Goal: Task Accomplishment & Management: Use online tool/utility

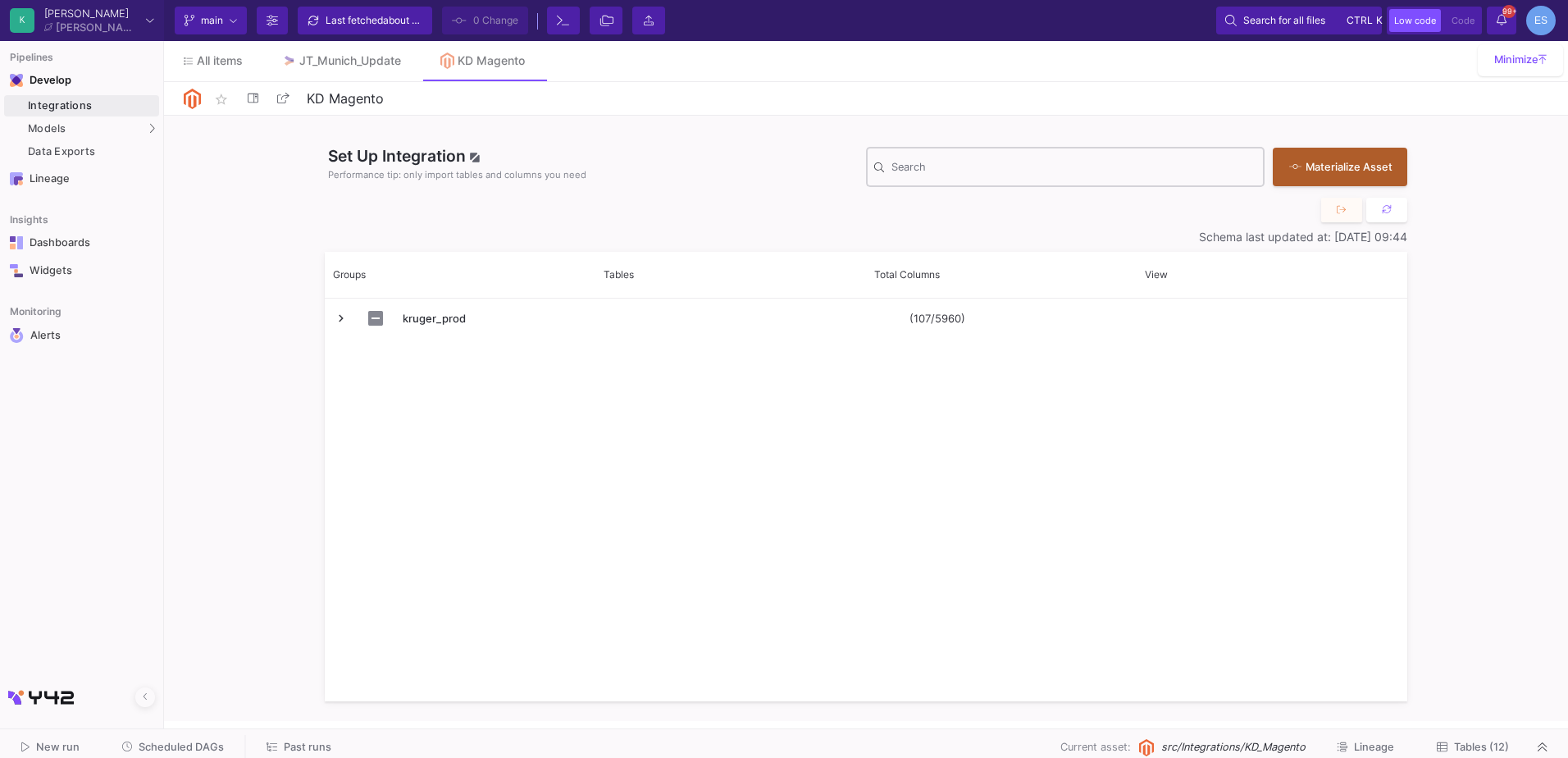
click at [1026, 177] on div "Search" at bounding box center [1074, 165] width 365 height 42
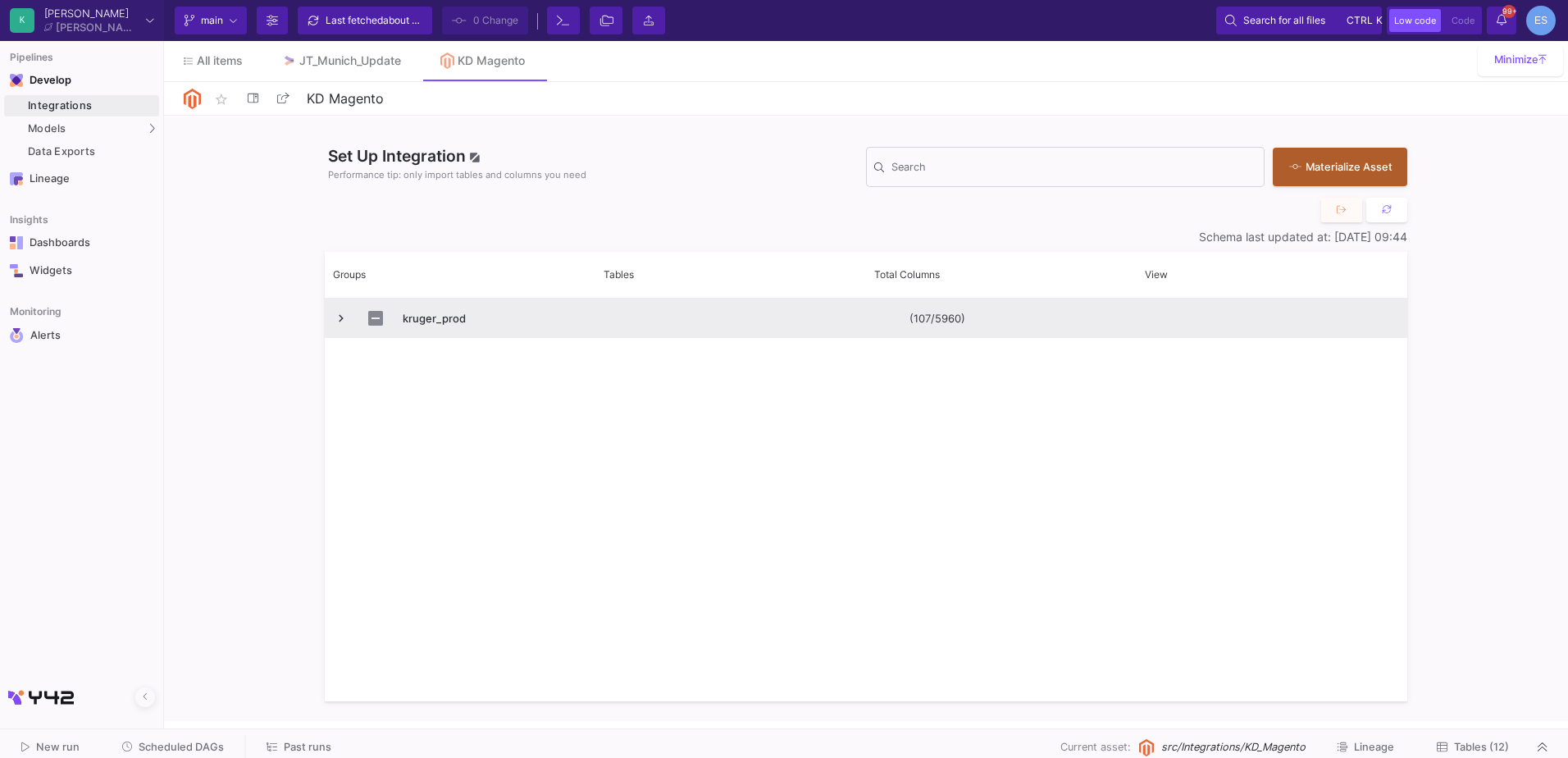
click at [339, 308] on span "Press SPACE to select this row." at bounding box center [341, 318] width 14 height 38
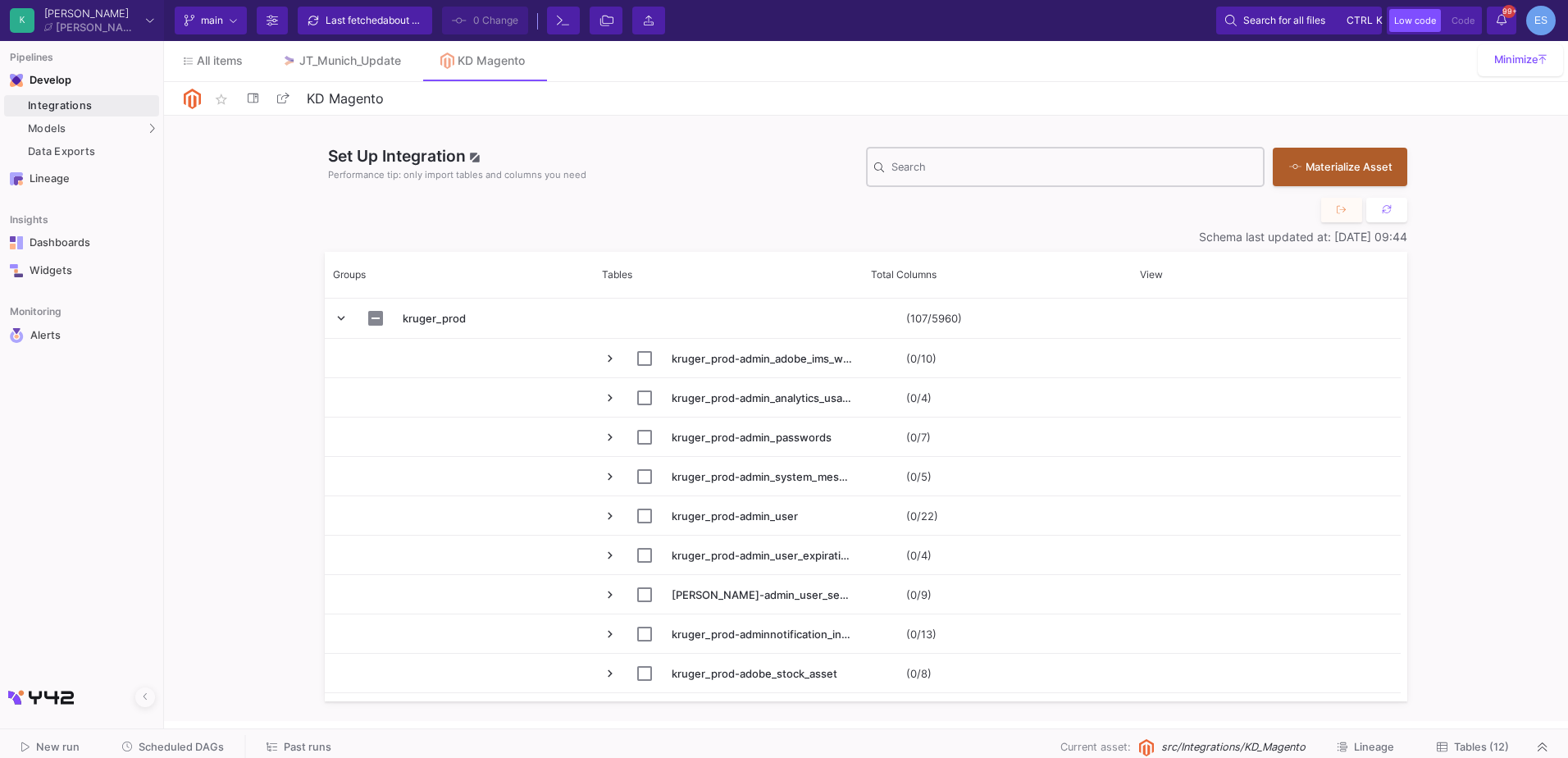
click at [956, 154] on div "Search" at bounding box center [1074, 165] width 365 height 42
paste input "cataloginventory_stock_item"
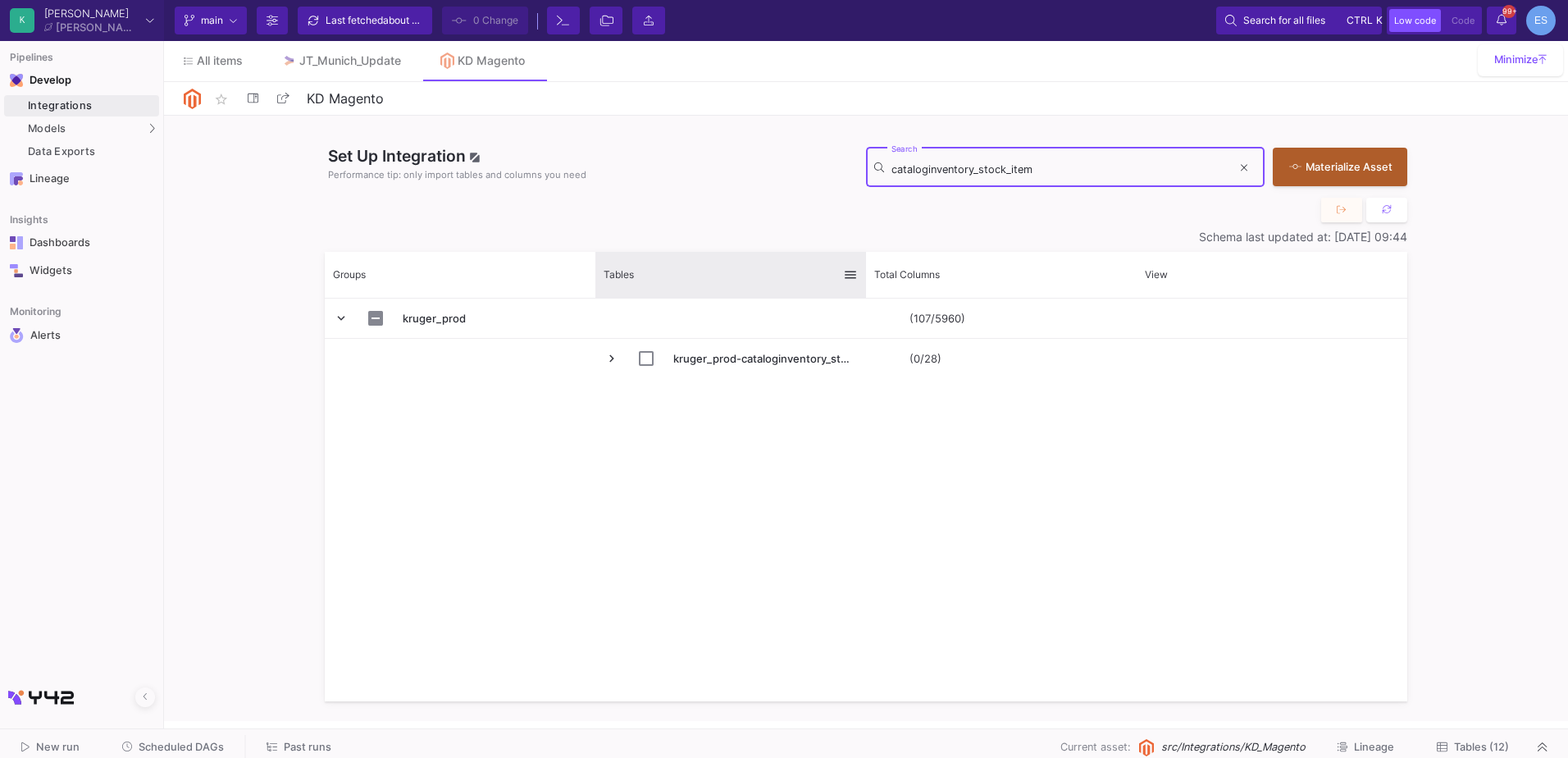
type input "cataloginventory_stock_item"
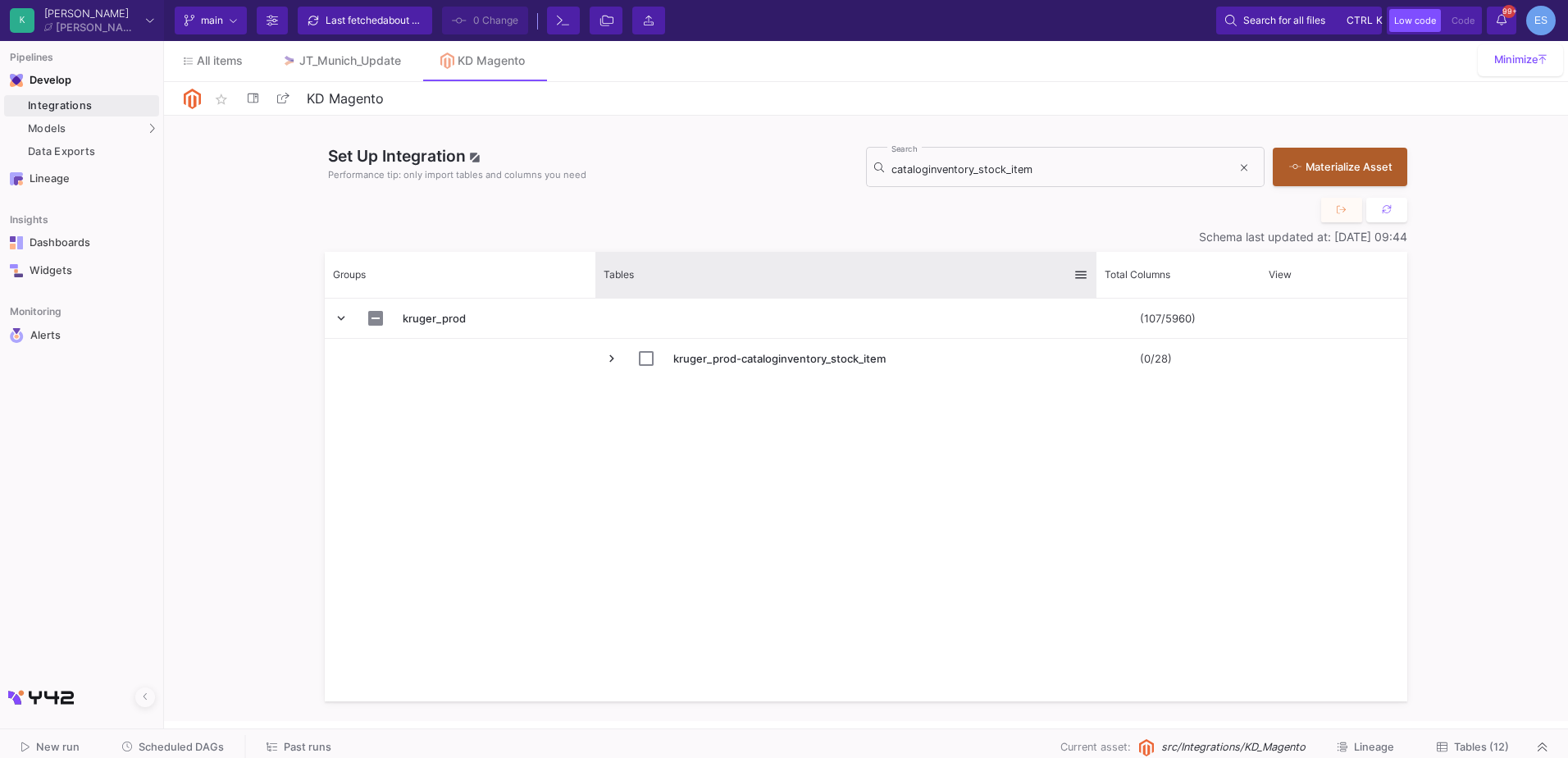
drag, startPoint x: 864, startPoint y: 269, endPoint x: 1087, endPoint y: 273, distance: 223.0
click at [1093, 273] on div at bounding box center [1096, 275] width 7 height 46
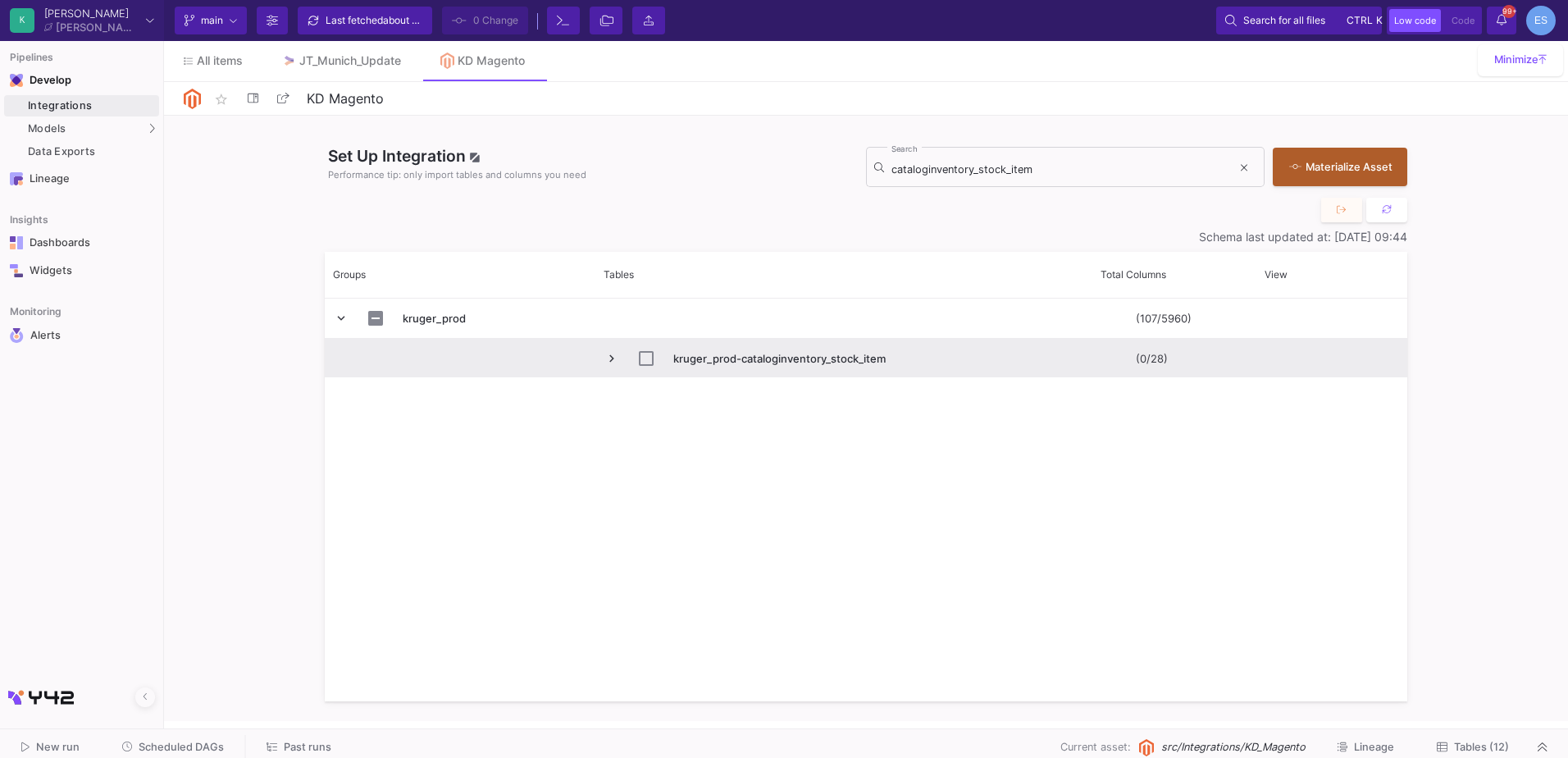
click at [609, 356] on span "Press SPACE to select this row." at bounding box center [611, 358] width 14 height 14
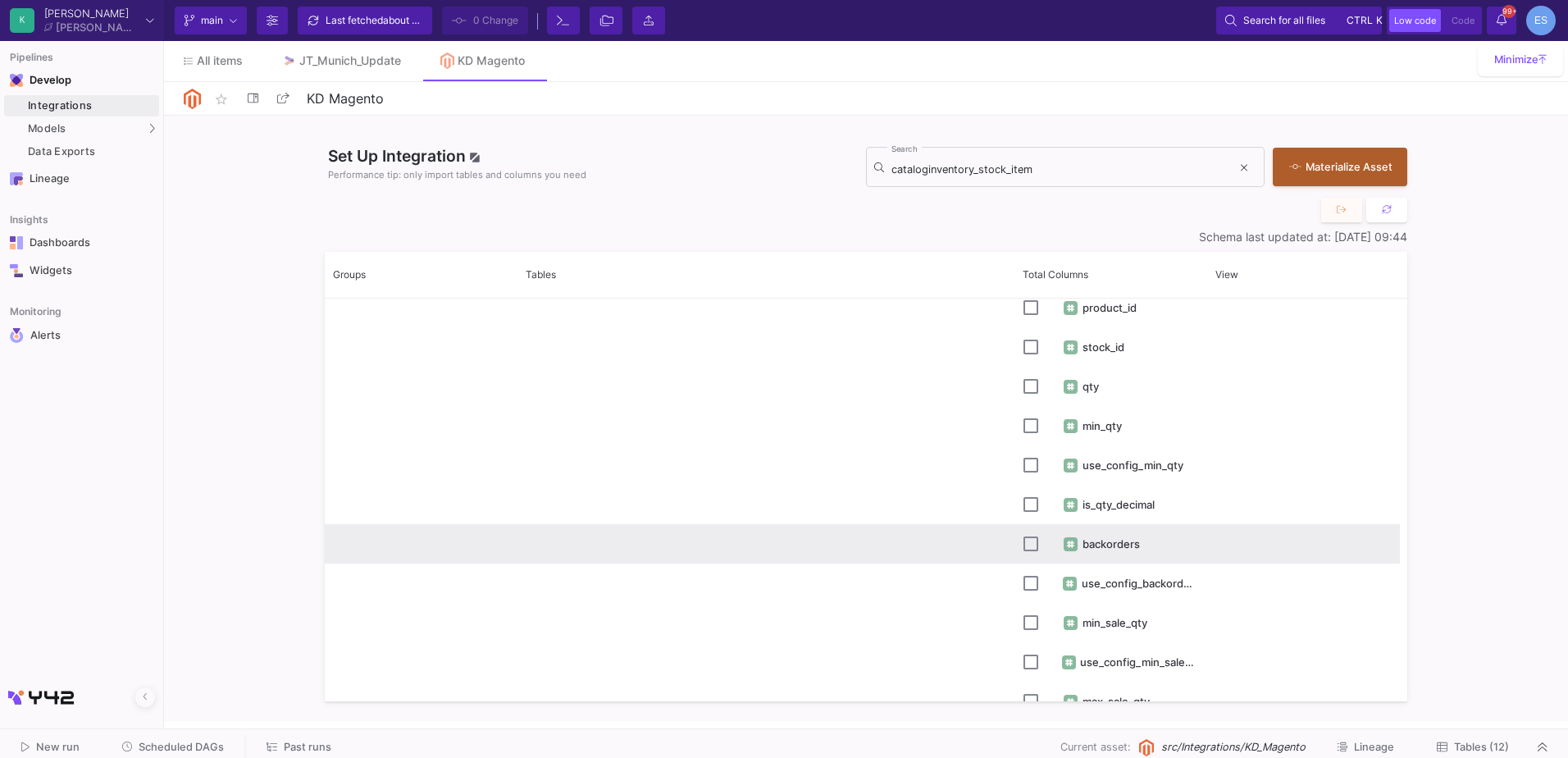
scroll to position [142, 0]
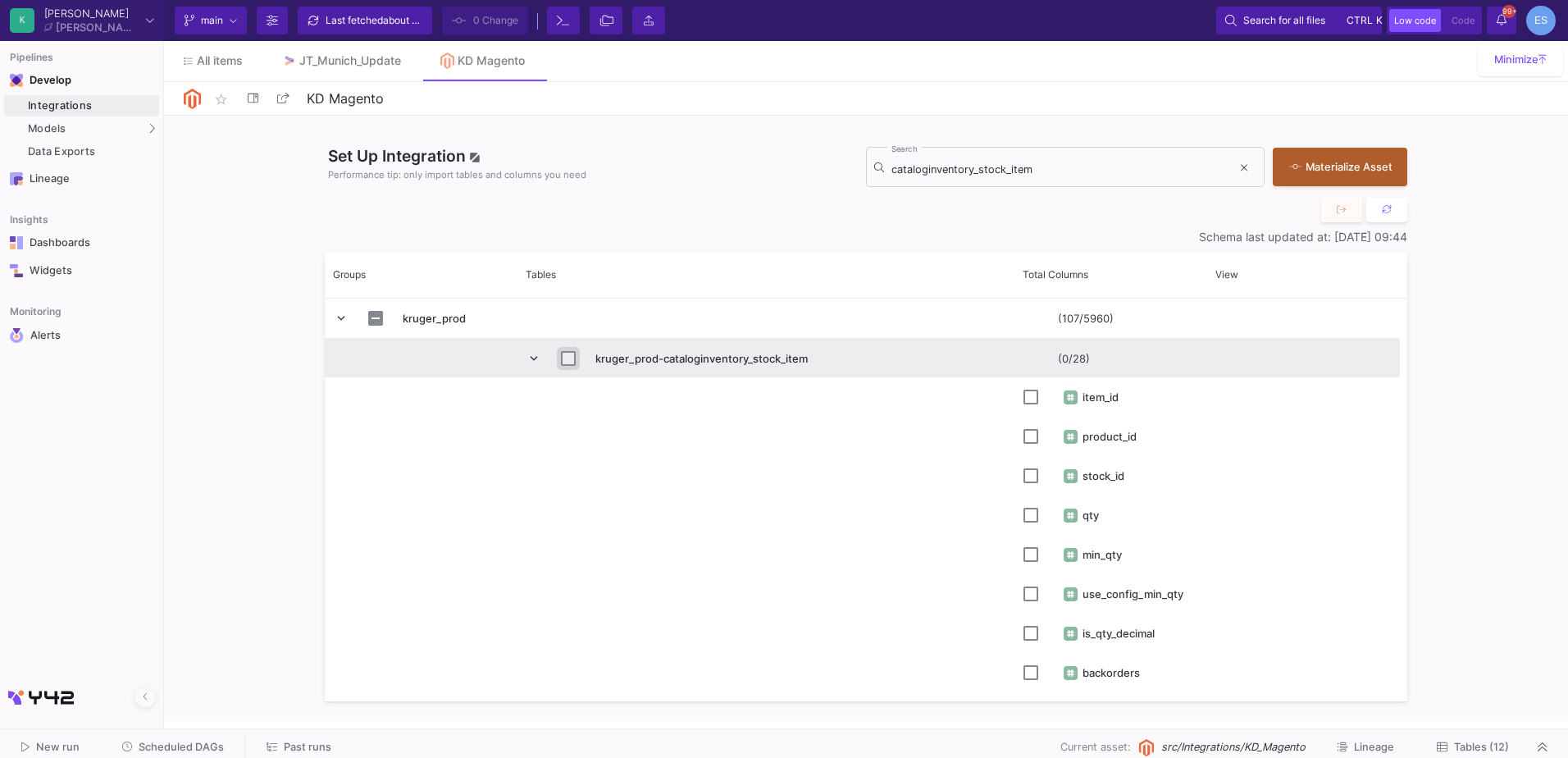
click at [565, 356] on input "Press Space to toggle row selection (unchecked)" at bounding box center [568, 358] width 14 height 14
checkbox input "true"
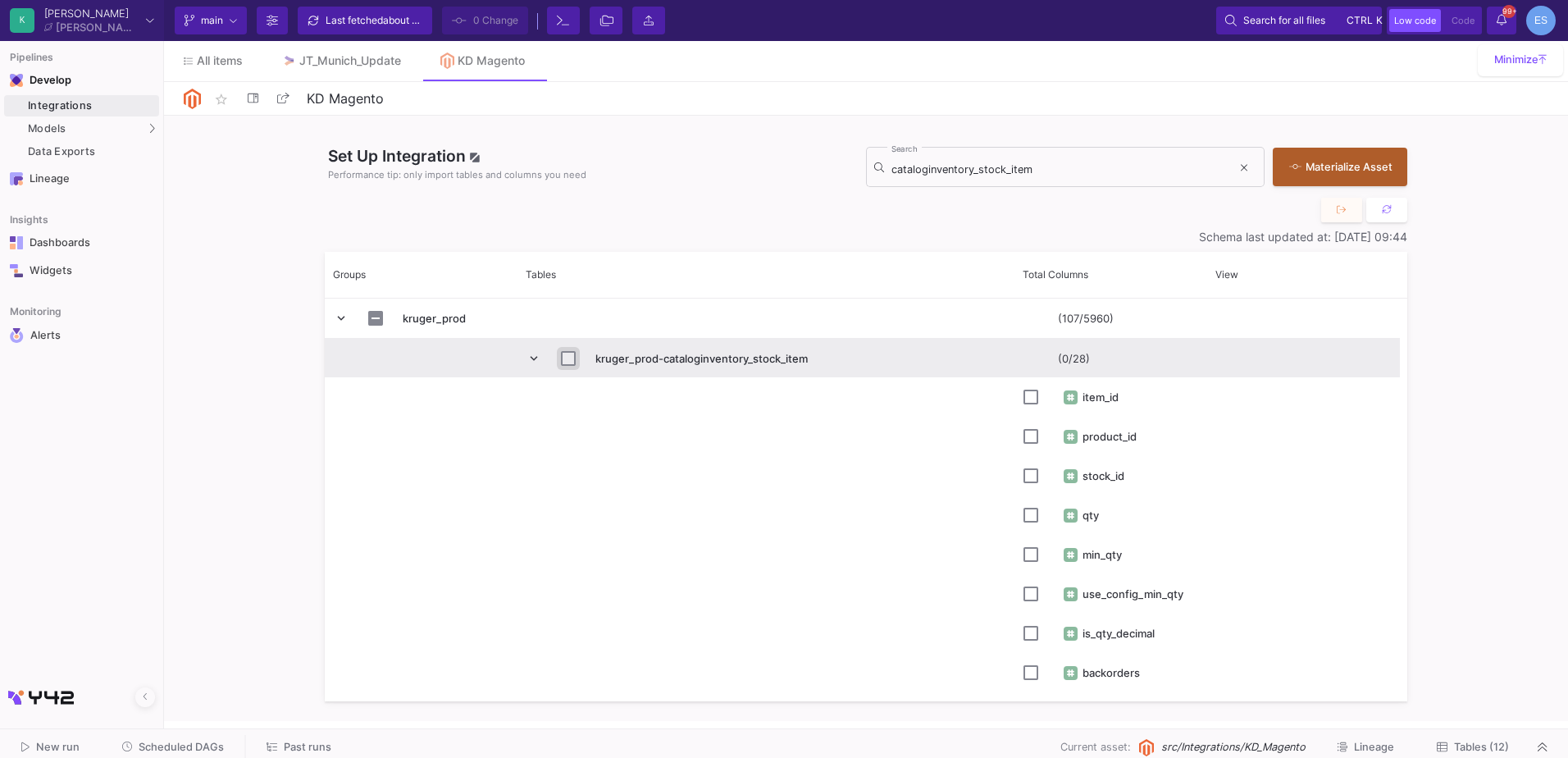
checkbox input "true"
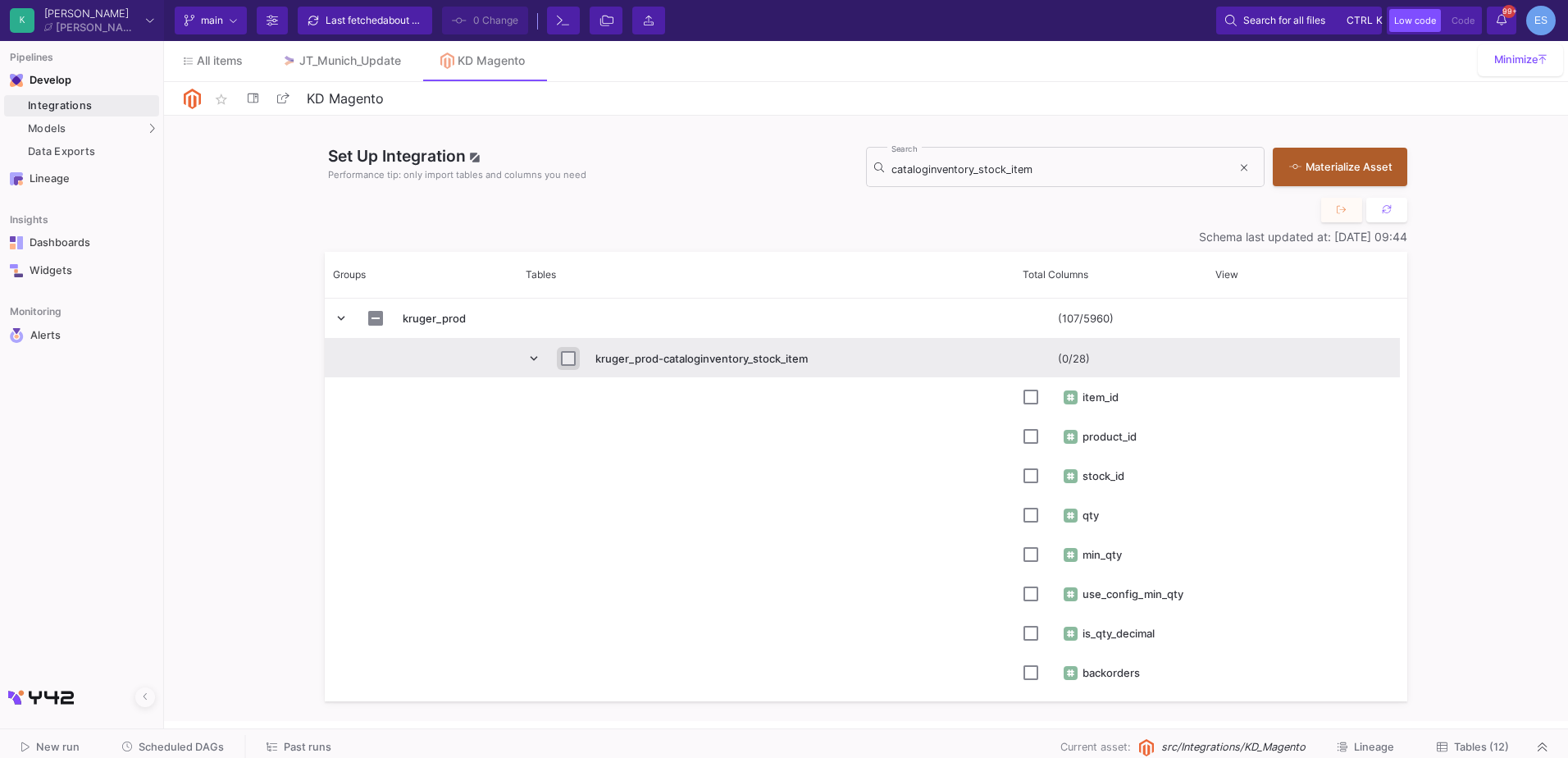
checkbox input "true"
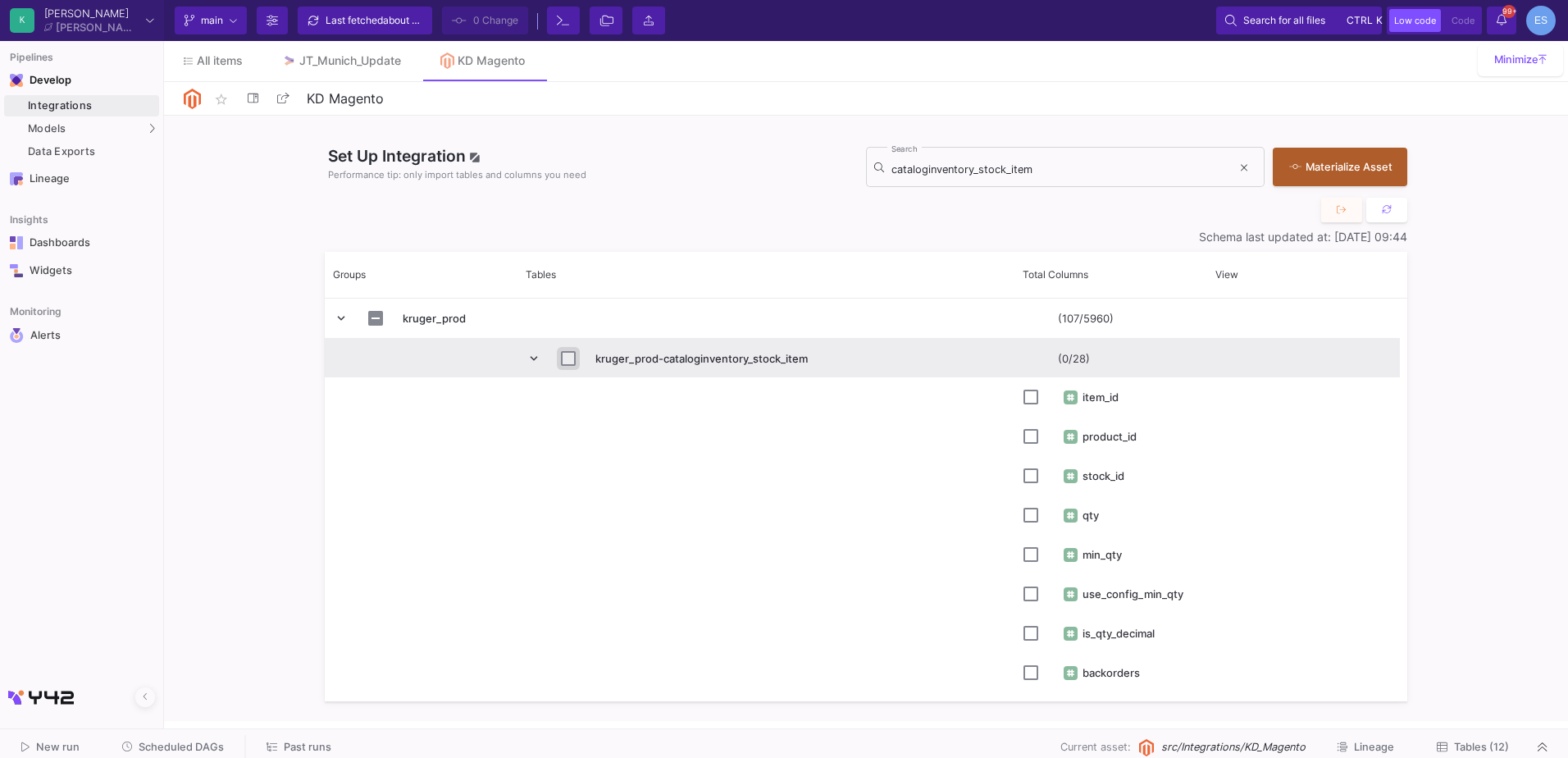
checkbox input "true"
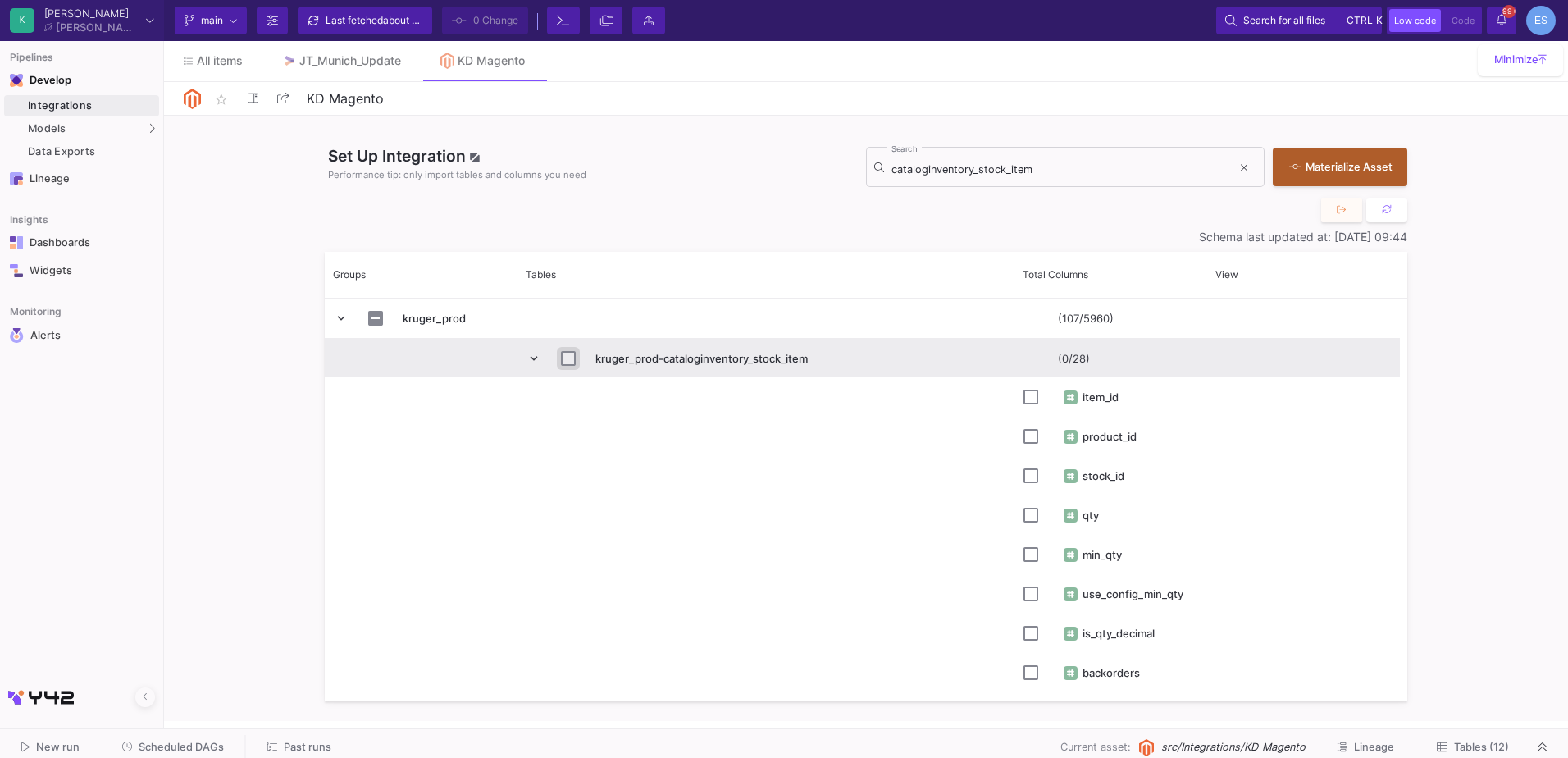
checkbox input "true"
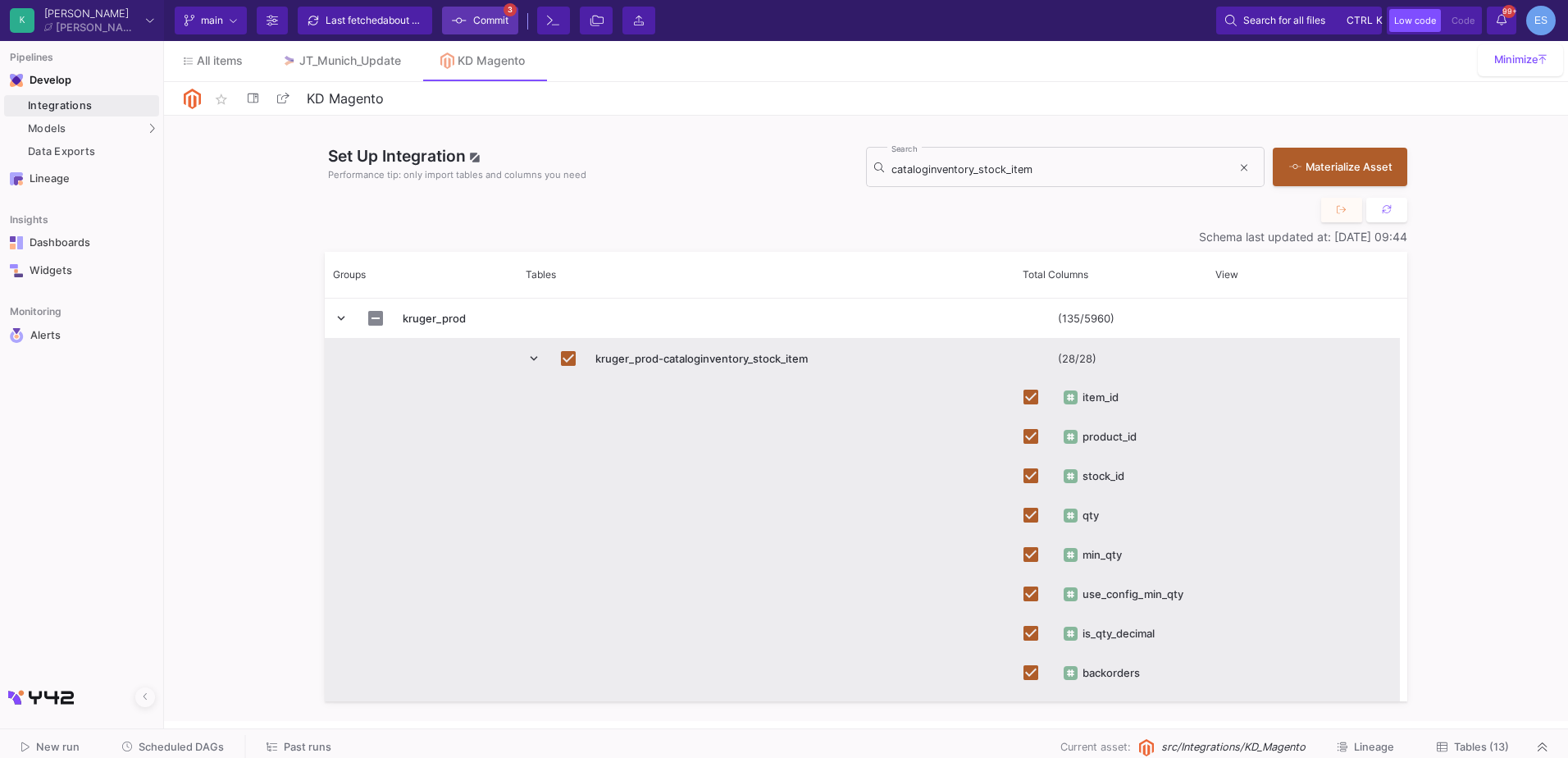
click at [513, 23] on button "Commit 3" at bounding box center [480, 20] width 76 height 28
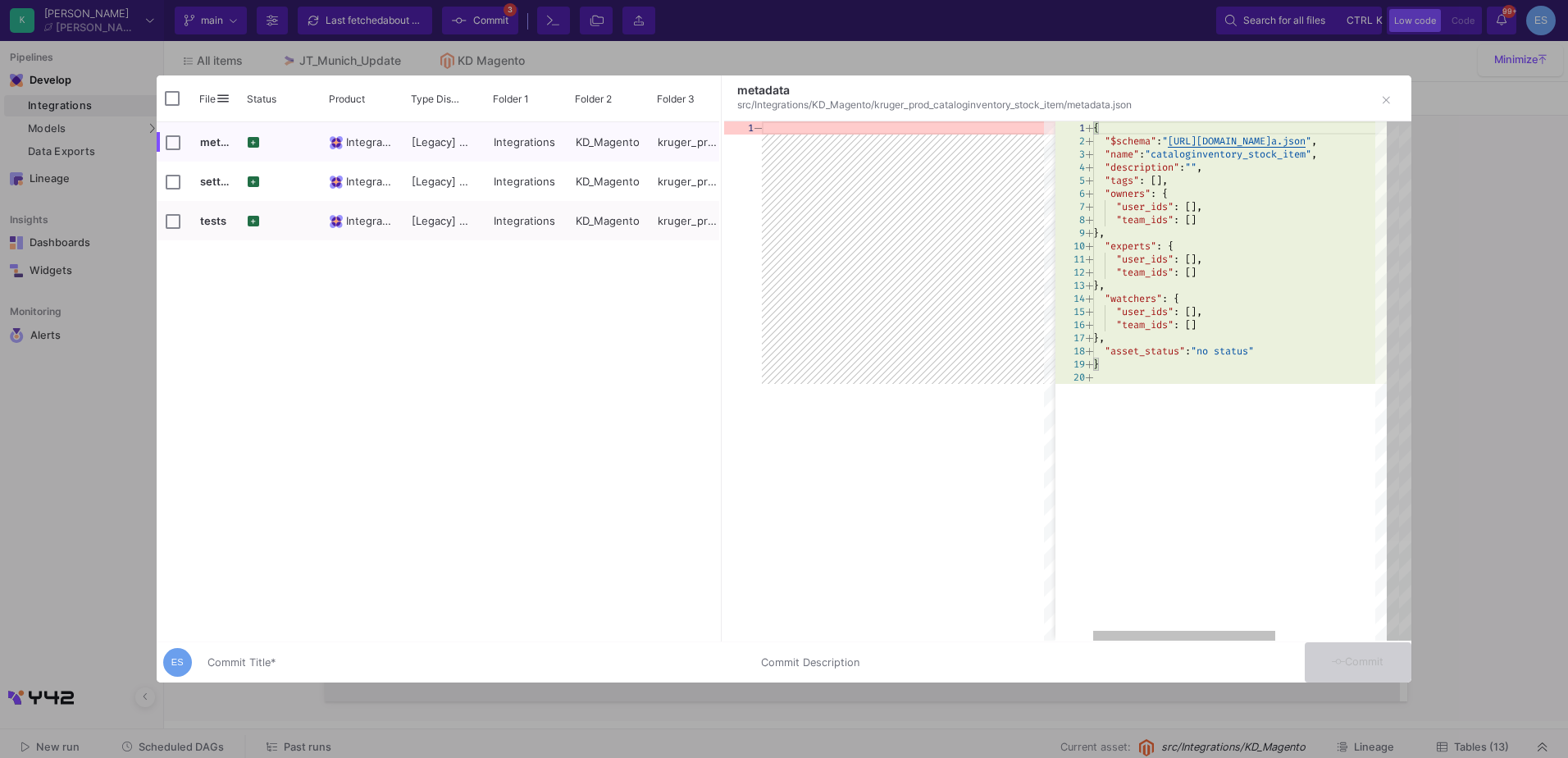
click at [448, 665] on input "Commit Title *" at bounding box center [474, 663] width 534 height 13
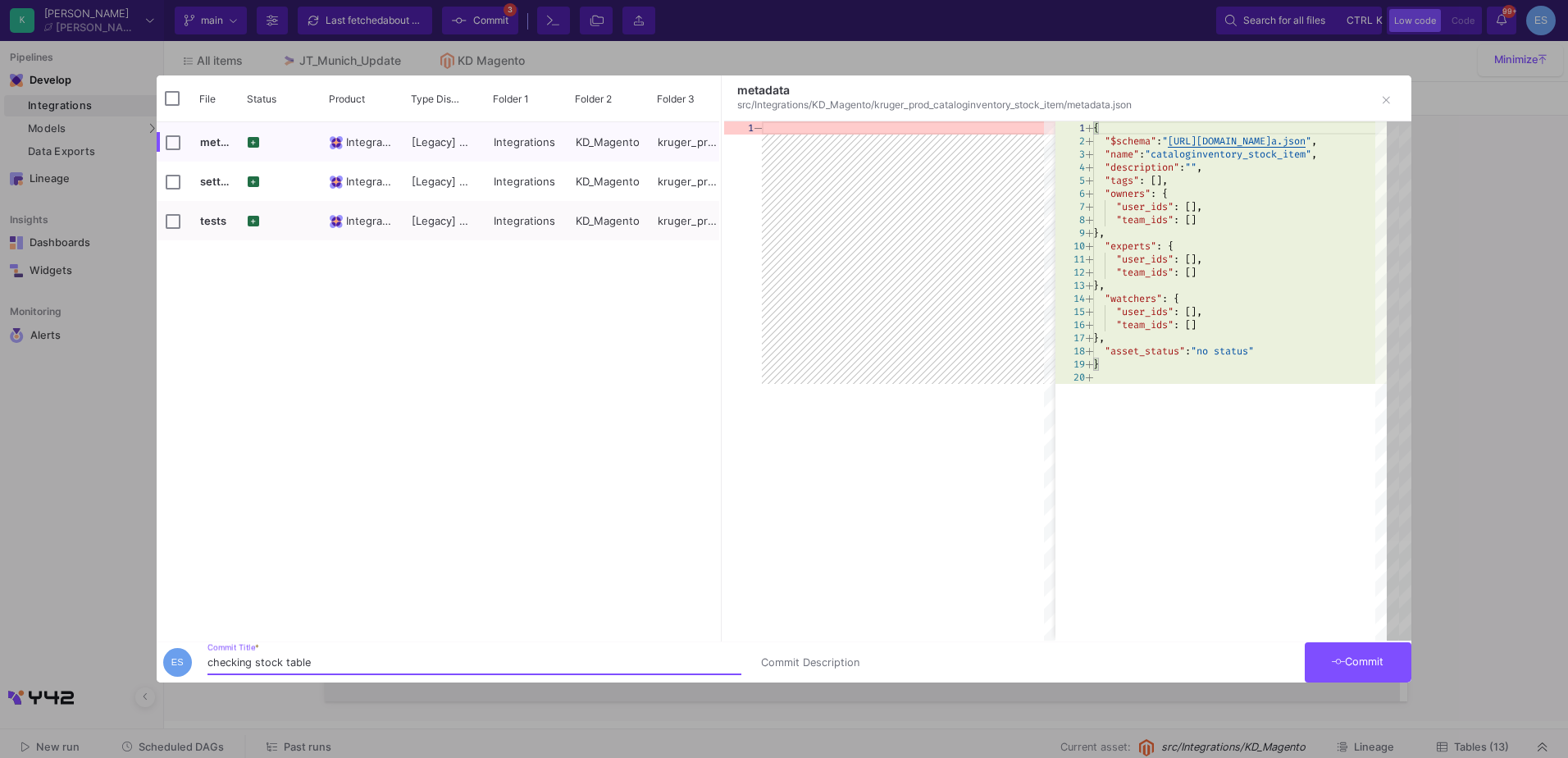
type input "checking stock table"
click at [1371, 649] on button "Commit" at bounding box center [1357, 663] width 107 height 40
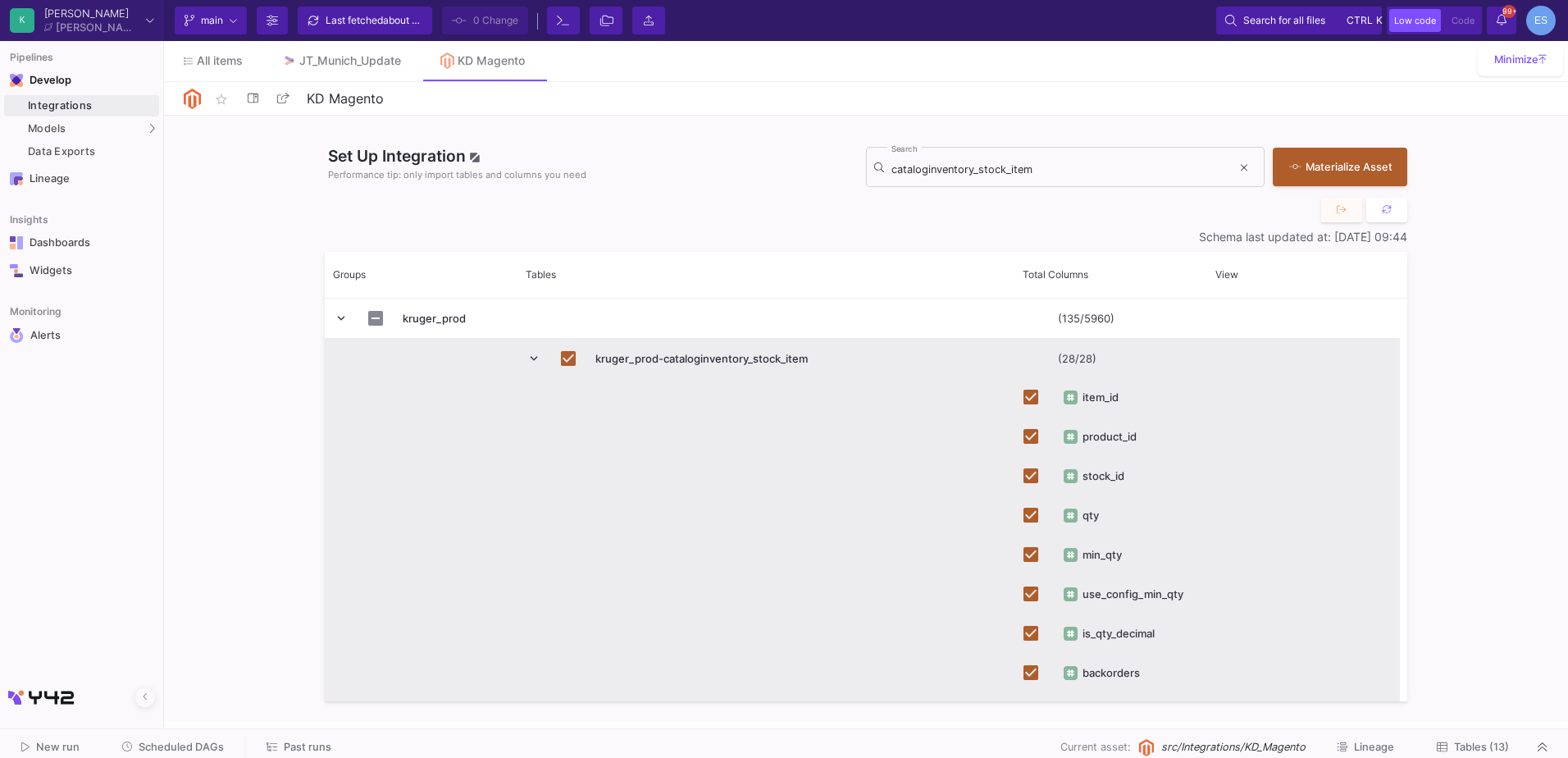
click at [1499, 750] on span "Tables (13)" at bounding box center [1481, 746] width 55 height 13
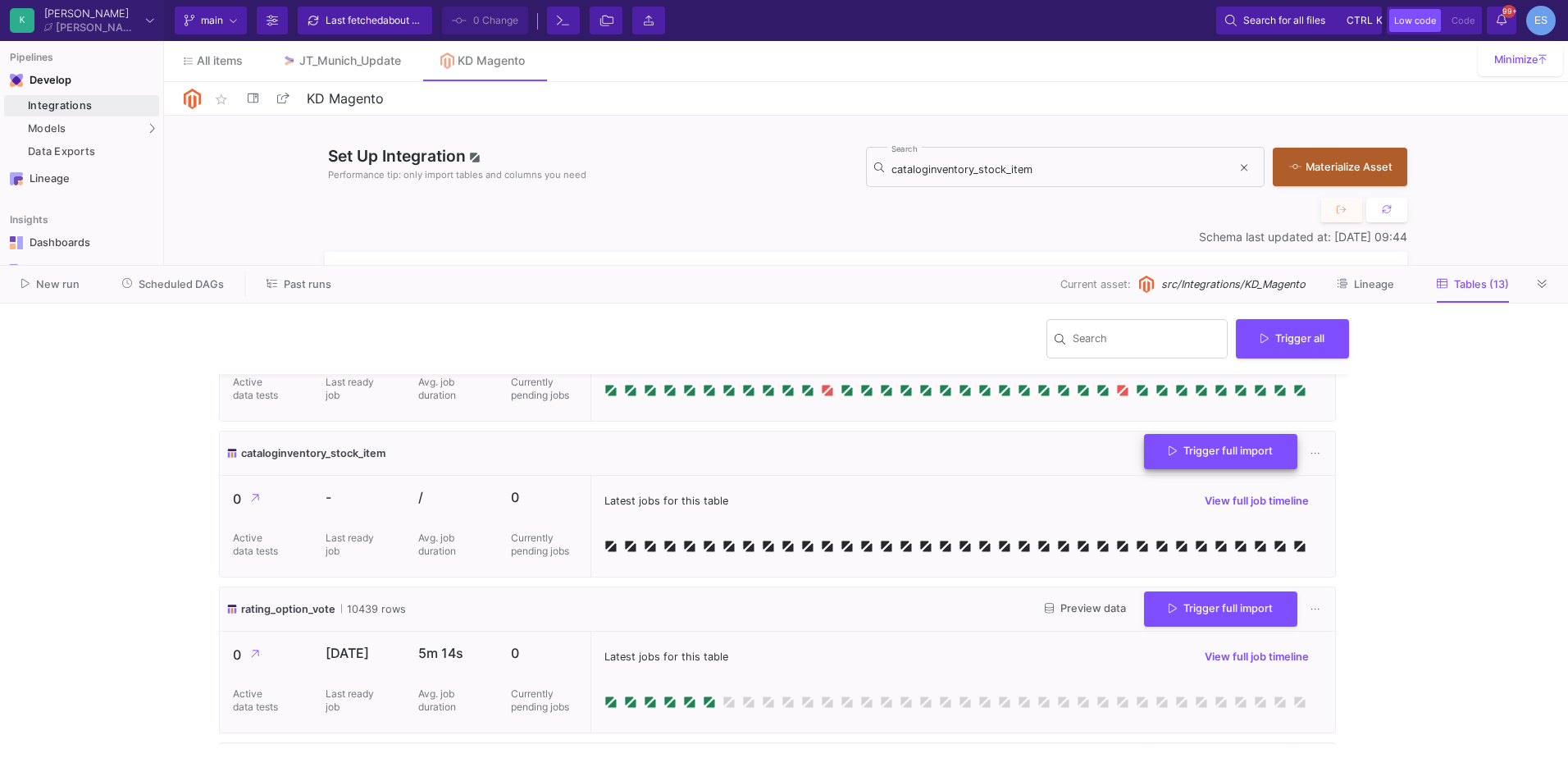
click at [1157, 466] on button "Trigger full import" at bounding box center [1220, 451] width 153 height 36
click at [1534, 288] on button at bounding box center [1543, 284] width 25 height 25
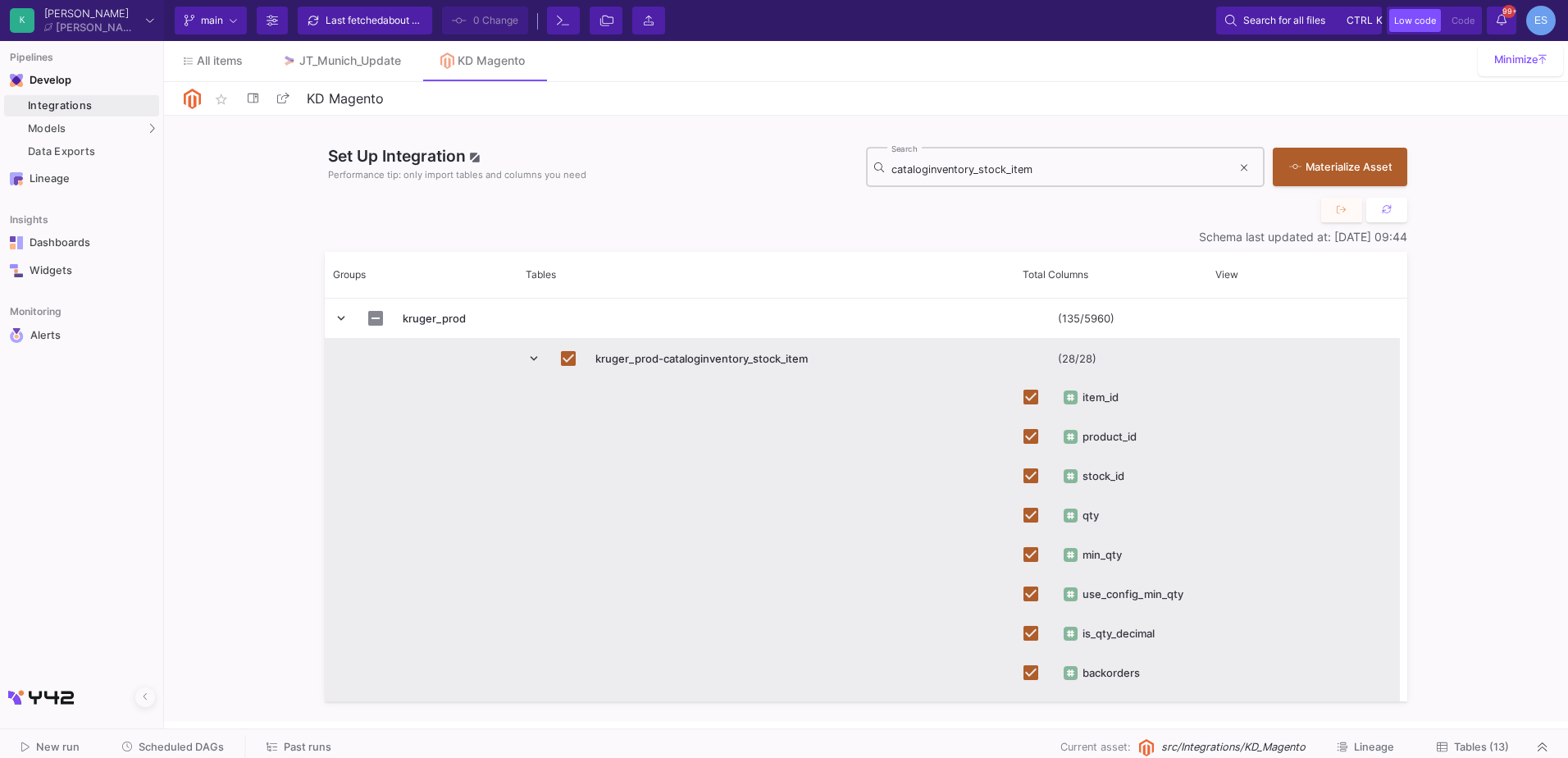
click at [972, 164] on input "cataloginventory_stock_item" at bounding box center [1062, 170] width 341 height 13
click at [978, 171] on input "cataloginventory_stock_item" at bounding box center [1062, 170] width 341 height 13
click at [1049, 164] on input "cataloginventory_stock_item" at bounding box center [1062, 170] width 341 height 13
drag, startPoint x: 1059, startPoint y: 166, endPoint x: 800, endPoint y: 191, distance: 260.2
click at [800, 191] on div "Set Up Integration Performance tip: only import tables and columns you need cat…" at bounding box center [866, 156] width 1082 height 82
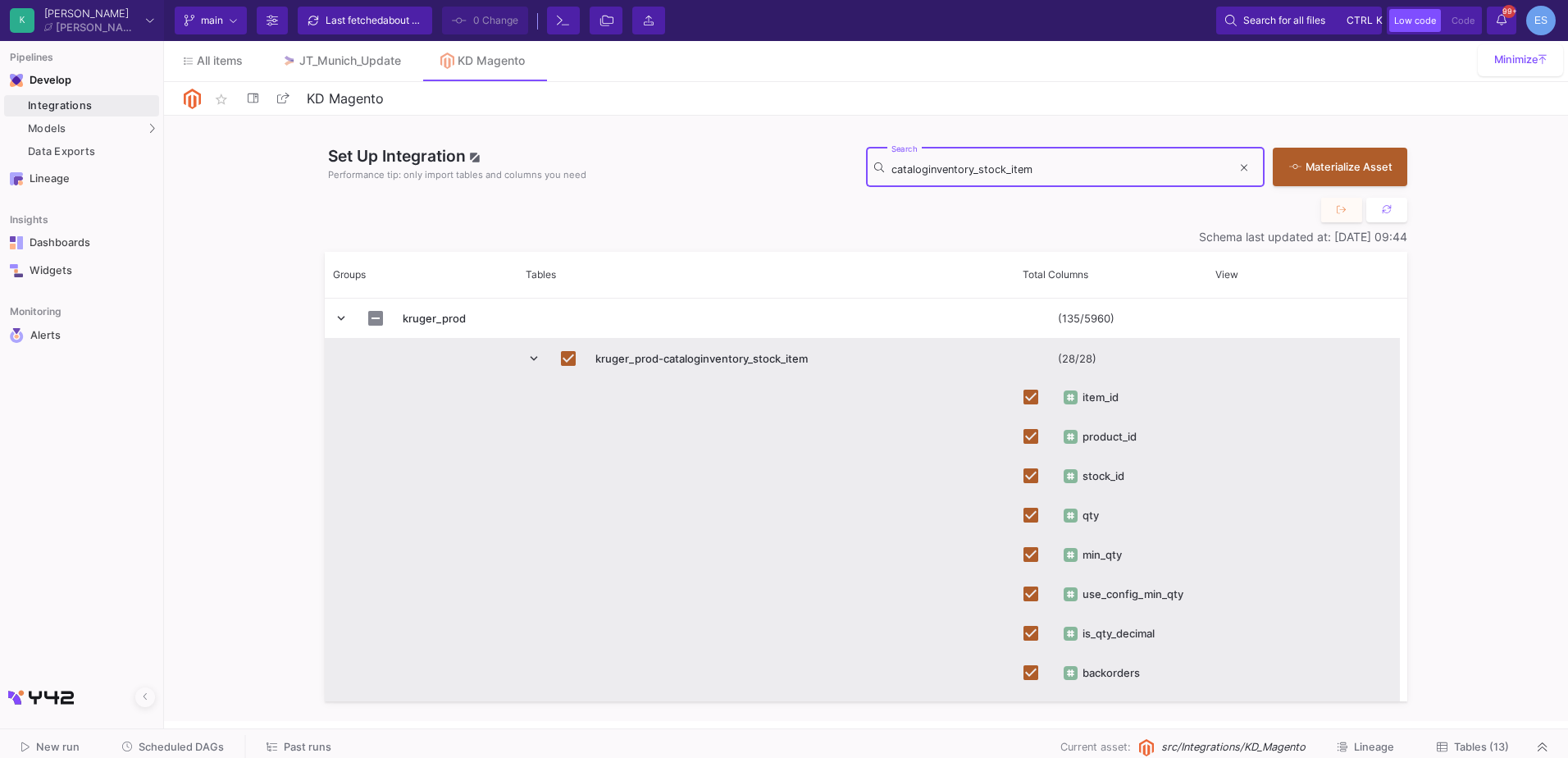
paste input "status"
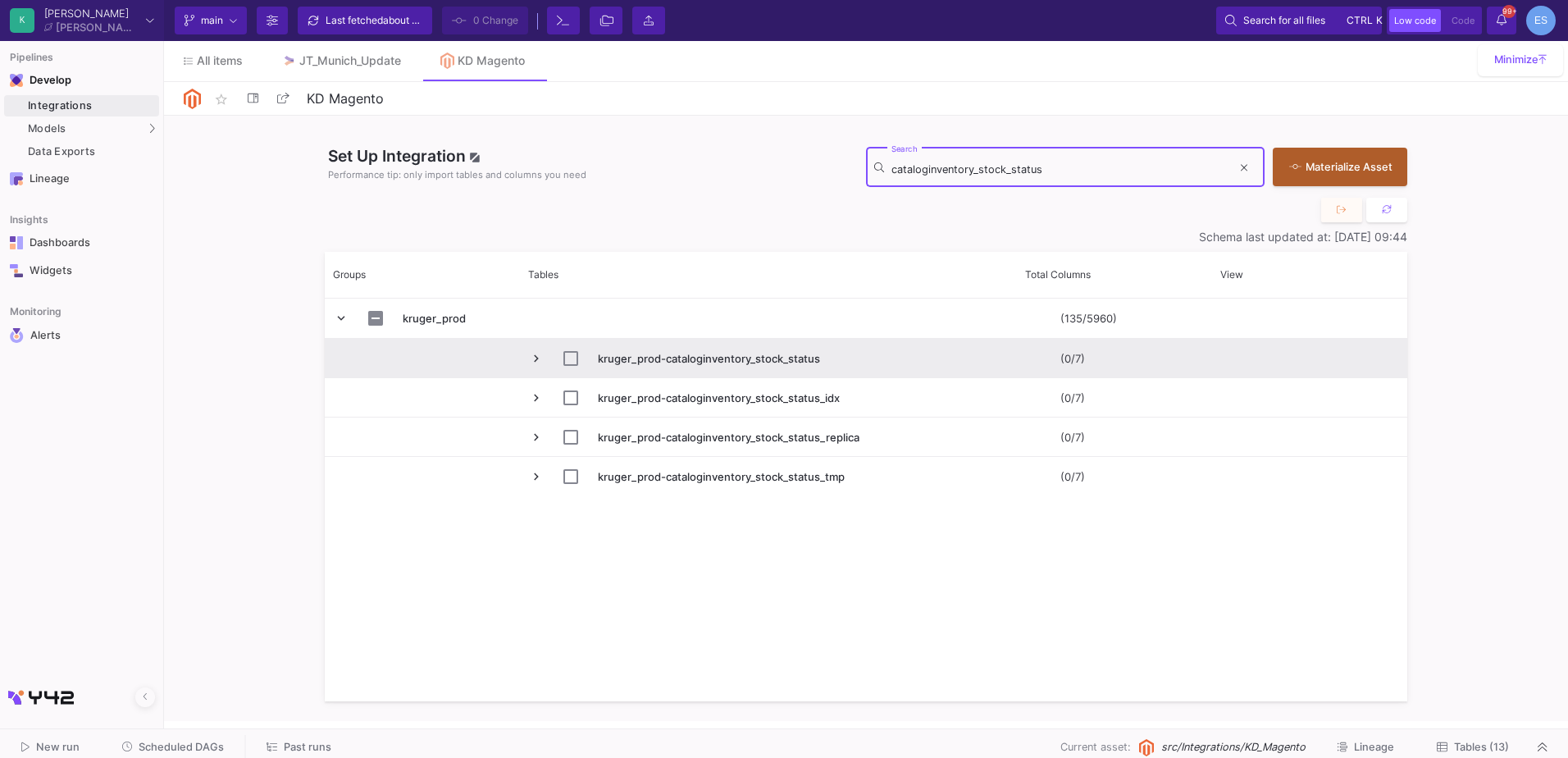
click at [531, 356] on span "Press SPACE to select this row." at bounding box center [536, 358] width 14 height 14
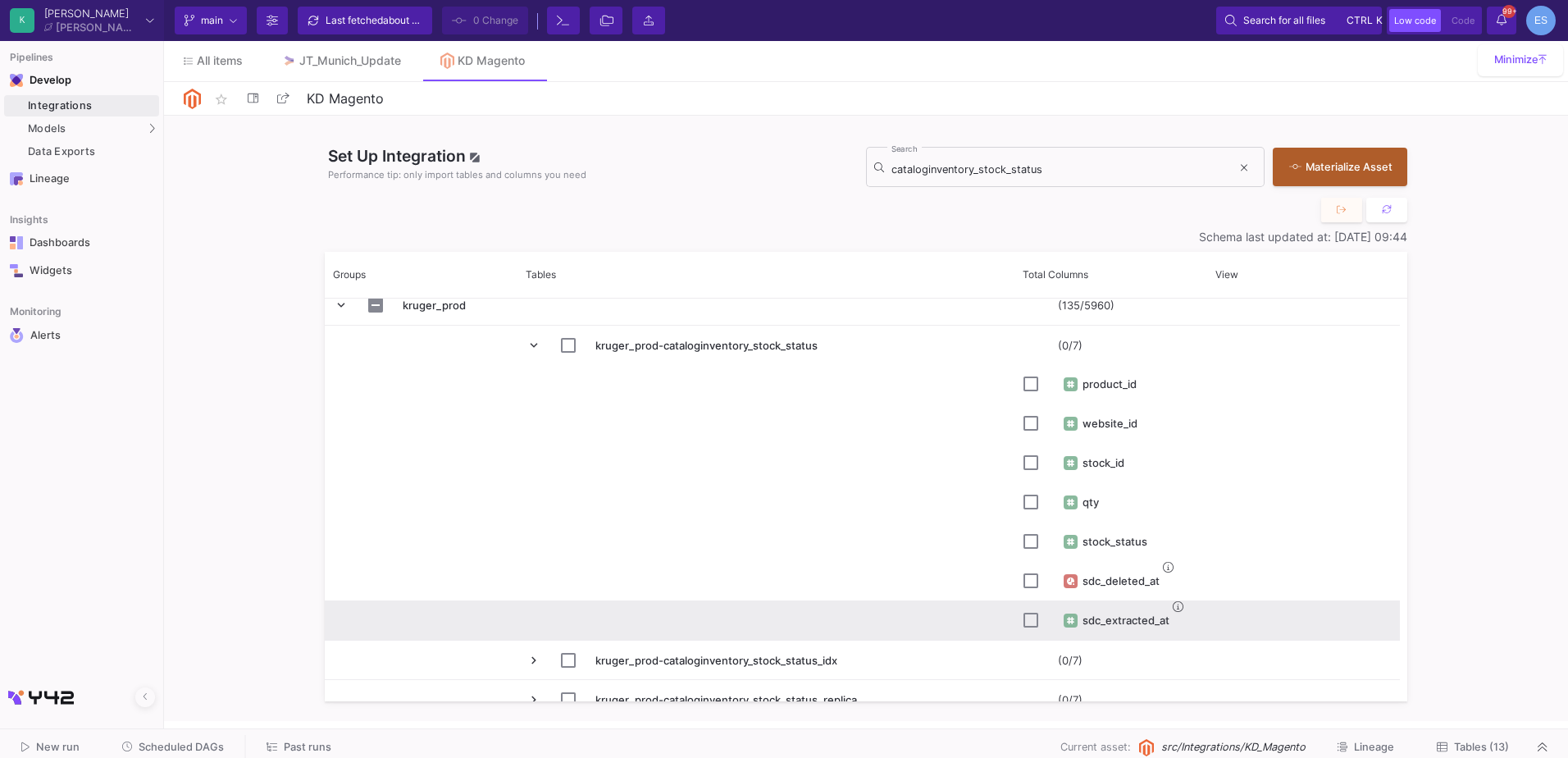
scroll to position [69, 0]
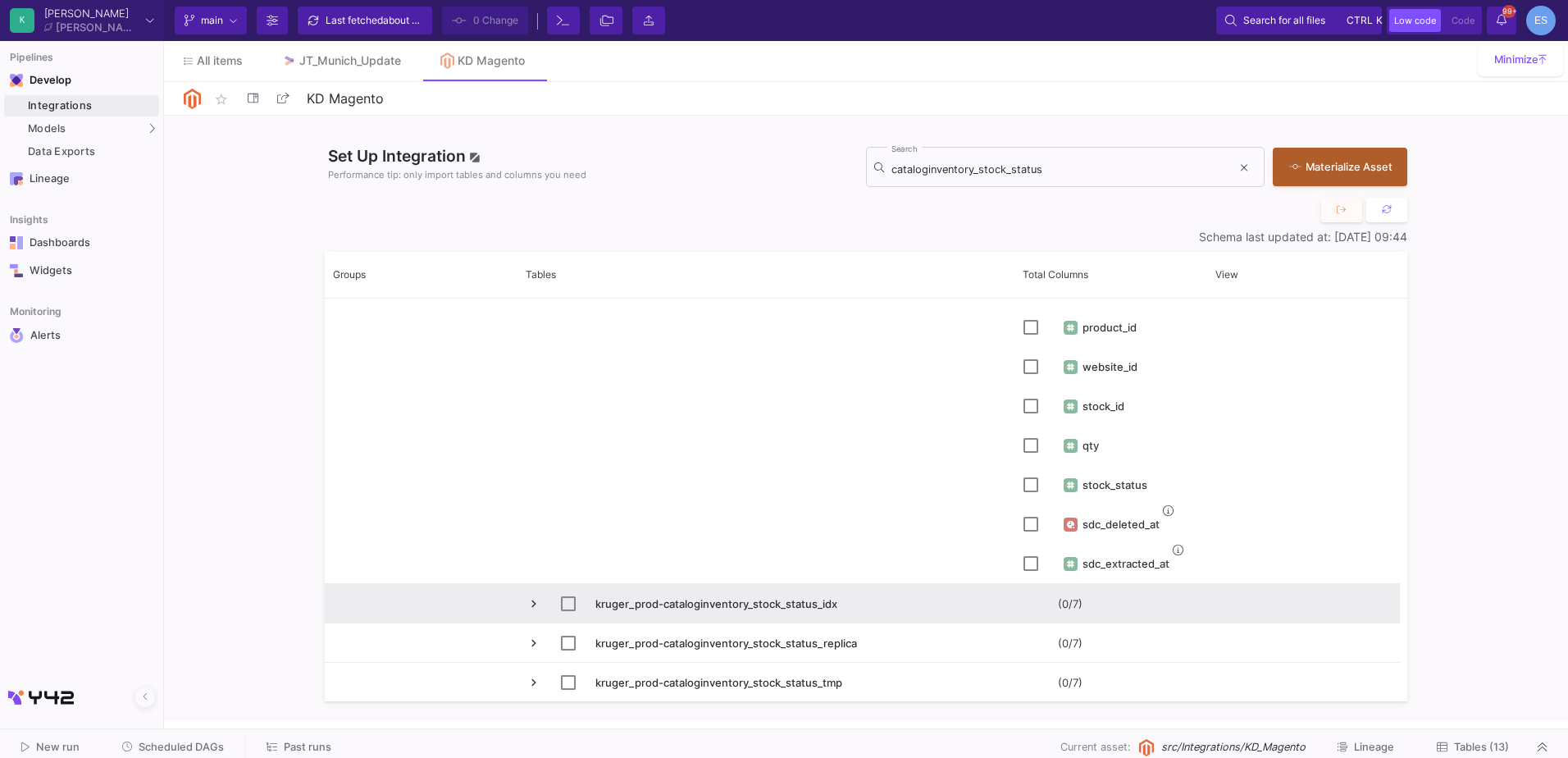
click at [532, 603] on span "Press SPACE to select this row." at bounding box center [533, 603] width 14 height 14
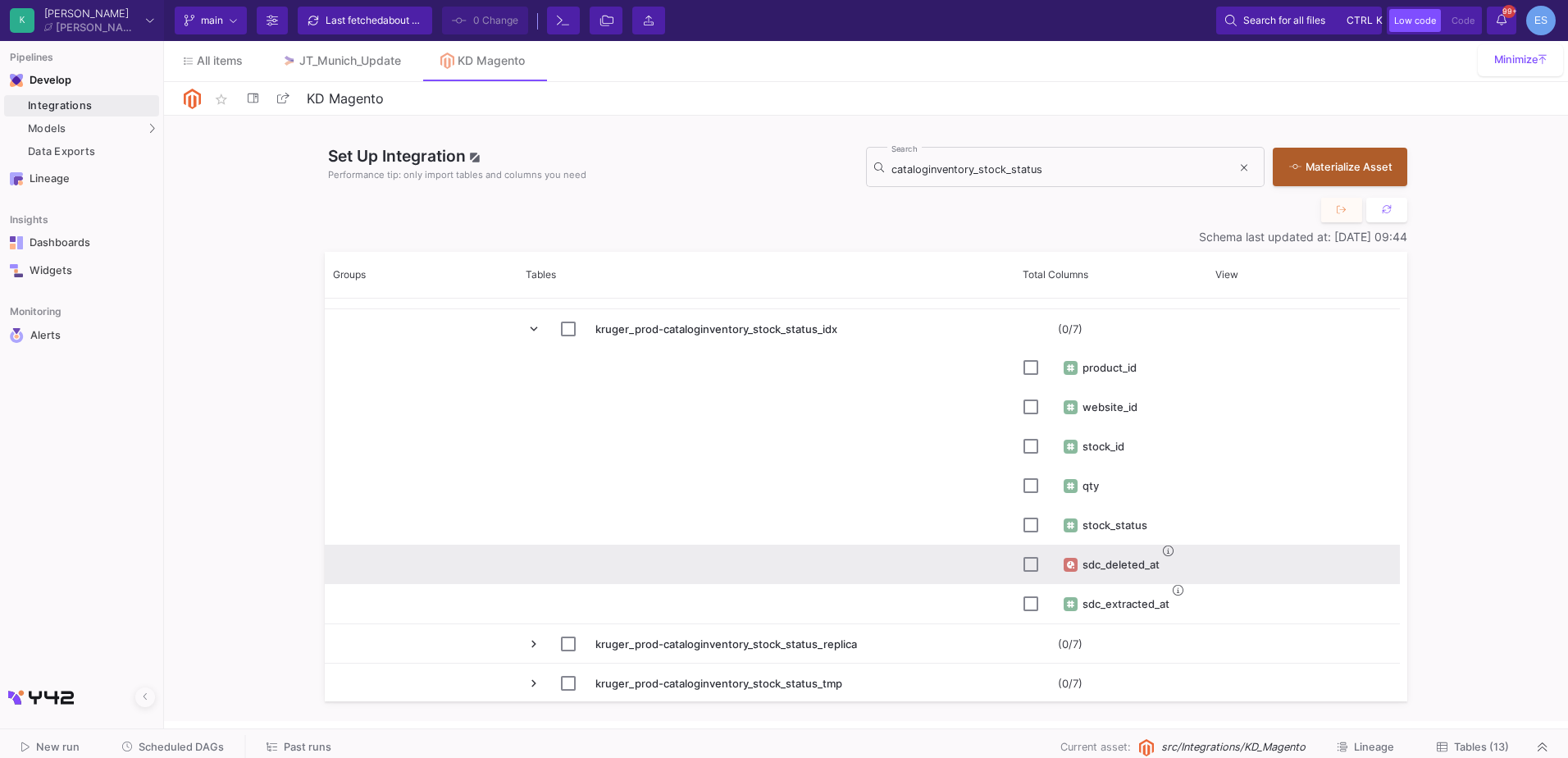
scroll to position [345, 0]
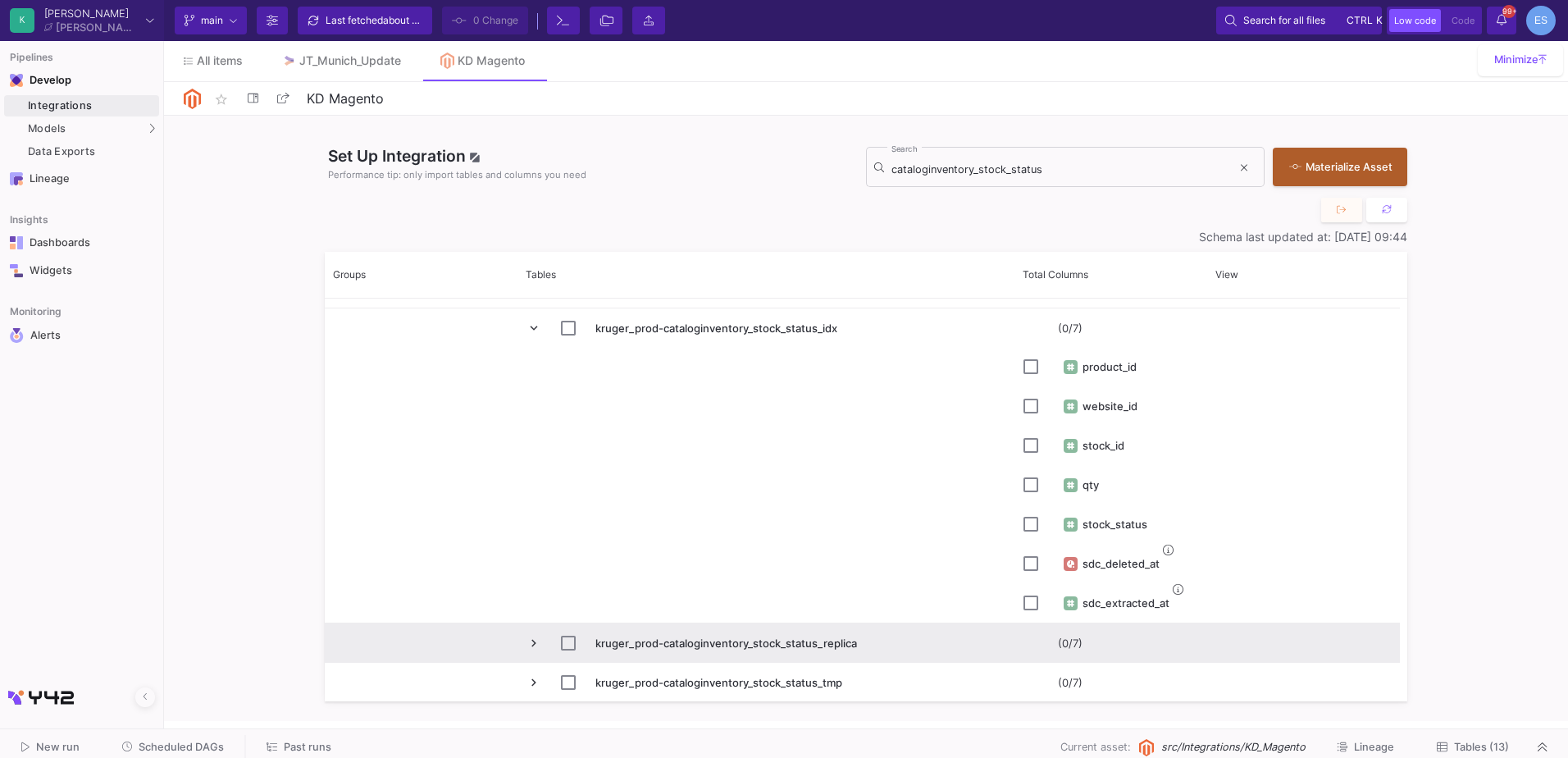
click at [537, 645] on span "Press SPACE to select this row." at bounding box center [533, 643] width 14 height 14
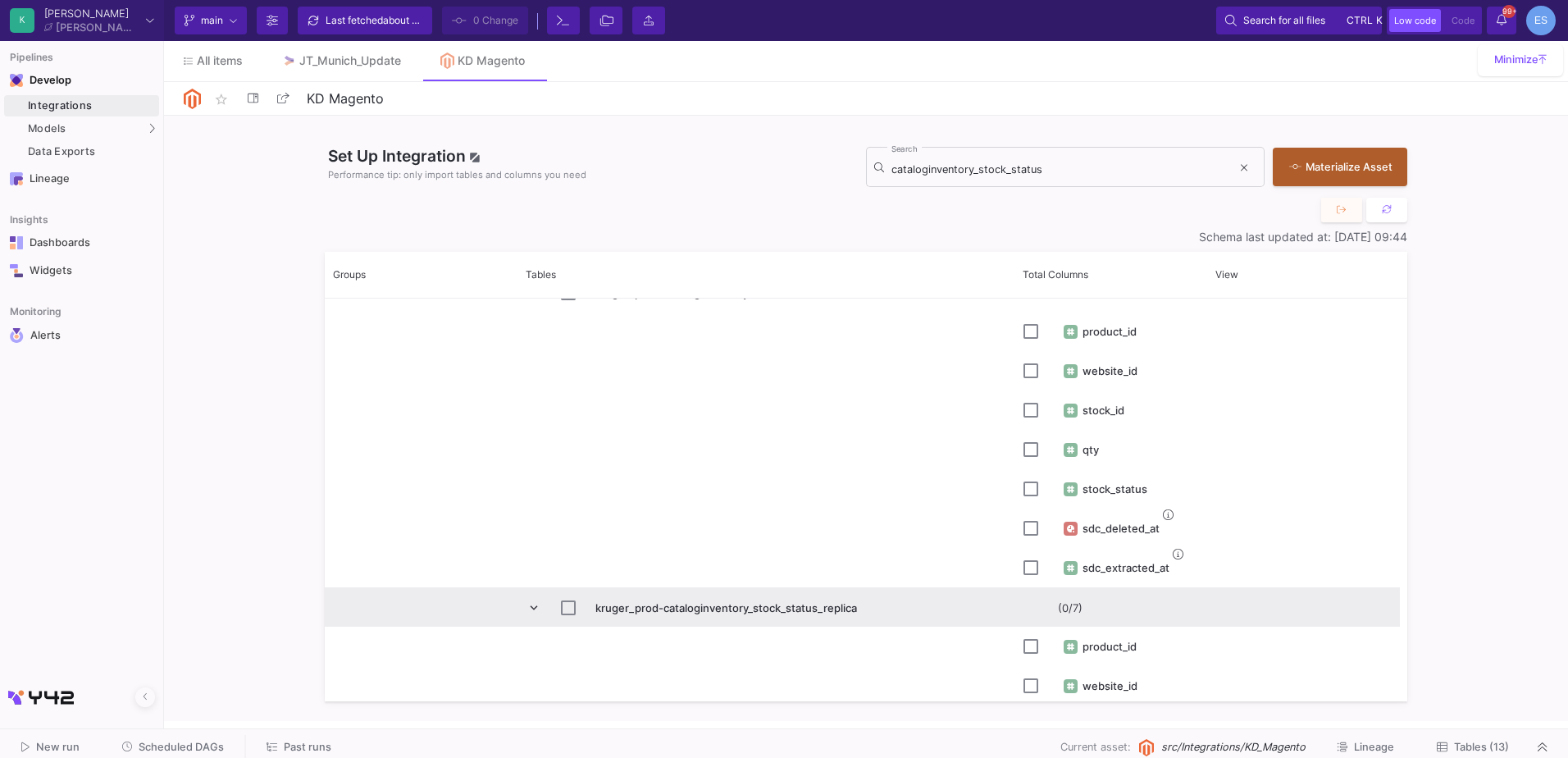
scroll to position [510, 0]
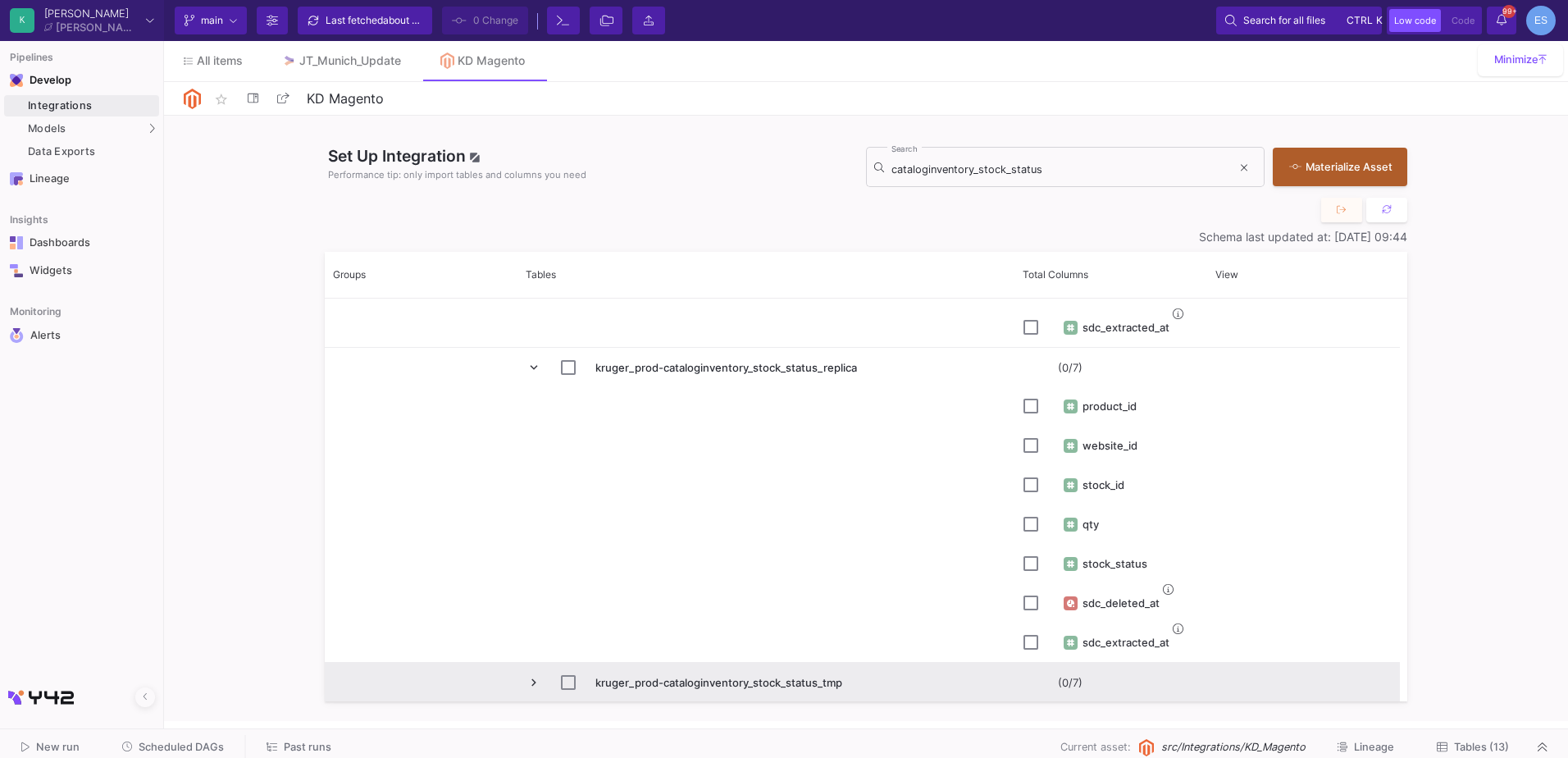
click at [532, 681] on span "Press SPACE to select this row." at bounding box center [533, 682] width 14 height 14
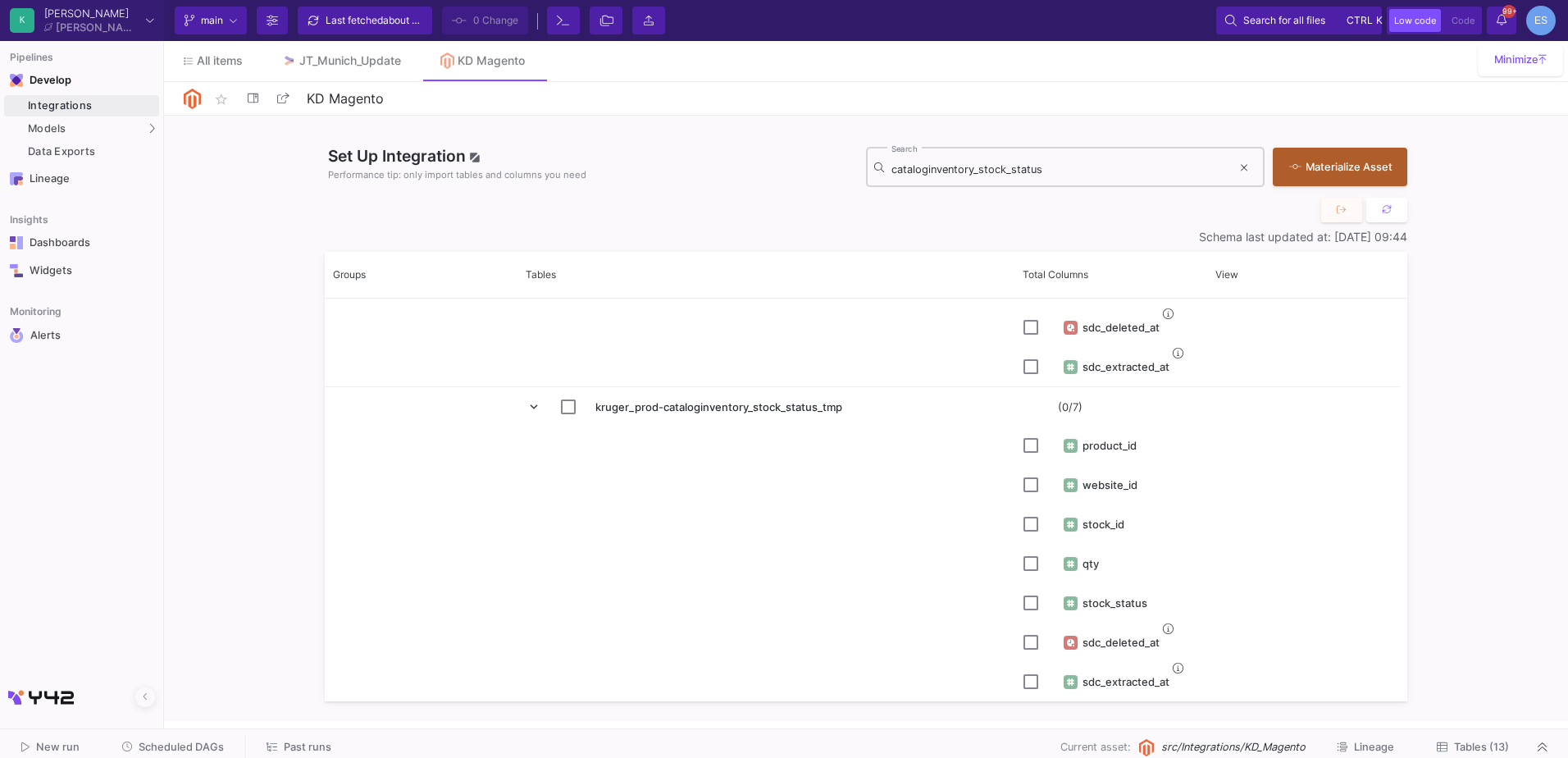
drag, startPoint x: 1040, startPoint y: 159, endPoint x: 1050, endPoint y: 166, distance: 12.2
click at [1041, 159] on div "cataloginventory_stock_status Search" at bounding box center [1062, 165] width 341 height 42
drag, startPoint x: 1064, startPoint y: 171, endPoint x: 892, endPoint y: 181, distance: 172.3
click at [892, 181] on div "cataloginventory_stock_status Search" at bounding box center [1062, 165] width 341 height 42
paste input "inventory_source"
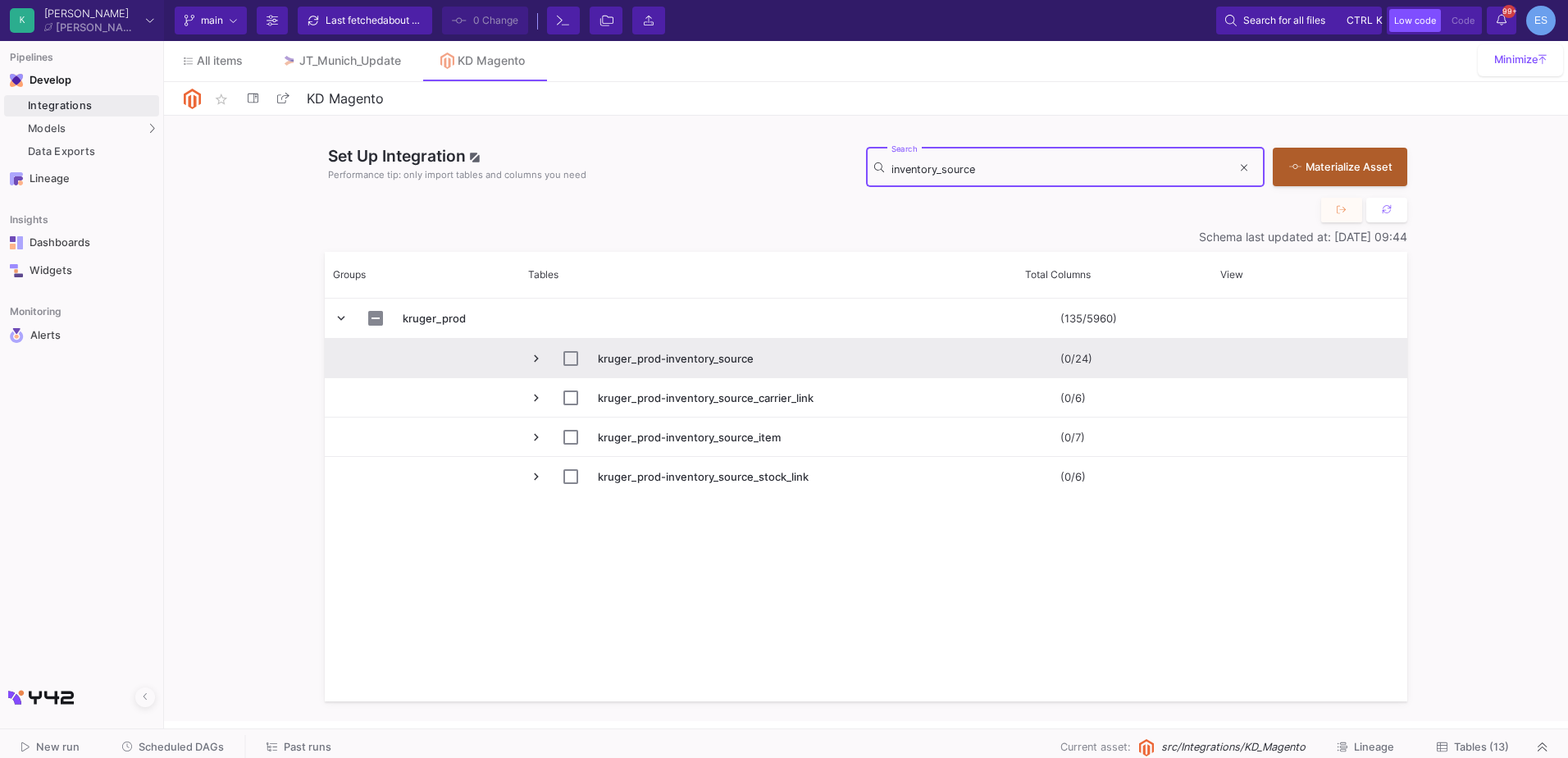
type input "inventory_source"
click at [539, 354] on span "Press SPACE to select this row." at bounding box center [536, 358] width 14 height 14
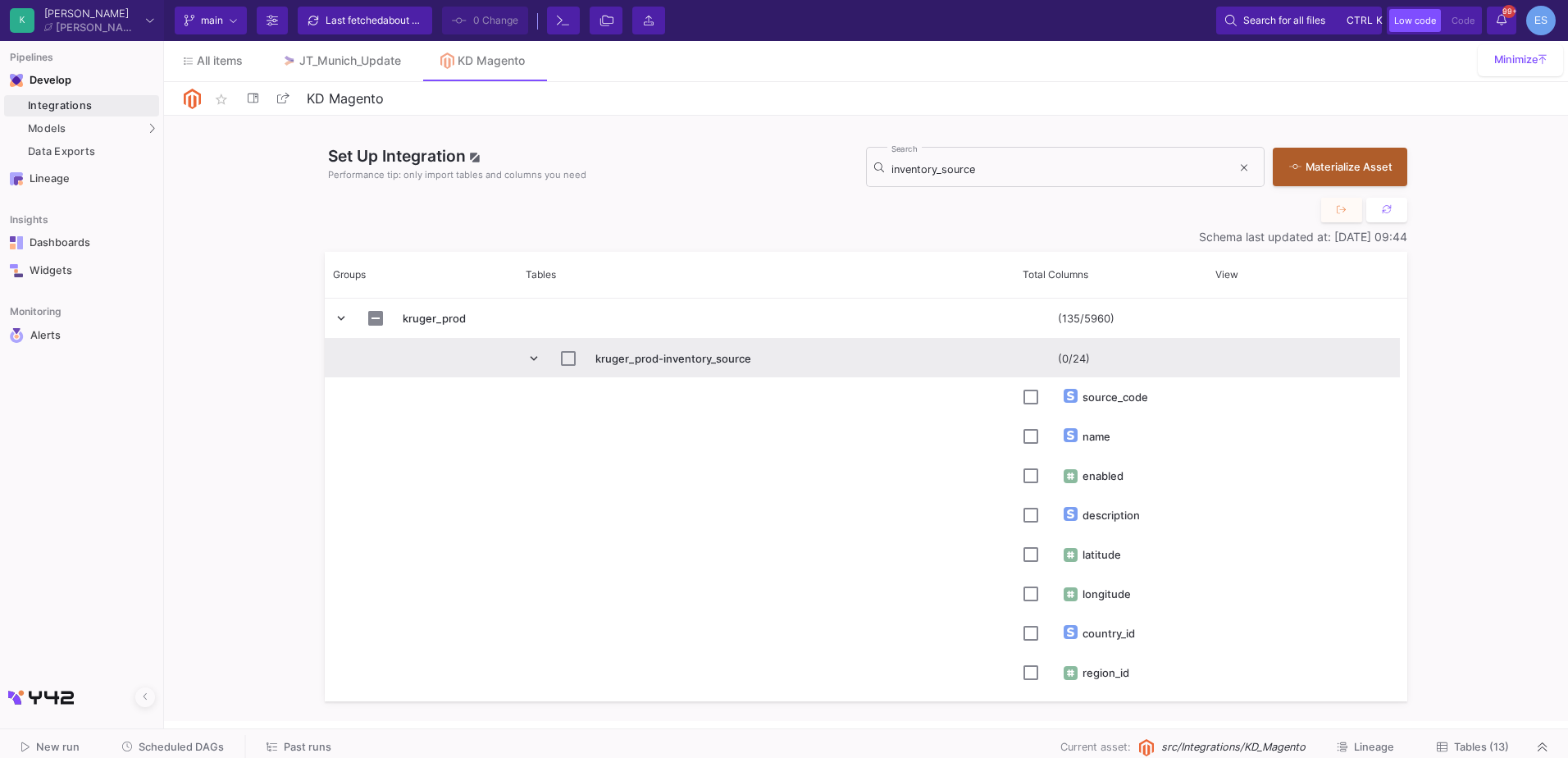
click at [537, 357] on span "Press SPACE to select this row." at bounding box center [533, 358] width 14 height 14
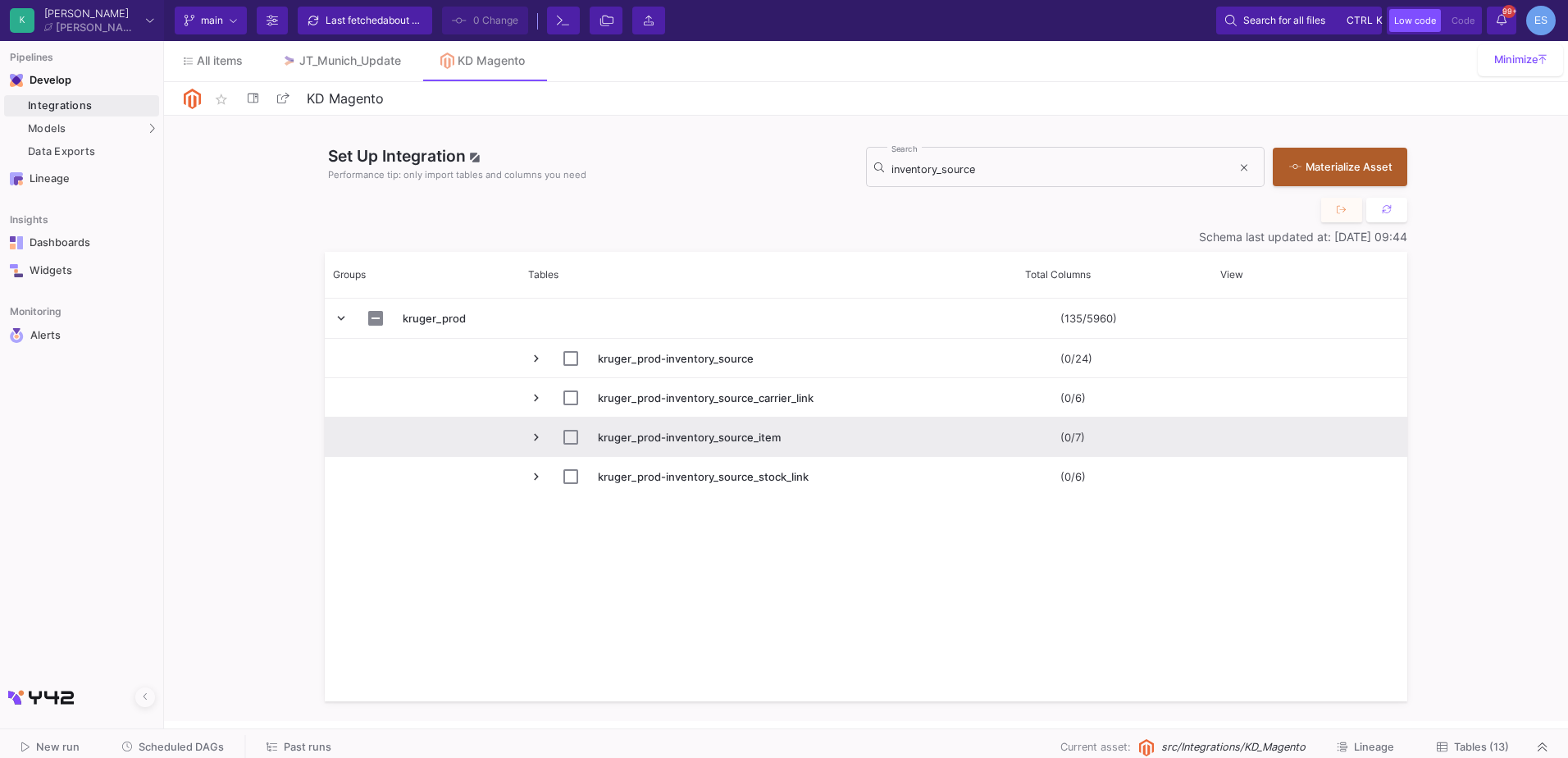
click at [534, 440] on span "Press SPACE to select this row." at bounding box center [536, 437] width 14 height 14
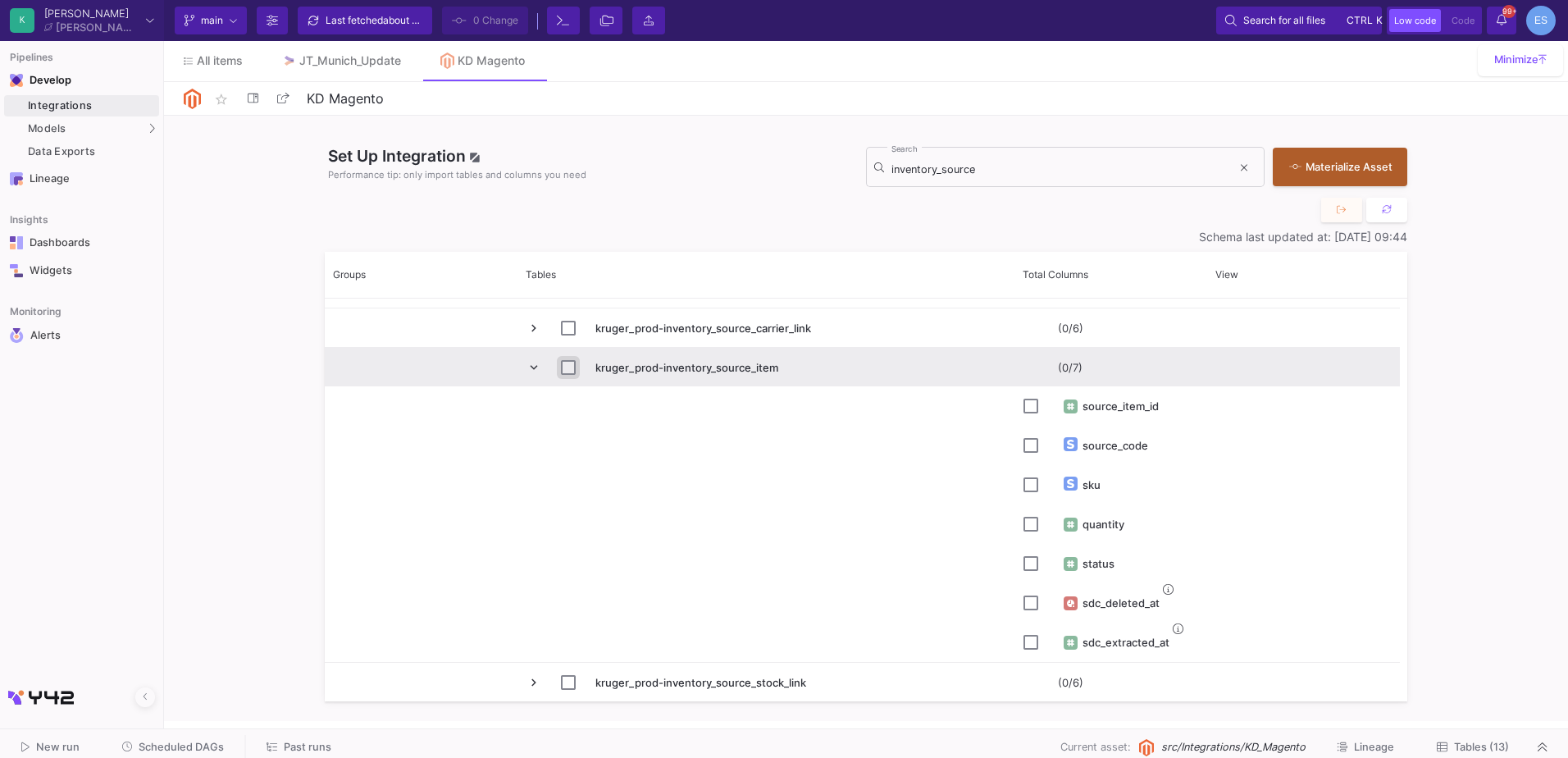
click at [564, 370] on input "Press Space to toggle row selection (unchecked)" at bounding box center [568, 366] width 14 height 14
checkbox input "true"
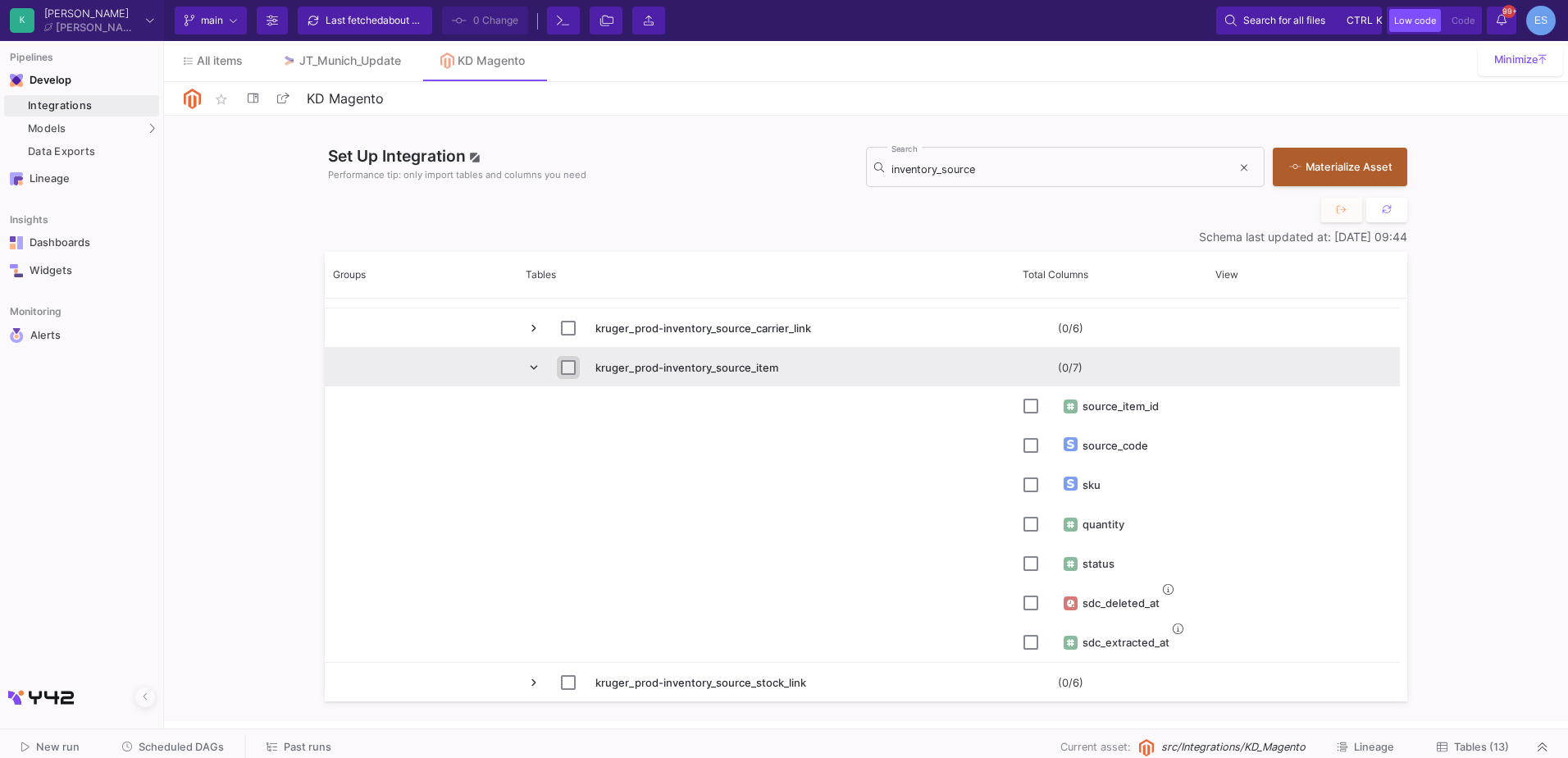
checkbox input "true"
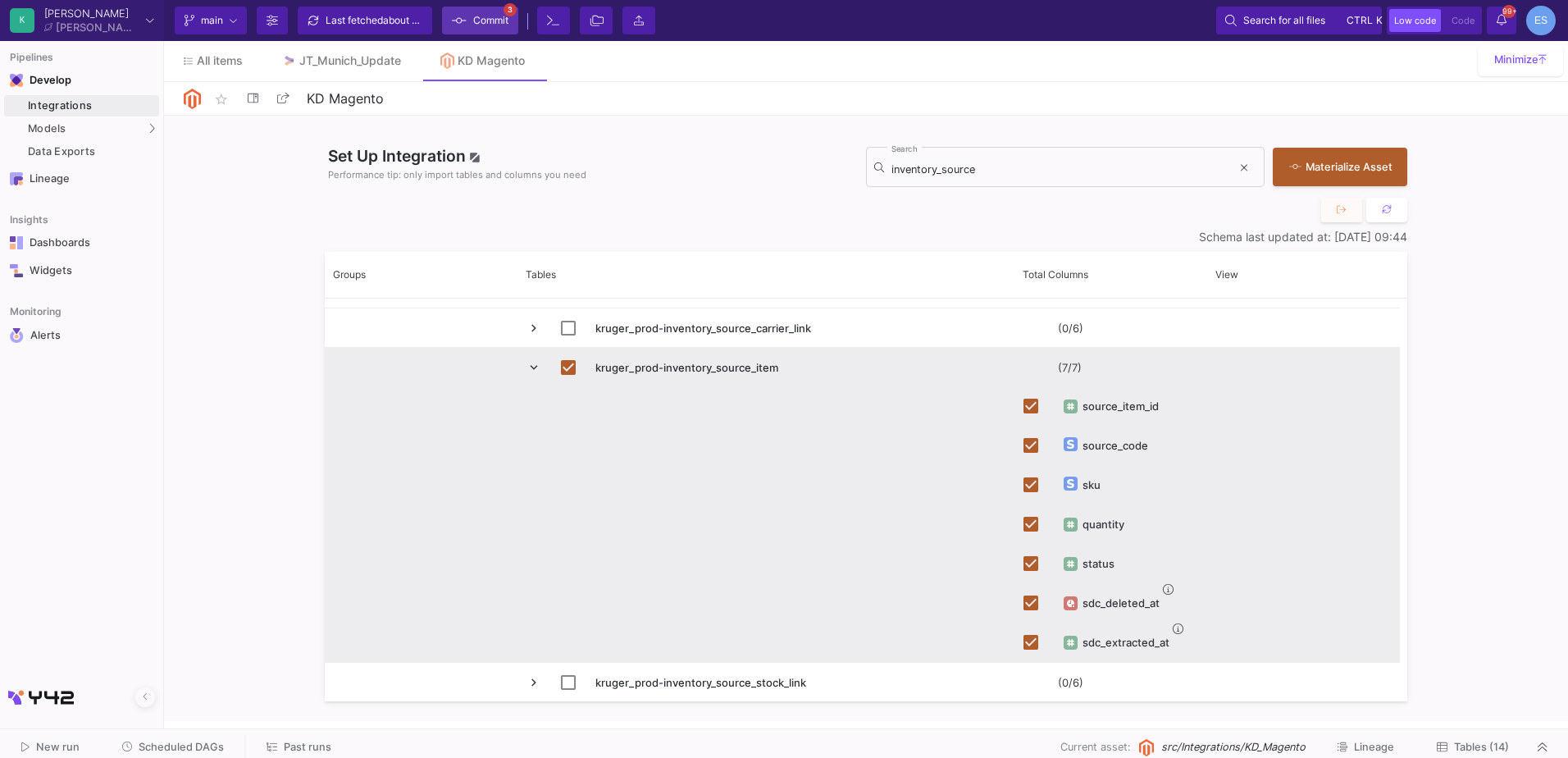
click at [509, 14] on span "Commit" at bounding box center [491, 21] width 36 height 25
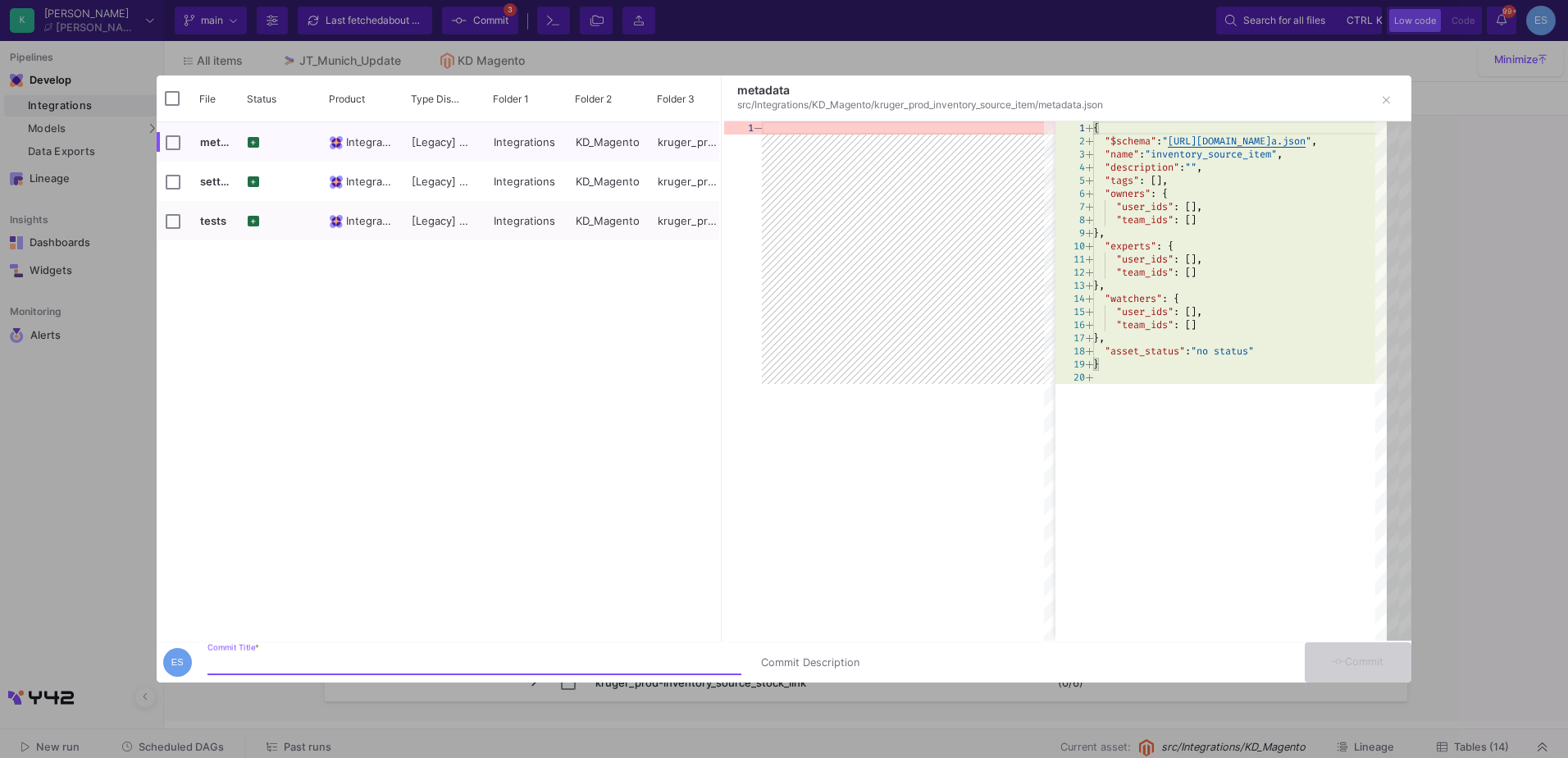
click at [493, 661] on input "Commit Title *" at bounding box center [474, 663] width 534 height 13
type input "source check"
click at [1325, 662] on button "Commit" at bounding box center [1357, 663] width 107 height 40
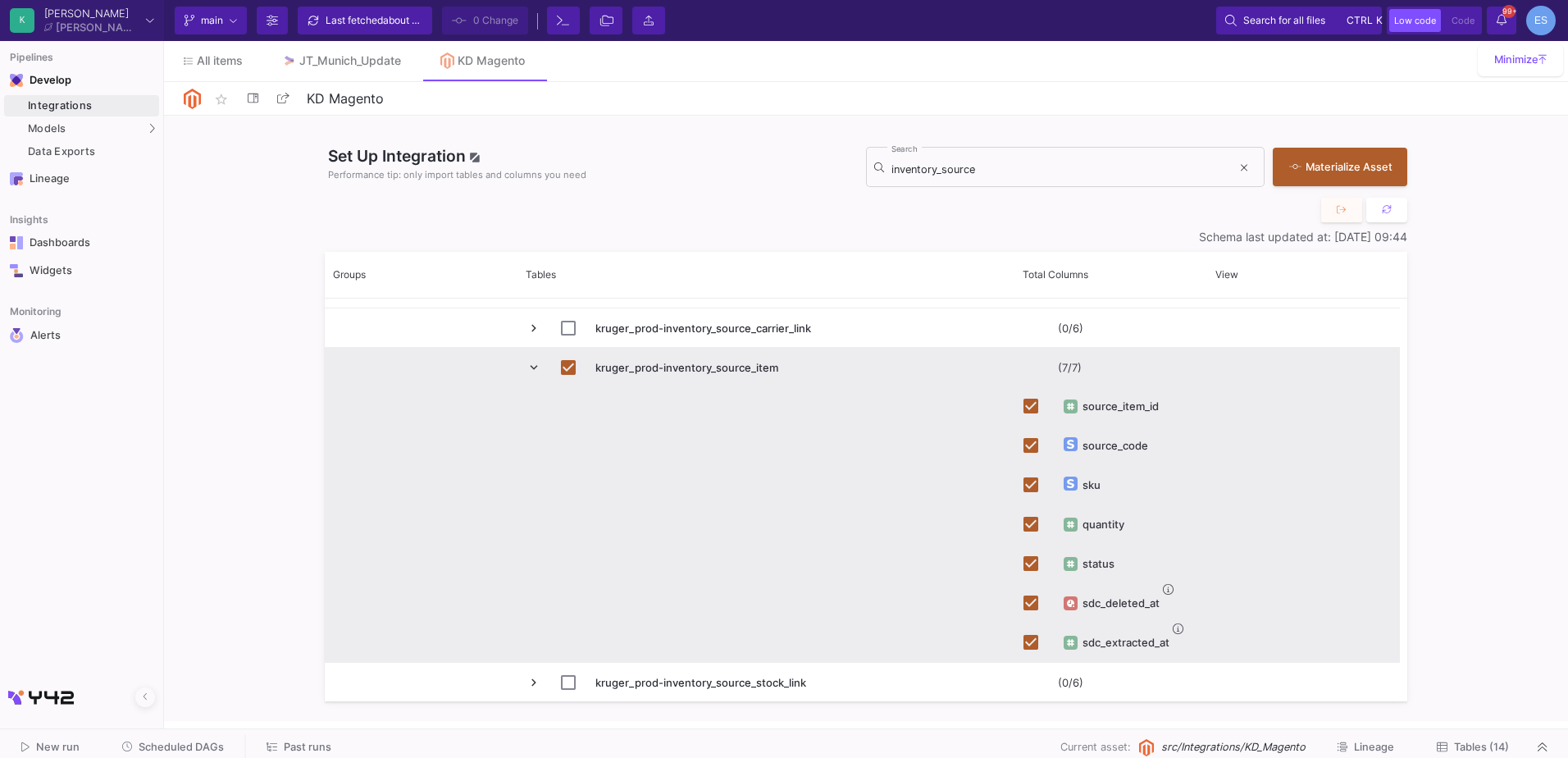
click at [1493, 738] on button "Tables (14)" at bounding box center [1473, 747] width 112 height 25
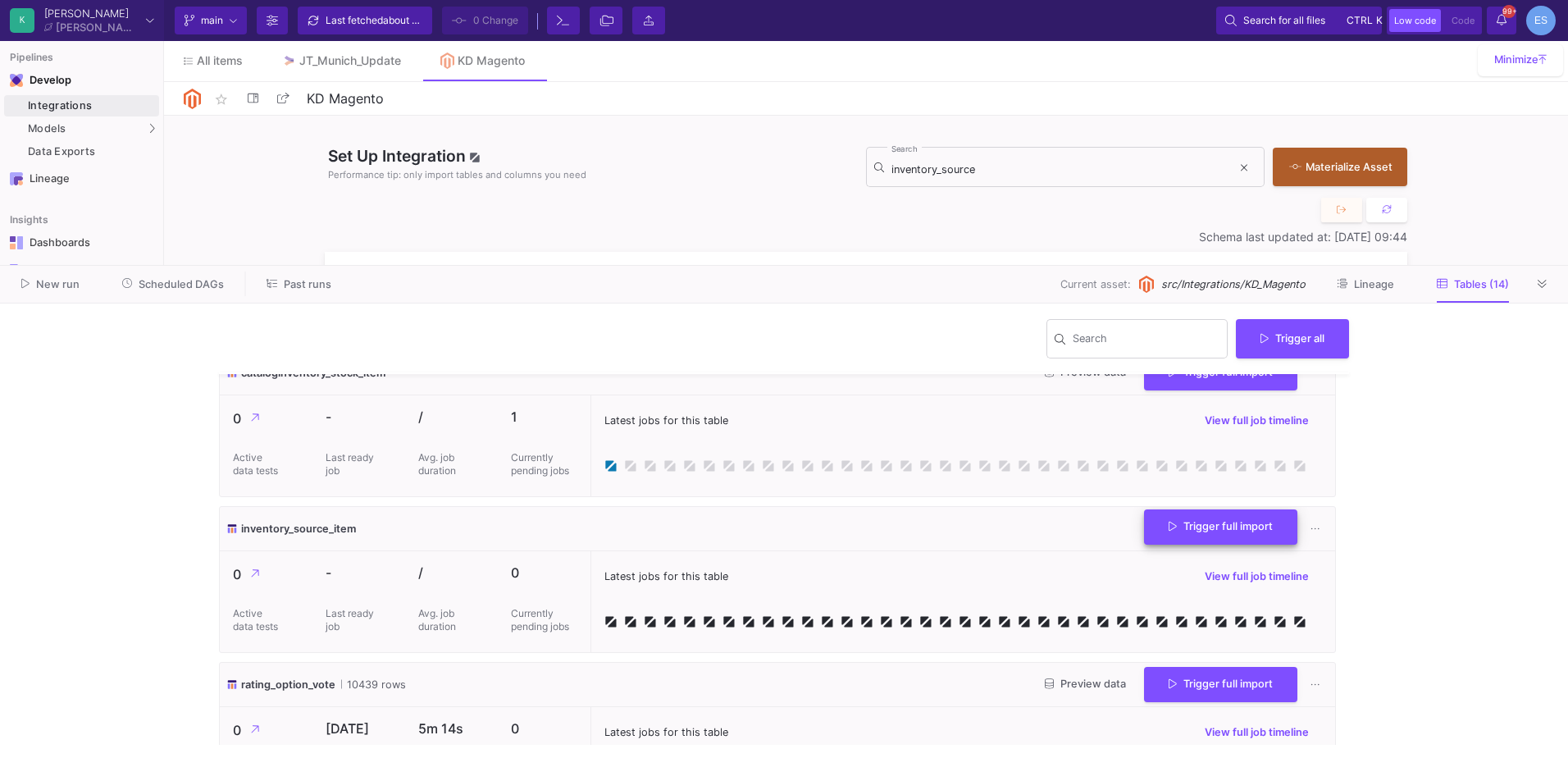
click at [1228, 534] on button "Trigger full import" at bounding box center [1220, 526] width 153 height 36
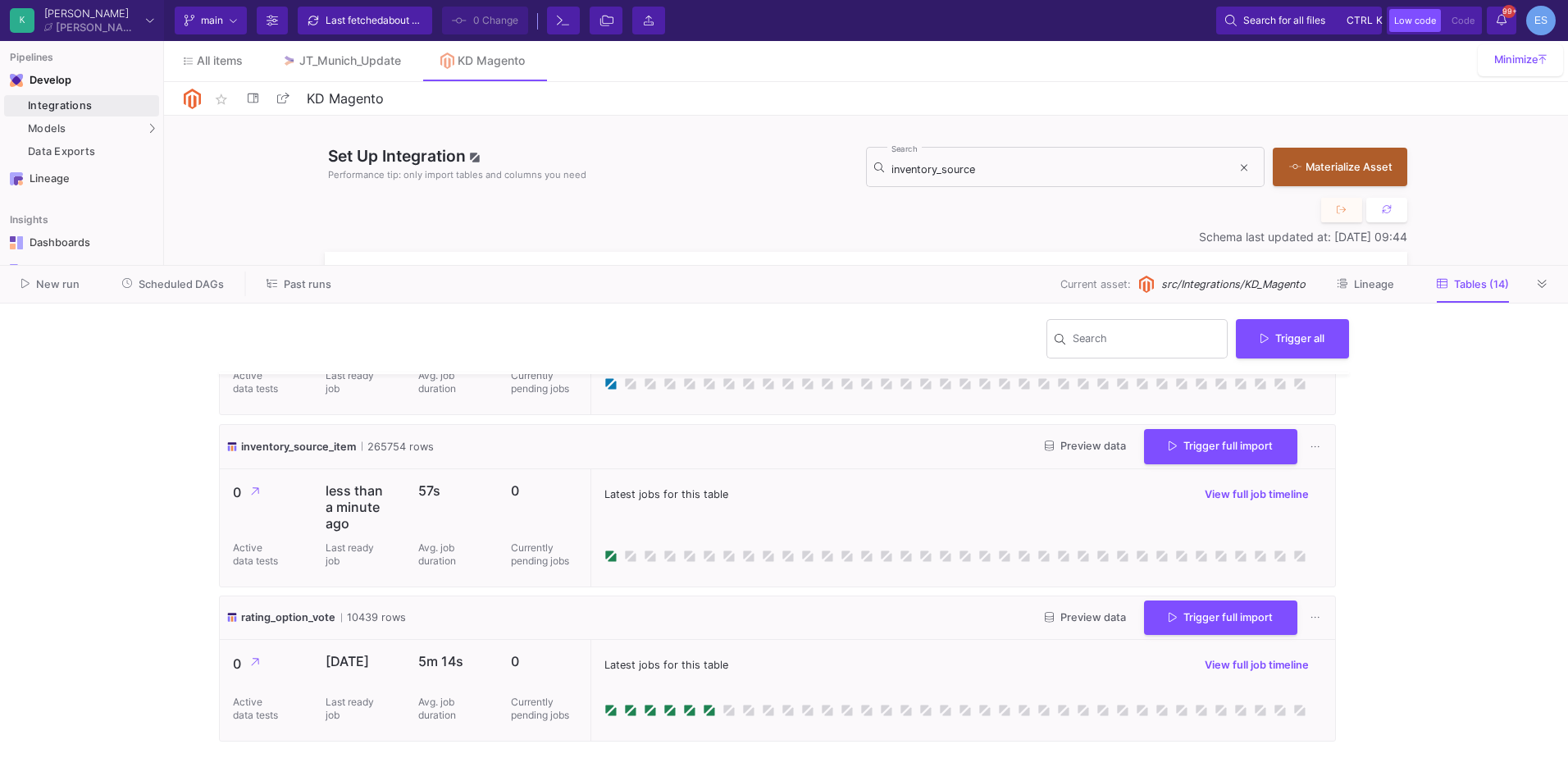
scroll to position [574, 0]
click at [1051, 439] on span "Preview data" at bounding box center [1085, 444] width 81 height 13
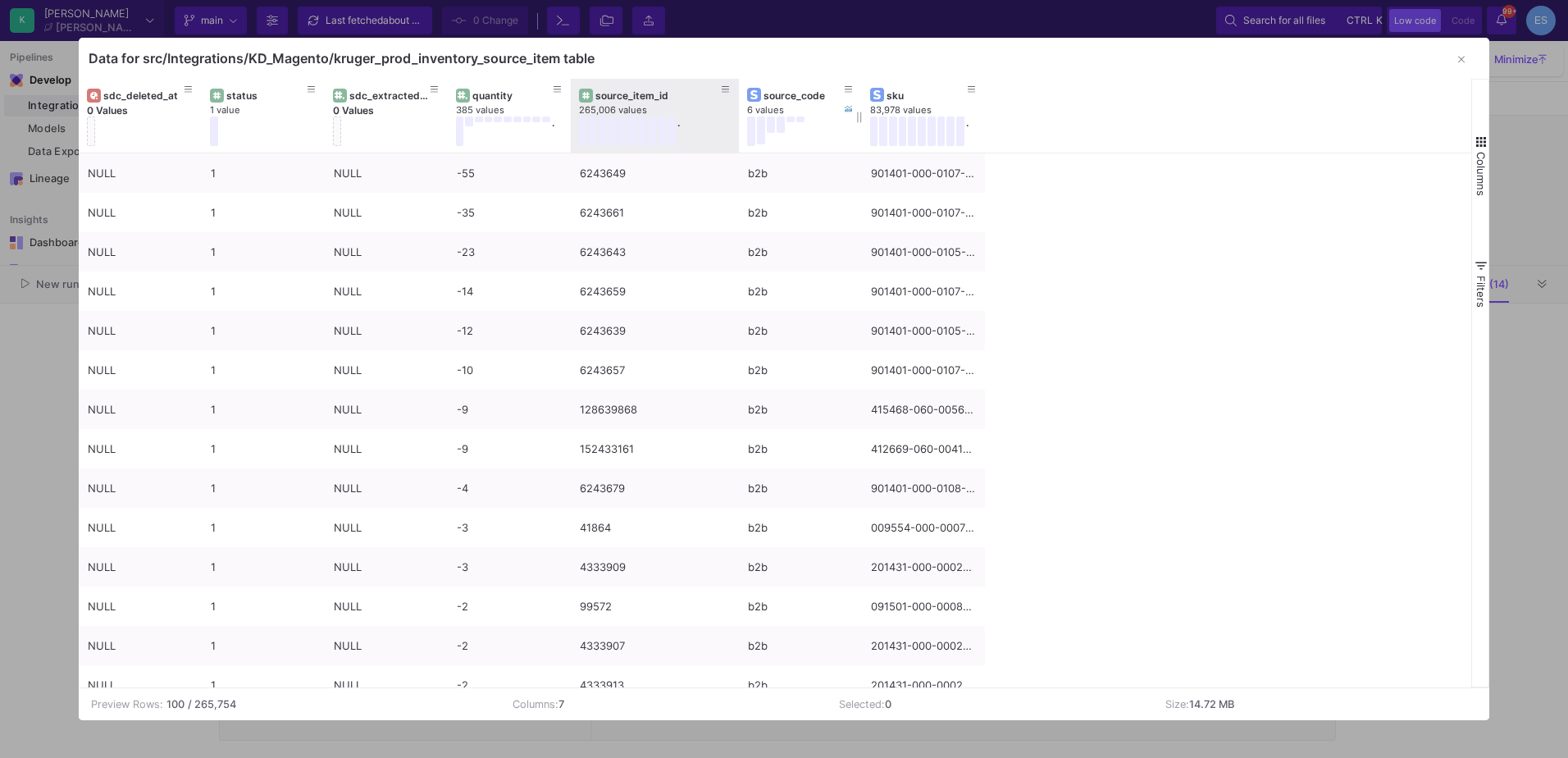
drag, startPoint x: 693, startPoint y: 100, endPoint x: 738, endPoint y: 101, distance: 45.0
click at [738, 101] on div at bounding box center [739, 115] width 7 height 74
click at [848, 89] on icon at bounding box center [848, 89] width 9 height 7
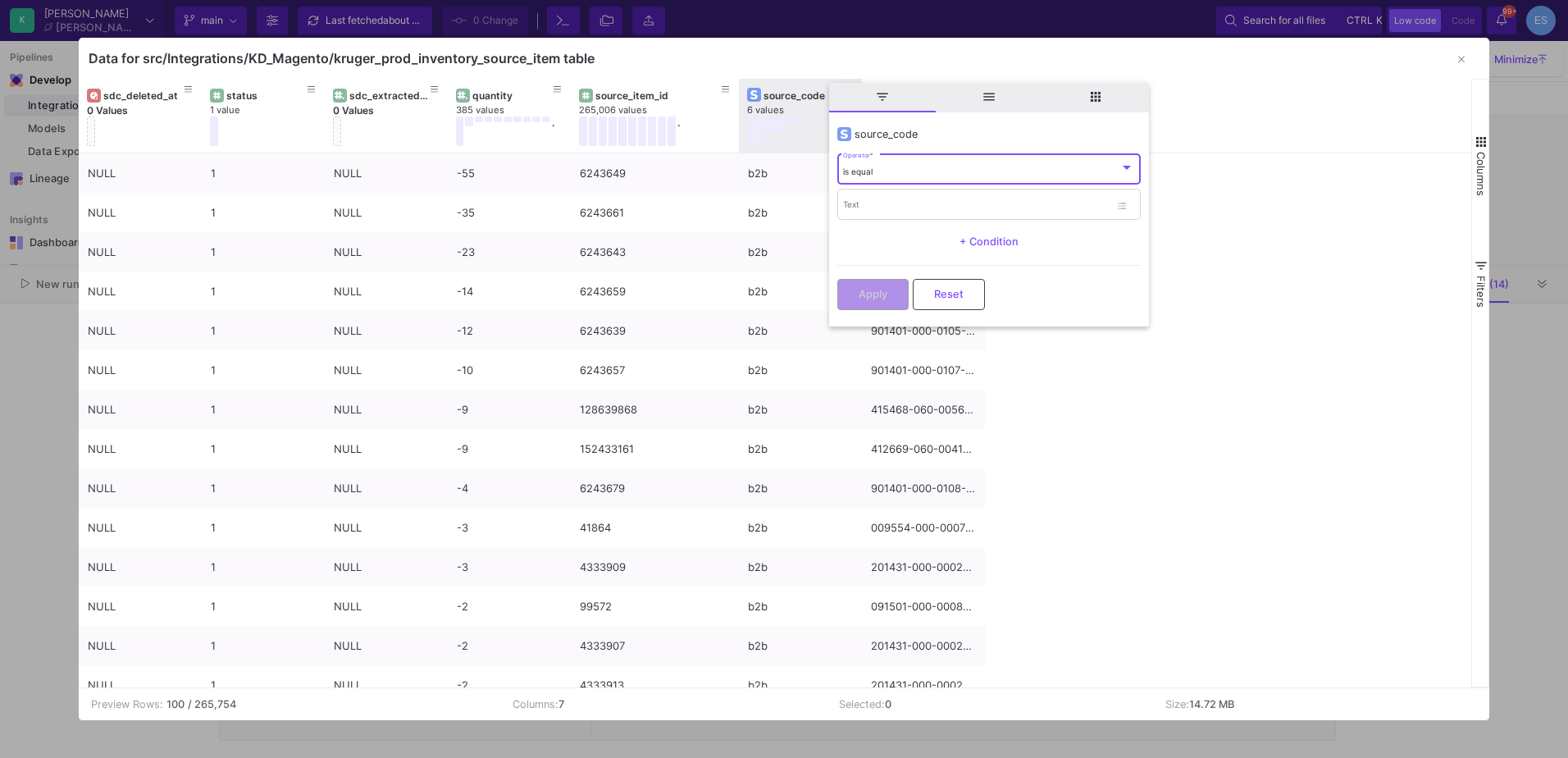
click at [815, 94] on div "source_code" at bounding box center [804, 95] width 81 height 13
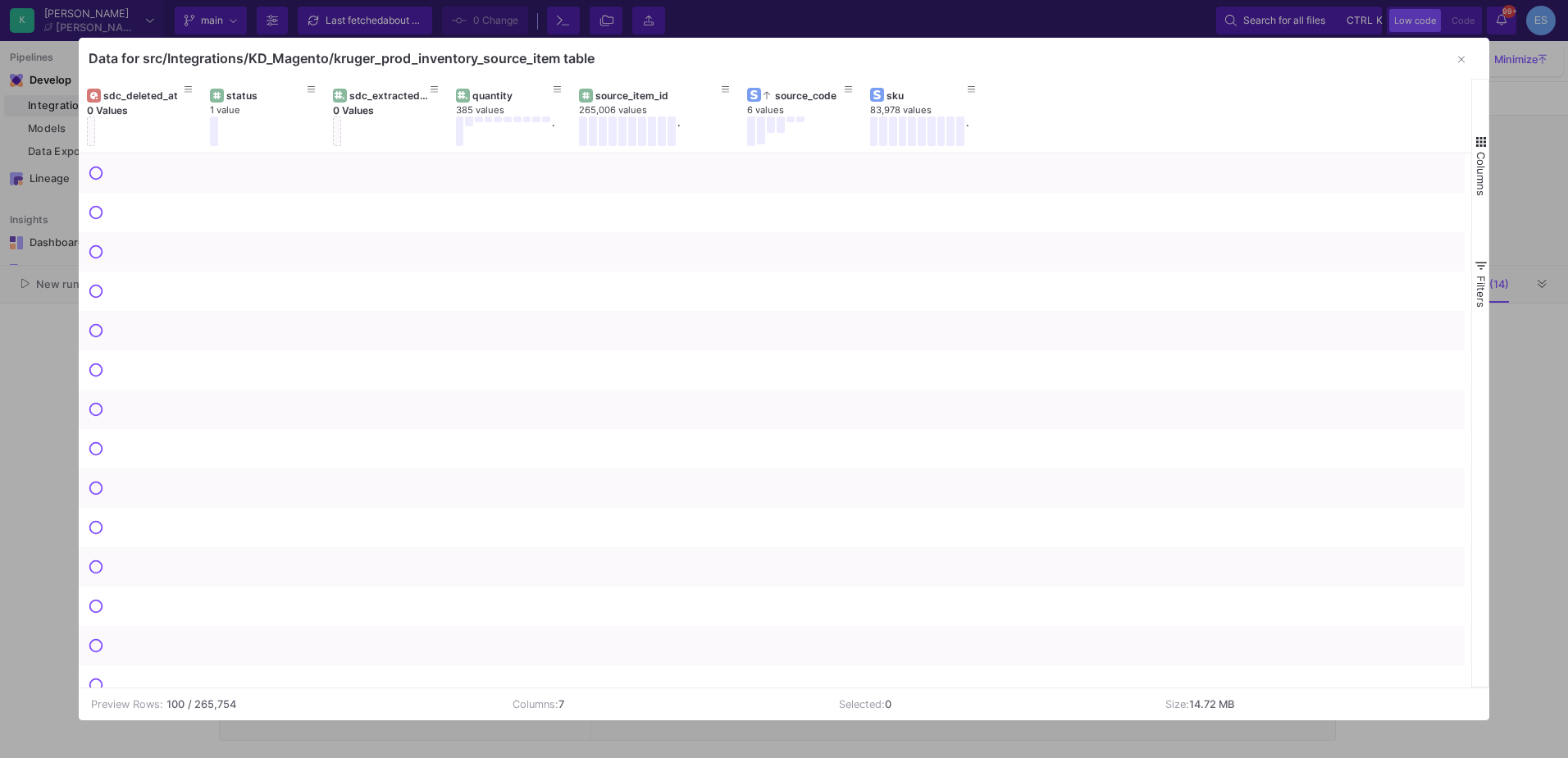
click at [1480, 137] on span "button" at bounding box center [1480, 141] width 14 height 14
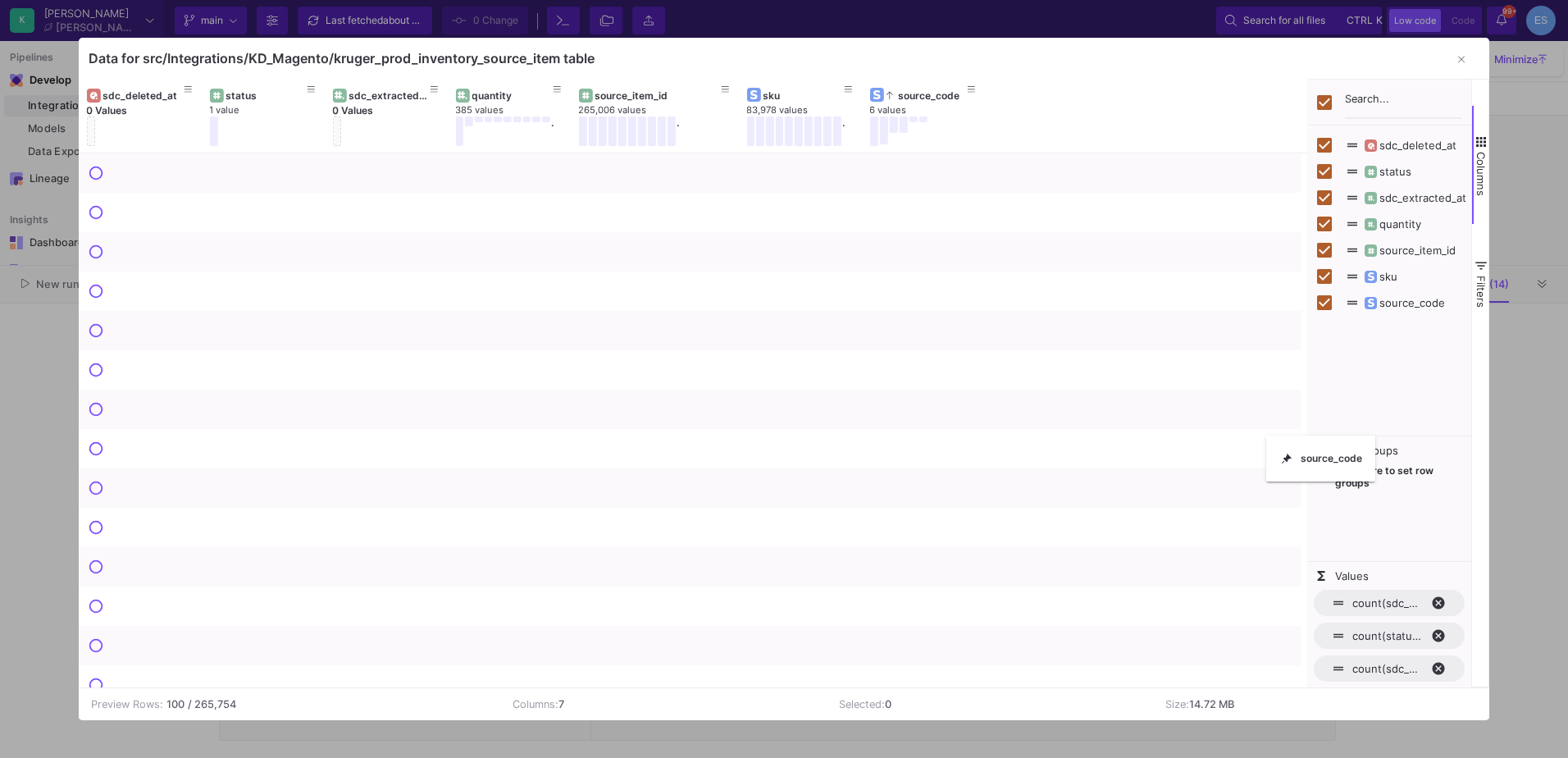
checkbox input "false"
drag, startPoint x: 793, startPoint y: 91, endPoint x: 1376, endPoint y: 488, distance: 705.3
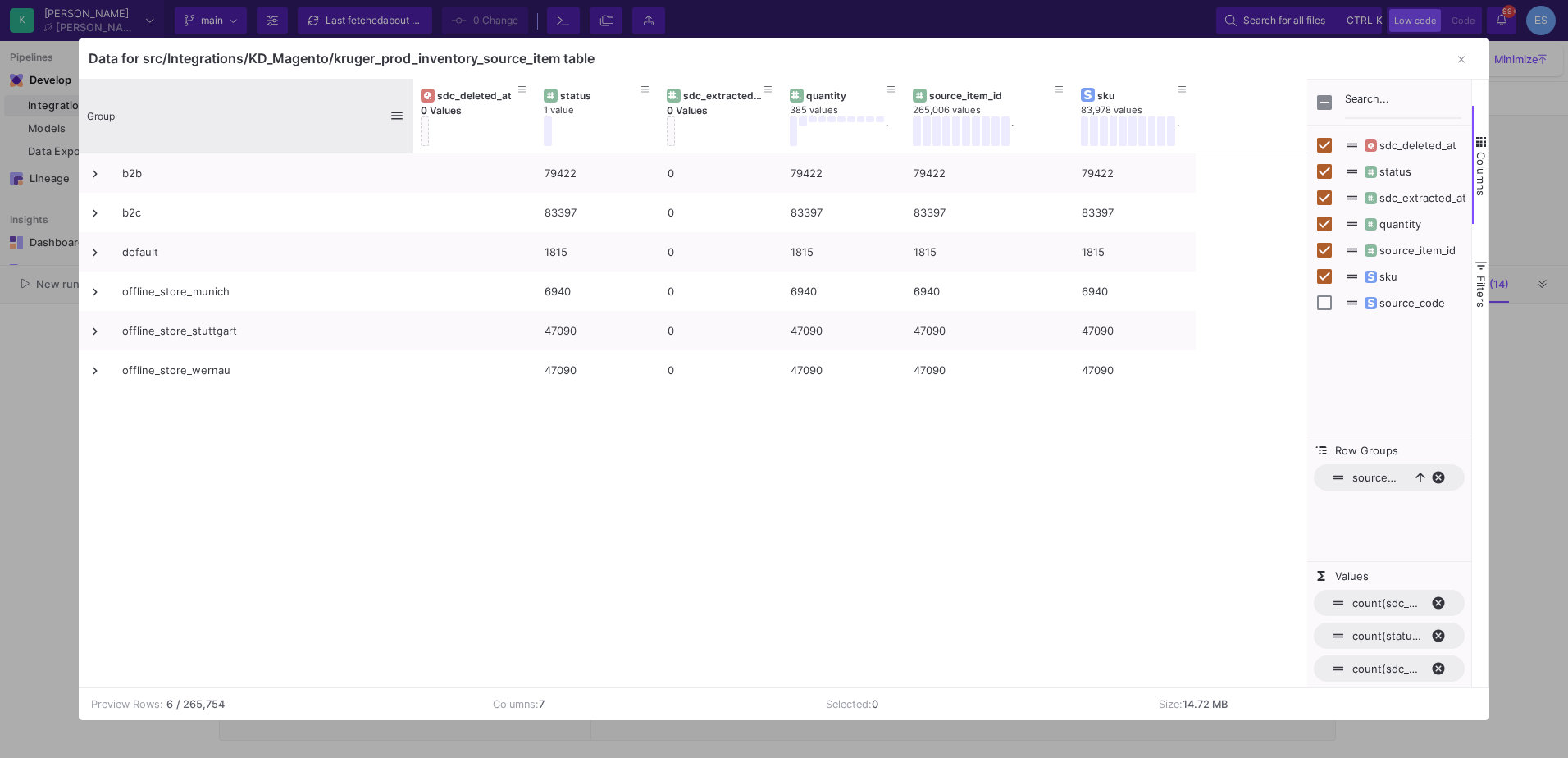
drag, startPoint x: 197, startPoint y: 93, endPoint x: 409, endPoint y: 89, distance: 212.0
click at [409, 89] on div at bounding box center [412, 115] width 7 height 74
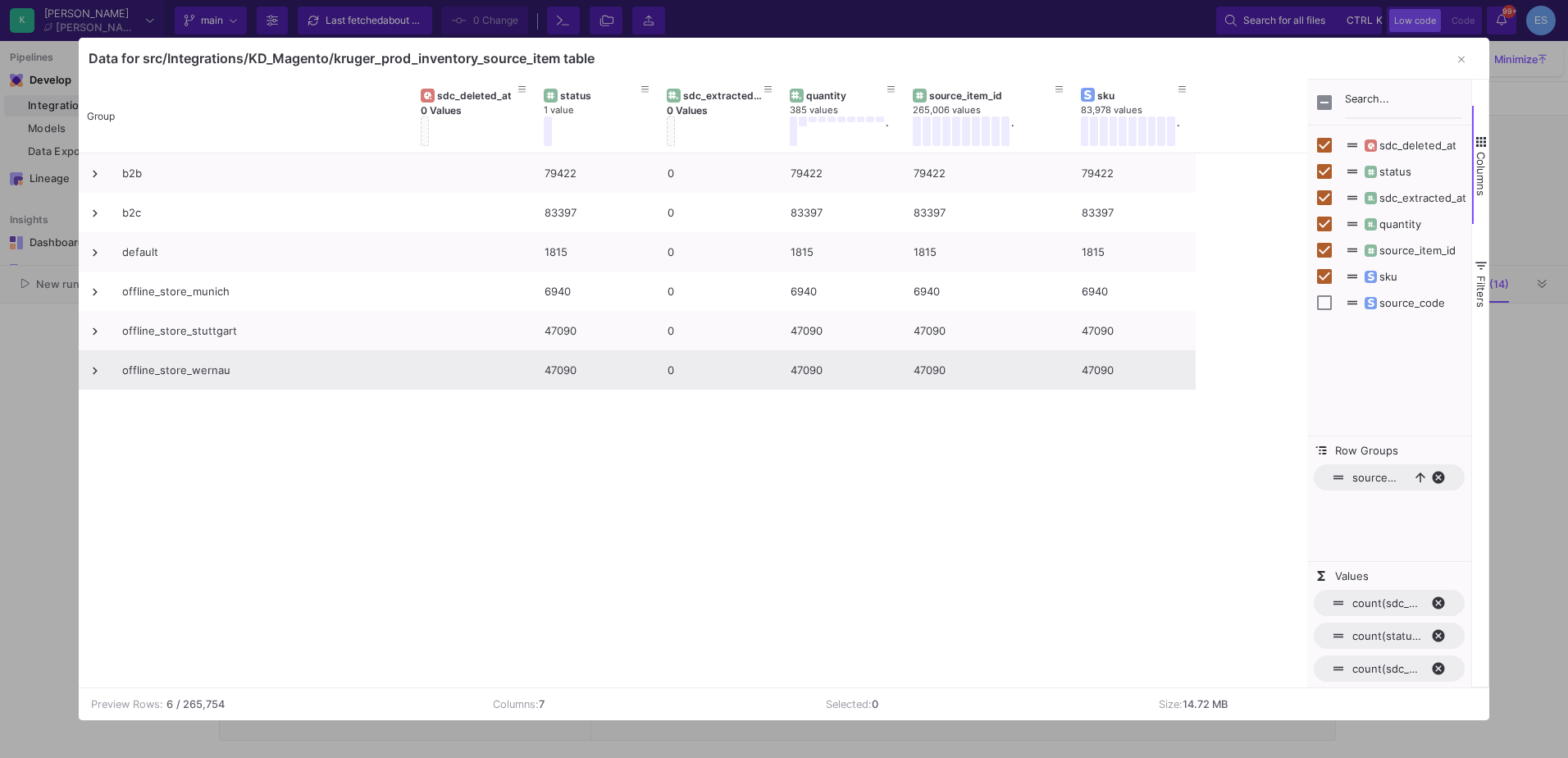
click at [223, 370] on div "offline_store_wernau" at bounding box center [262, 370] width 280 height 38
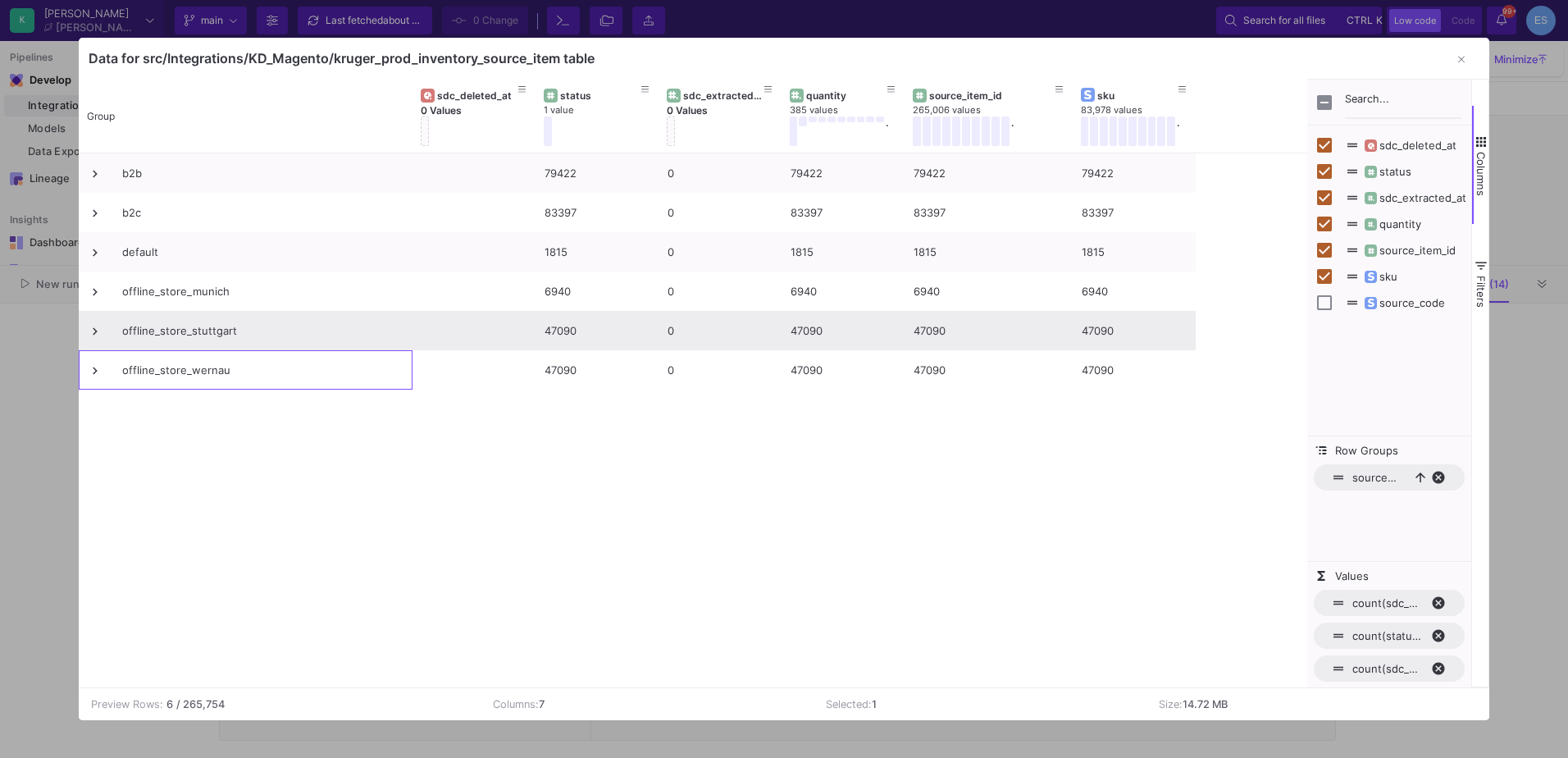
click at [224, 332] on div "offline_store_stuttgart" at bounding box center [262, 331] width 280 height 38
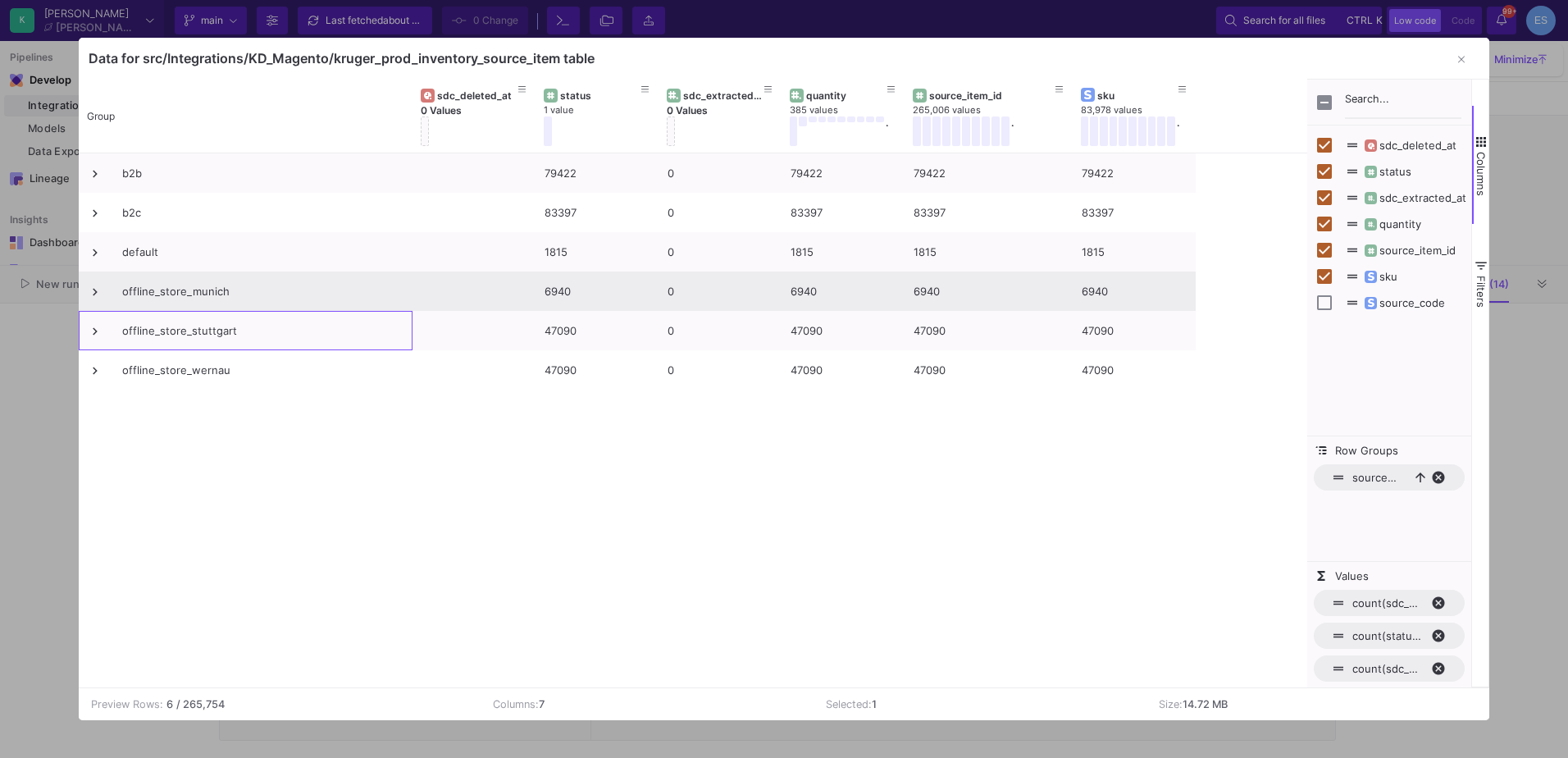
click at [221, 294] on div "offline_store_munich" at bounding box center [262, 291] width 280 height 38
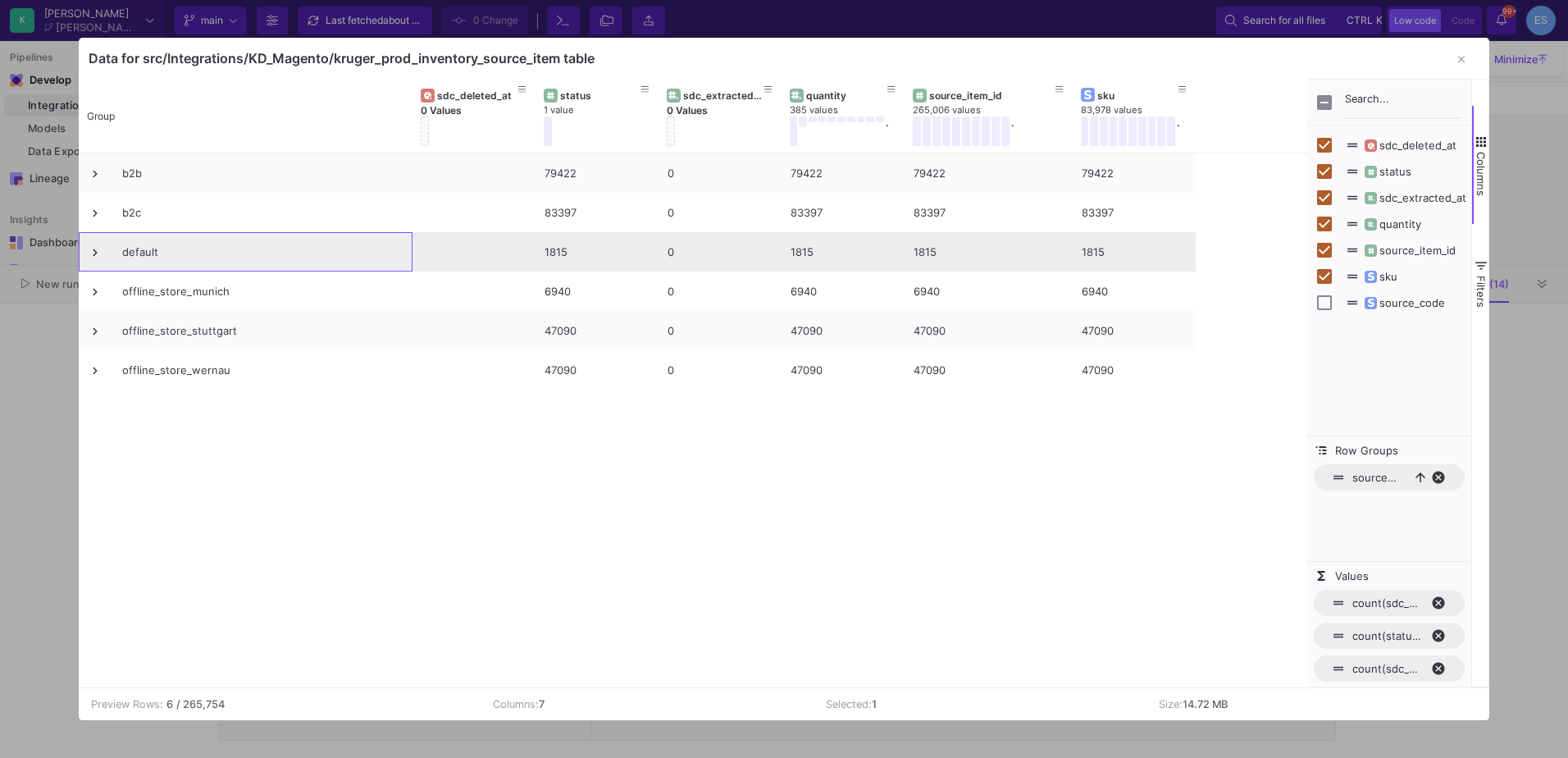
click at [190, 253] on div "default" at bounding box center [262, 252] width 280 height 38
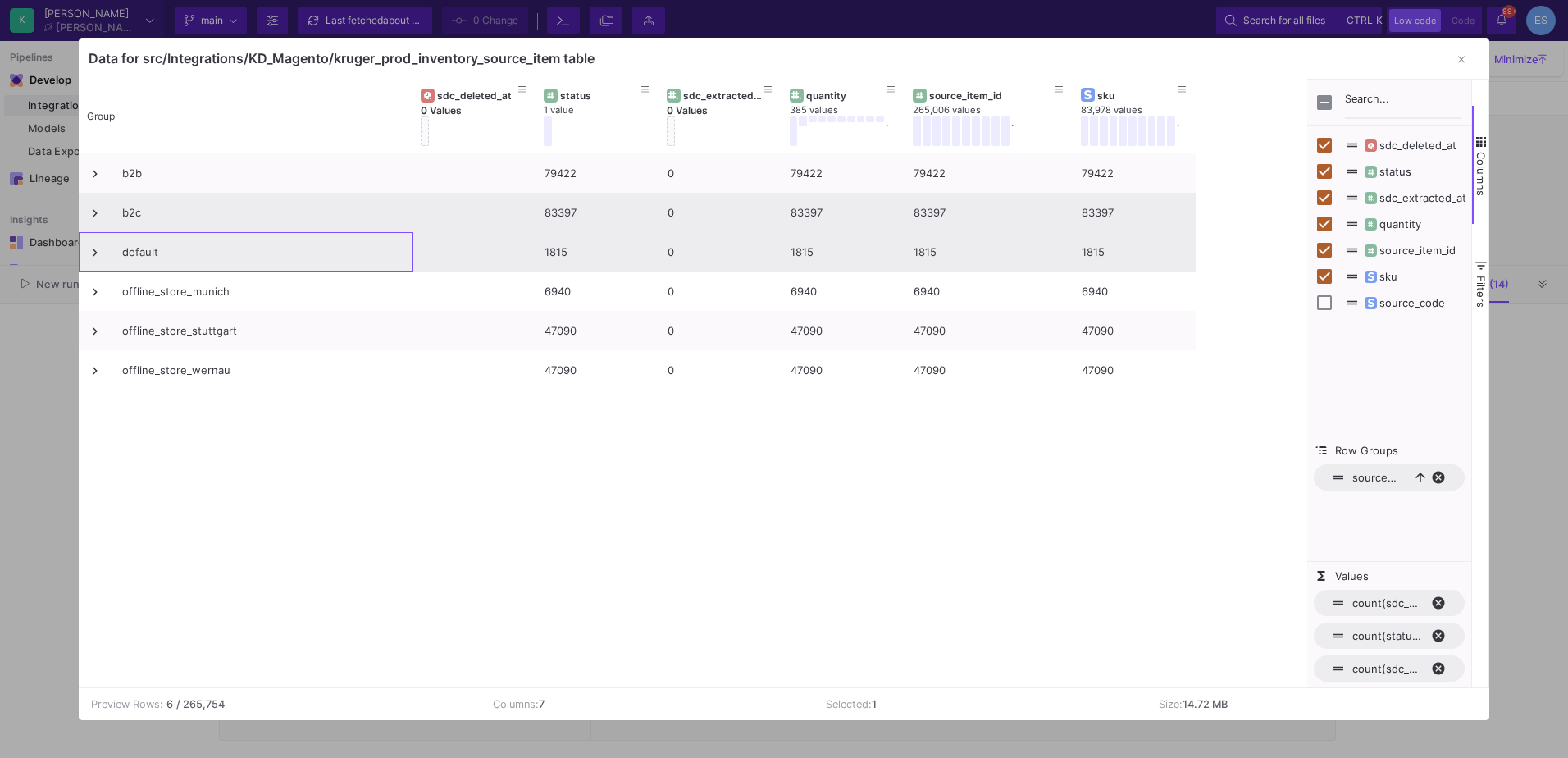
click at [189, 225] on div "b2c" at bounding box center [262, 213] width 280 height 38
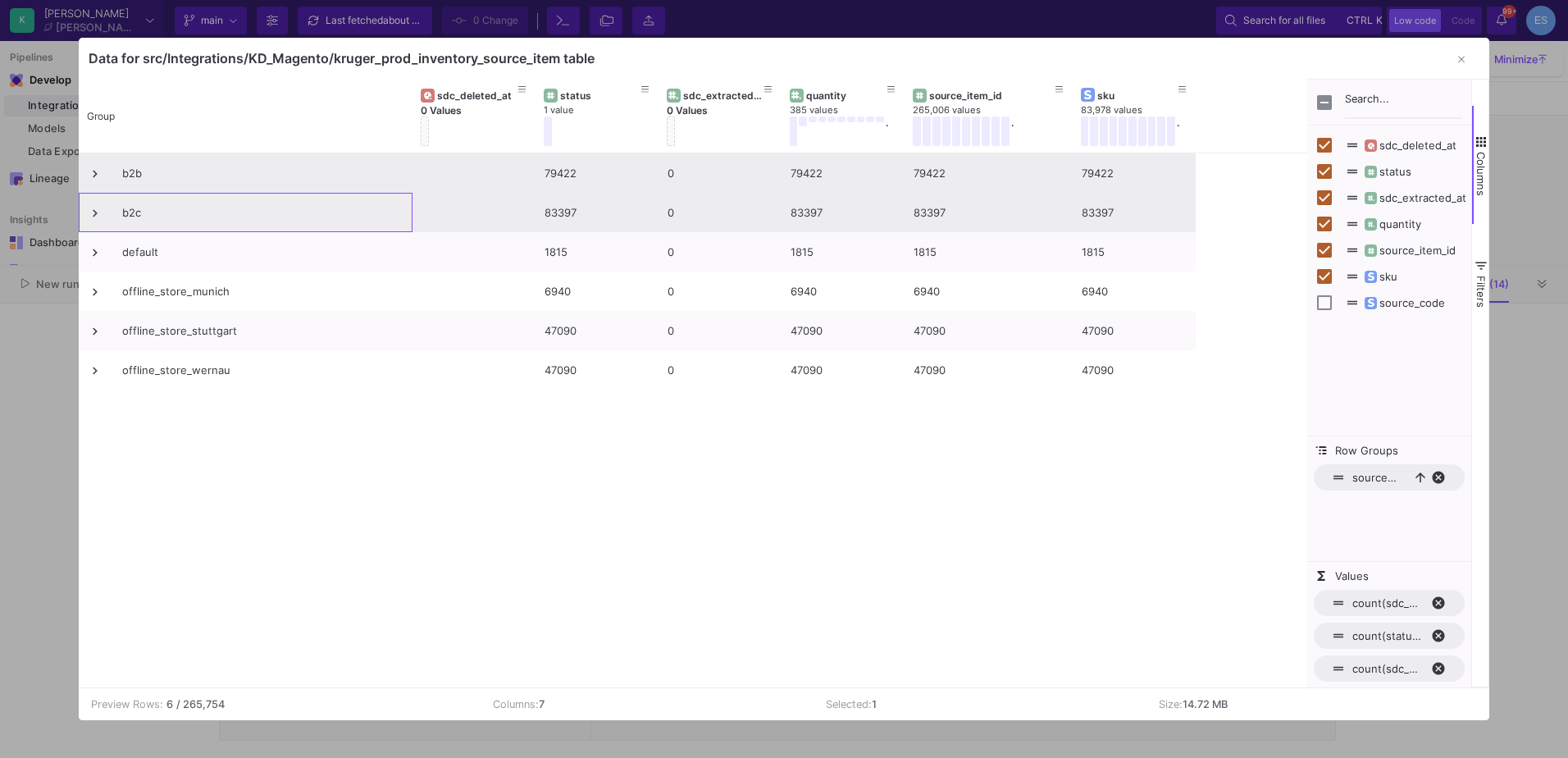
click at [207, 188] on div "b2b" at bounding box center [262, 173] width 280 height 38
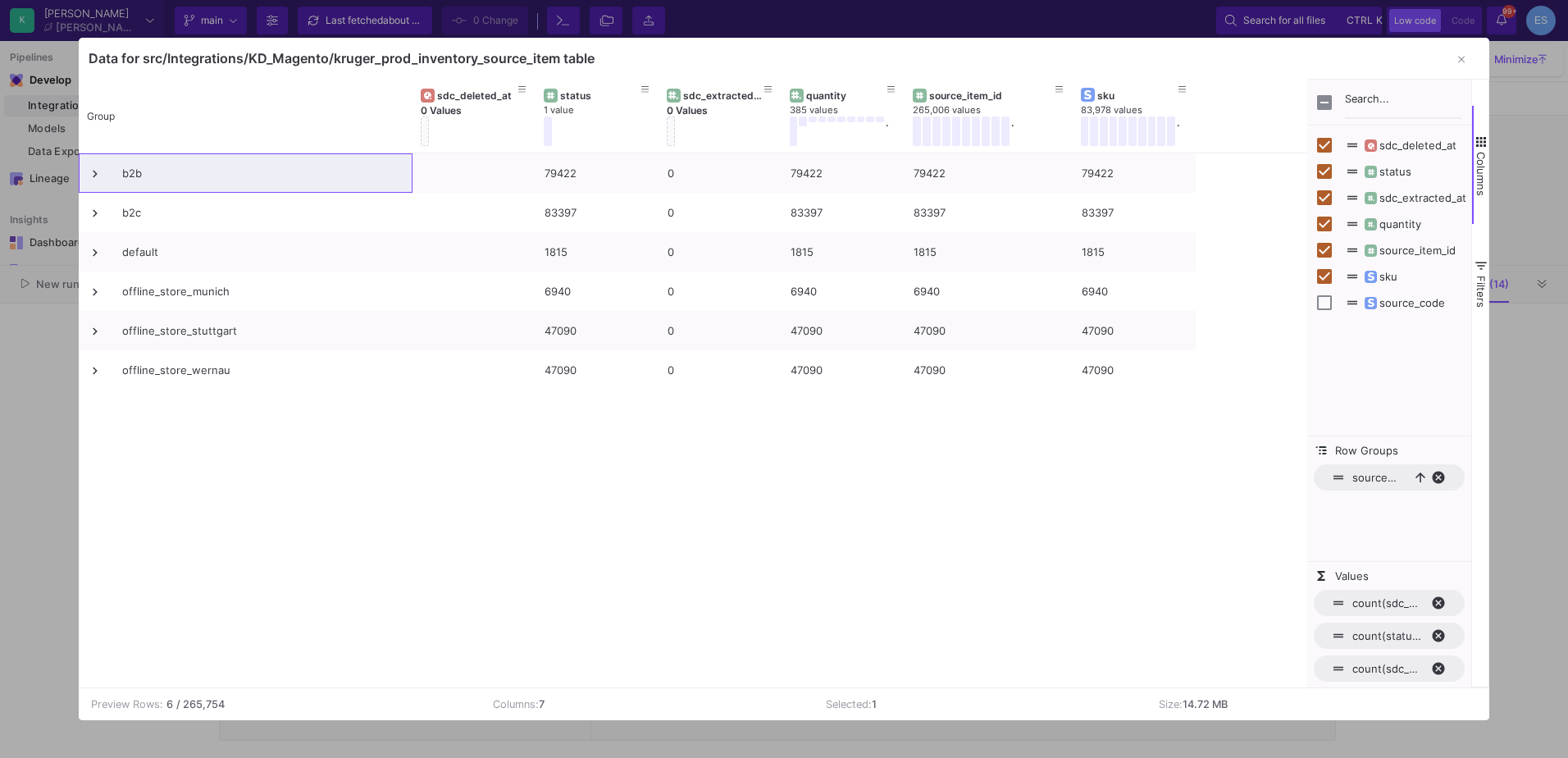
click at [308, 478] on div "b2b 79422 0 79422 79422 79422 b2c 83397 0 83397 83397 83397 default 1815 0 1815…" at bounding box center [694, 419] width 1229 height 534
click at [1461, 61] on icon "button" at bounding box center [1461, 59] width 7 height 11
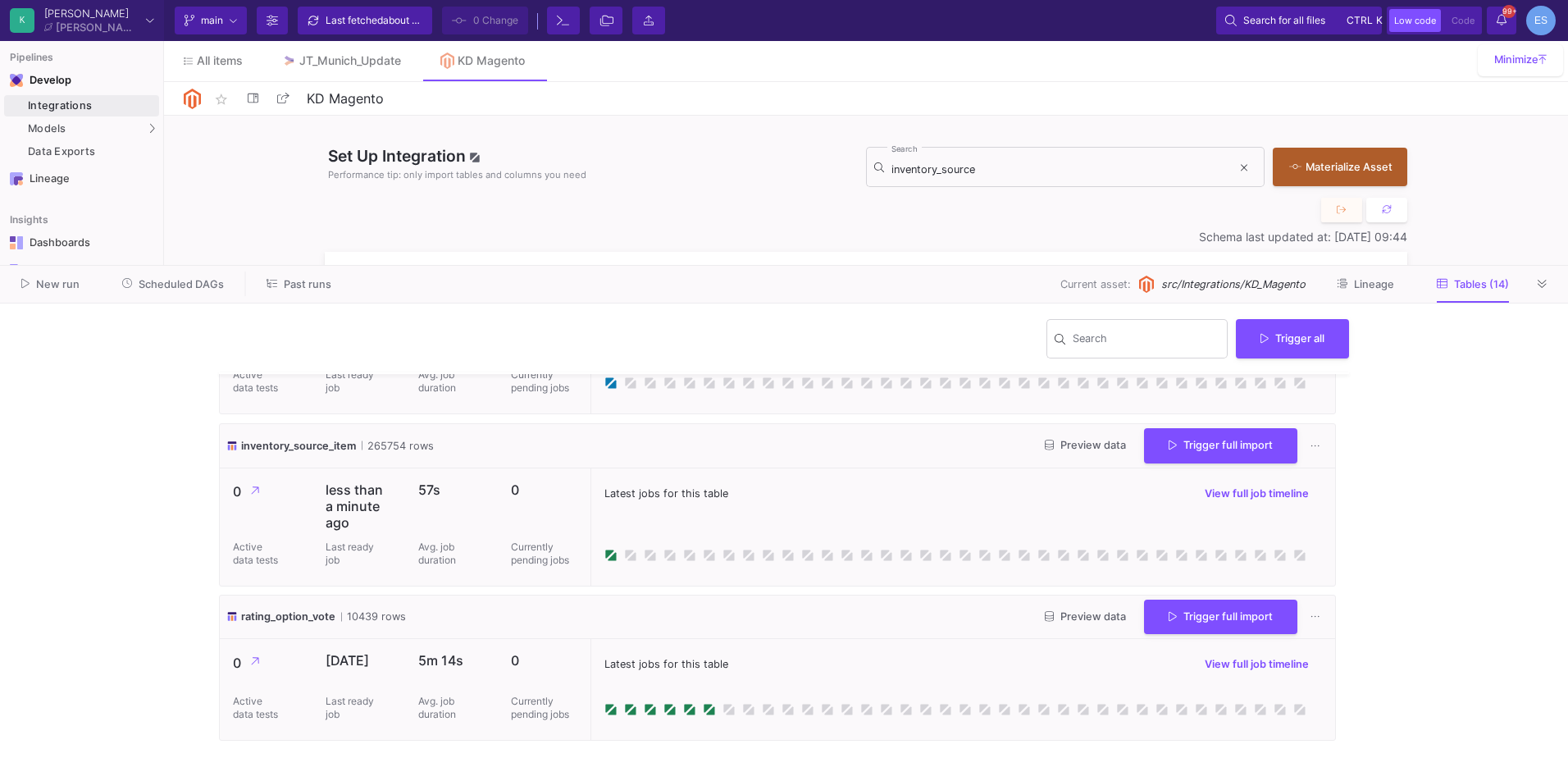
click at [1054, 455] on button "Preview data" at bounding box center [1086, 445] width 108 height 25
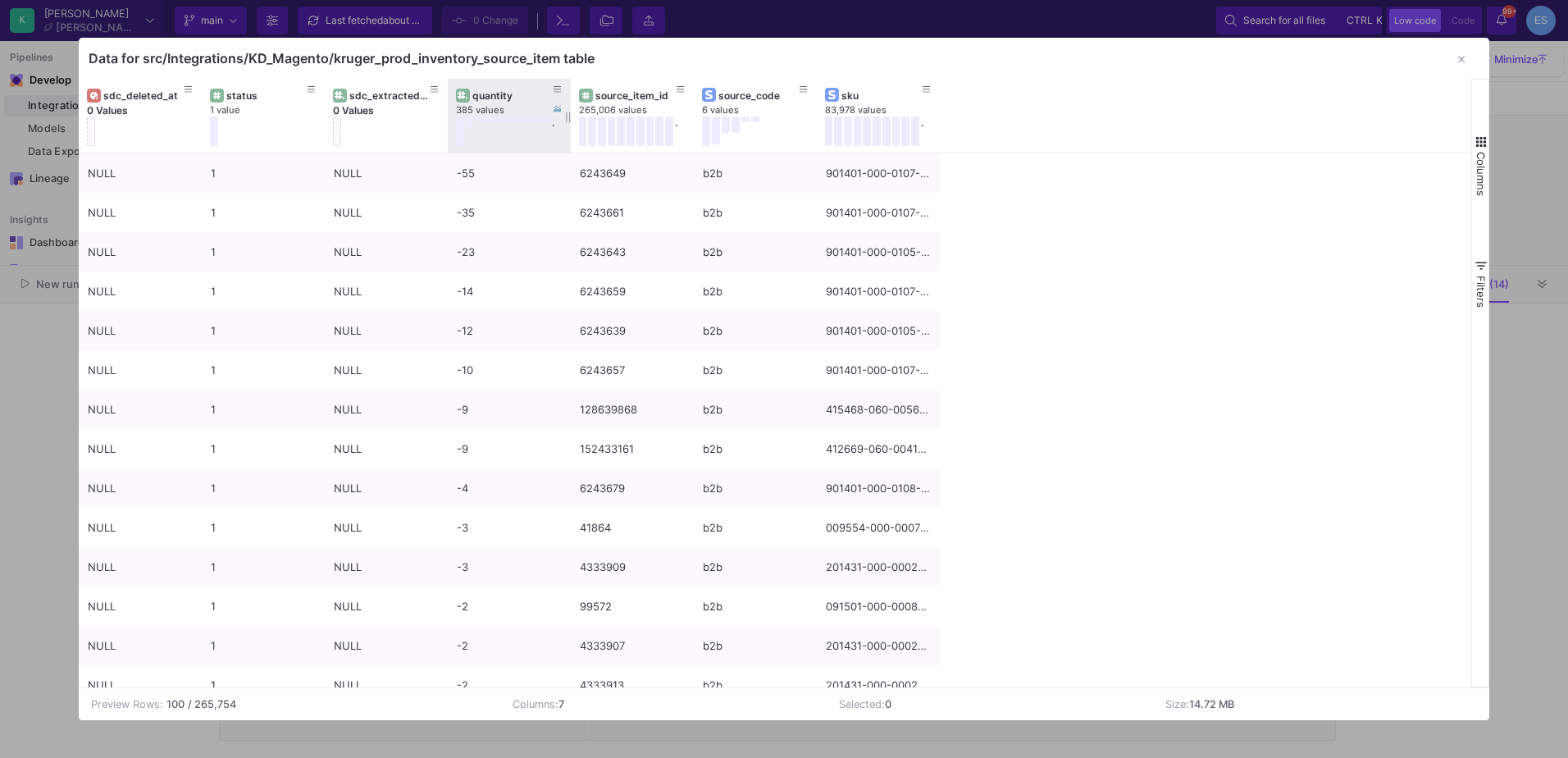
click at [480, 90] on div "quantity" at bounding box center [513, 95] width 81 height 13
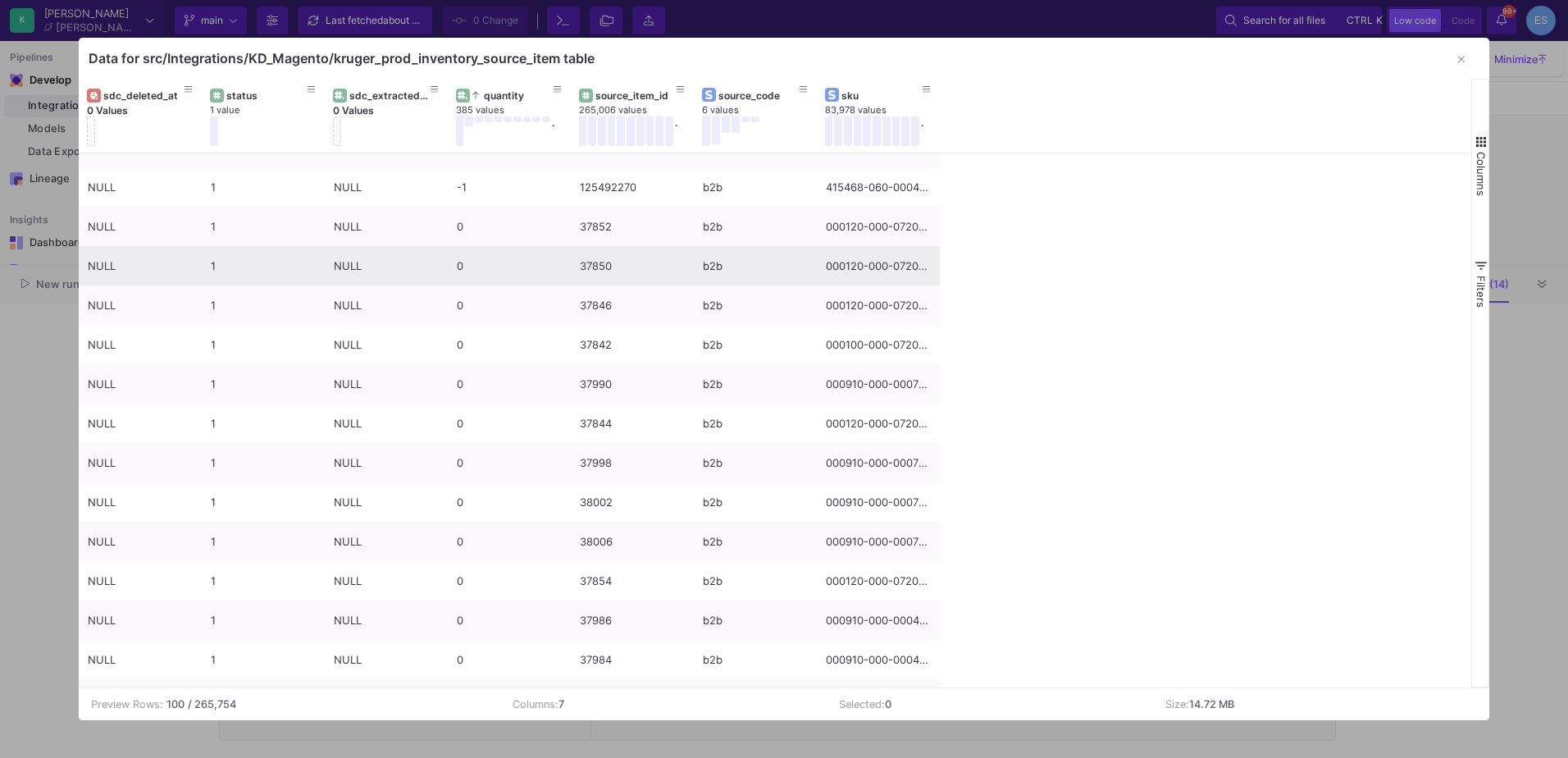
scroll to position [674, 0]
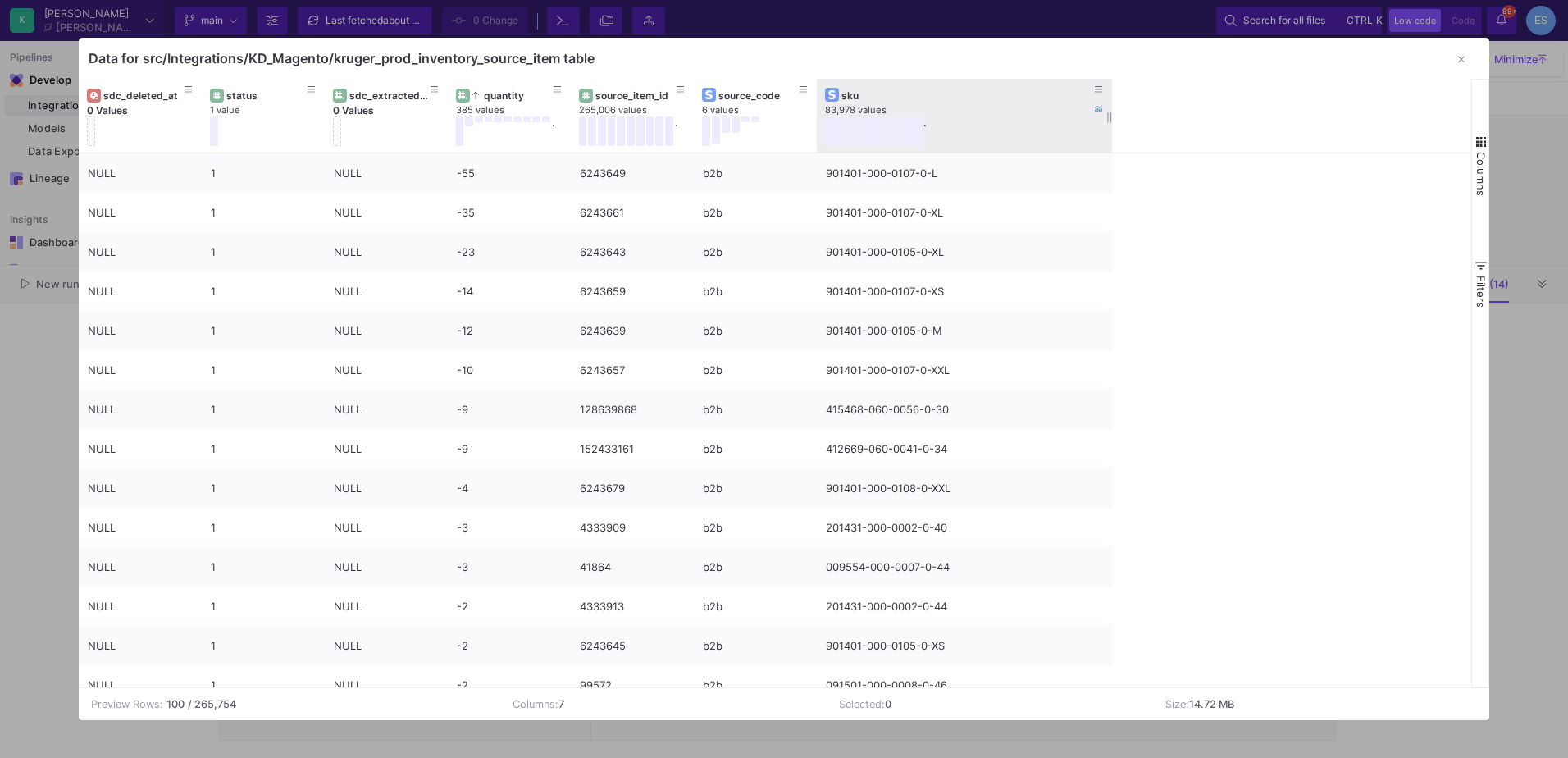
drag, startPoint x: 938, startPoint y: 91, endPoint x: 1110, endPoint y: 97, distance: 172.1
click at [1110, 97] on div at bounding box center [1112, 115] width 7 height 74
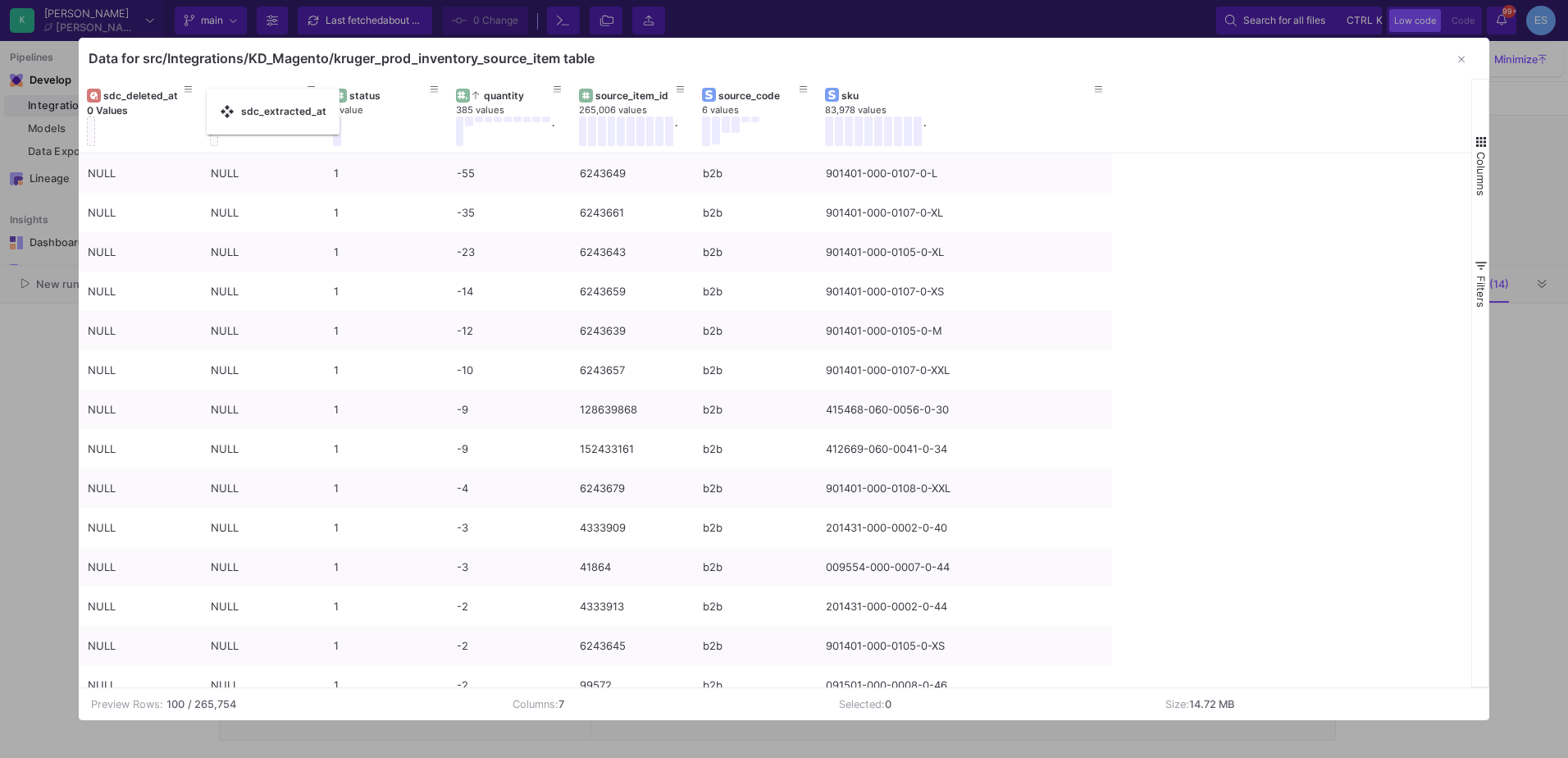
drag, startPoint x: 353, startPoint y: 93, endPoint x: 215, endPoint y: 98, distance: 138.1
click at [804, 92] on icon at bounding box center [803, 89] width 9 height 7
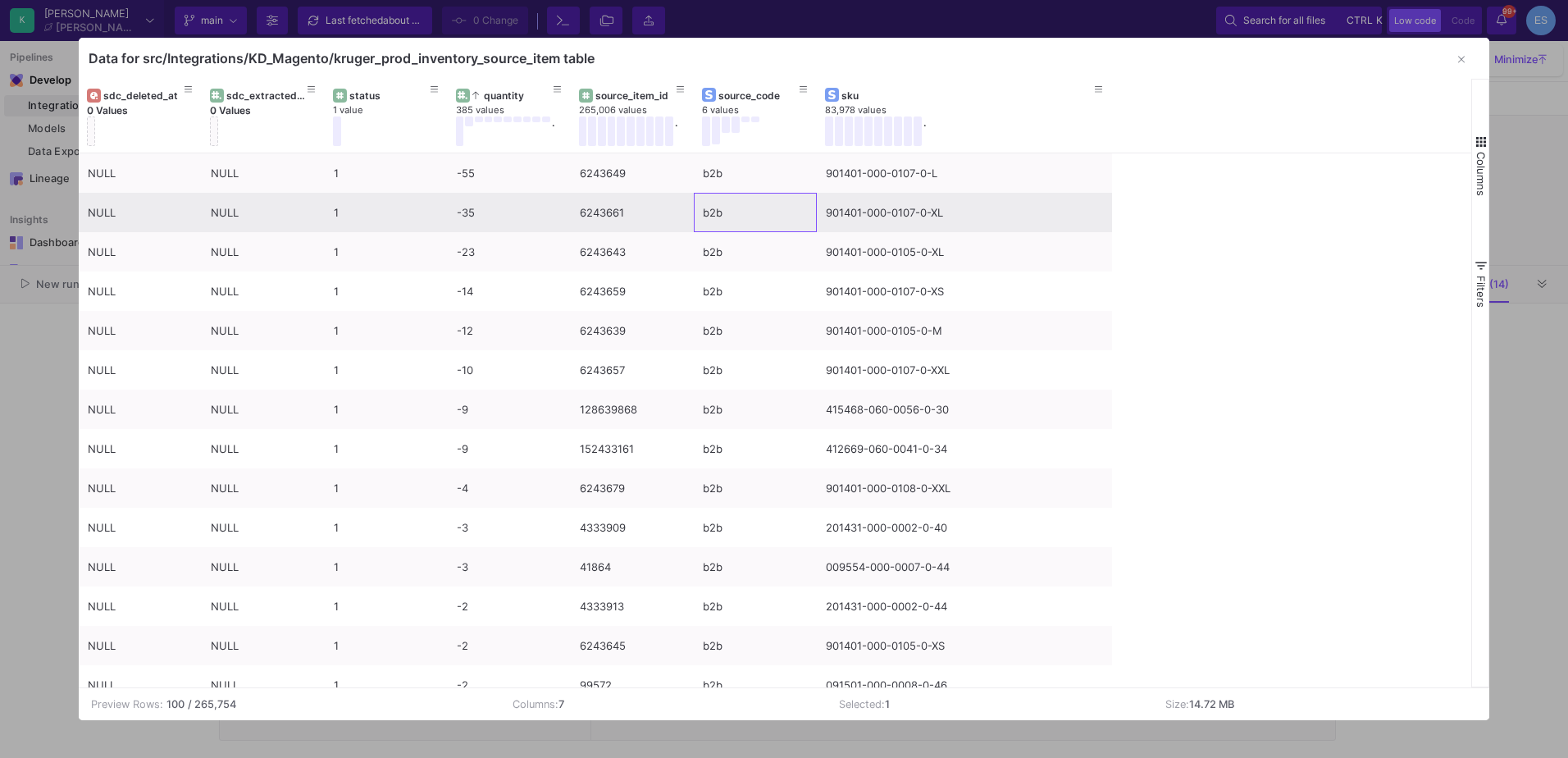
click at [715, 219] on div "b2b" at bounding box center [755, 213] width 105 height 38
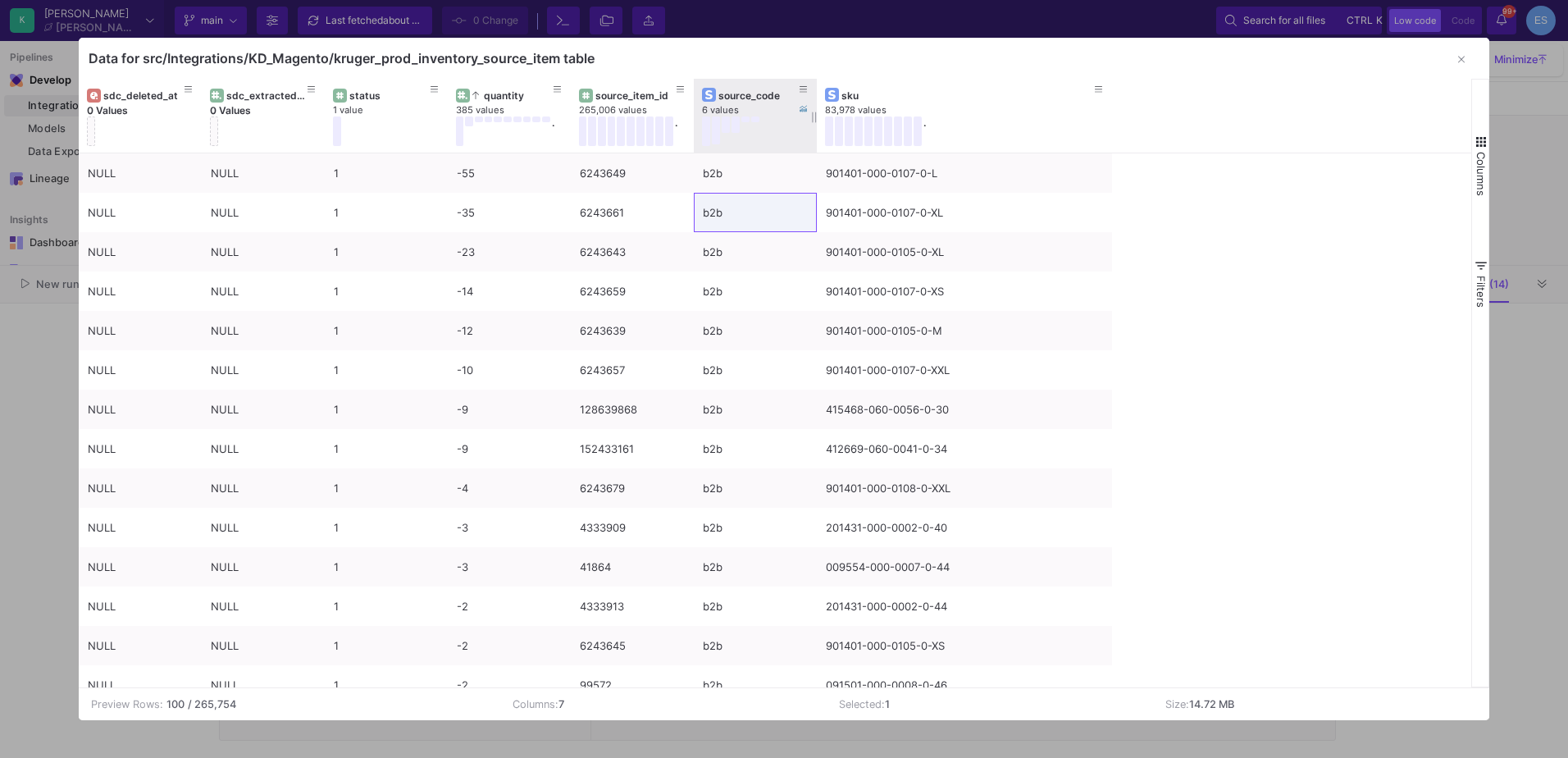
click at [765, 96] on div "source_code" at bounding box center [759, 95] width 81 height 13
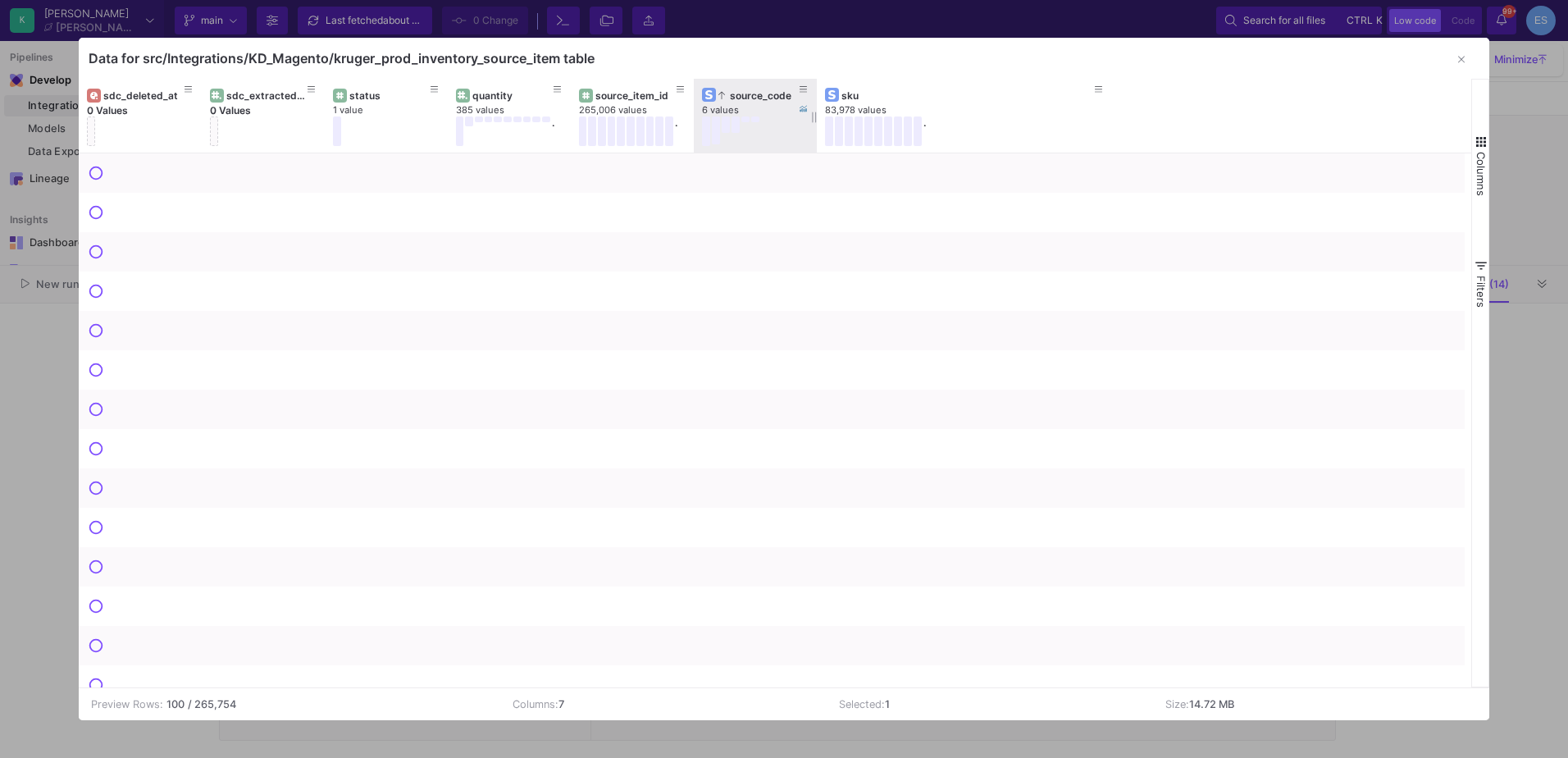
click at [765, 96] on div "source_code" at bounding box center [759, 95] width 81 height 13
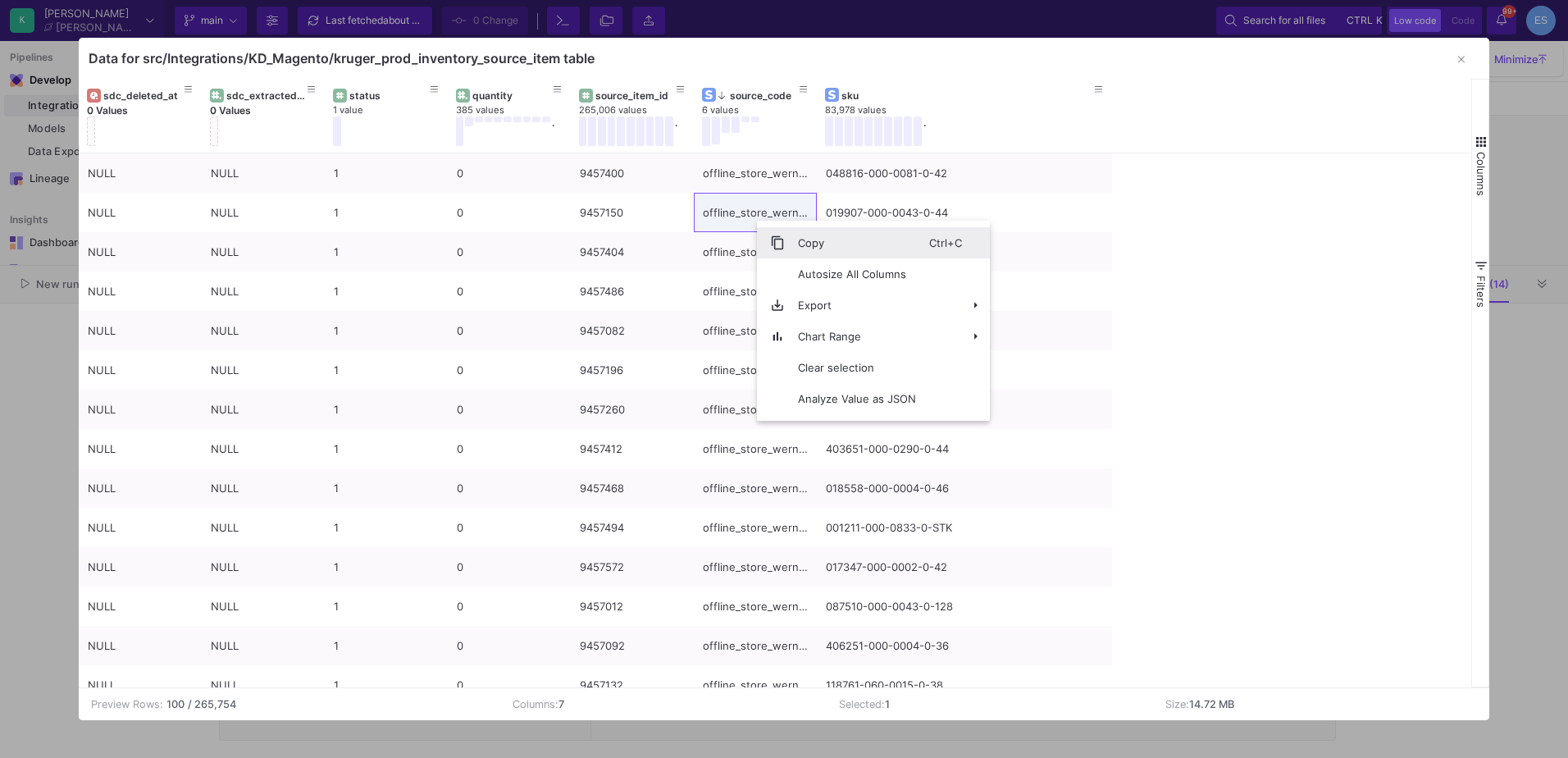
click at [820, 232] on span "Copy" at bounding box center [857, 242] width 144 height 31
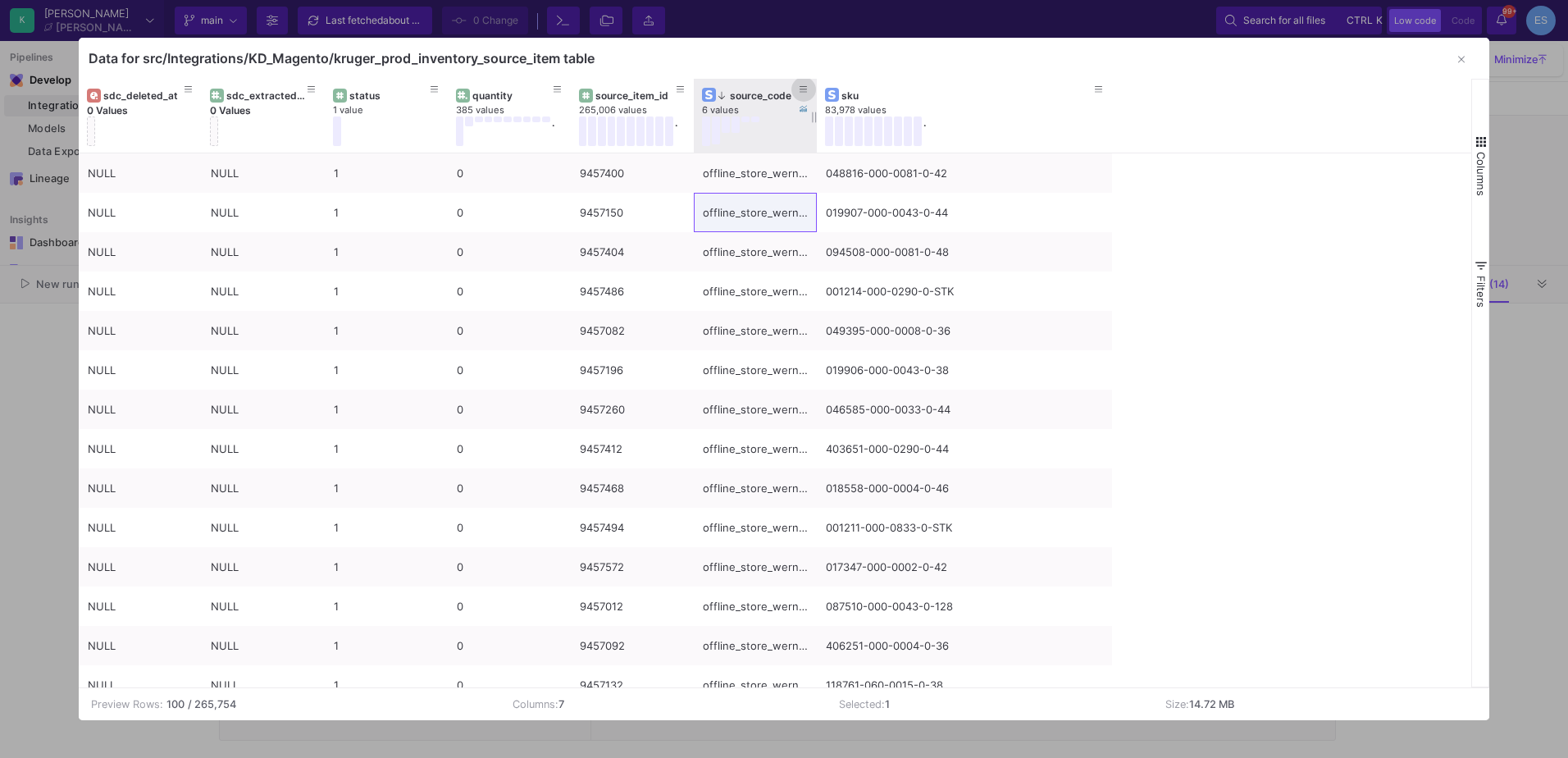
click at [804, 88] on icon at bounding box center [803, 89] width 9 height 9
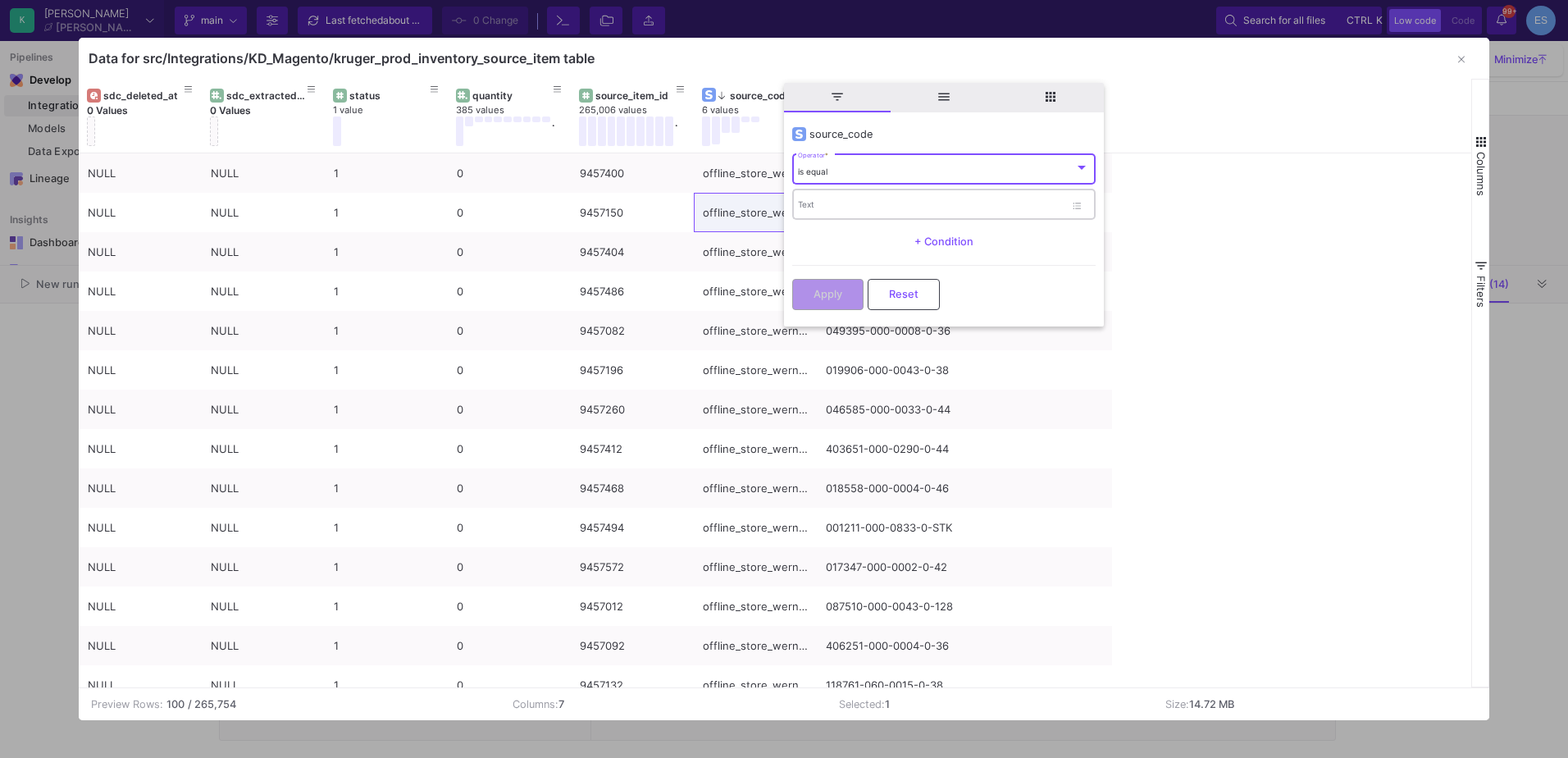
click at [857, 195] on div "Text" at bounding box center [931, 203] width 266 height 34
paste input "offline_store_wernau"
type input "offline_store_wernau"
click at [828, 291] on span "Apply" at bounding box center [828, 292] width 29 height 13
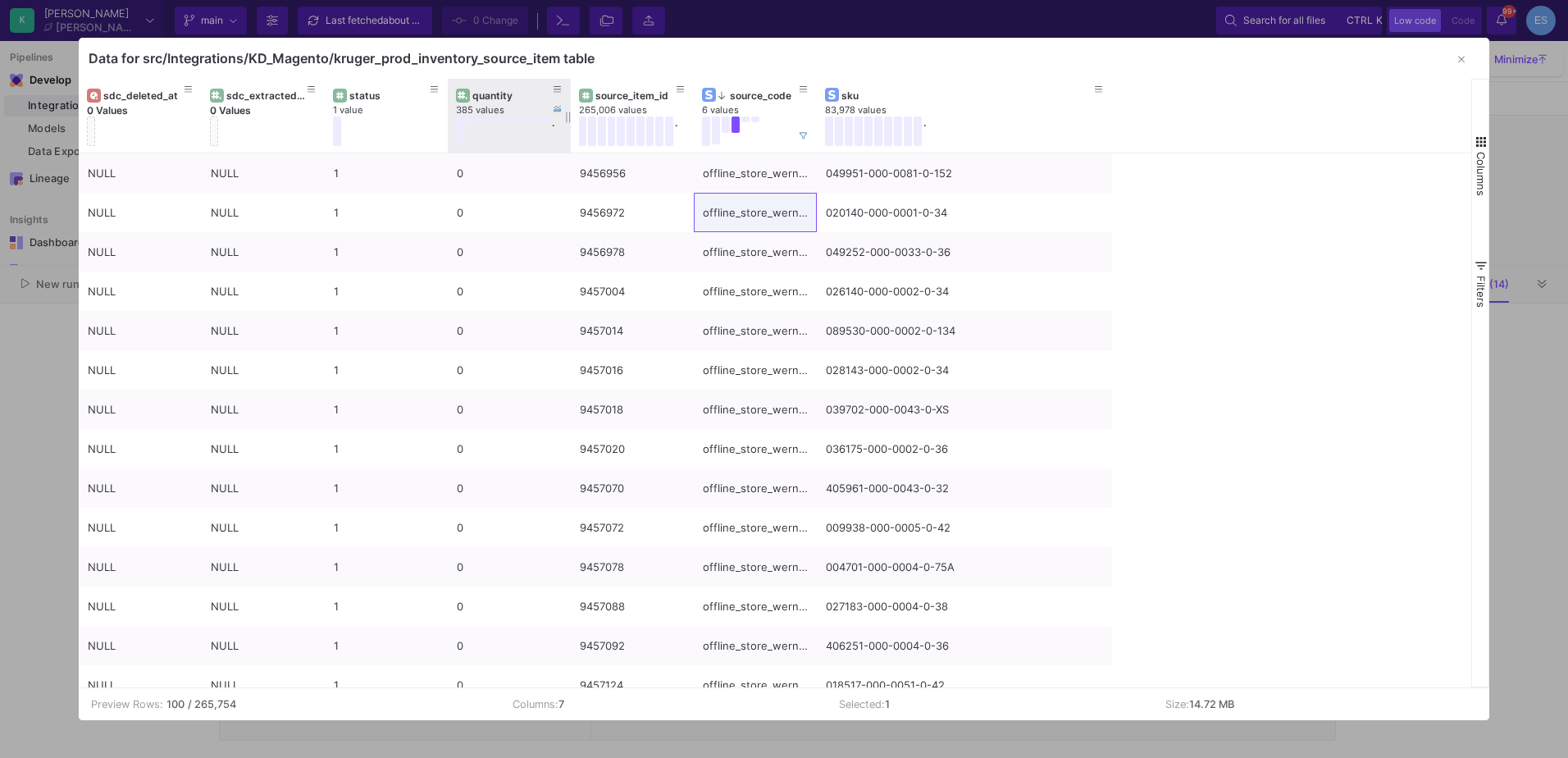
click at [479, 97] on div "quantity" at bounding box center [513, 95] width 81 height 13
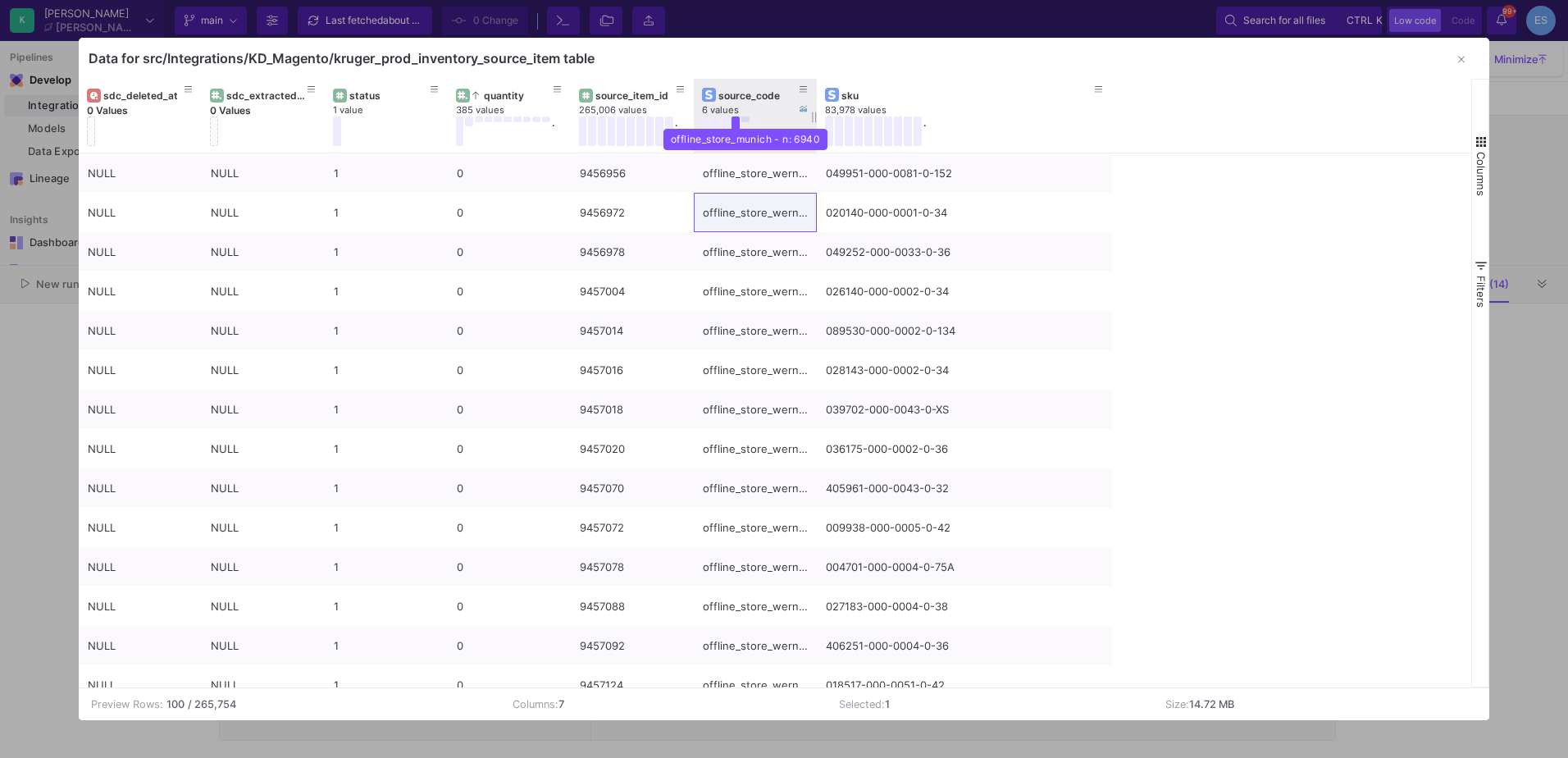
click at [744, 119] on button at bounding box center [746, 119] width 9 height 6
click at [727, 121] on button at bounding box center [725, 124] width 9 height 16
click at [738, 125] on button at bounding box center [735, 124] width 9 height 16
click at [747, 122] on button at bounding box center [746, 119] width 9 height 6
click at [755, 117] on button at bounding box center [755, 119] width 9 height 6
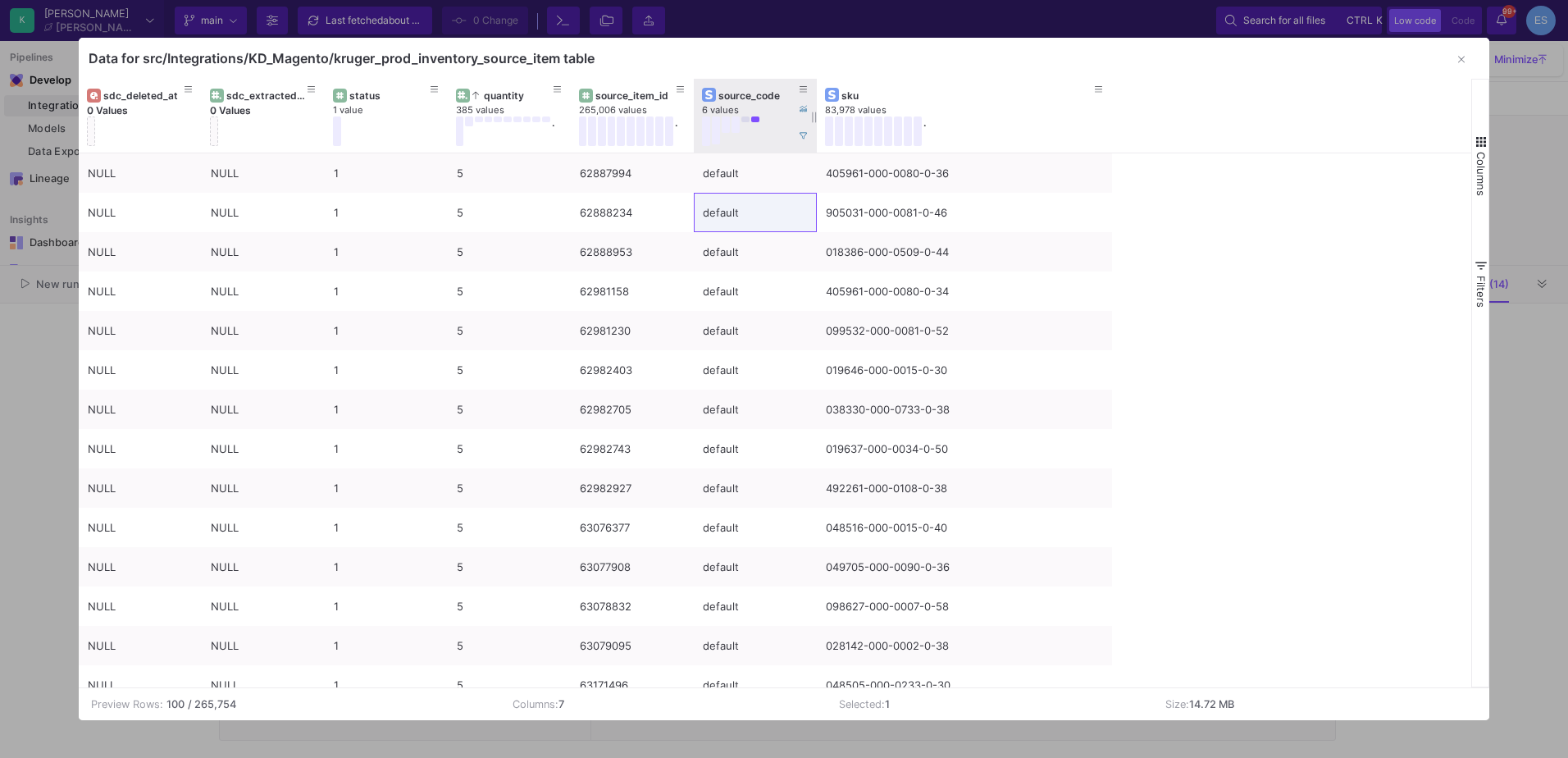
click at [746, 116] on button at bounding box center [746, 119] width 9 height 6
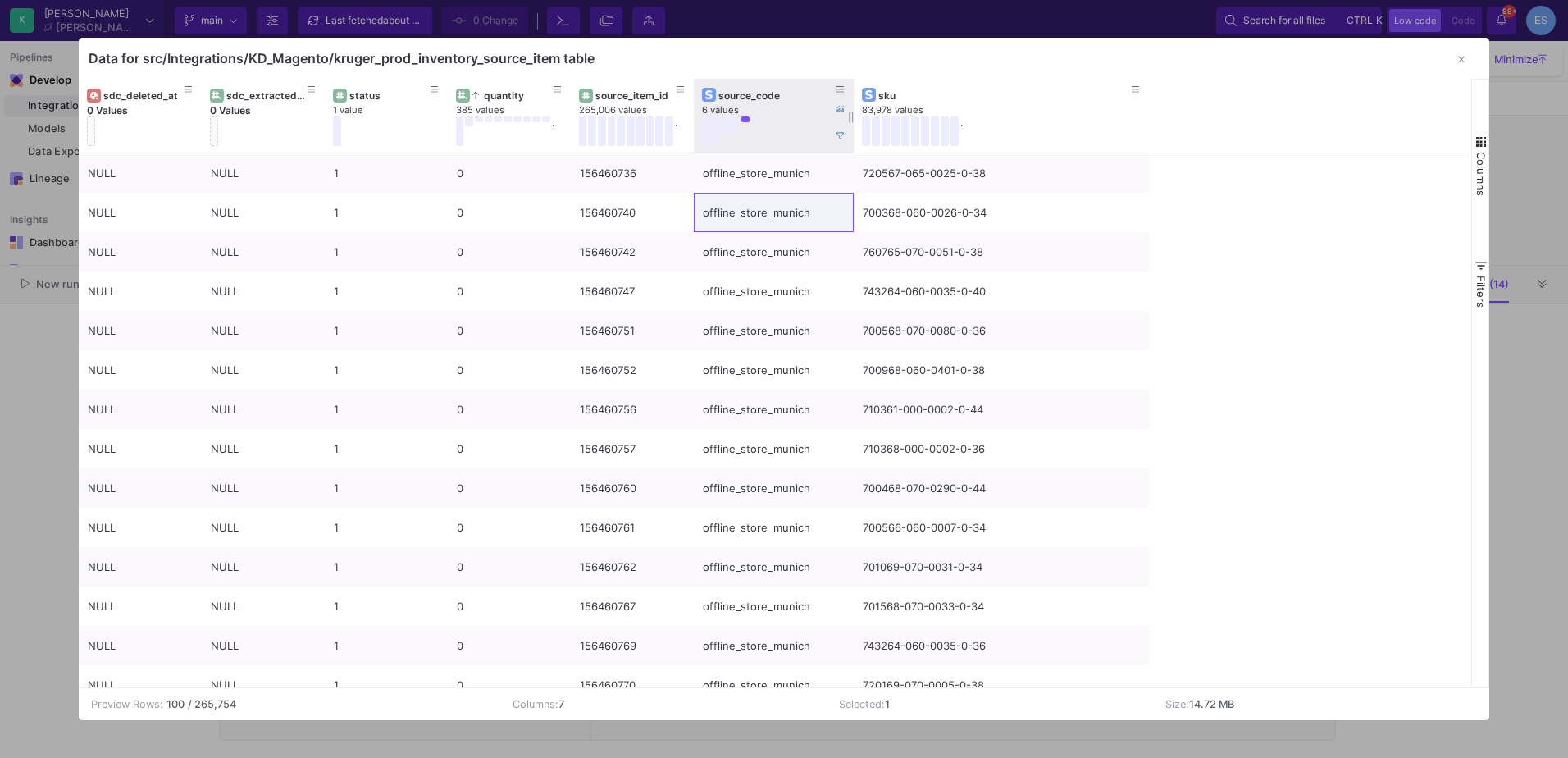
drag, startPoint x: 816, startPoint y: 97, endPoint x: 856, endPoint y: 95, distance: 40.0
click at [856, 95] on div at bounding box center [853, 115] width 7 height 74
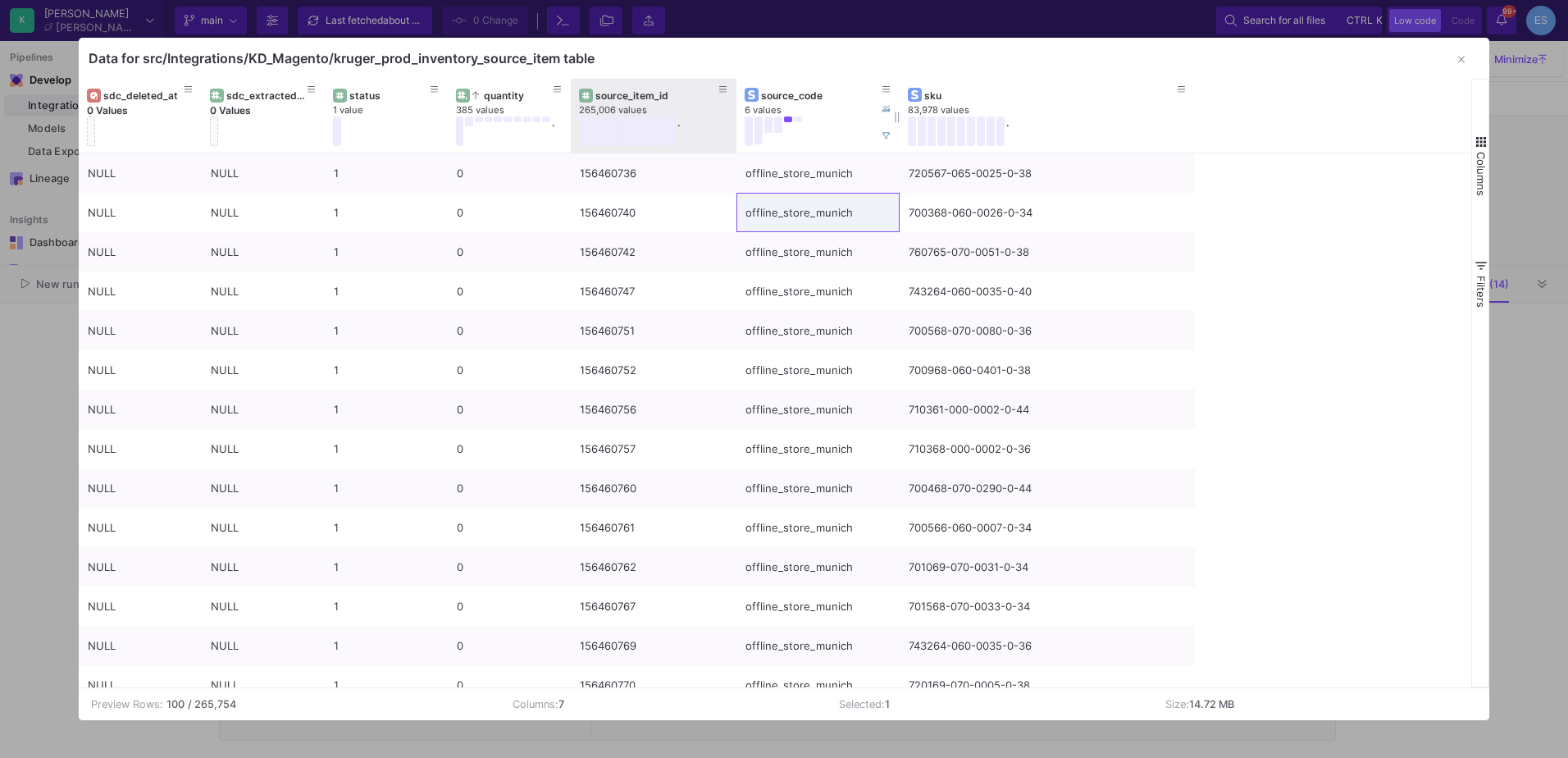
drag, startPoint x: 693, startPoint y: 95, endPoint x: 737, endPoint y: 95, distance: 44.0
click at [737, 95] on div at bounding box center [736, 115] width 7 height 74
click at [571, 91] on div "source_item_id 265,006 values ." at bounding box center [653, 115] width 166 height 74
click at [781, 125] on button at bounding box center [779, 124] width 9 height 16
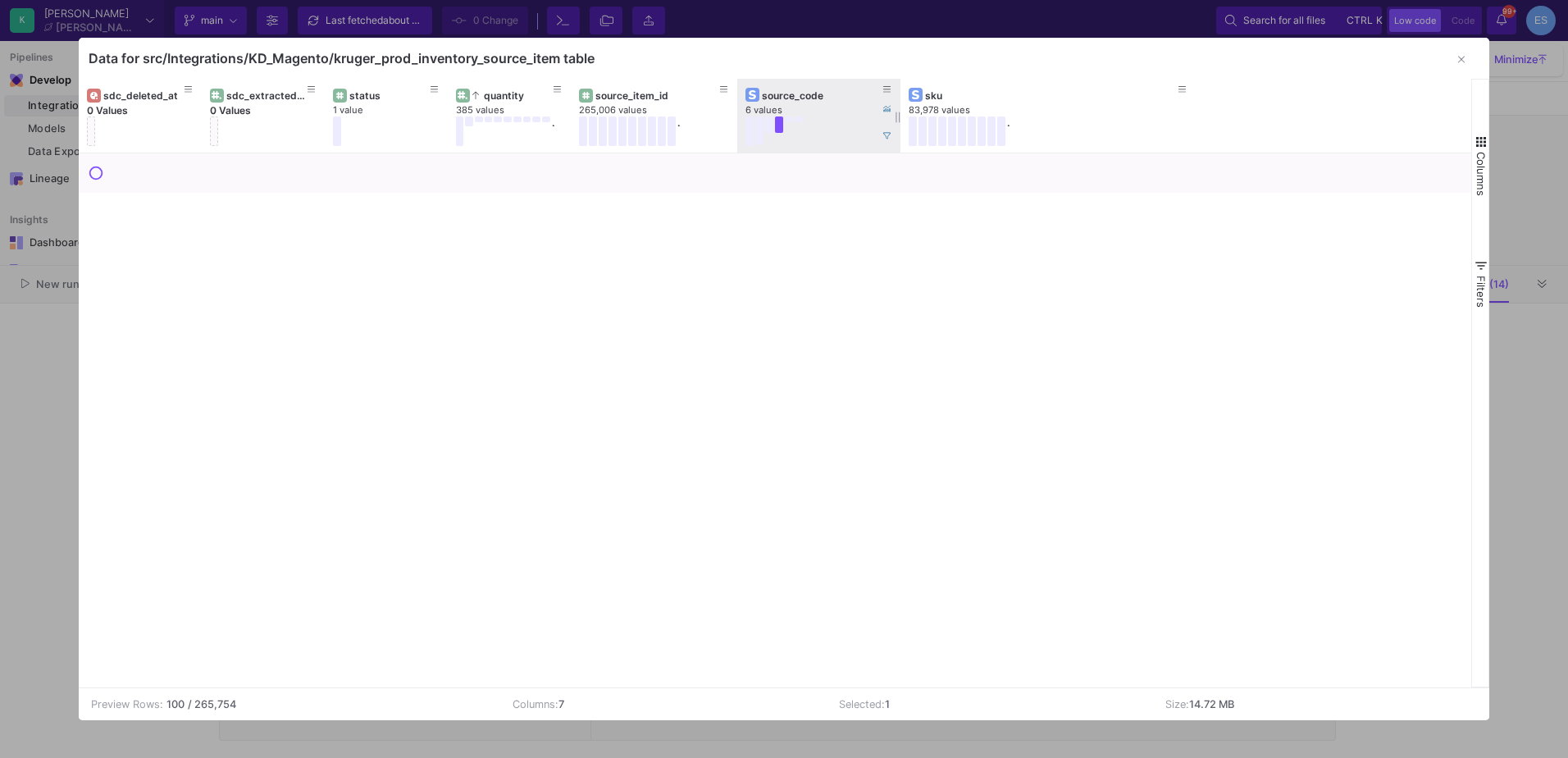
click at [770, 123] on button at bounding box center [769, 124] width 9 height 16
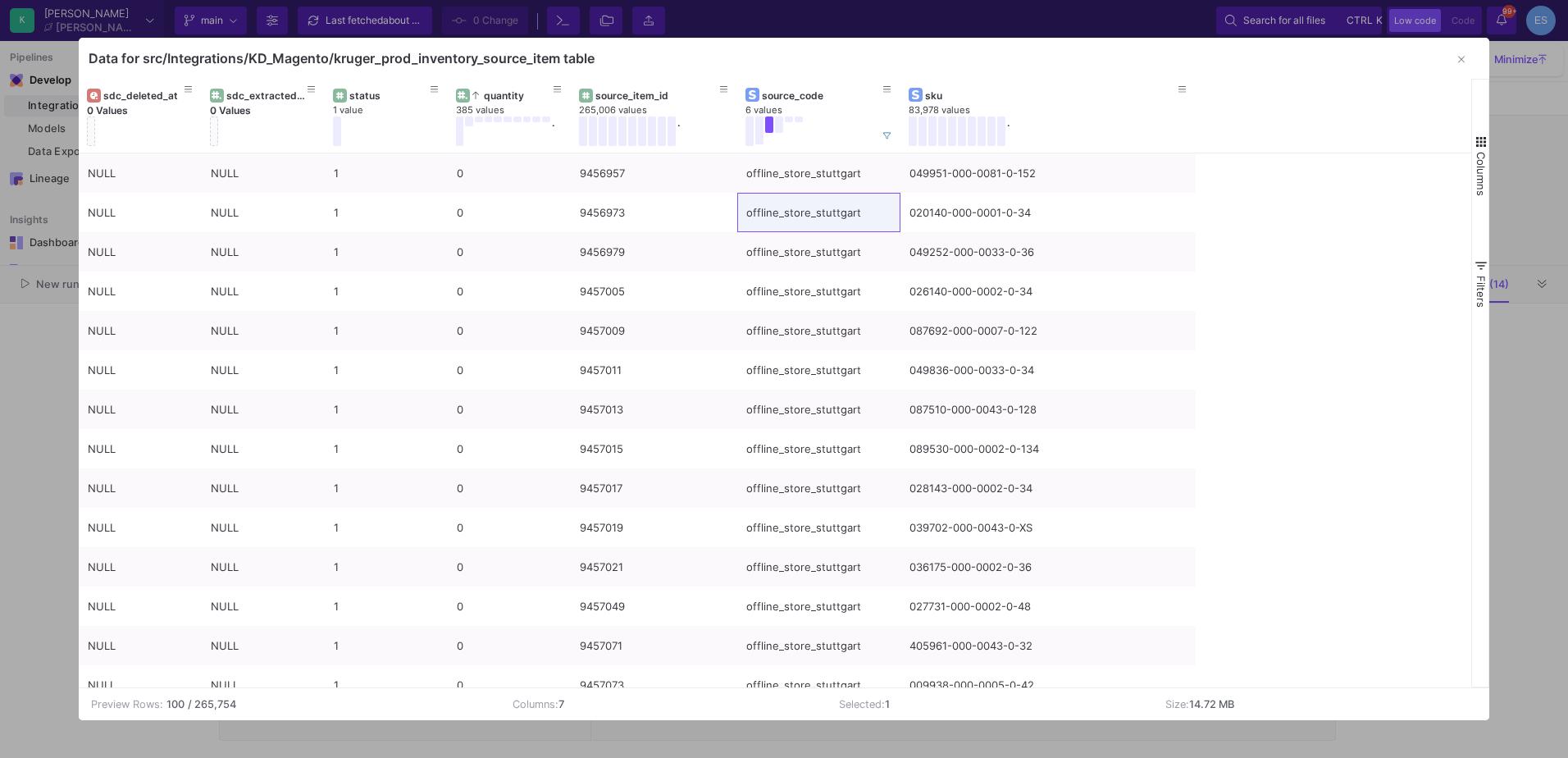
click at [1464, 60] on icon "button" at bounding box center [1461, 59] width 7 height 11
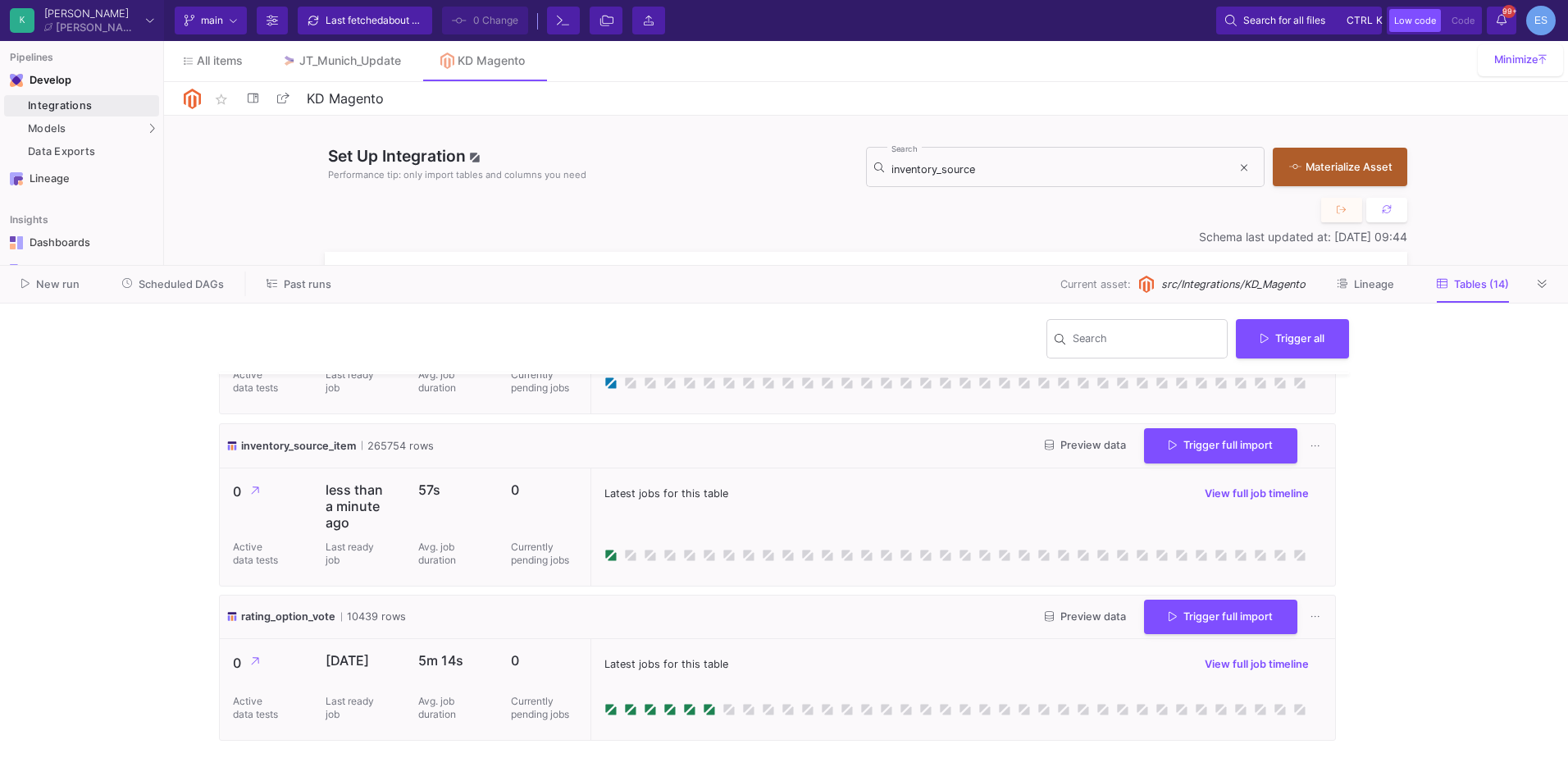
click at [155, 382] on y42-wrapper "Search Trigger all back_in_stock_subscription_entity 597138 rows Preview data T…" at bounding box center [784, 530] width 1568 height 454
click at [47, 131] on span "Models" at bounding box center [47, 129] width 38 height 13
click at [131, 133] on div "Models" at bounding box center [81, 129] width 155 height 21
click at [215, 125] on div "UI-Models" at bounding box center [204, 132] width 53 height 13
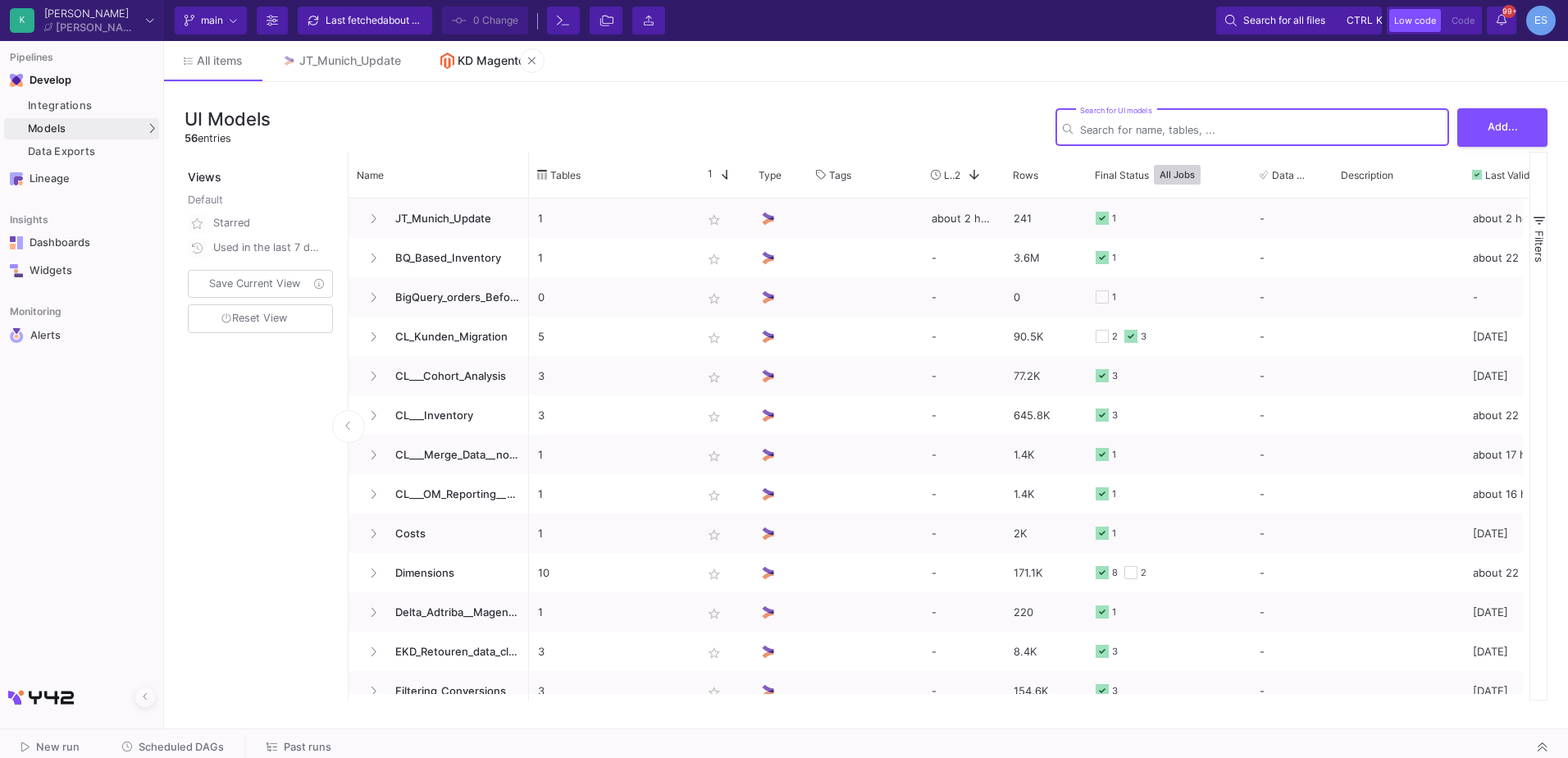
click at [486, 57] on div "KD Magento" at bounding box center [492, 61] width 67 height 13
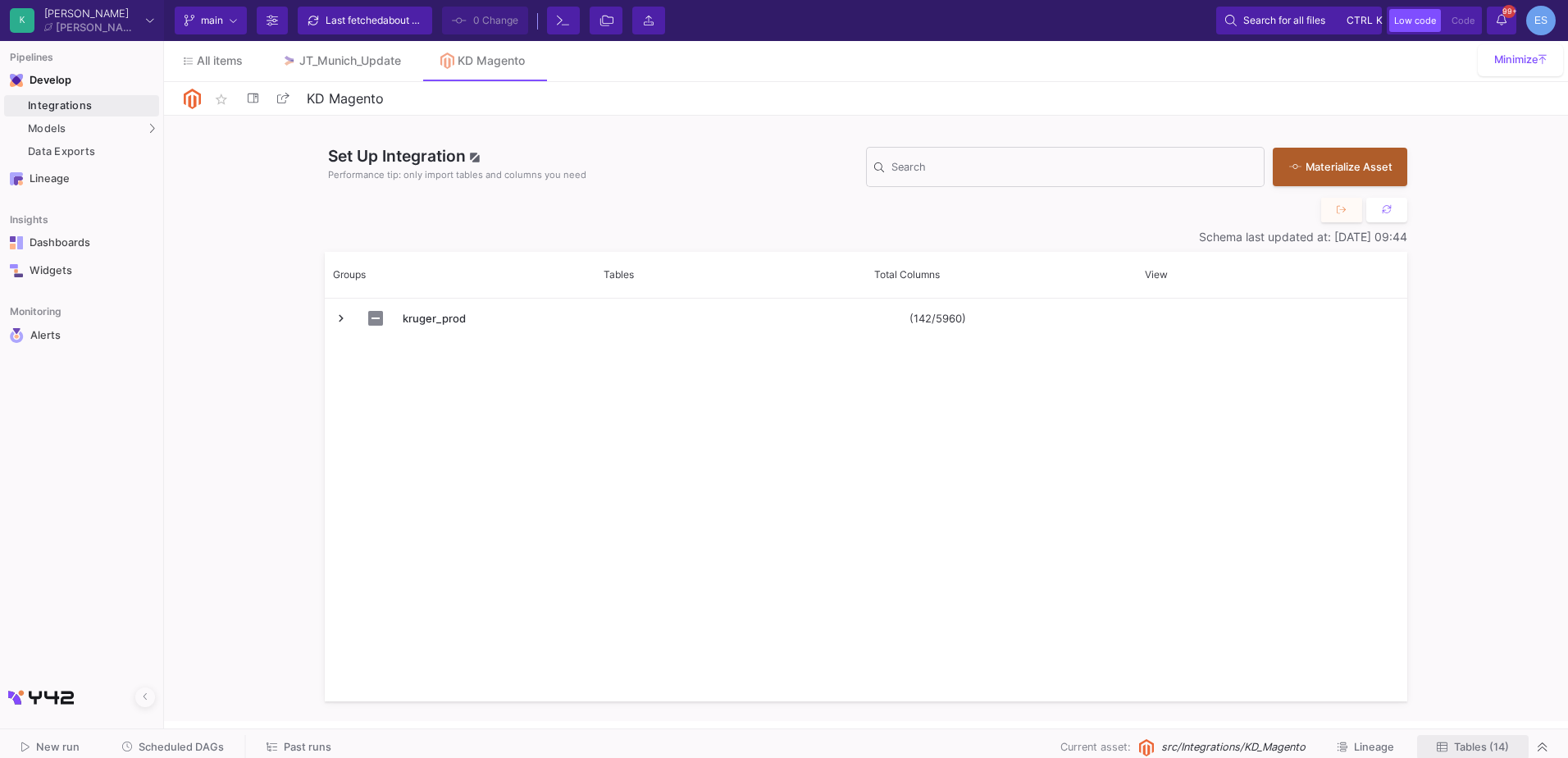
click at [1472, 745] on span "Tables (14)" at bounding box center [1481, 746] width 55 height 13
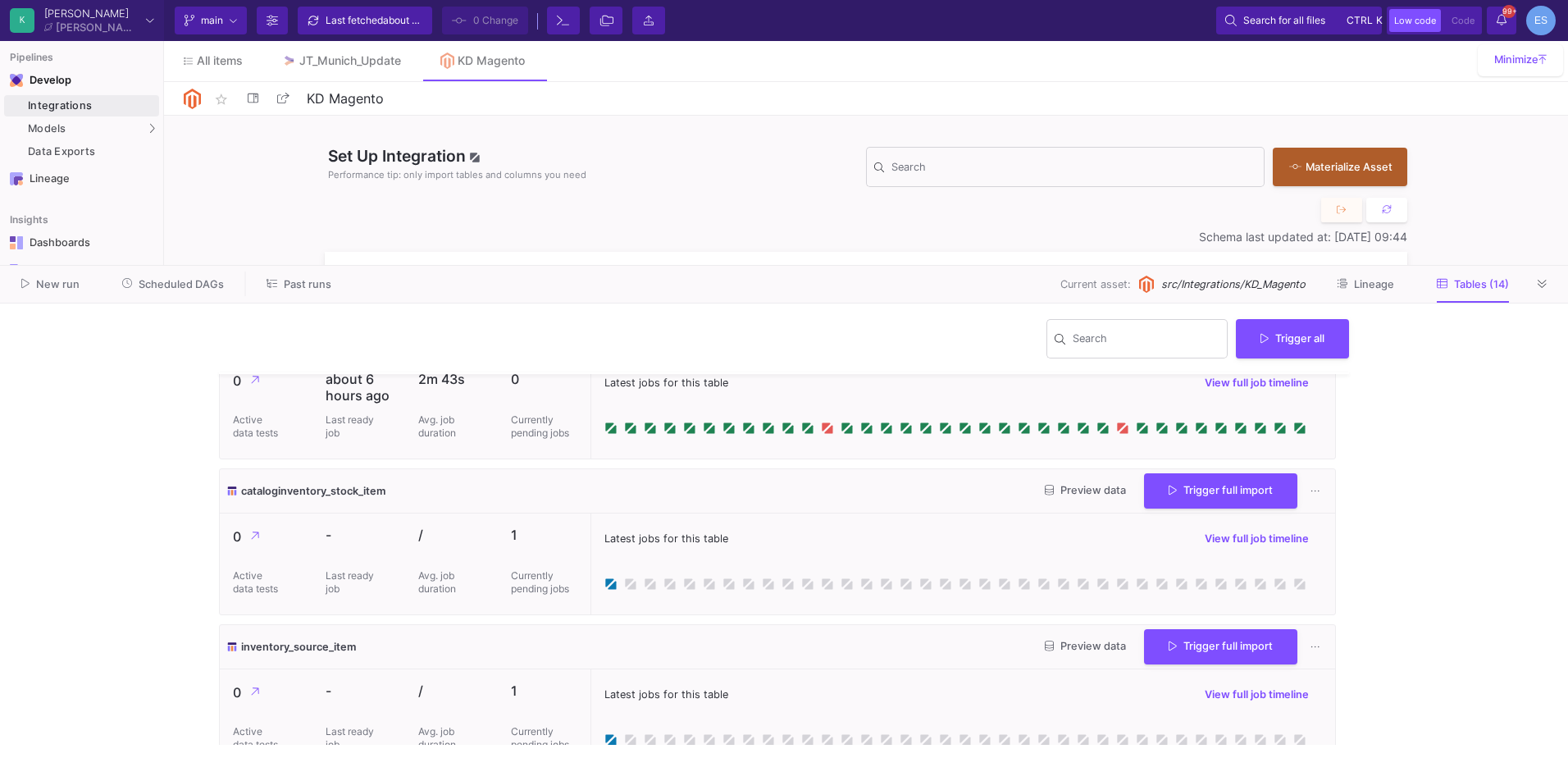
scroll to position [355, 0]
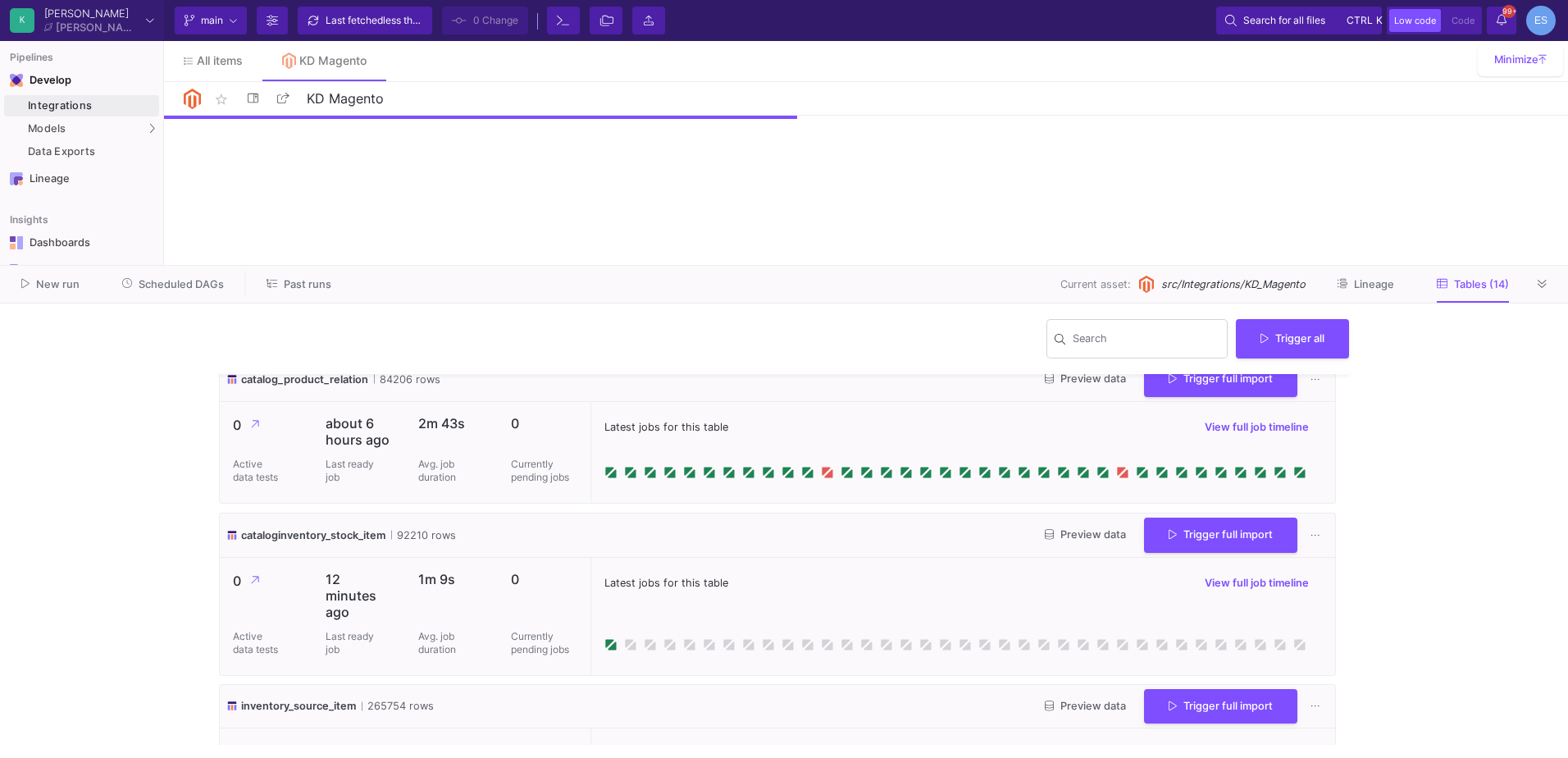
click at [804, 558] on div "Latest jobs for this table View full job timeline" at bounding box center [963, 617] width 745 height 117
click at [1077, 542] on button "Preview data" at bounding box center [1086, 536] width 108 height 25
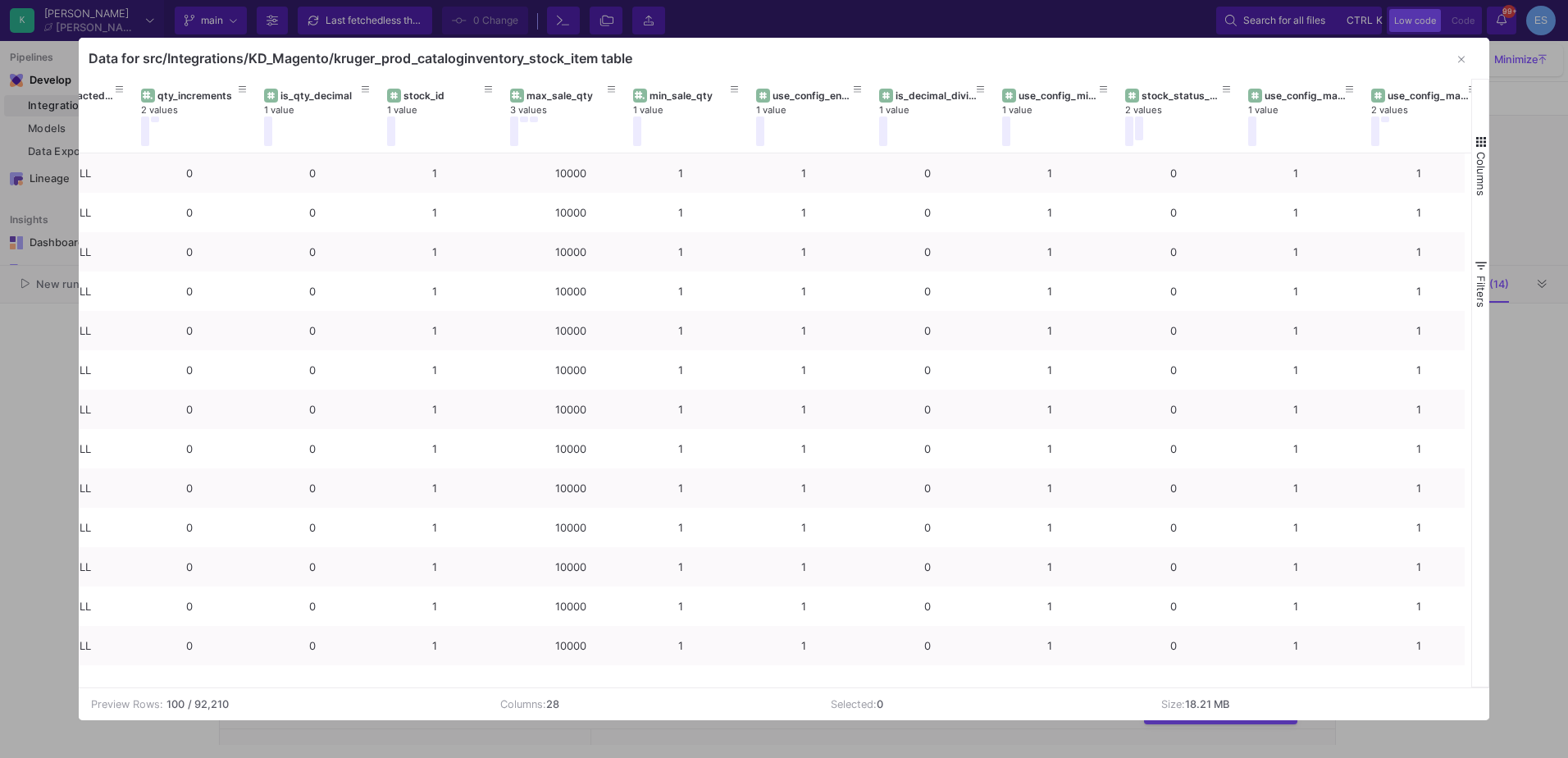
scroll to position [0, 2058]
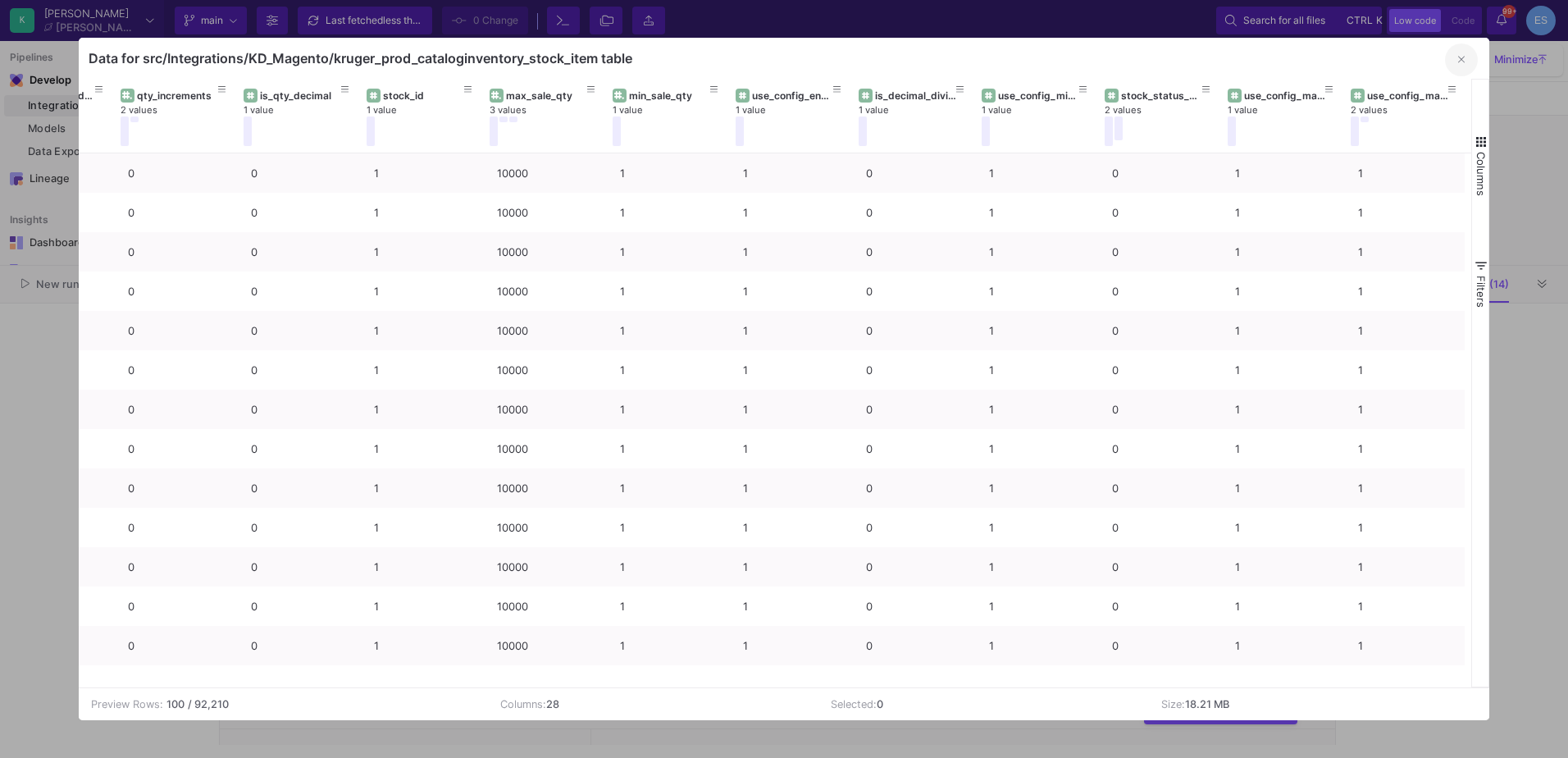
click at [1462, 53] on button "button" at bounding box center [1461, 60] width 33 height 33
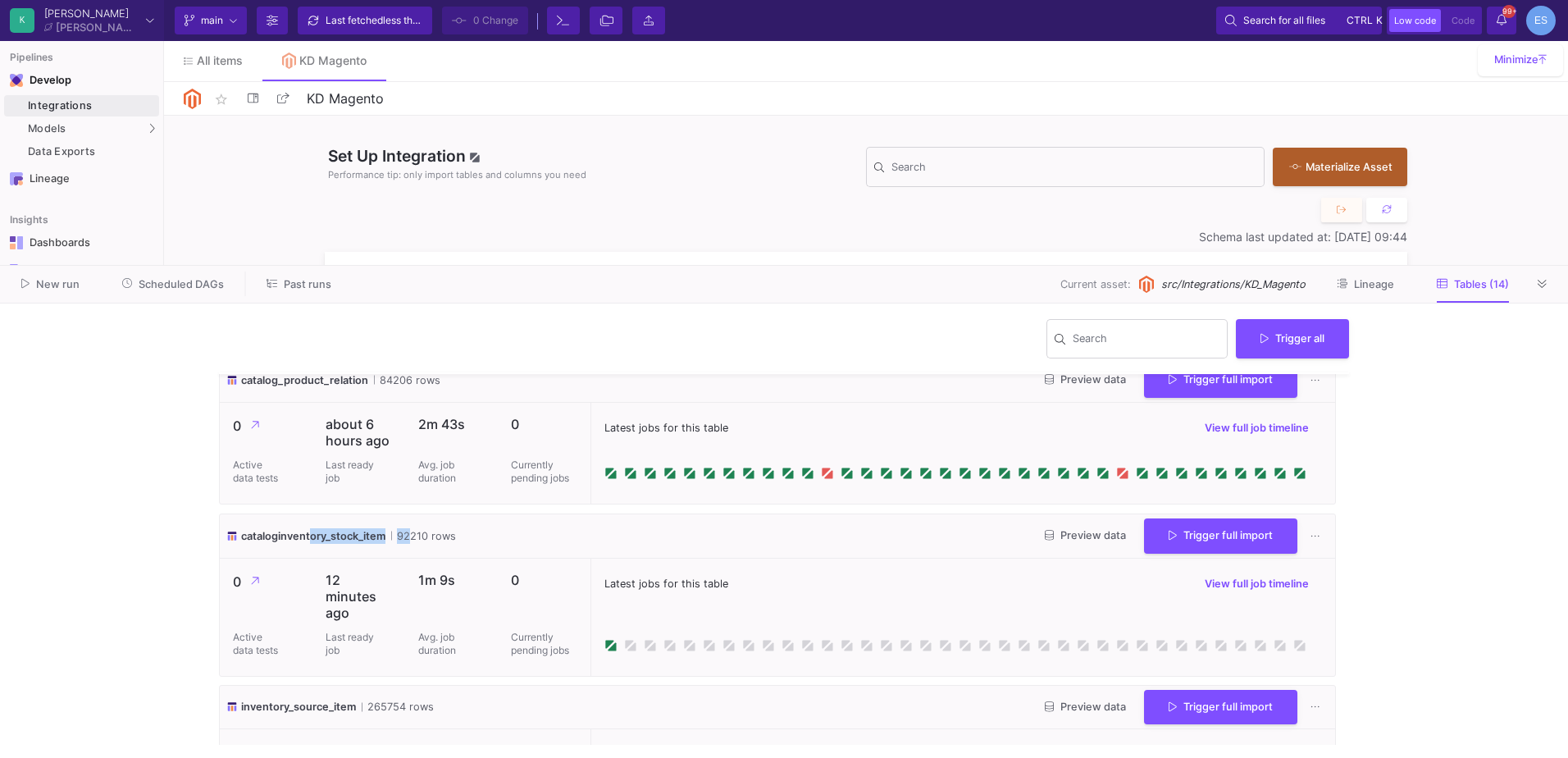
drag, startPoint x: 309, startPoint y: 531, endPoint x: 403, endPoint y: 531, distance: 94.0
click at [403, 531] on div "cataloginventory_stock_item 92210 rows" at bounding box center [341, 536] width 230 height 15
drag, startPoint x: 403, startPoint y: 531, endPoint x: 489, endPoint y: 539, distance: 86.4
click at [489, 539] on div "cataloginventory_stock_item 92210 rows Preview data Trigger full import" at bounding box center [776, 537] width 1115 height 44
click at [146, 131] on div "Models" at bounding box center [81, 129] width 155 height 21
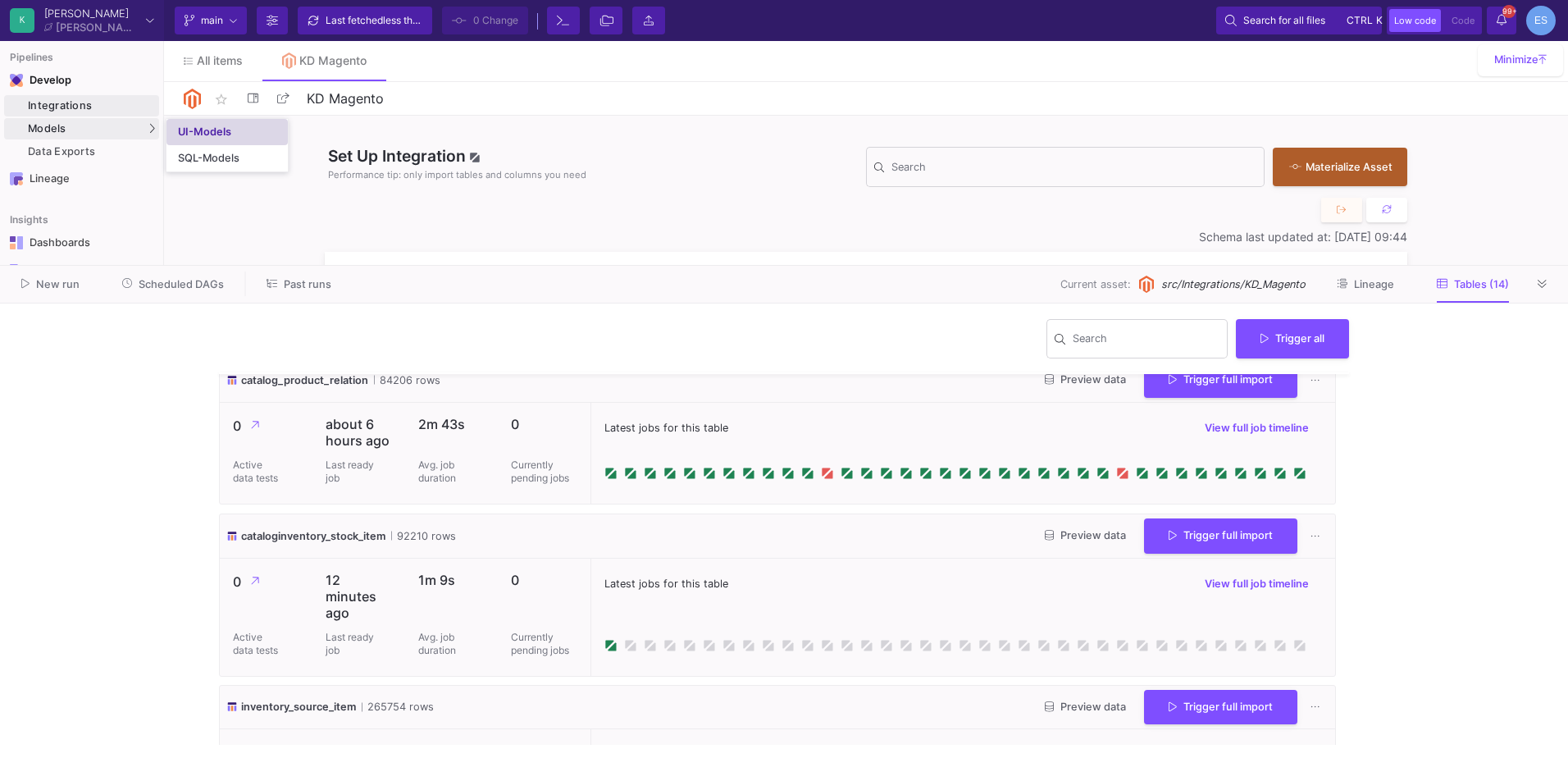
click at [191, 135] on div "UI-Models" at bounding box center [204, 132] width 53 height 13
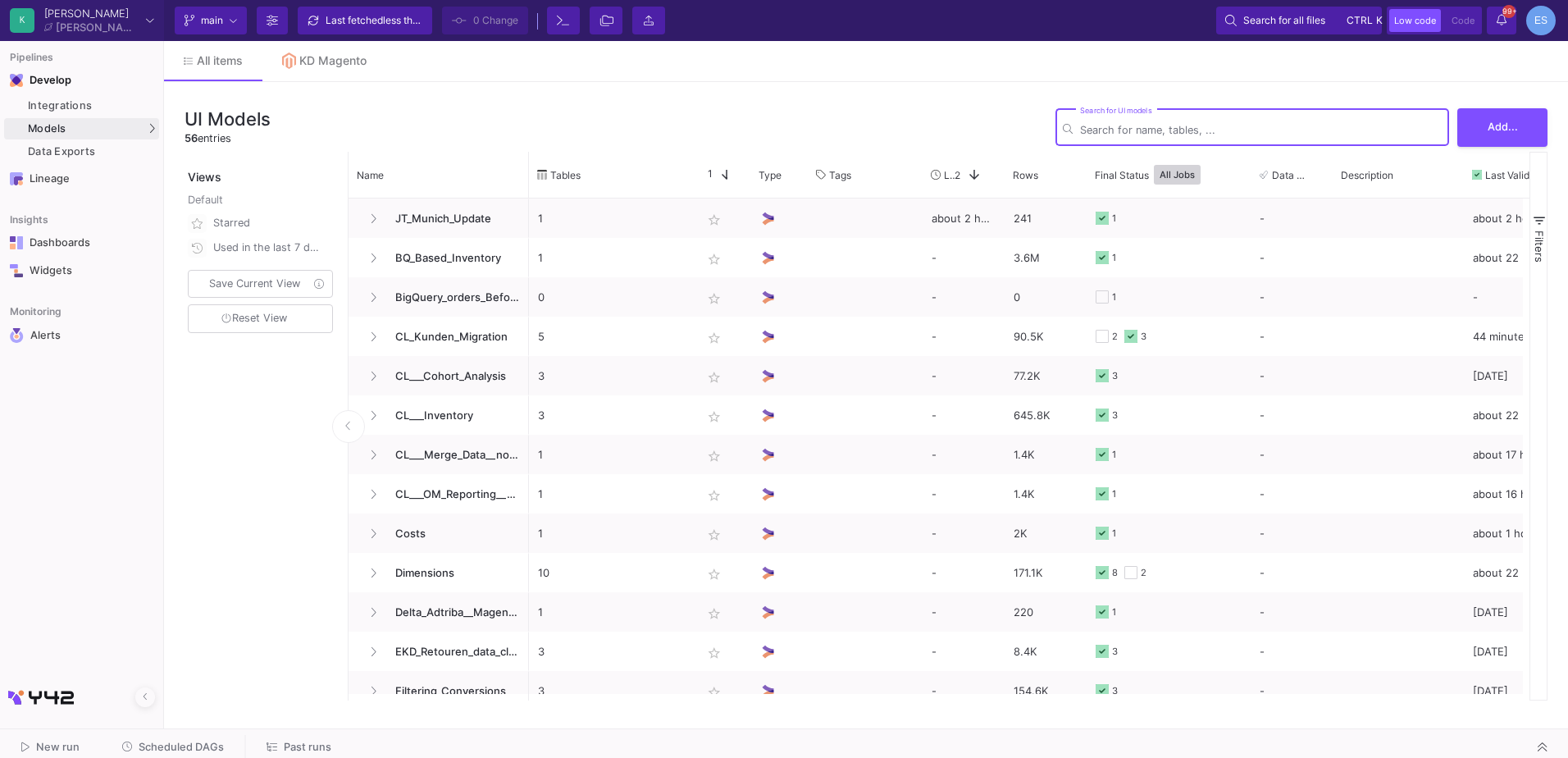
click at [1232, 125] on input "Search for UI models" at bounding box center [1261, 130] width 362 height 13
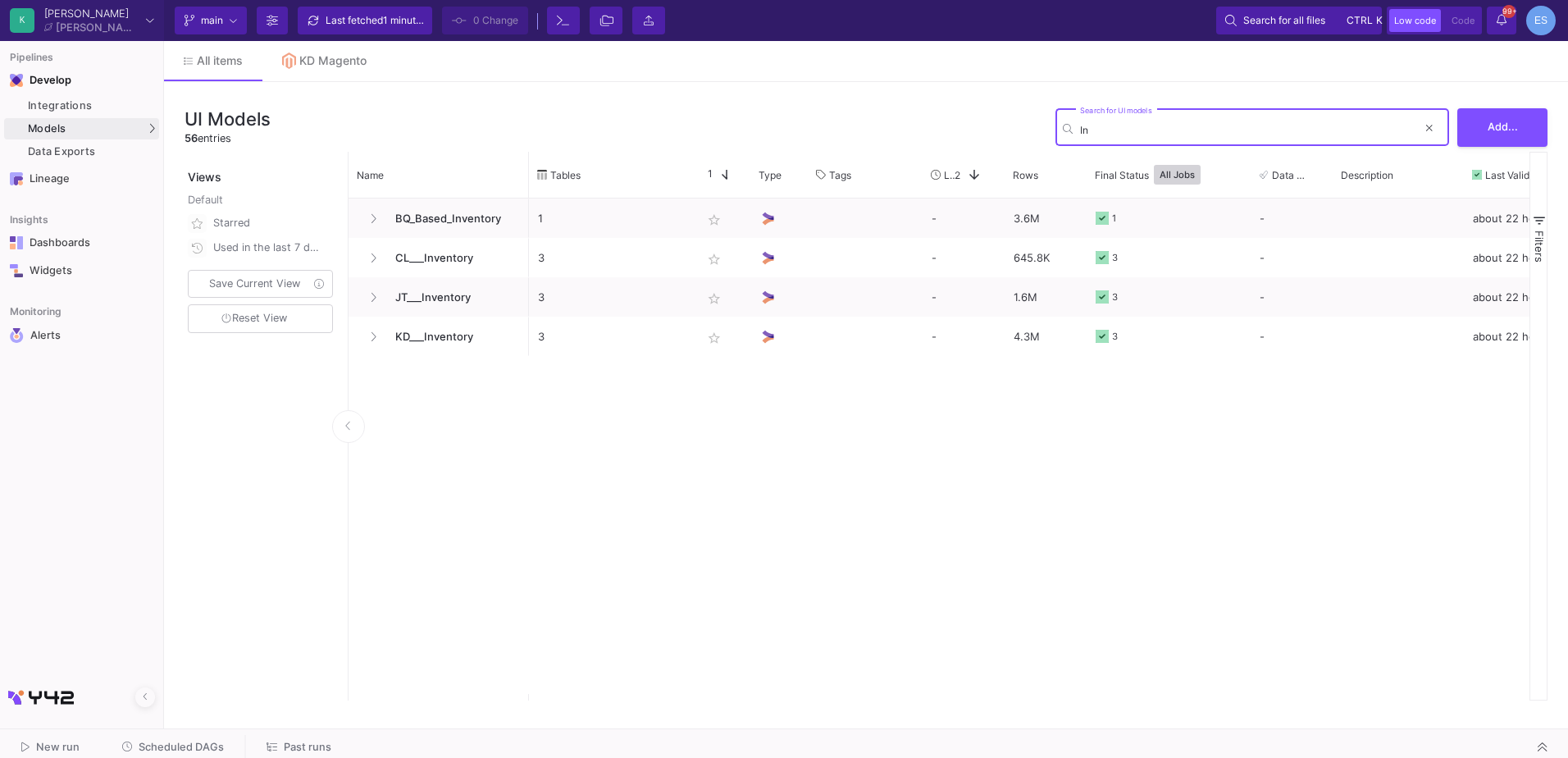
type input "I"
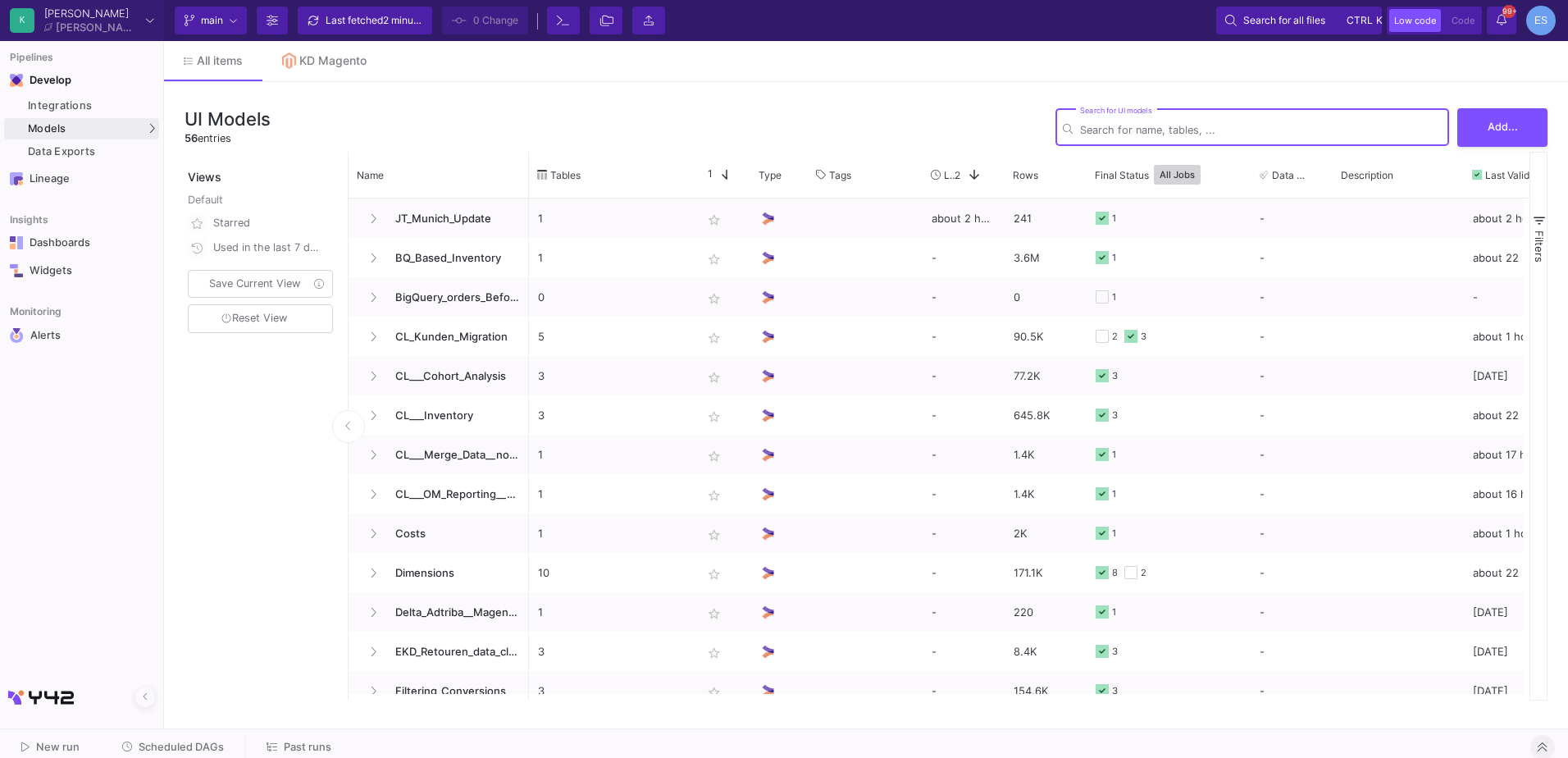
click at [1550, 747] on button at bounding box center [1543, 747] width 25 height 25
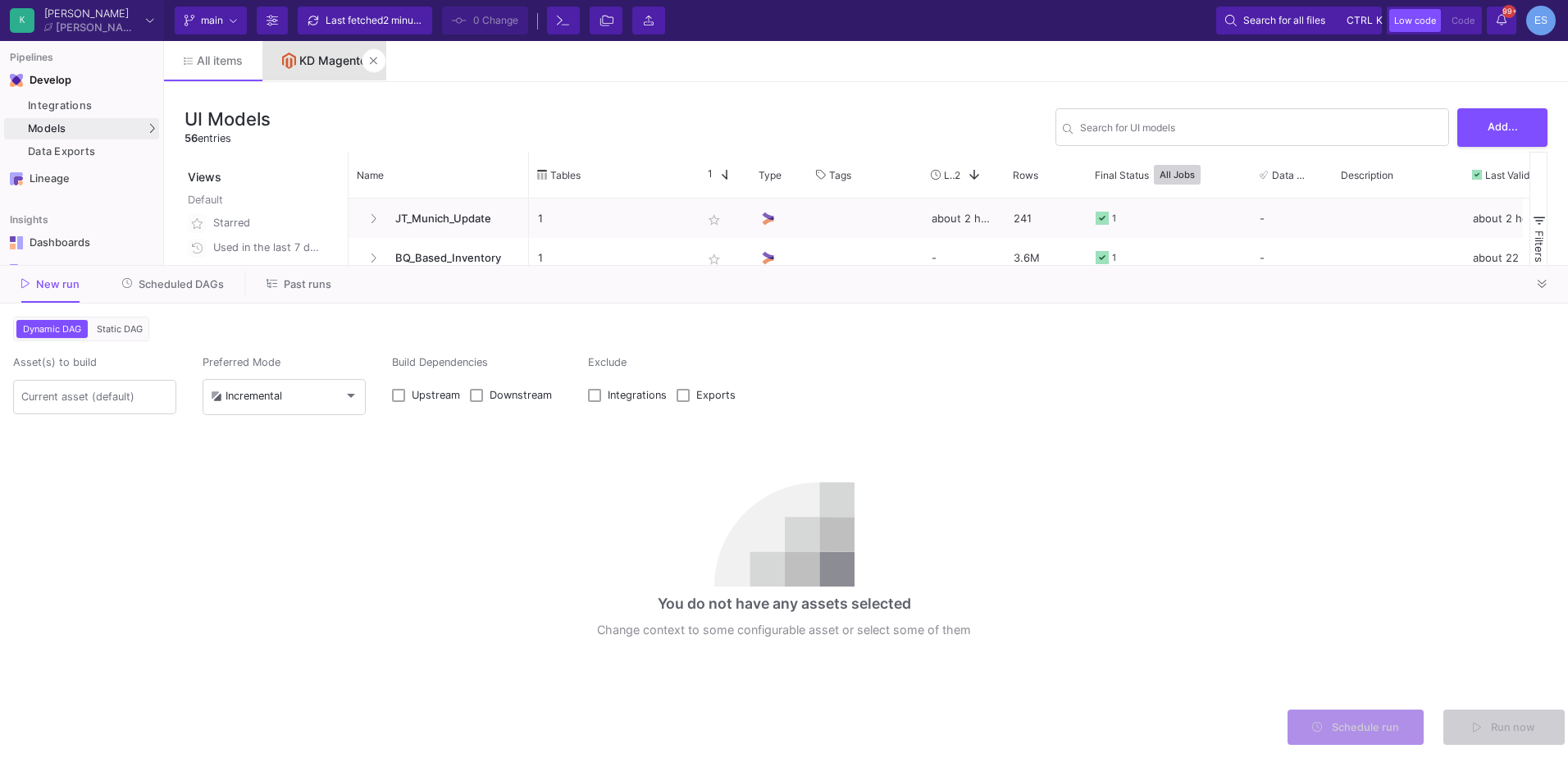
click at [349, 69] on link "KD Magento" at bounding box center [324, 61] width 124 height 39
type input "14 assets selected"
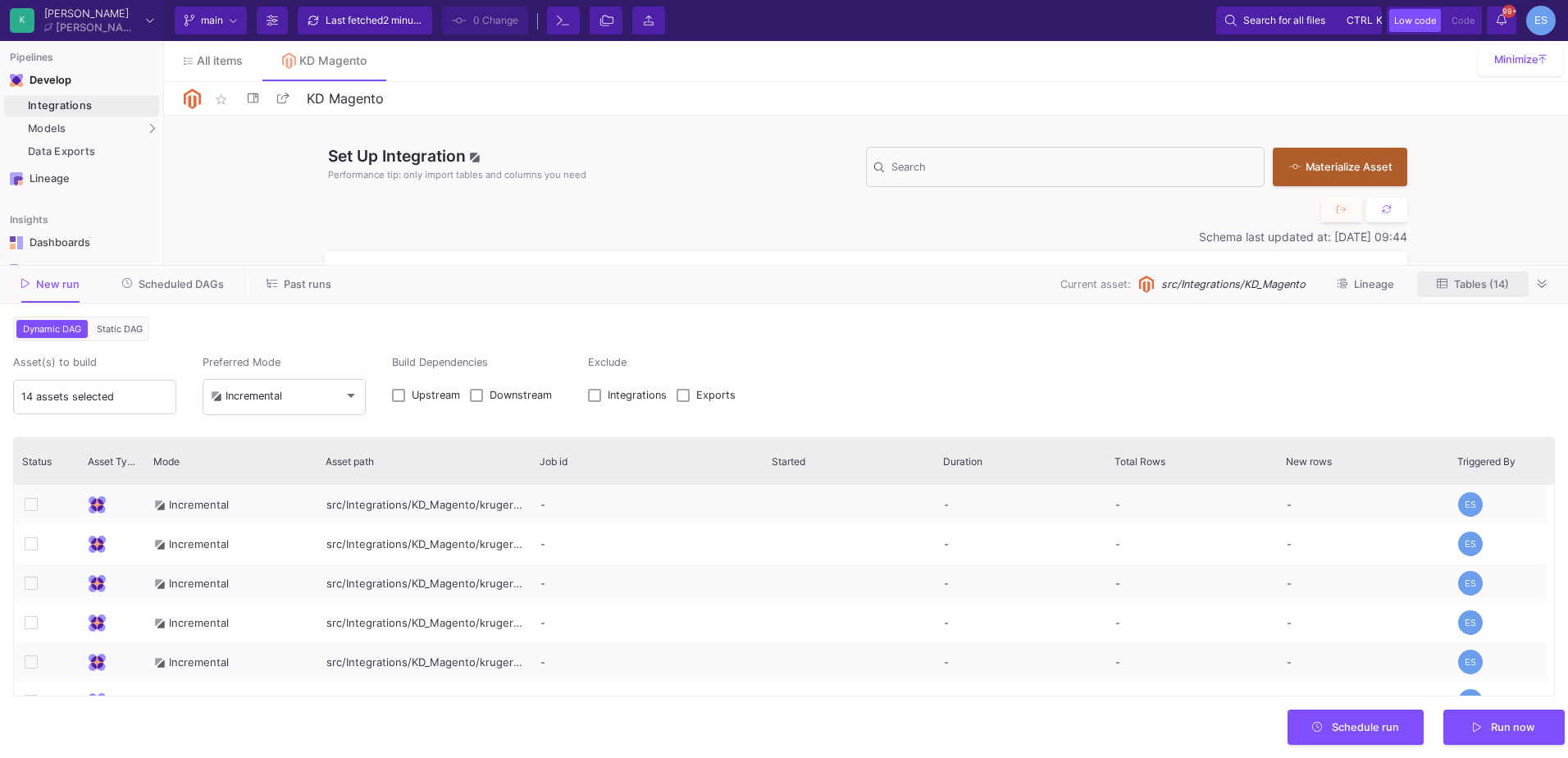
click at [1443, 295] on button "Tables (14)" at bounding box center [1473, 284] width 112 height 25
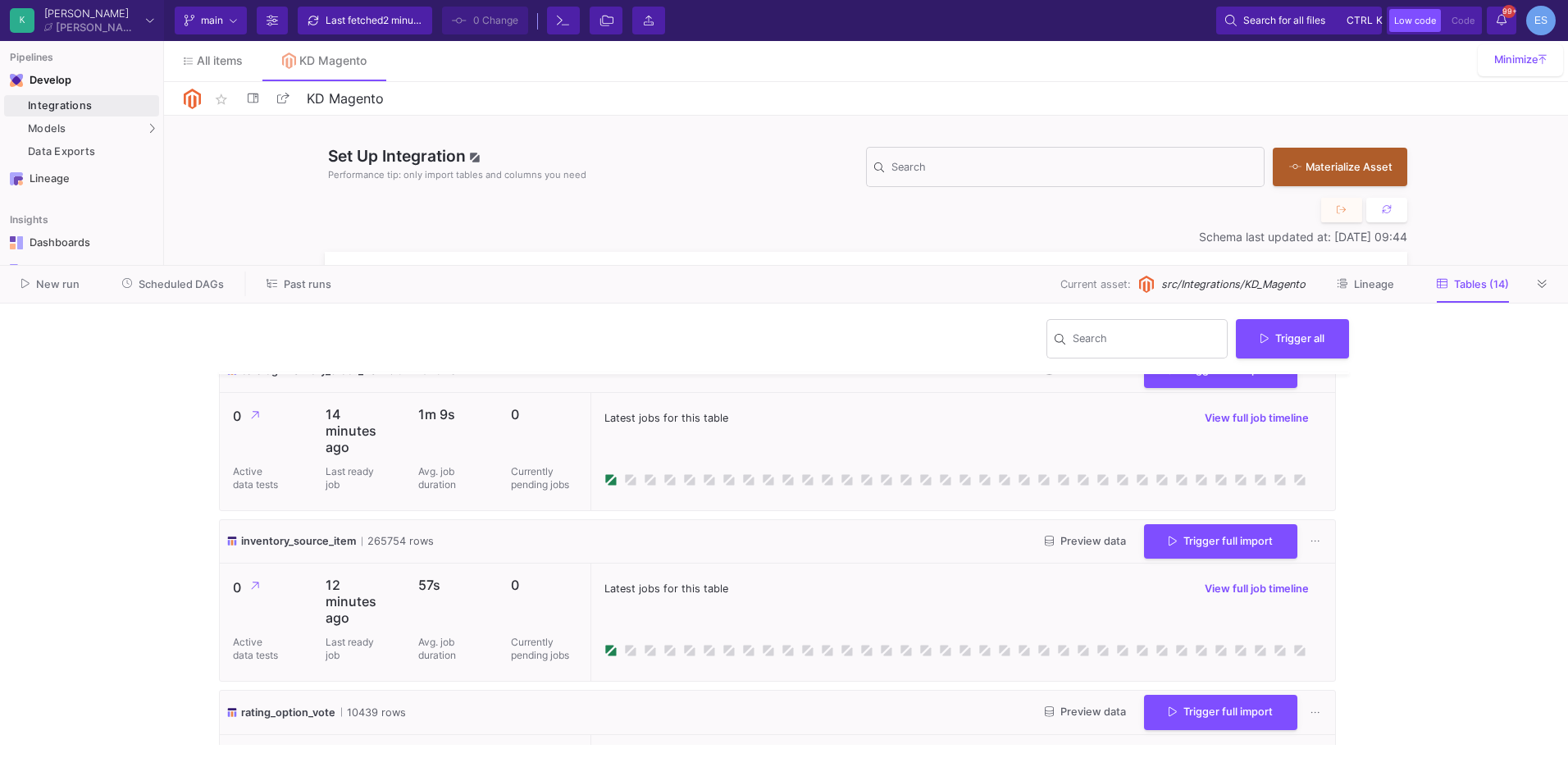
scroll to position [493, 0]
click at [1065, 546] on span "Preview data" at bounding box center [1085, 542] width 81 height 13
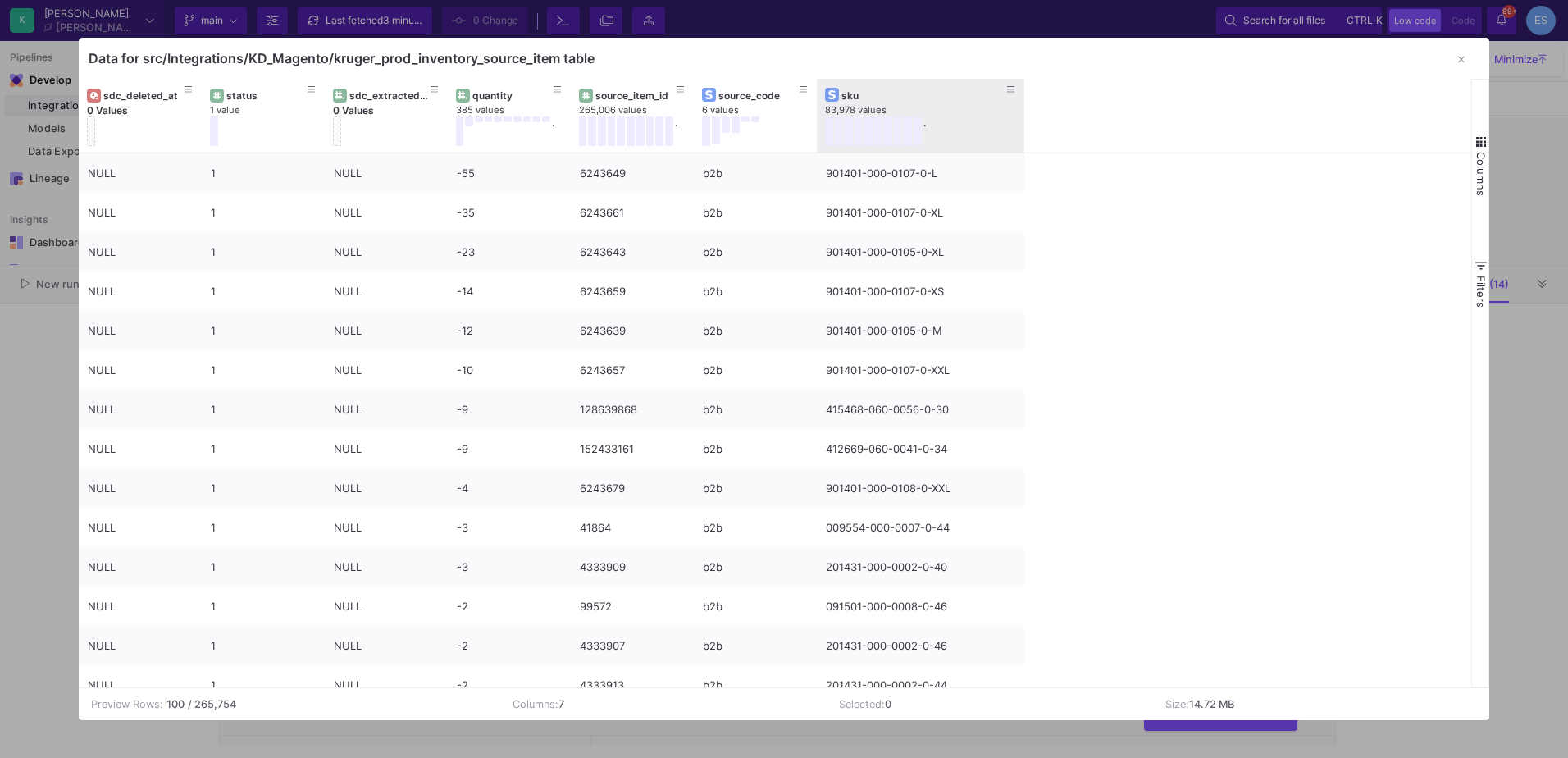
drag, startPoint x: 942, startPoint y: 97, endPoint x: 1102, endPoint y: 89, distance: 160.2
click at [1024, 84] on div at bounding box center [1024, 115] width 7 height 74
click at [1465, 59] on icon "button" at bounding box center [1461, 59] width 7 height 11
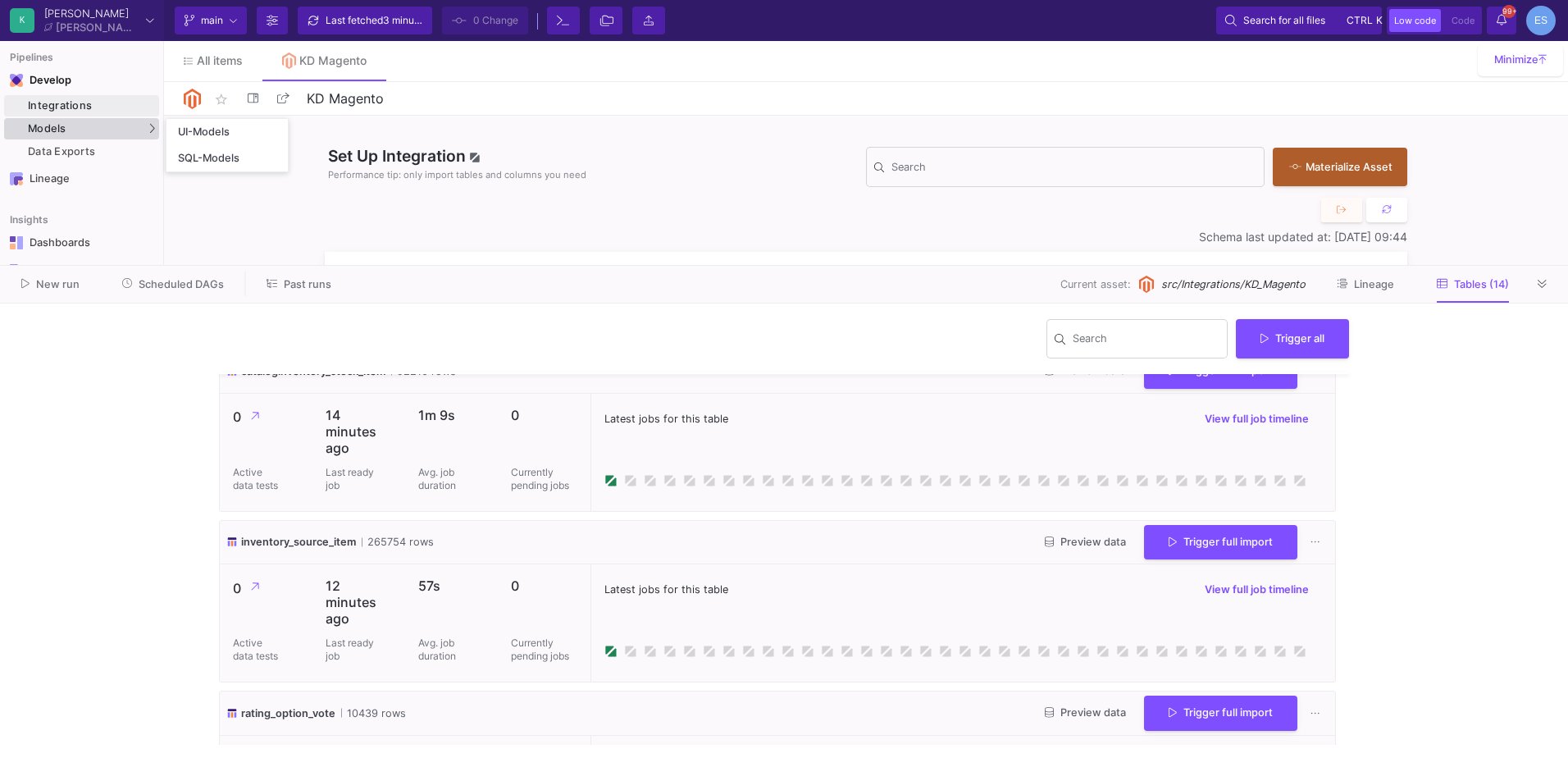
drag, startPoint x: 64, startPoint y: 125, endPoint x: 118, endPoint y: 131, distance: 54.3
click at [64, 125] on span "Models" at bounding box center [47, 129] width 38 height 13
click at [281, 131] on link "UI-Models" at bounding box center [227, 132] width 121 height 26
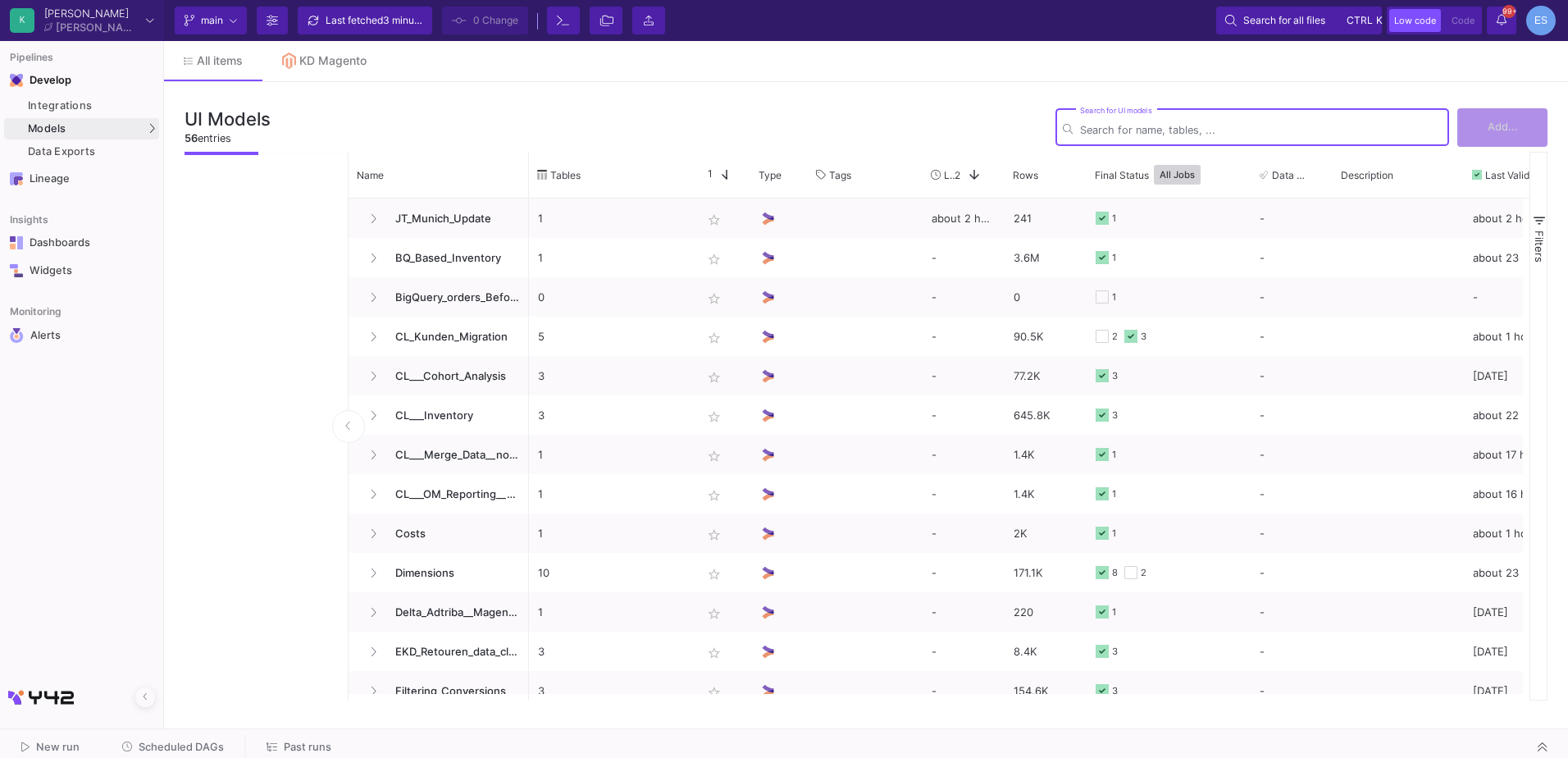
click at [1482, 131] on div "Add..." at bounding box center [1498, 128] width 98 height 38
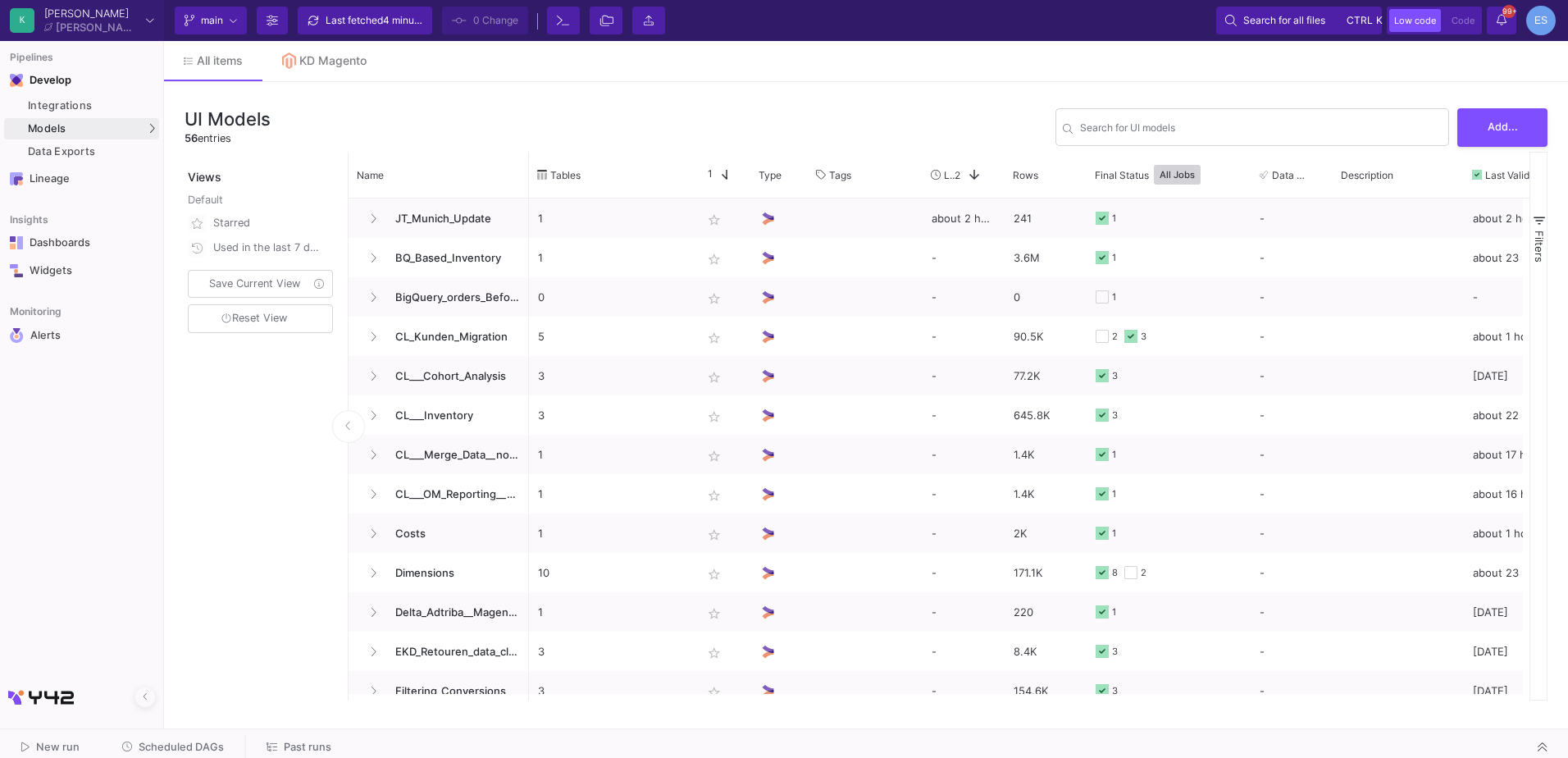
click at [1042, 99] on div "UI Models 56 entries Search for UI models Add... Views Default Starred Used in …" at bounding box center [867, 401] width 1404 height 639
click at [1520, 128] on button "Add..." at bounding box center [1503, 126] width 90 height 38
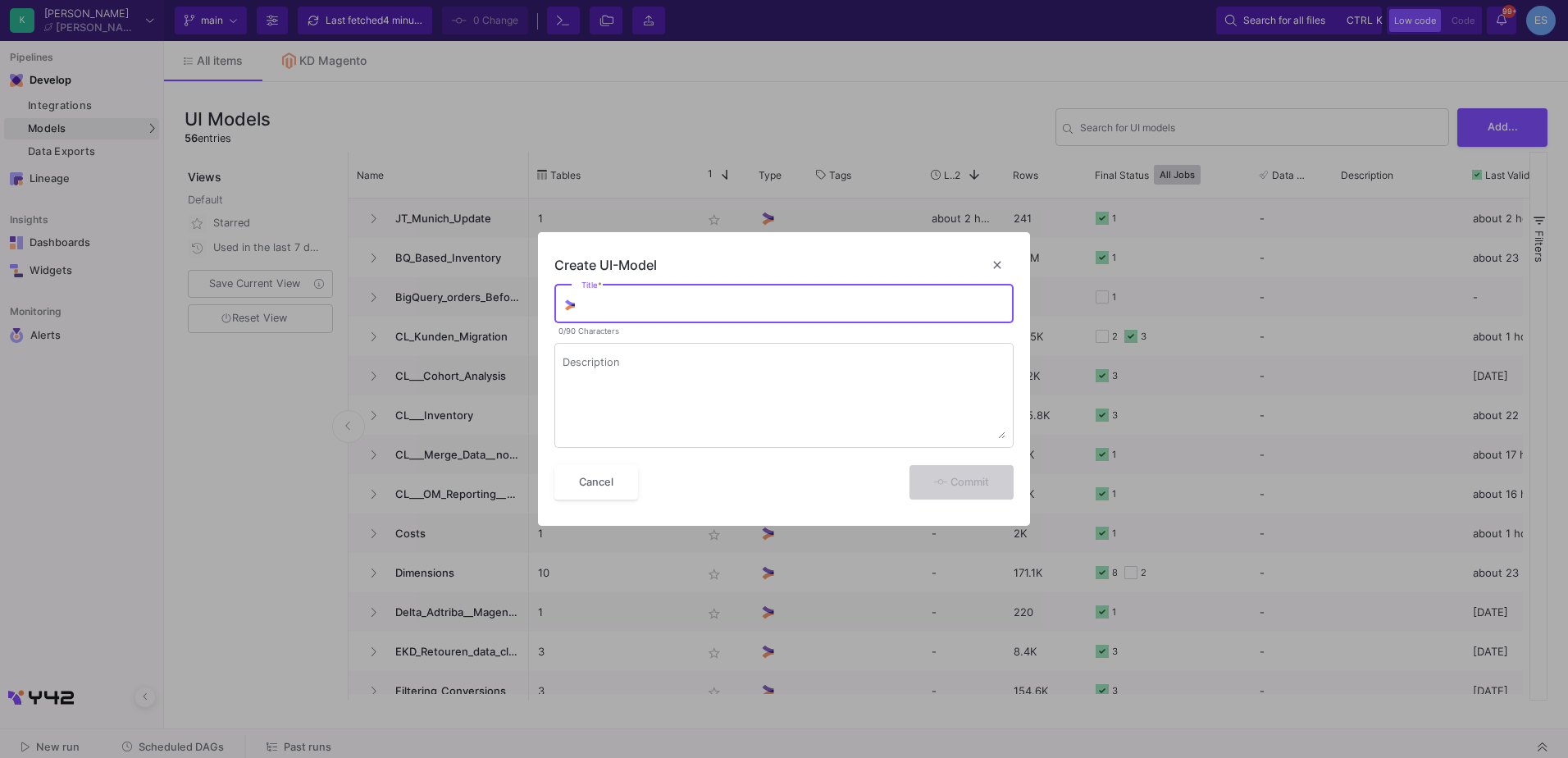
click at [614, 305] on input "Title *" at bounding box center [794, 307] width 425 height 13
type input "shops_inventory_data_collection"
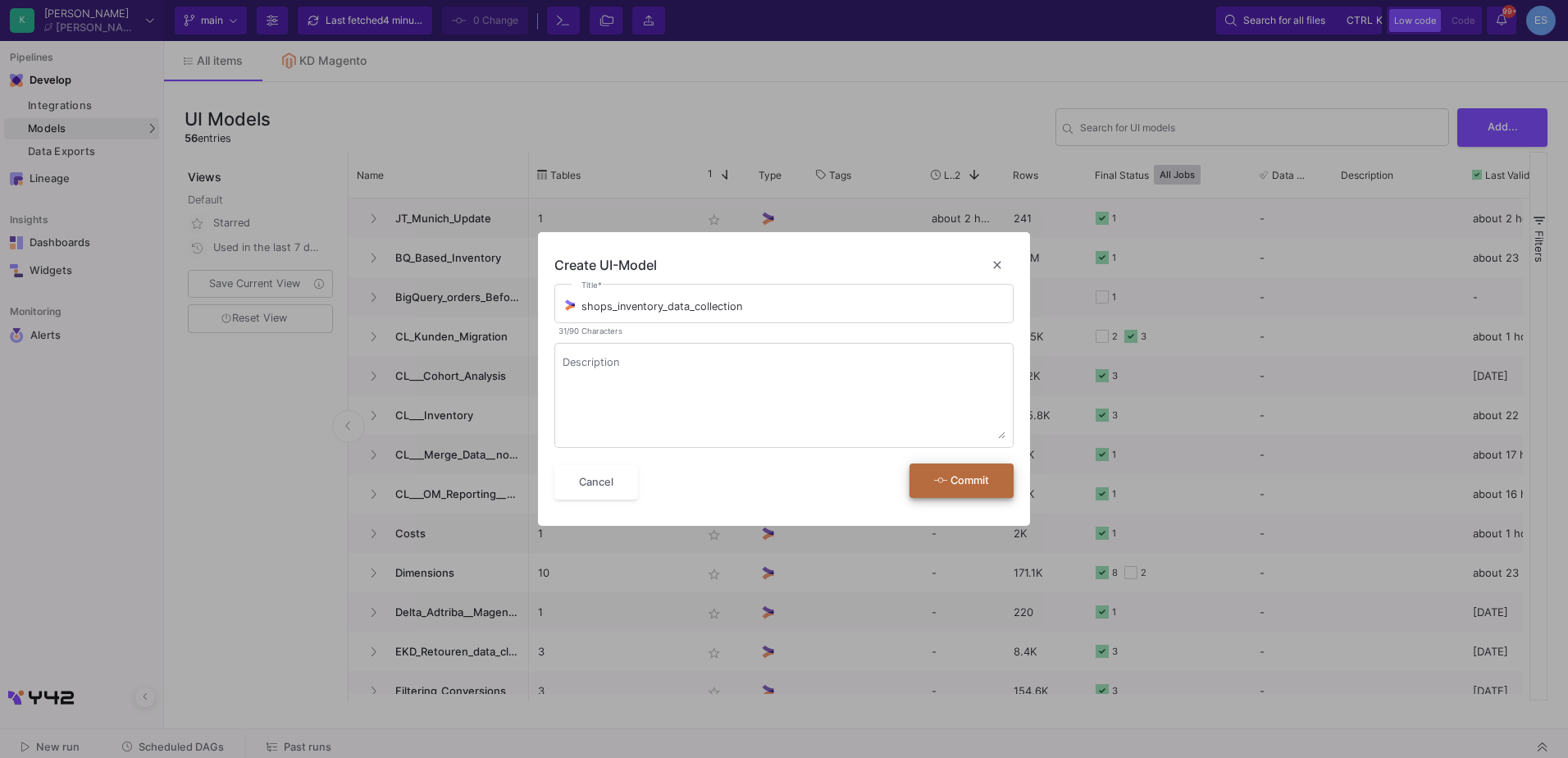
click at [985, 483] on span "Commit" at bounding box center [961, 480] width 55 height 13
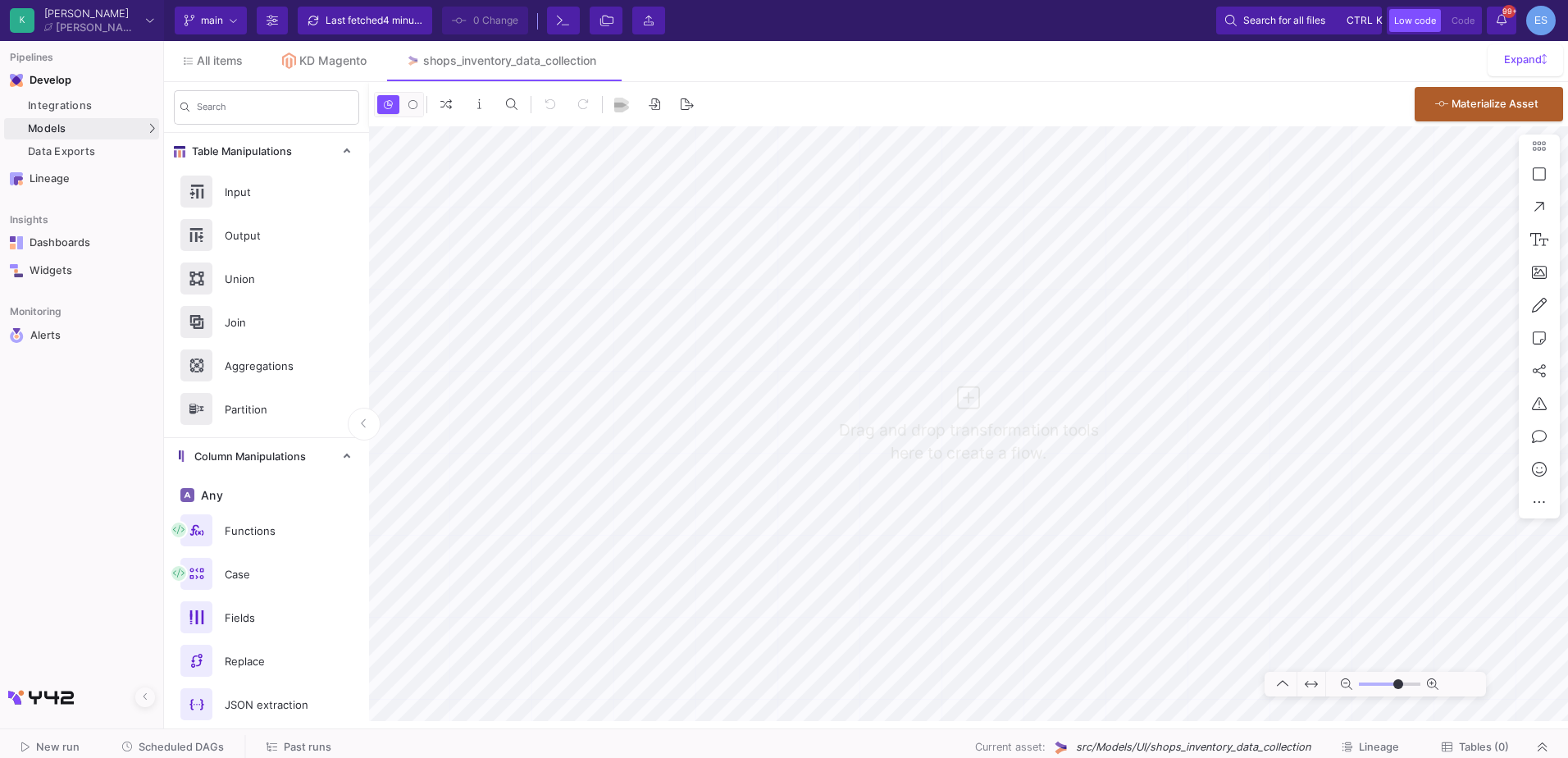
type input "0"
click at [255, 195] on div "Input" at bounding box center [271, 192] width 114 height 25
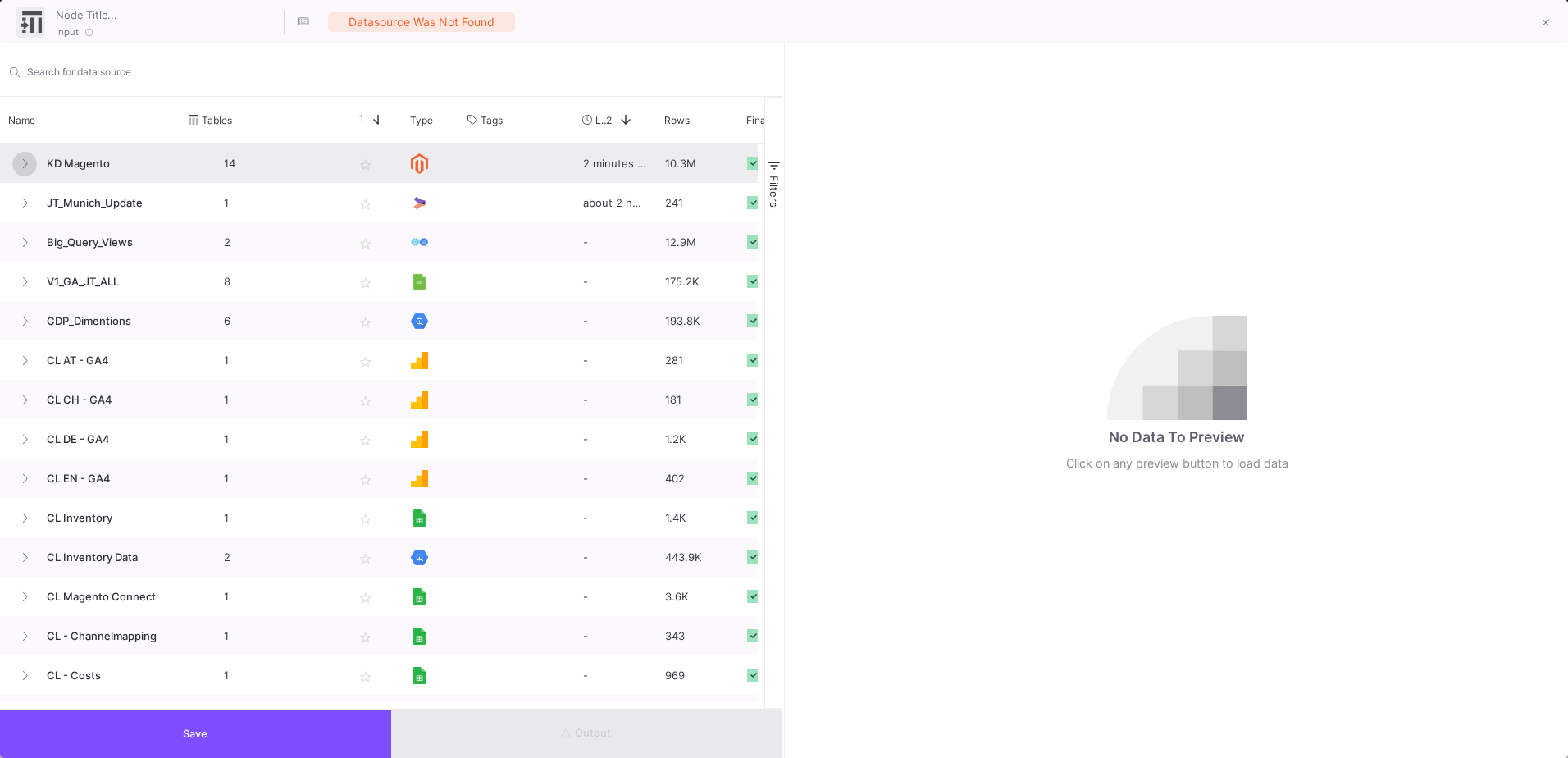
click at [14, 164] on button at bounding box center [25, 164] width 25 height 25
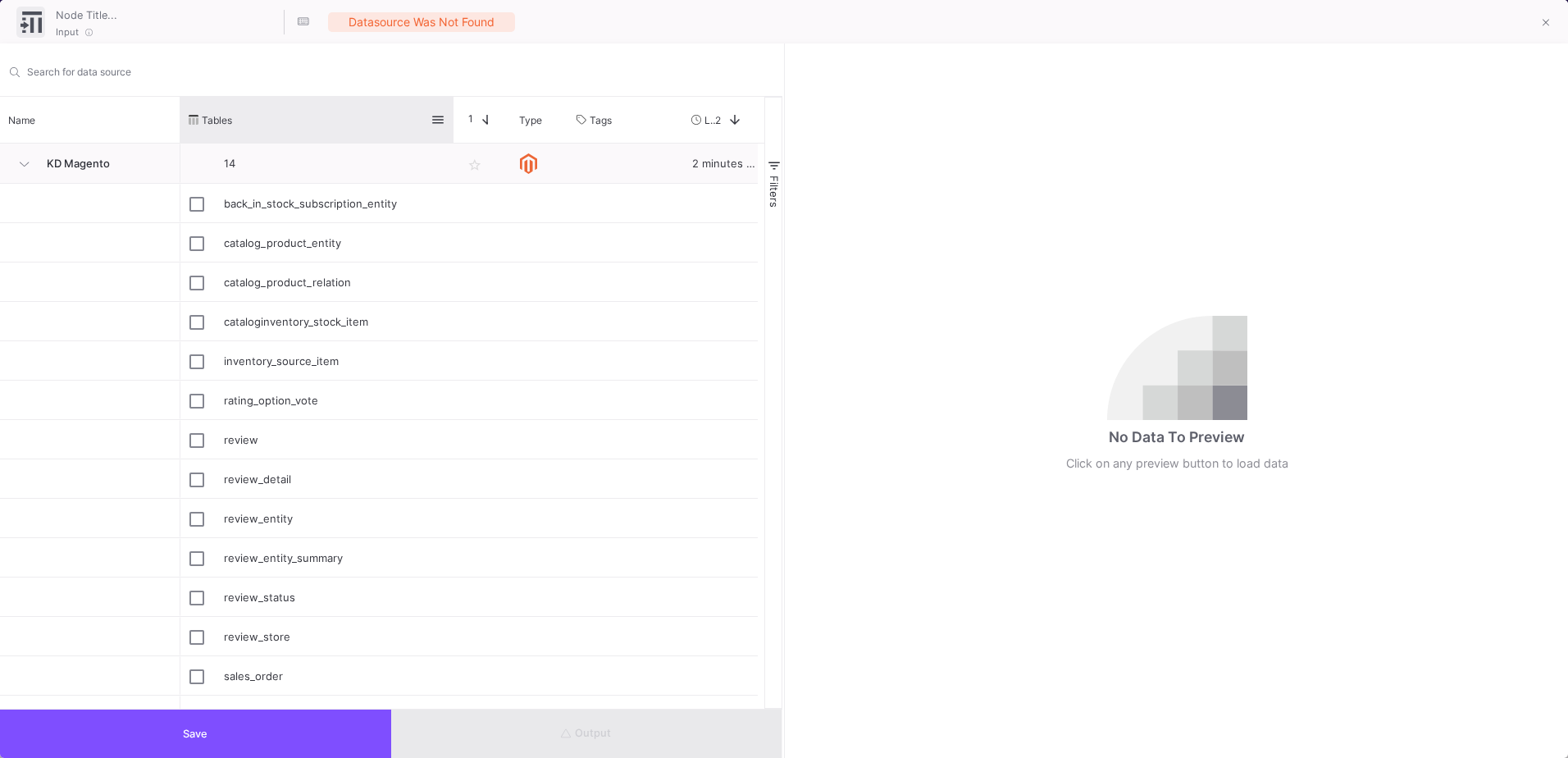
drag, startPoint x: 342, startPoint y: 114, endPoint x: 452, endPoint y: 120, distance: 110.2
click at [452, 120] on div at bounding box center [453, 120] width 7 height 46
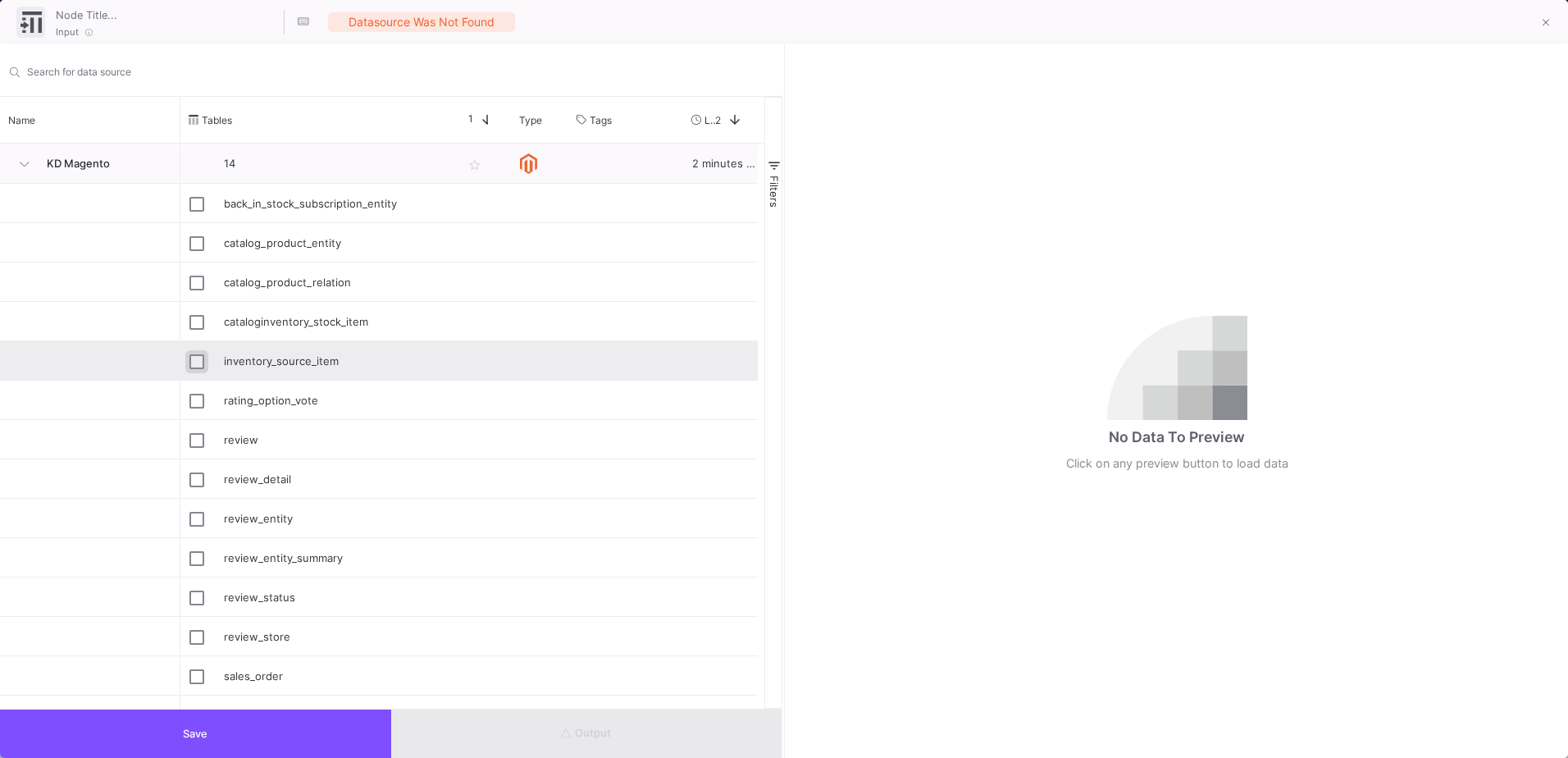
click at [199, 366] on input "Press Space to toggle row selection (unchecked)" at bounding box center [196, 361] width 14 height 14
checkbox input "true"
type input "inventory_source_item"
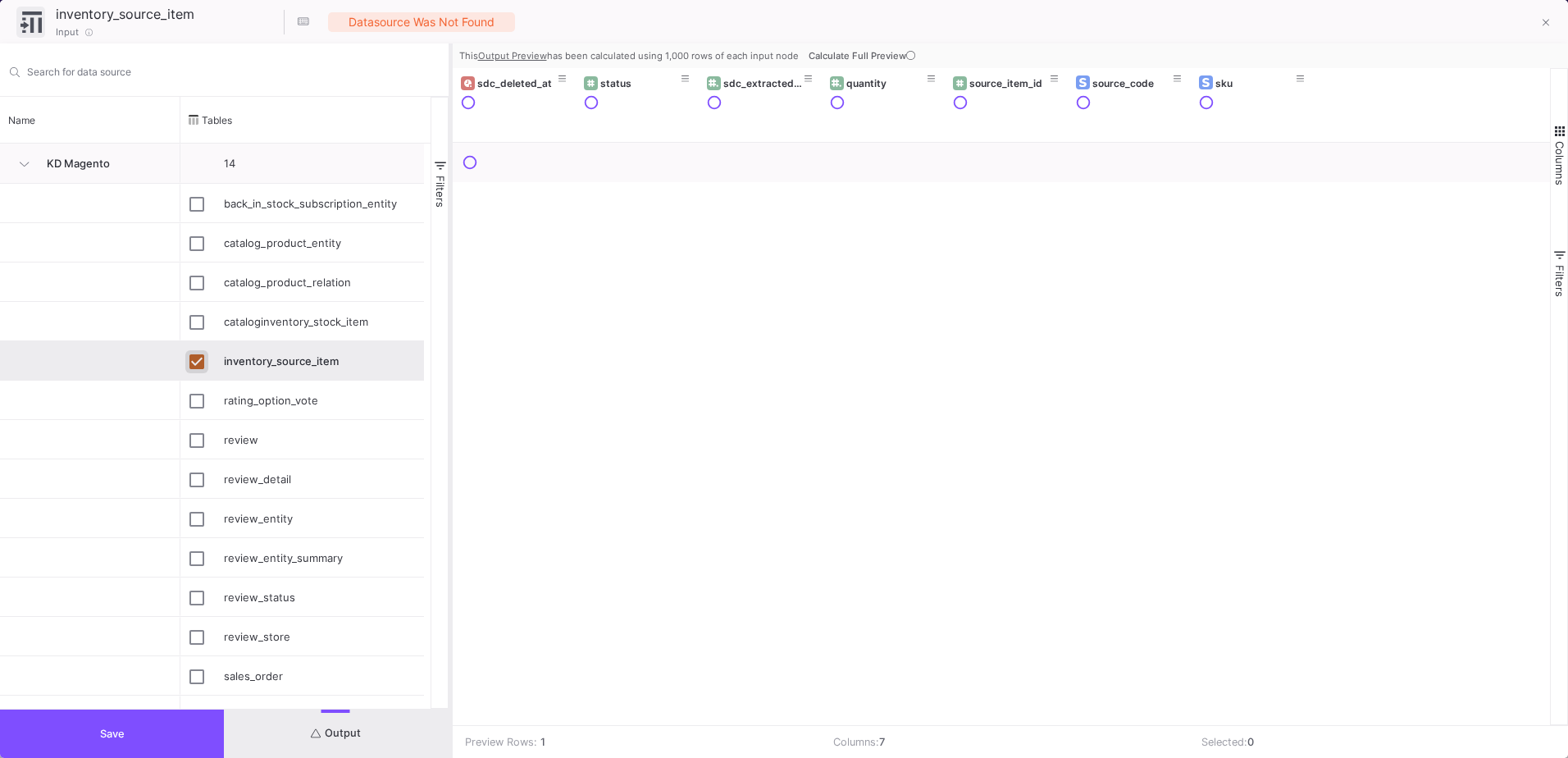
drag, startPoint x: 784, startPoint y: 325, endPoint x: 450, endPoint y: 337, distance: 334.2
click at [450, 337] on div at bounding box center [450, 400] width 4 height 715
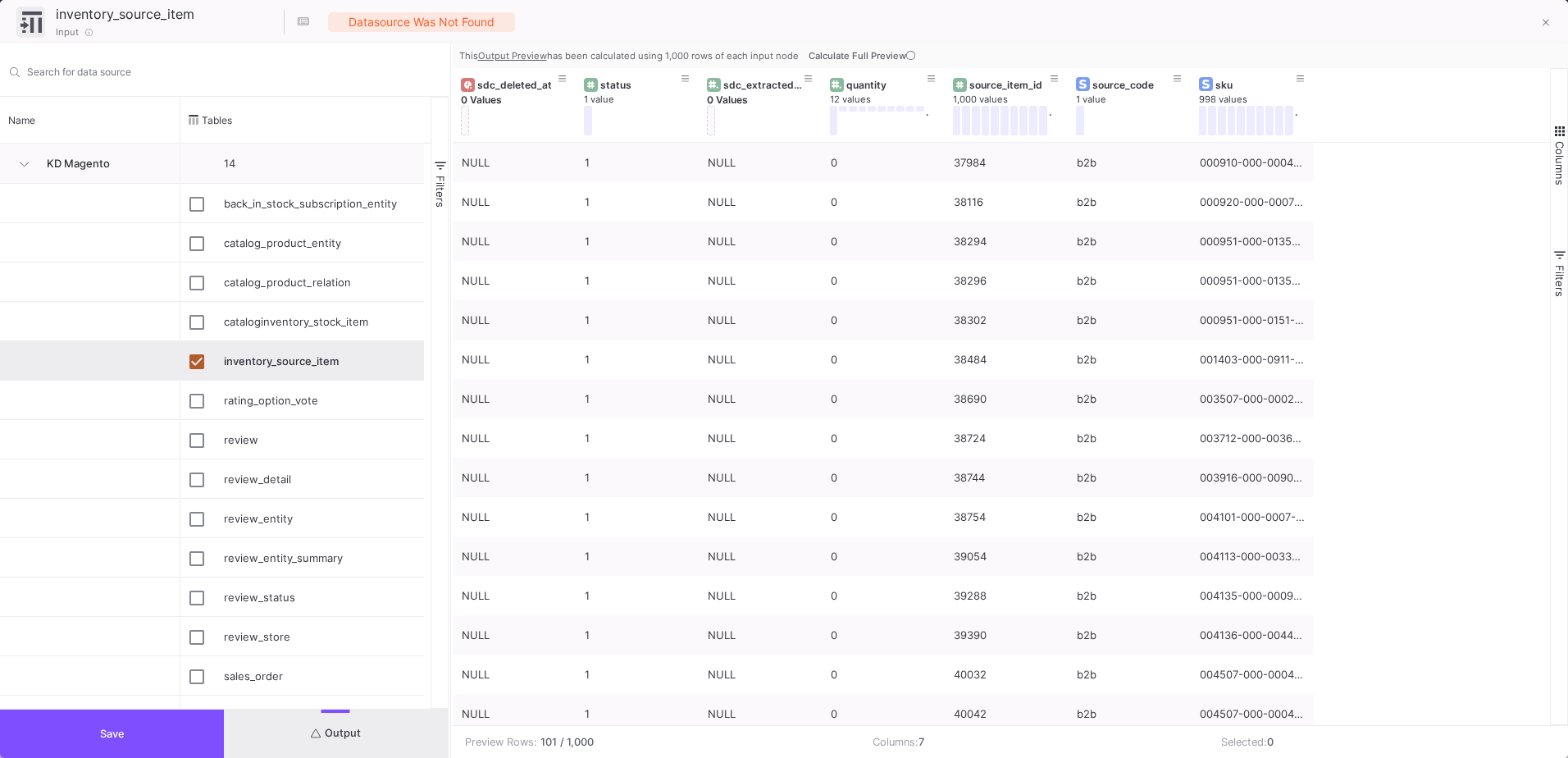
click at [161, 728] on button "Save" at bounding box center [112, 733] width 224 height 48
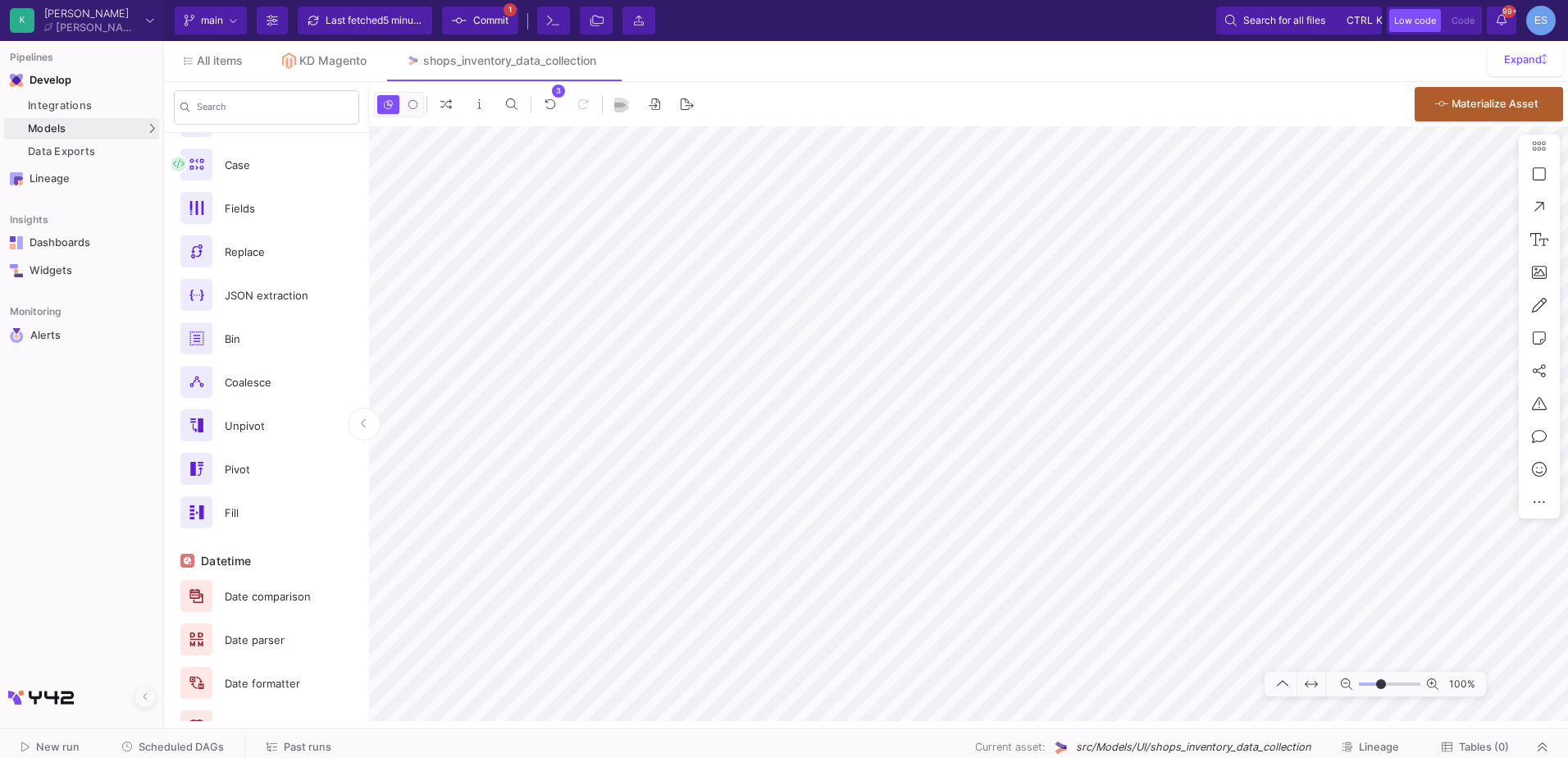
scroll to position [410, 0]
click at [265, 215] on div "Fields" at bounding box center [271, 208] width 114 height 25
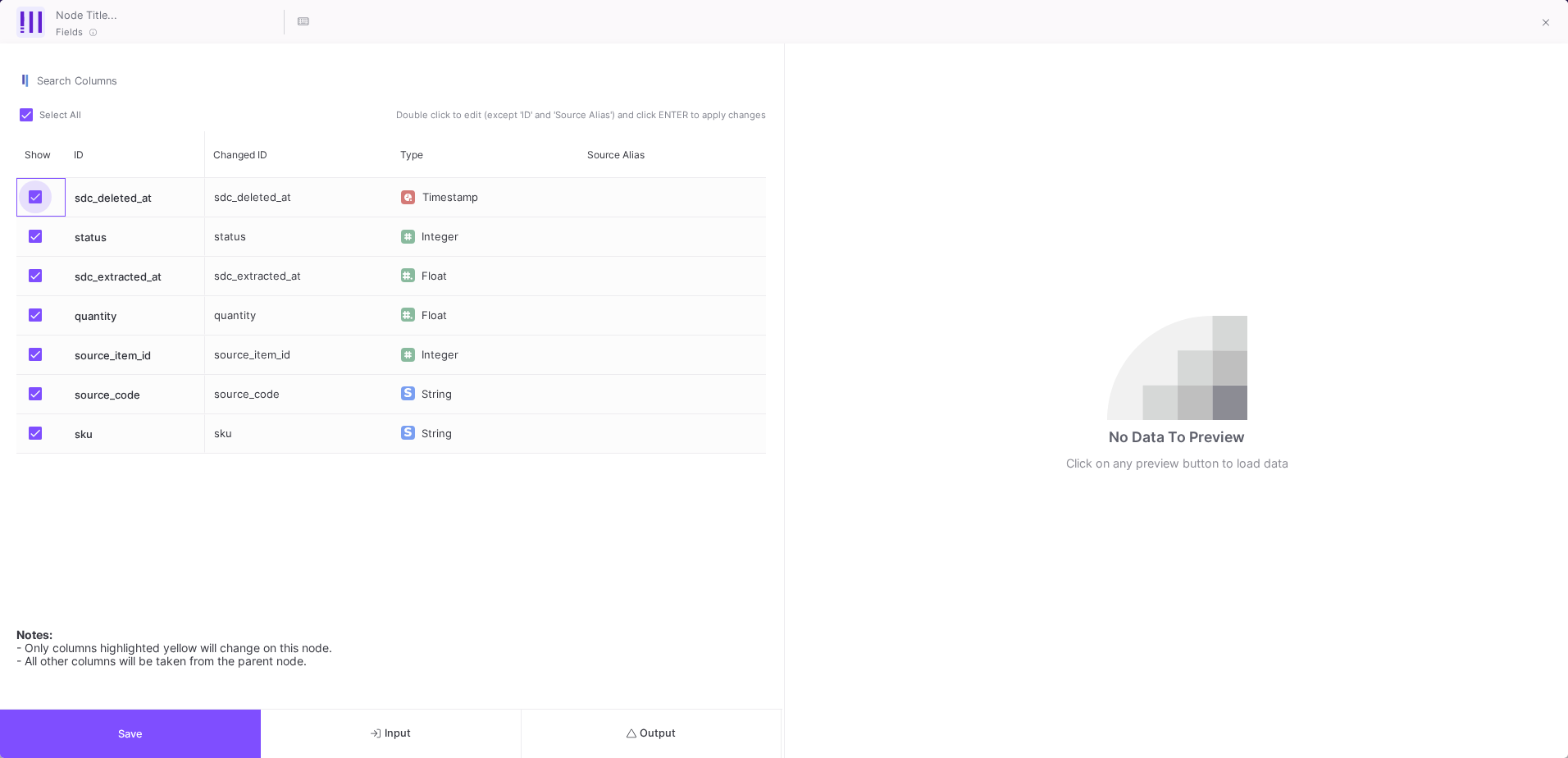
click at [31, 197] on span "Press SPACE to select this row." at bounding box center [36, 197] width 13 height 13
click at [35, 203] on input "Press SPACE to select this row." at bounding box center [35, 203] width 1 height 1
checkbox input "false"
click at [33, 237] on span "Press SPACE to select this row." at bounding box center [36, 237] width 13 height 13
click at [35, 242] on input "Press SPACE to select this row." at bounding box center [35, 242] width 1 height 1
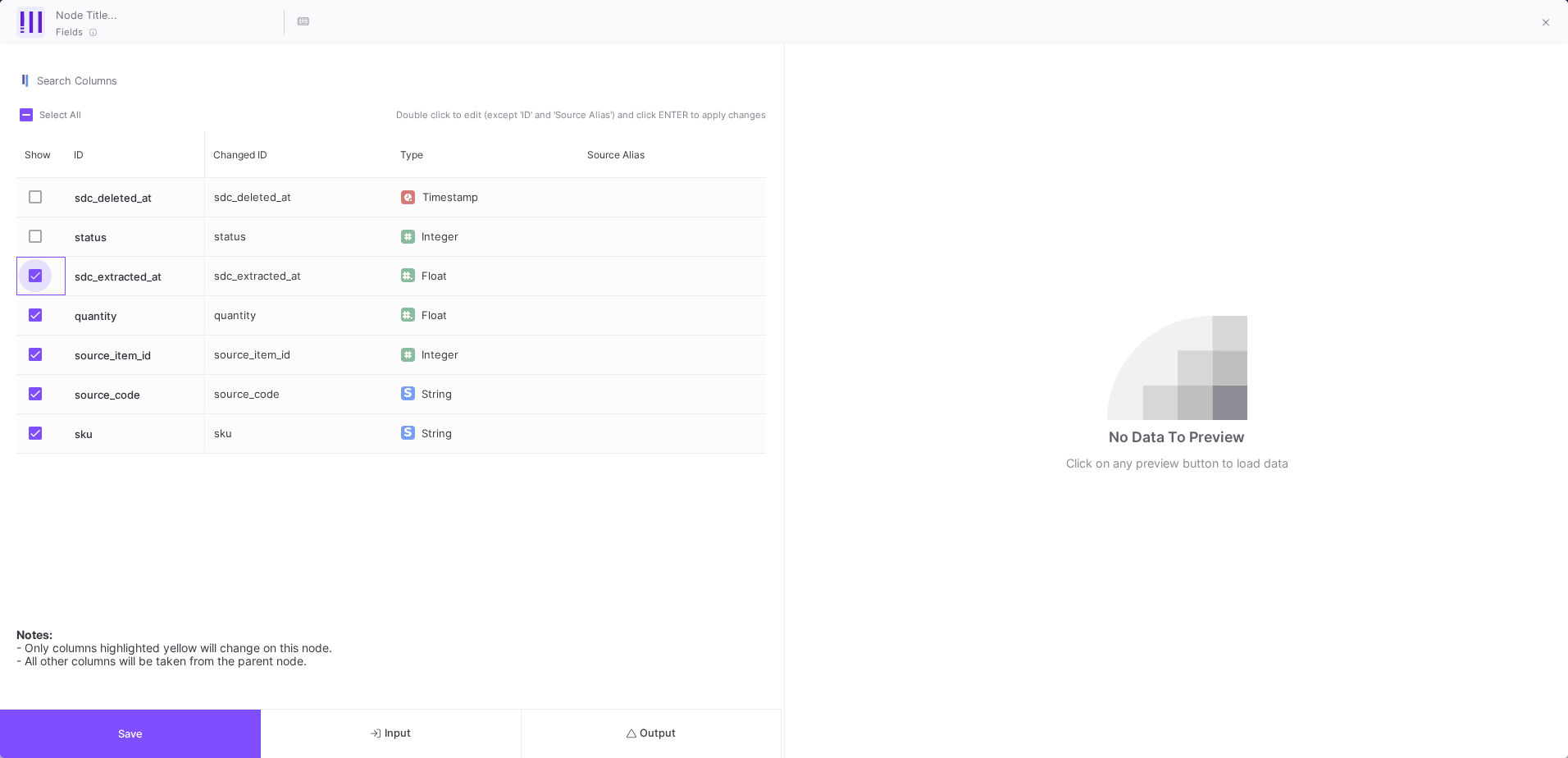
click at [36, 277] on span "Press SPACE to select this row." at bounding box center [36, 276] width 13 height 13
click at [36, 282] on input "Press SPACE to select this row." at bounding box center [35, 282] width 1 height 1
click at [33, 346] on mat-checkbox "Press SPACE to select this row." at bounding box center [40, 355] width 23 height 38
click at [31, 360] on span "Press SPACE to select this row." at bounding box center [36, 354] width 13 height 13
click at [35, 361] on input "Press SPACE to select this row." at bounding box center [35, 361] width 1 height 1
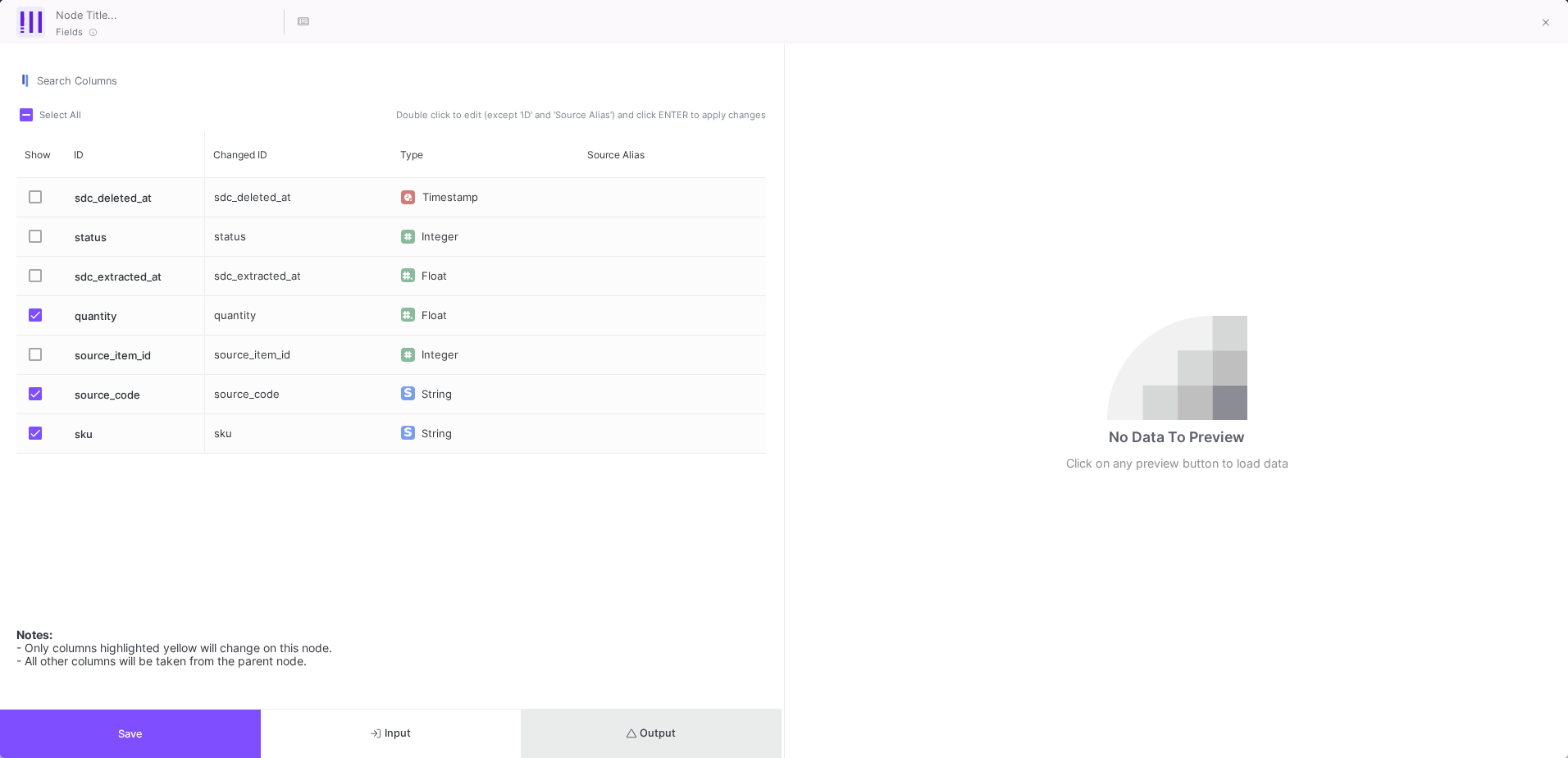
click at [692, 734] on button "Output" at bounding box center [651, 733] width 261 height 48
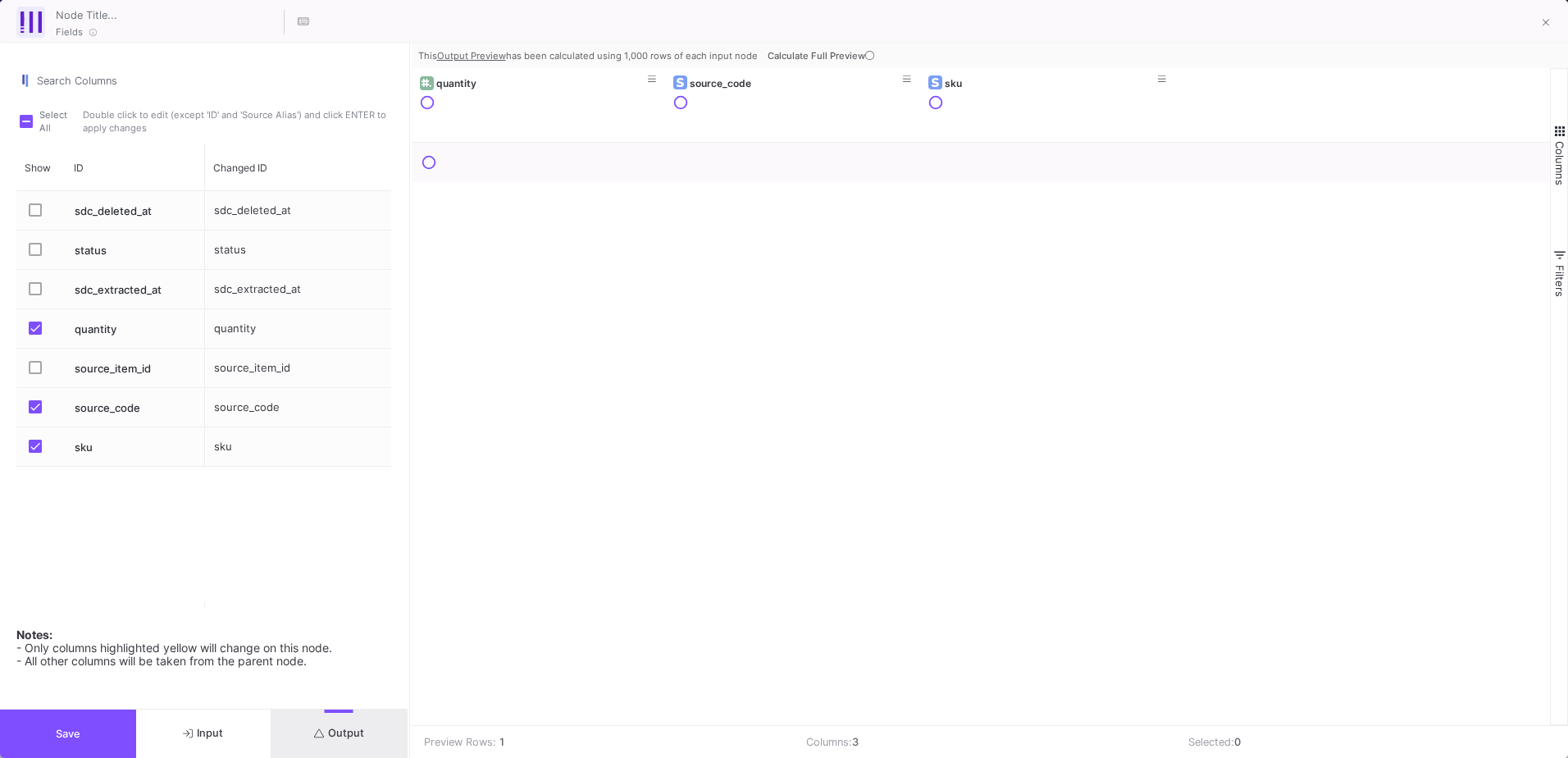
drag, startPoint x: 785, startPoint y: 568, endPoint x: 410, endPoint y: 519, distance: 378.2
click at [410, 519] on div at bounding box center [410, 400] width 4 height 715
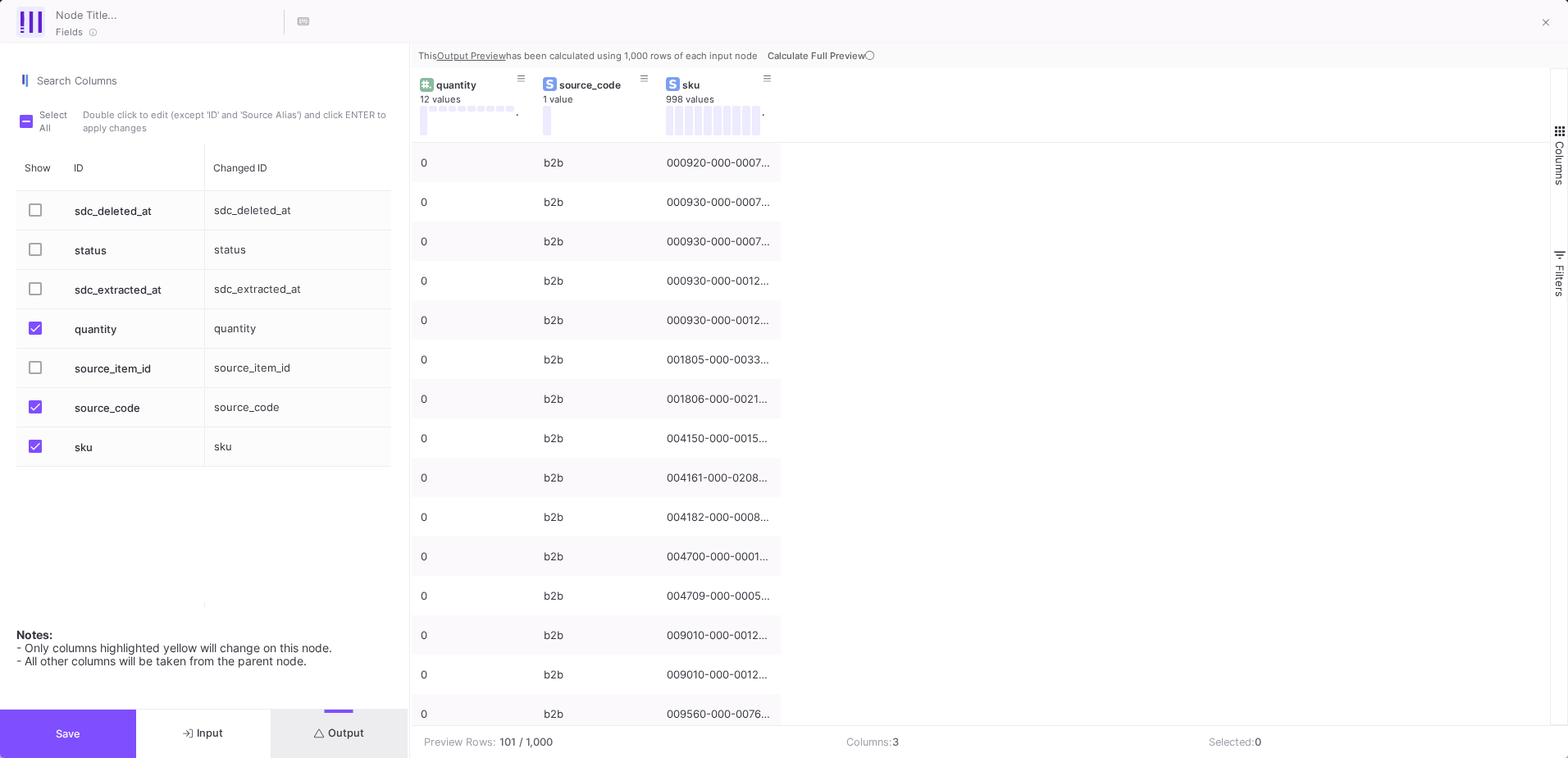
click at [103, 731] on button "Save" at bounding box center [68, 733] width 137 height 48
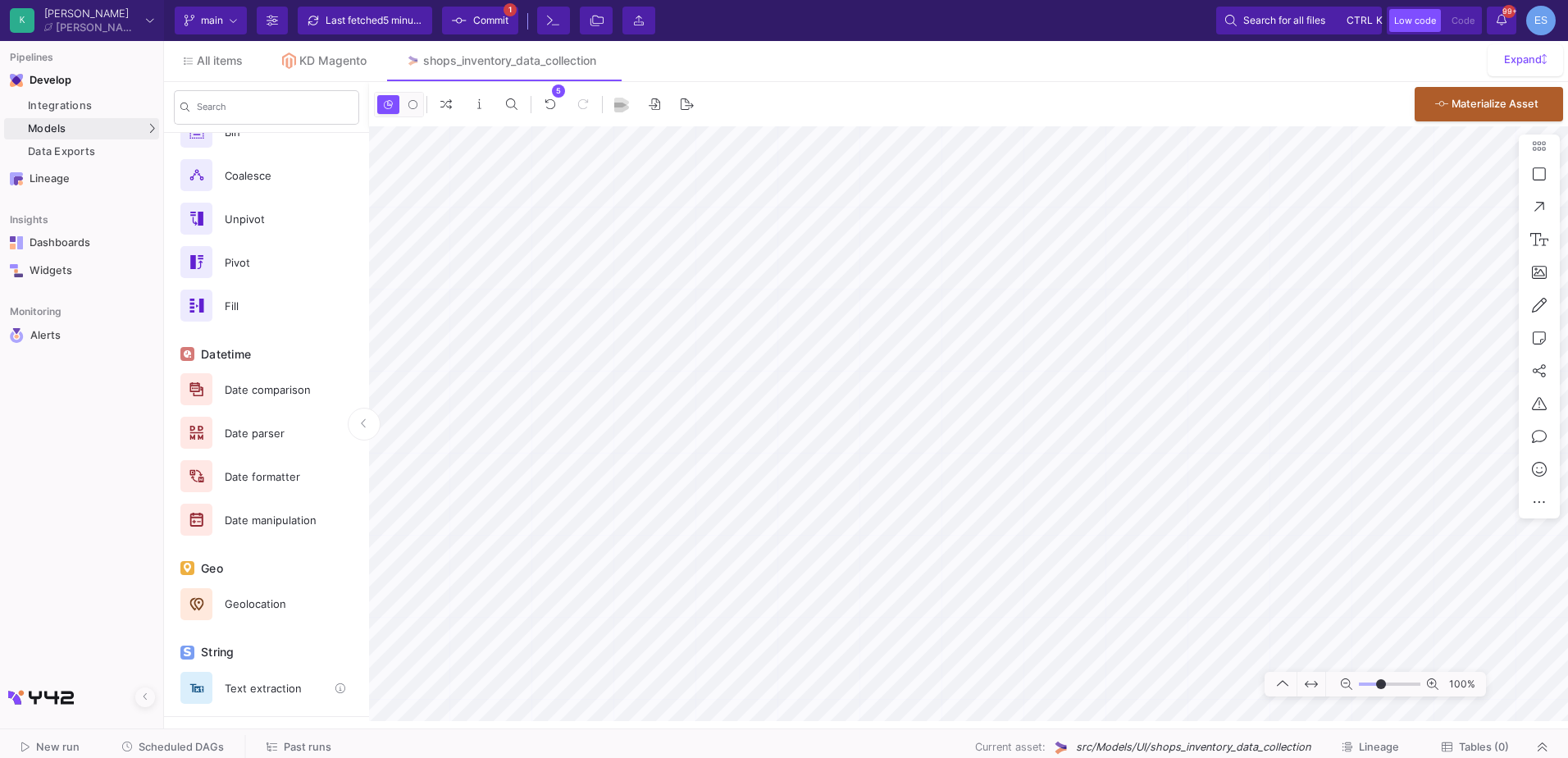
scroll to position [787, 0]
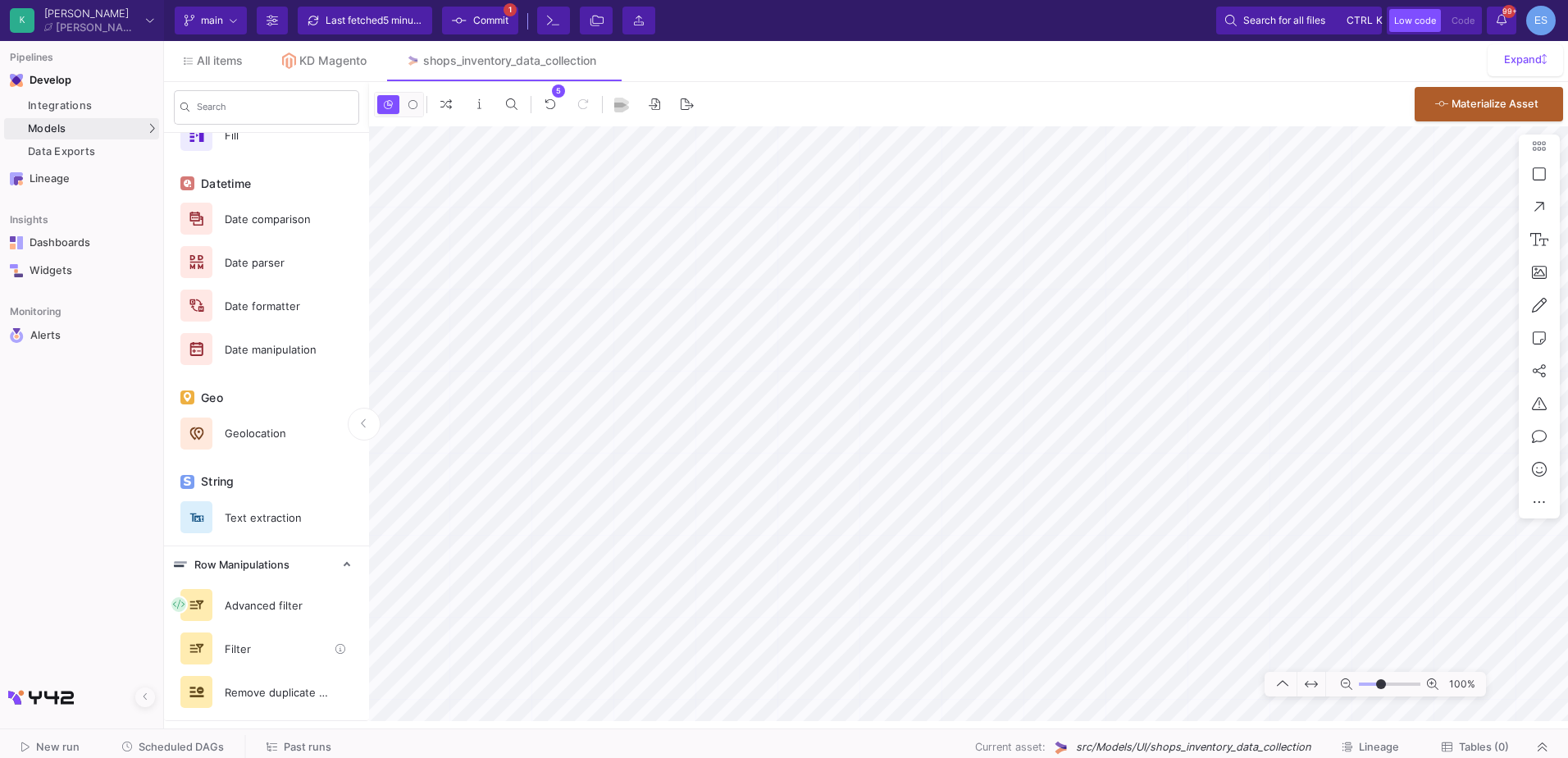
click at [274, 634] on div "Filter" at bounding box center [266, 647] width 205 height 43
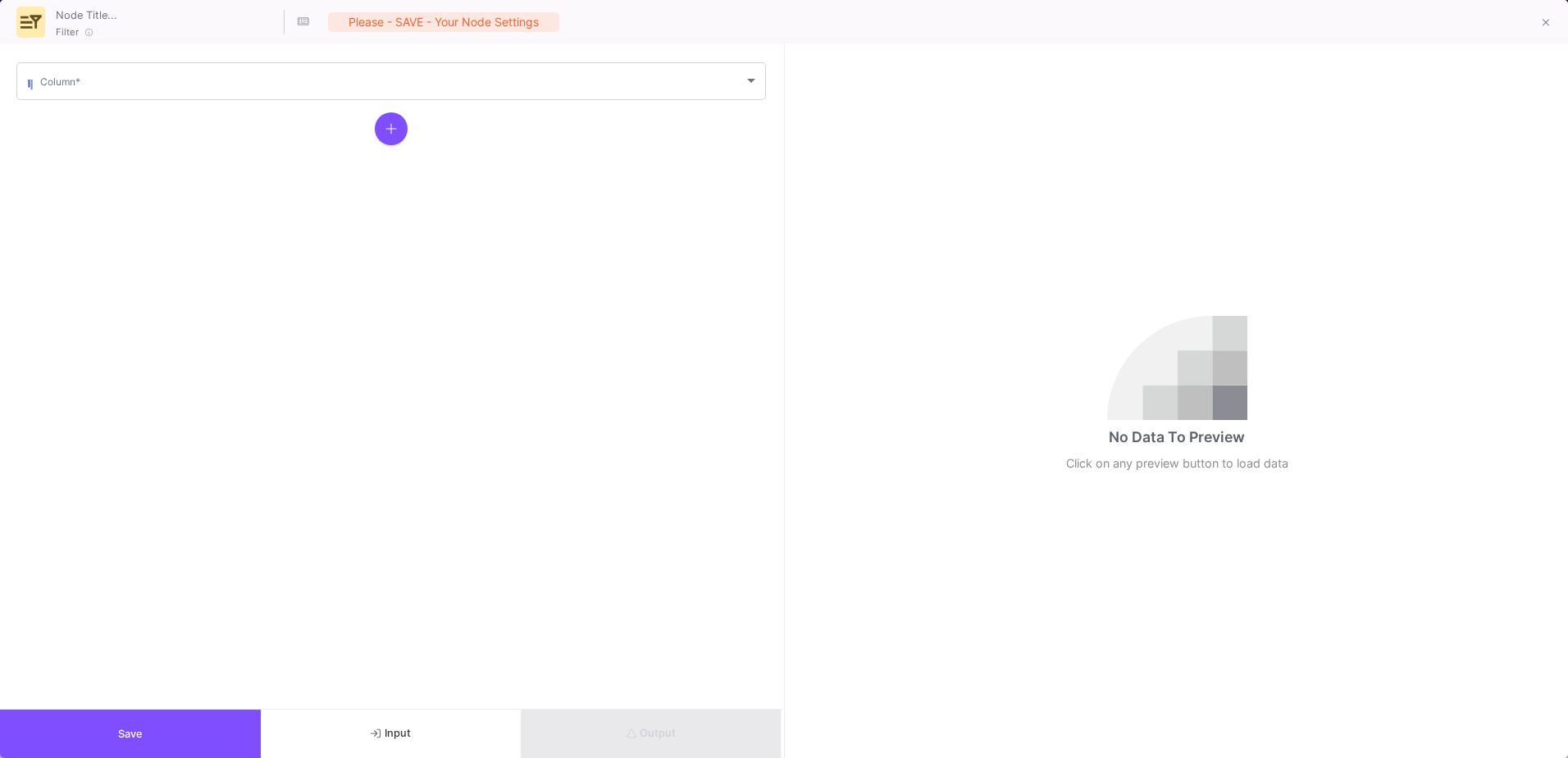
click at [126, 101] on mat-form-field "Column *" at bounding box center [391, 81] width 749 height 42
click at [131, 91] on div "Column *" at bounding box center [399, 80] width 719 height 40
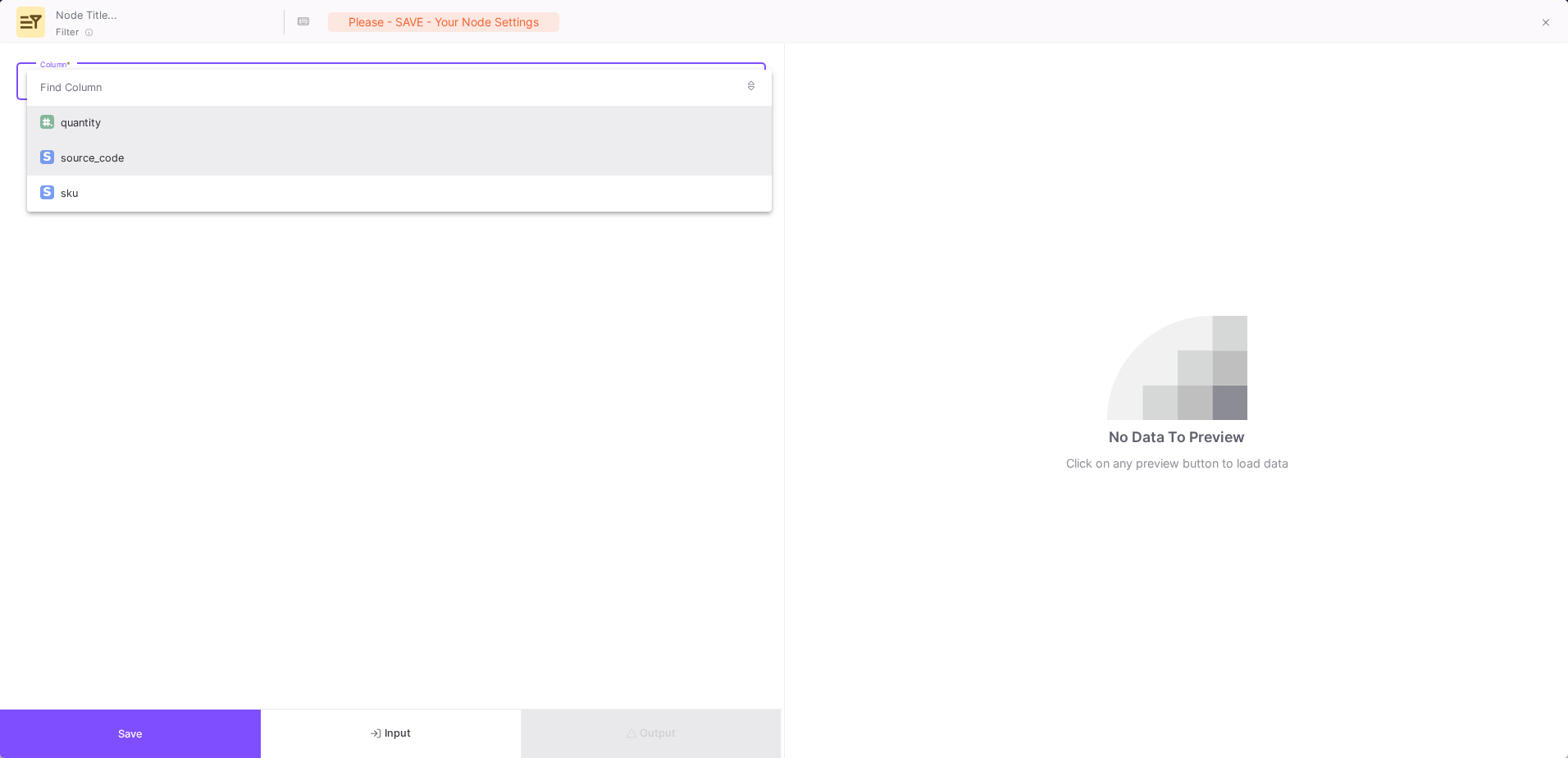
click at [149, 164] on div "source_code" at bounding box center [410, 158] width 698 height 36
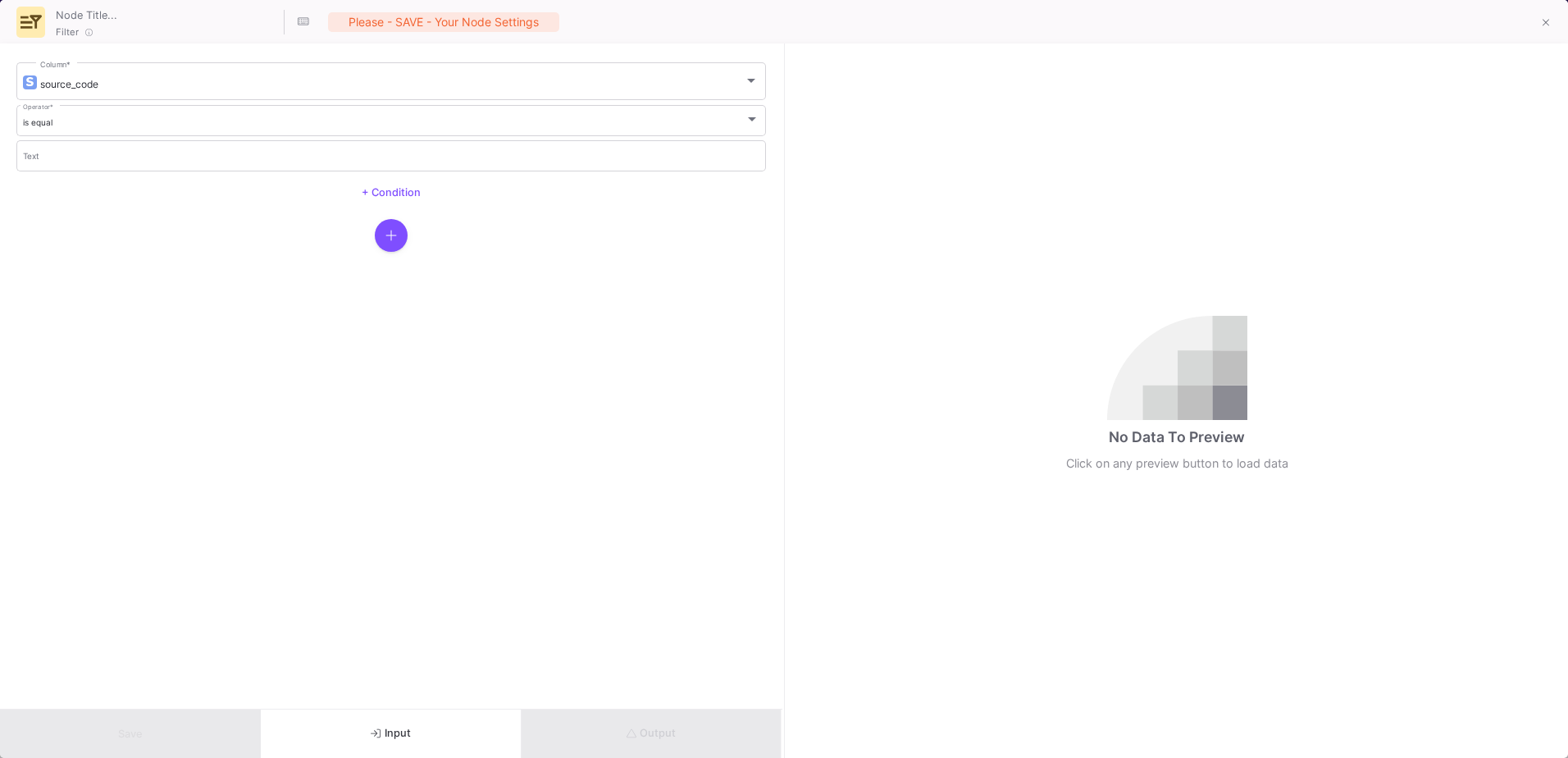
click at [459, 732] on button "Input" at bounding box center [391, 733] width 261 height 48
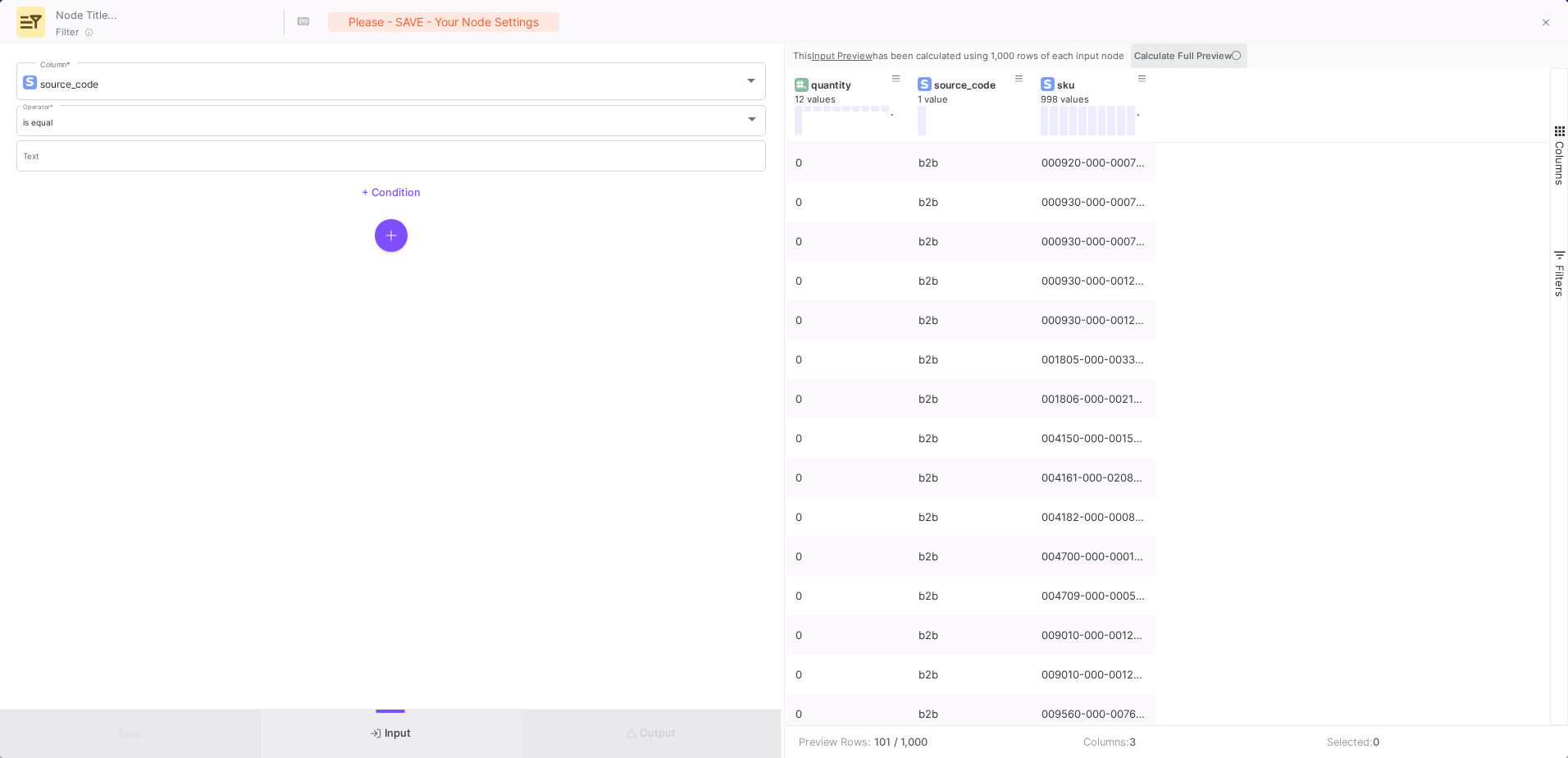
click at [1232, 50] on fa-icon at bounding box center [1236, 56] width 9 height 12
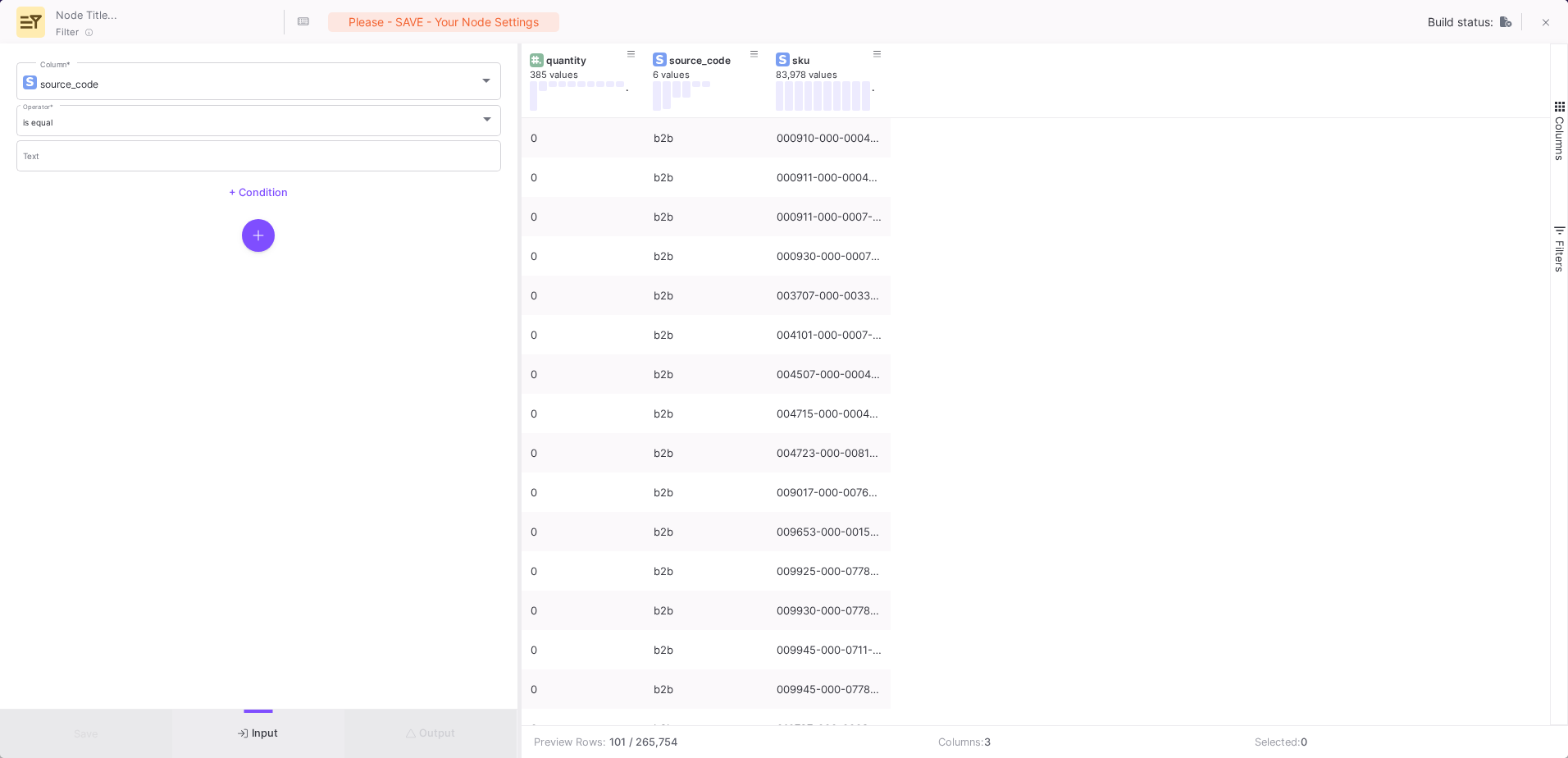
drag, startPoint x: 782, startPoint y: 149, endPoint x: 518, endPoint y: 175, distance: 265.3
click at [518, 175] on div at bounding box center [519, 400] width 4 height 715
click at [688, 90] on button at bounding box center [686, 88] width 9 height 16
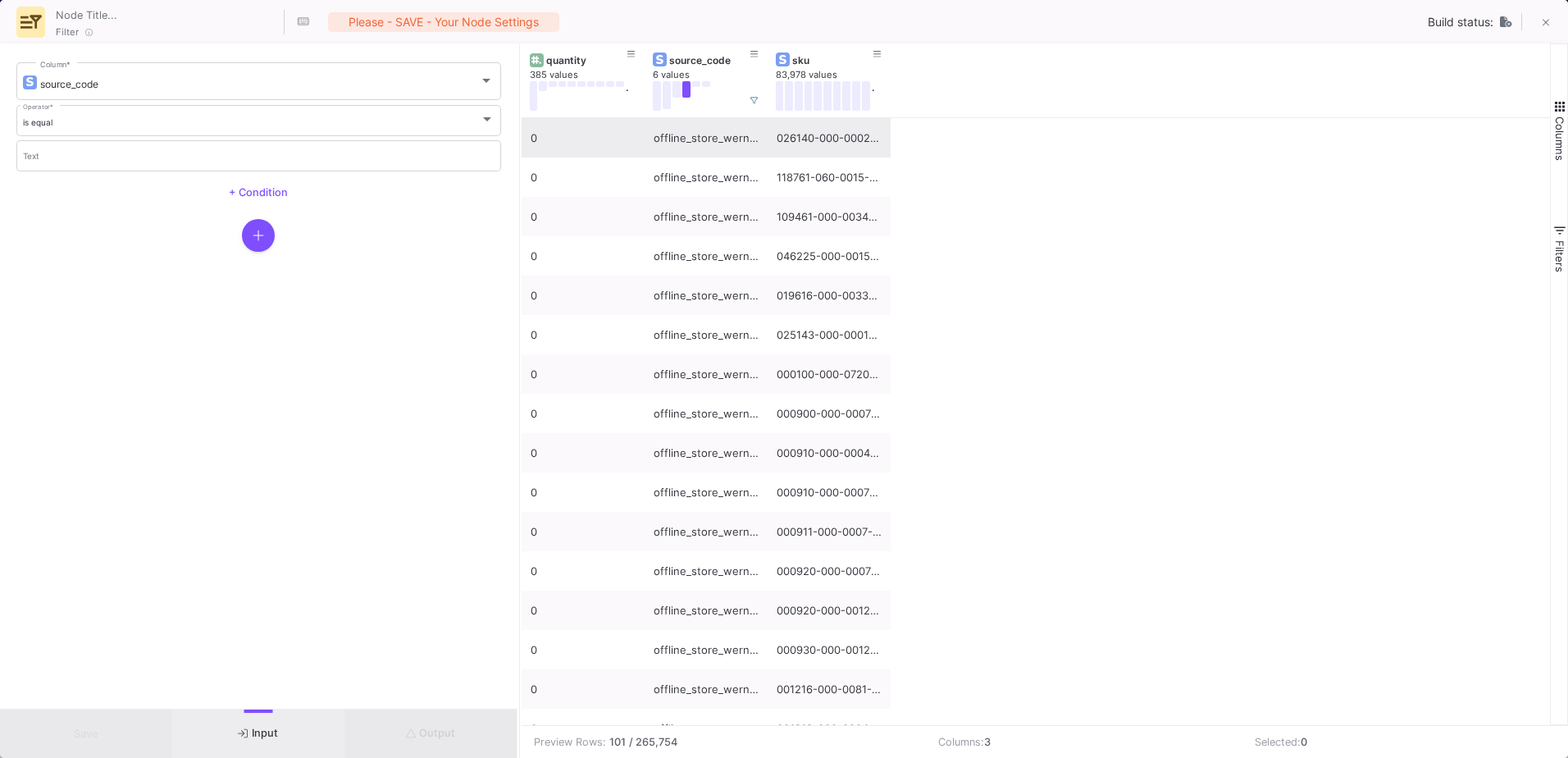
click at [698, 139] on div "offline_store_wernau" at bounding box center [705, 139] width 105 height 38
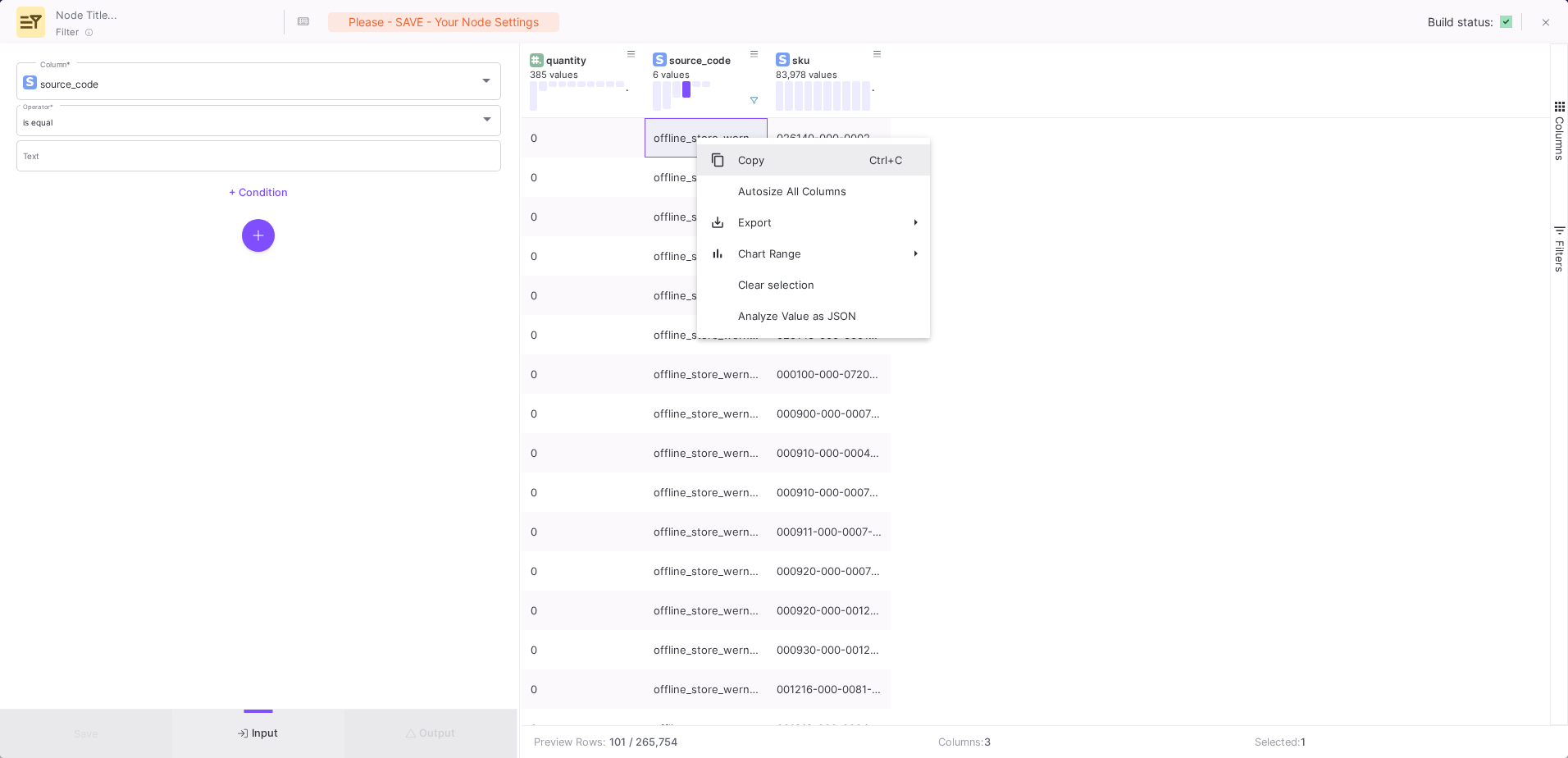
click at [751, 152] on span "Copy" at bounding box center [797, 160] width 144 height 31
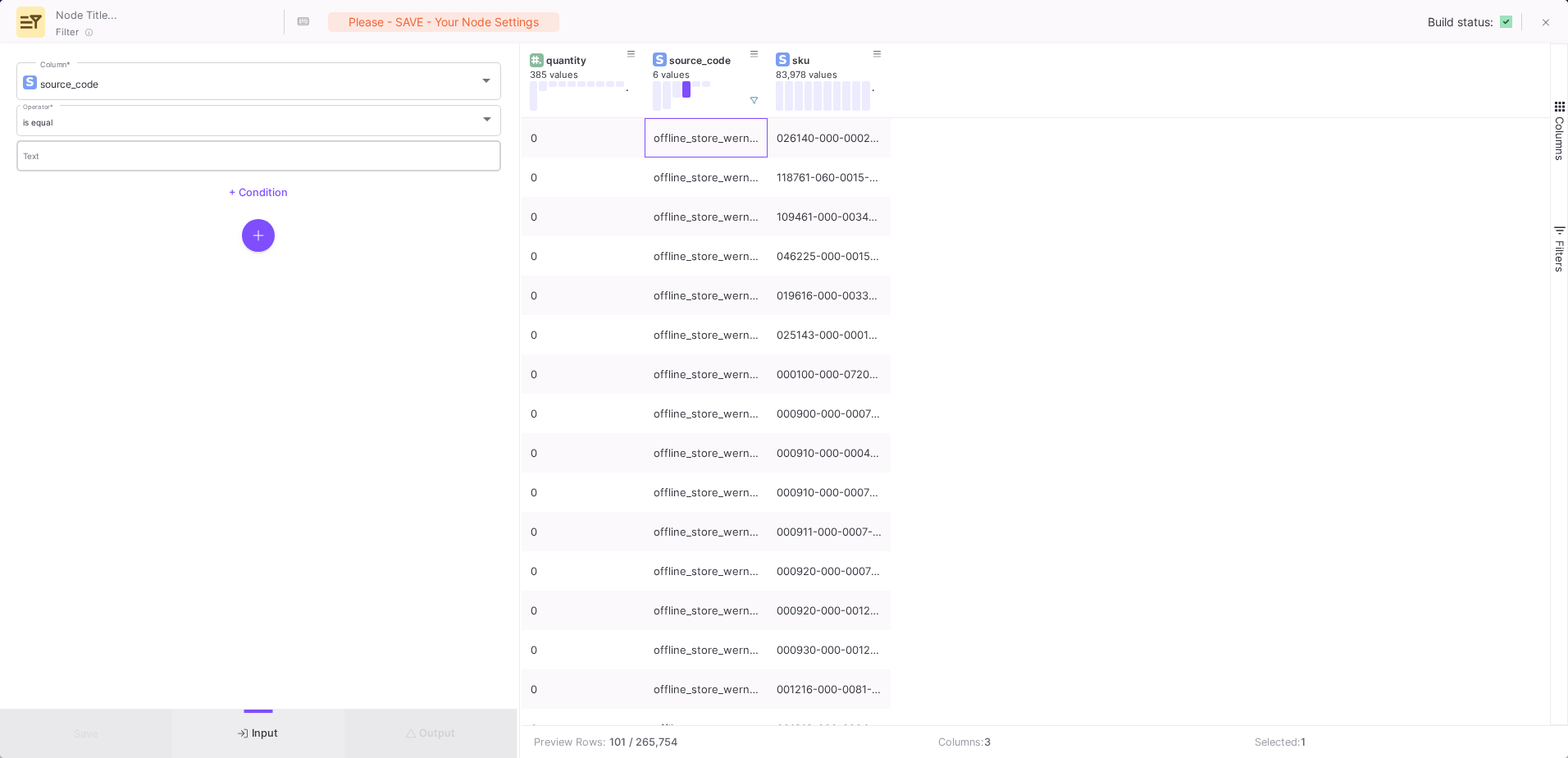
click at [50, 159] on input "Text" at bounding box center [259, 158] width 472 height 11
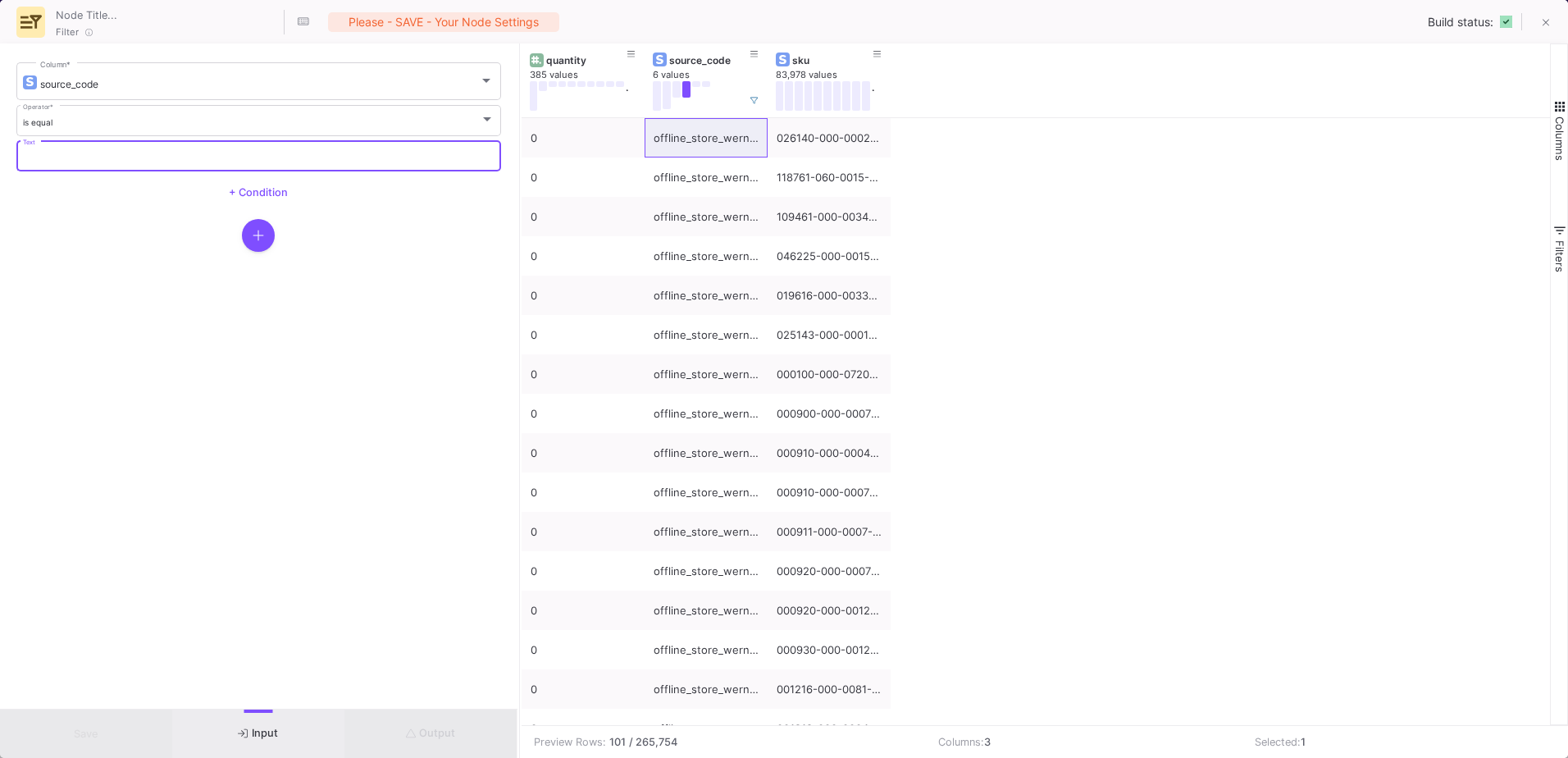
paste input "offline_store_wernau"
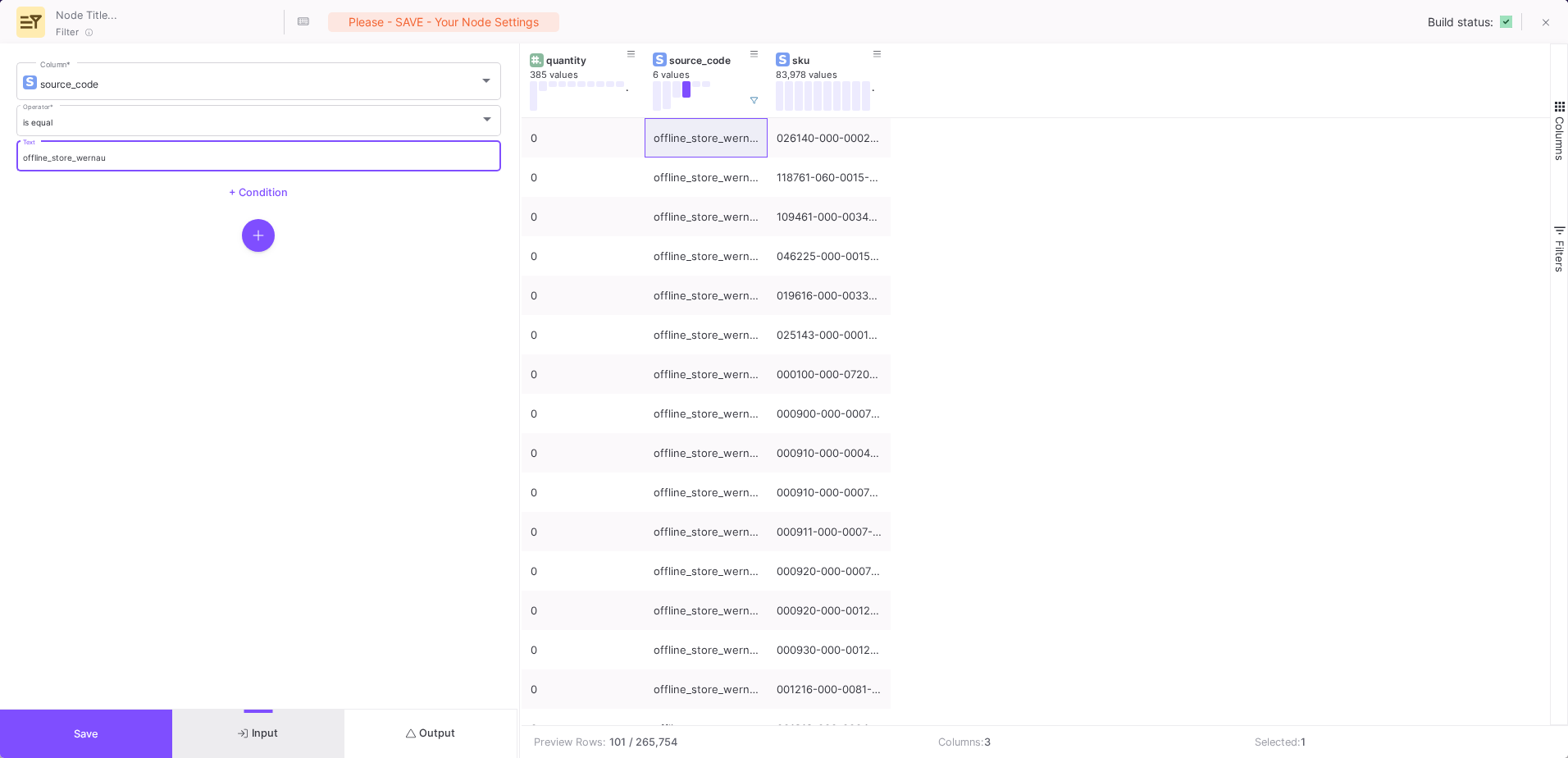
type input "offline_store_wernau"
click at [80, 215] on form "source_code Column * is equal Operator * offline_store_wernau Text + Condition" at bounding box center [259, 375] width 518 height 665
click at [266, 188] on span "+ Condition" at bounding box center [258, 192] width 59 height 13
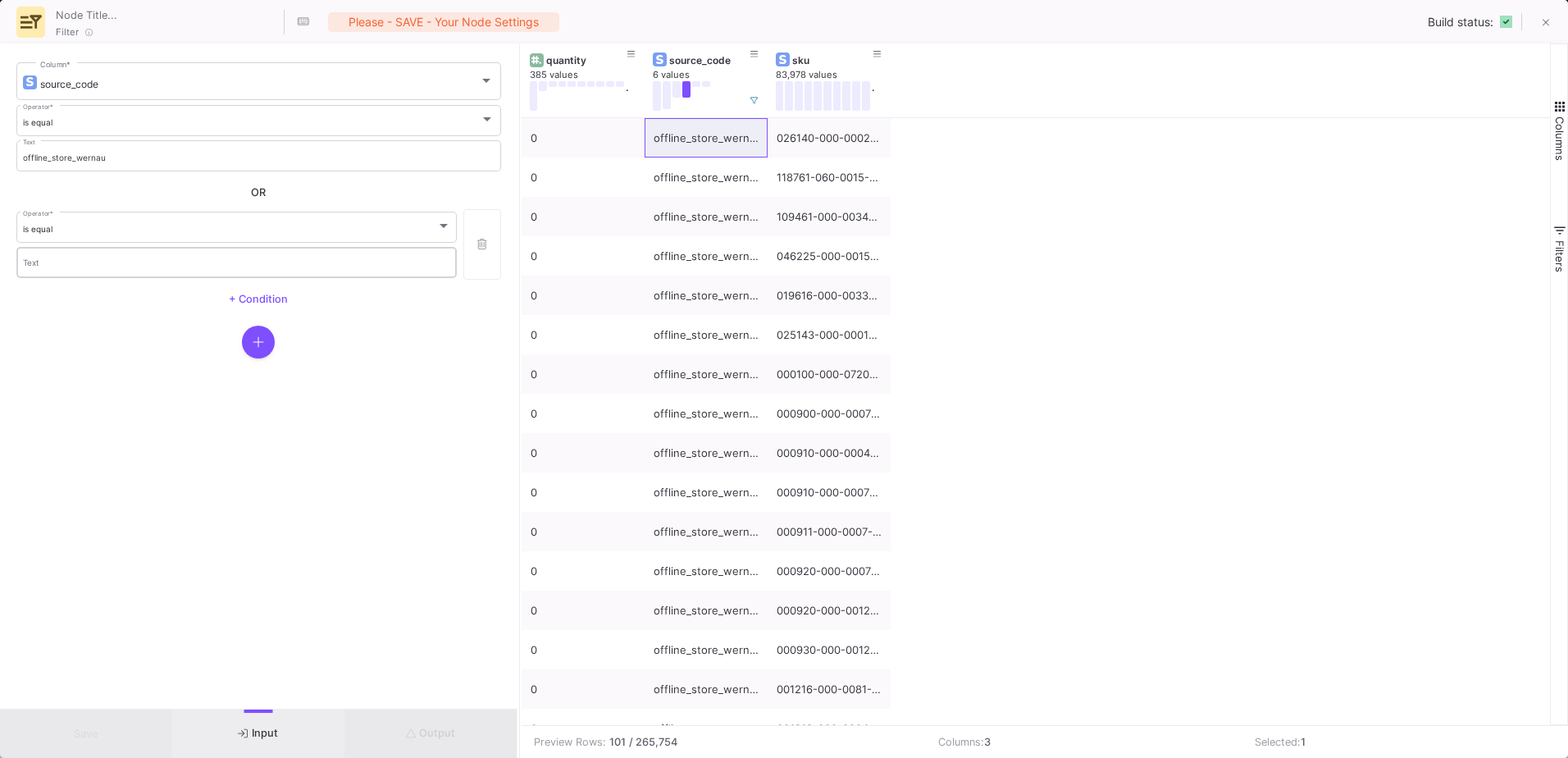
click at [387, 265] on input "Text" at bounding box center [237, 264] width 428 height 11
click at [677, 94] on button at bounding box center [676, 88] width 9 height 16
click at [703, 140] on div "offline_store_stuttgart" at bounding box center [705, 139] width 105 height 38
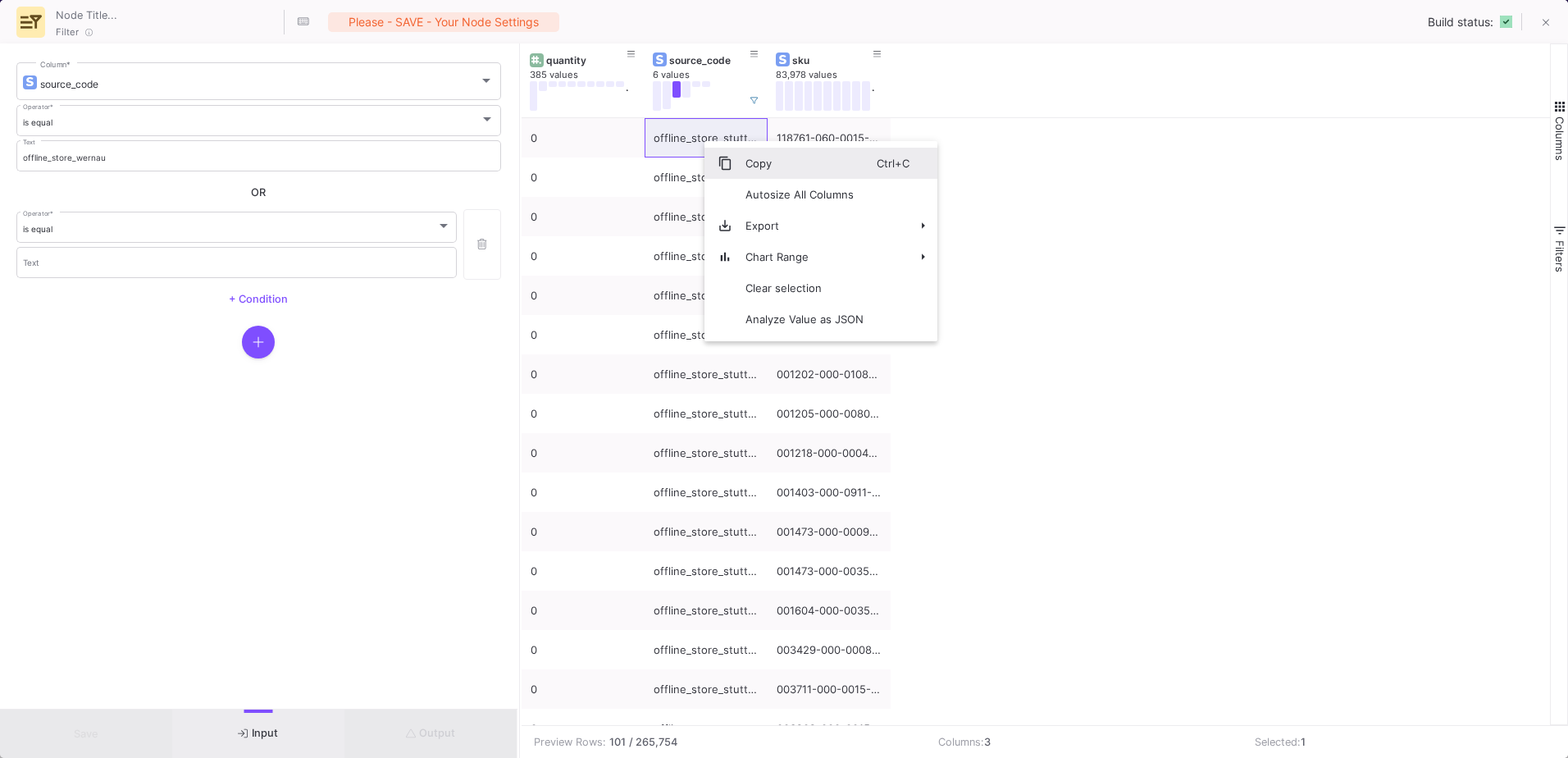
click at [733, 153] on span "Copy" at bounding box center [804, 163] width 144 height 31
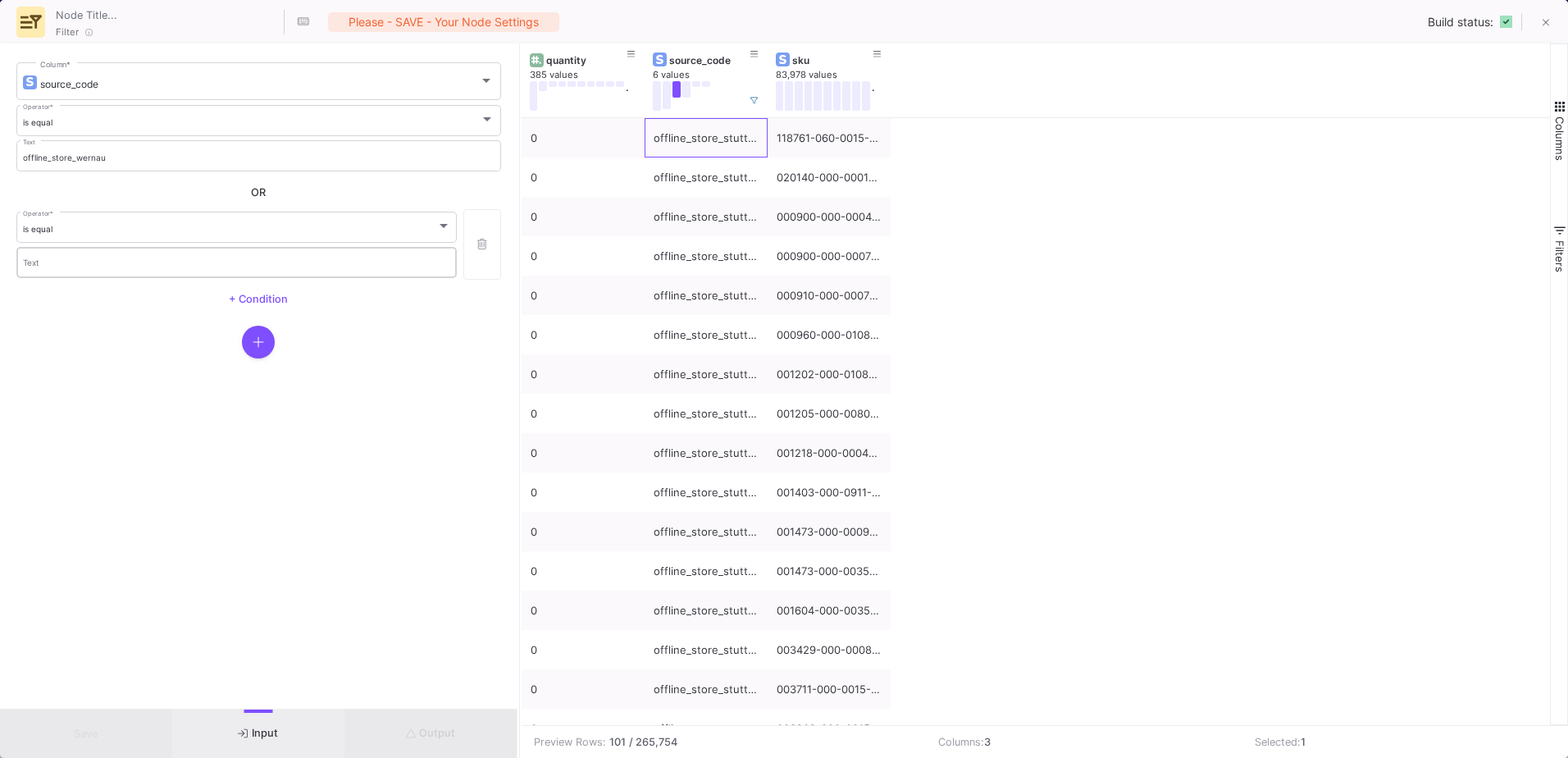
click at [114, 263] on input "Text" at bounding box center [237, 264] width 428 height 11
paste input "offline_store_stuttgart"
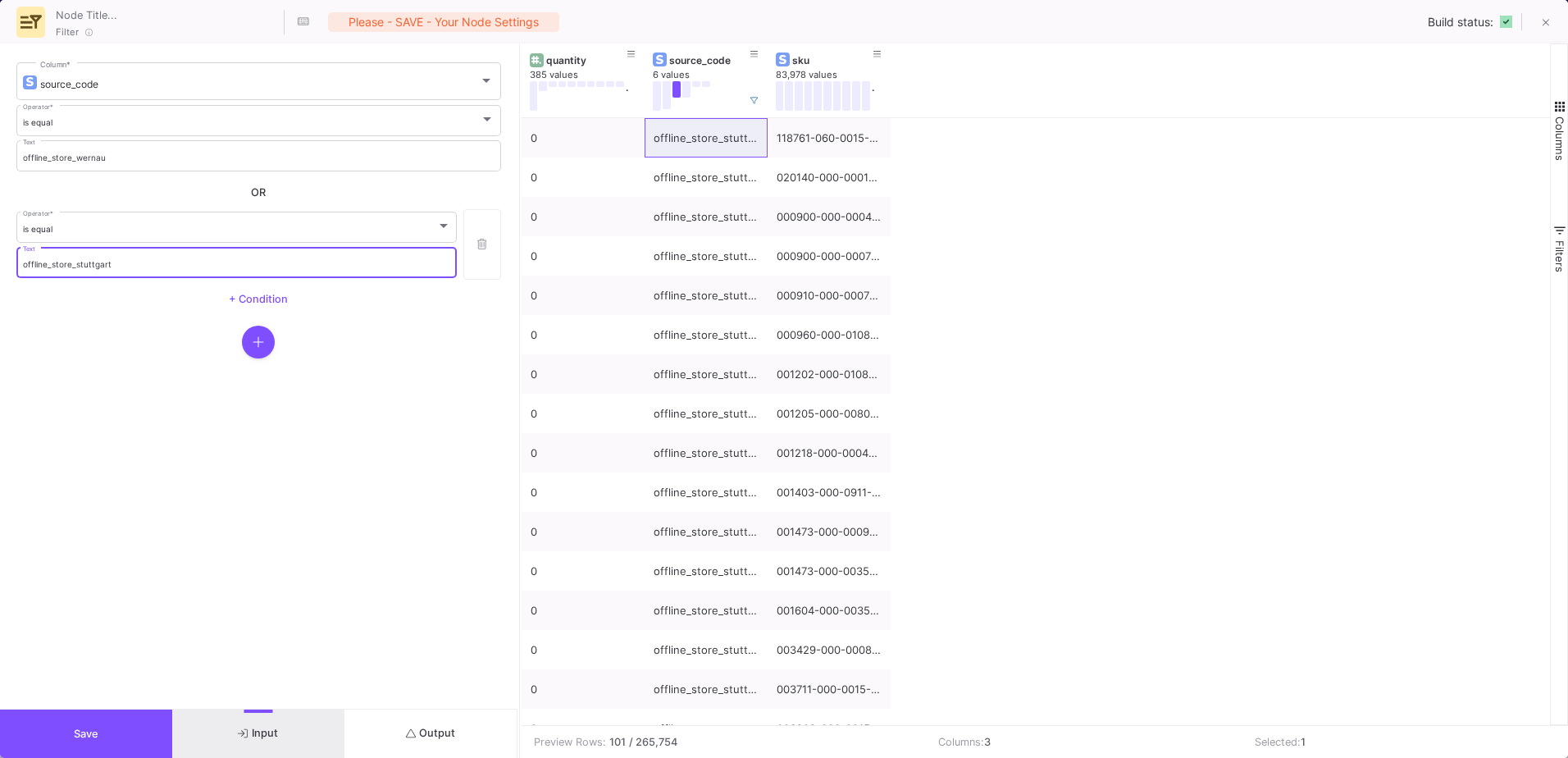
type input "offline_store_stuttgart"
click at [136, 326] on div at bounding box center [259, 341] width 485 height 33
click at [272, 299] on span "+ Condition" at bounding box center [258, 298] width 59 height 13
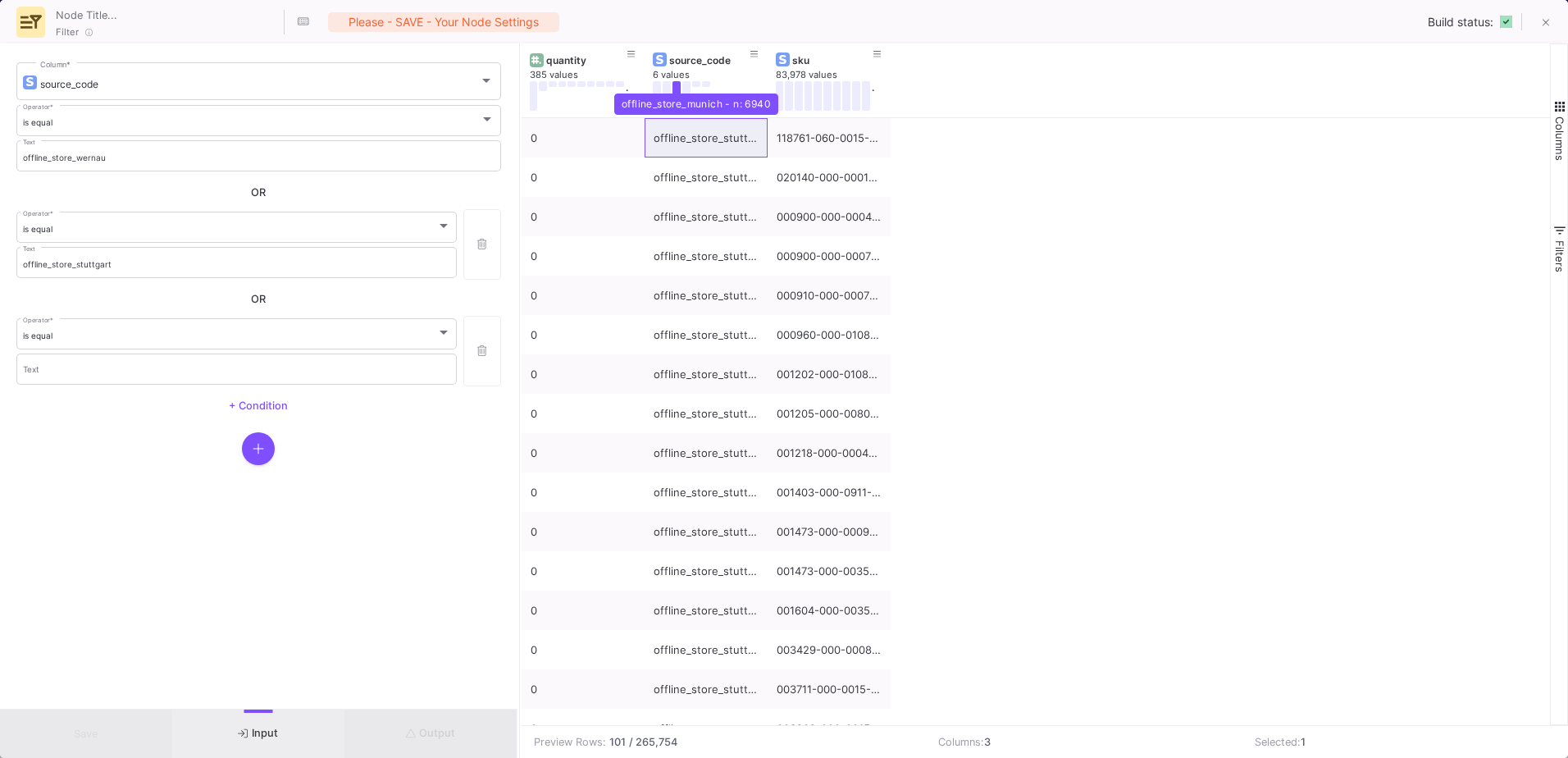
click at [693, 93] on div "offline_store_munich - n: 6940" at bounding box center [696, 104] width 164 height 21
click at [693, 85] on button at bounding box center [696, 84] width 9 height 6
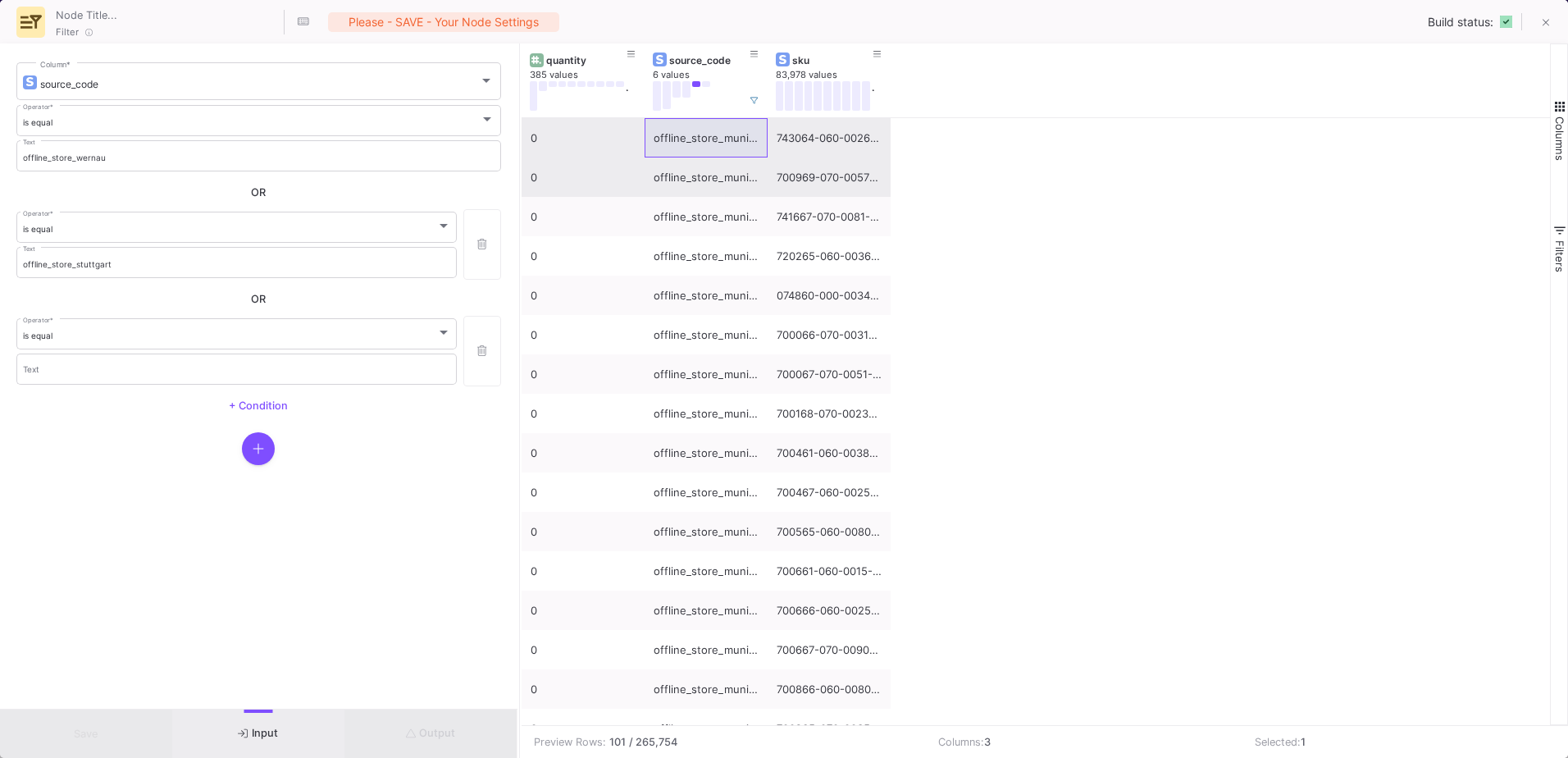
click at [716, 164] on div "offline_store_munich" at bounding box center [705, 178] width 105 height 38
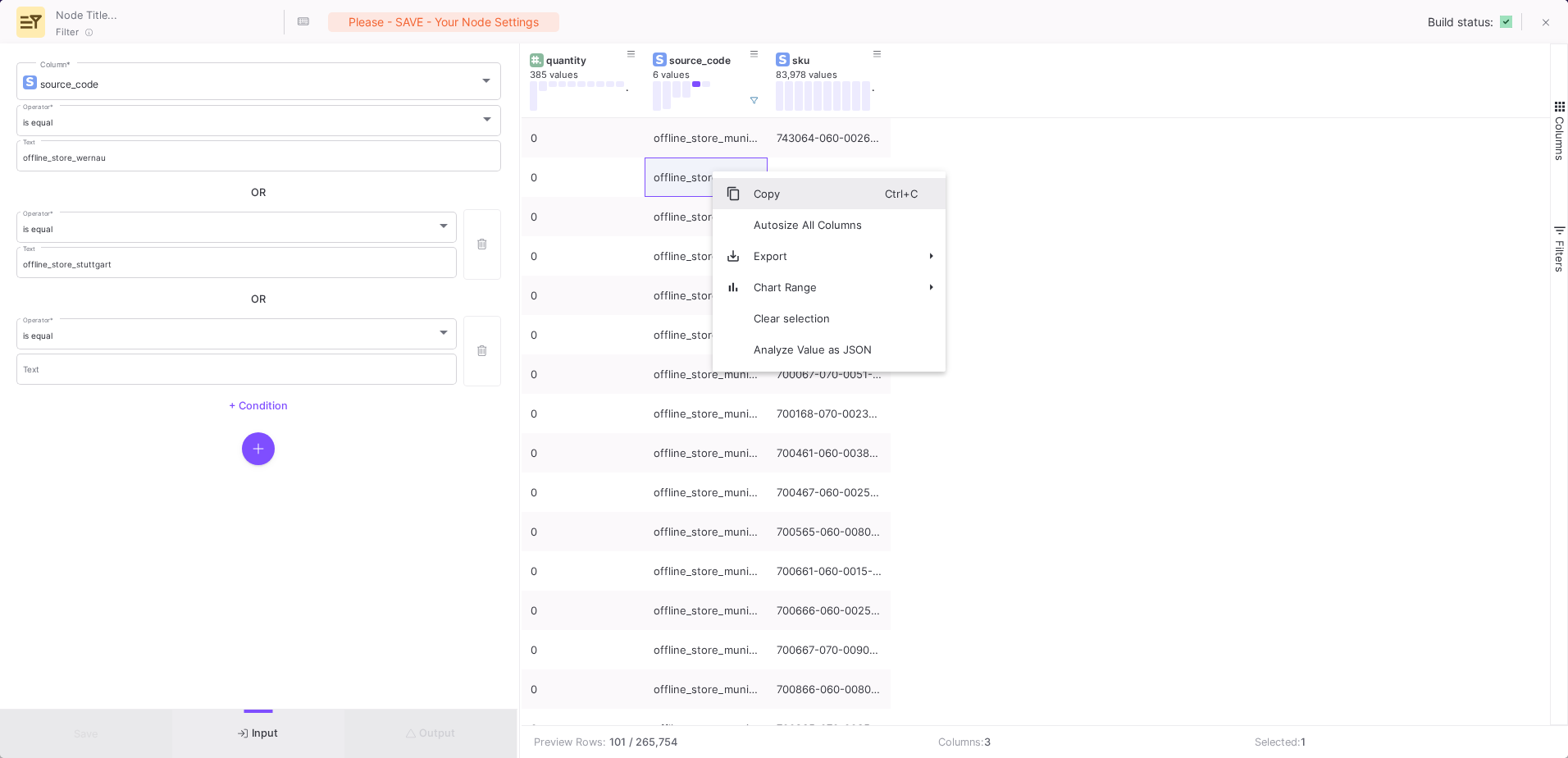
click at [812, 190] on span "Copy" at bounding box center [813, 193] width 144 height 31
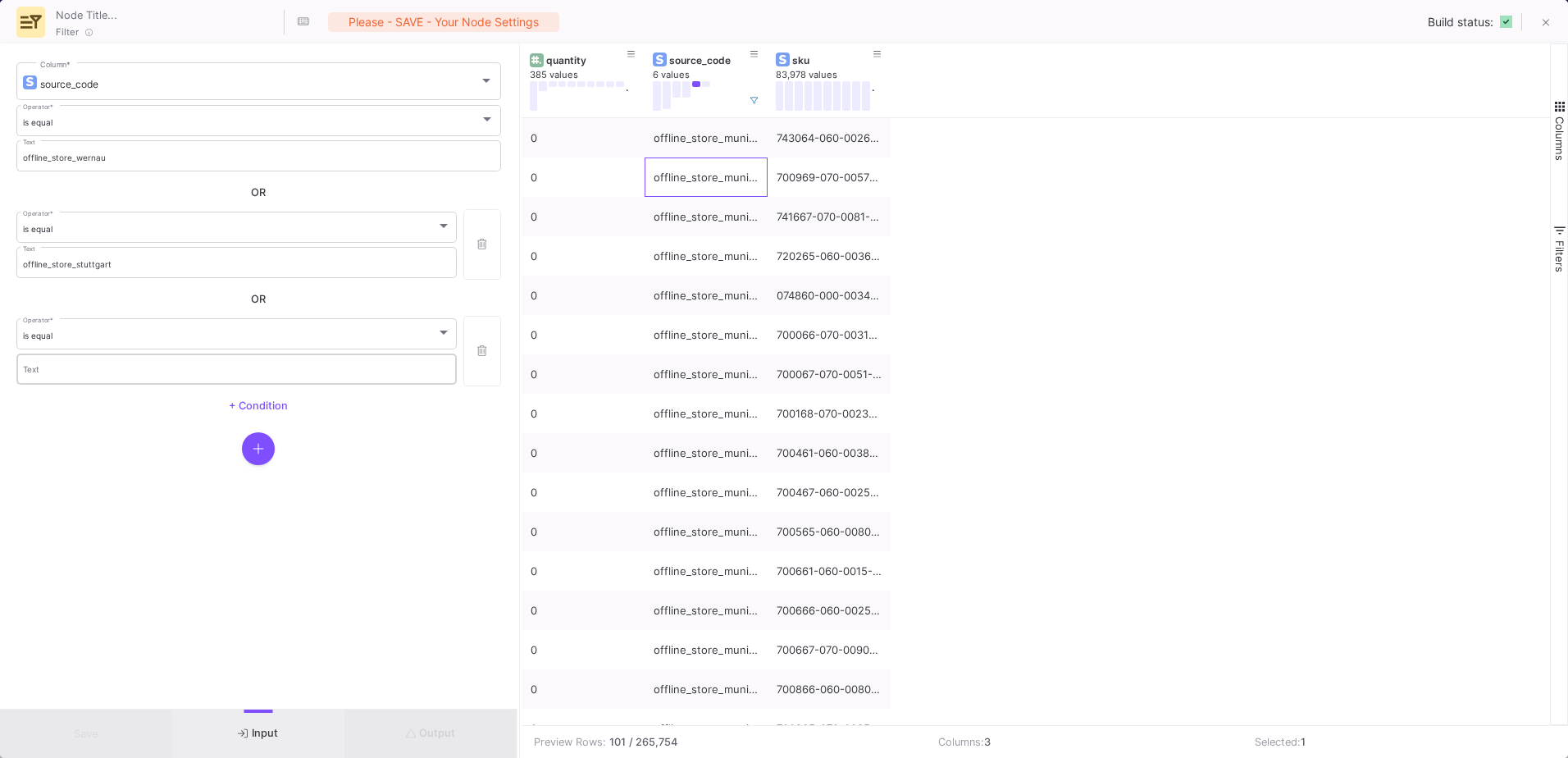
click at [199, 369] on input "Text" at bounding box center [237, 370] width 428 height 11
paste input "offline_store_munich"
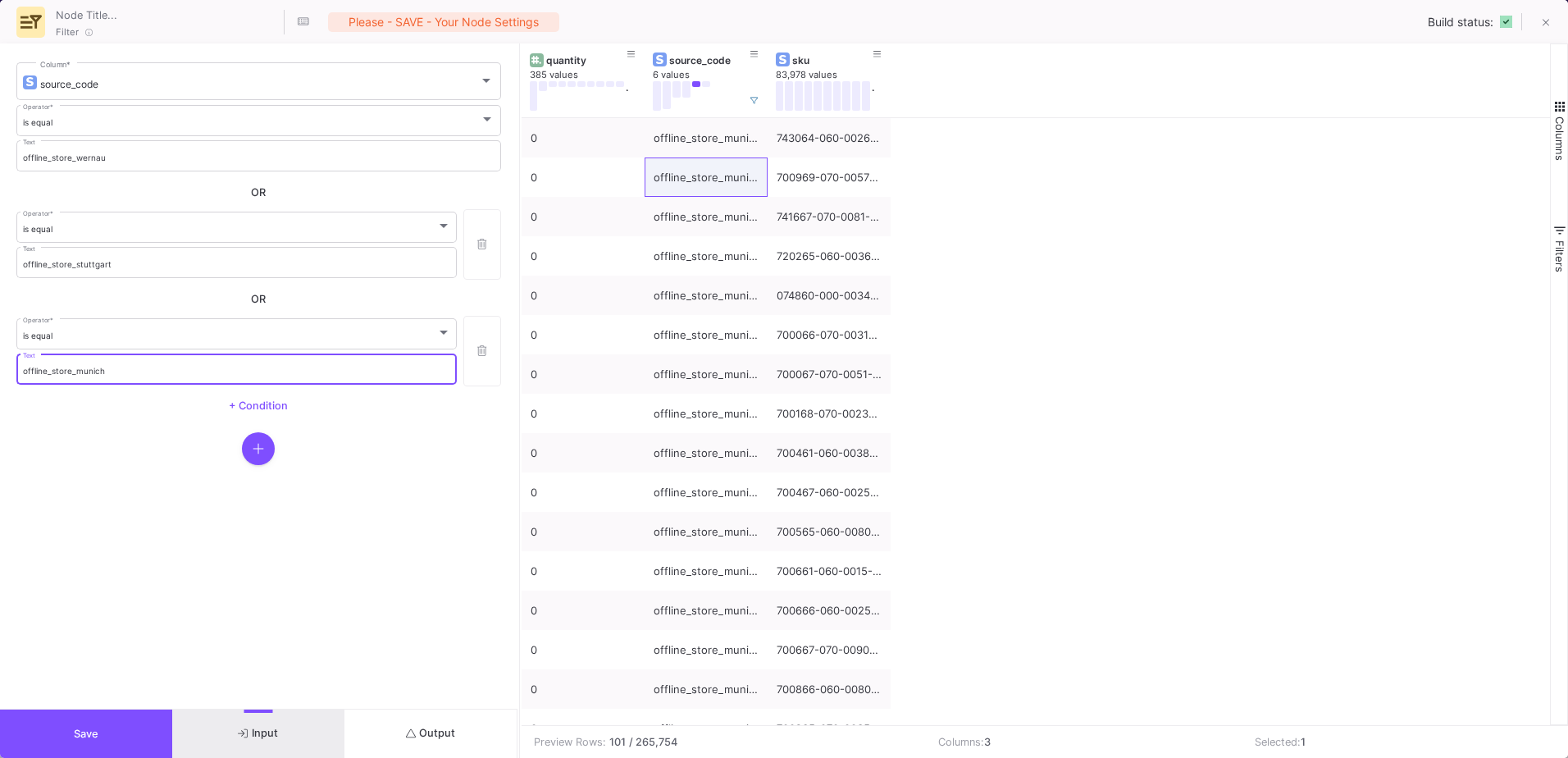
type input "offline_store_munich"
click at [414, 736] on icon "submit" at bounding box center [411, 733] width 11 height 11
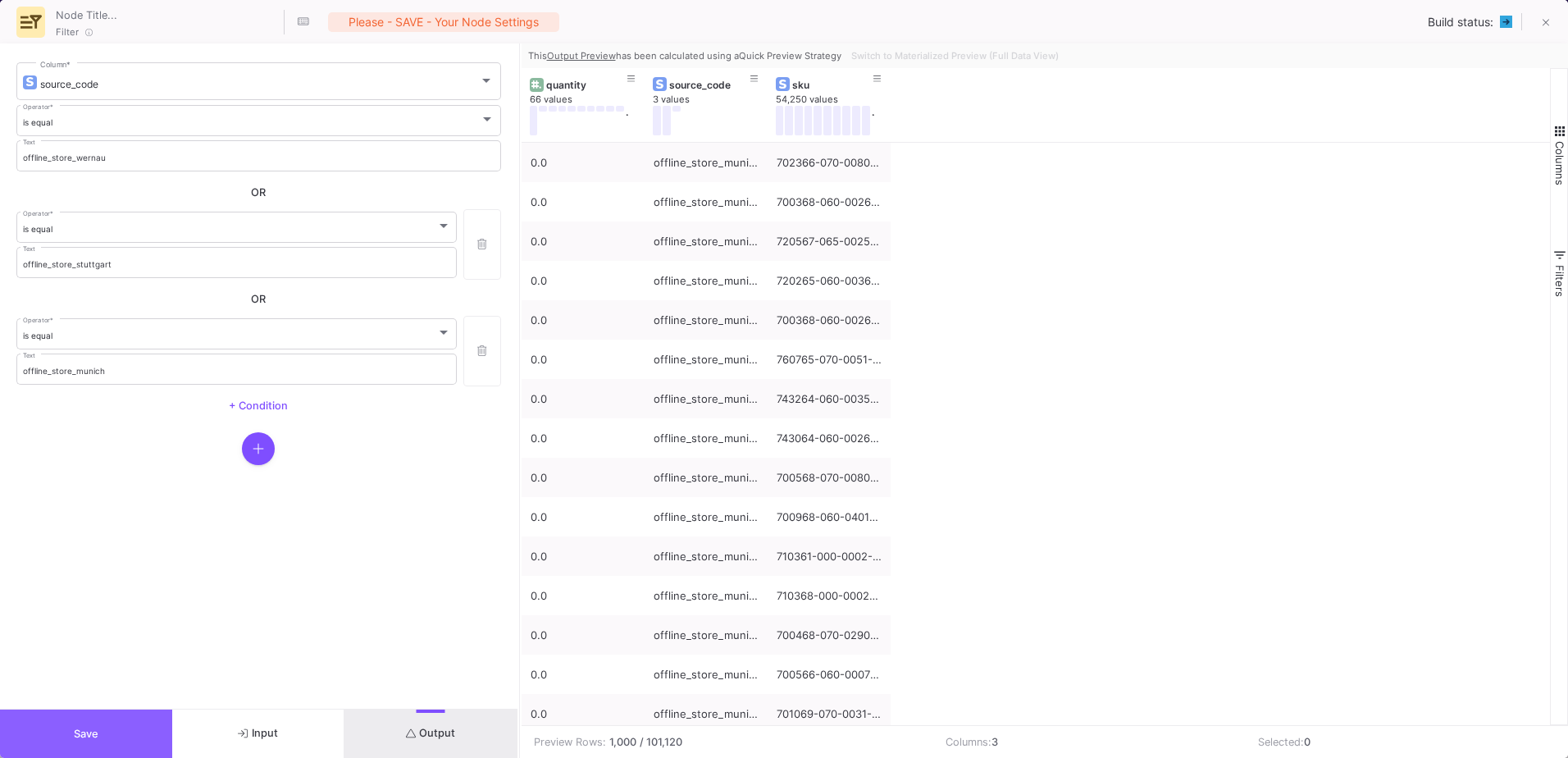
click at [92, 741] on button "Save" at bounding box center [86, 733] width 172 height 48
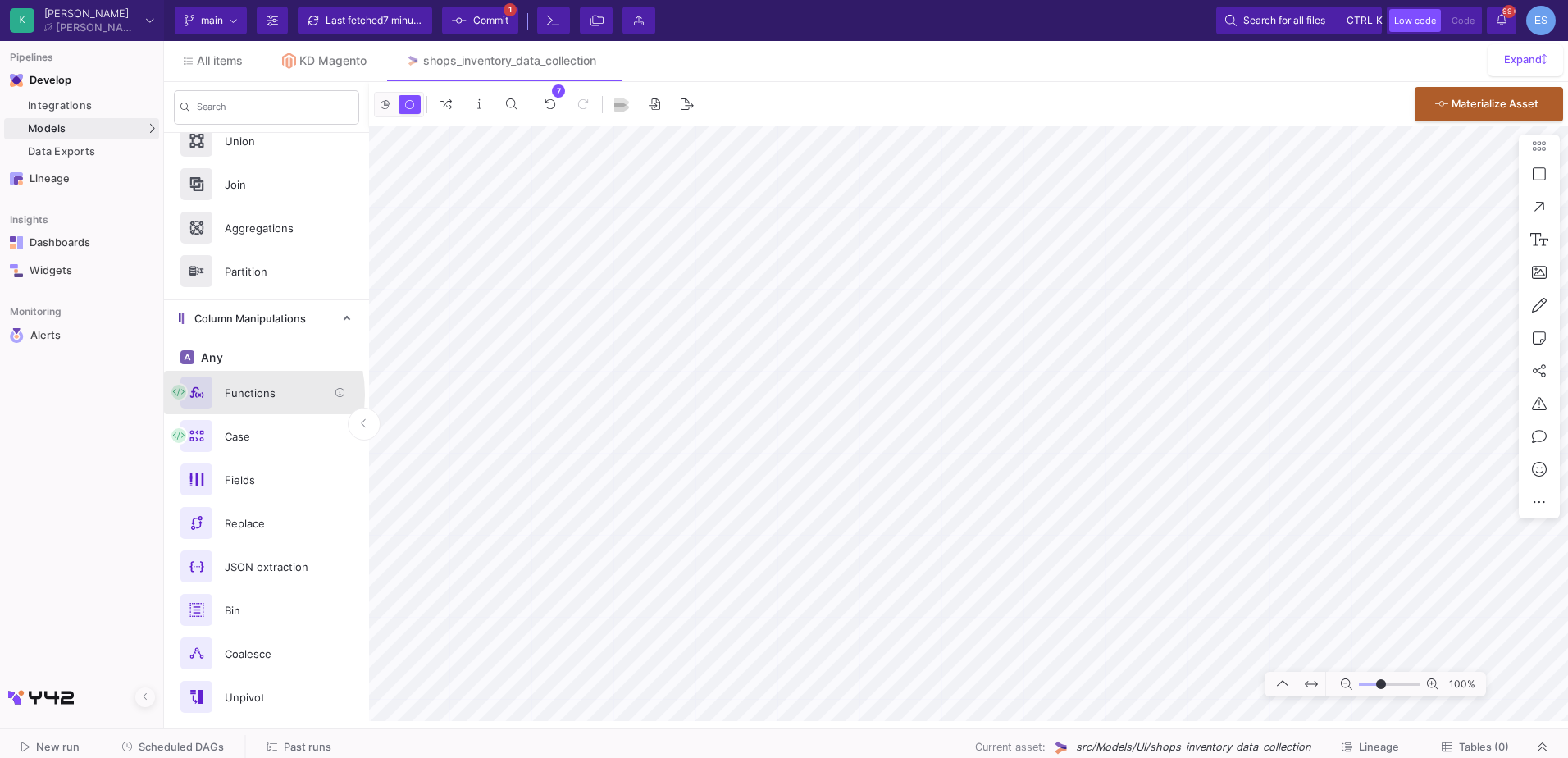
click at [237, 393] on div "Functions" at bounding box center [271, 393] width 114 height 25
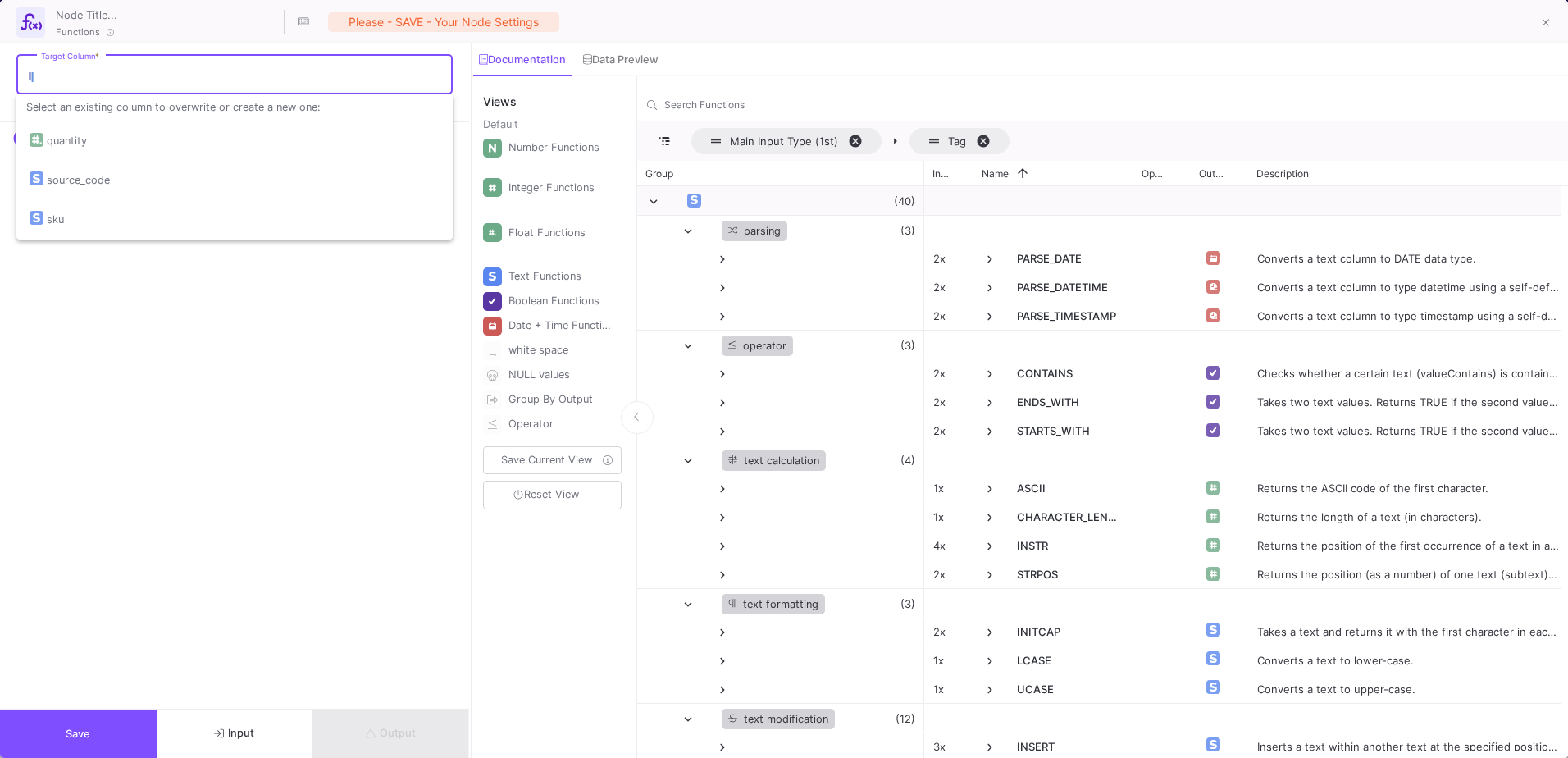
click at [66, 74] on input "Target Column *" at bounding box center [243, 77] width 404 height 13
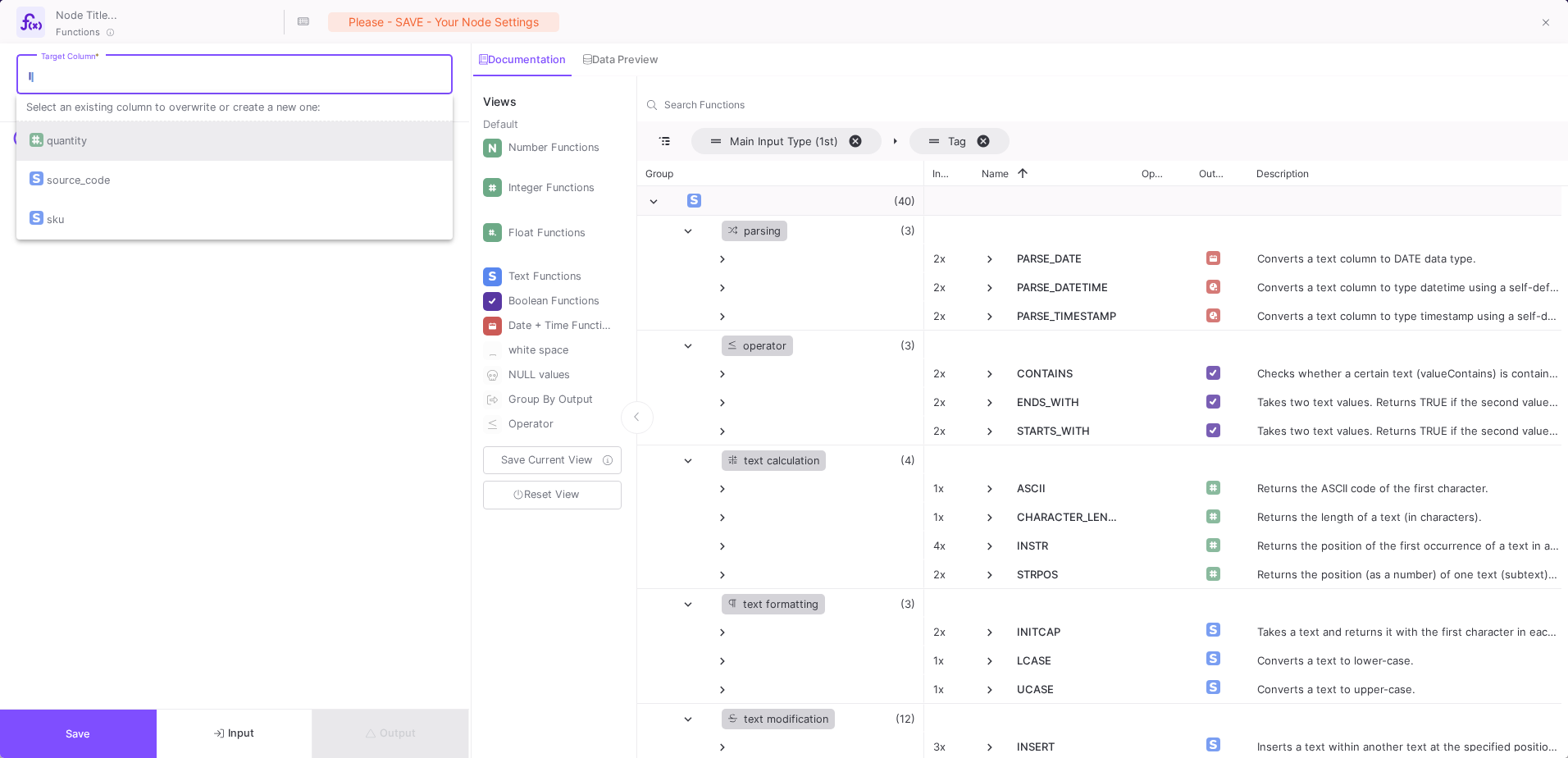
click at [69, 141] on div "quantity" at bounding box center [67, 140] width 40 height 39
type input "quantity"
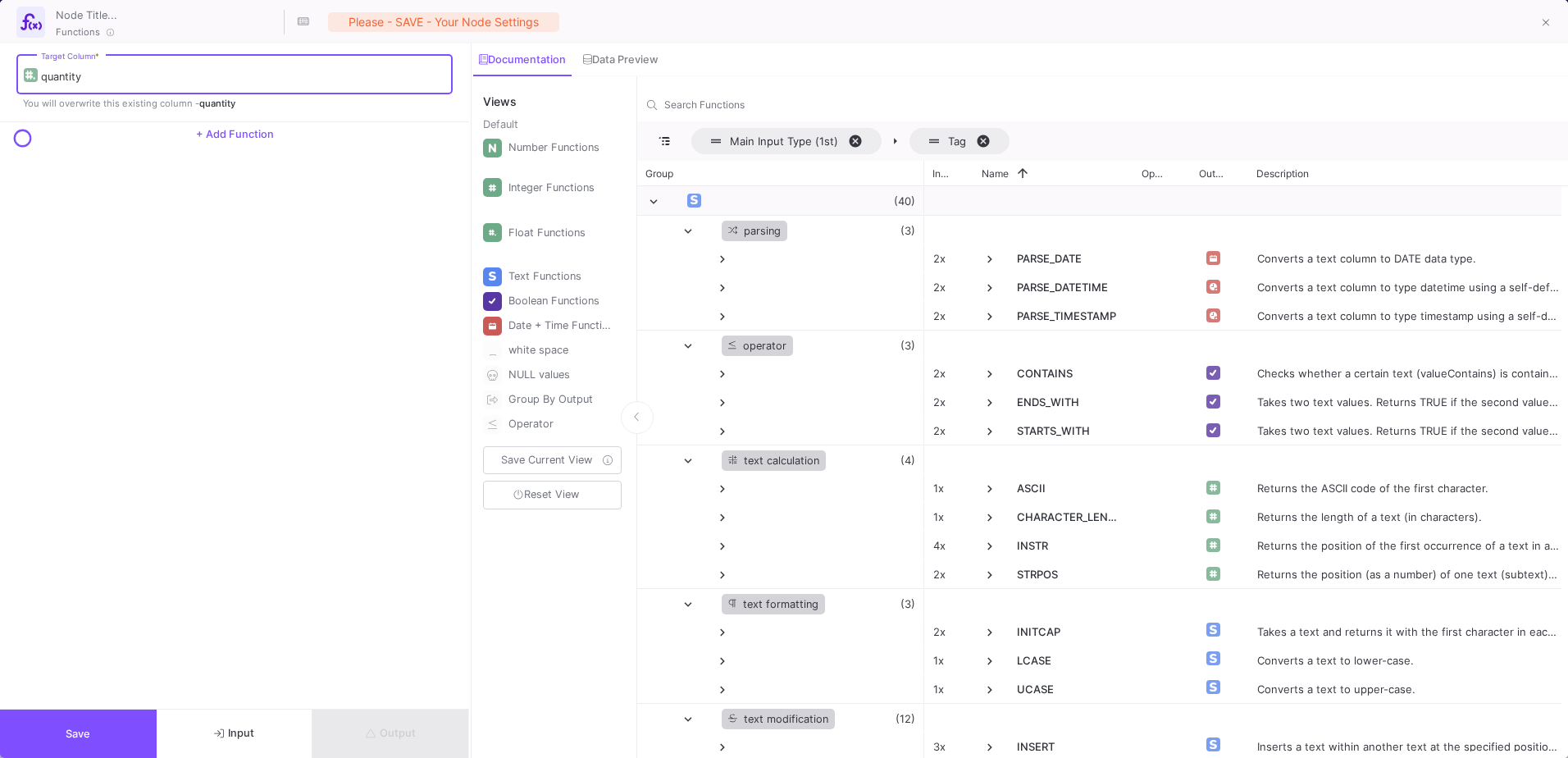
click at [231, 136] on span "+ Add Function" at bounding box center [235, 134] width 78 height 13
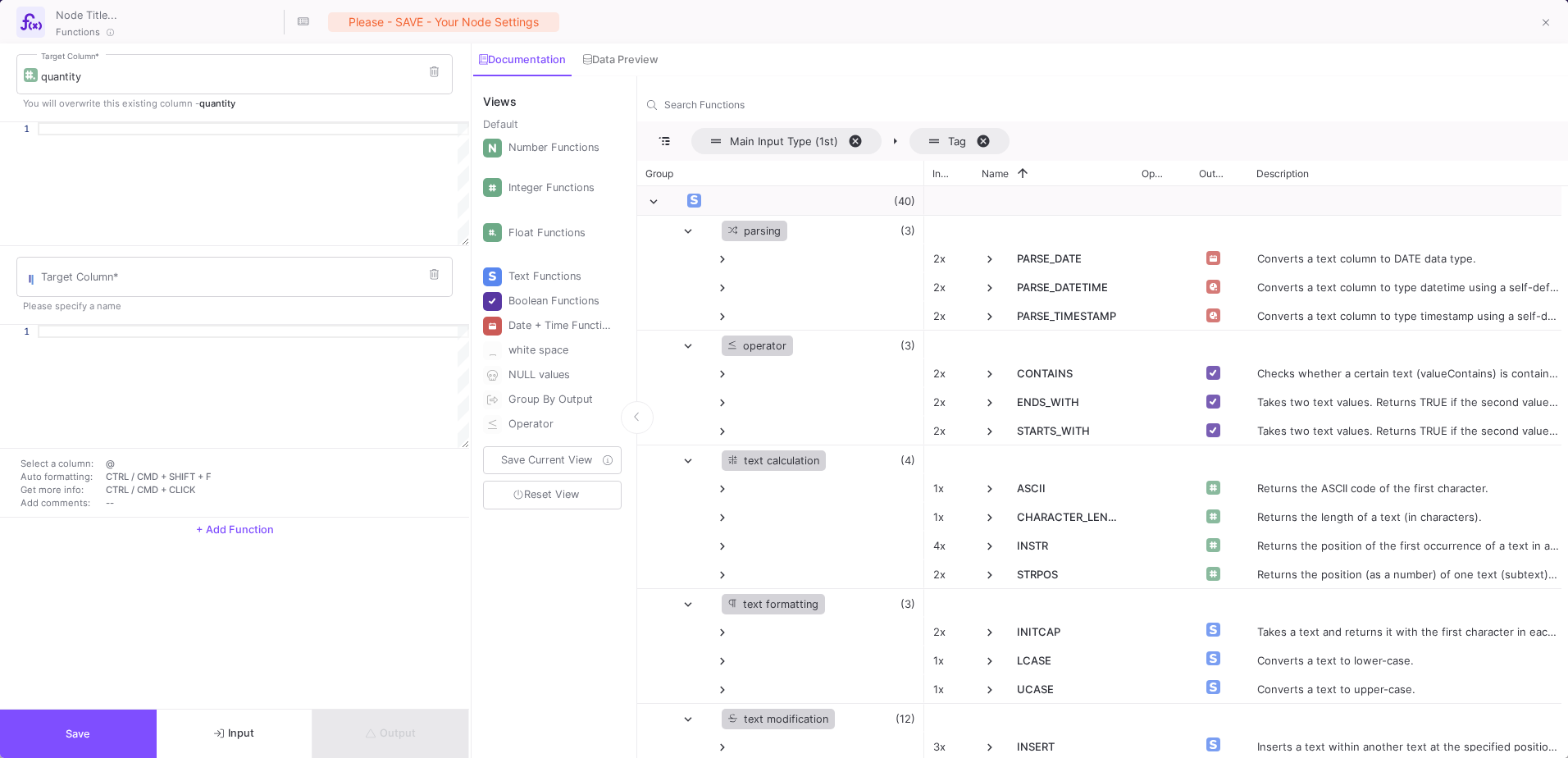
click at [144, 123] on div at bounding box center [253, 129] width 431 height 13
click at [426, 270] on button at bounding box center [434, 275] width 25 height 25
click at [157, 124] on div at bounding box center [253, 129] width 431 height 13
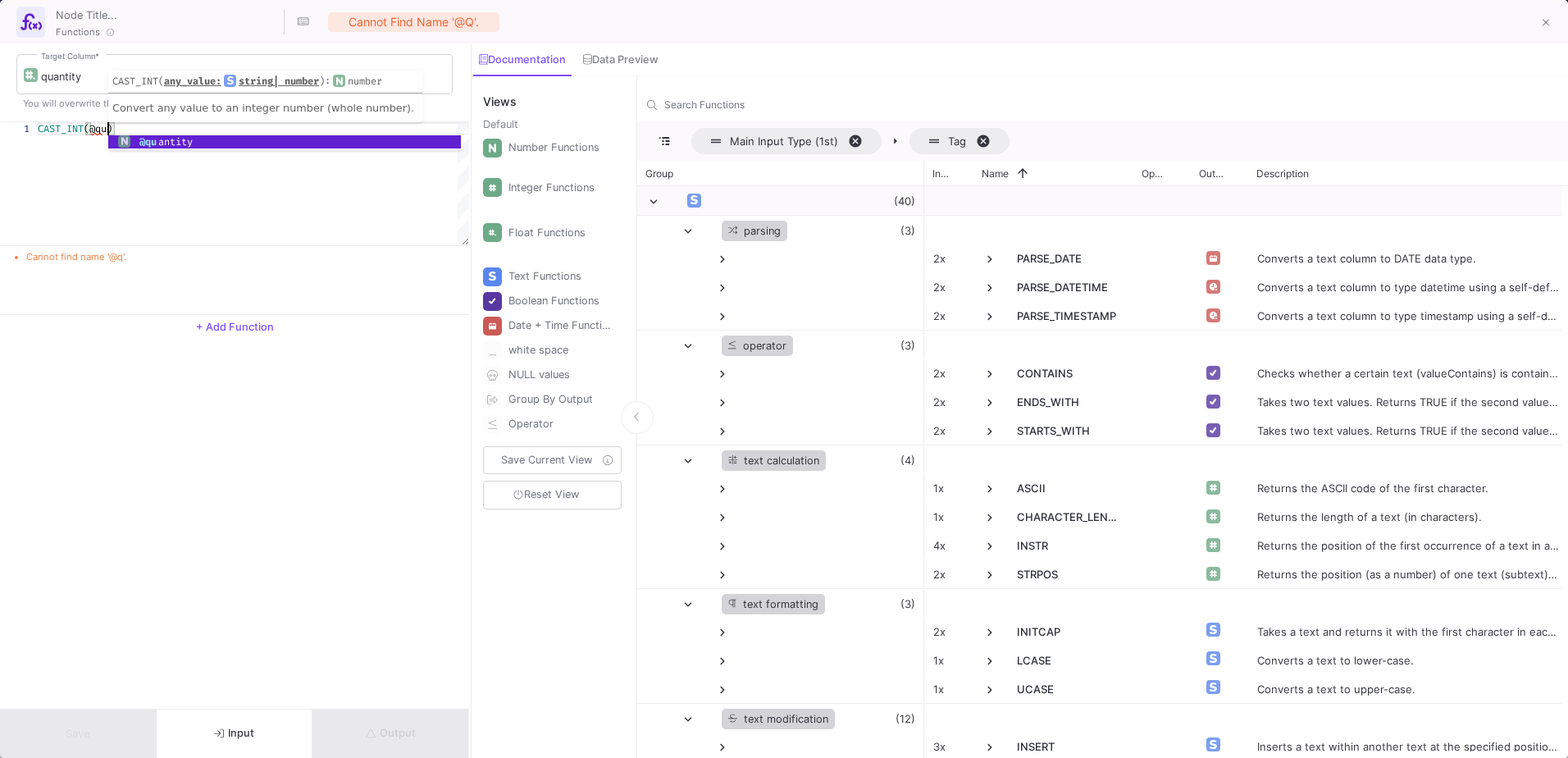
scroll to position [0, 70]
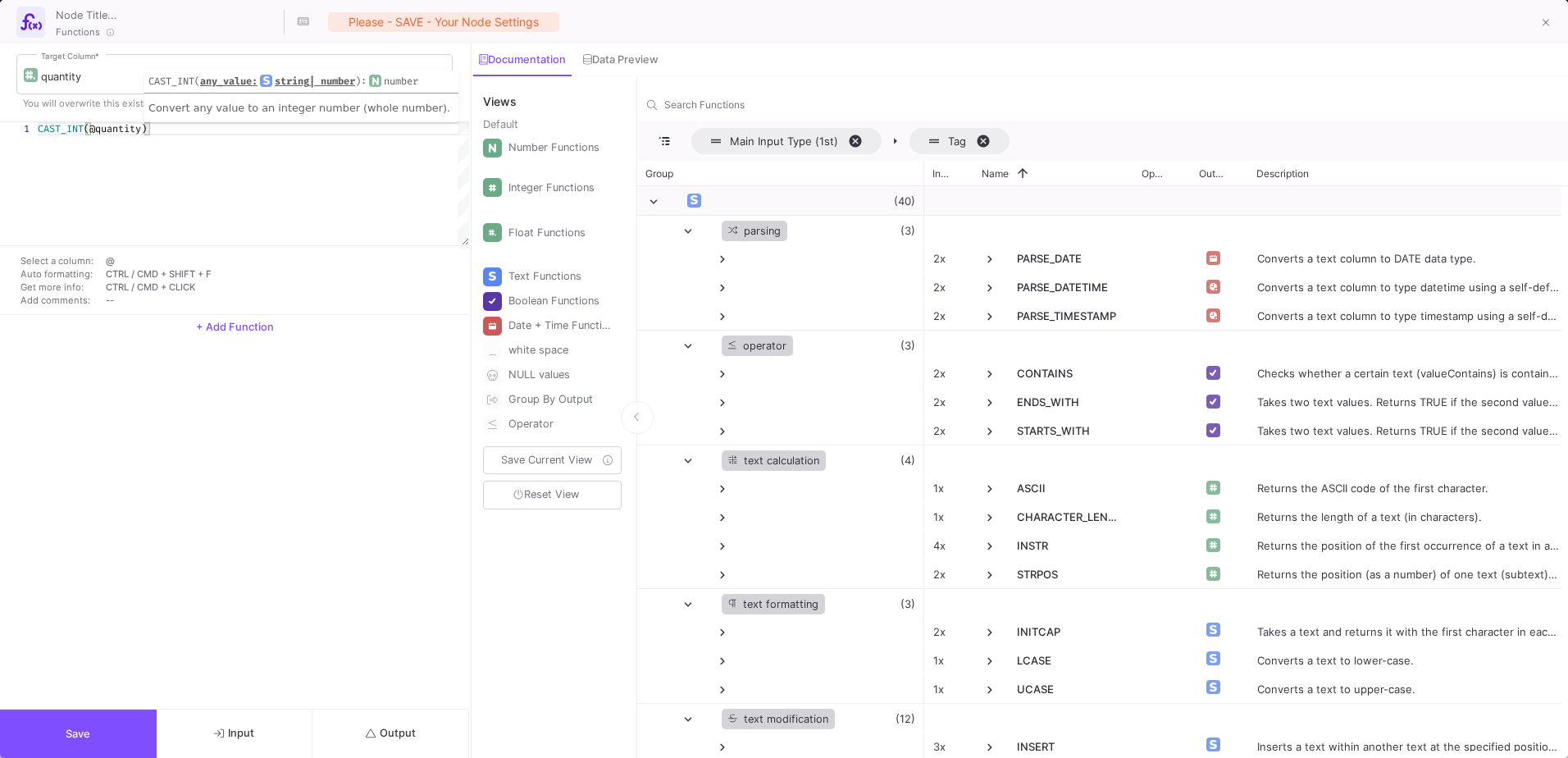
type textarea "CAST_INT(@quantity)"
click at [413, 737] on span "Output" at bounding box center [391, 732] width 50 height 13
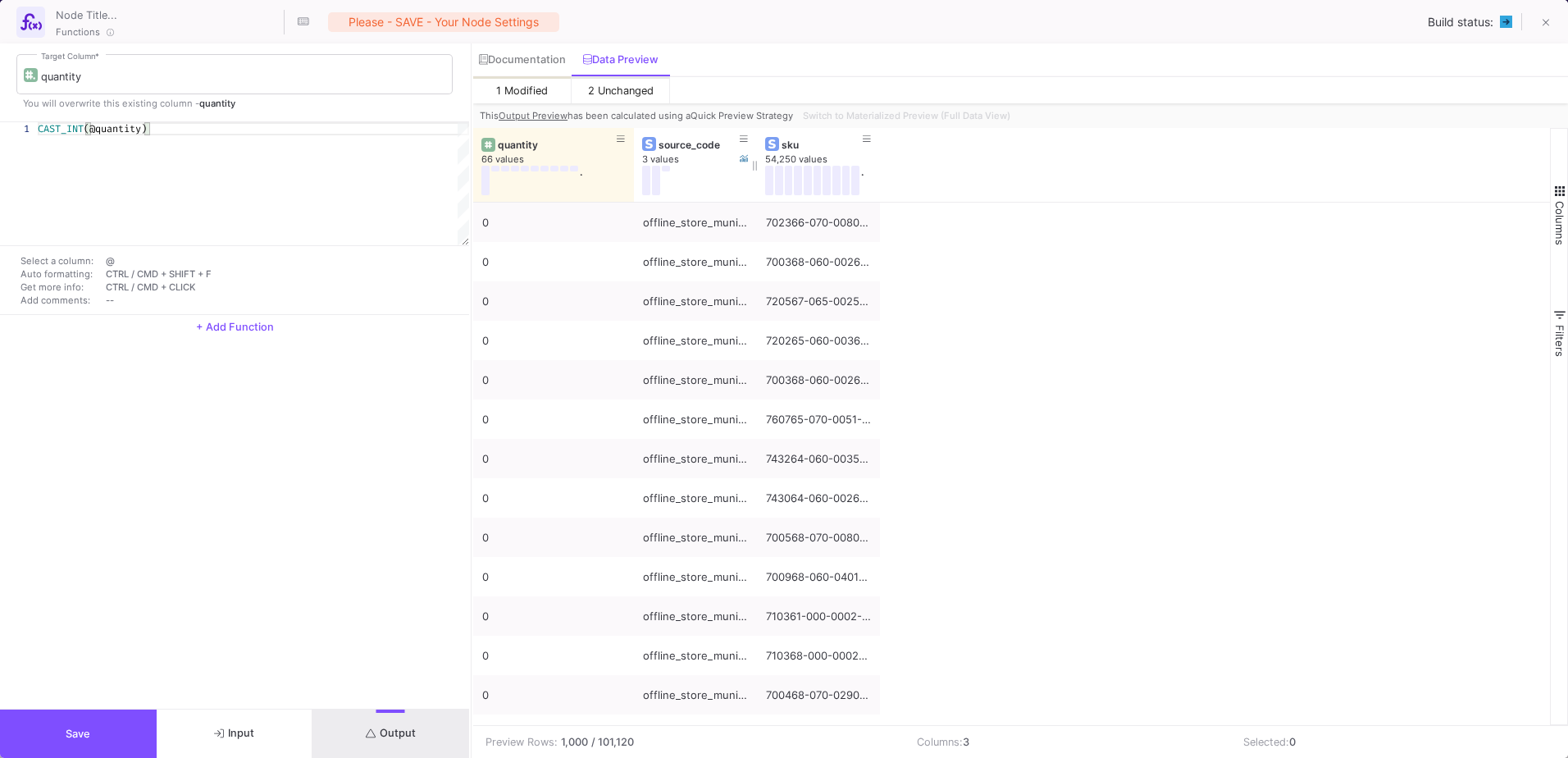
drag, startPoint x: 596, startPoint y: 138, endPoint x: 634, endPoint y: 141, distance: 38.1
click at [634, 141] on div at bounding box center [634, 164] width 7 height 74
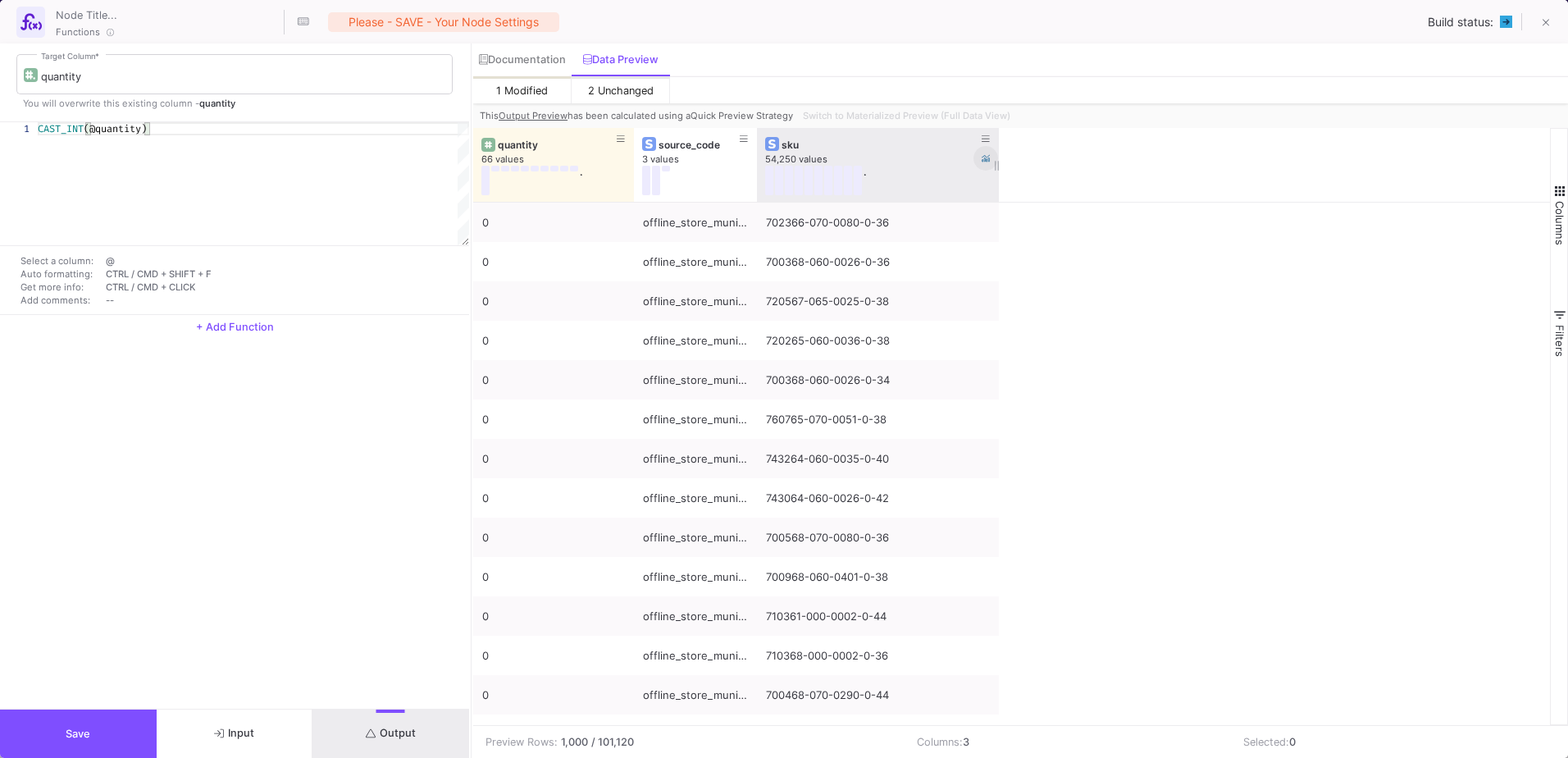
drag, startPoint x: 877, startPoint y: 145, endPoint x: 997, endPoint y: 159, distance: 120.8
click at [997, 159] on div at bounding box center [999, 164] width 7 height 74
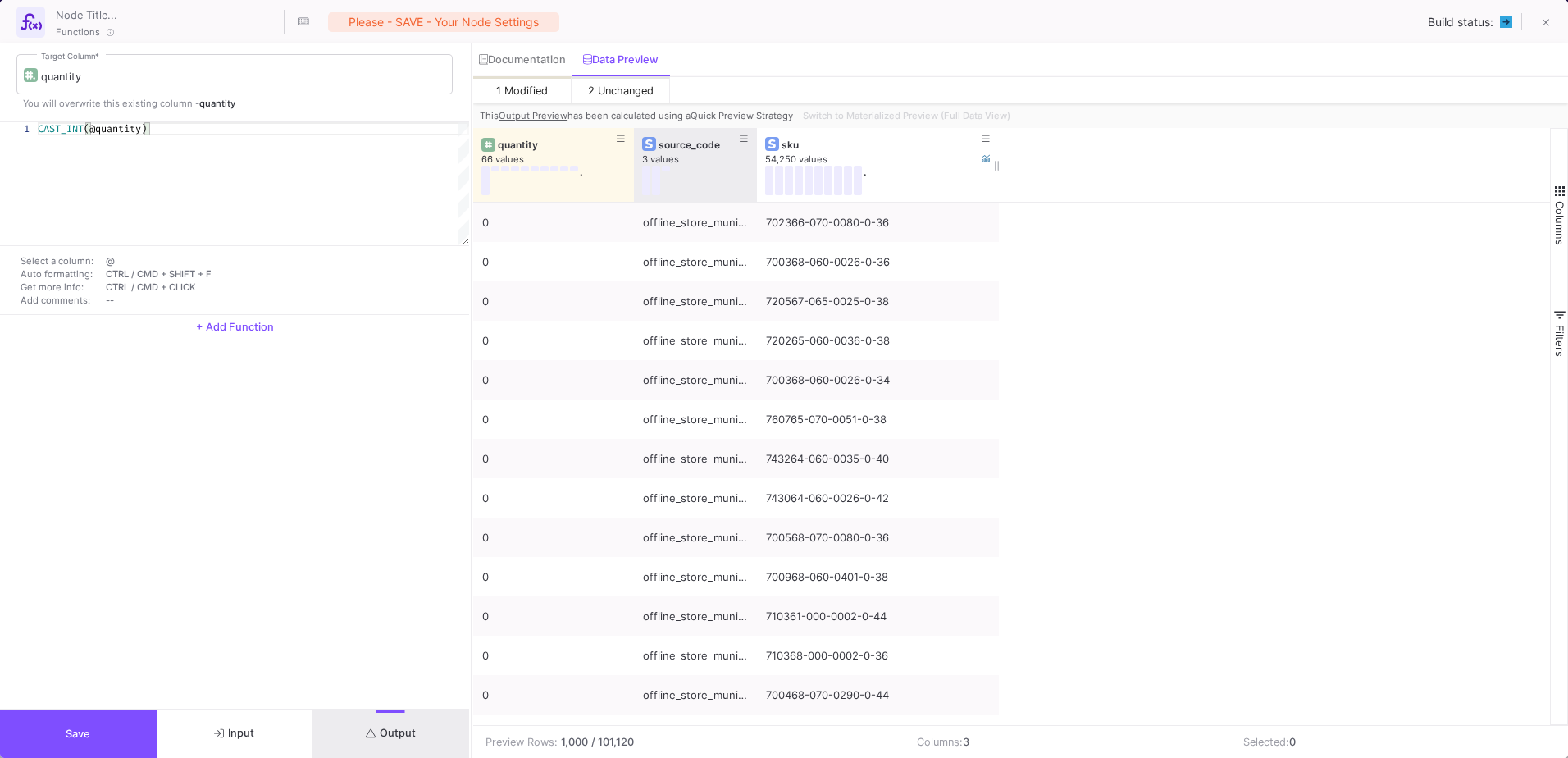
drag, startPoint x: 757, startPoint y: 132, endPoint x: 790, endPoint y: 134, distance: 33.1
click at [760, 134] on div at bounding box center [756, 164] width 7 height 74
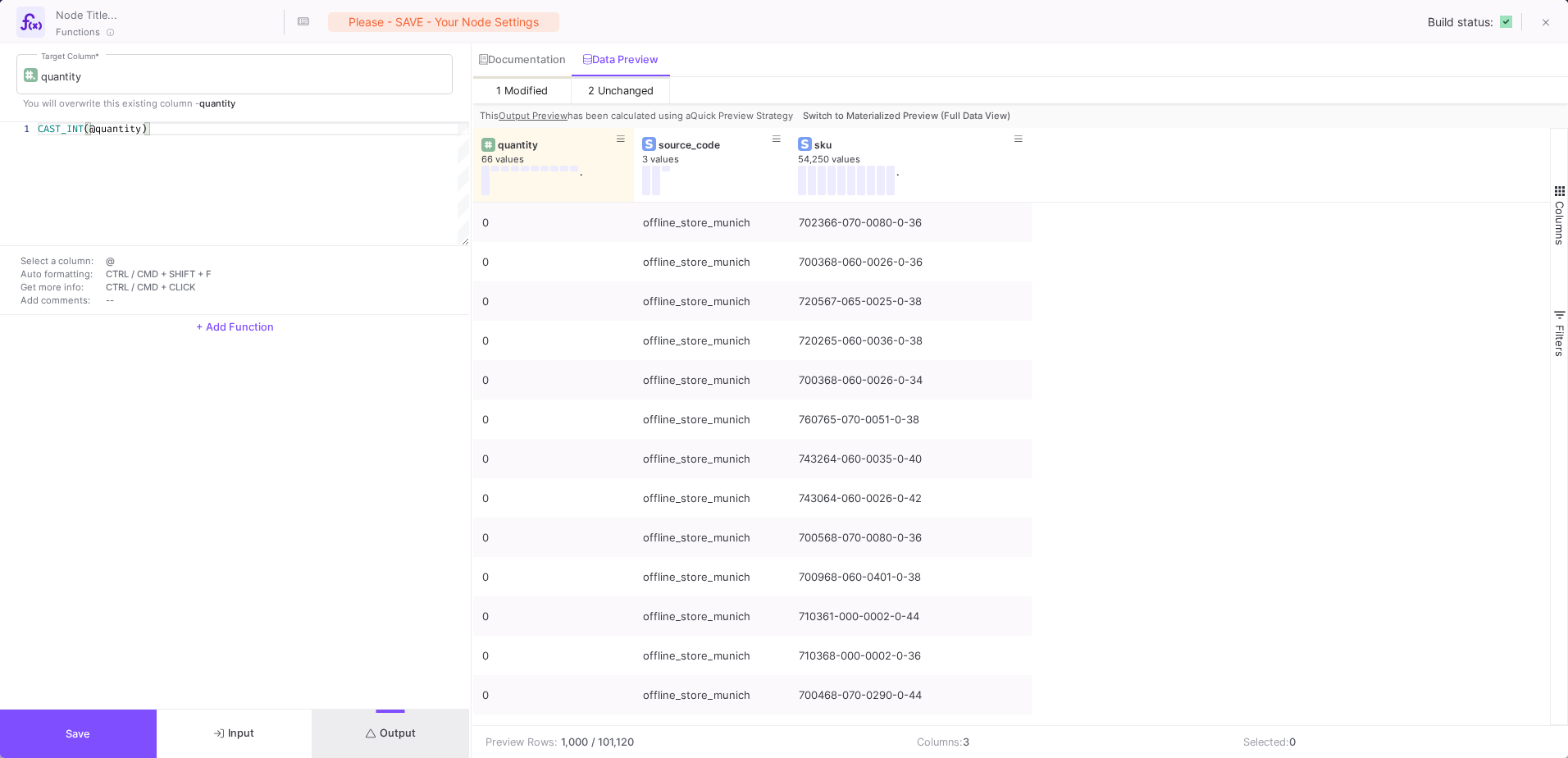
click at [68, 733] on span "Save" at bounding box center [78, 733] width 25 height 13
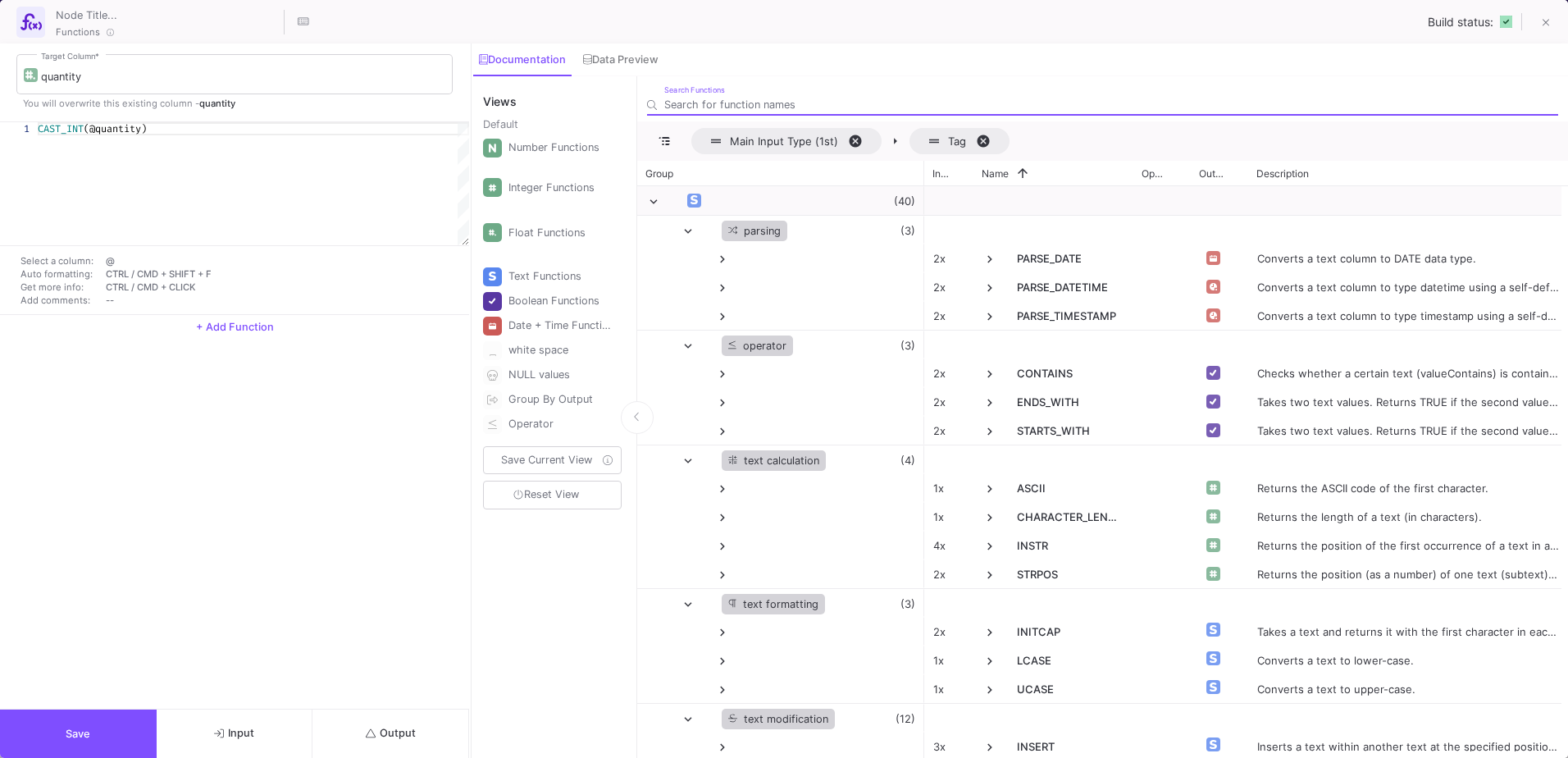
click at [237, 319] on button "+ Add Function" at bounding box center [235, 327] width 469 height 25
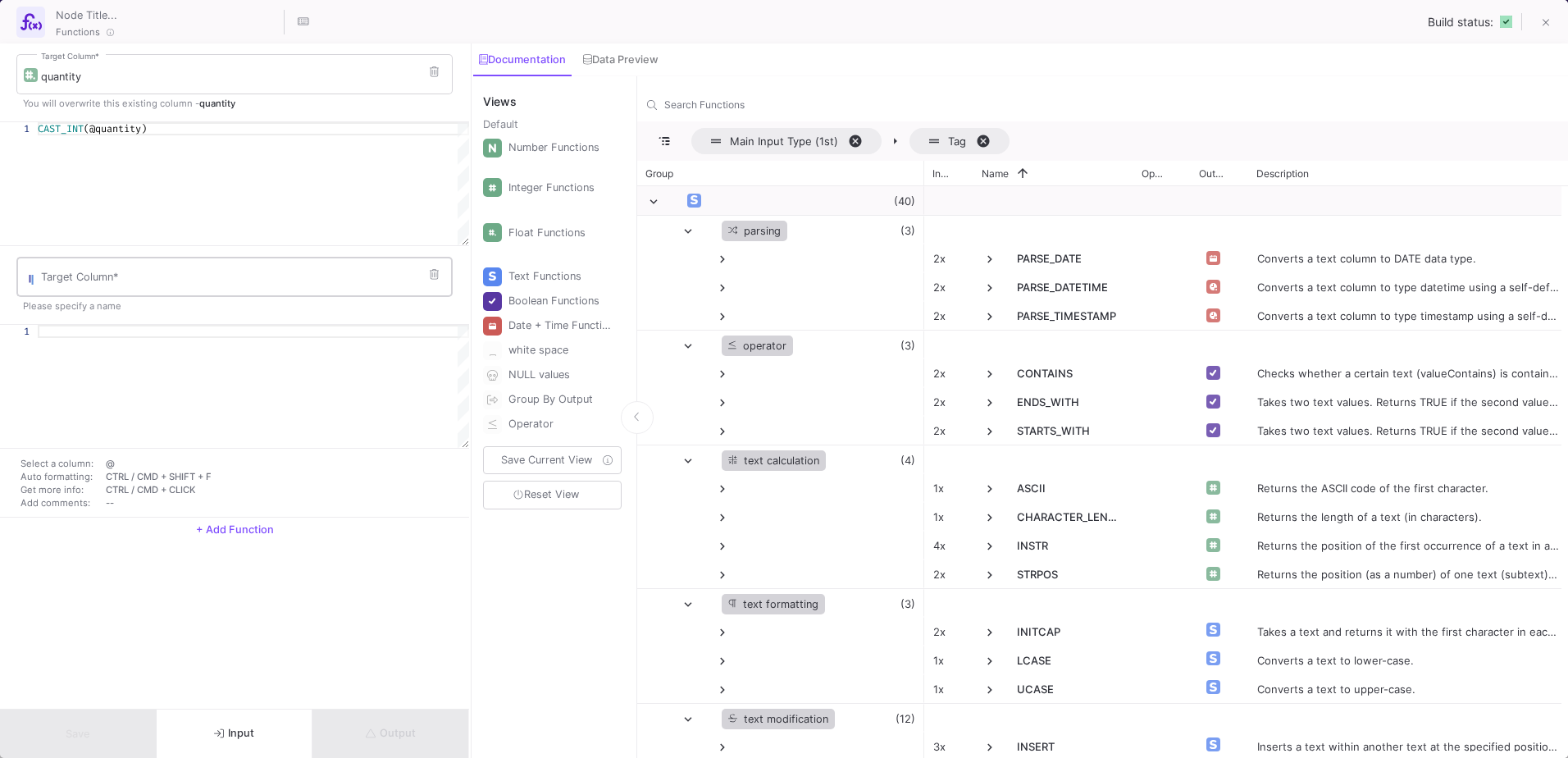
click at [115, 288] on div "Target Column *" at bounding box center [243, 275] width 404 height 42
type input "date"
click at [69, 327] on div at bounding box center [253, 332] width 431 height 13
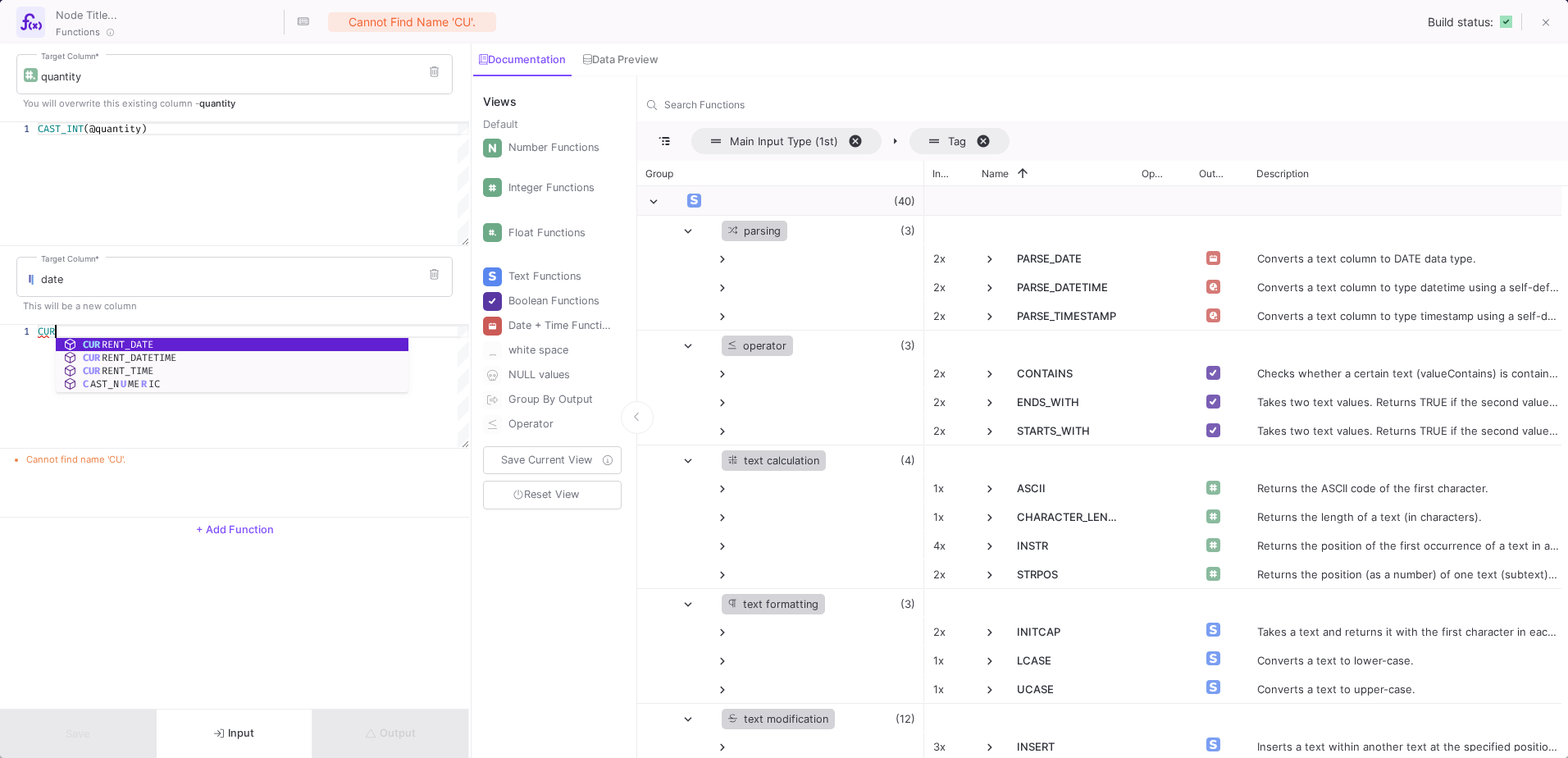
scroll to position [0, 16]
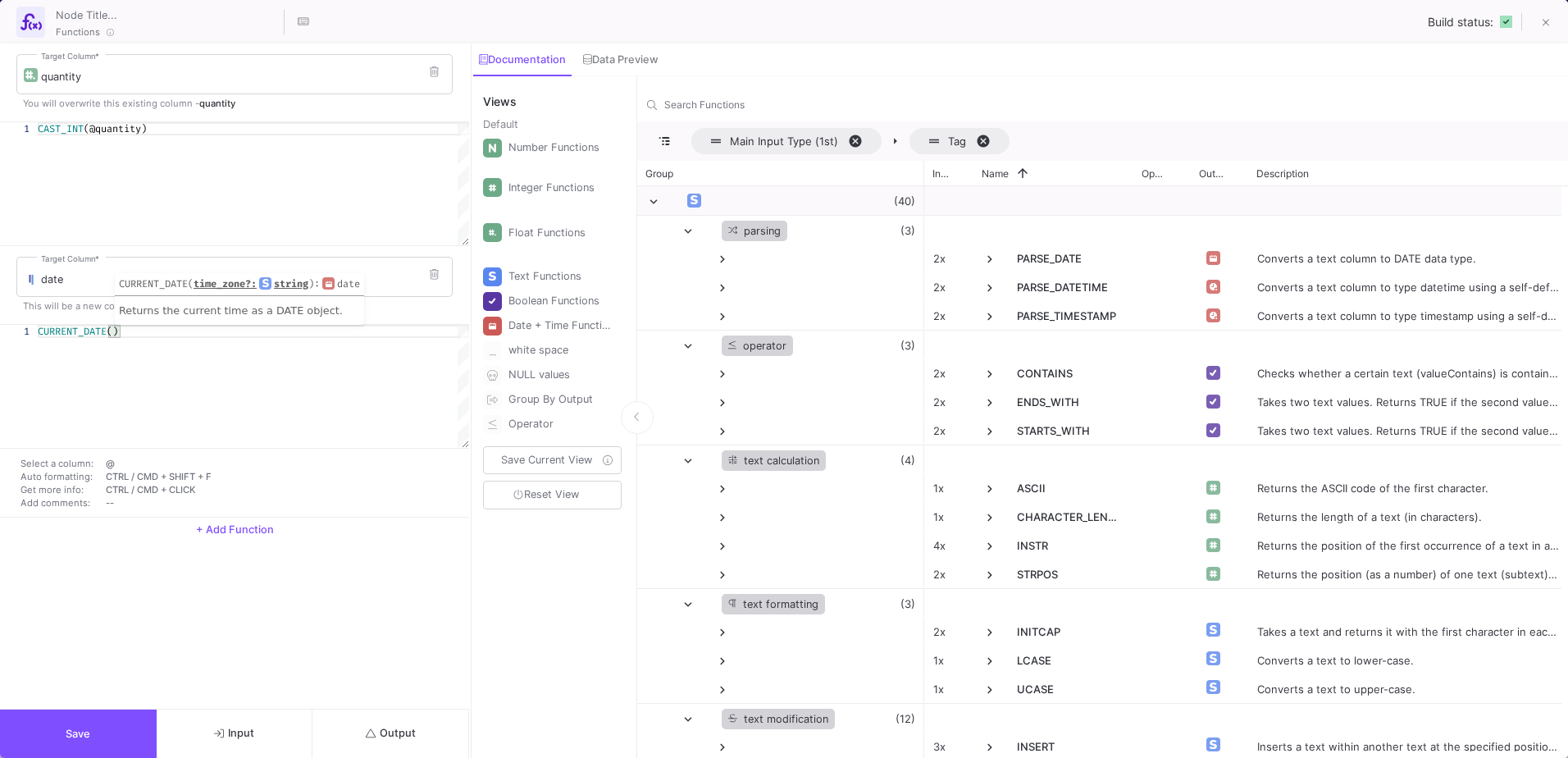
type textarea "CURRENT_DATE()"
click at [396, 722] on button "Output" at bounding box center [391, 733] width 157 height 48
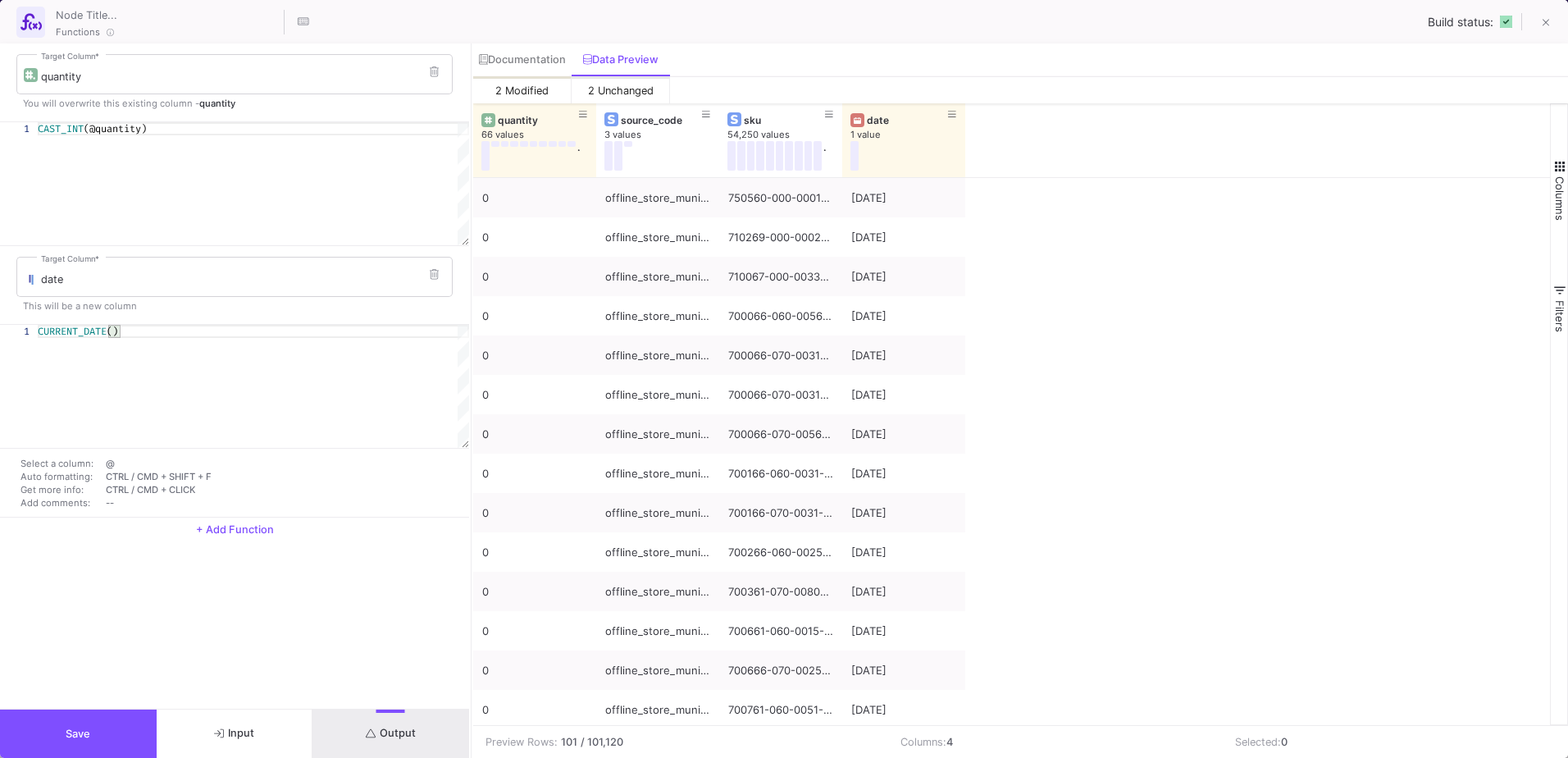
click at [66, 748] on button "Save" at bounding box center [78, 733] width 157 height 48
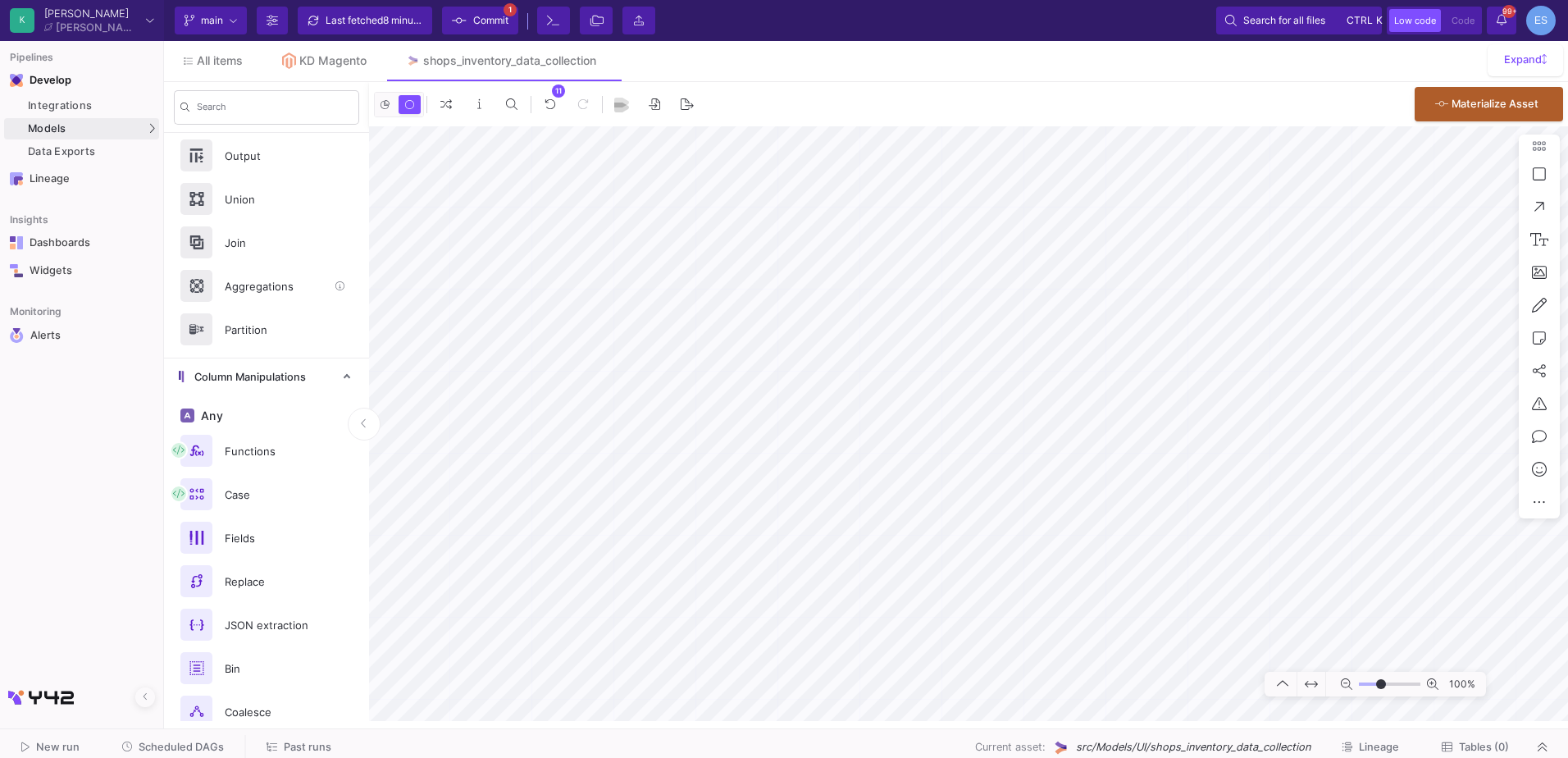
scroll to position [0, 0]
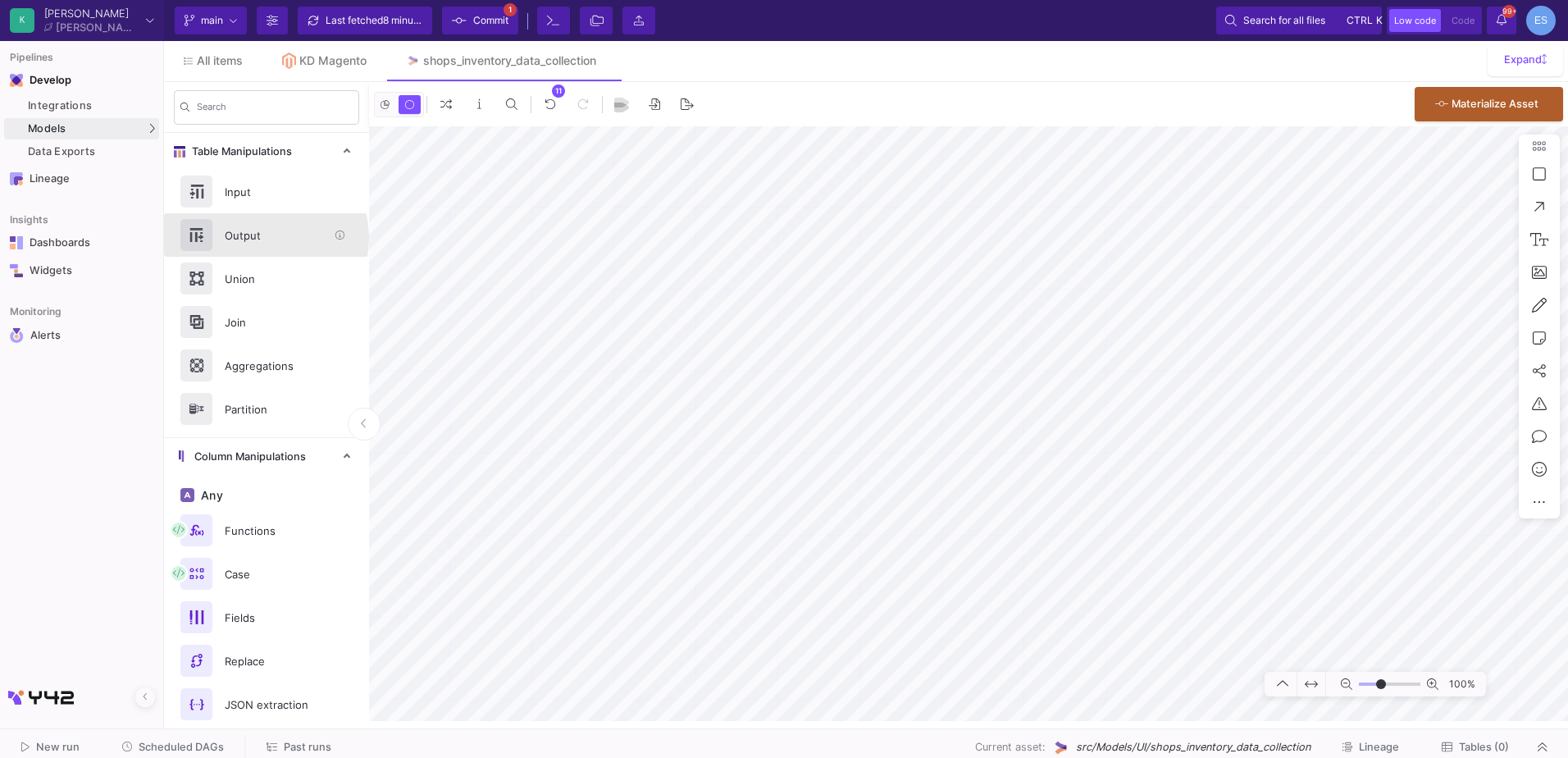
click at [265, 238] on div "Output" at bounding box center [271, 236] width 114 height 25
click at [269, 296] on div "Union" at bounding box center [266, 278] width 205 height 43
click at [1526, 263] on div "100%" at bounding box center [969, 423] width 1199 height 594
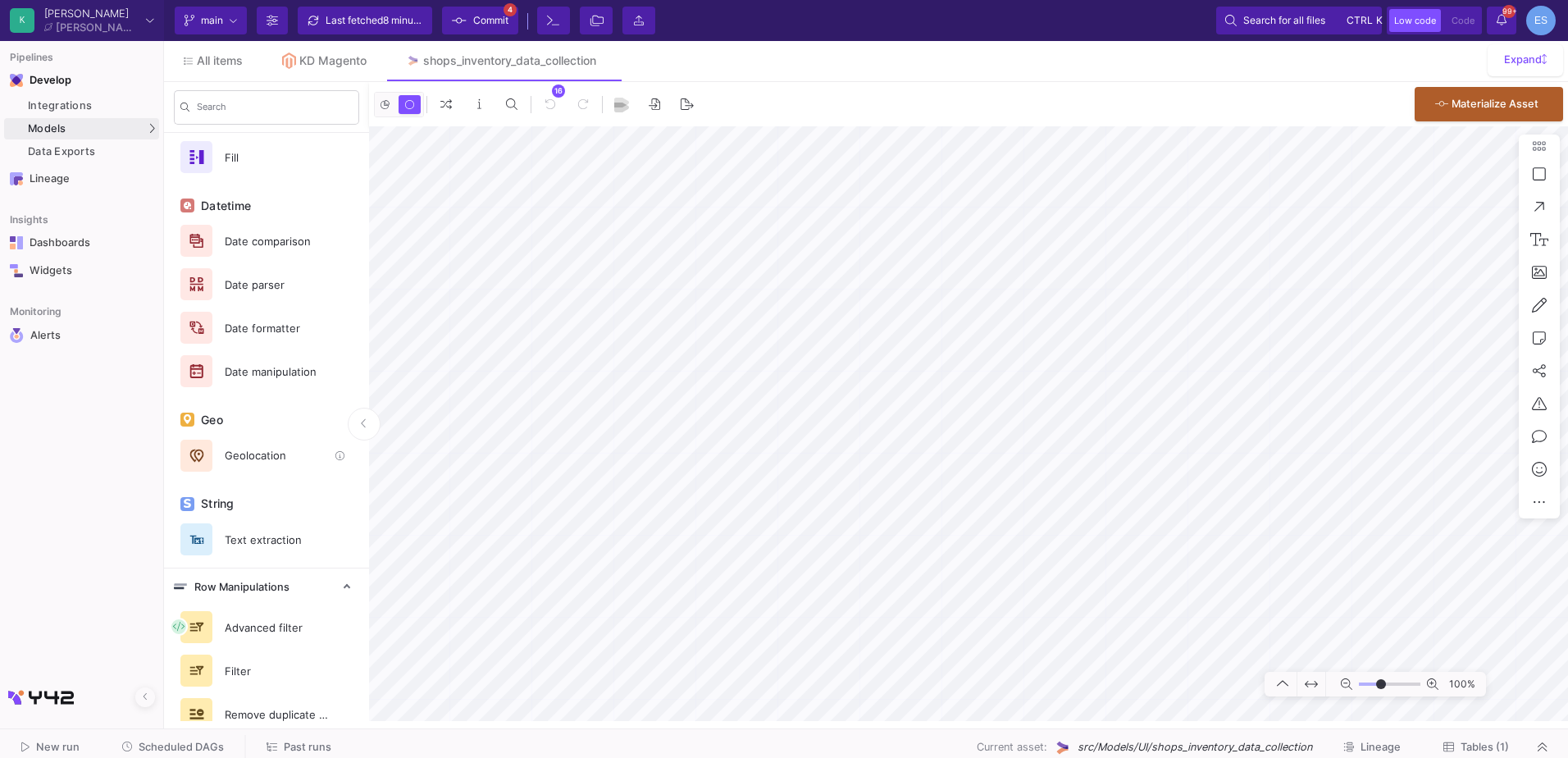
scroll to position [787, 0]
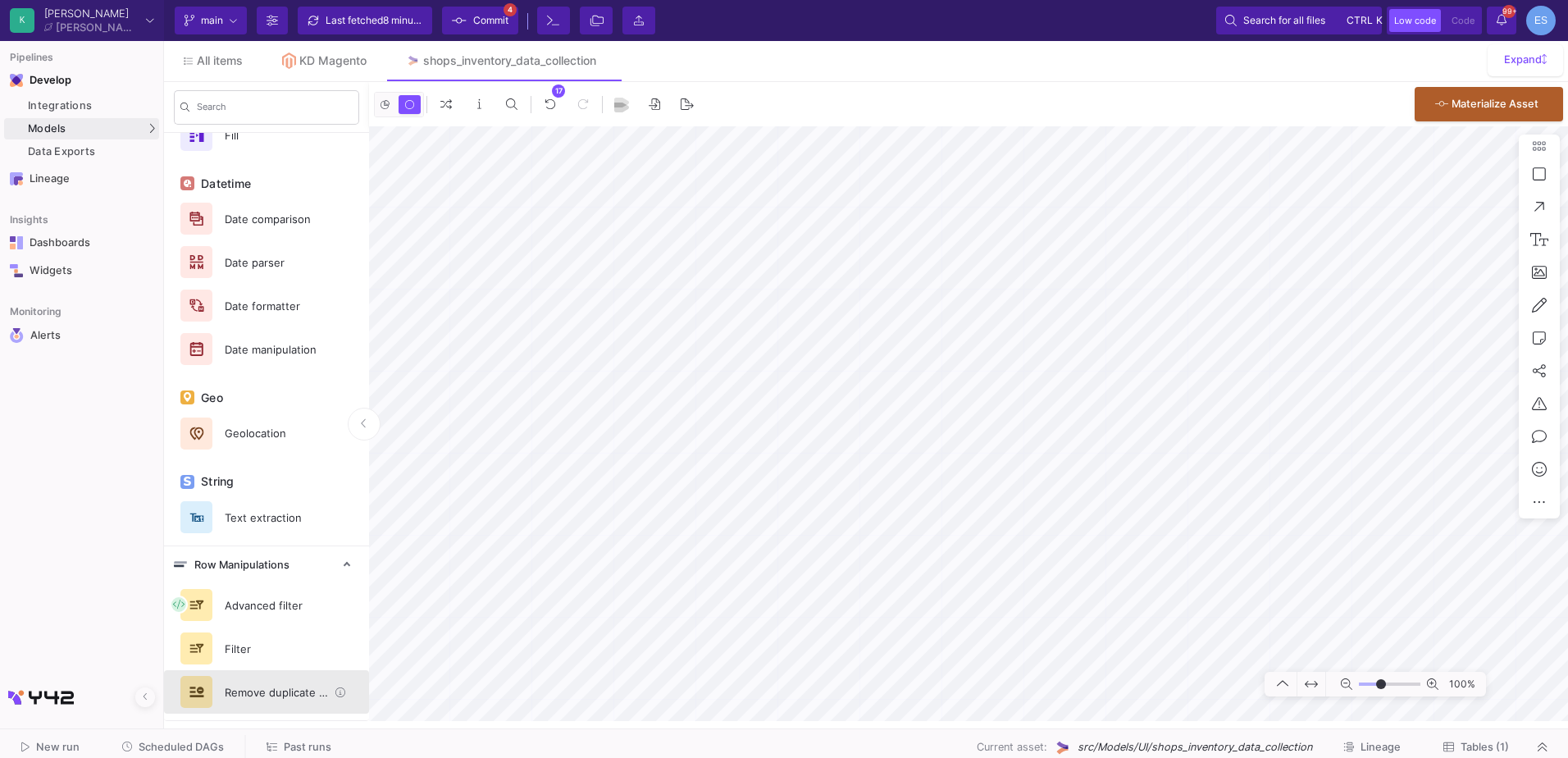
click at [288, 690] on div "Remove duplicate rows" at bounding box center [271, 693] width 114 height 25
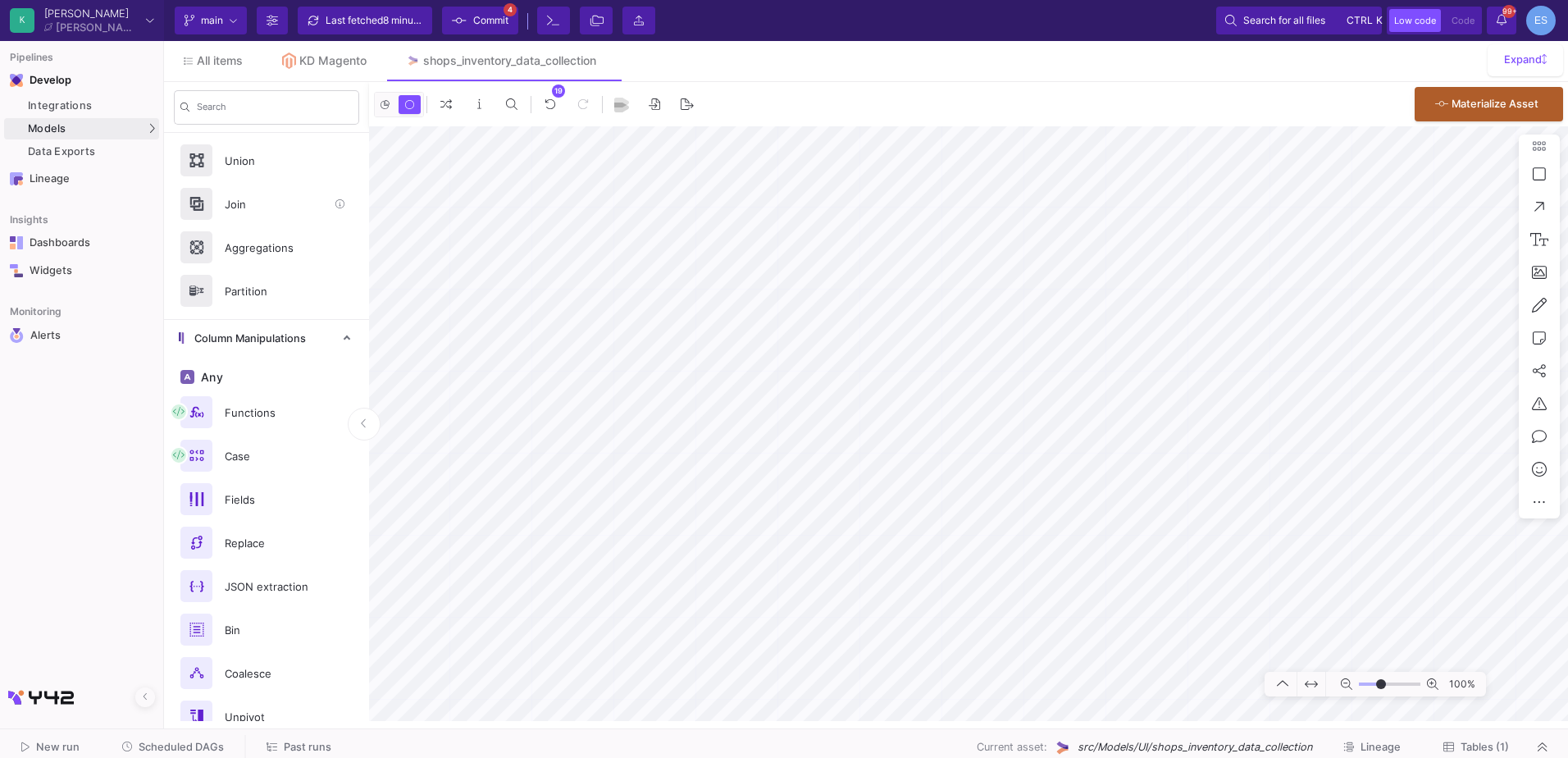
scroll to position [0, 0]
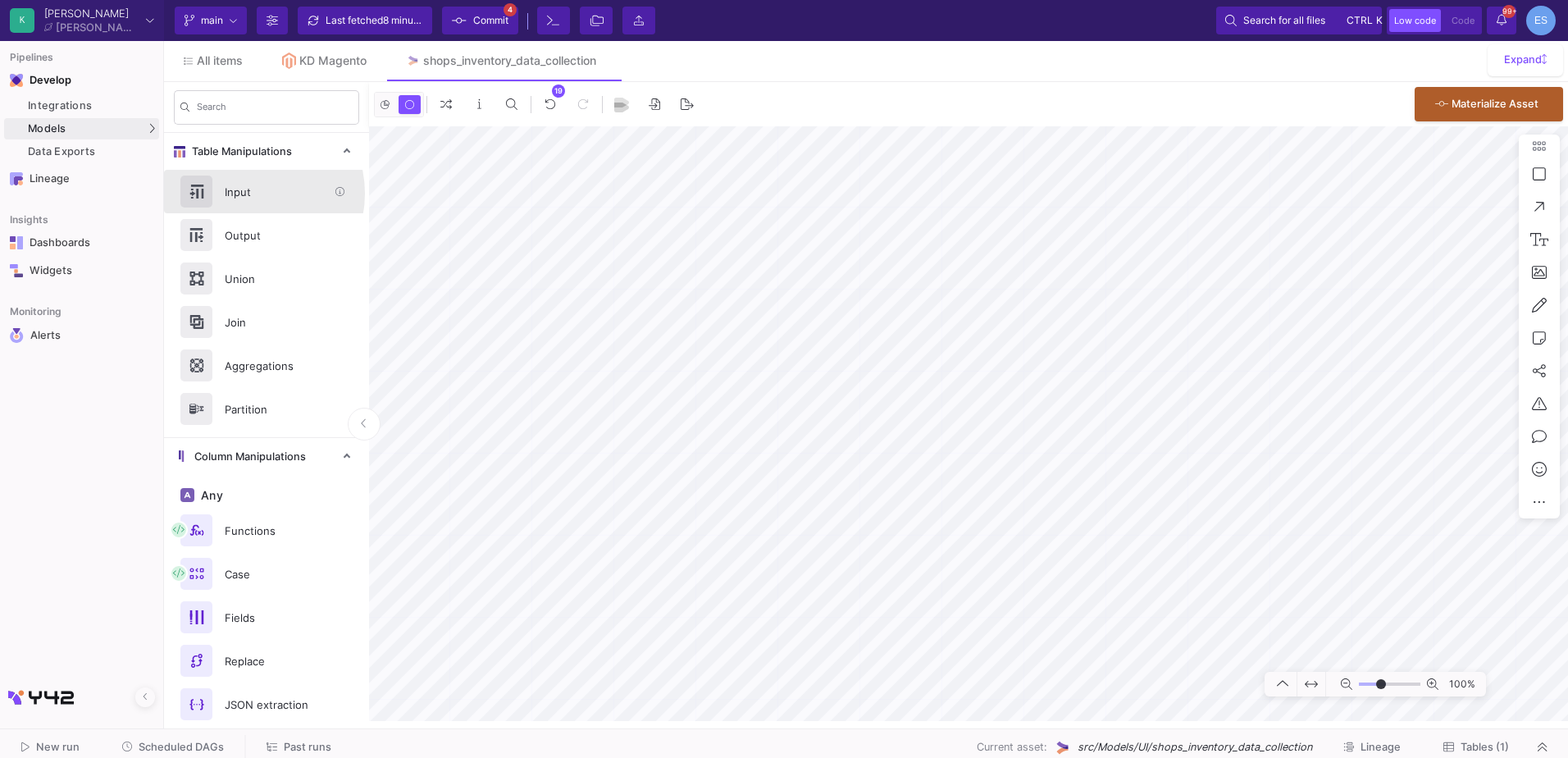
click at [247, 193] on div "Input" at bounding box center [271, 192] width 114 height 25
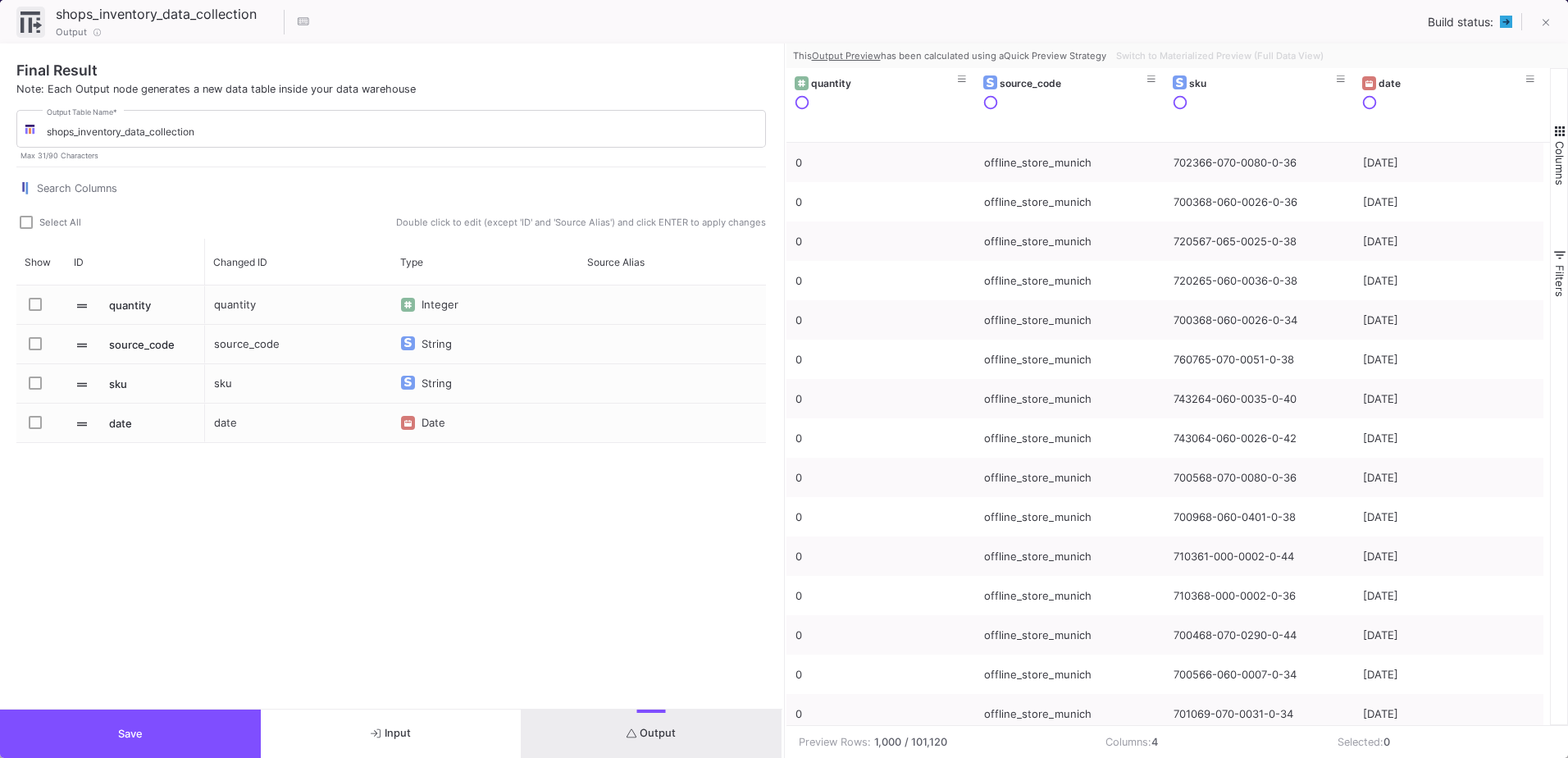
click at [48, 215] on span "Select All" at bounding box center [60, 222] width 41 height 13
click at [26, 229] on input "Select All" at bounding box center [25, 229] width 1 height 1
checkbox input "true"
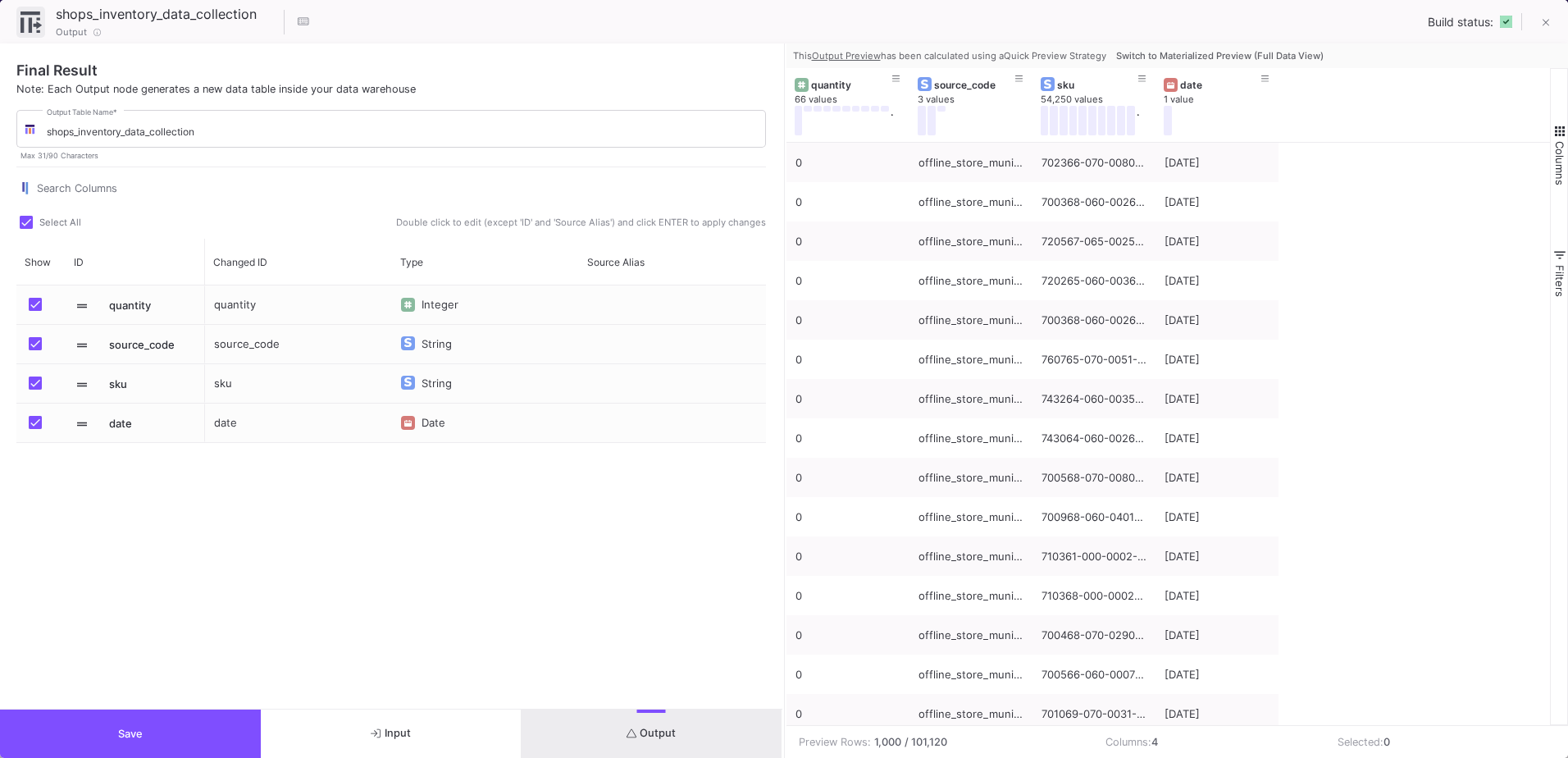
click at [286, 453] on div "quantity Integer source_code String sku String date Date" at bounding box center [485, 476] width 561 height 382
click at [225, 726] on button "Save" at bounding box center [130, 733] width 261 height 48
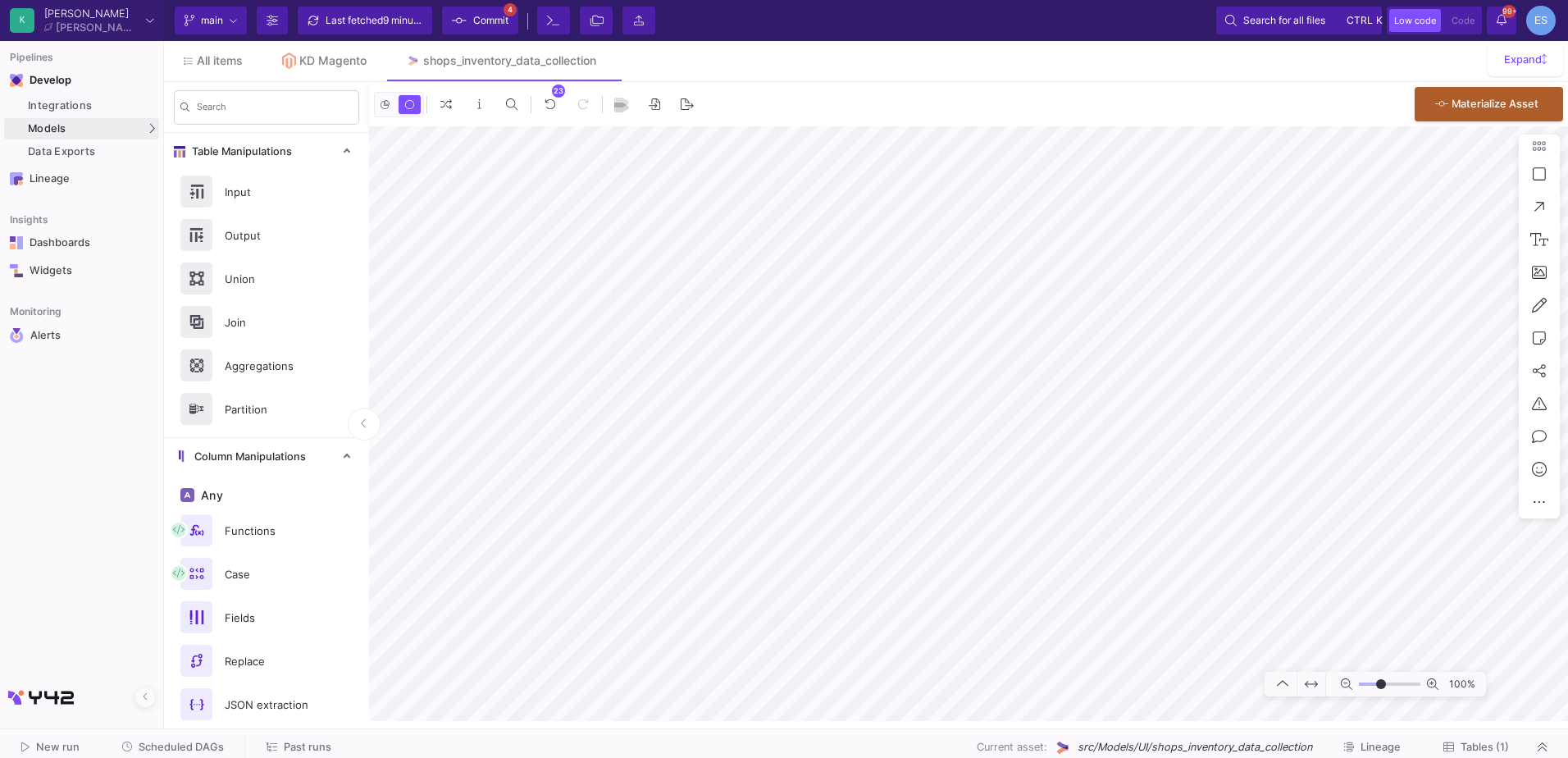
click at [487, 18] on span "Commit" at bounding box center [491, 21] width 36 height 25
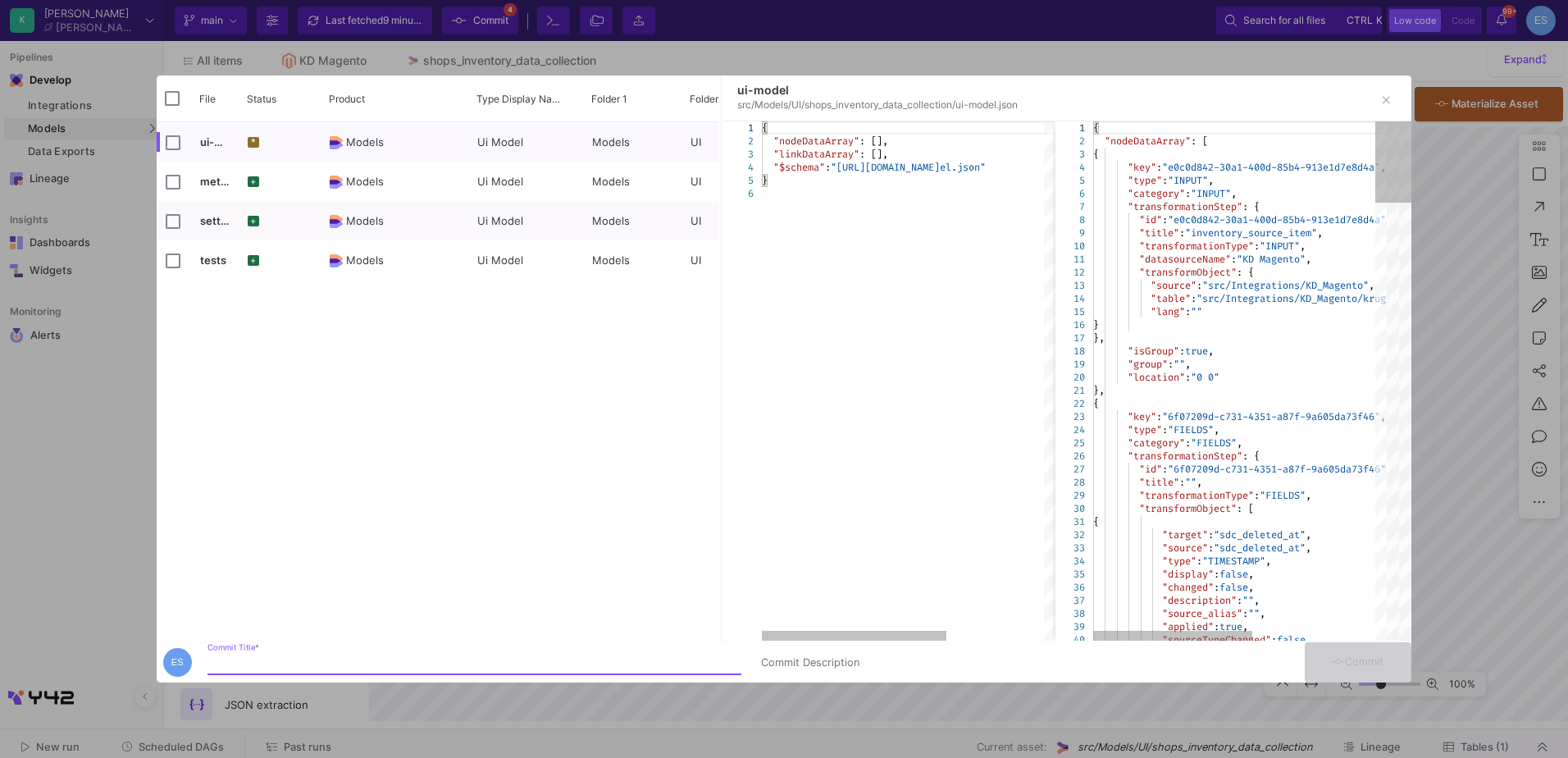
click at [391, 662] on input "Commit Title *" at bounding box center [474, 663] width 534 height 13
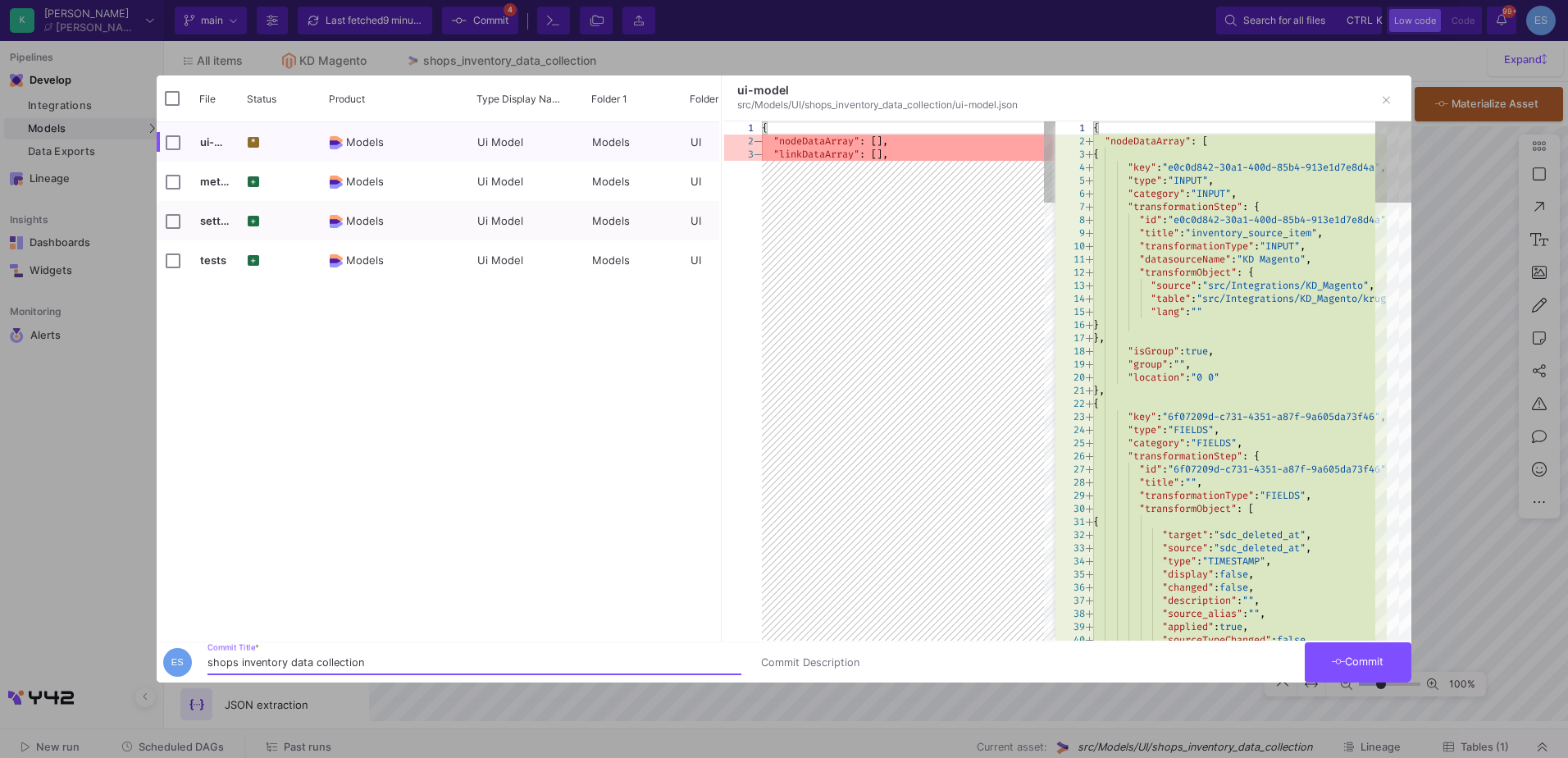
type input "shops inventory data collection"
click at [1342, 659] on icon at bounding box center [1339, 661] width 13 height 11
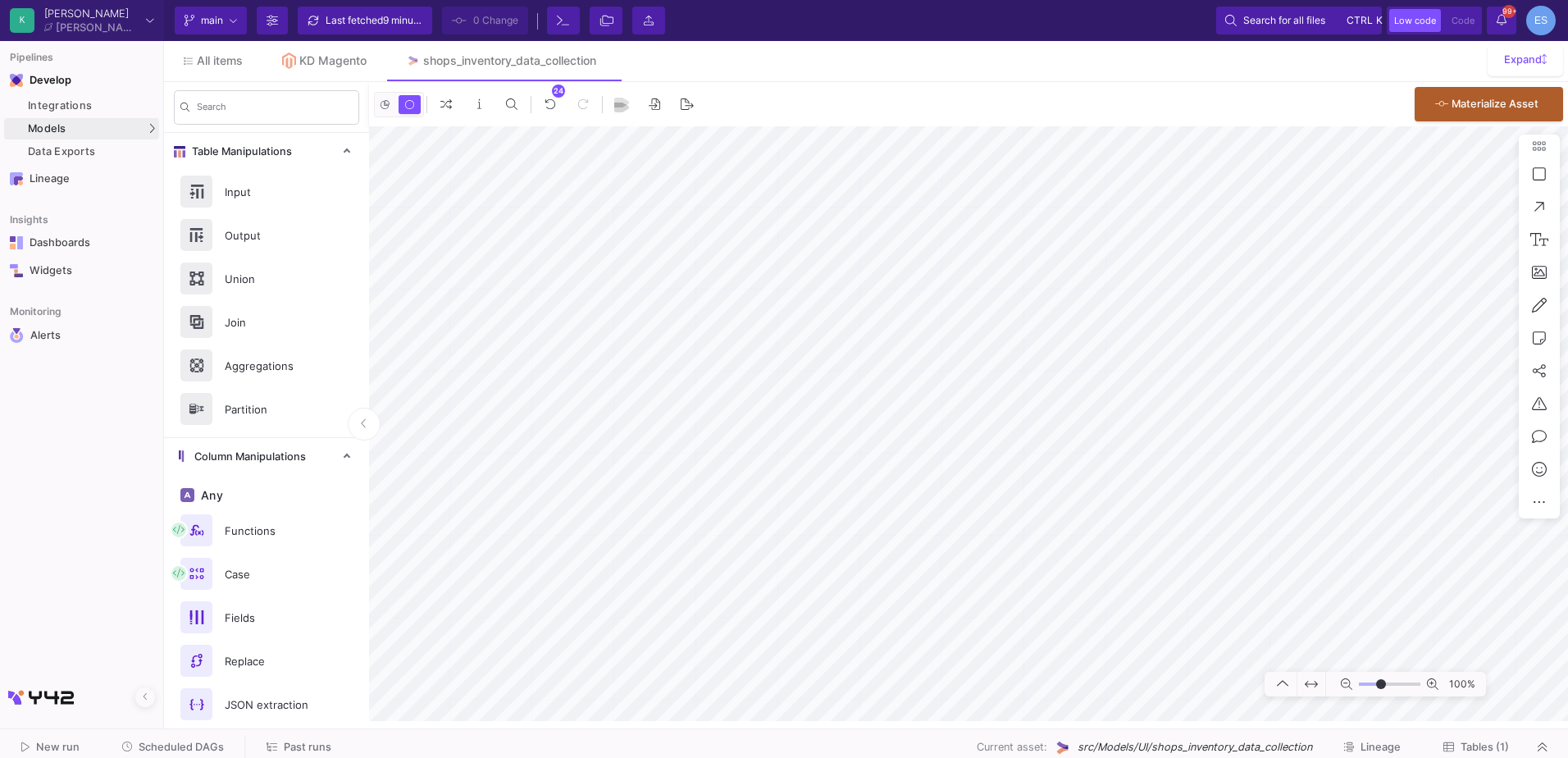
click at [1478, 749] on span "Tables (1)" at bounding box center [1484, 746] width 48 height 13
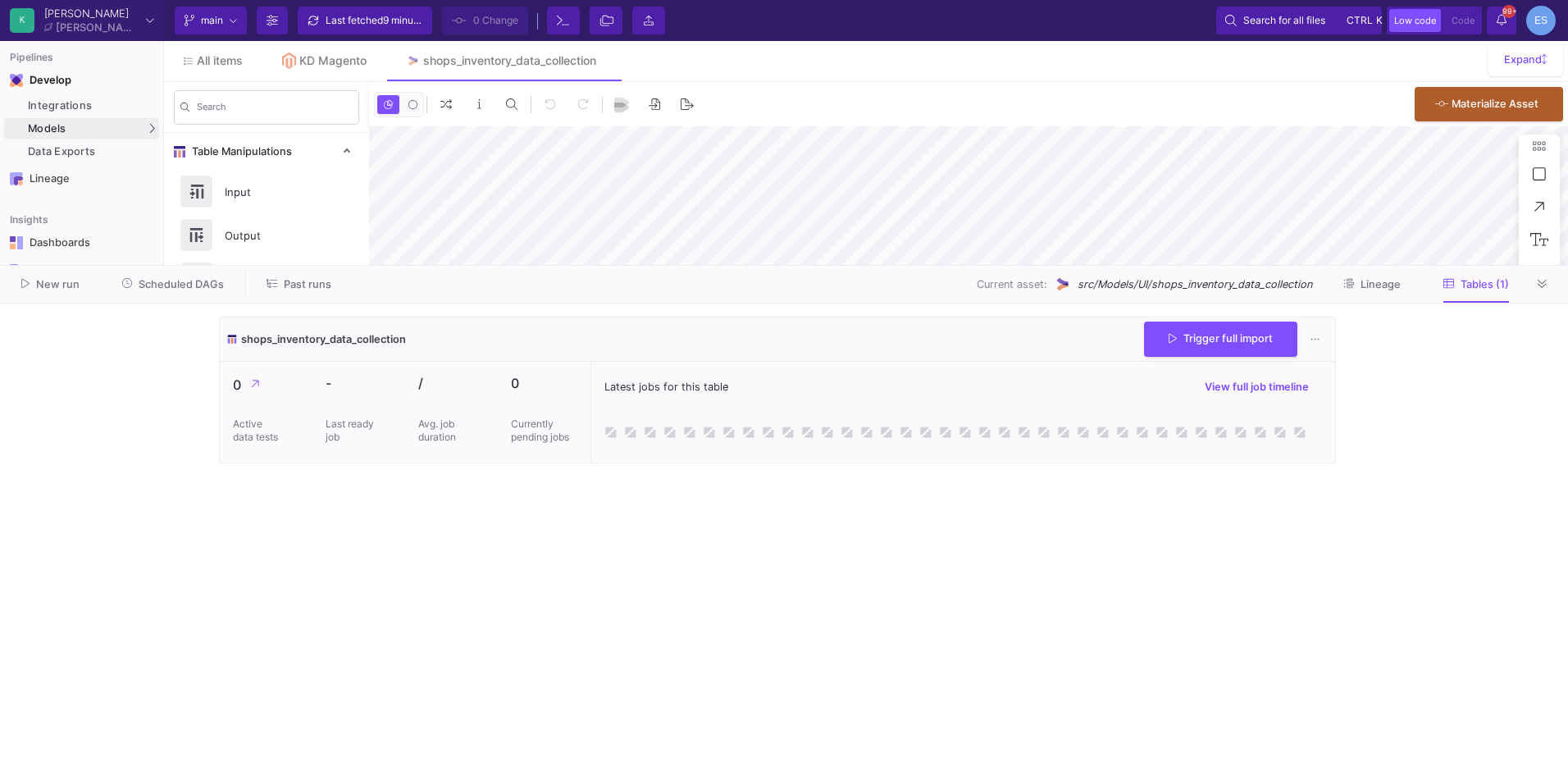
click at [691, 536] on cdk-virtual-scroll-viewport "shops_inventory_data_collection Trigger full import 0 Active data tests - Last …" at bounding box center [784, 530] width 1130 height 428
type input "-7"
click at [1229, 342] on span "Trigger full import" at bounding box center [1221, 337] width 104 height 13
click at [334, 507] on cdk-virtual-scroll-viewport "shops_inventory_data_collection Preview data Trigger full import 0 Active data …" at bounding box center [784, 530] width 1130 height 428
click at [665, 542] on cdk-virtual-scroll-viewport "shops_inventory_data_collection Preview data Trigger full import 0 Active data …" at bounding box center [784, 530] width 1130 height 428
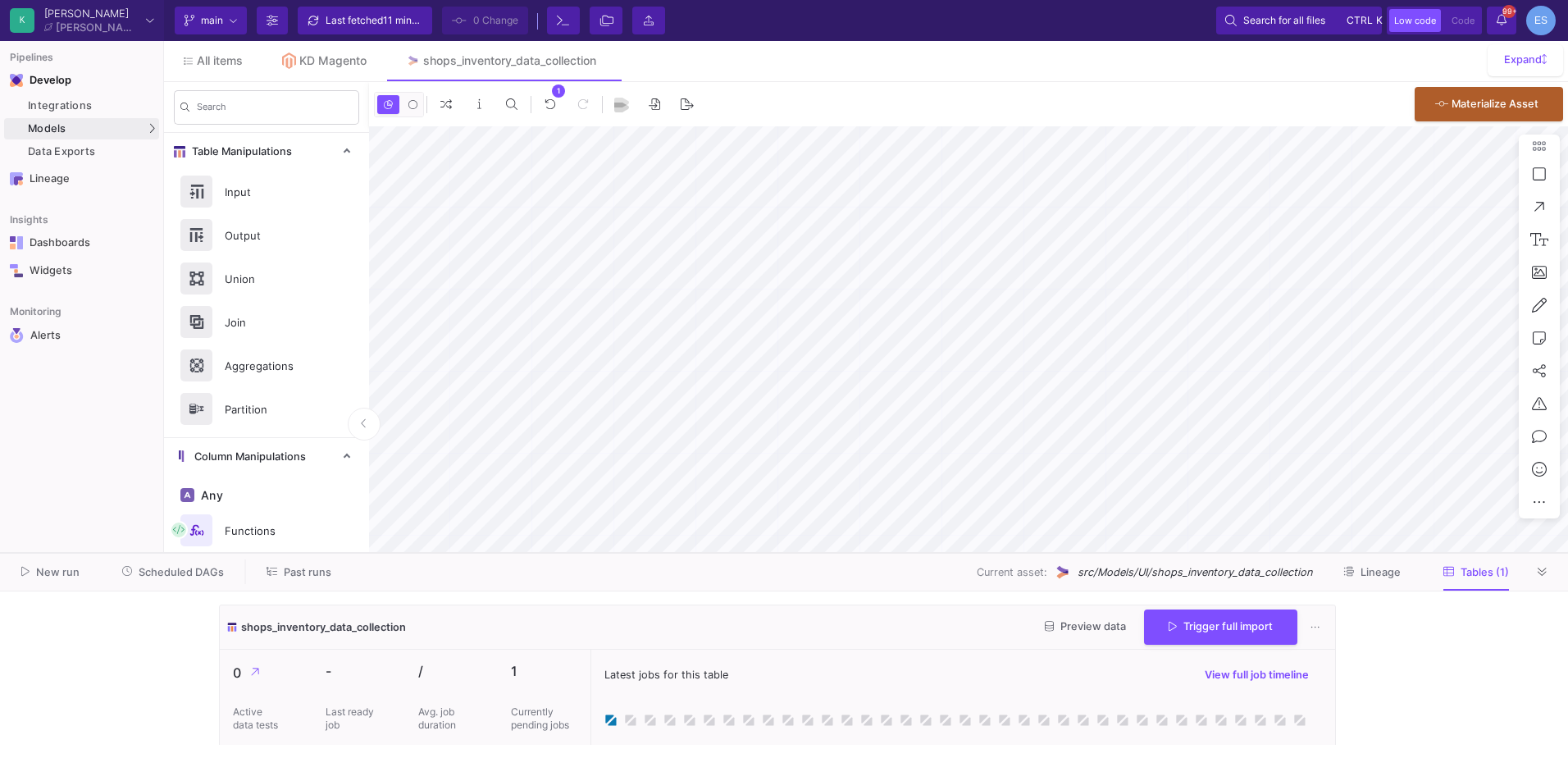
drag, startPoint x: 1523, startPoint y: 265, endPoint x: 1505, endPoint y: 552, distance: 287.6
click at [1505, 553] on div at bounding box center [784, 553] width 1568 height 1
click at [315, 59] on div "KD Magento" at bounding box center [333, 61] width 67 height 13
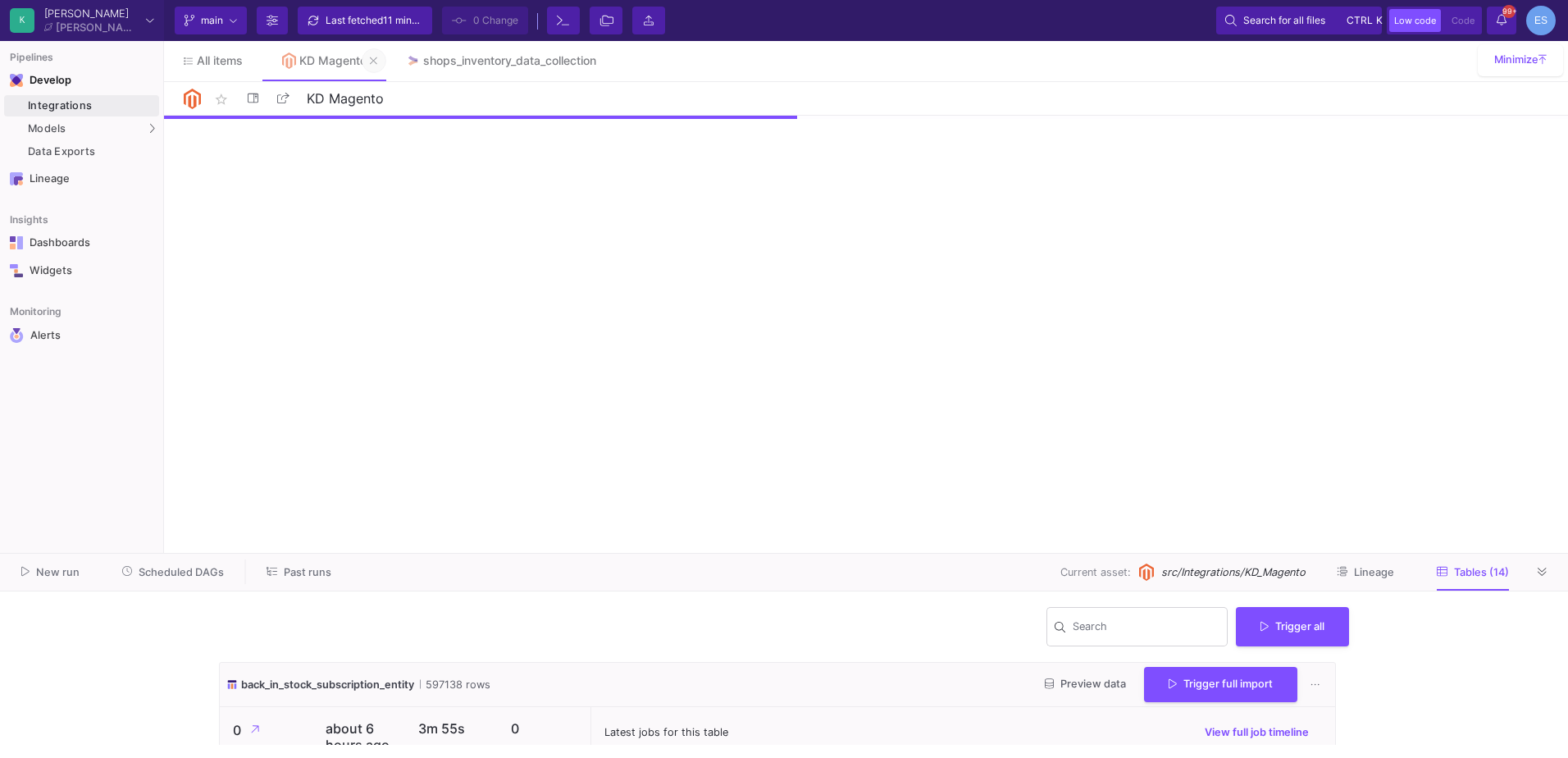
click at [382, 59] on button at bounding box center [374, 61] width 25 height 25
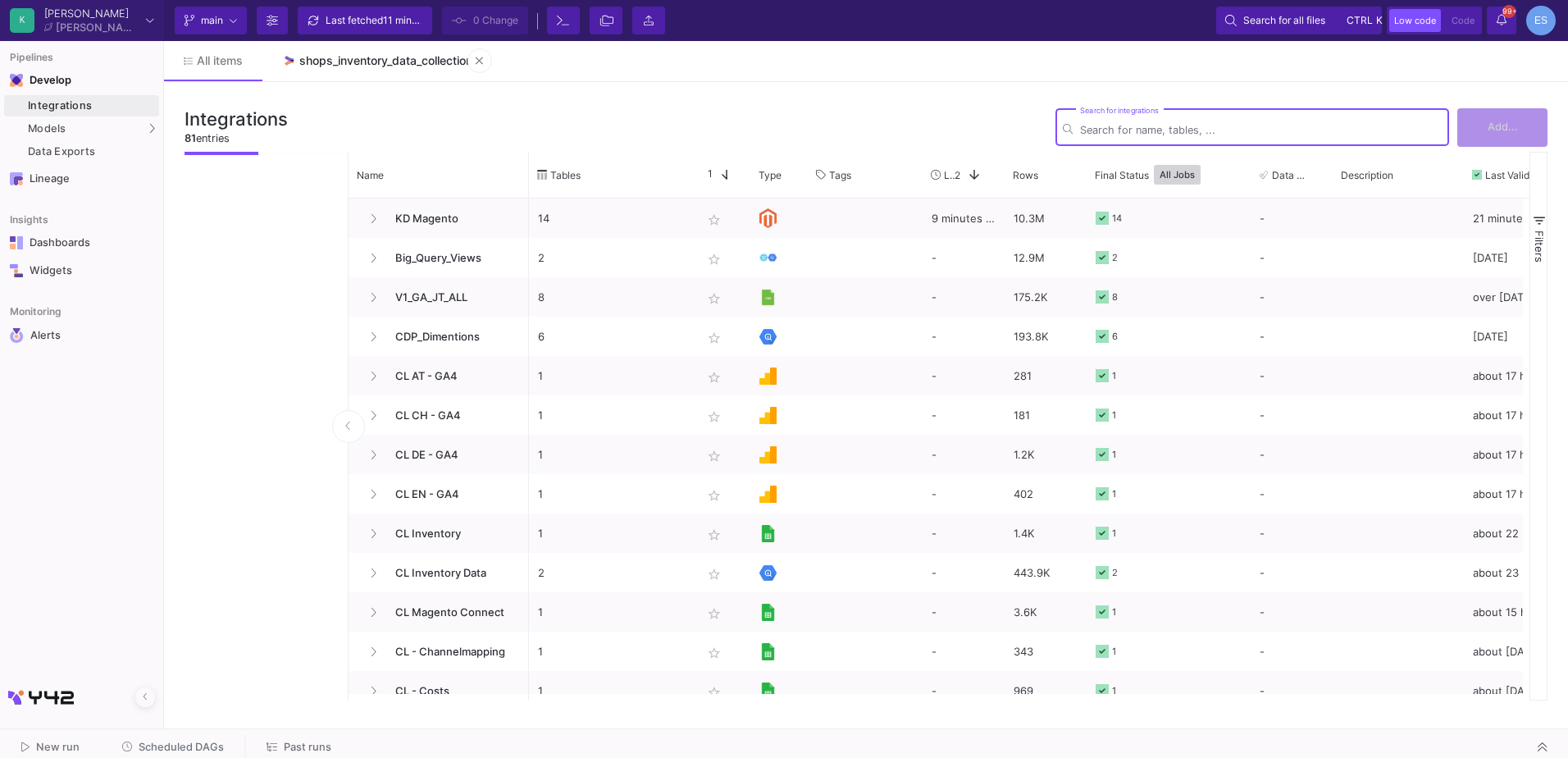
click at [373, 64] on div "shops_inventory_data_collection" at bounding box center [386, 61] width 173 height 13
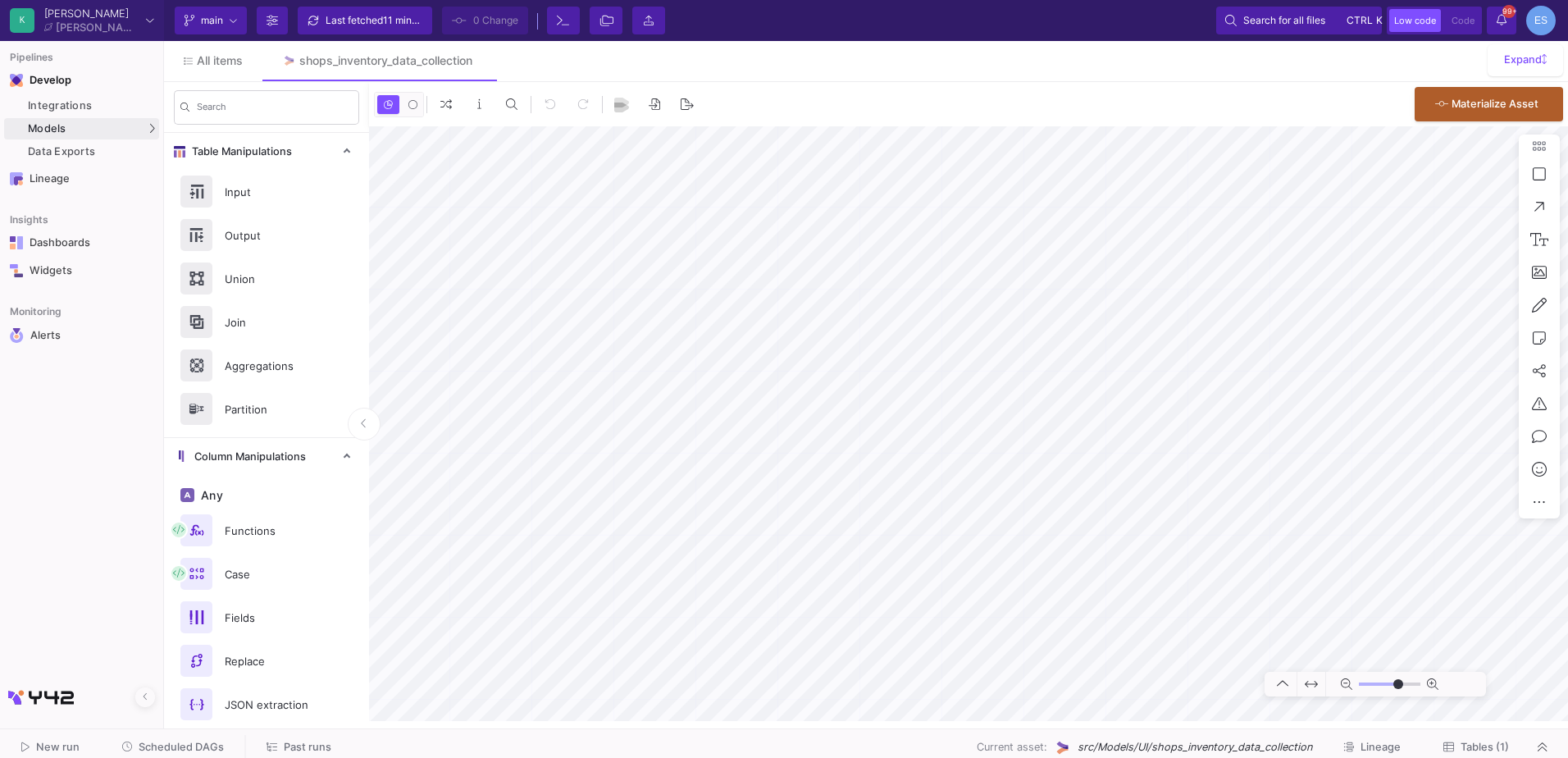
click at [1467, 745] on span "Tables (1)" at bounding box center [1484, 746] width 48 height 13
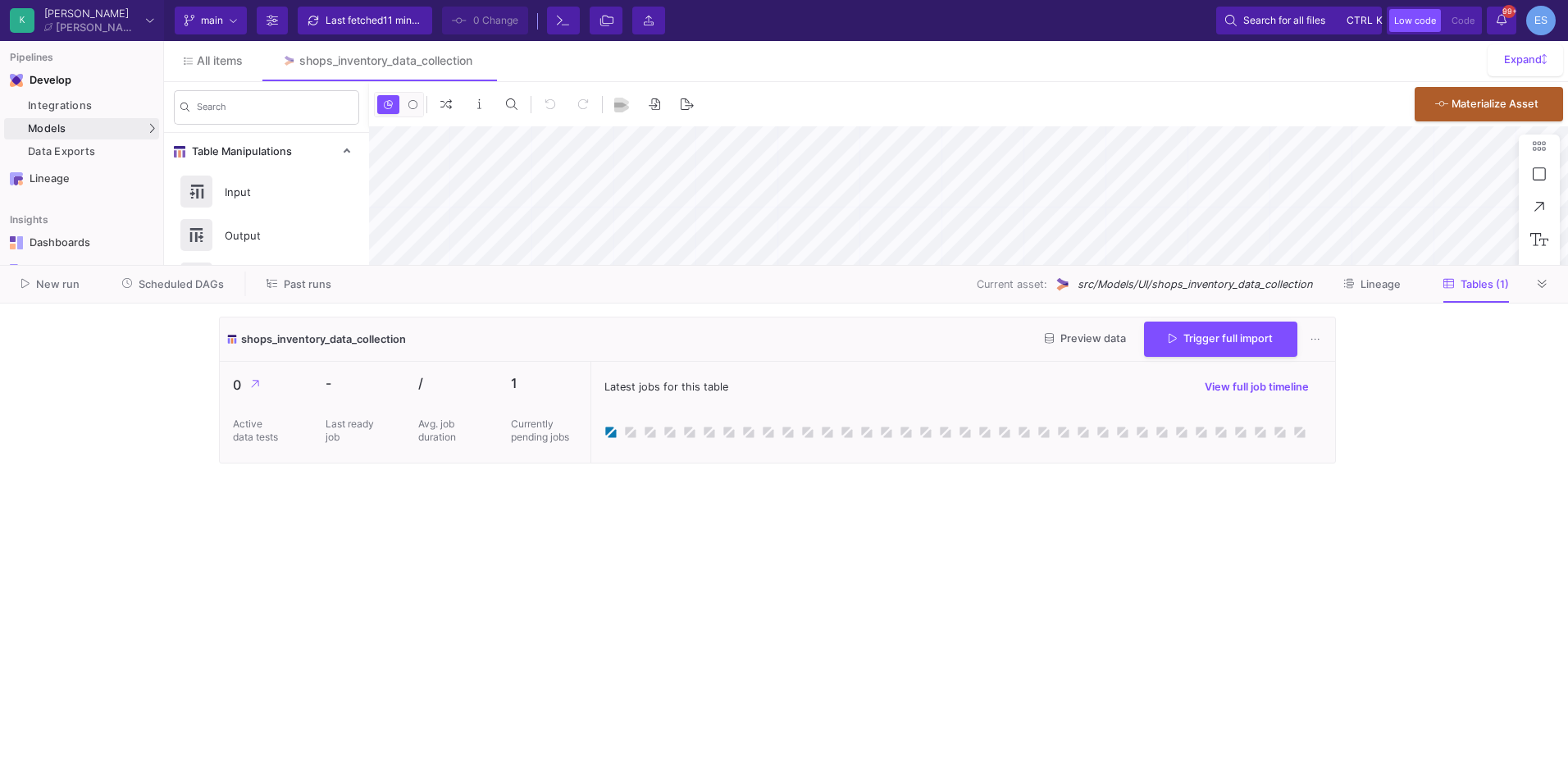
type input "-7"
click at [574, 548] on cdk-virtual-scroll-viewport "shops_inventory_data_collection 101120 rows Preview data Trigger full import 0 …" at bounding box center [784, 530] width 1130 height 428
click at [1540, 284] on icon at bounding box center [1542, 284] width 9 height 11
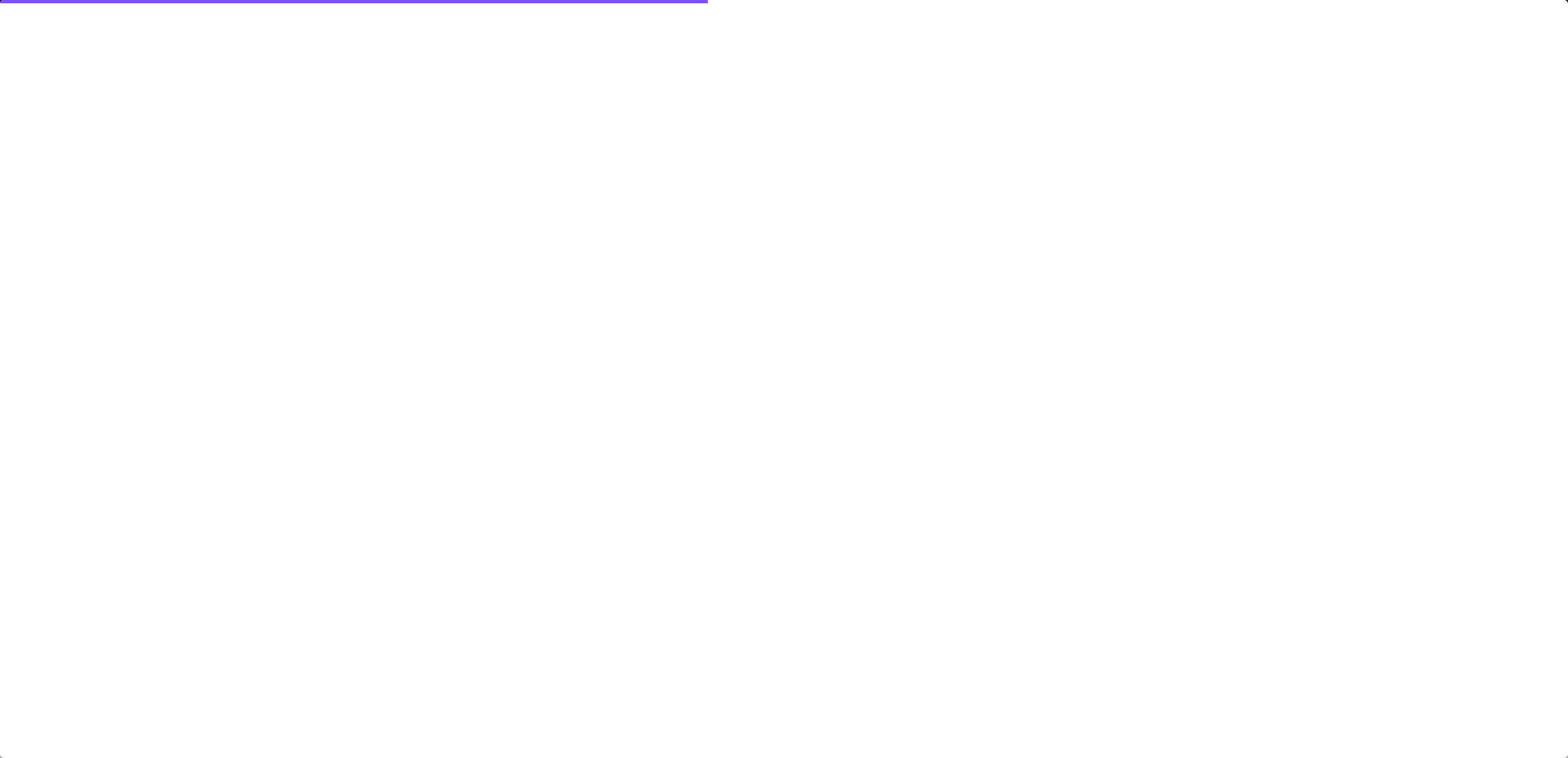
type input "-7"
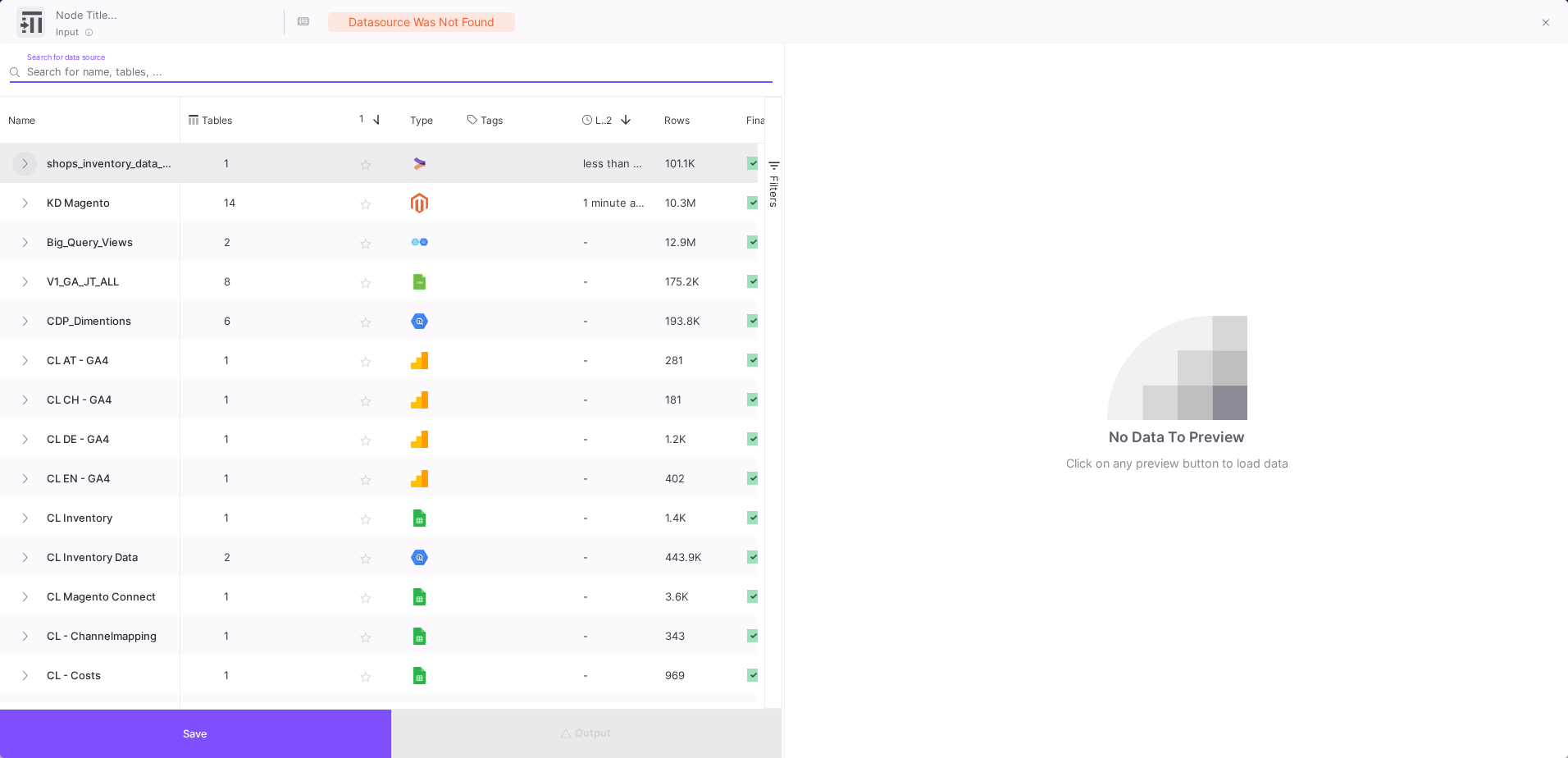
click at [28, 172] on button at bounding box center [25, 164] width 25 height 25
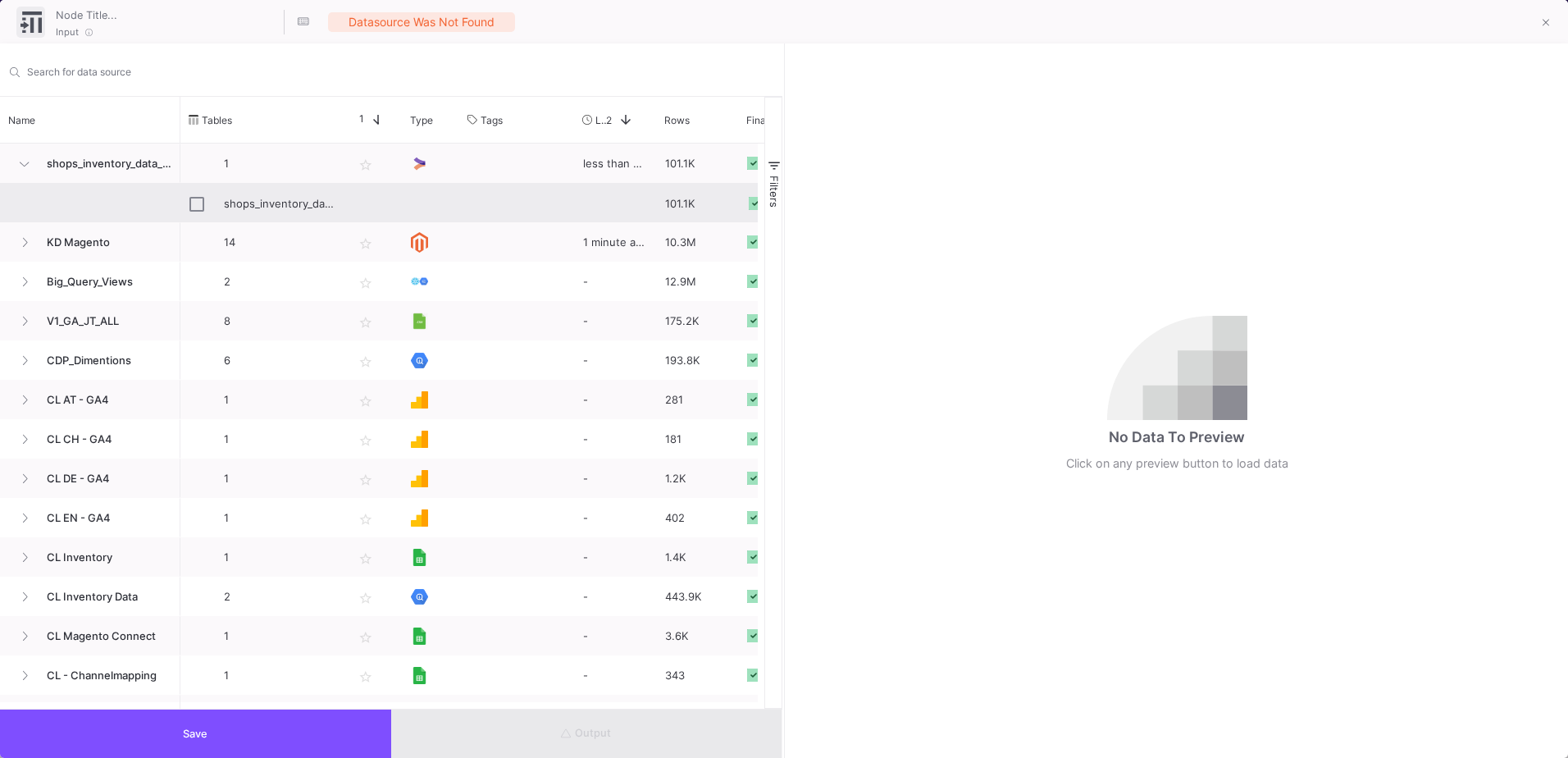
click at [212, 209] on div "shops_inventory_data_collection" at bounding box center [263, 204] width 146 height 38
type input "shops_inventory_data_collection"
checkbox input "true"
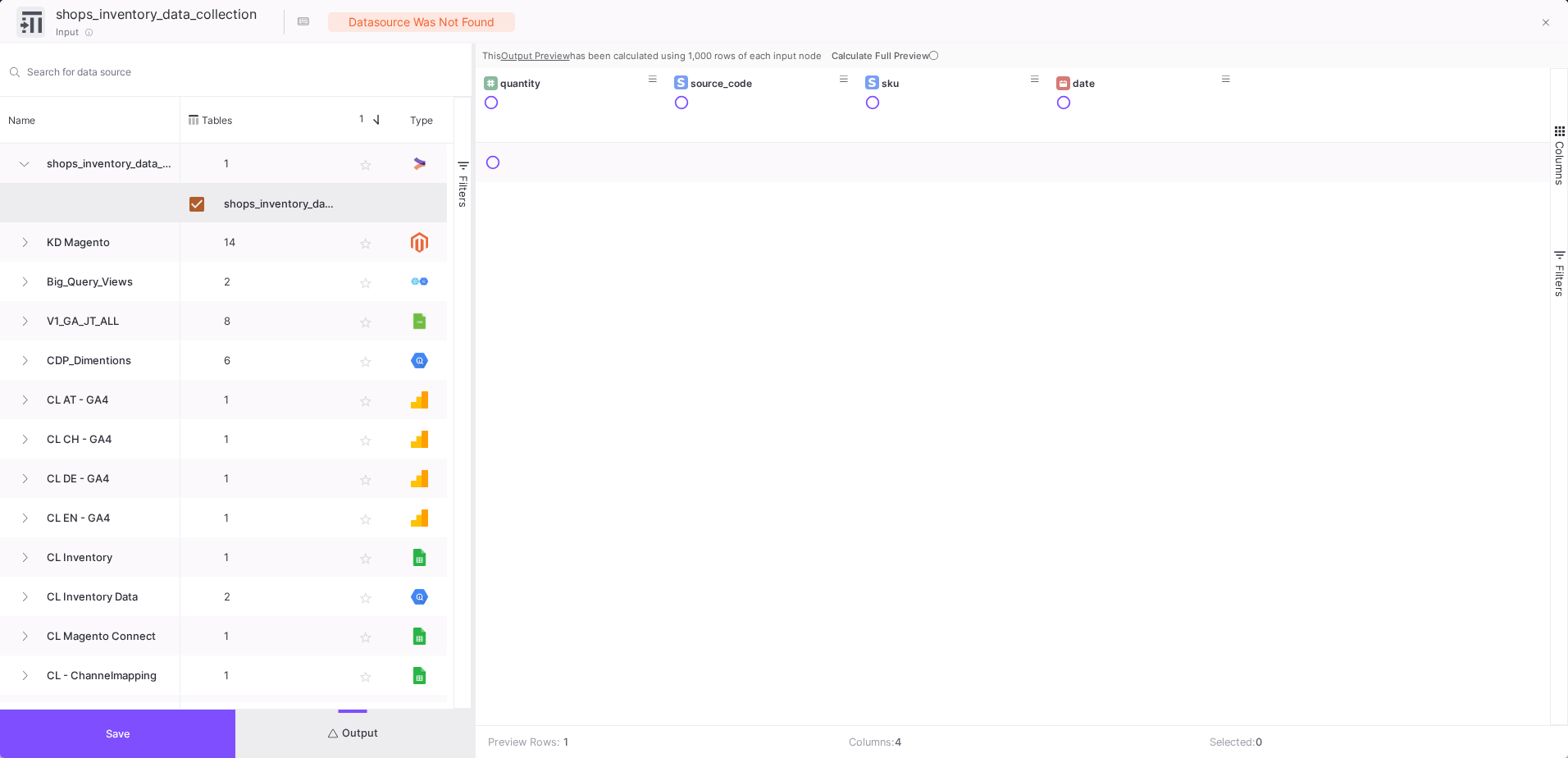
drag, startPoint x: 785, startPoint y: 376, endPoint x: 474, endPoint y: 381, distance: 311.0
click at [474, 381] on div at bounding box center [473, 400] width 4 height 715
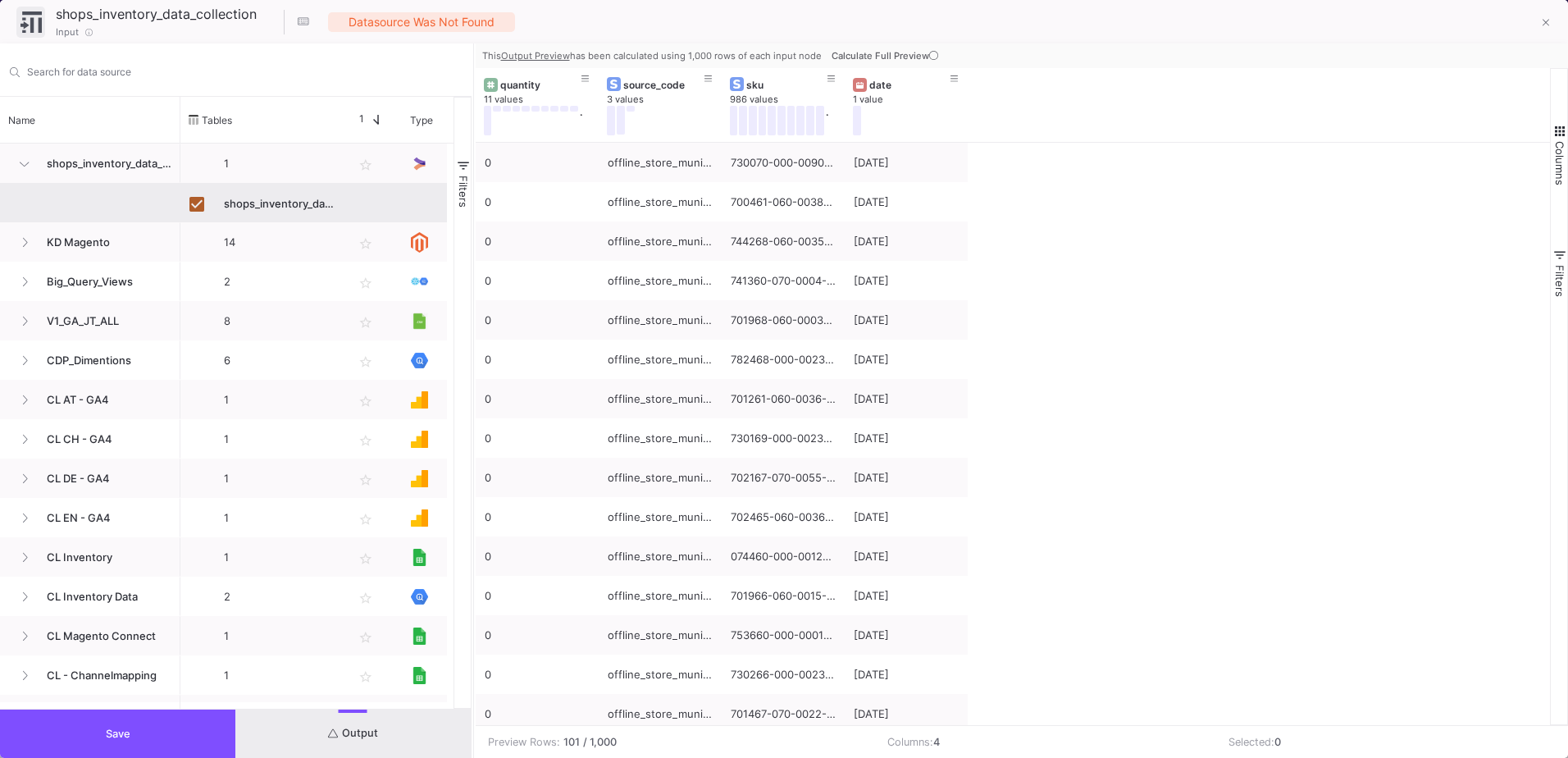
click at [207, 745] on button "Save" at bounding box center [117, 733] width 236 height 48
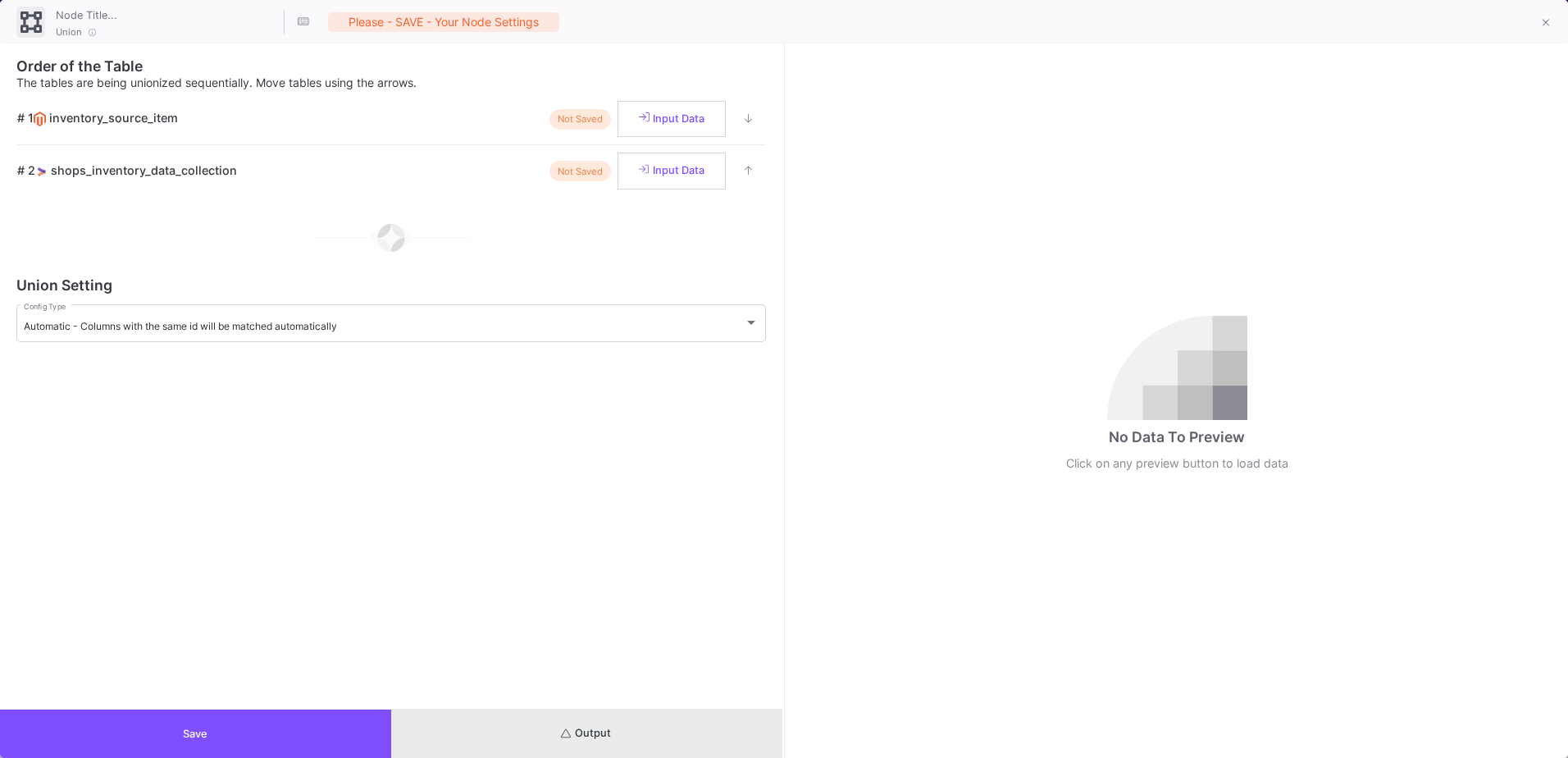
click at [620, 724] on button "Output" at bounding box center [587, 733] width 392 height 48
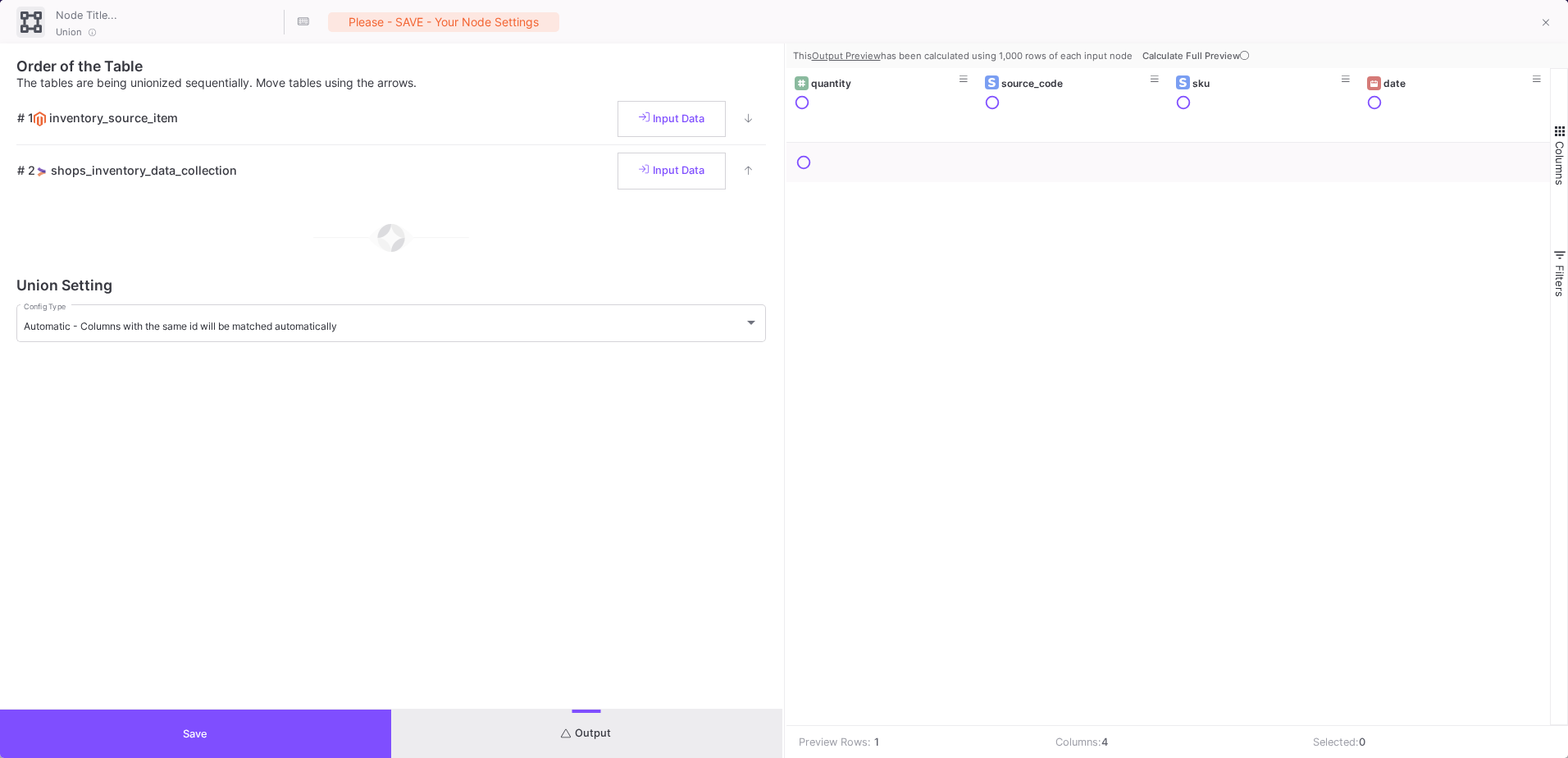
click at [787, 444] on div at bounding box center [1169, 433] width 765 height 582
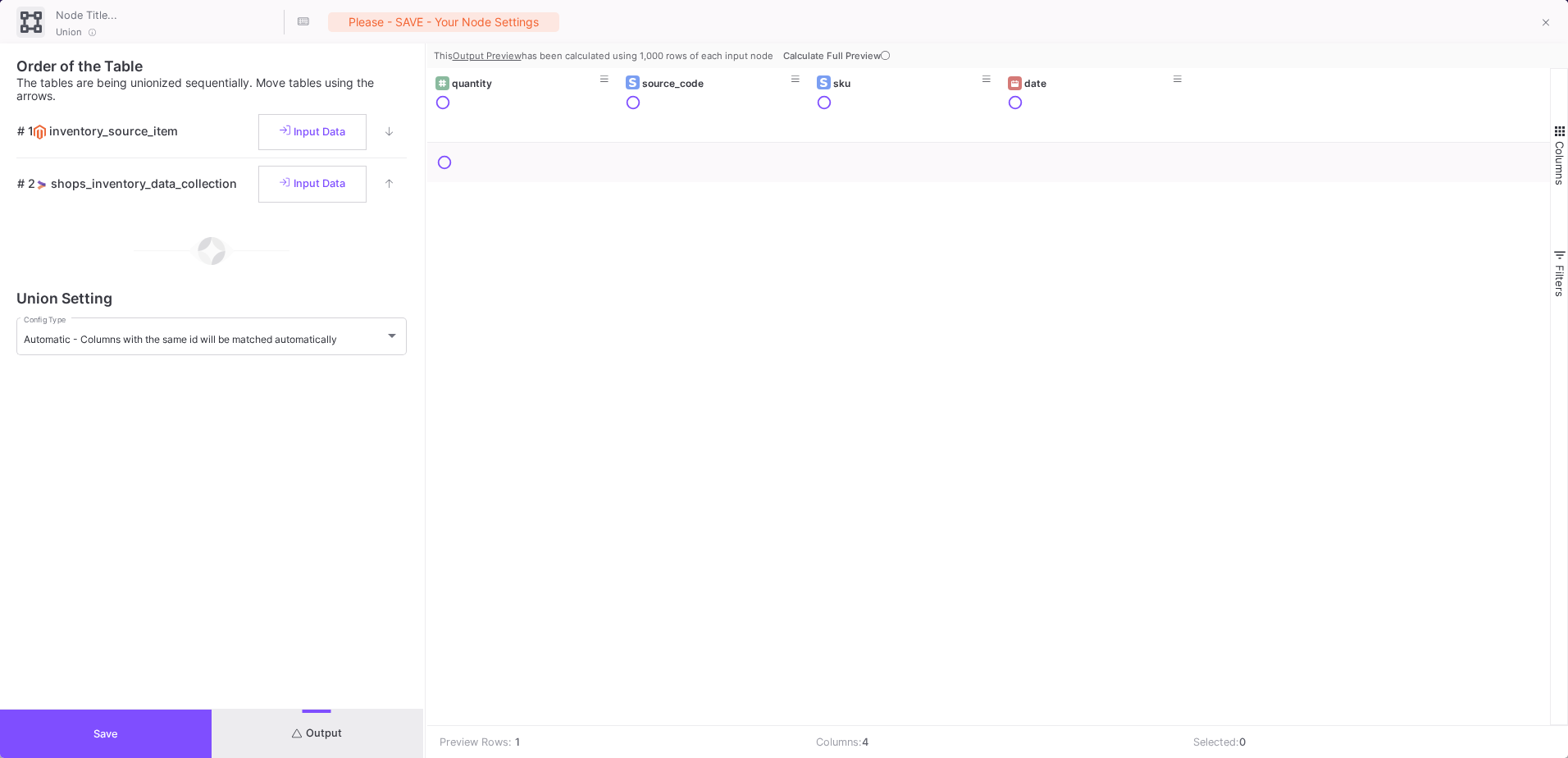
drag, startPoint x: 783, startPoint y: 444, endPoint x: 424, endPoint y: 467, distance: 359.7
click at [424, 467] on div at bounding box center [425, 400] width 4 height 715
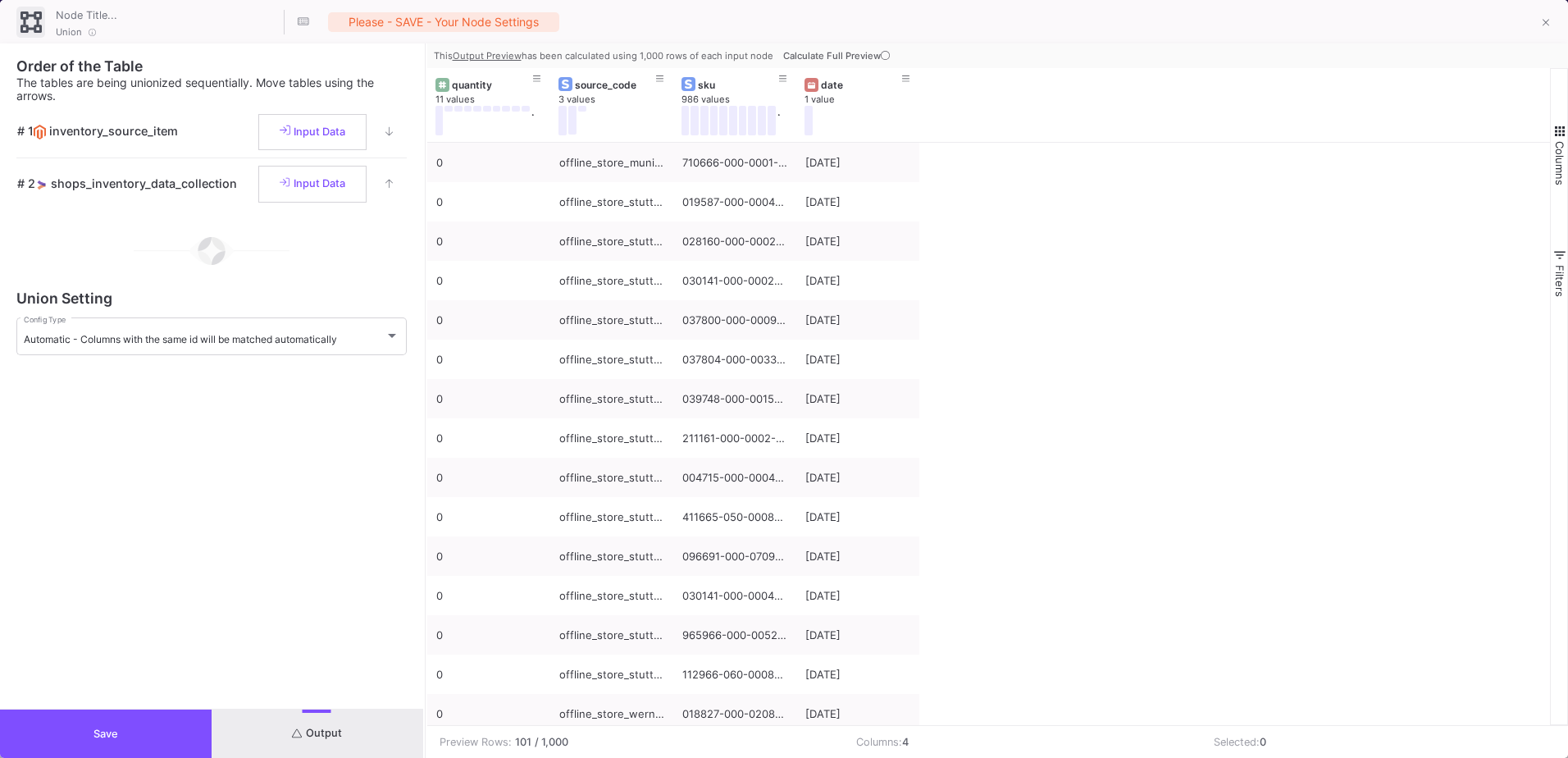
click at [131, 753] on button "Save" at bounding box center [106, 733] width 212 height 48
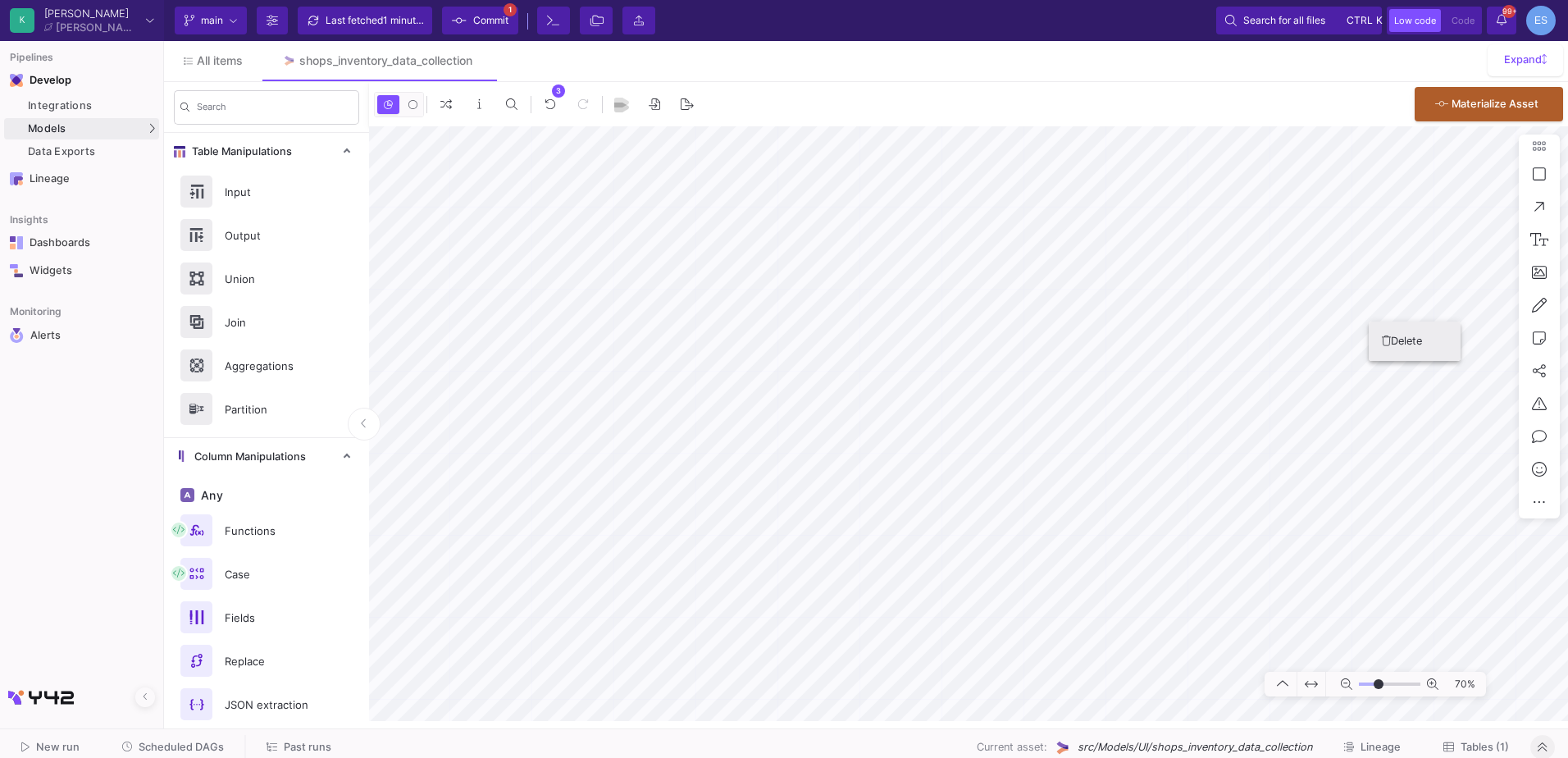
click at [1401, 348] on button "Delete" at bounding box center [1414, 341] width 91 height 39
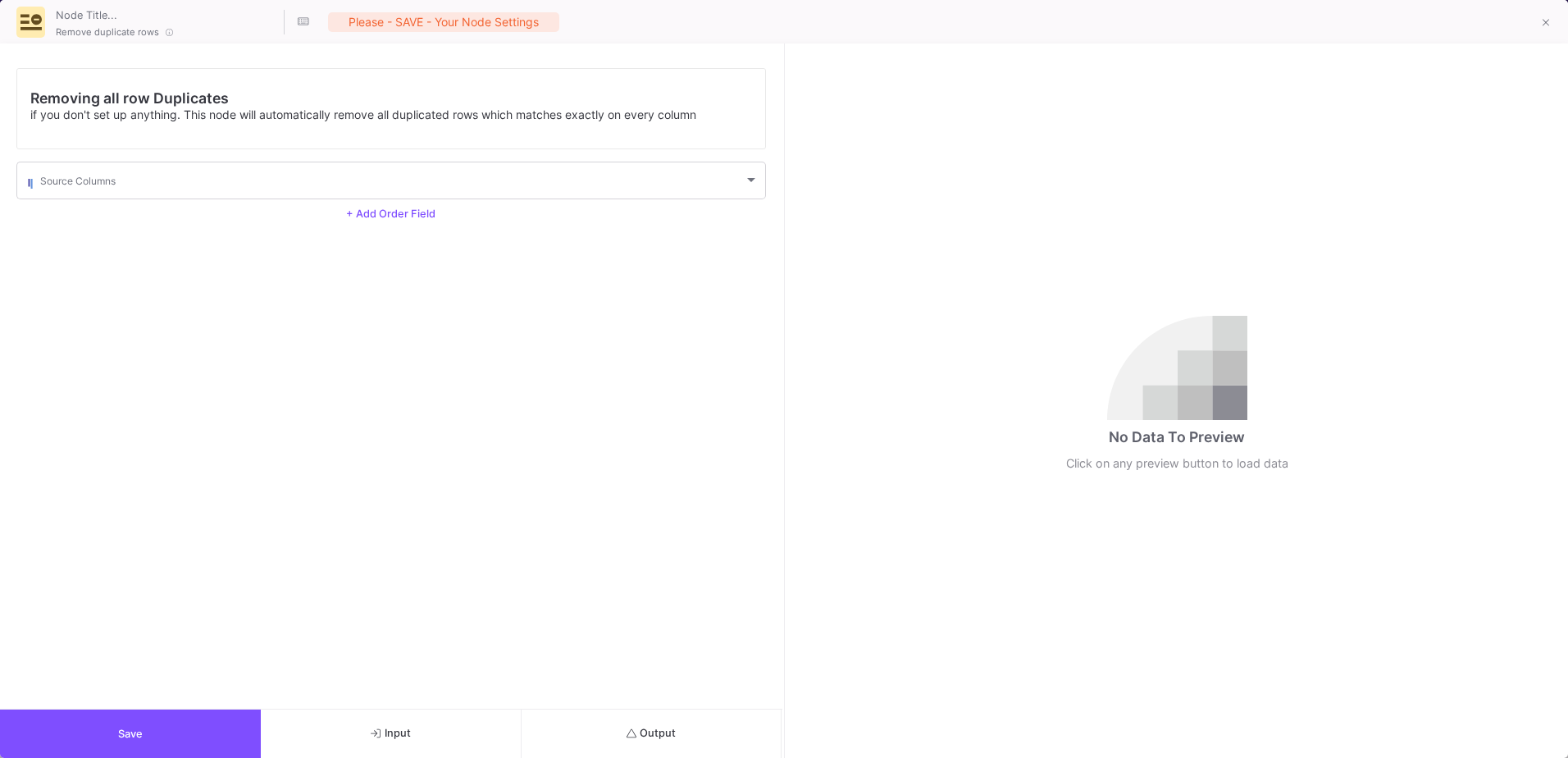
click at [645, 724] on button "Output" at bounding box center [651, 733] width 261 height 48
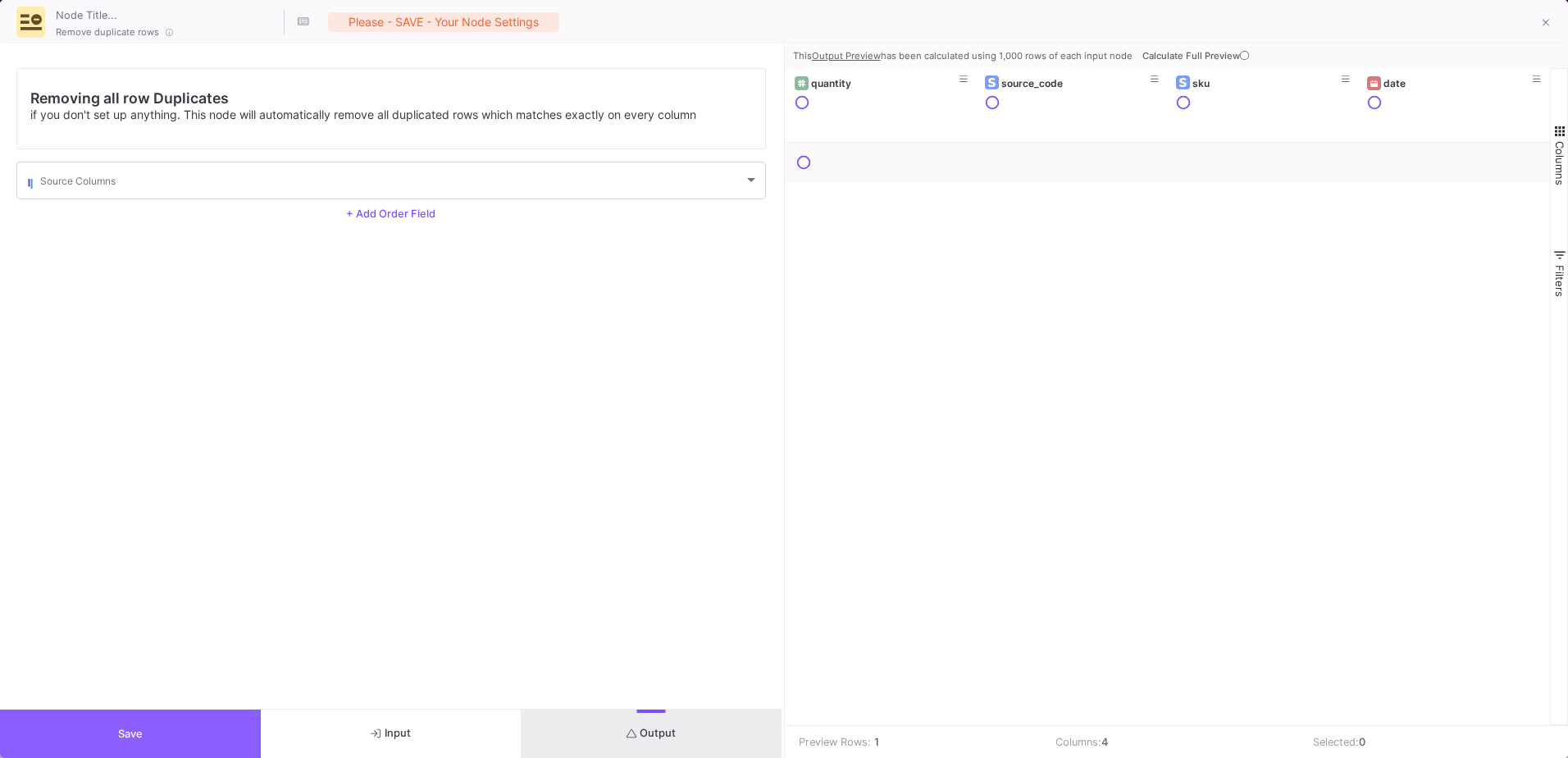
click at [59, 715] on button "Save" at bounding box center [130, 733] width 261 height 48
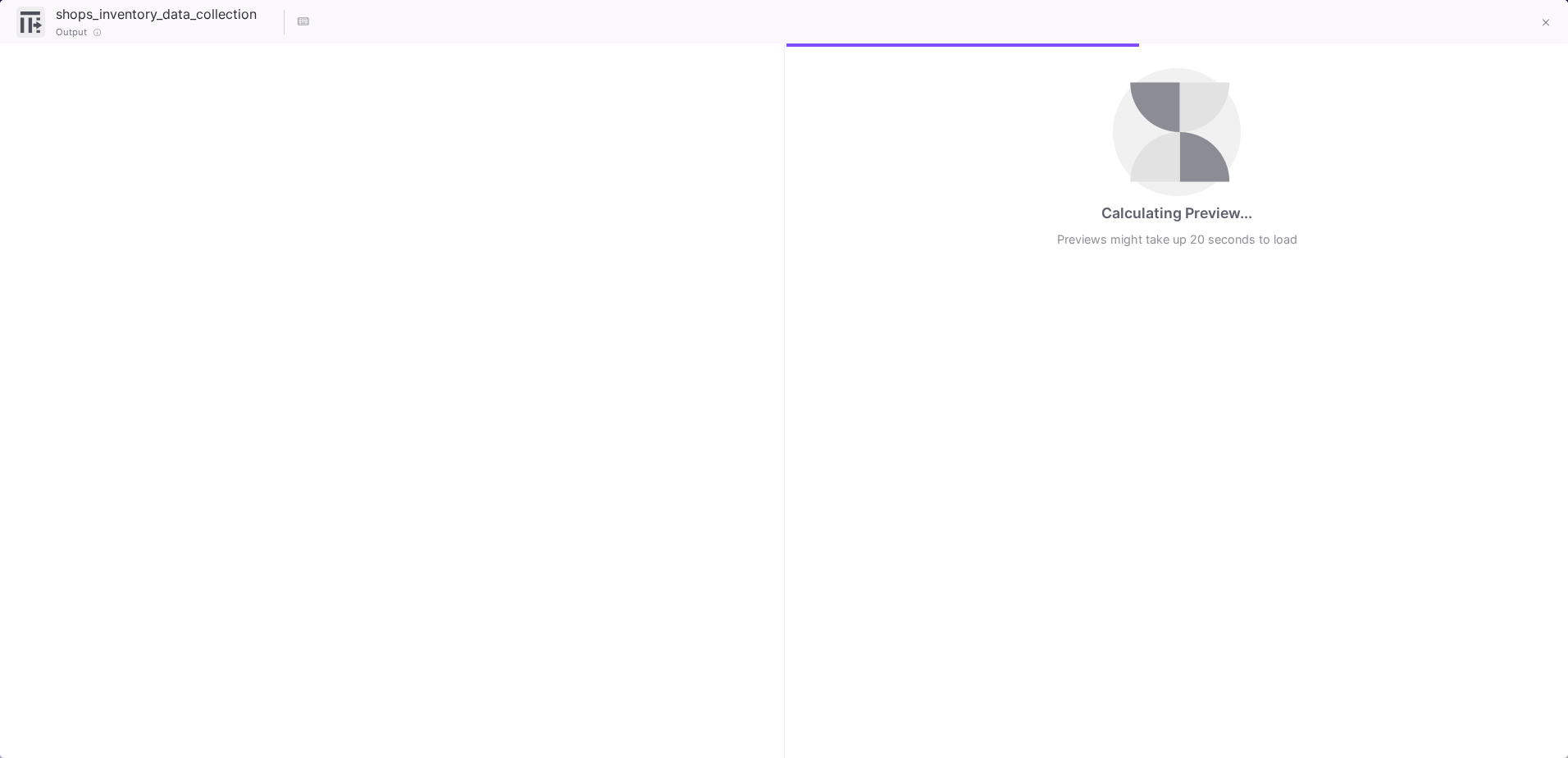
checkbox input "true"
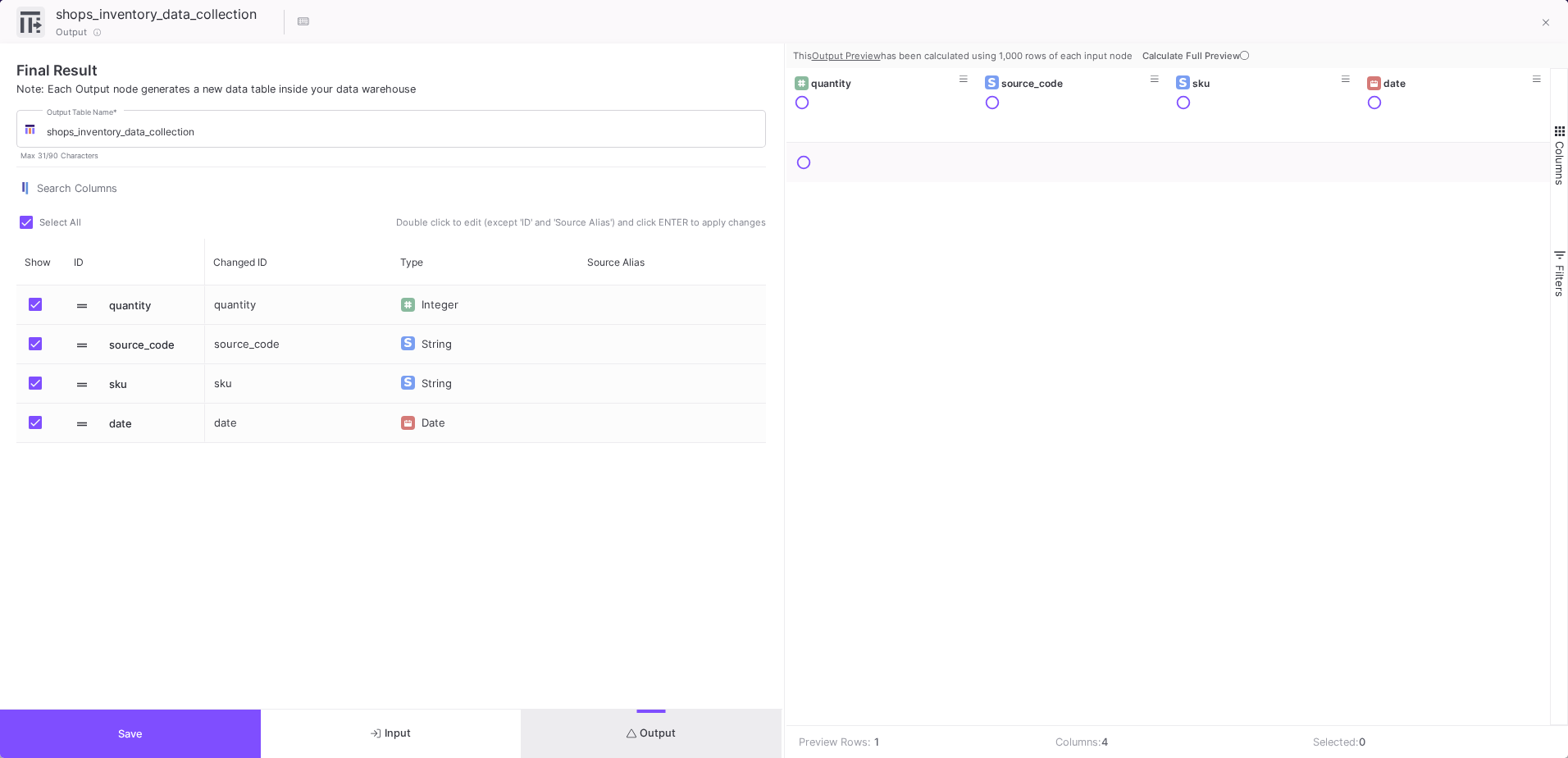
click at [174, 748] on button "Save" at bounding box center [130, 733] width 261 height 48
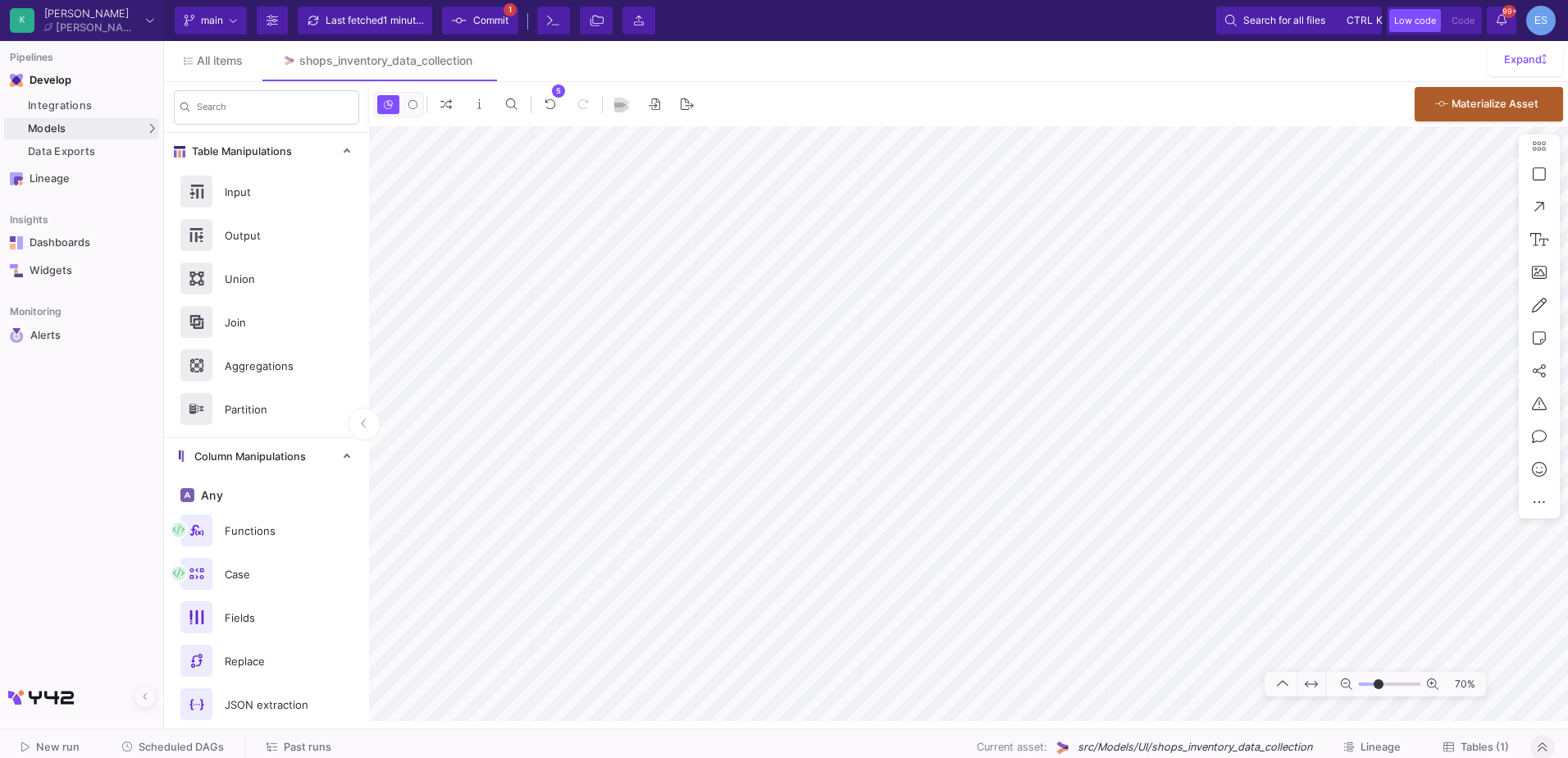
click at [510, 14] on button "Commit 1" at bounding box center [480, 20] width 76 height 28
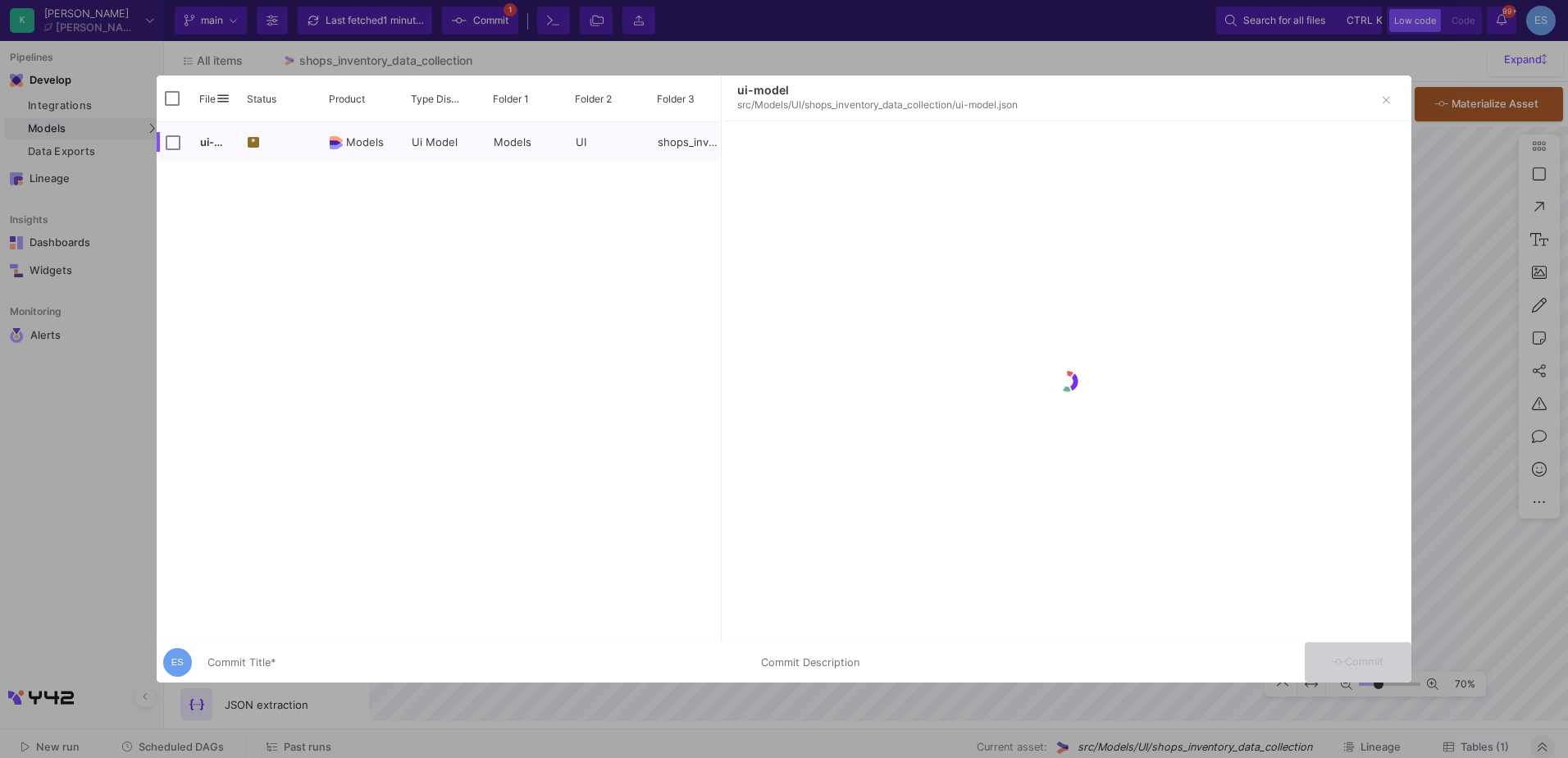
click at [313, 653] on div "Commit Title *" at bounding box center [474, 659] width 534 height 31
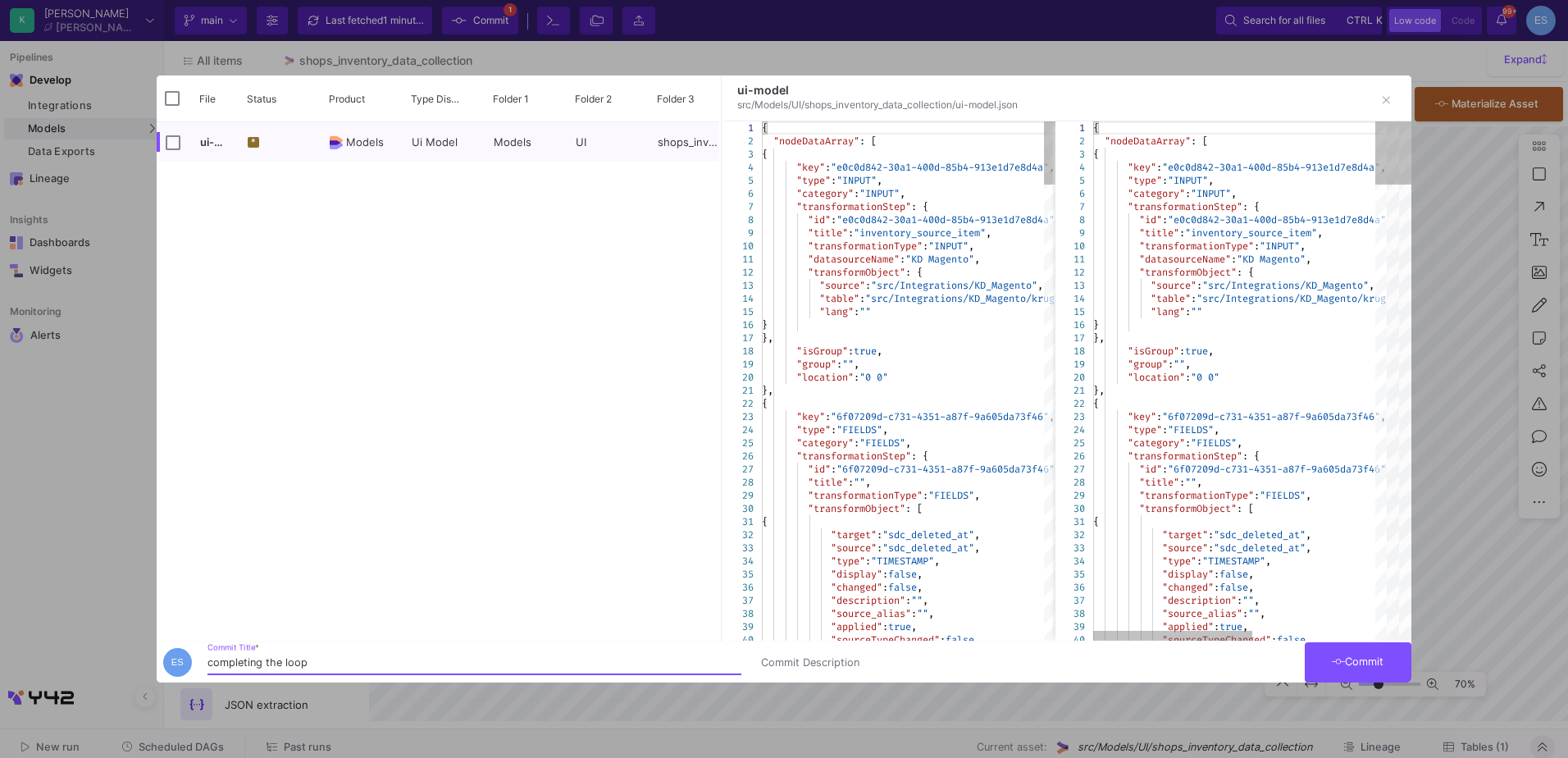
type input "completing the loop"
click at [1354, 660] on span "Commit" at bounding box center [1358, 661] width 52 height 13
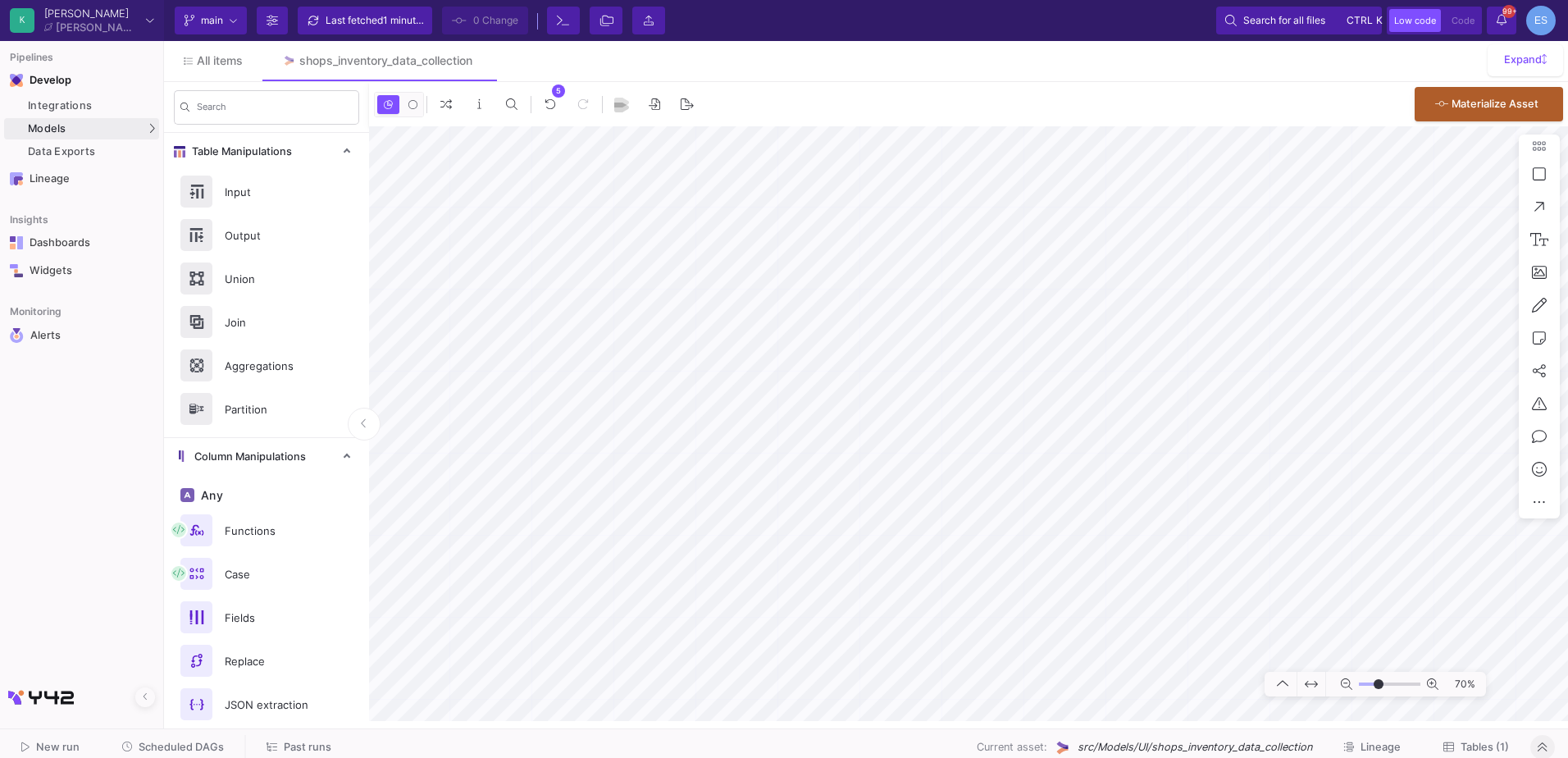
click at [1493, 742] on span "Tables (1)" at bounding box center [1484, 746] width 48 height 13
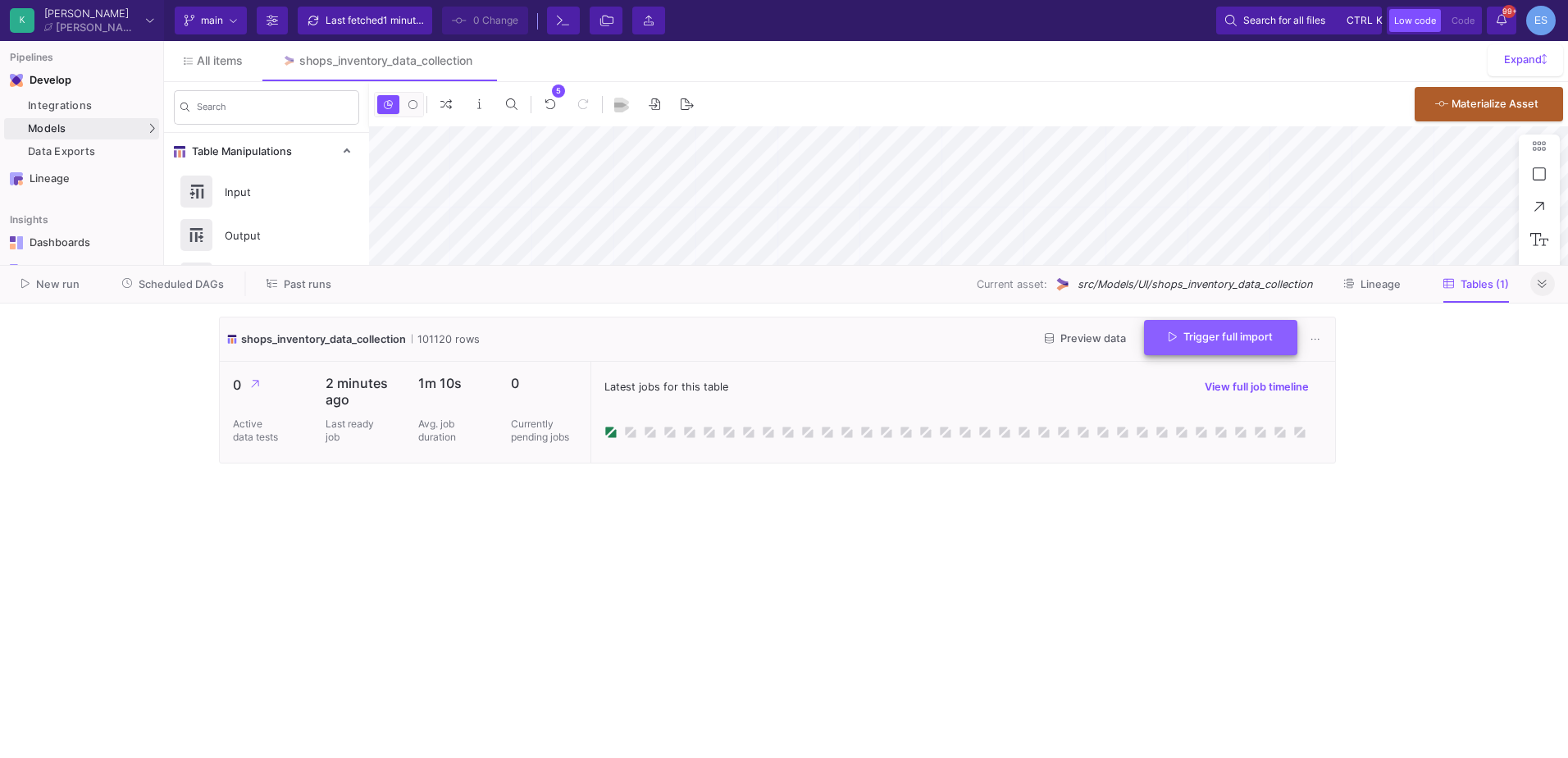
click at [1161, 347] on button "Trigger full import" at bounding box center [1220, 337] width 153 height 36
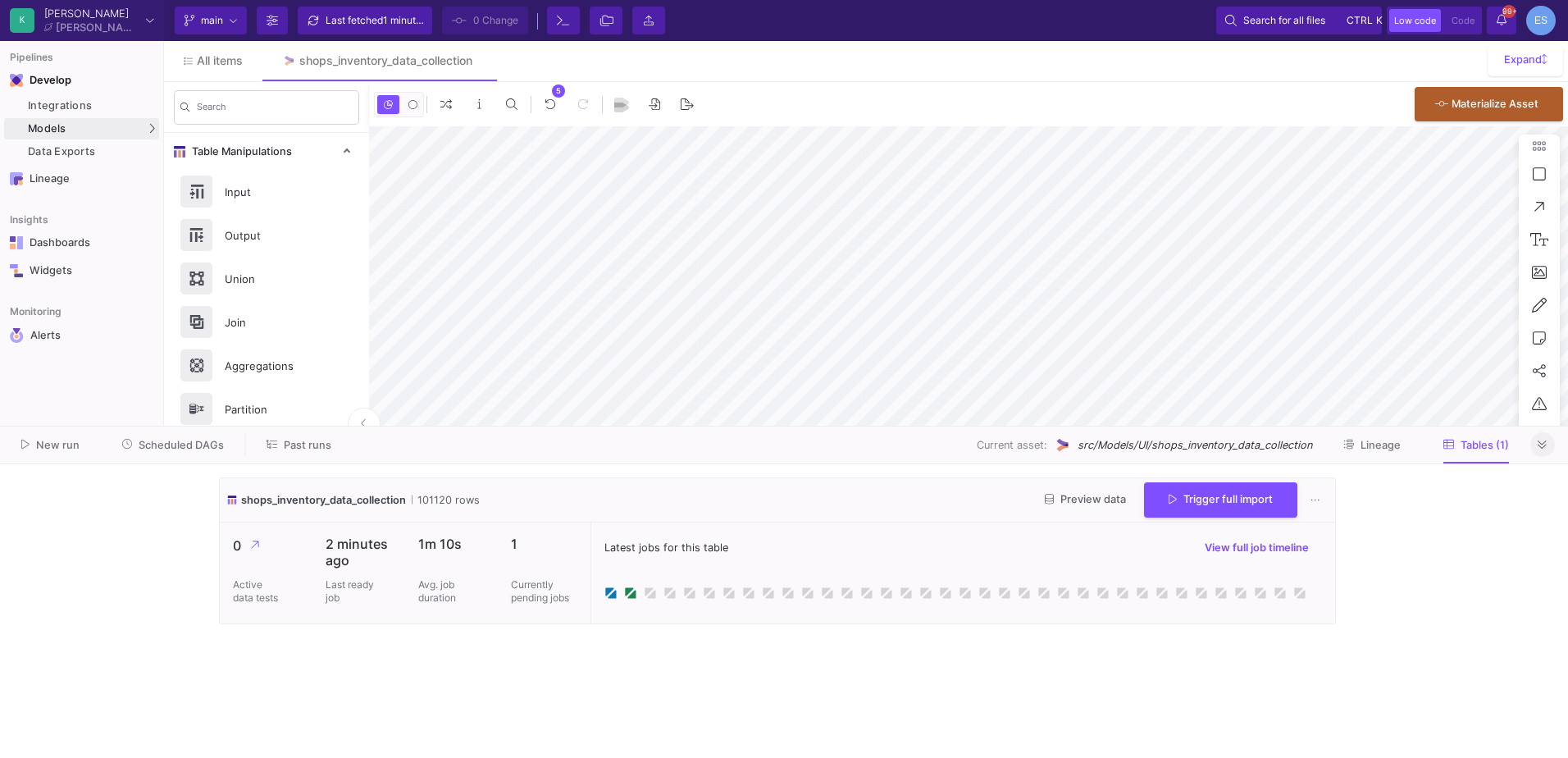
drag, startPoint x: 139, startPoint y: 265, endPoint x: 114, endPoint y: 425, distance: 161.9
click at [114, 425] on div at bounding box center [784, 425] width 1568 height 1
click at [74, 325] on link "Alerts" at bounding box center [81, 335] width 155 height 28
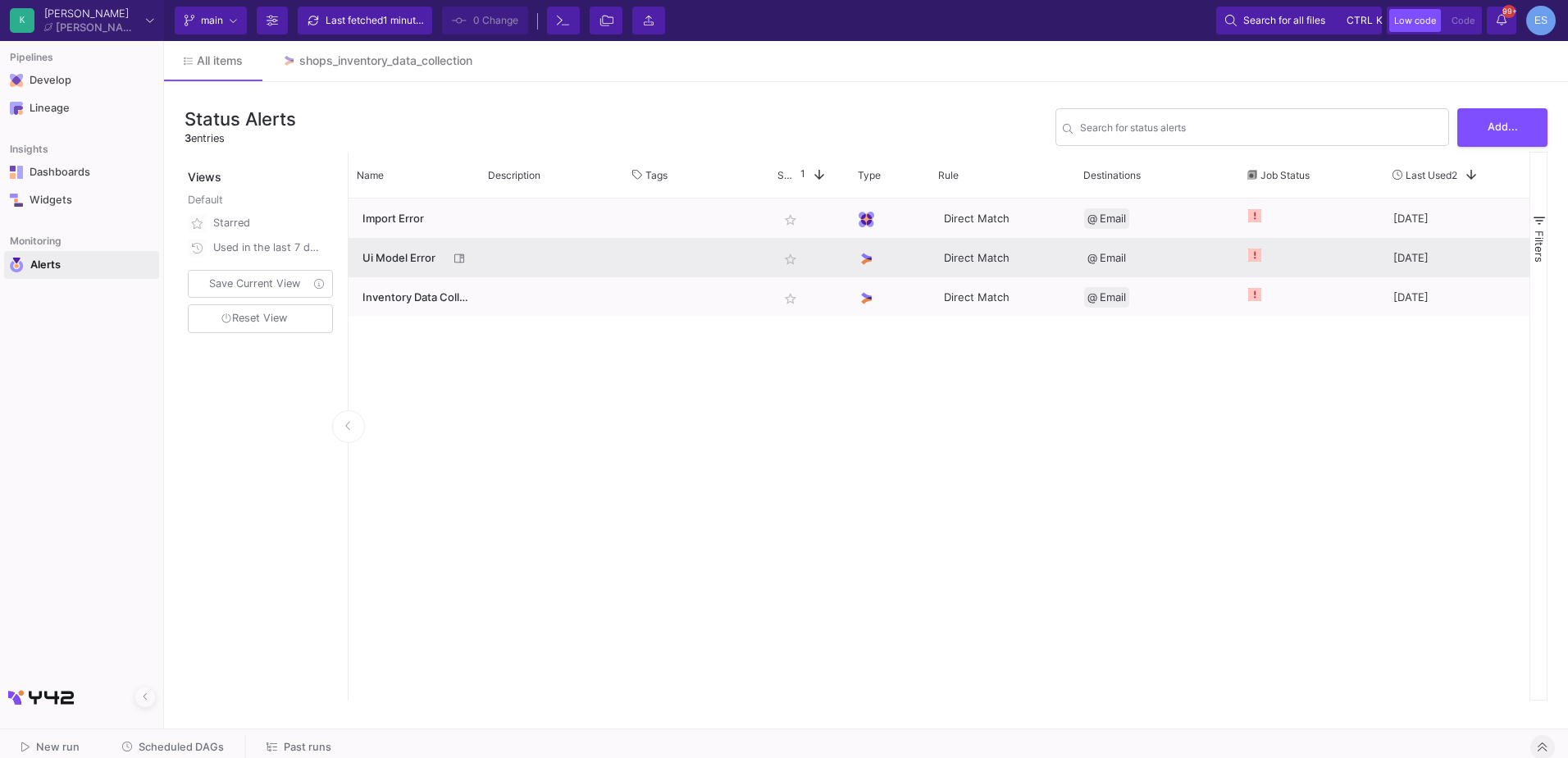
click at [364, 263] on span "Ui Model Error" at bounding box center [406, 258] width 87 height 38
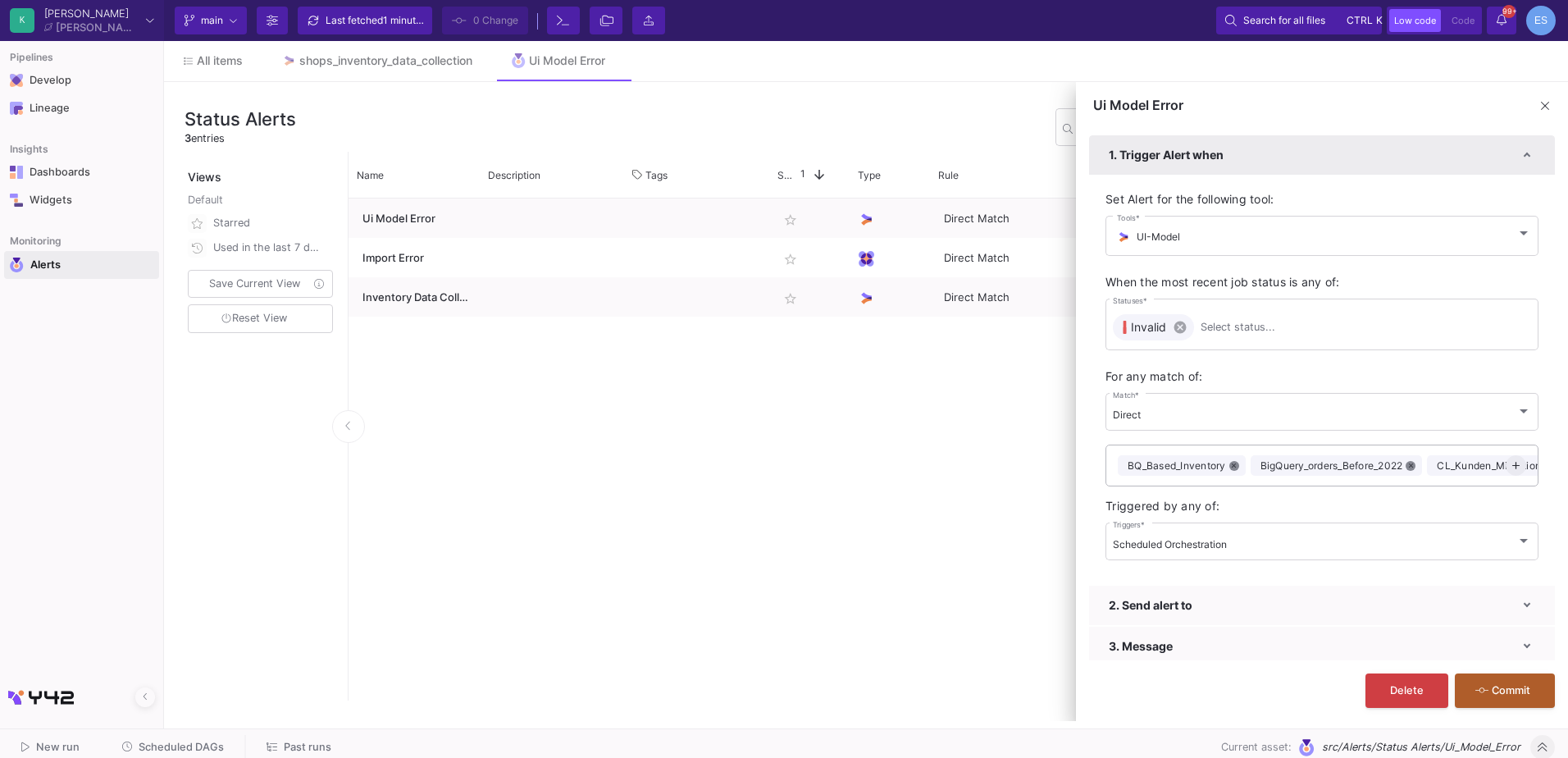
click at [1505, 468] on mat-icon "add" at bounding box center [1515, 465] width 20 height 20
checkbox input "false"
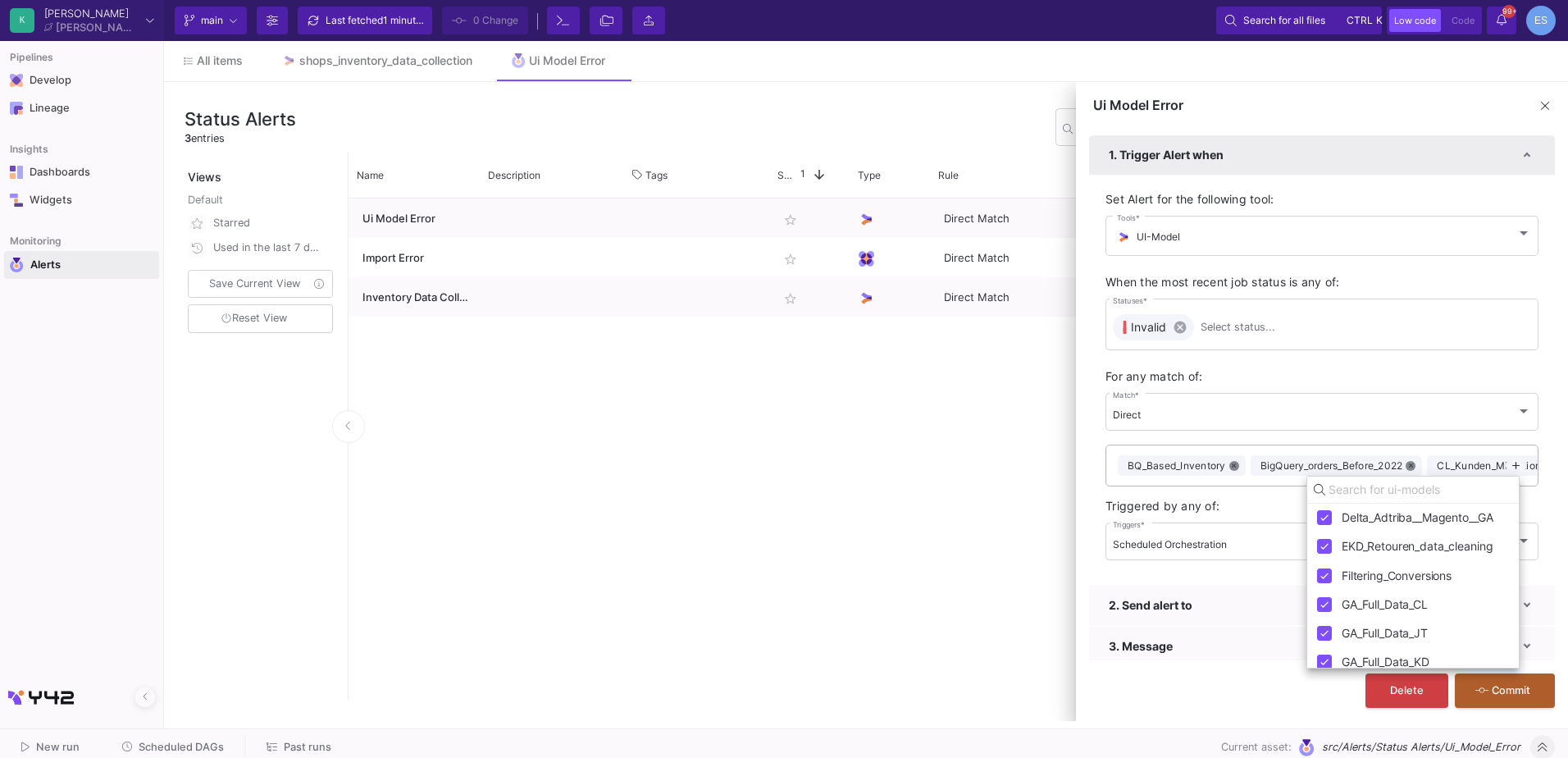
checkbox input "false"
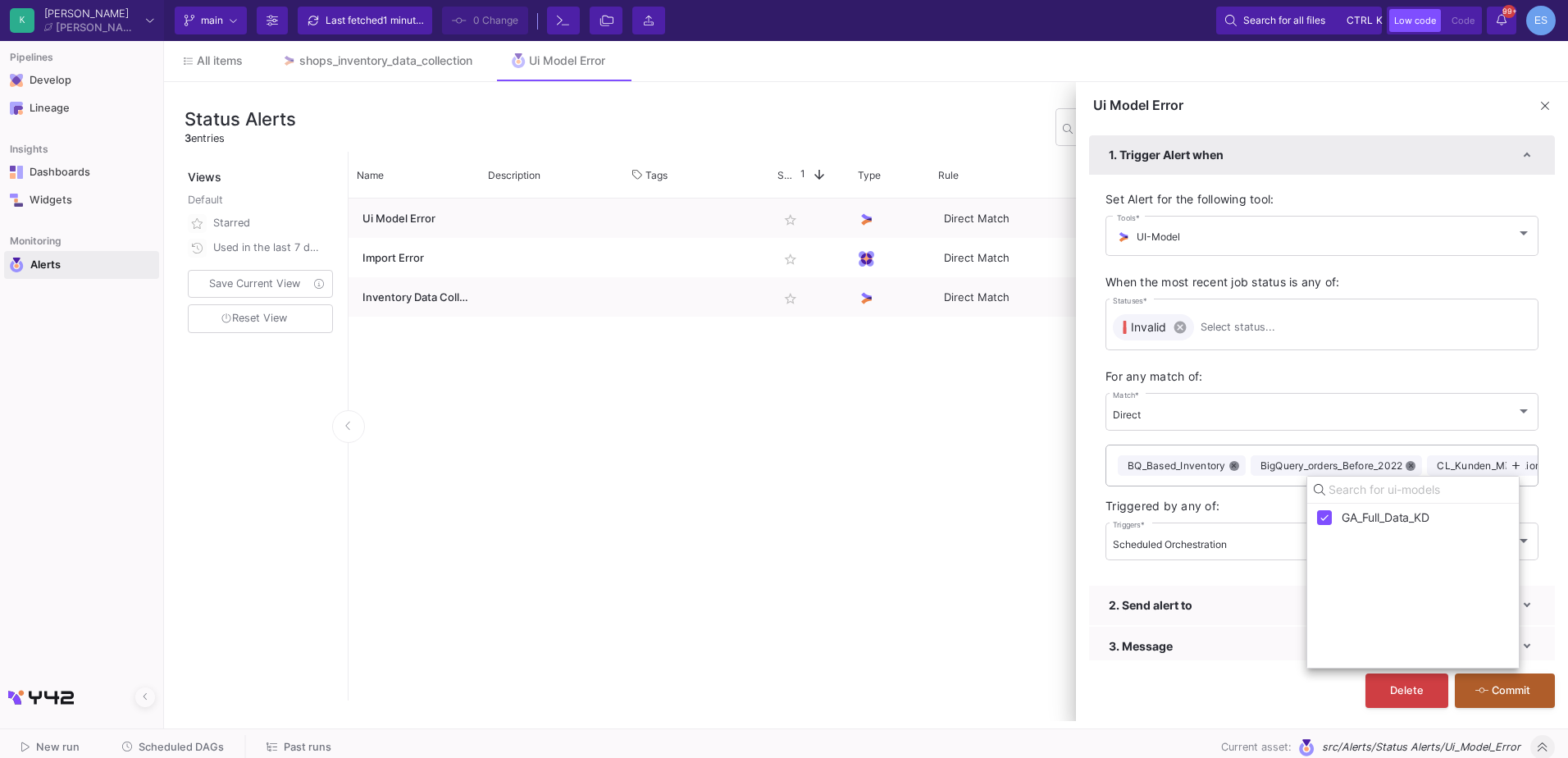
checkbox input "false"
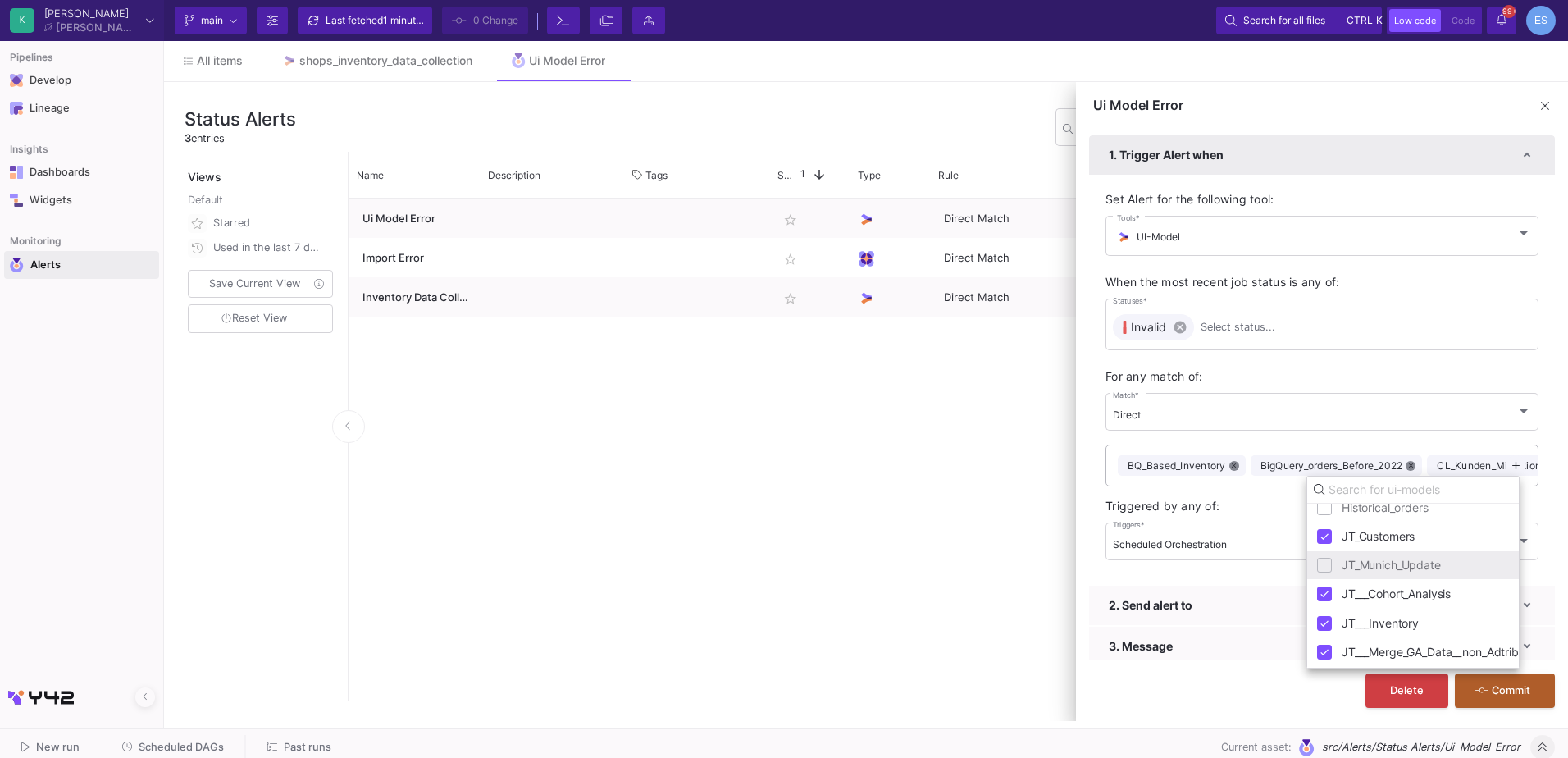
scroll to position [492, 0]
click at [1321, 565] on input "JT_Munich_Update" at bounding box center [1324, 564] width 14 height 14
checkbox input "true"
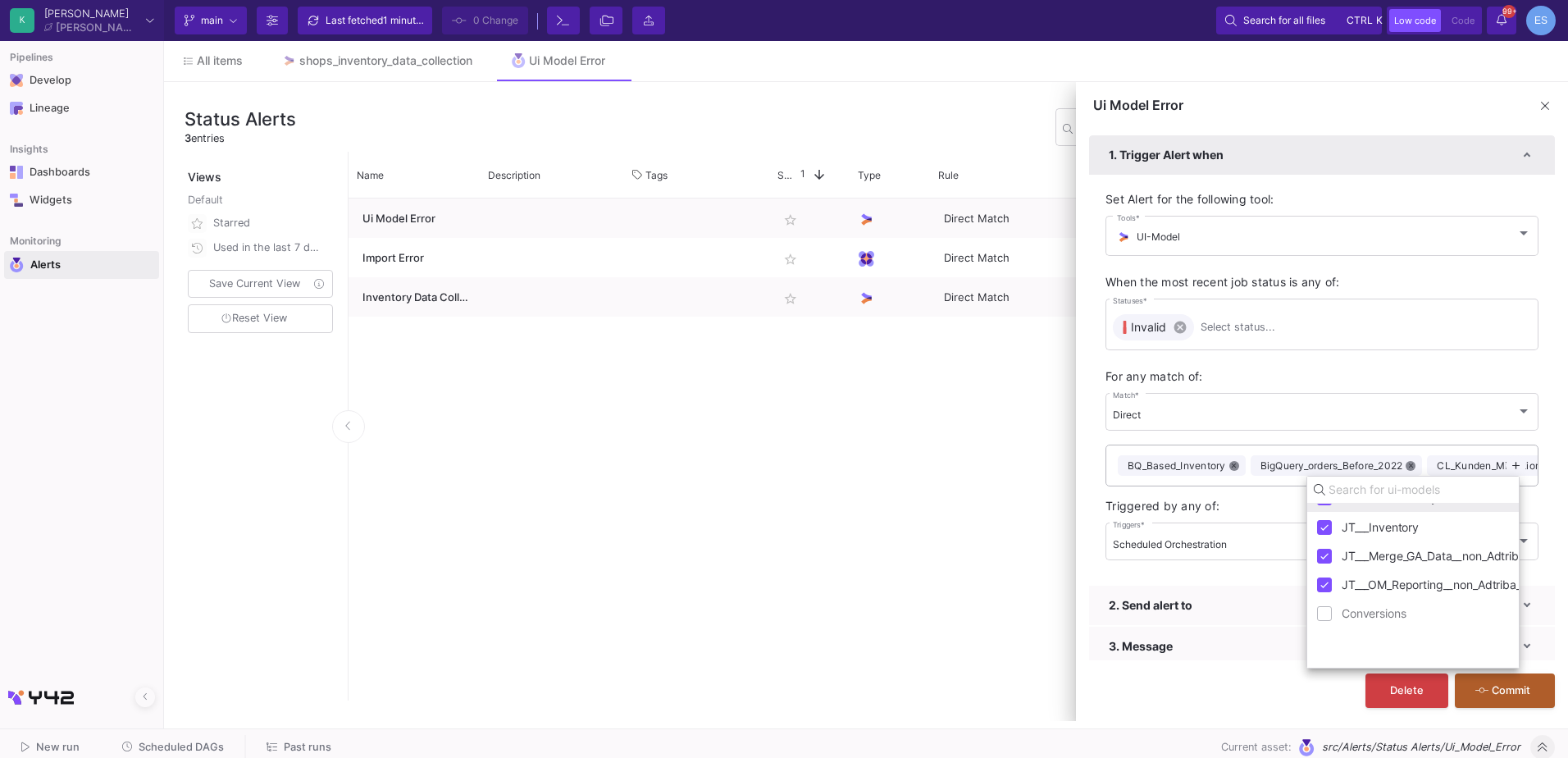
checkbox input "true"
checkbox input "false"
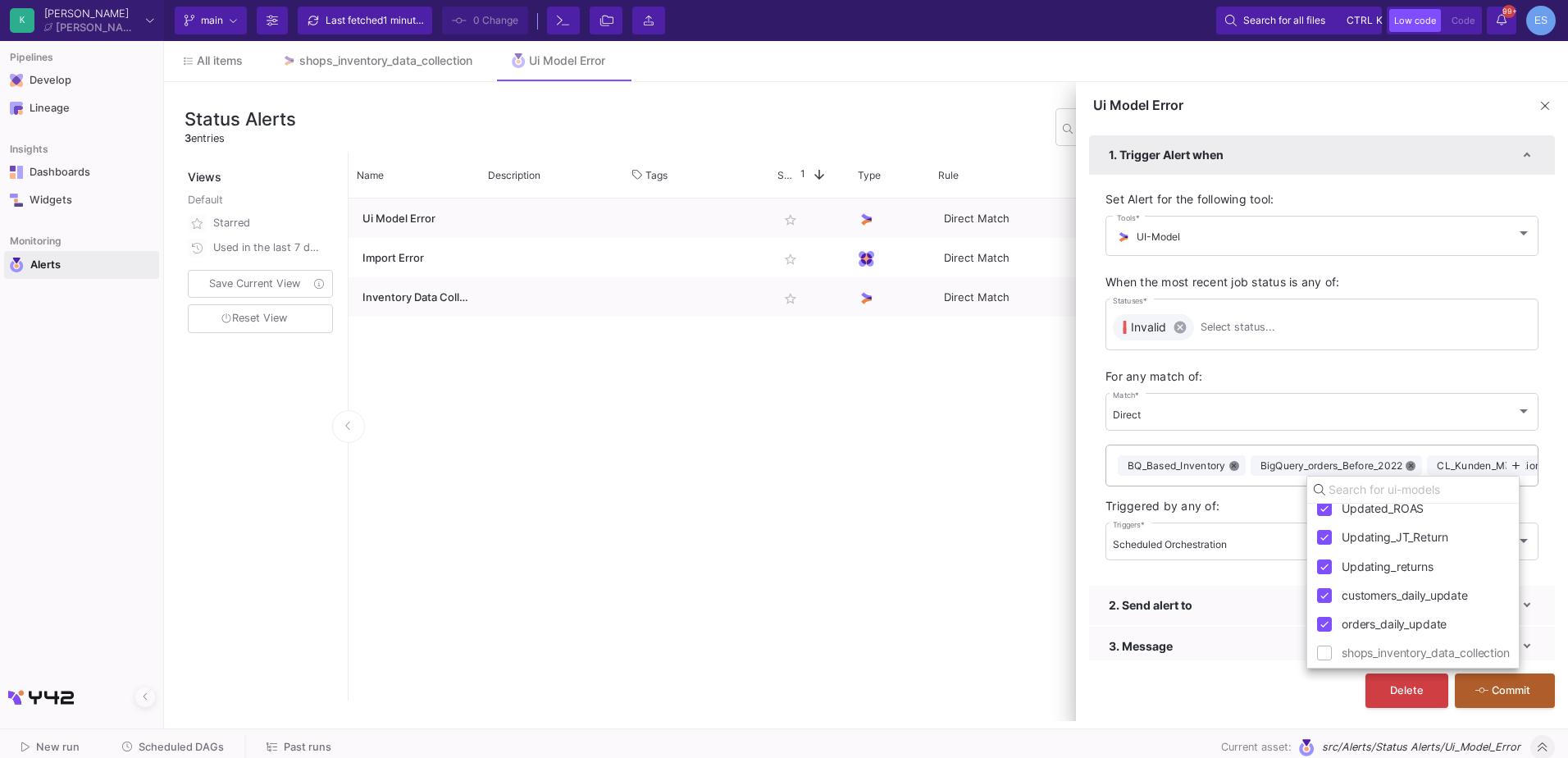
scroll to position [1238, 0]
click at [1325, 654] on input "shops_inventory_data_collection" at bounding box center [1324, 649] width 14 height 14
checkbox input "true"
click at [1282, 691] on div at bounding box center [784, 379] width 1568 height 758
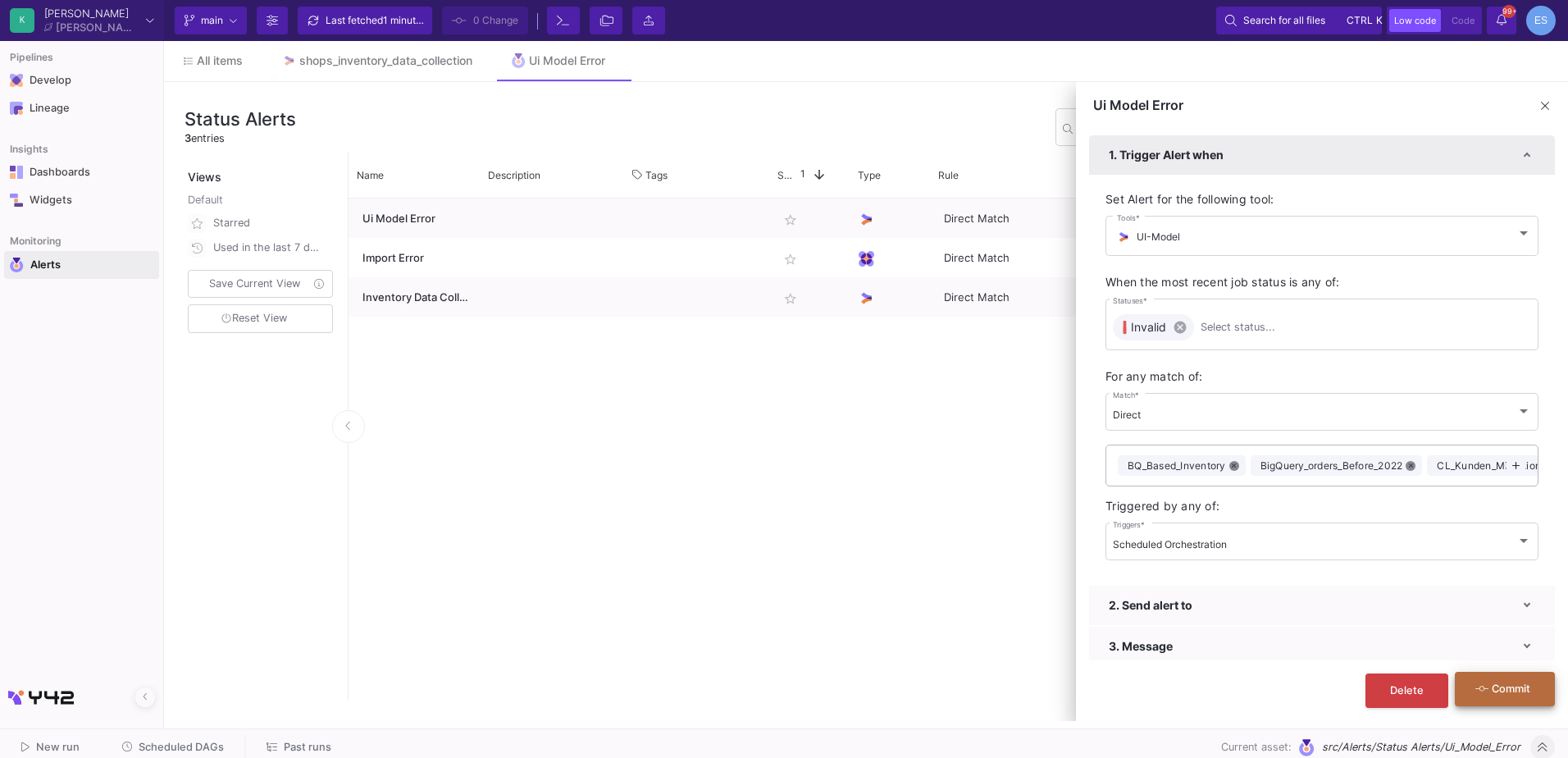
click at [1527, 688] on span "Commit" at bounding box center [1511, 688] width 38 height 13
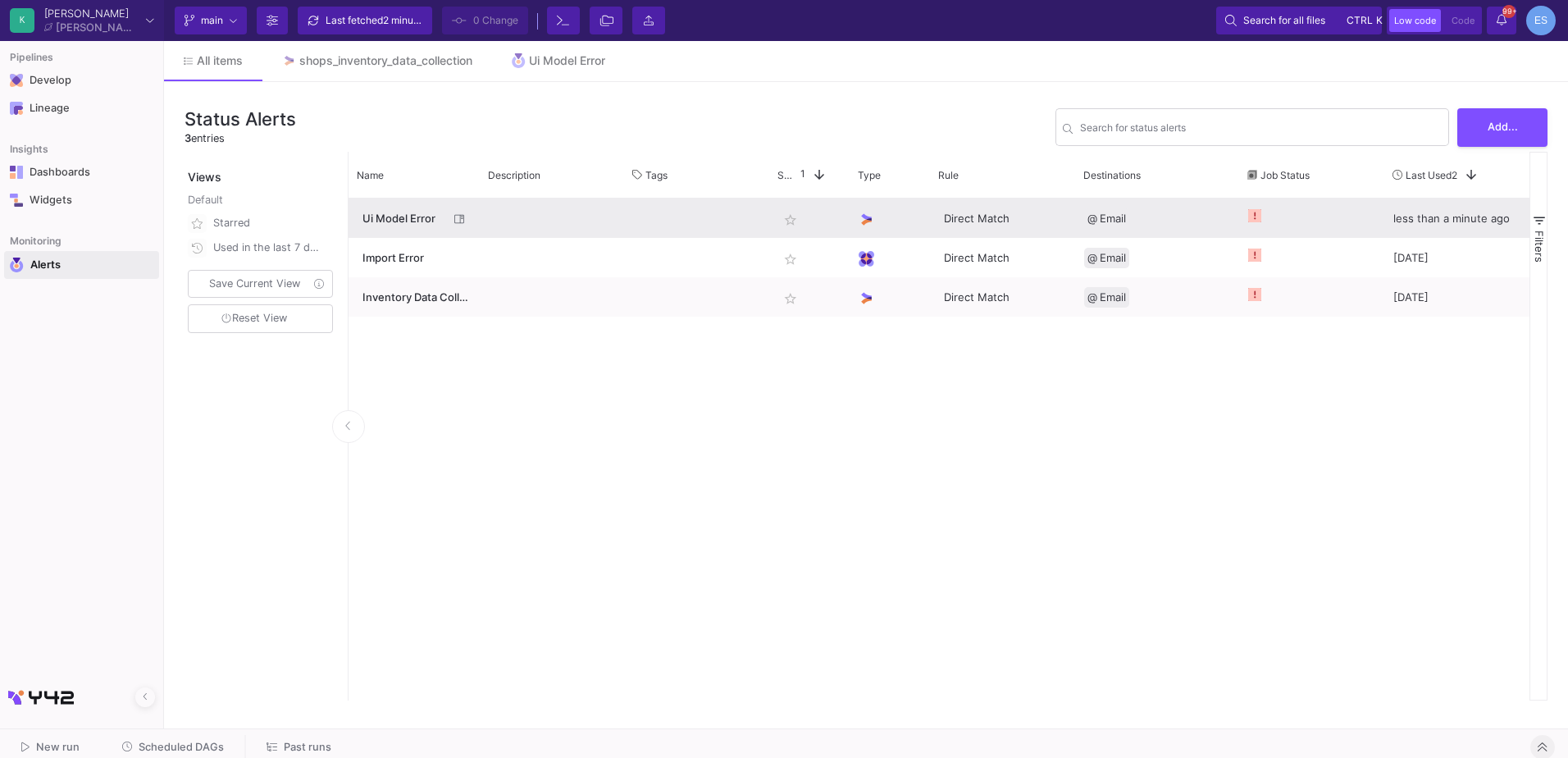
click at [372, 222] on span "Ui Model Error" at bounding box center [406, 218] width 87 height 38
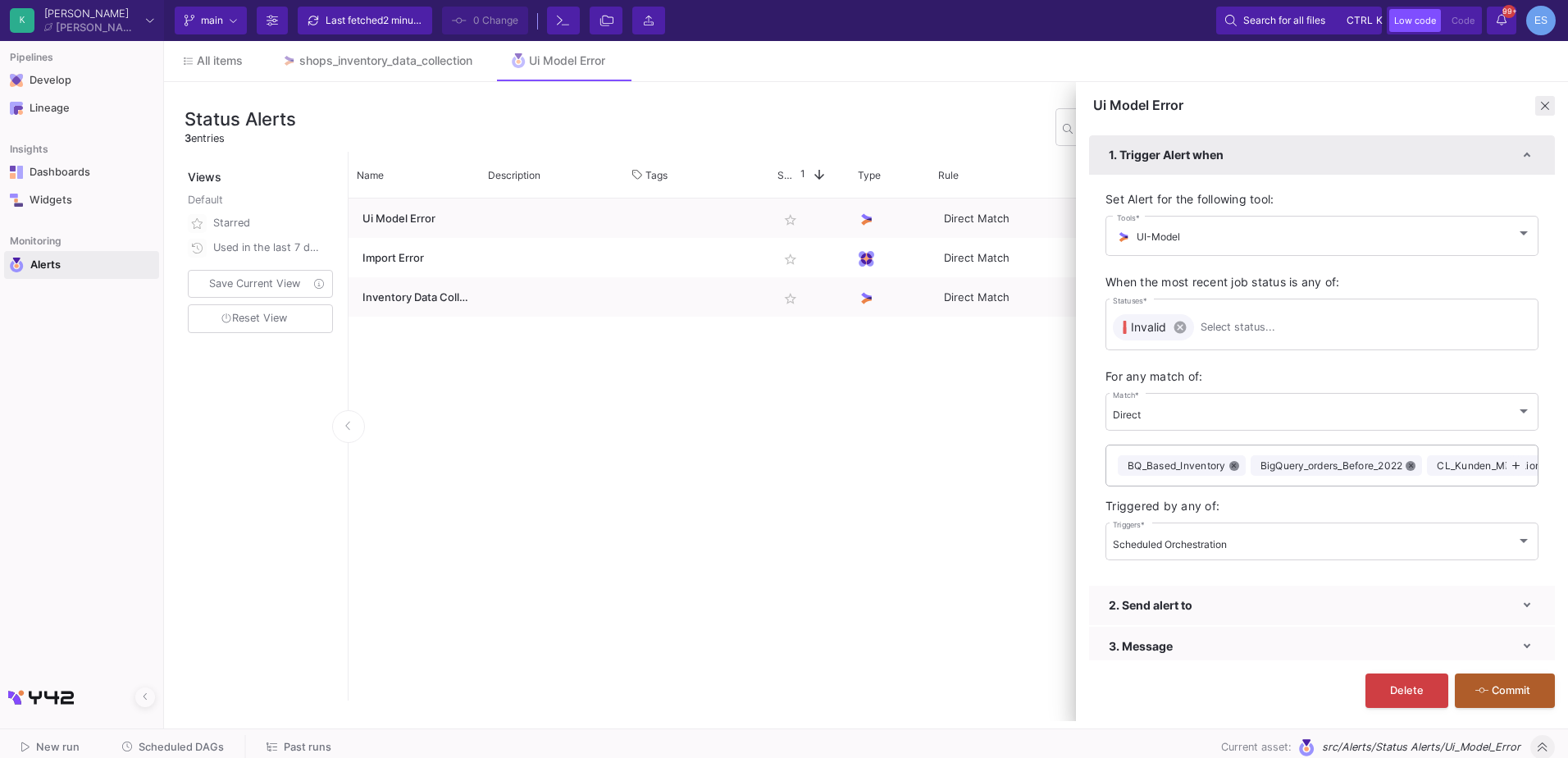
click at [1544, 108] on span at bounding box center [1545, 106] width 19 height 19
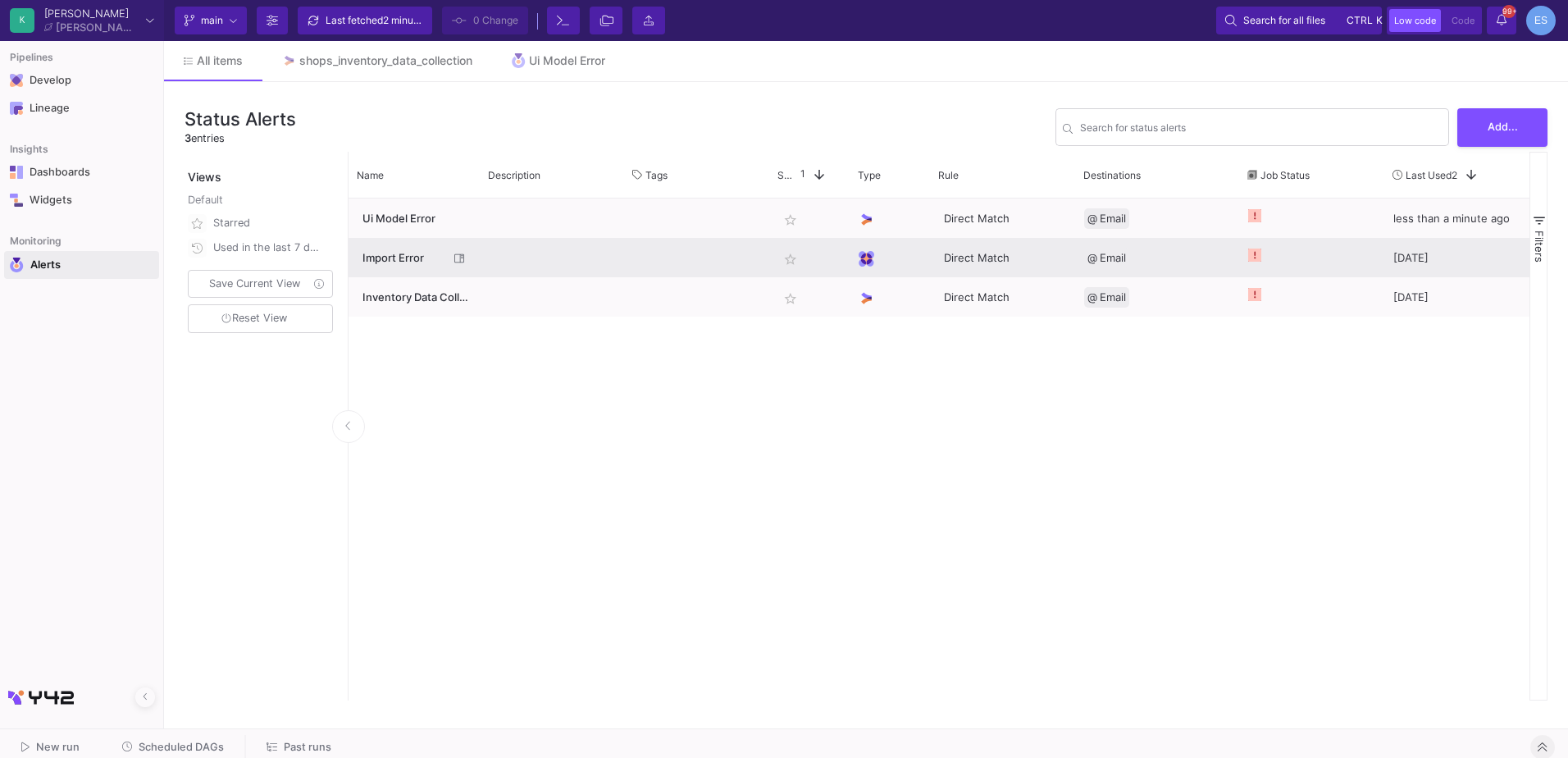
click at [392, 259] on span "Import Error" at bounding box center [406, 258] width 87 height 38
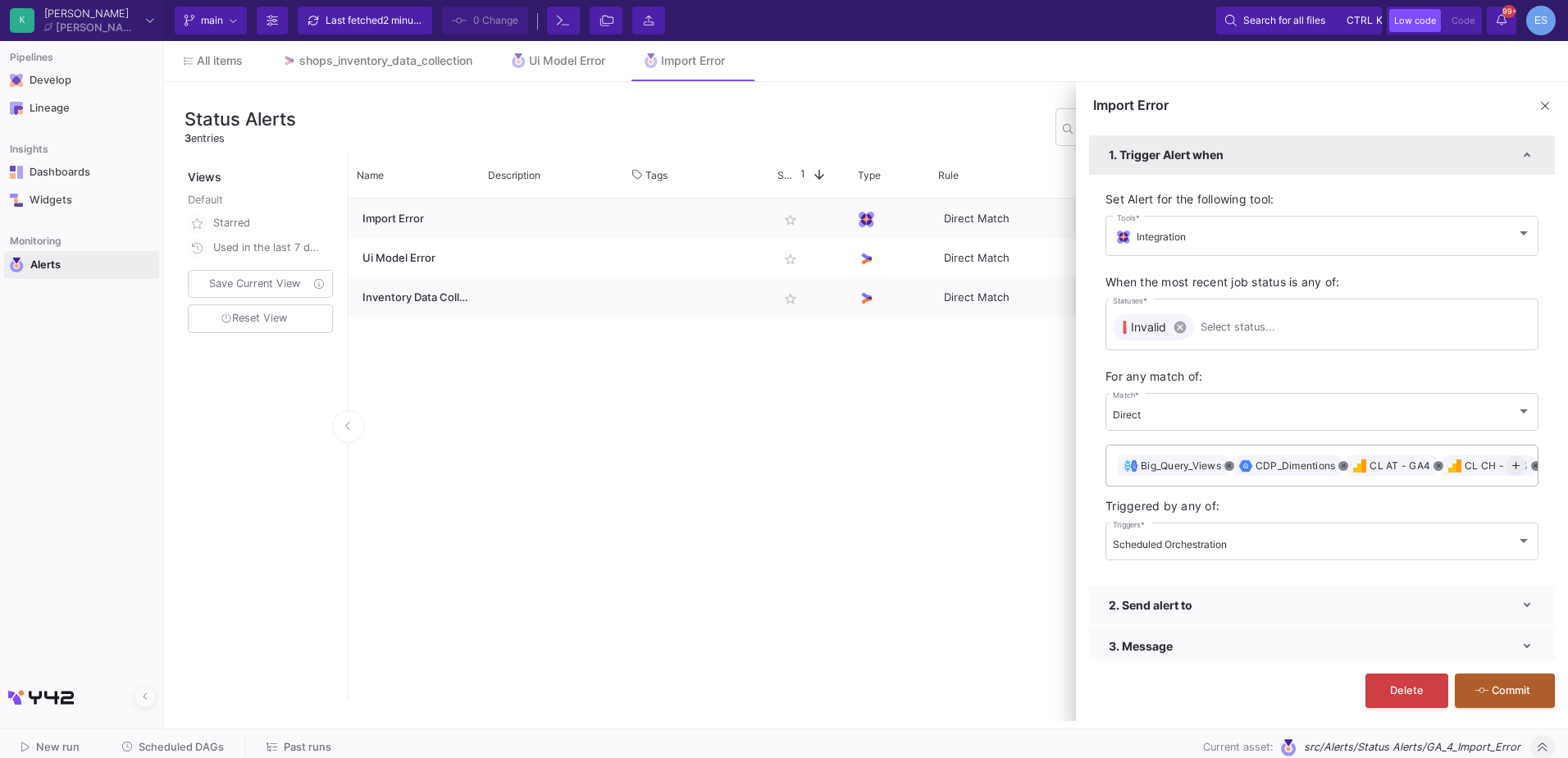
click at [1505, 470] on mat-icon "add" at bounding box center [1515, 465] width 20 height 20
checkbox input "false"
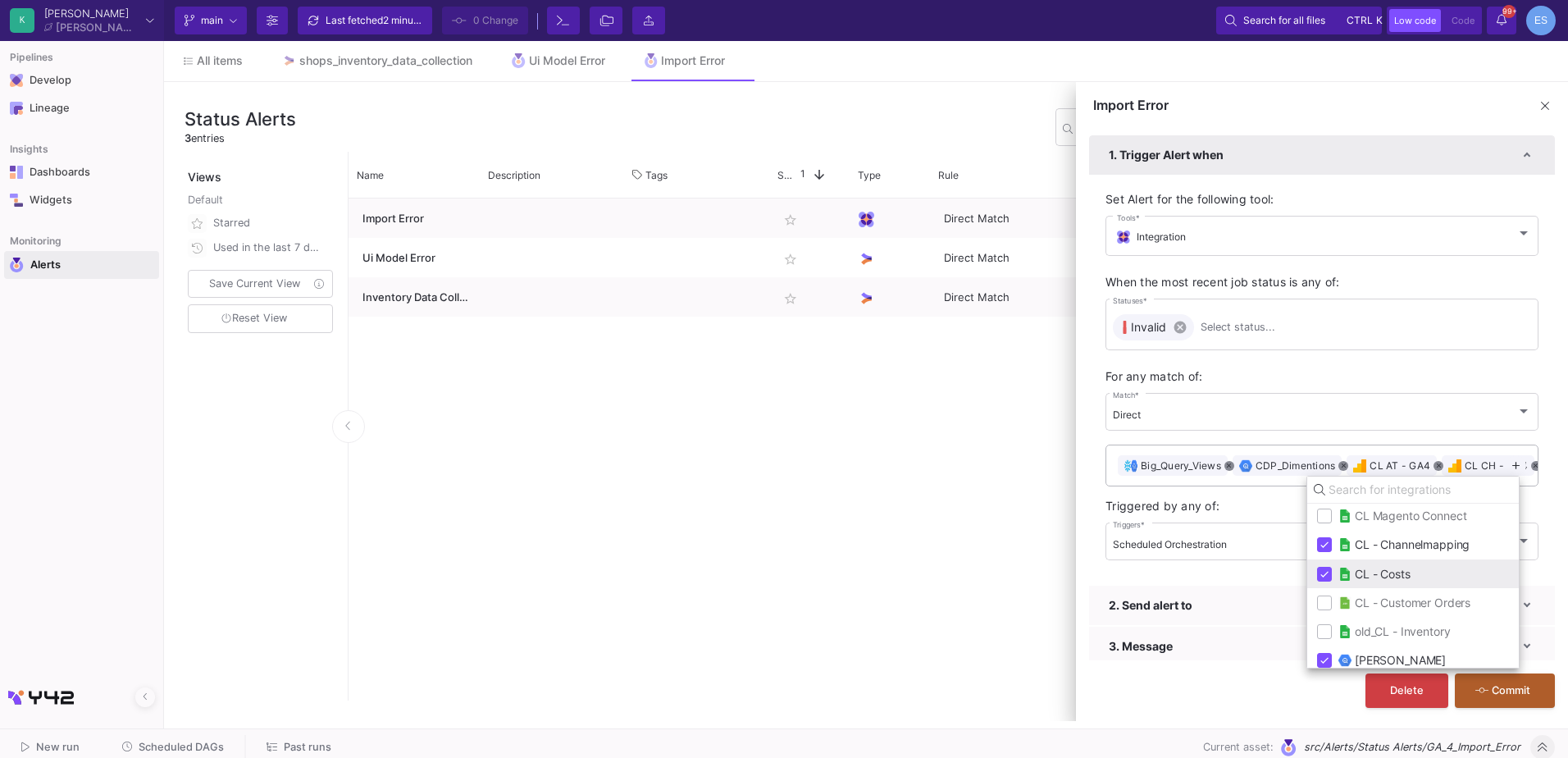
scroll to position [245, 0]
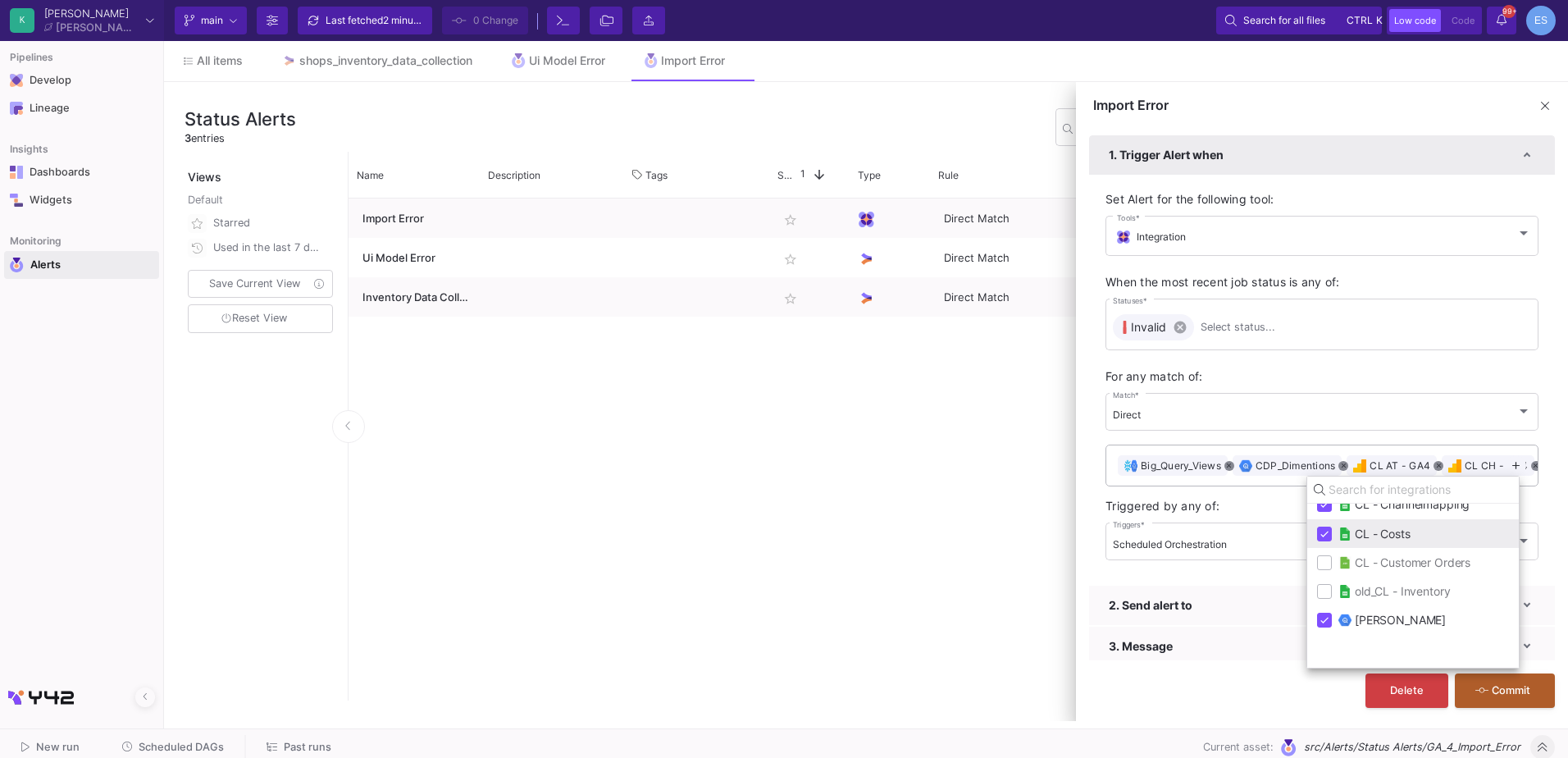
checkbox input "false"
checkbox input "true"
checkbox input "false"
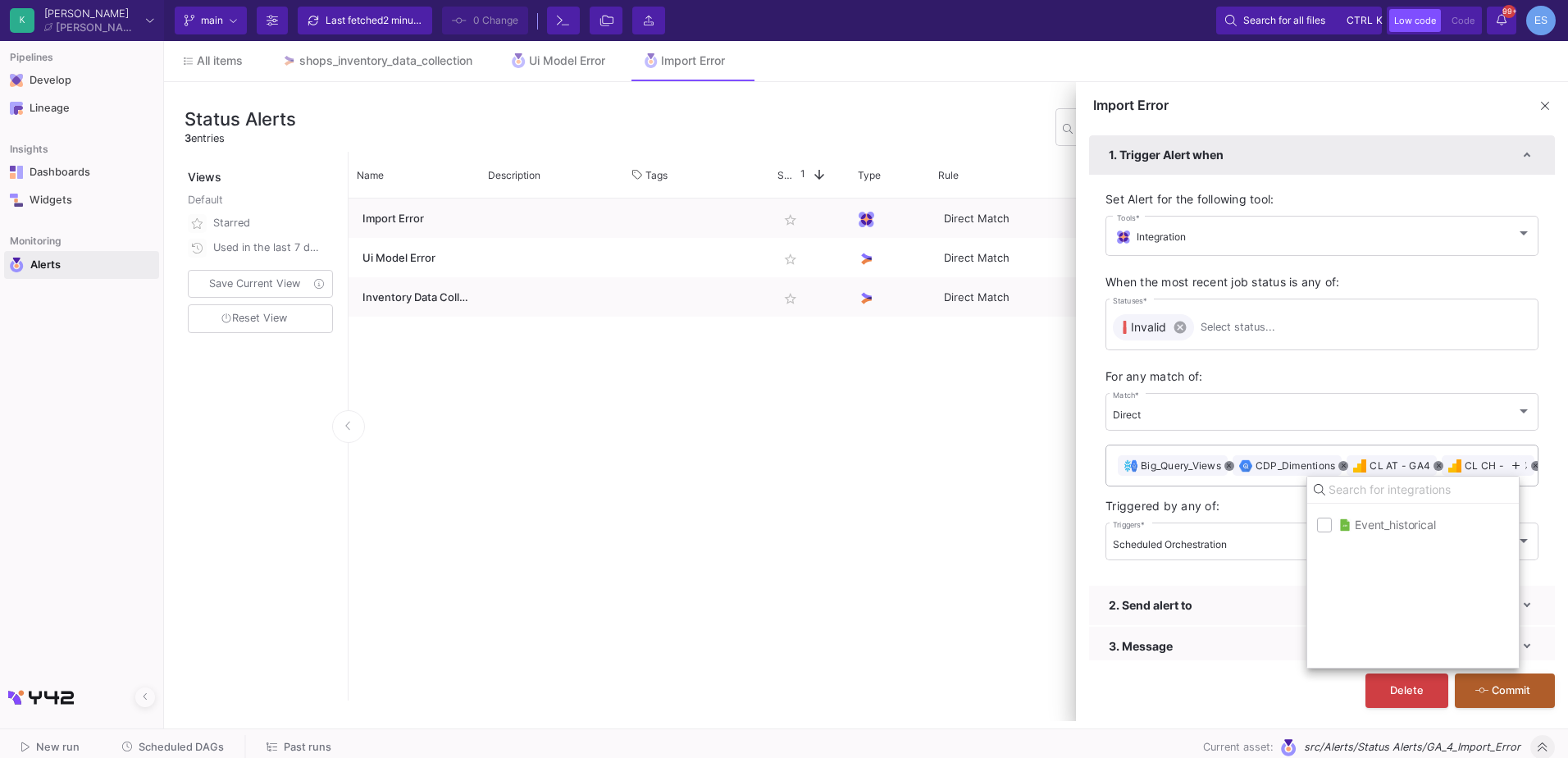
checkbox input "true"
checkbox input "false"
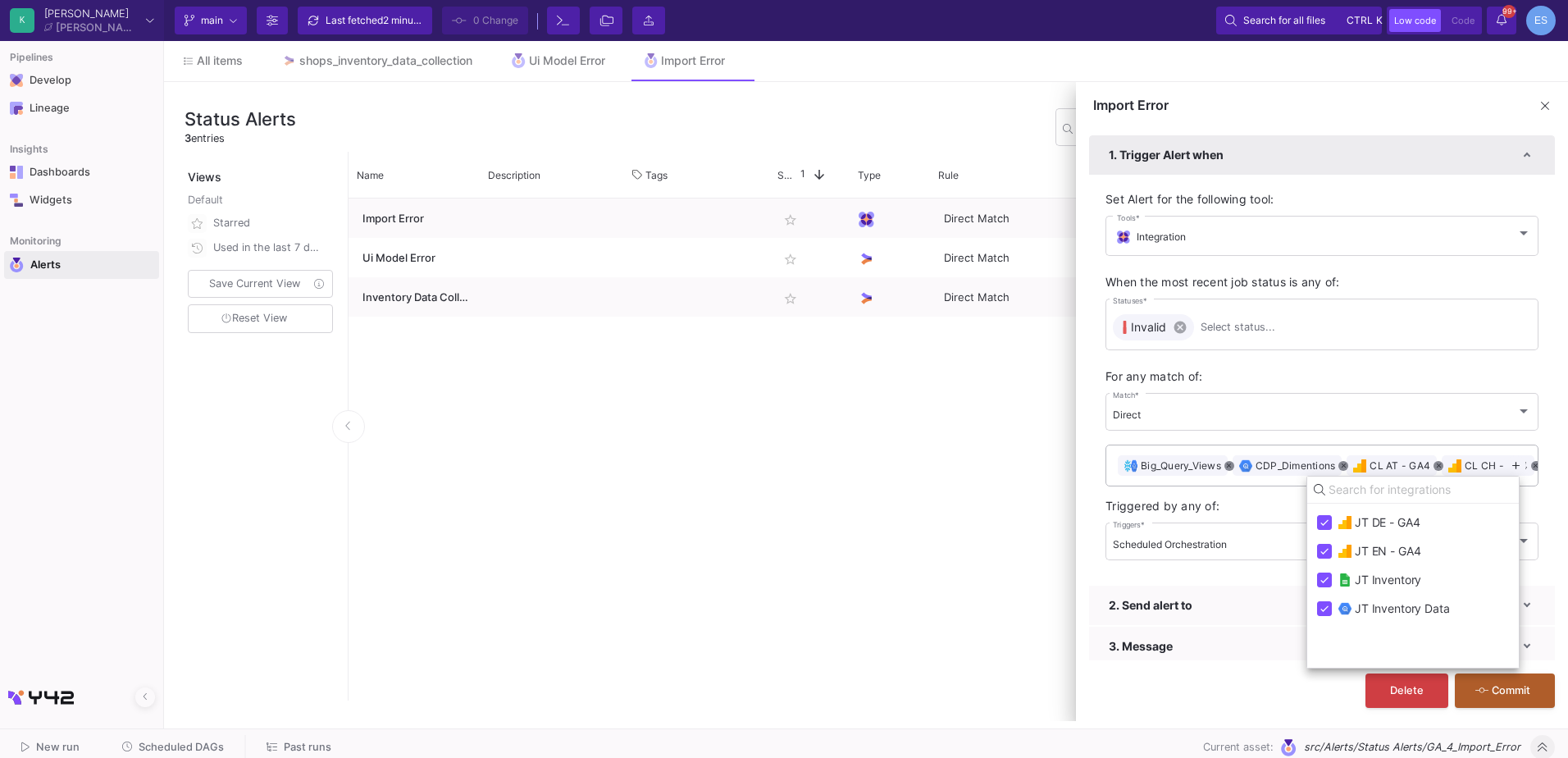
checkbox input "false"
checkbox input "true"
checkbox input "false"
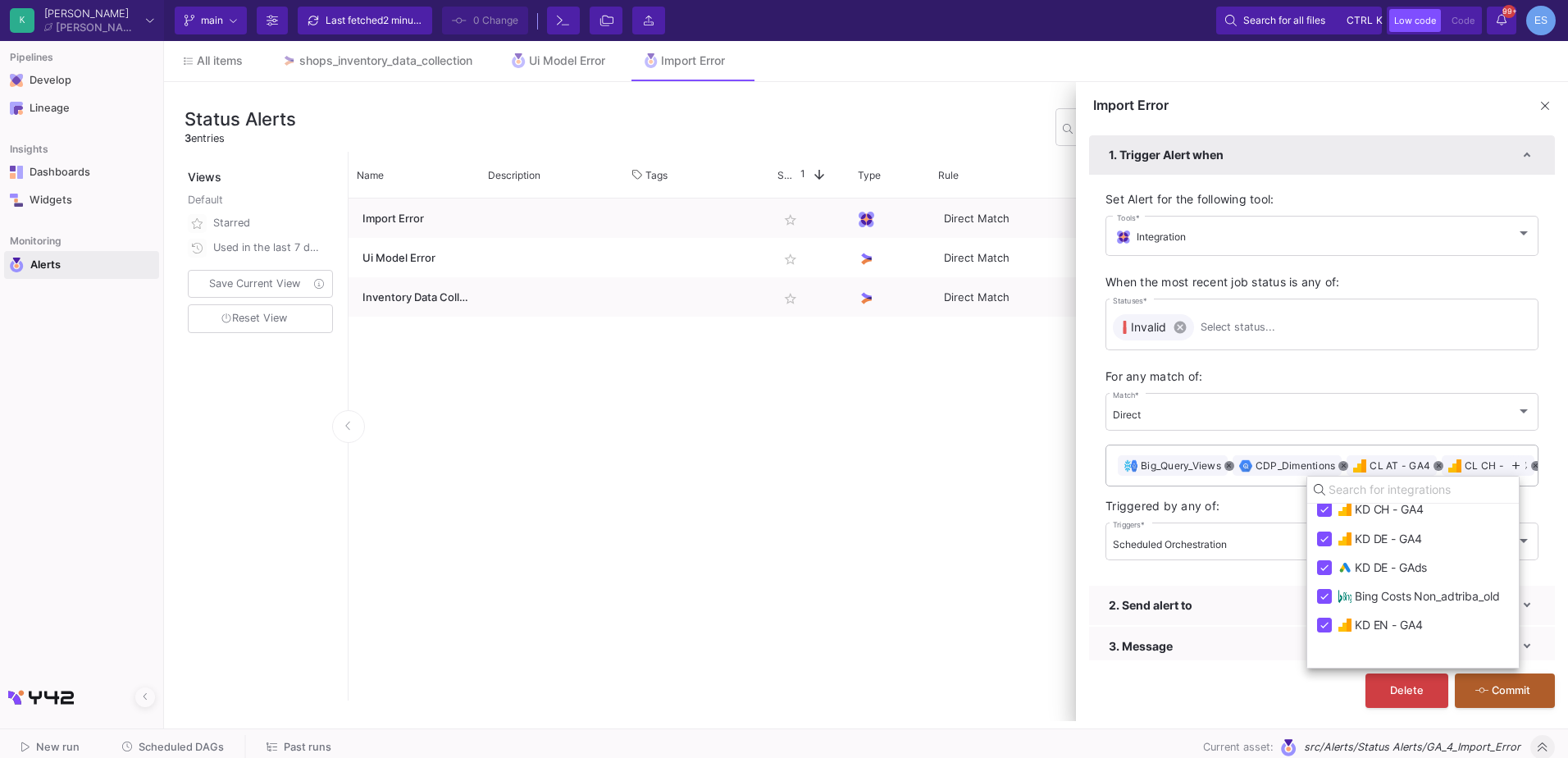
checkbox input "true"
checkbox input "false"
click at [1229, 706] on div at bounding box center [784, 379] width 1568 height 758
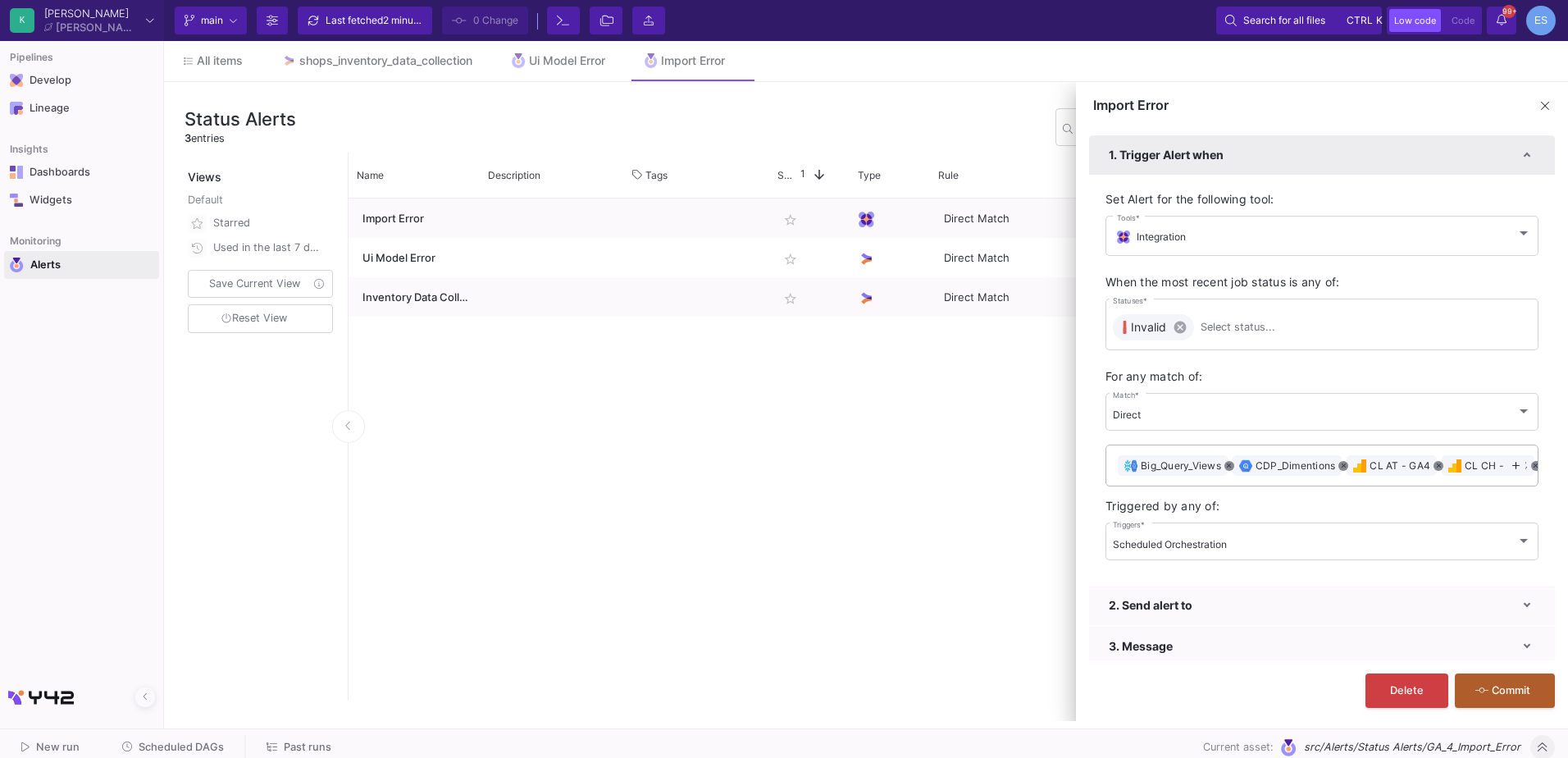
click at [697, 462] on div "Import Error star_border Direct Match @ Email less than a minute ago Ui Model E…" at bounding box center [939, 449] width 1181 height 502
click at [1538, 97] on span at bounding box center [1545, 106] width 19 height 19
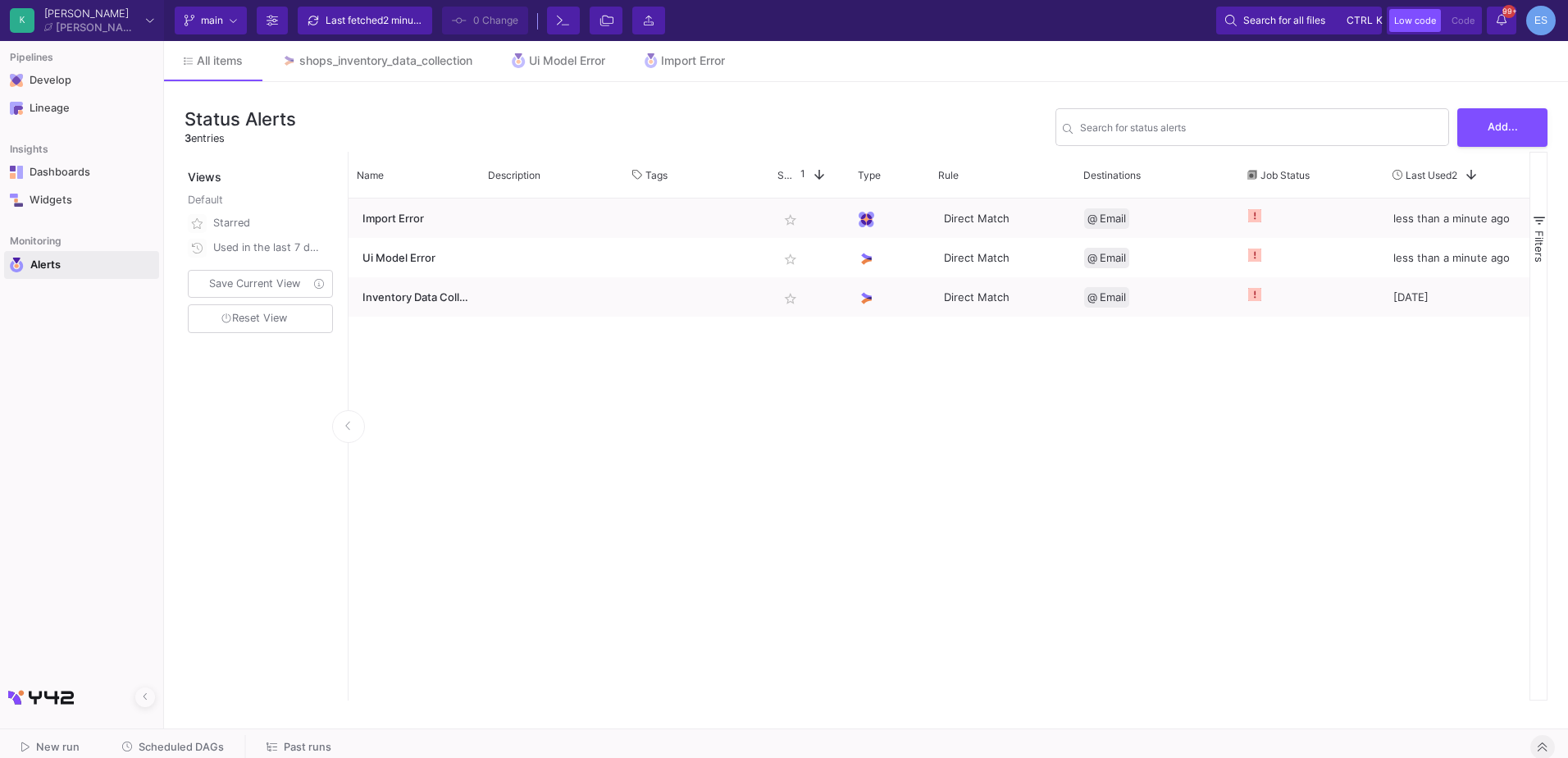
click at [492, 493] on div "Import Error star_border Direct Match @ Email less than a minute ago Ui Model E…" at bounding box center [939, 449] width 1181 height 502
click at [590, 53] on link "Ui Model Error" at bounding box center [559, 61] width 133 height 39
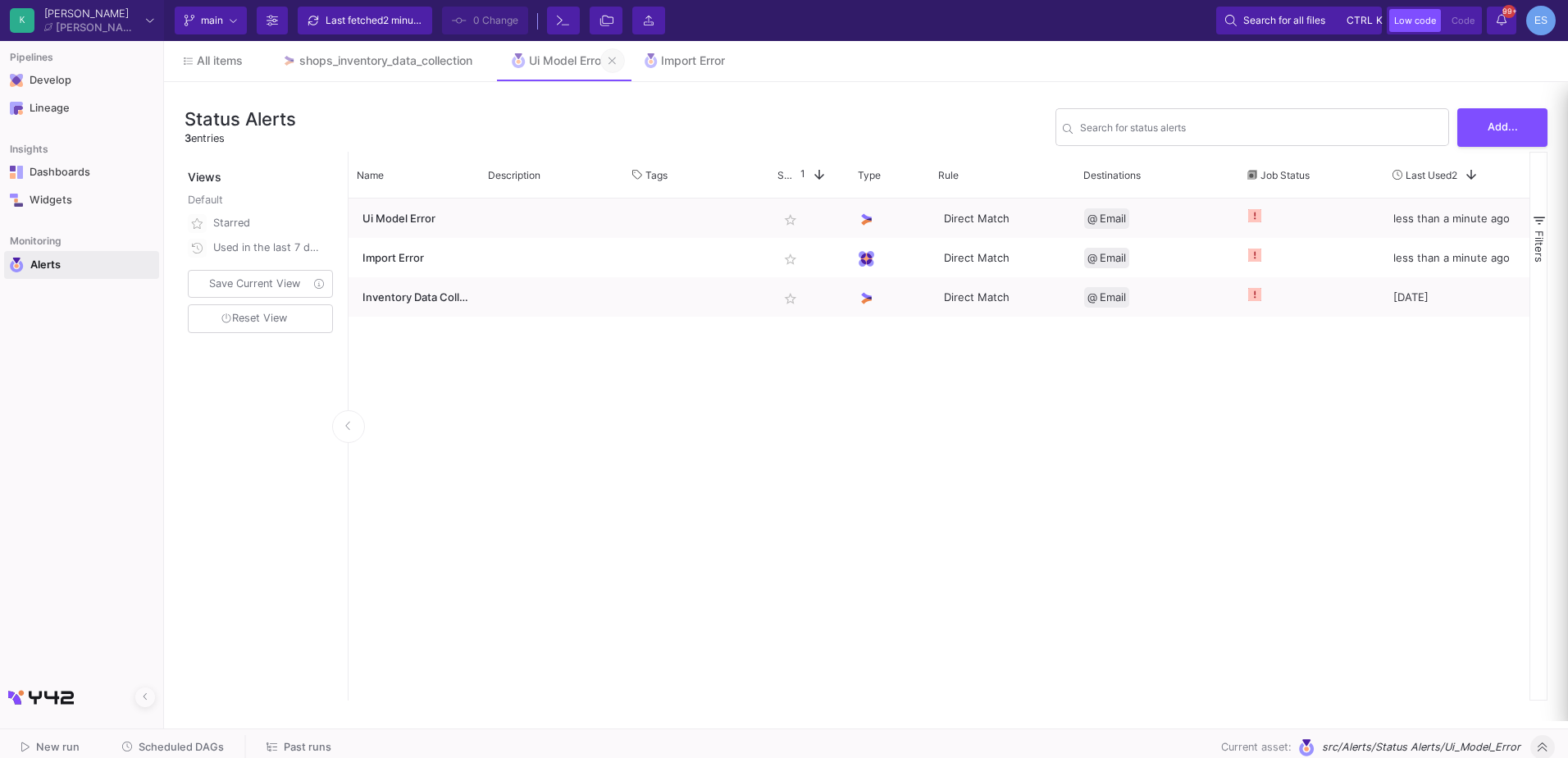
click at [615, 61] on button at bounding box center [613, 61] width 25 height 25
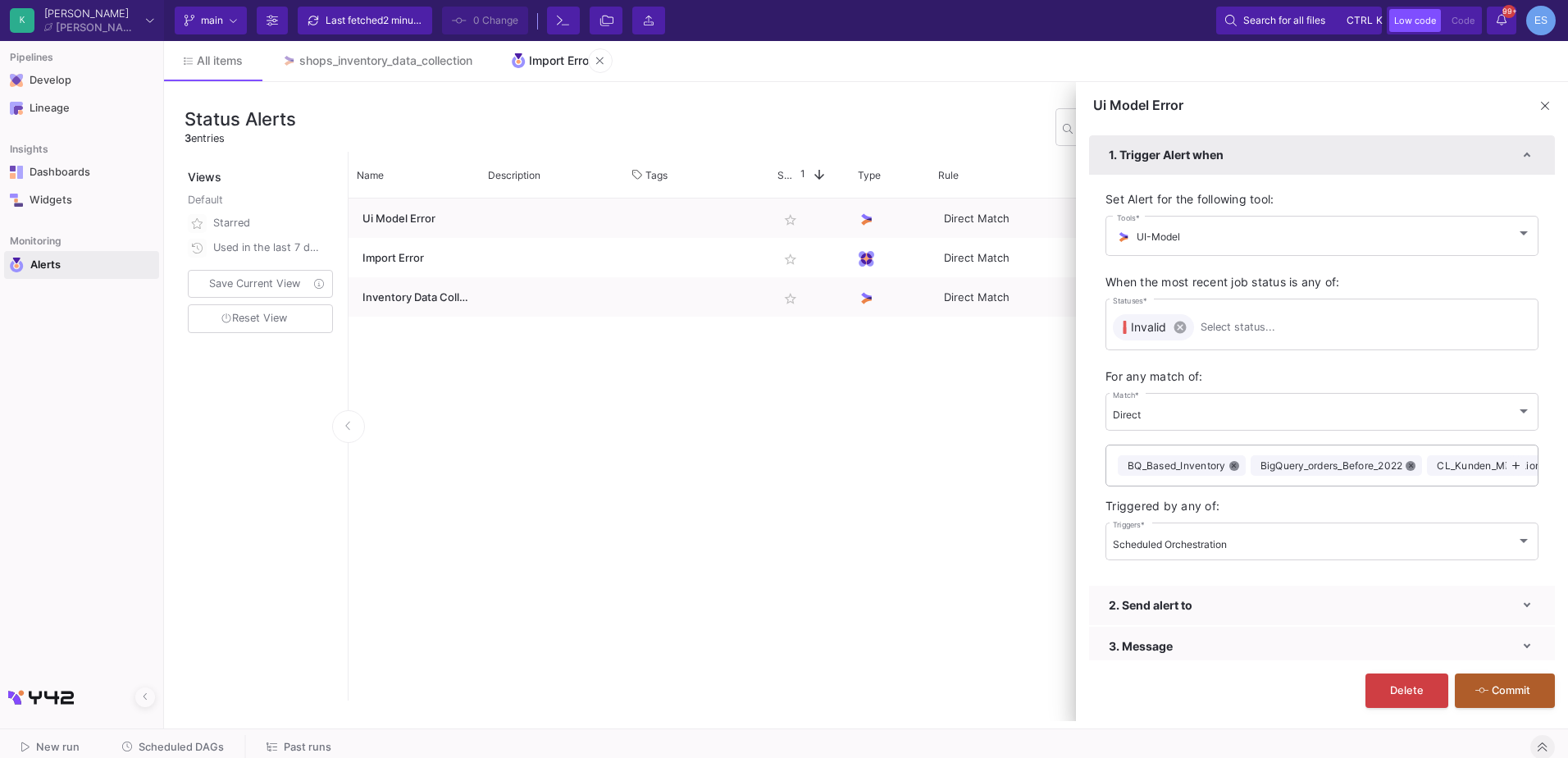
click at [578, 55] on div "Import Error" at bounding box center [561, 61] width 63 height 13
type input "Import Error"
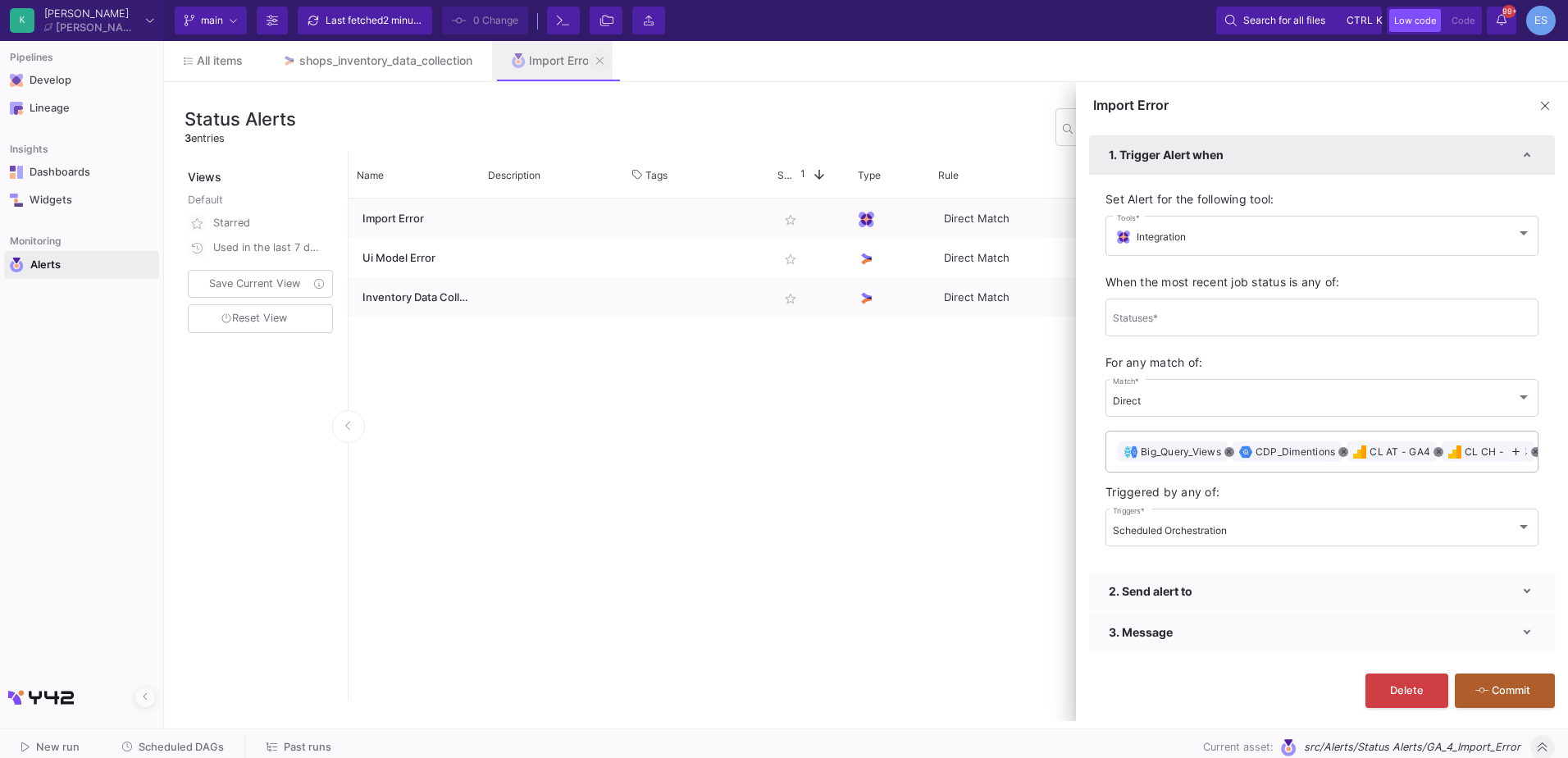
click at [603, 62] on icon at bounding box center [600, 61] width 8 height 12
click at [369, 55] on div "shops_inventory_data_collection" at bounding box center [386, 61] width 173 height 13
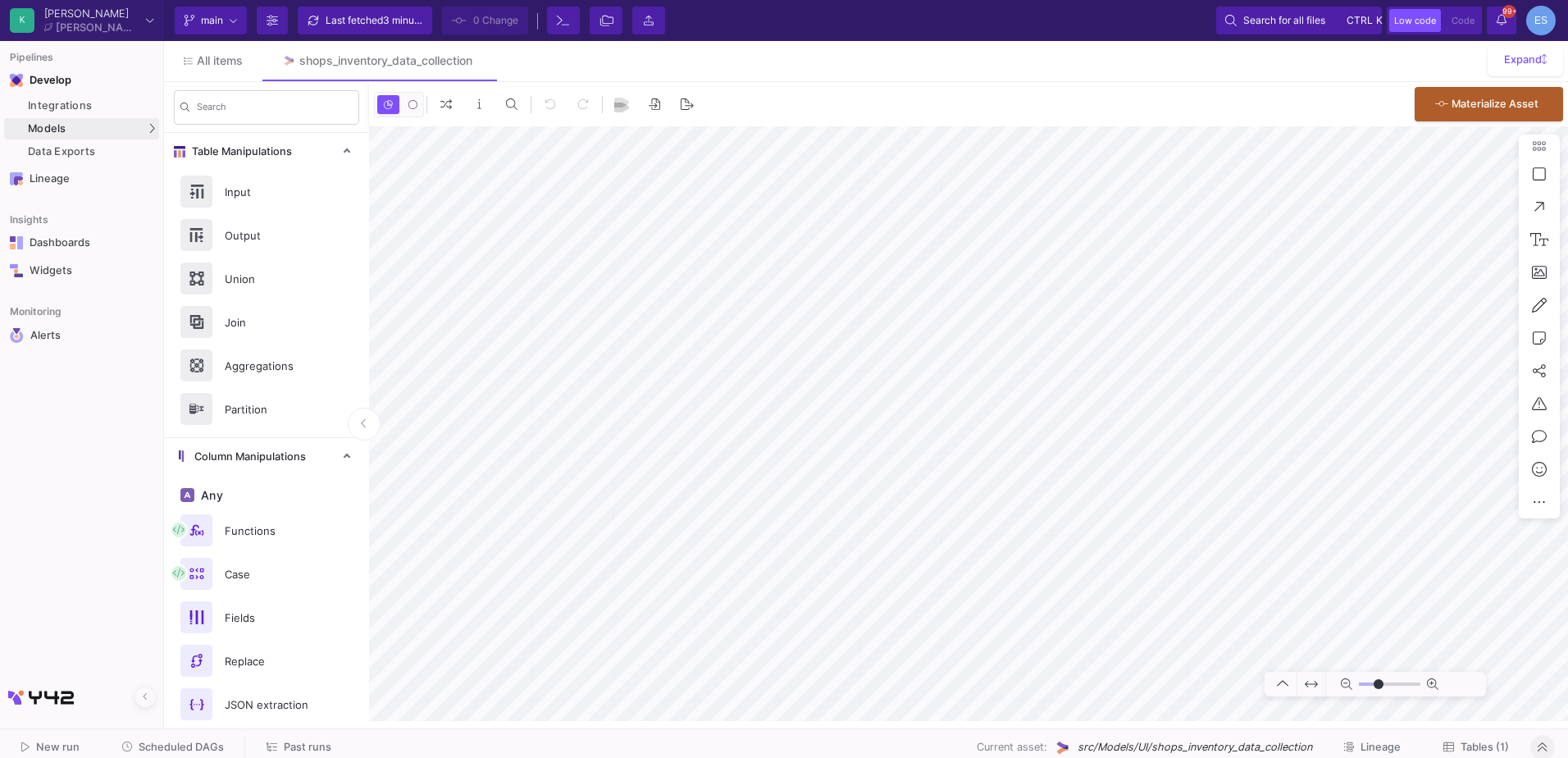
click at [1505, 746] on span "Tables (1)" at bounding box center [1484, 746] width 48 height 13
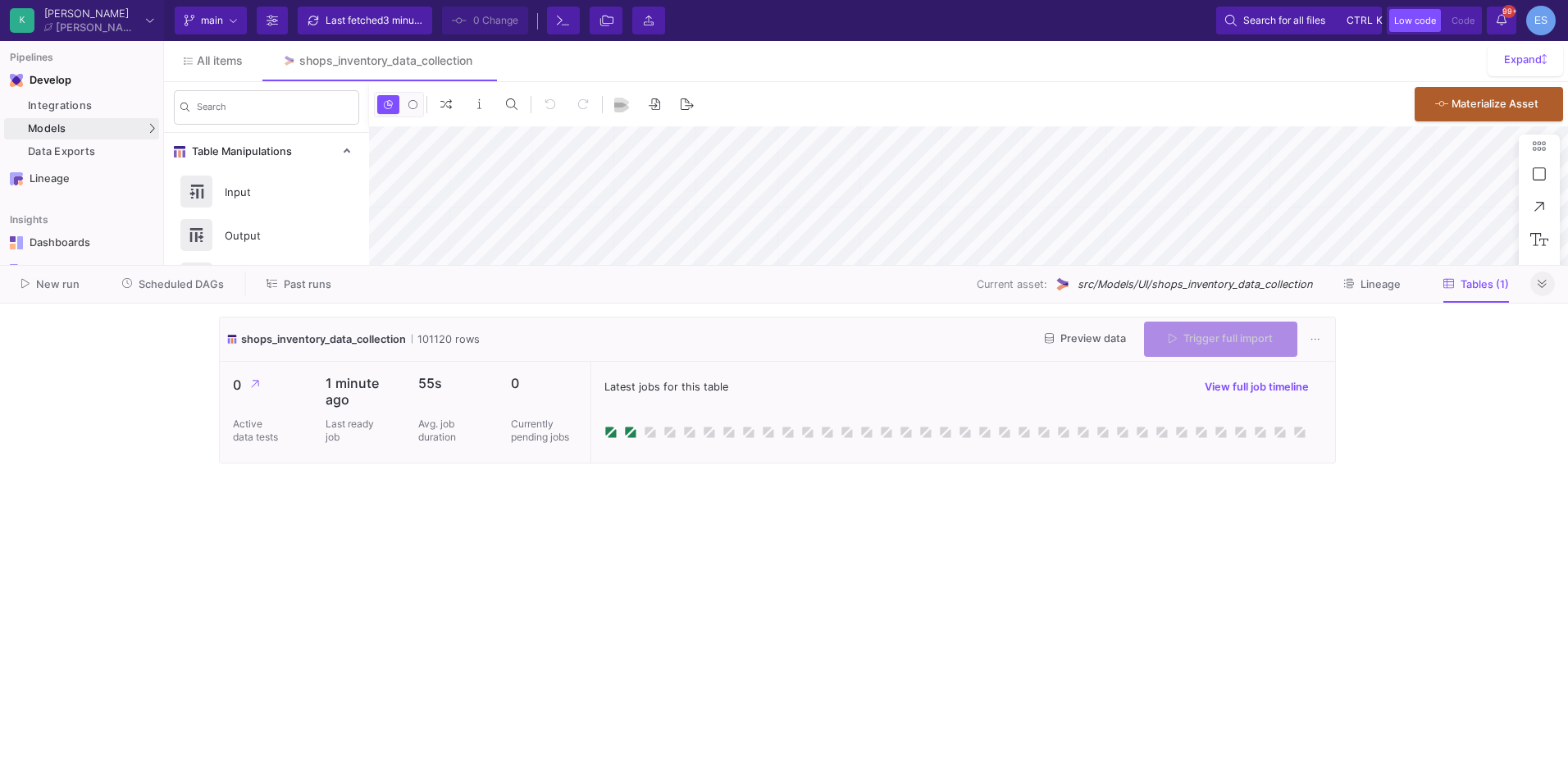
click at [612, 490] on cdk-virtual-scroll-viewport "shops_inventory_data_collection 101120 rows Preview data Trigger full import 0 …" at bounding box center [784, 530] width 1130 height 428
type input "-7"
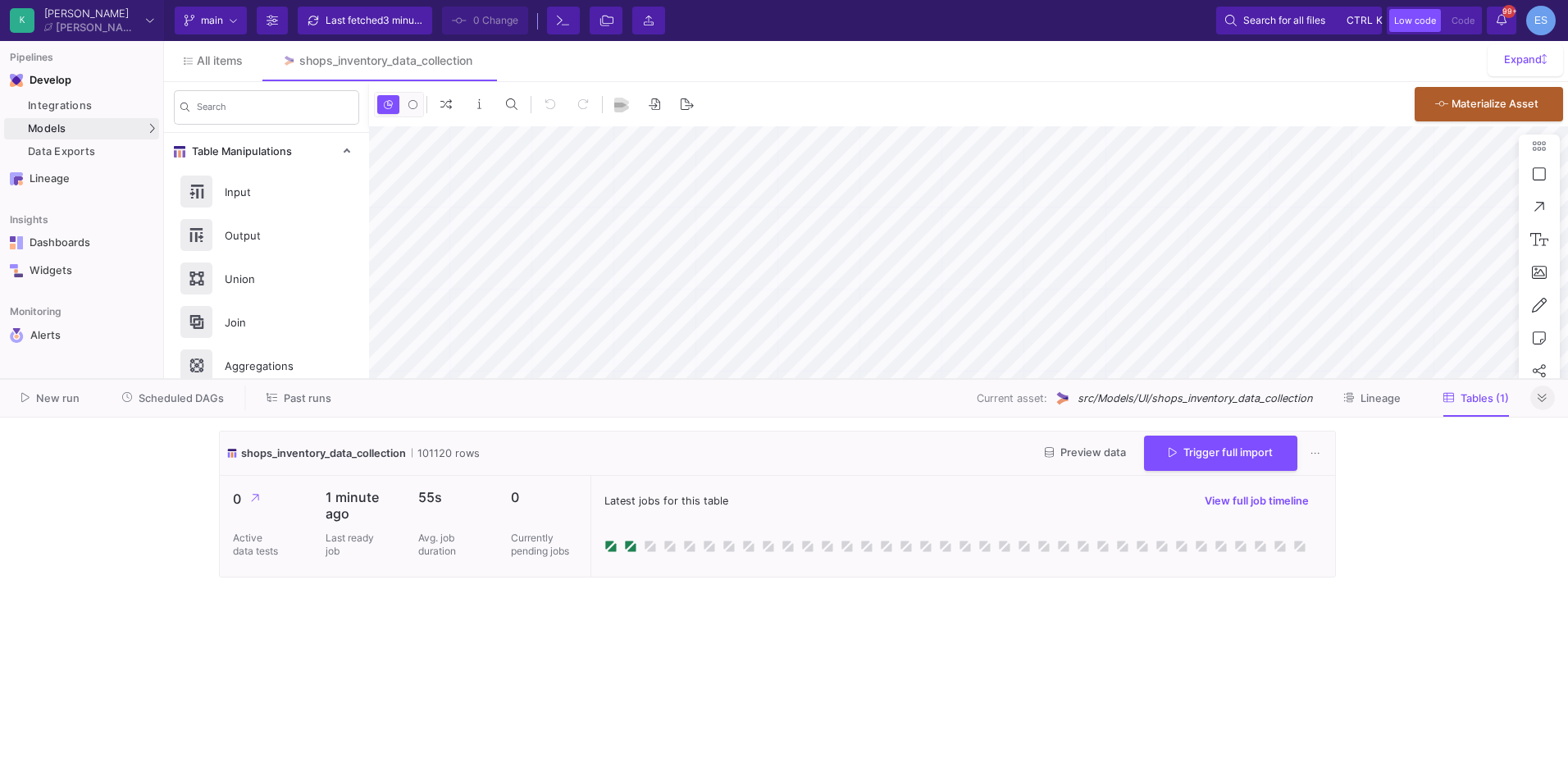
click at [1176, 377] on as-split "K Krueger Krueger Current branch main Branch Options Last fetched 3 minutes ago…" at bounding box center [784, 379] width 1568 height 758
click at [144, 392] on span "Scheduled DAGs" at bounding box center [181, 398] width 86 height 13
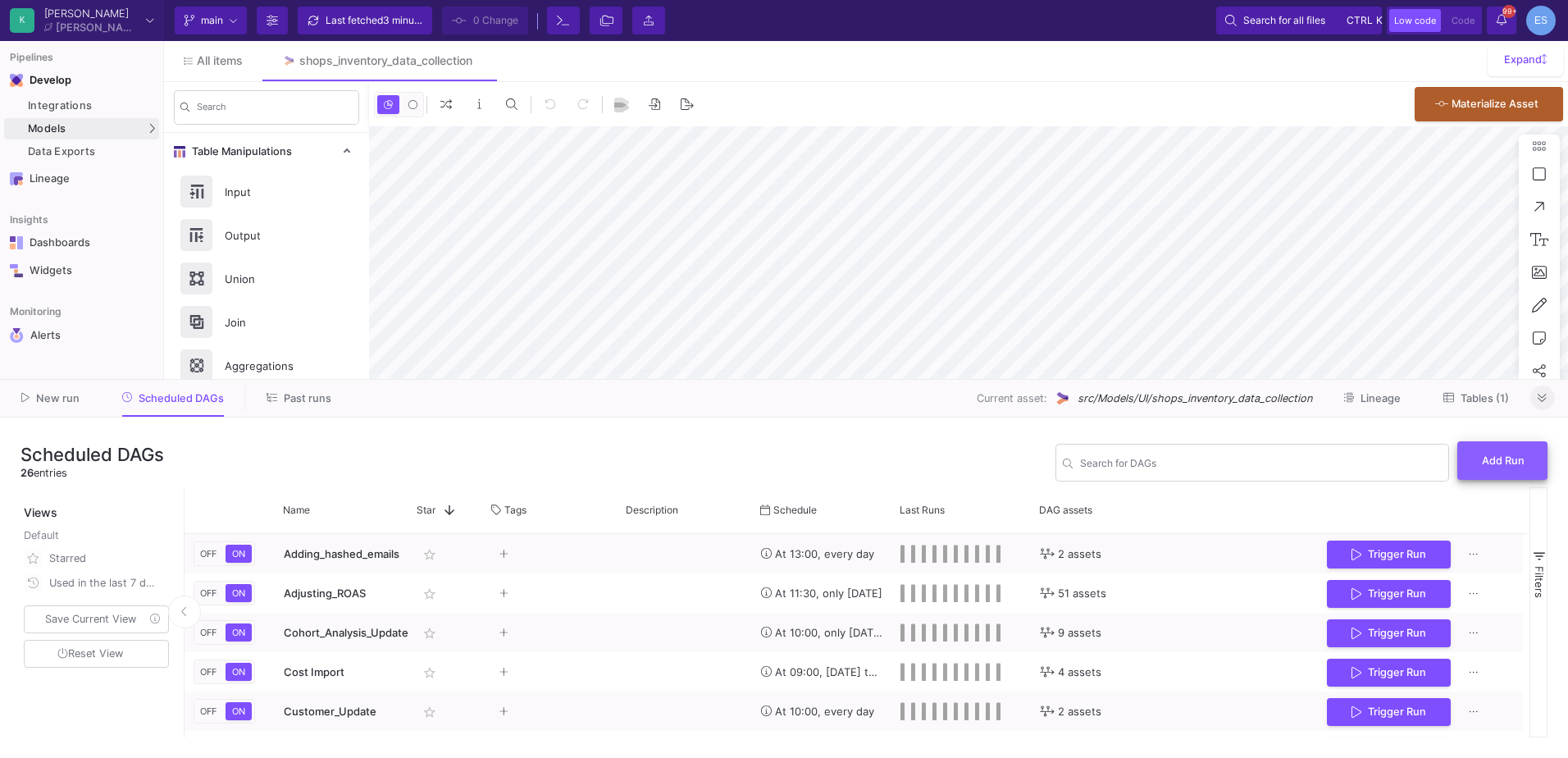
click at [1530, 452] on button "Add Run" at bounding box center [1503, 461] width 90 height 38
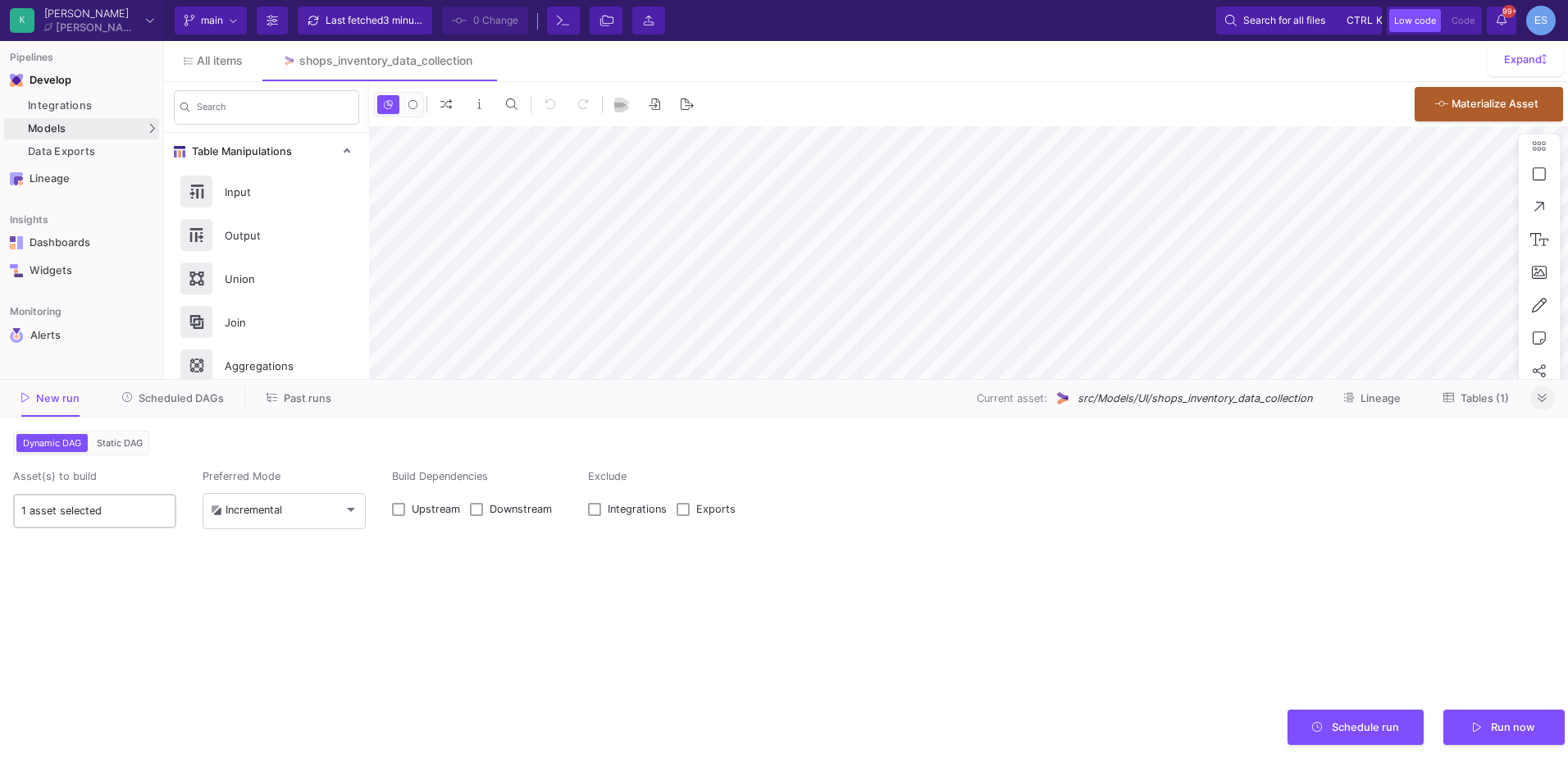
type input "0"
click at [123, 449] on button "Static DAG" at bounding box center [119, 442] width 53 height 18
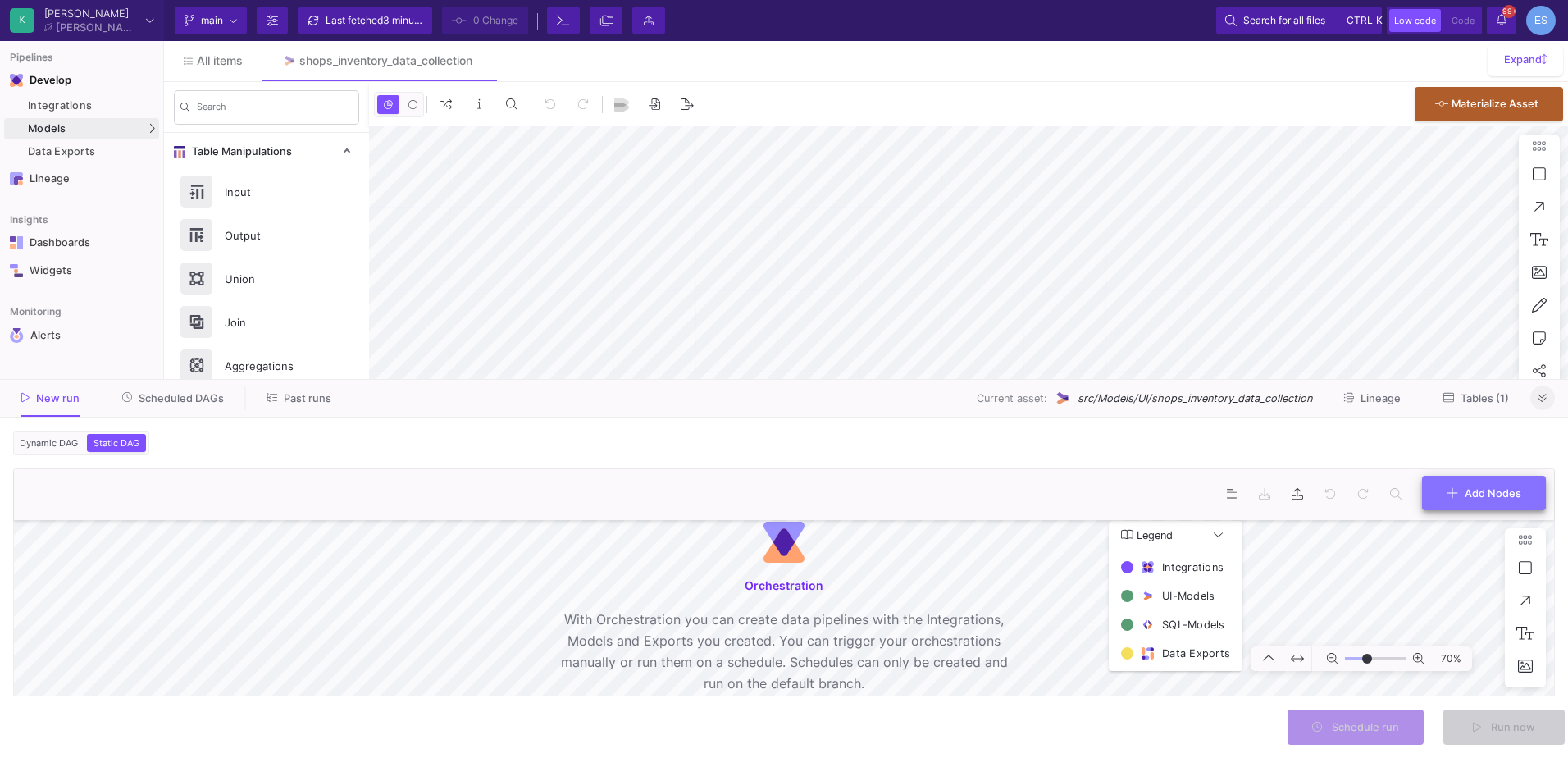
click at [1465, 492] on span "Add Nodes" at bounding box center [1493, 493] width 57 height 13
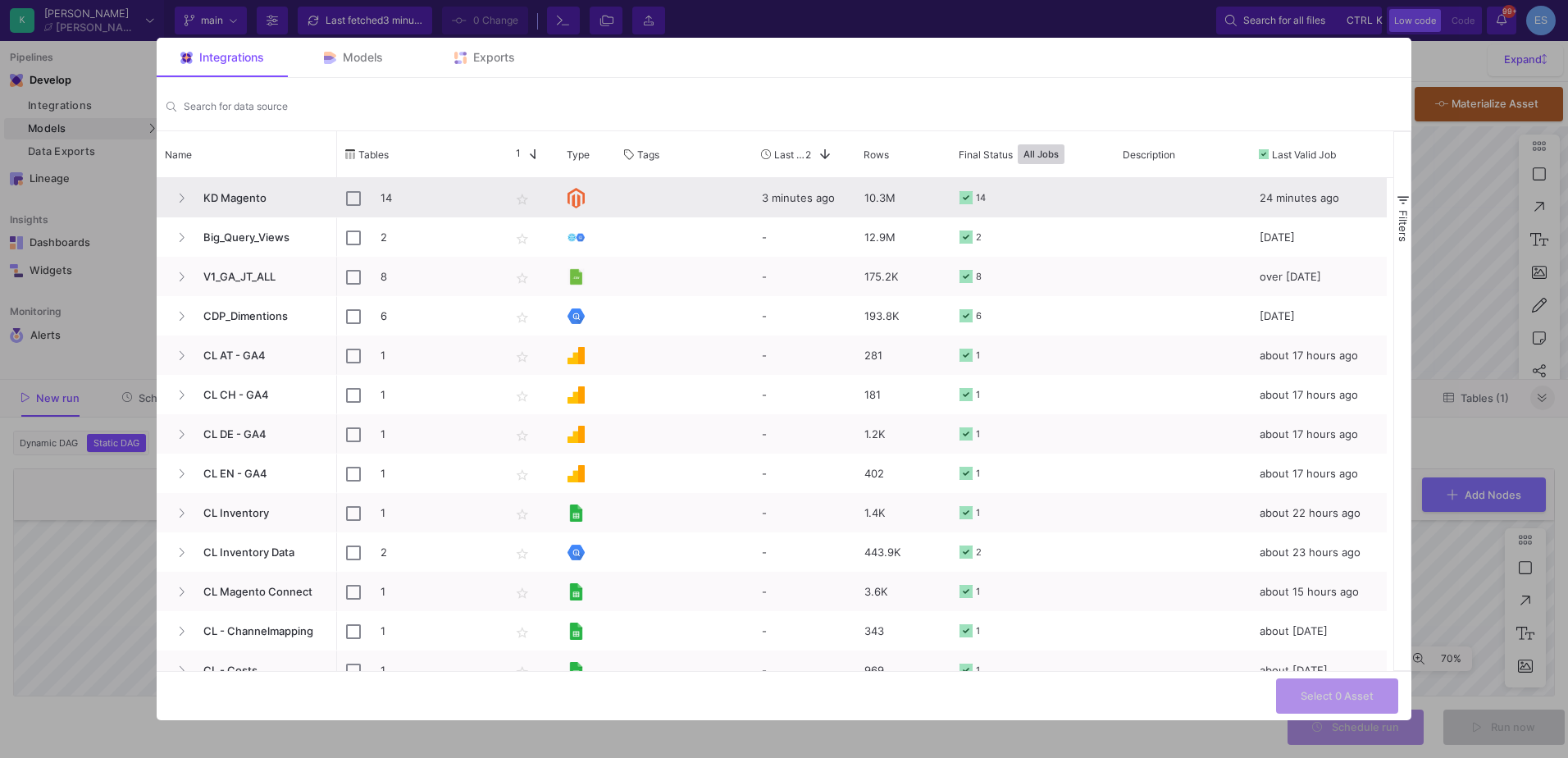
click at [166, 195] on div "KD Magento" at bounding box center [246, 198] width 163 height 38
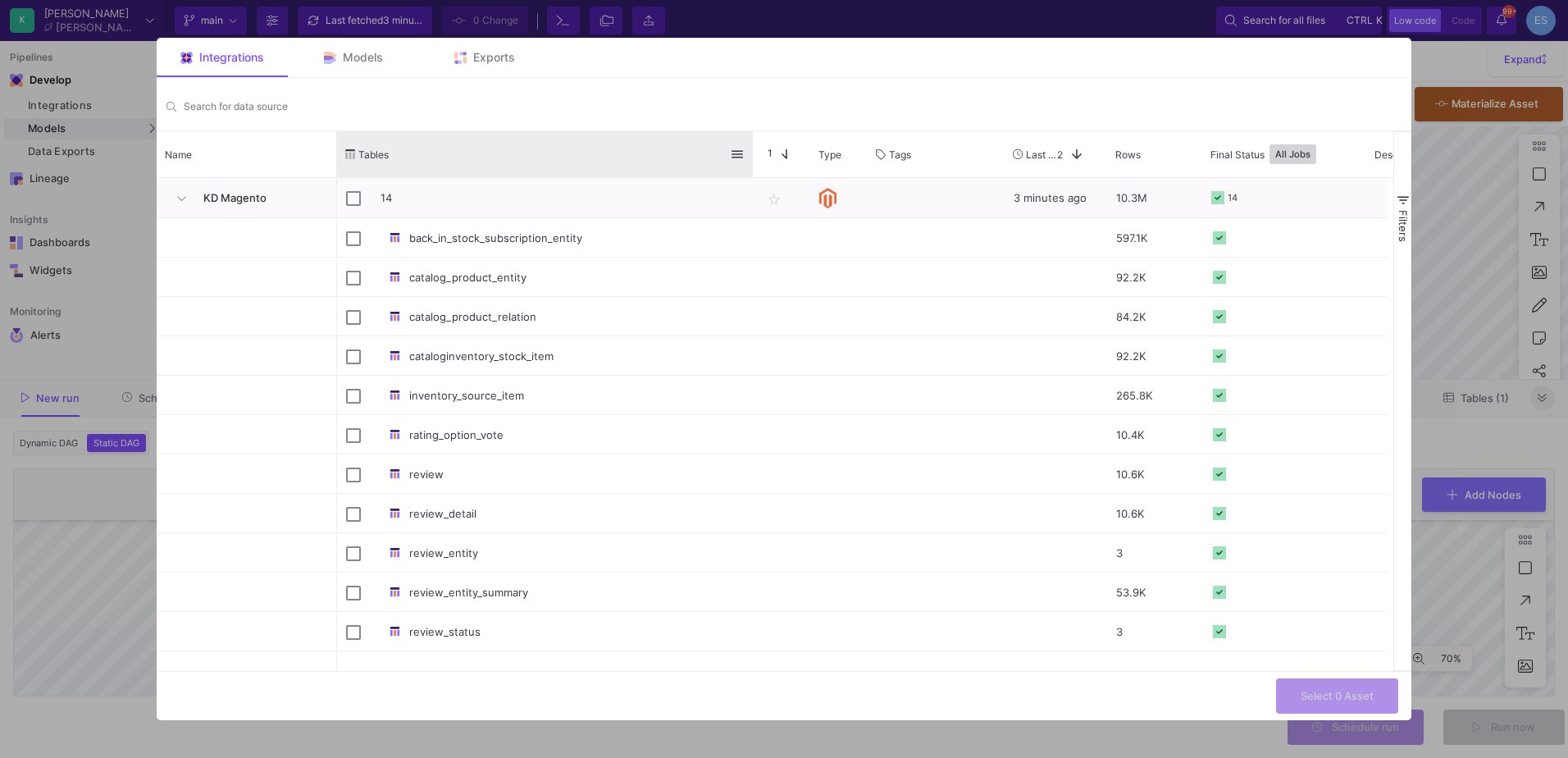
drag, startPoint x: 499, startPoint y: 147, endPoint x: 751, endPoint y: 156, distance: 252.2
click at [751, 156] on div at bounding box center [752, 154] width 7 height 46
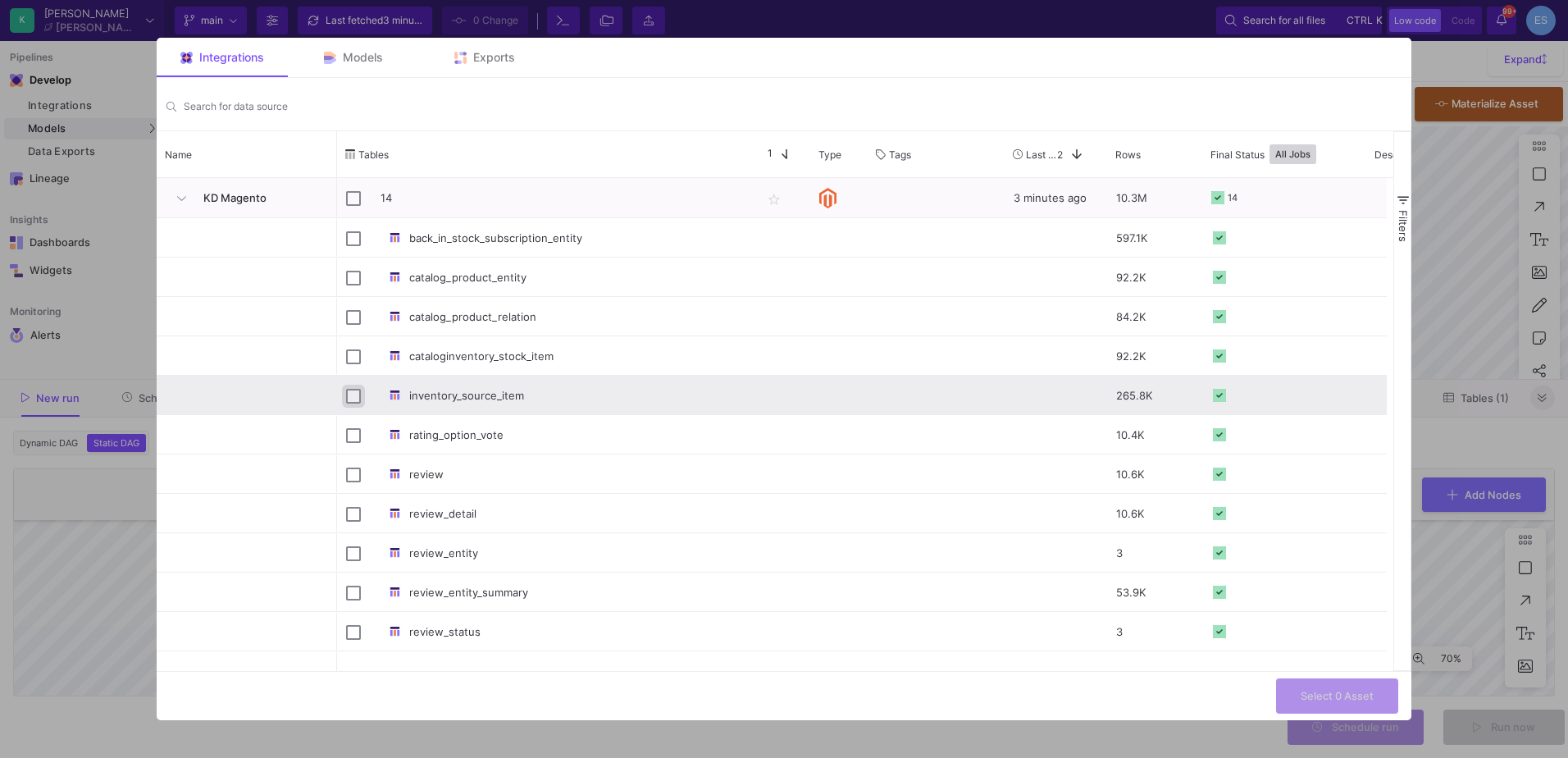
click at [350, 398] on input "Press Space to toggle row selection (unchecked)" at bounding box center [353, 395] width 14 height 14
checkbox input "true"
checkbox input "false"
click at [381, 57] on span "Models" at bounding box center [363, 58] width 40 height 13
checkbox input "false"
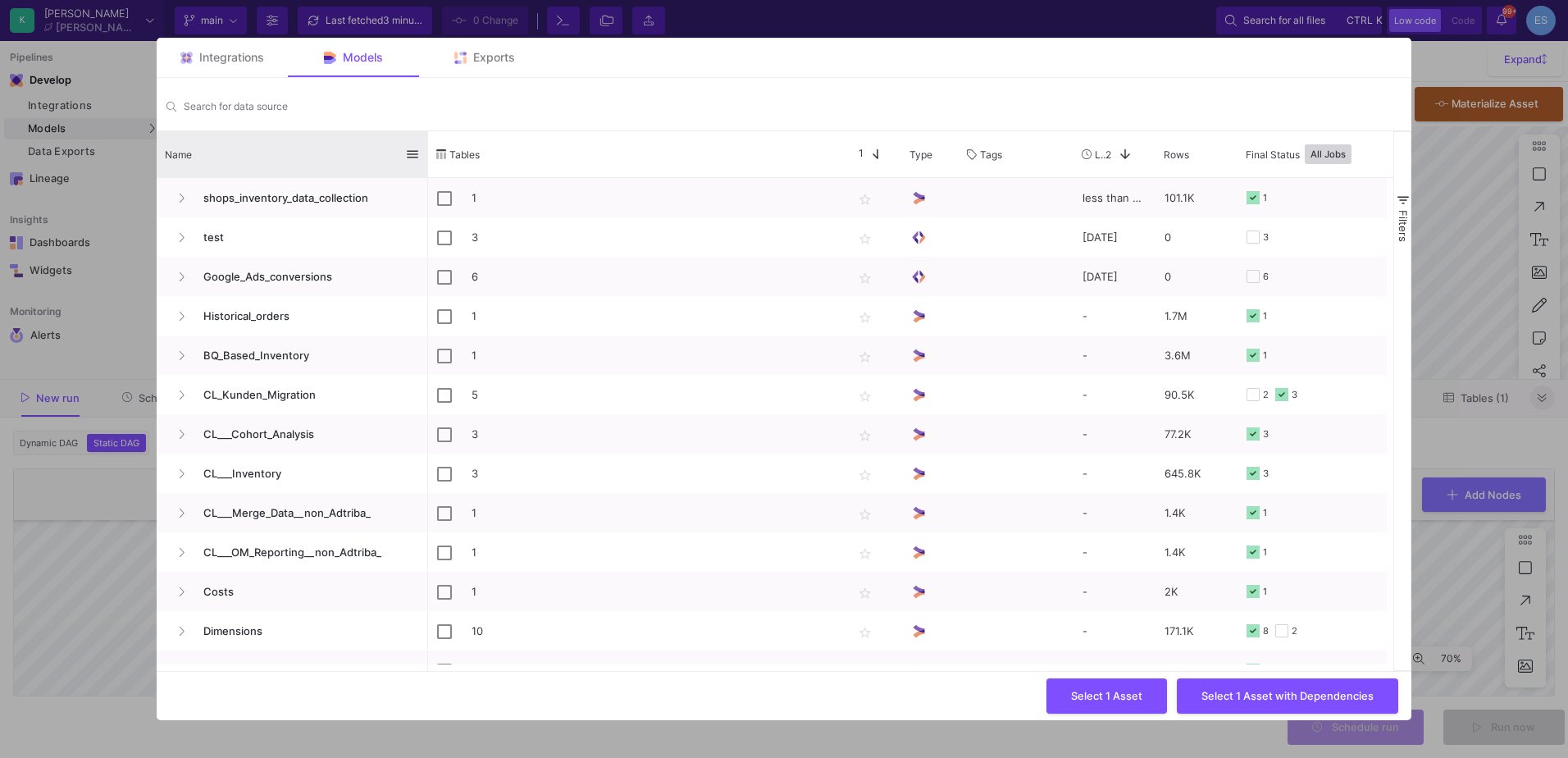
drag, startPoint x: 336, startPoint y: 152, endPoint x: 426, endPoint y: 142, distance: 90.6
click at [426, 142] on div at bounding box center [428, 154] width 7 height 46
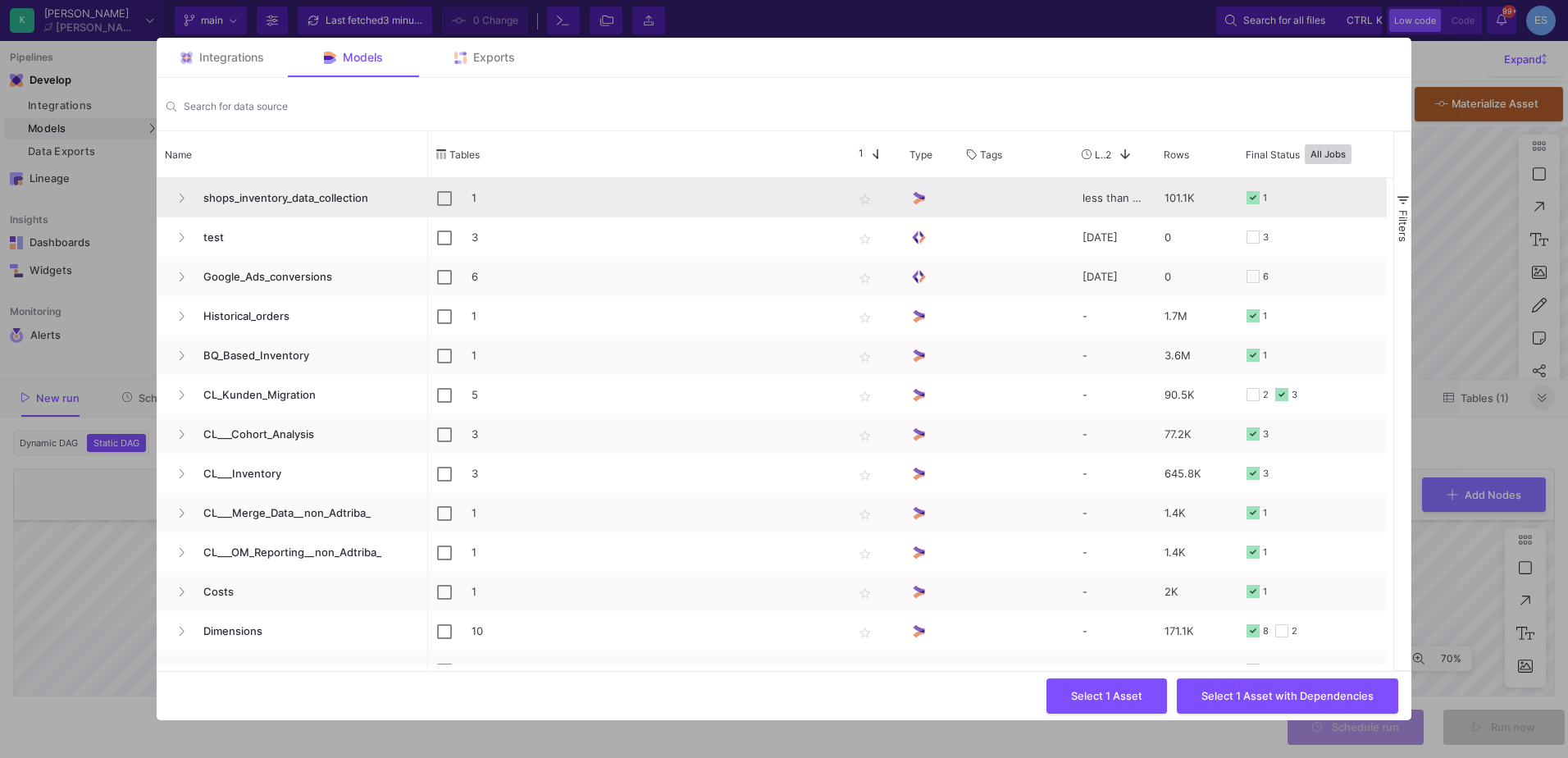
click at [453, 197] on div "1" at bounding box center [635, 198] width 397 height 38
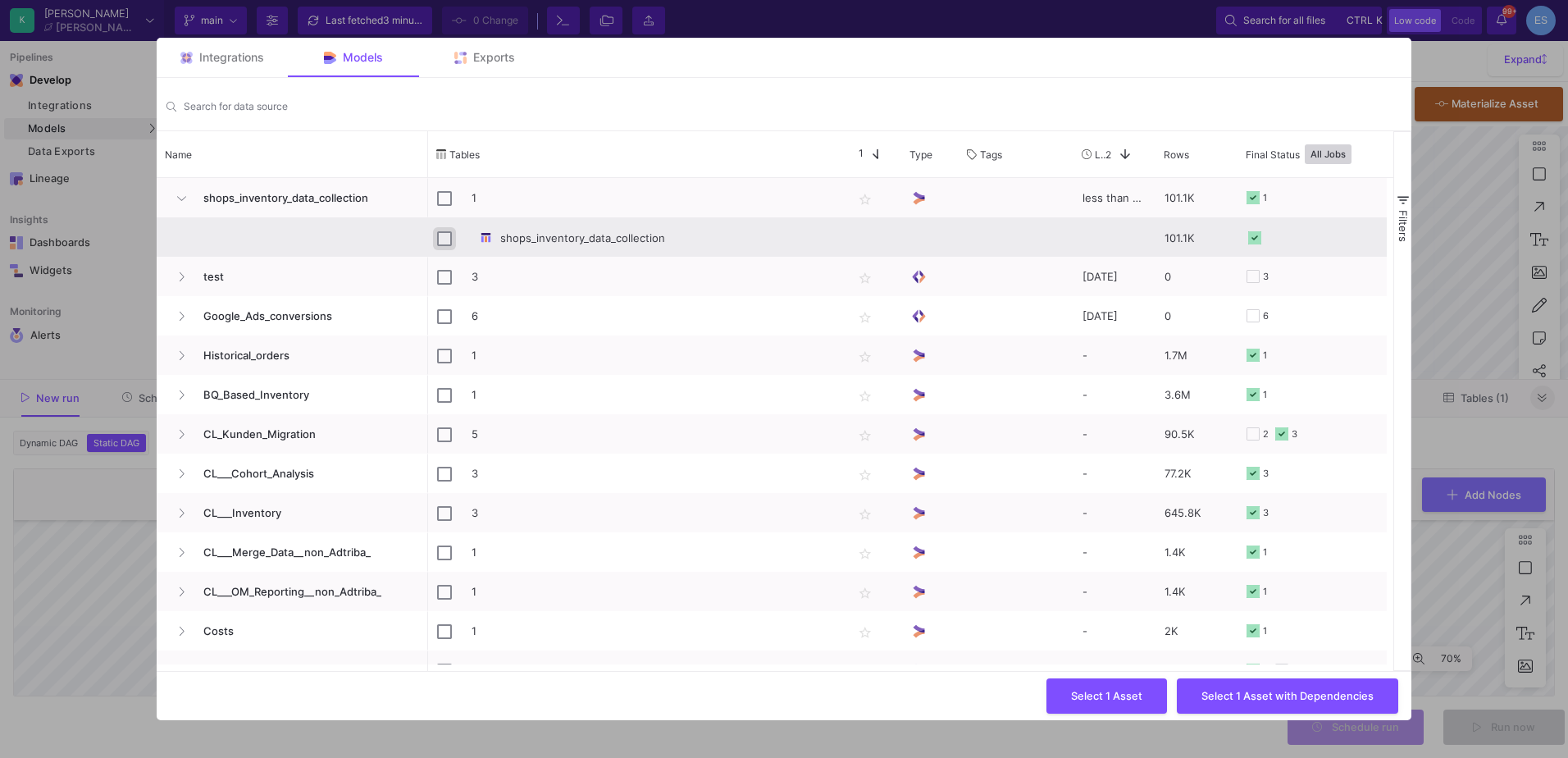
click at [448, 236] on input "Press Space to toggle row selection (unchecked)" at bounding box center [443, 238] width 14 height 14
checkbox input "true"
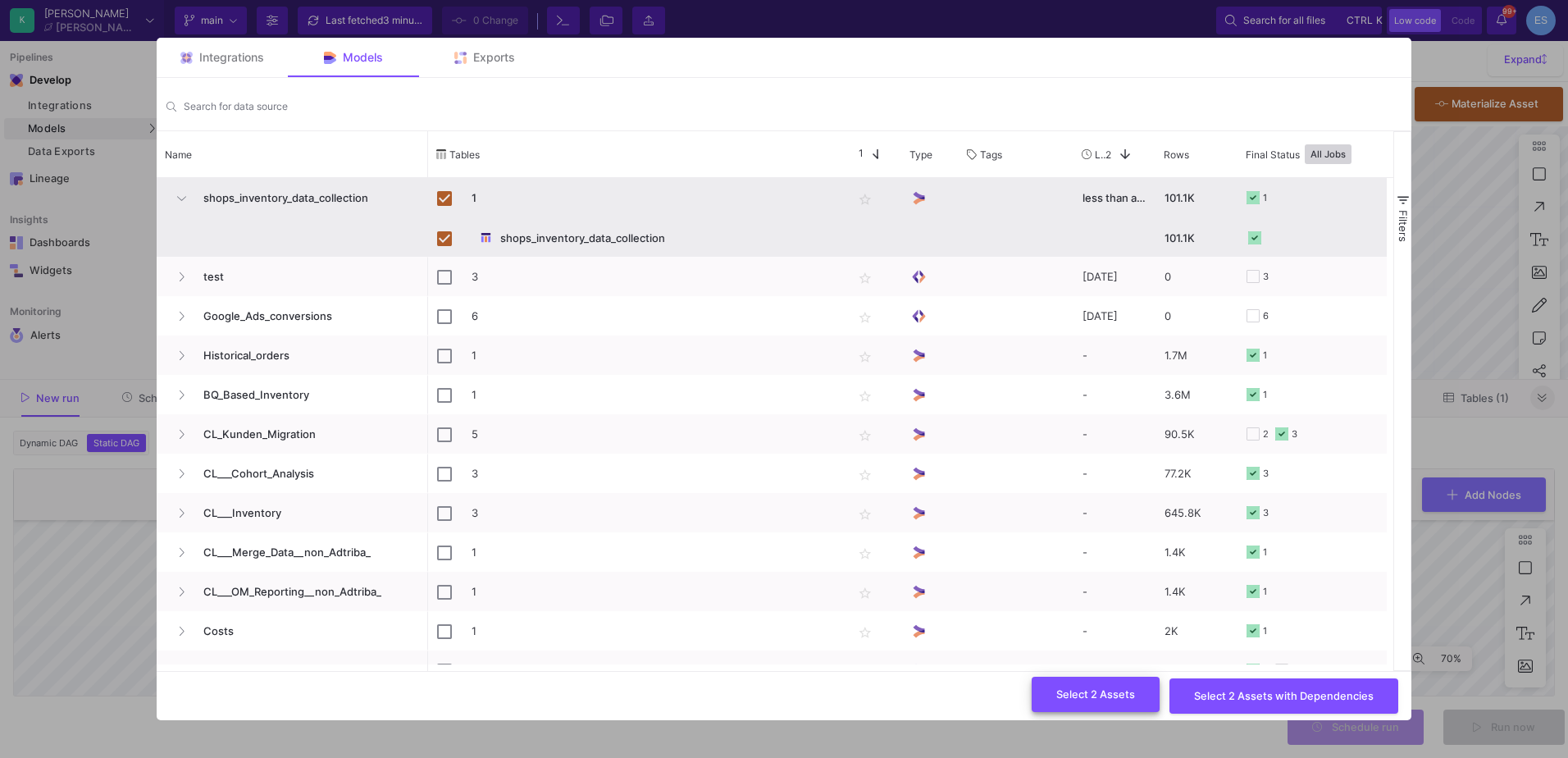
click at [1085, 694] on span "Select 2 Assets" at bounding box center [1096, 694] width 79 height 13
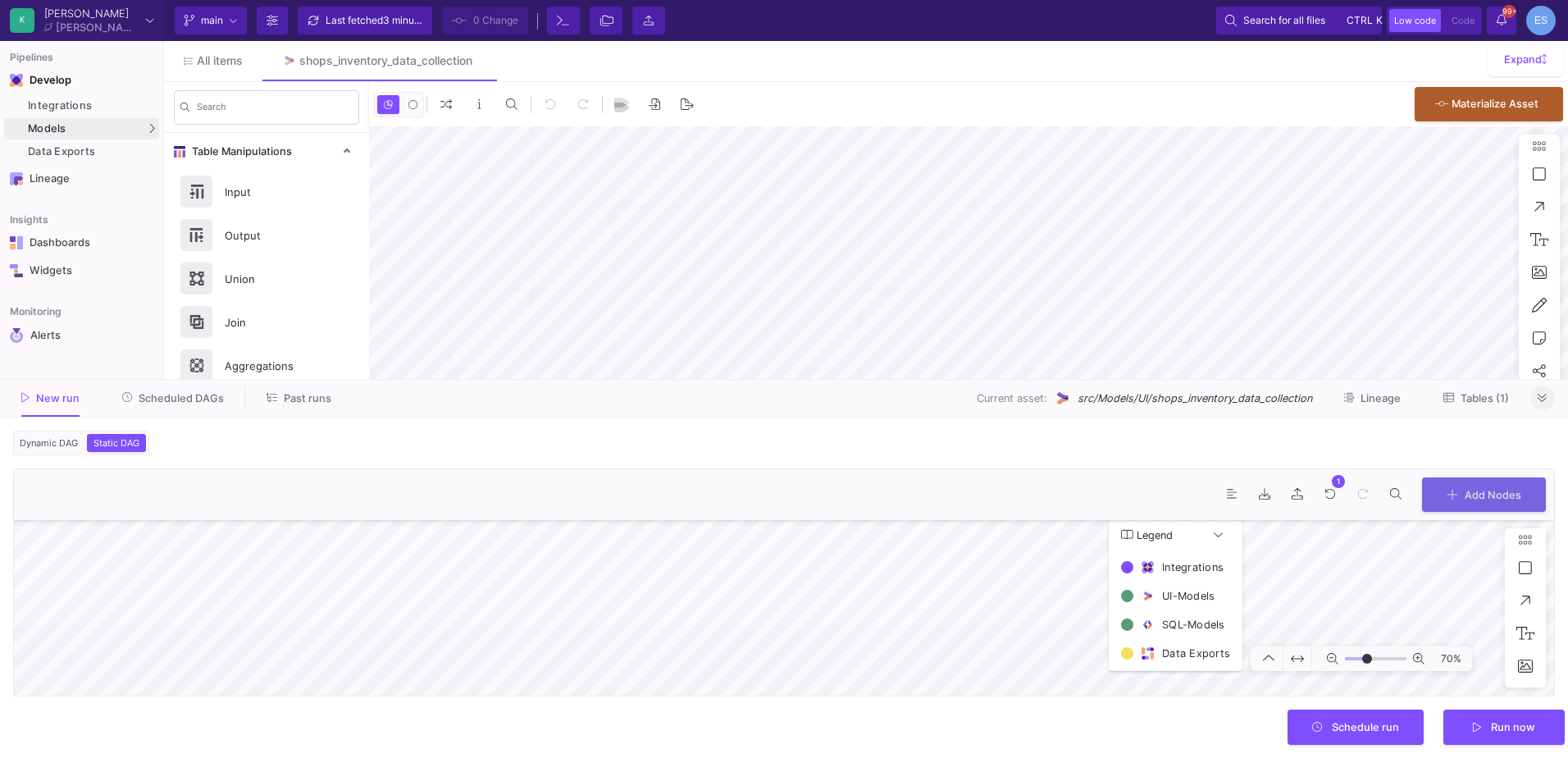
type input "7"
click at [1151, 611] on div "100% Legend Integrations UI-Models SQL-Models Data Exports" at bounding box center [783, 608] width 1540 height 175
click at [1334, 731] on span "Schedule run" at bounding box center [1366, 725] width 67 height 13
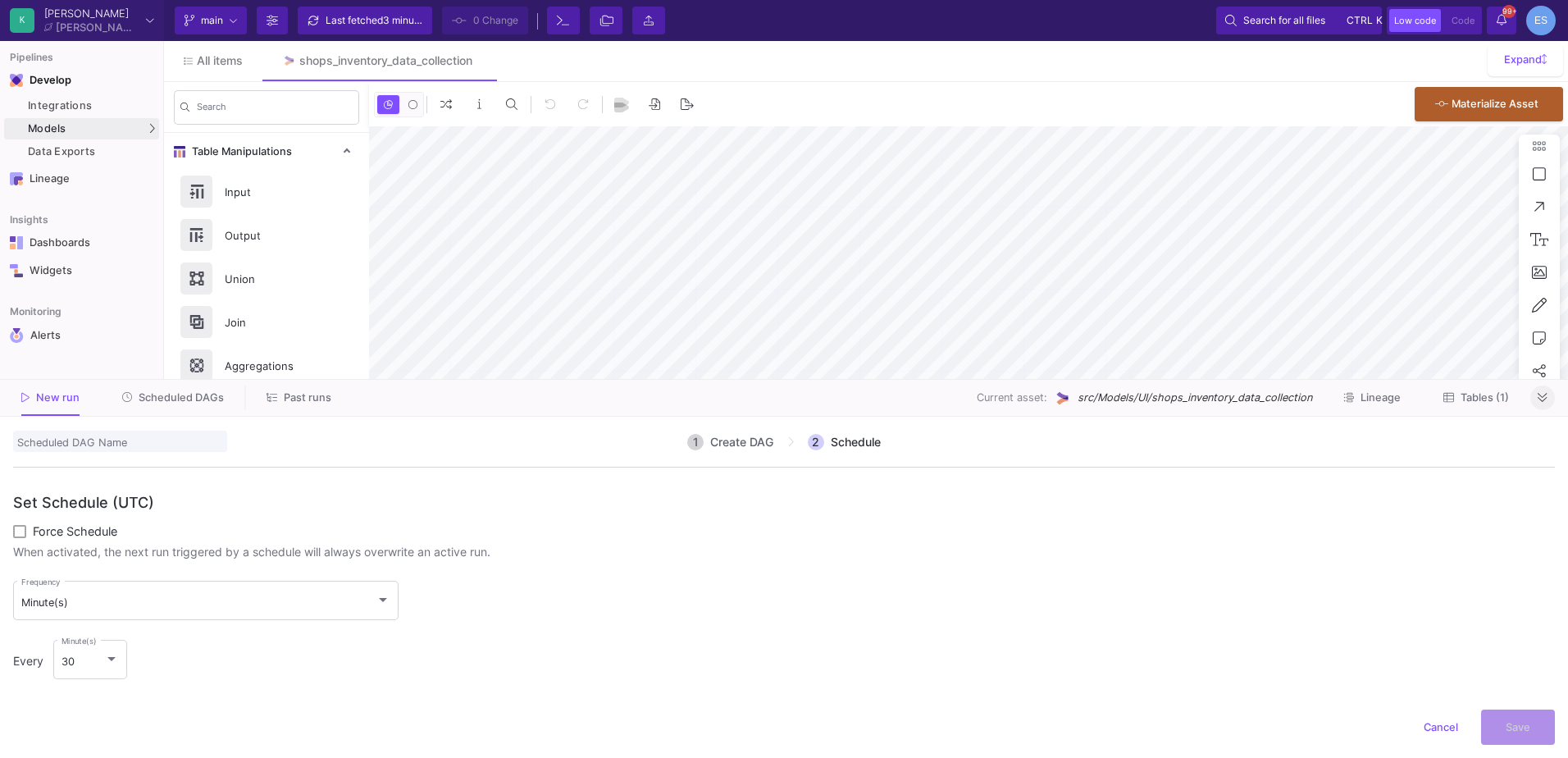
click at [80, 451] on input "scheduledDagName" at bounding box center [120, 442] width 215 height 21
click at [71, 449] on input "scheduledDagName" at bounding box center [120, 442] width 215 height 21
type input "shops_inventory_data_collection"
click at [163, 585] on div "Minute(s) Frequency" at bounding box center [206, 599] width 370 height 42
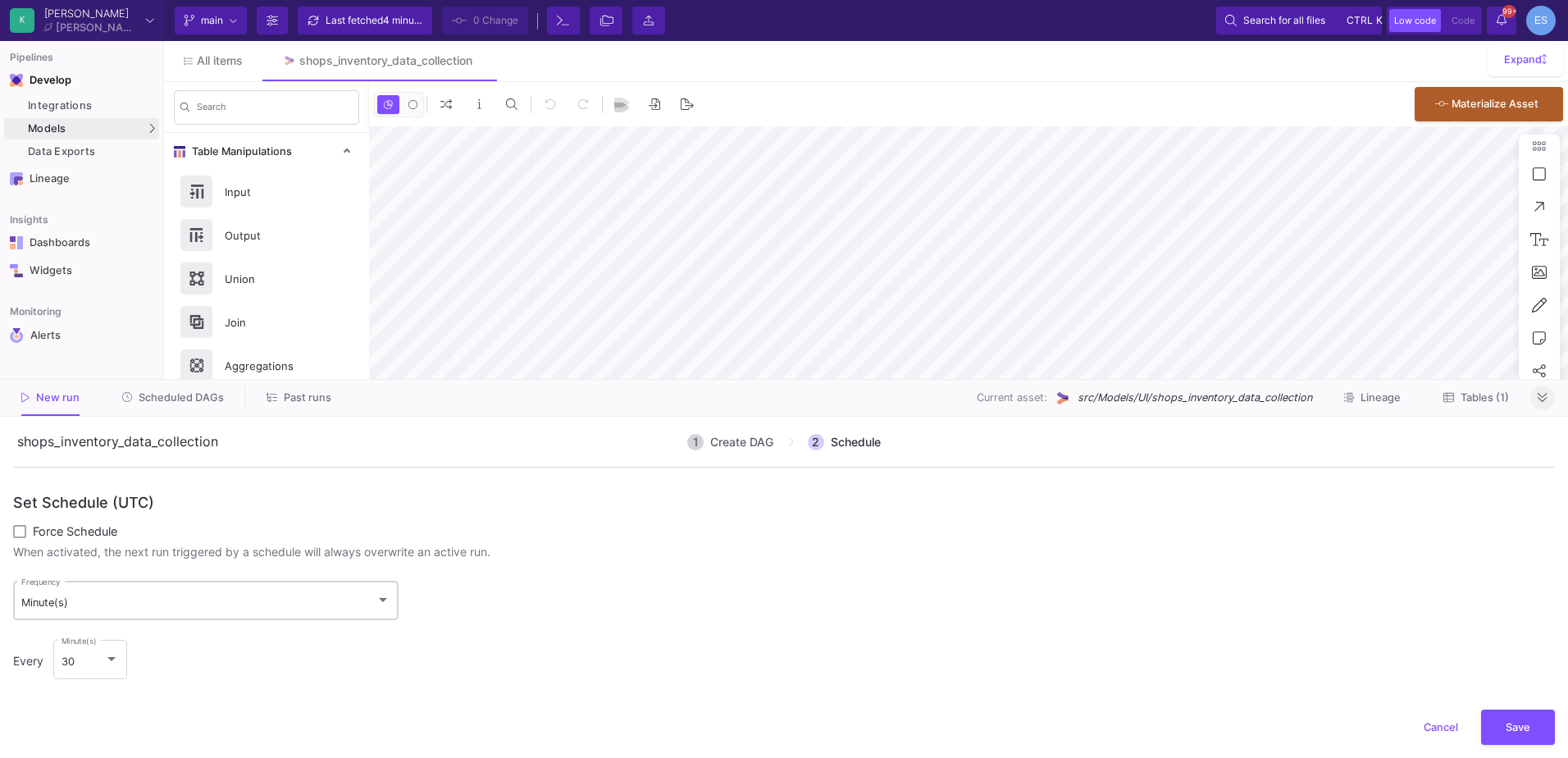
scroll to position [0, 0]
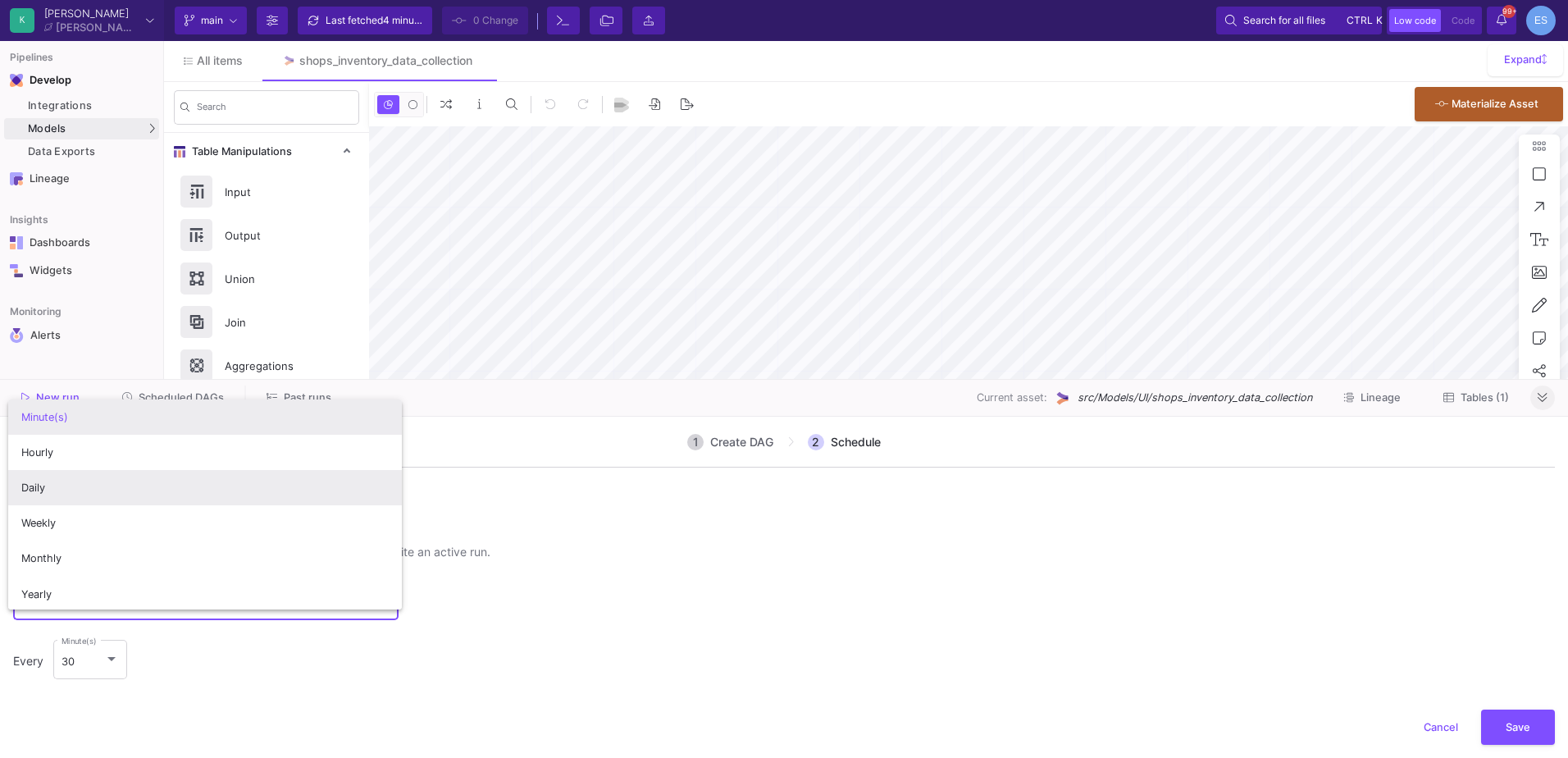
click at [106, 497] on span "Daily" at bounding box center [205, 488] width 368 height 36
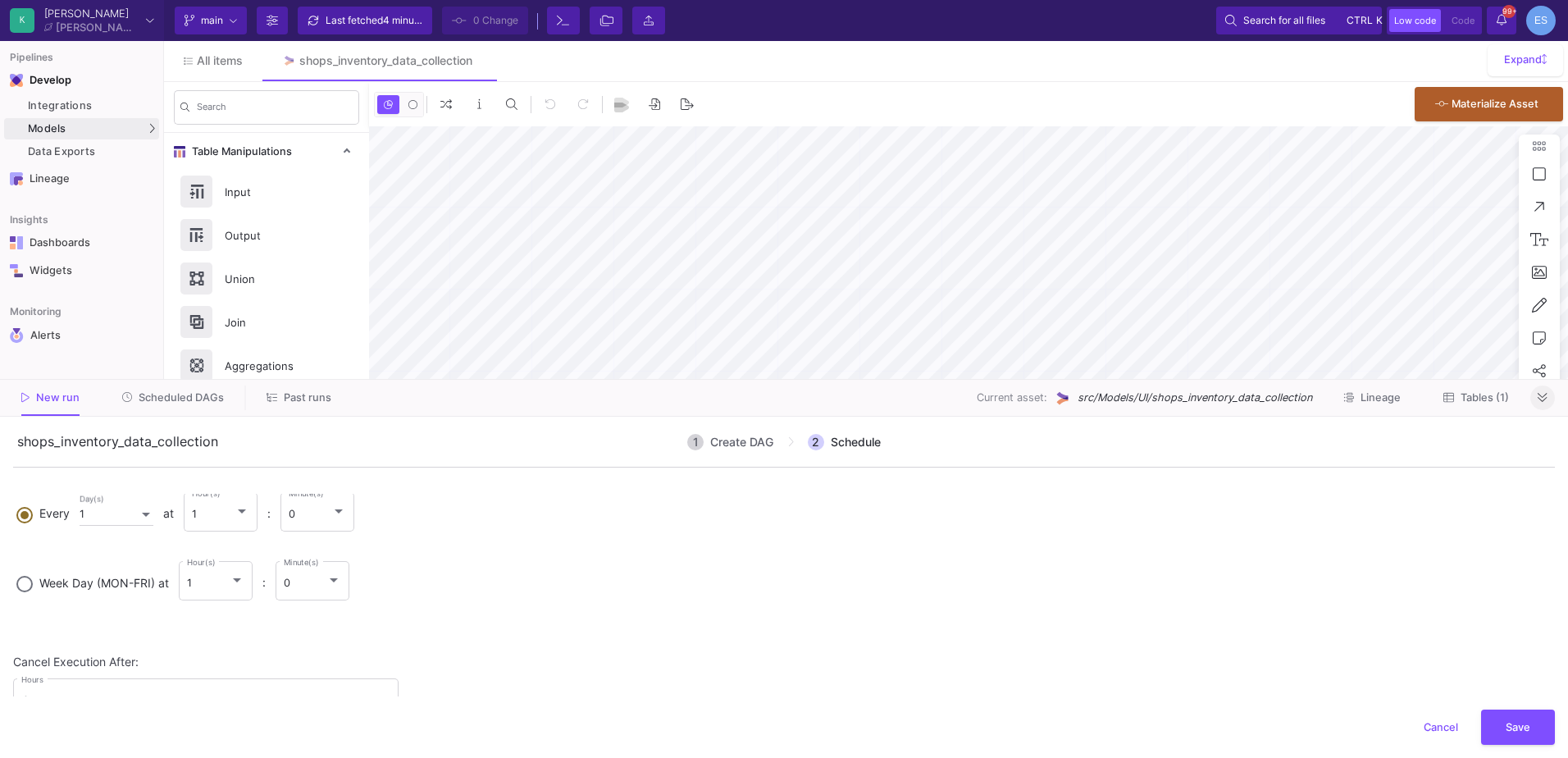
scroll to position [164, 0]
click at [232, 509] on div "1" at bounding box center [213, 514] width 43 height 13
click at [33, 509] on input "Every 1 Day(s) at 1 Hour(s) : 0 Minute(s)" at bounding box center [24, 512] width 16 height 12
click at [231, 597] on span "5" at bounding box center [231, 590] width 59 height 36
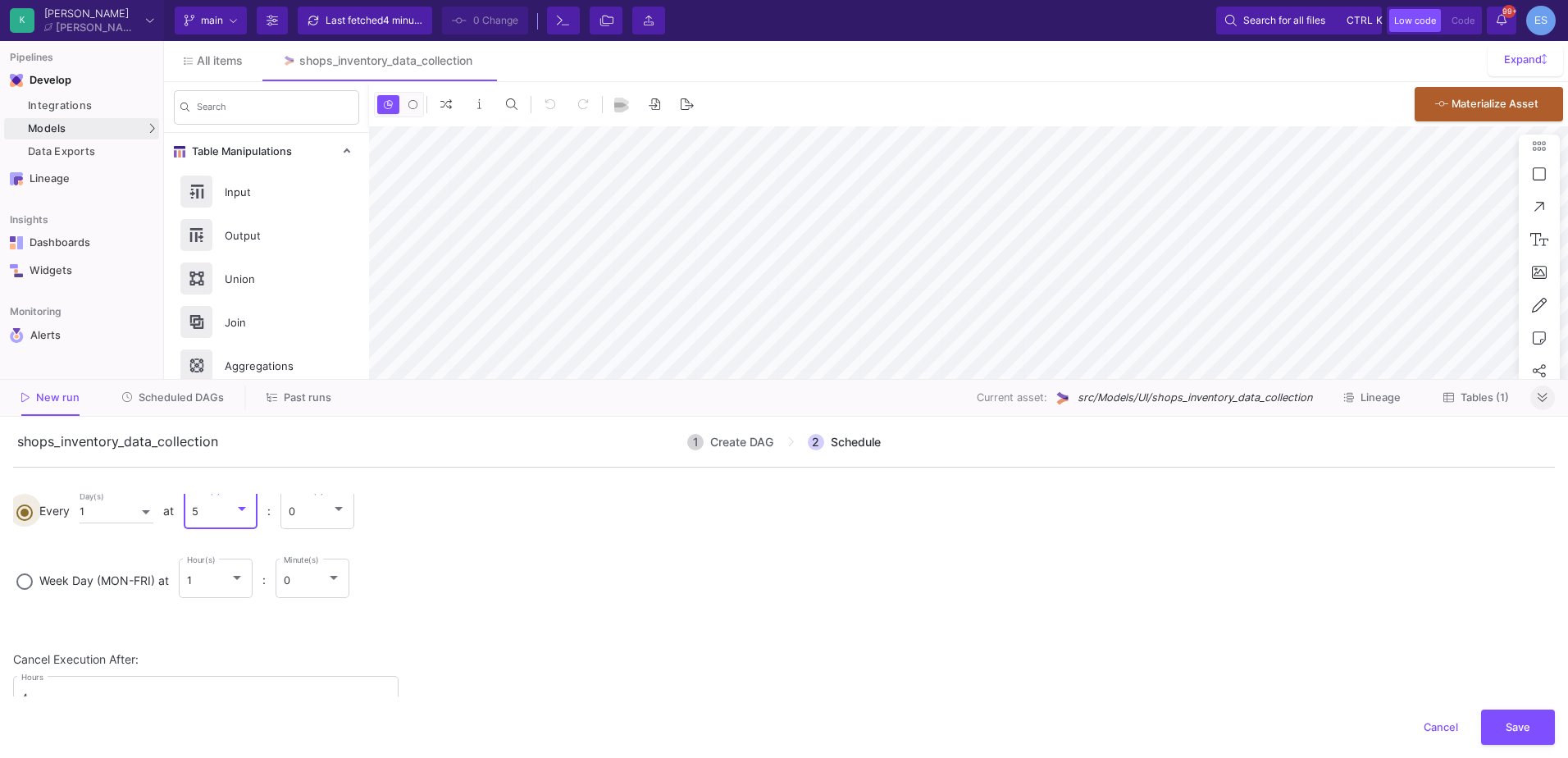
click at [645, 544] on label "Every 1 Day(s) at 5 Hour(s) : 0 Minute(s)" at bounding box center [784, 518] width 1535 height 63
click at [33, 516] on input "Every 1 Day(s) at 5 Hour(s) : 0 Minute(s)" at bounding box center [24, 510] width 16 height 12
click at [1519, 734] on button "Save" at bounding box center [1518, 725] width 74 height 36
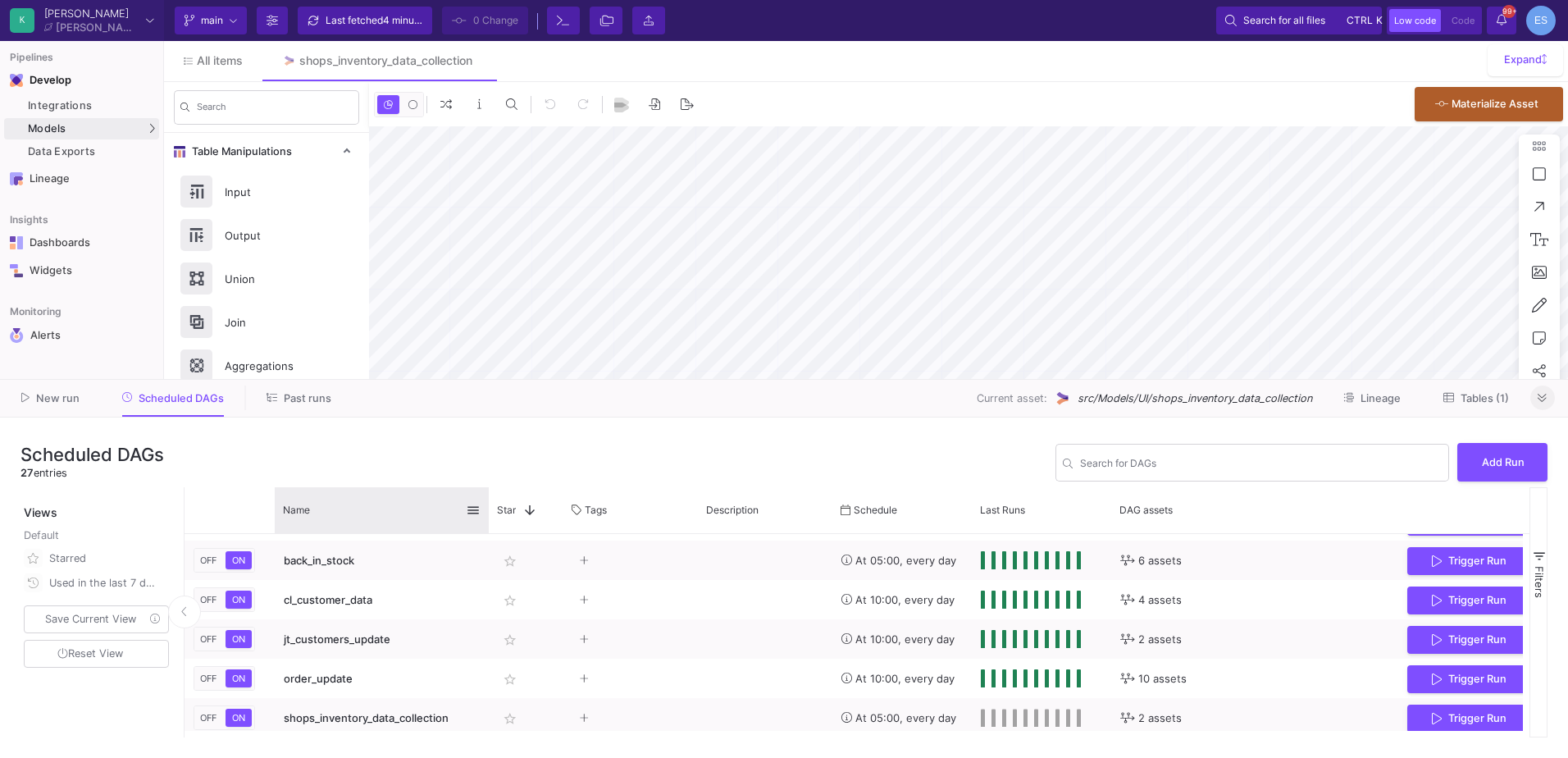
drag, startPoint x: 407, startPoint y: 506, endPoint x: 504, endPoint y: 509, distance: 97.0
click at [493, 509] on div at bounding box center [489, 510] width 7 height 46
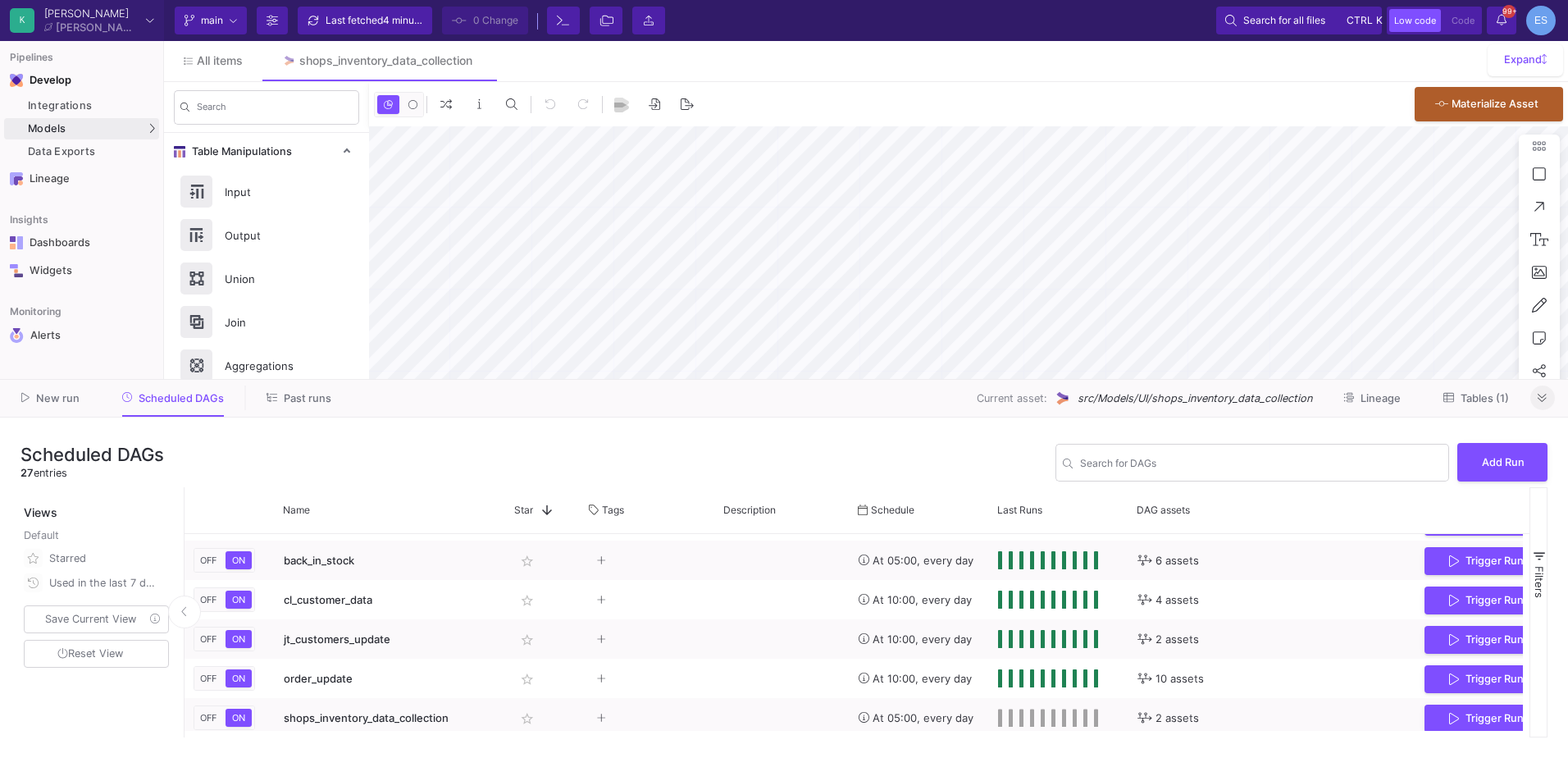
click at [315, 453] on div "Scheduled DAGs 27 entries Search for DAGs Add Run" at bounding box center [783, 462] width 1527 height 49
click at [198, 128] on div "UI-Models" at bounding box center [204, 132] width 53 height 13
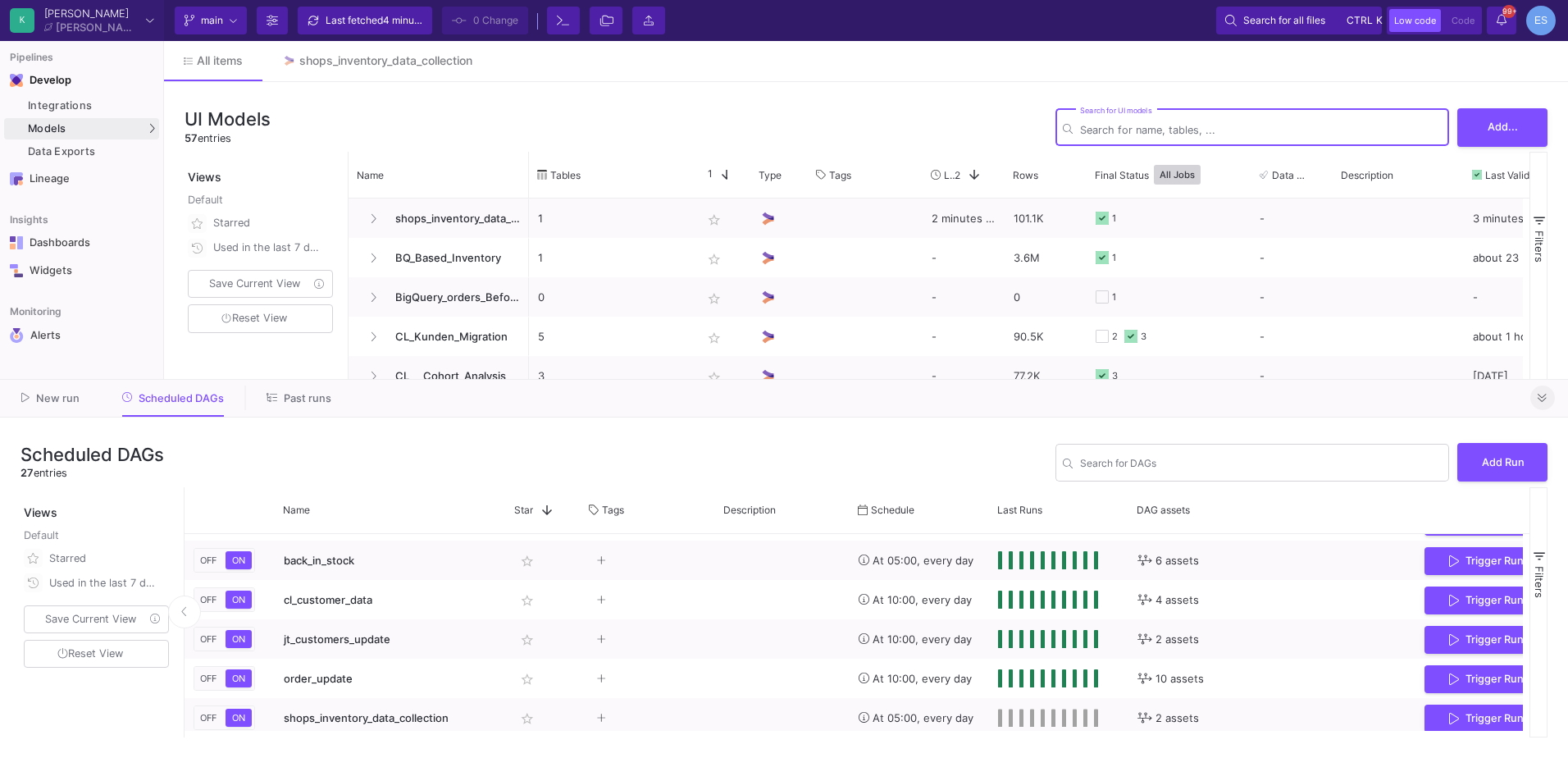
click at [1134, 131] on input "Search for DAGs" at bounding box center [1261, 130] width 362 height 13
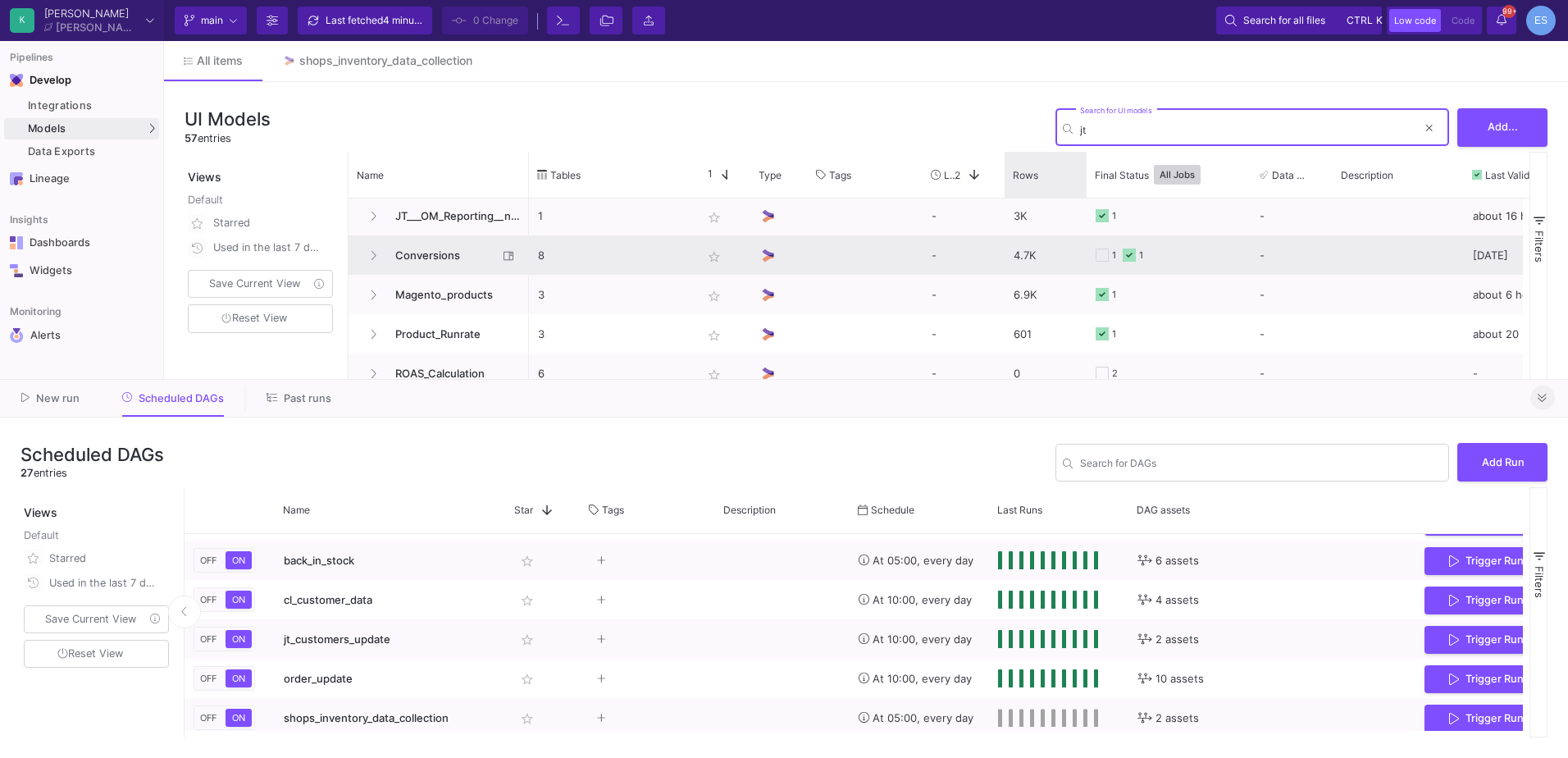
scroll to position [403, 0]
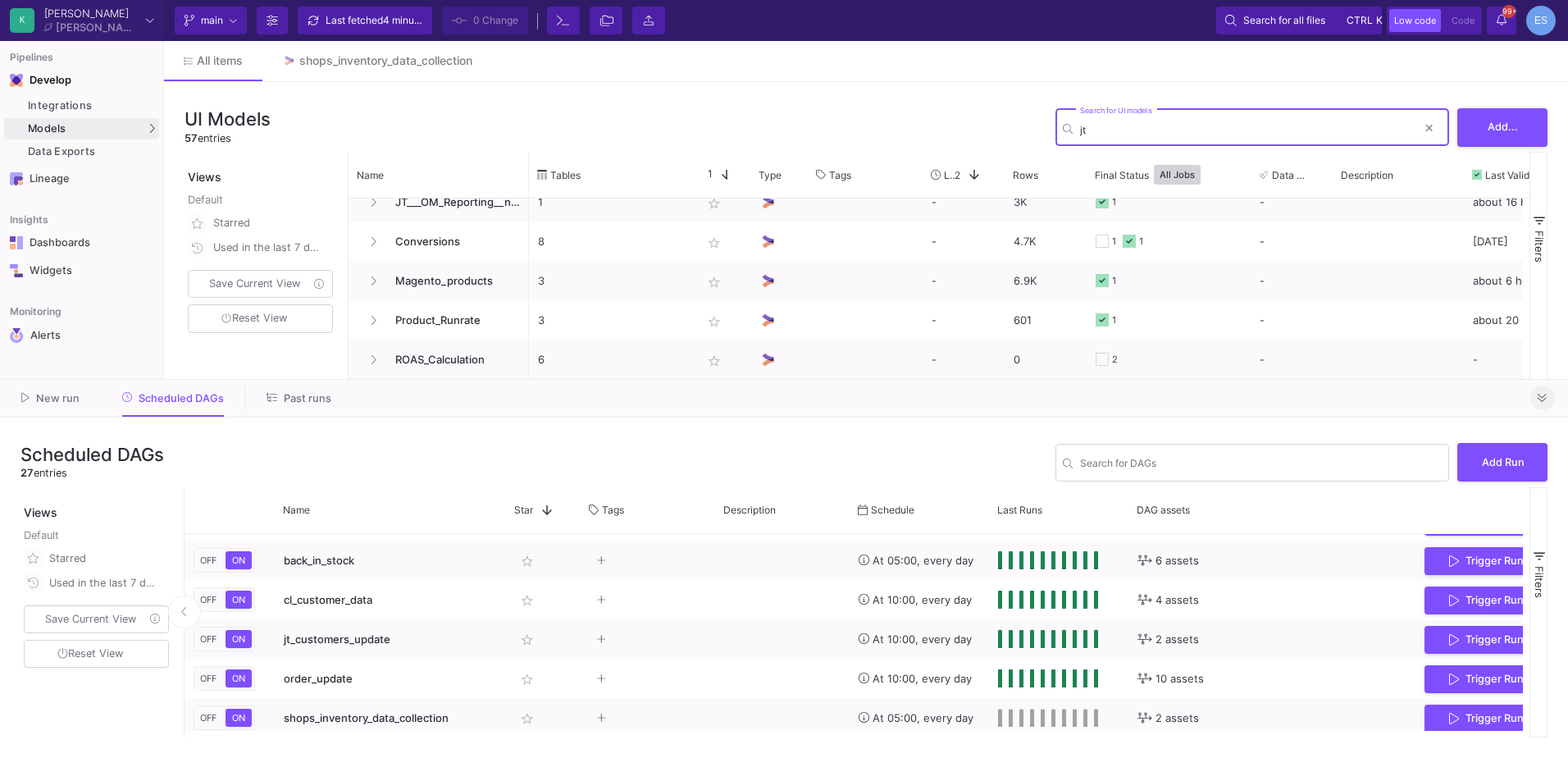
drag, startPoint x: 1127, startPoint y: 129, endPoint x: 1037, endPoint y: 125, distance: 90.1
click at [1037, 125] on div "UI Models 57 entries jt Search for UI models Add..." at bounding box center [866, 127] width 1363 height 49
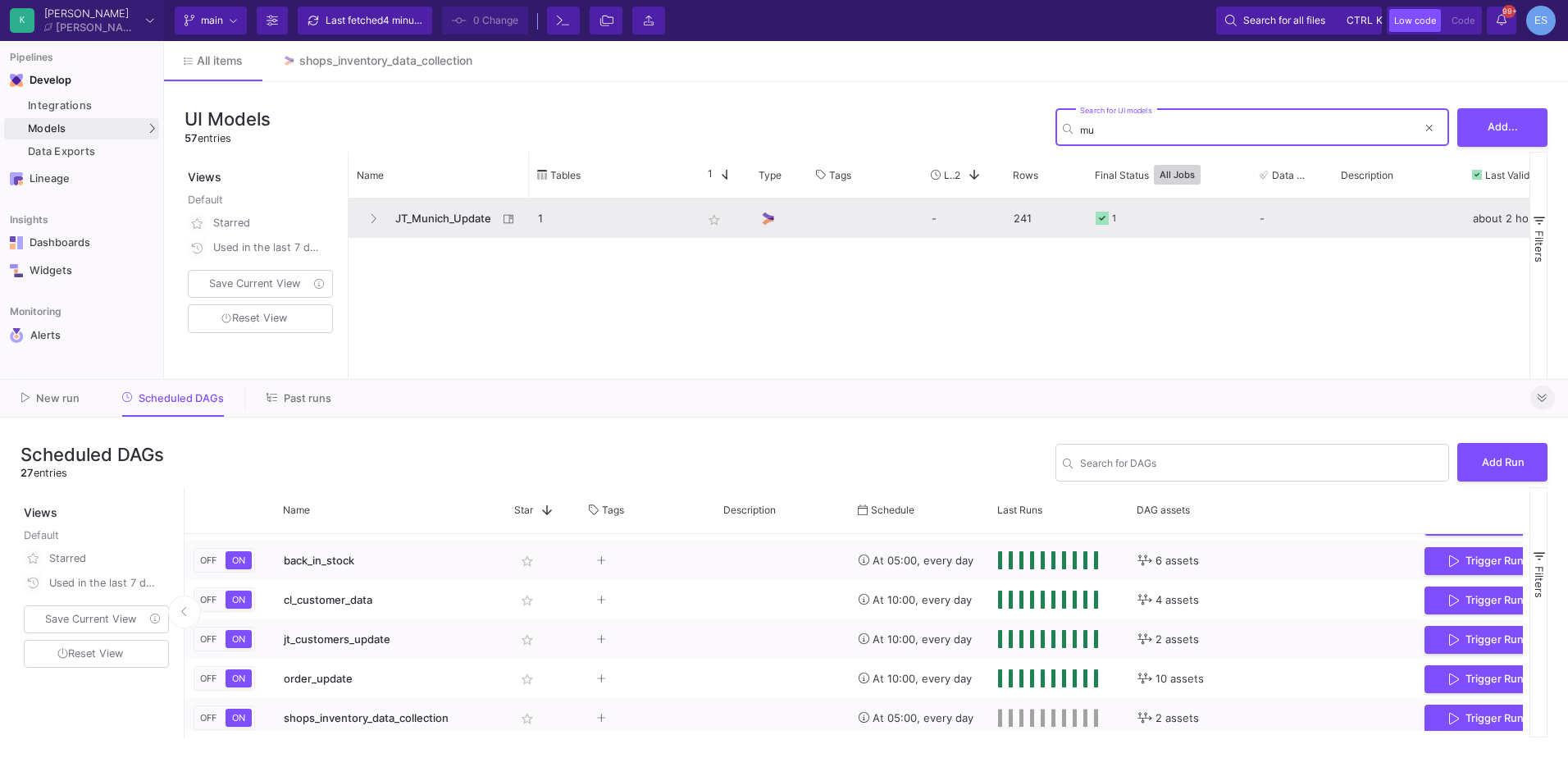
type input "mu"
click at [396, 210] on span "JT_Munich_Update" at bounding box center [442, 218] width 113 height 38
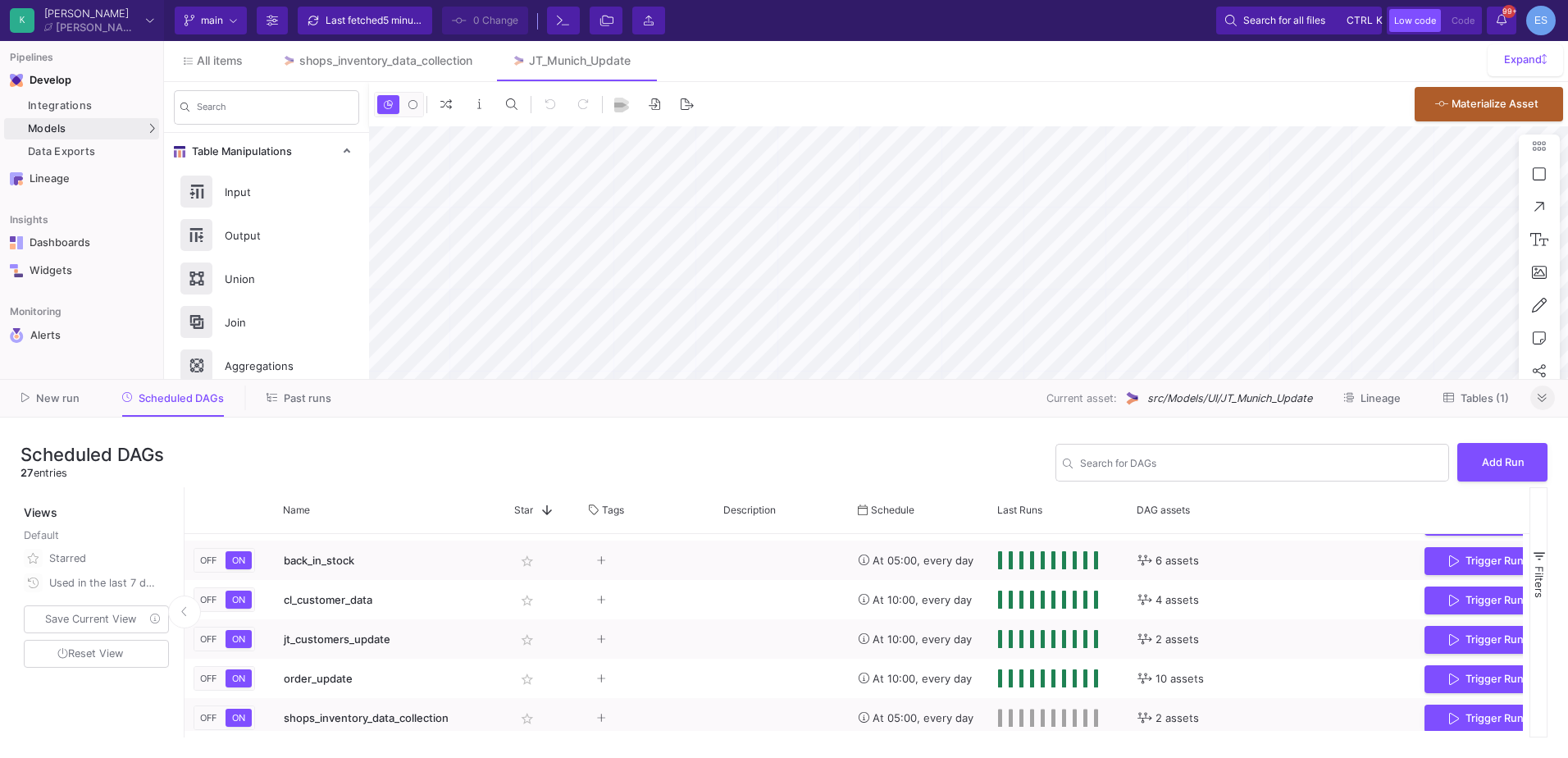
type input "-14"
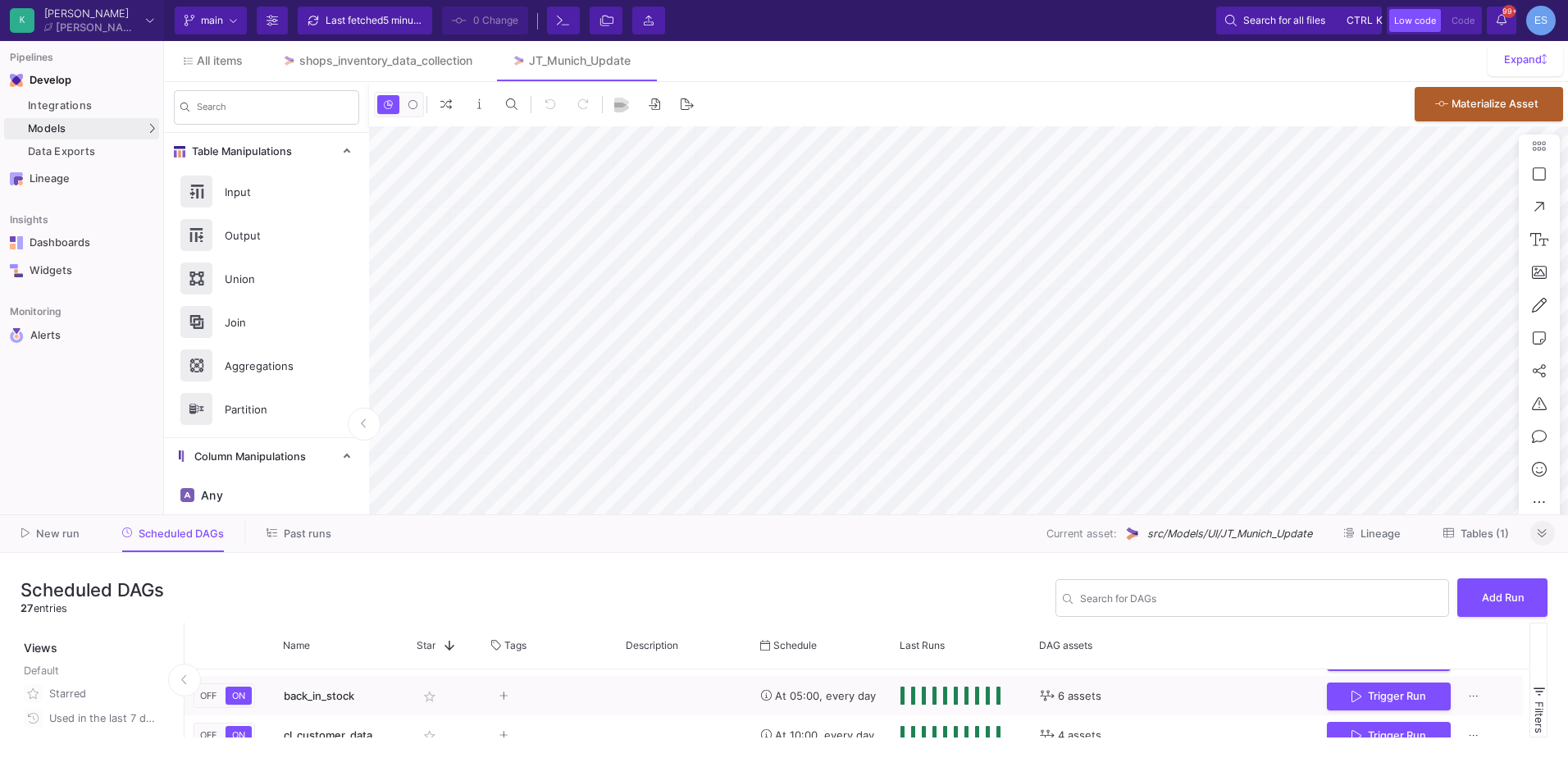
click at [1247, 514] on as-split "K Krueger Krueger Current branch main Branch Options Last fetched 5 minutes ago…" at bounding box center [784, 379] width 1568 height 758
click at [1548, 532] on button at bounding box center [1543, 533] width 25 height 25
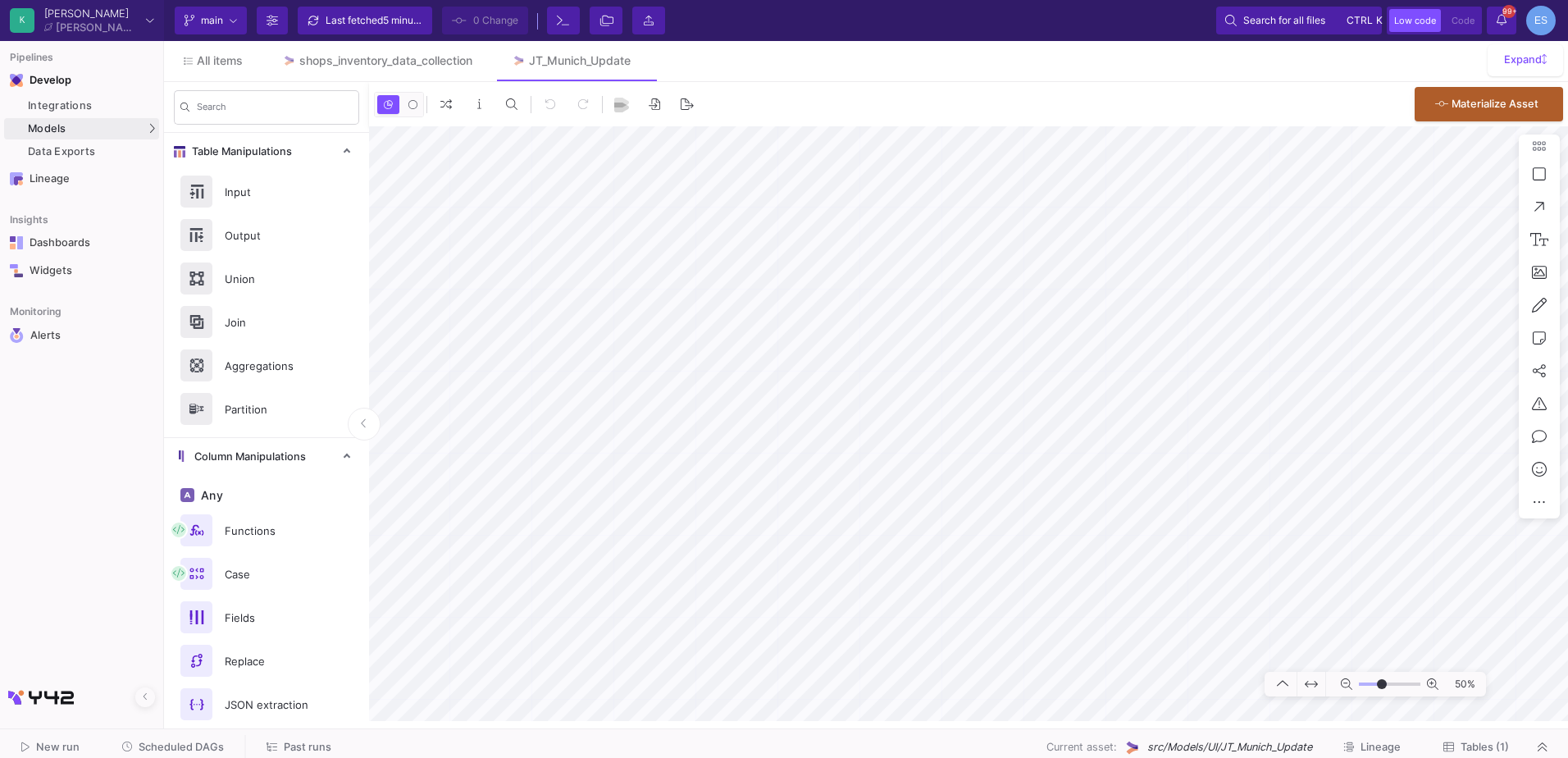
drag, startPoint x: 1373, startPoint y: 681, endPoint x: 1382, endPoint y: 681, distance: 9.0
type input "2"
click at [1382, 681] on input "range" at bounding box center [1390, 684] width 62 height 20
click at [1477, 739] on button "Tables (1)" at bounding box center [1476, 747] width 105 height 25
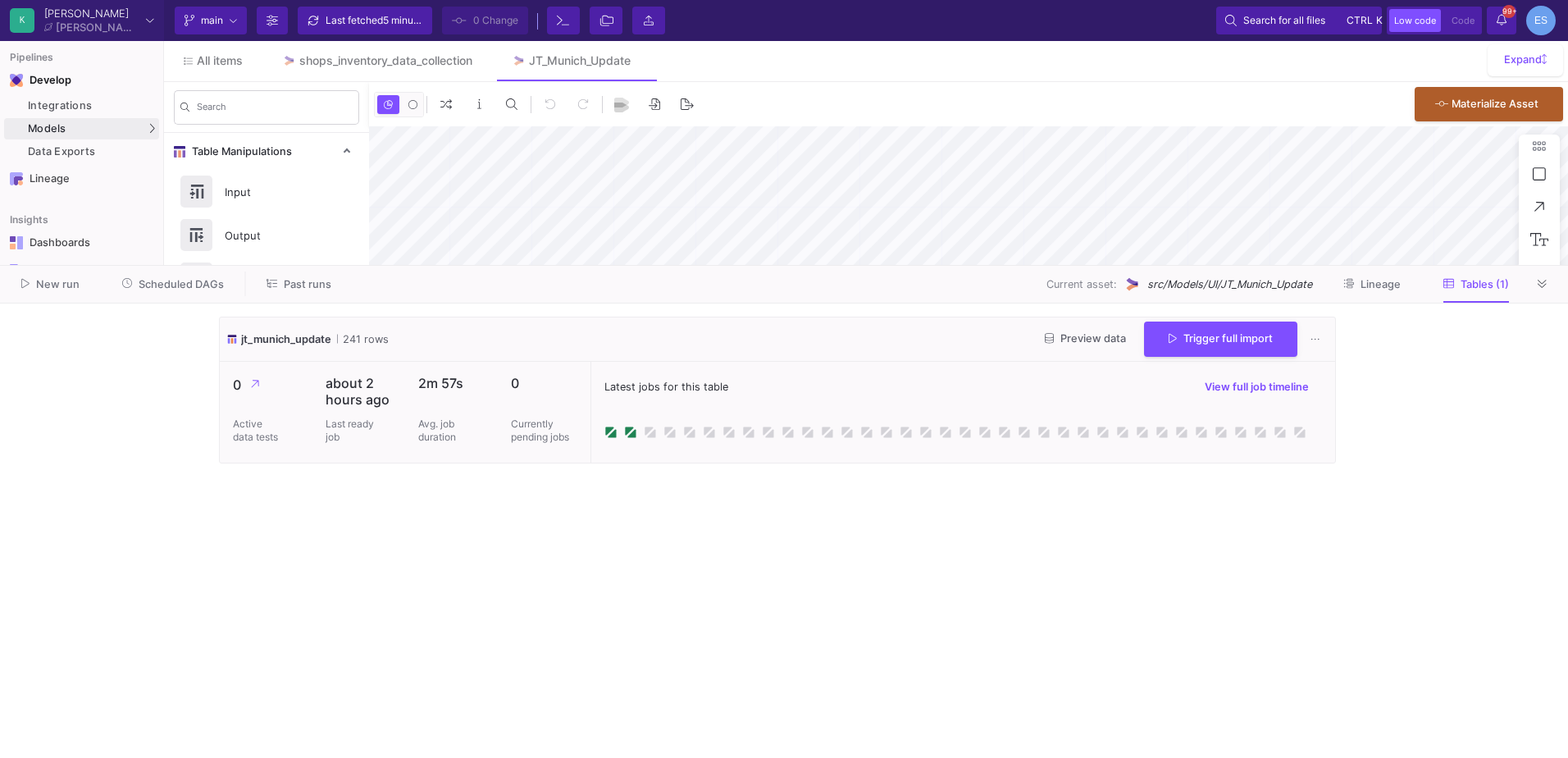
click at [847, 569] on cdk-virtual-scroll-viewport "jt_munich_update 241 rows Preview data Trigger full import 0 Active data tests …" at bounding box center [784, 530] width 1130 height 428
click at [220, 270] on div "New run Scheduled DAGs Past runs Current asset: src/Models/UI/JT_Munich_Update …" at bounding box center [784, 284] width 1568 height 38
click at [203, 292] on button "Scheduled DAGs" at bounding box center [173, 284] width 141 height 25
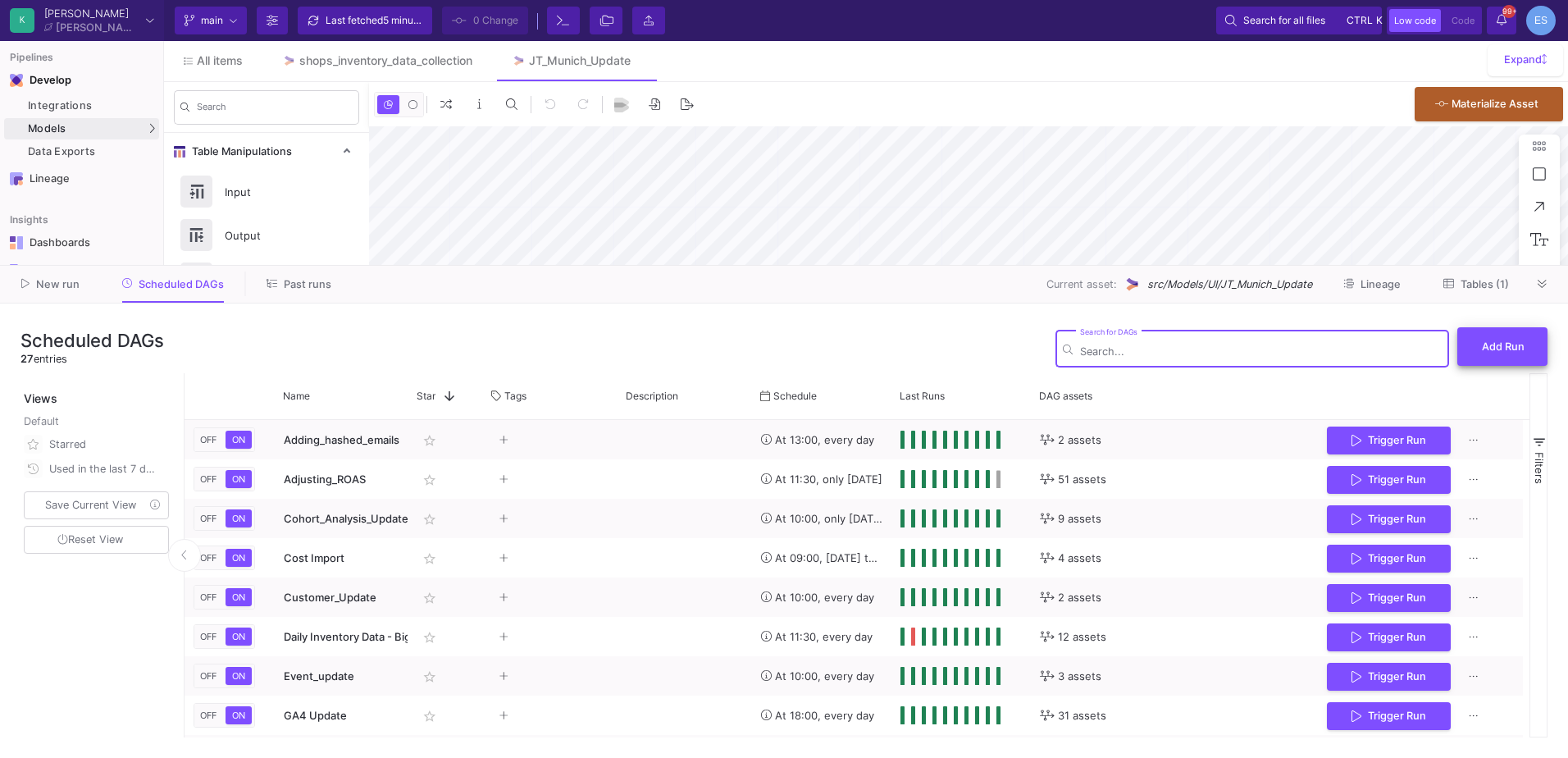
click at [1520, 348] on span "Add Run" at bounding box center [1504, 346] width 42 height 13
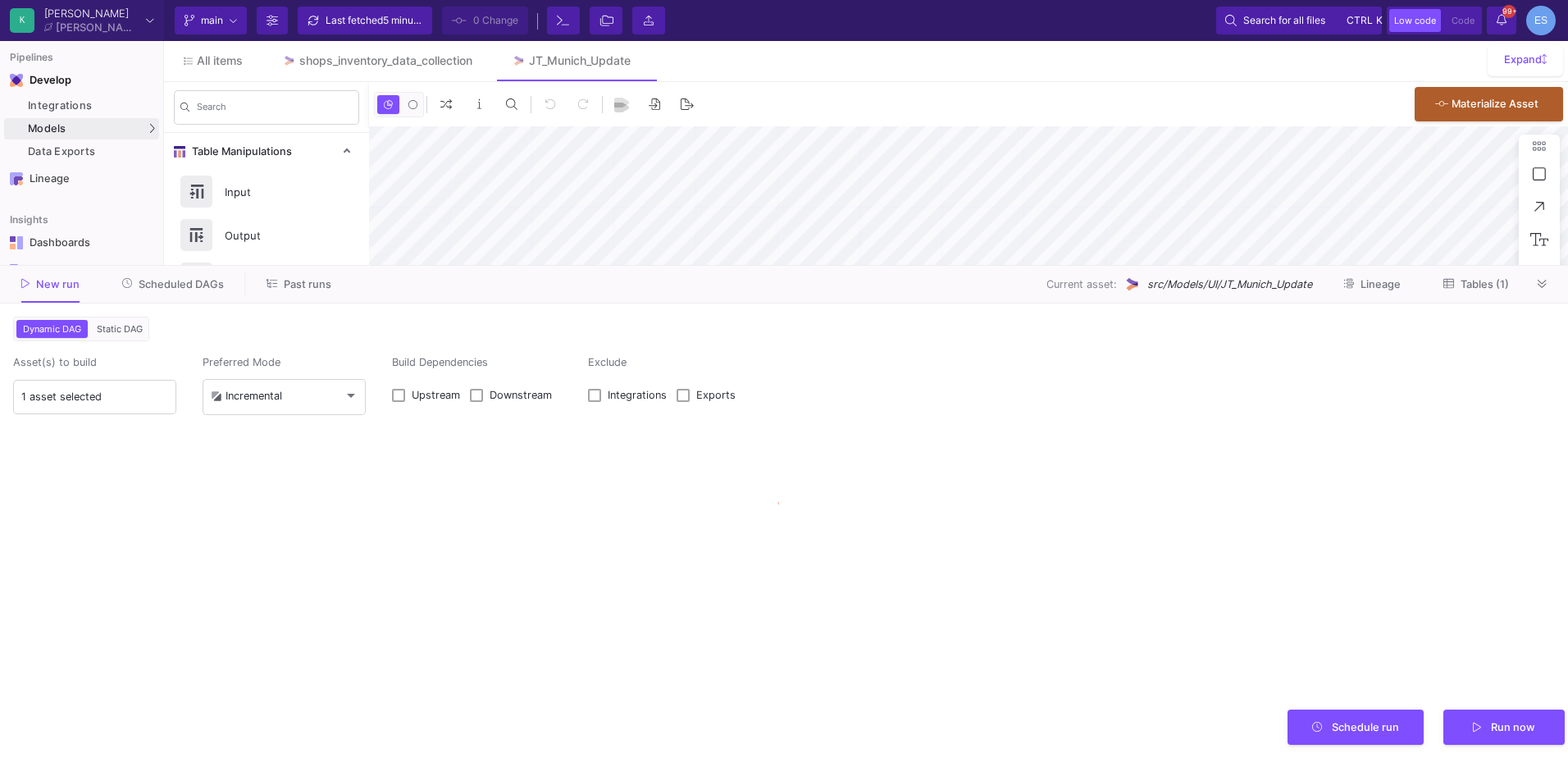
type input "0"
click at [111, 325] on span "Static DAG" at bounding box center [119, 329] width 53 height 12
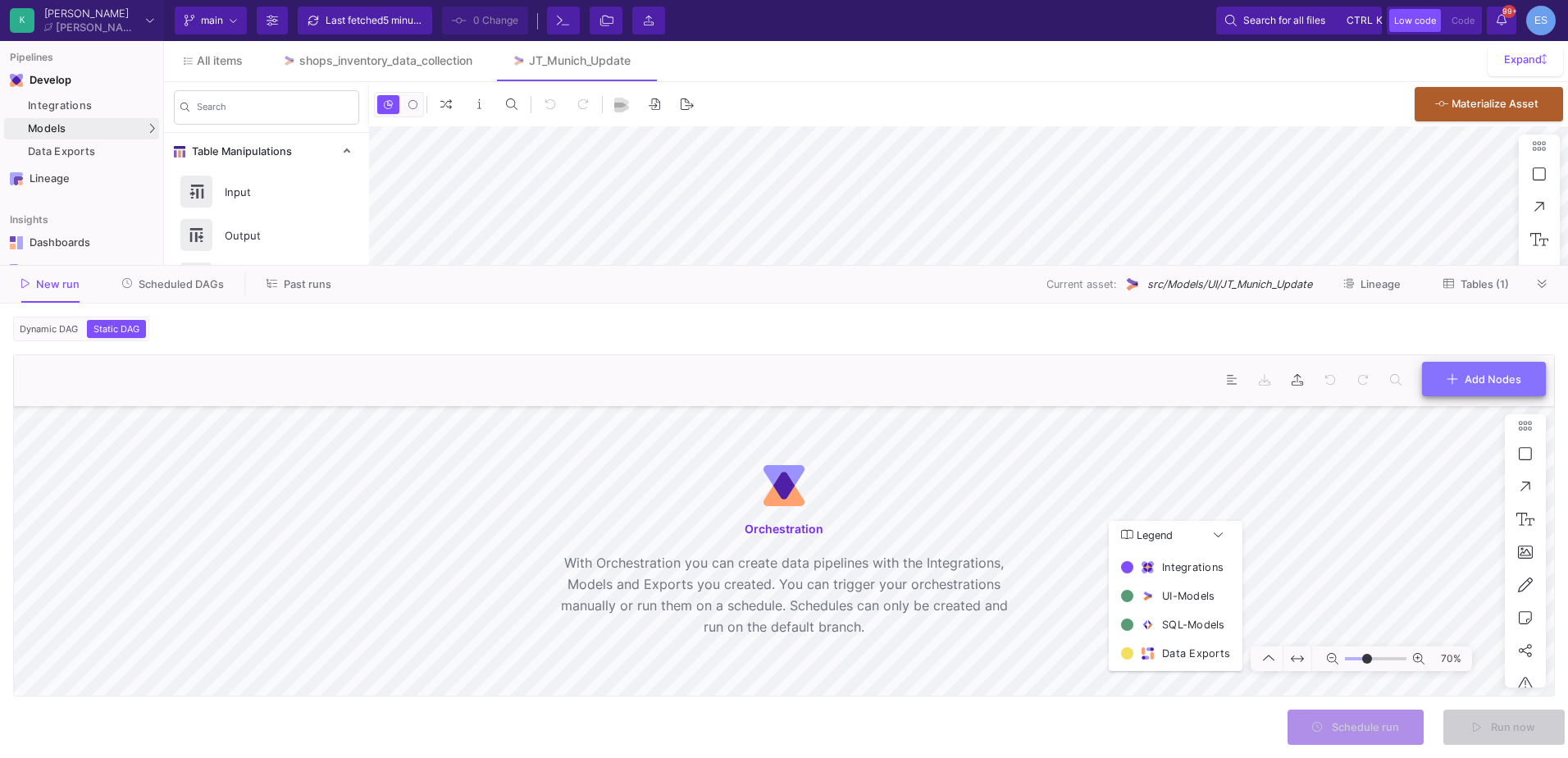
click at [1532, 370] on button "Add Nodes" at bounding box center [1483, 379] width 124 height 36
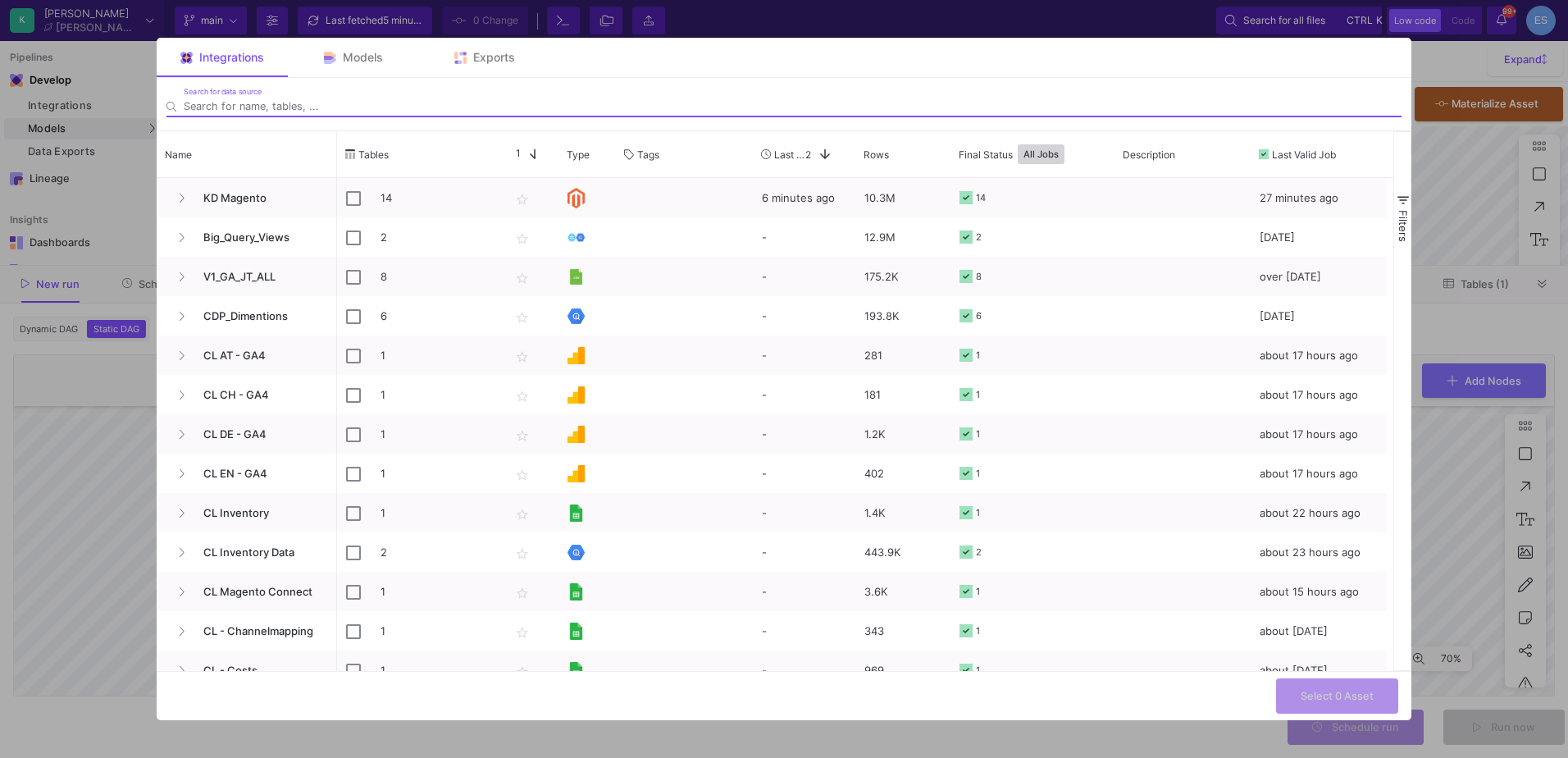
click at [243, 93] on div "Search for data source" at bounding box center [793, 102] width 1218 height 31
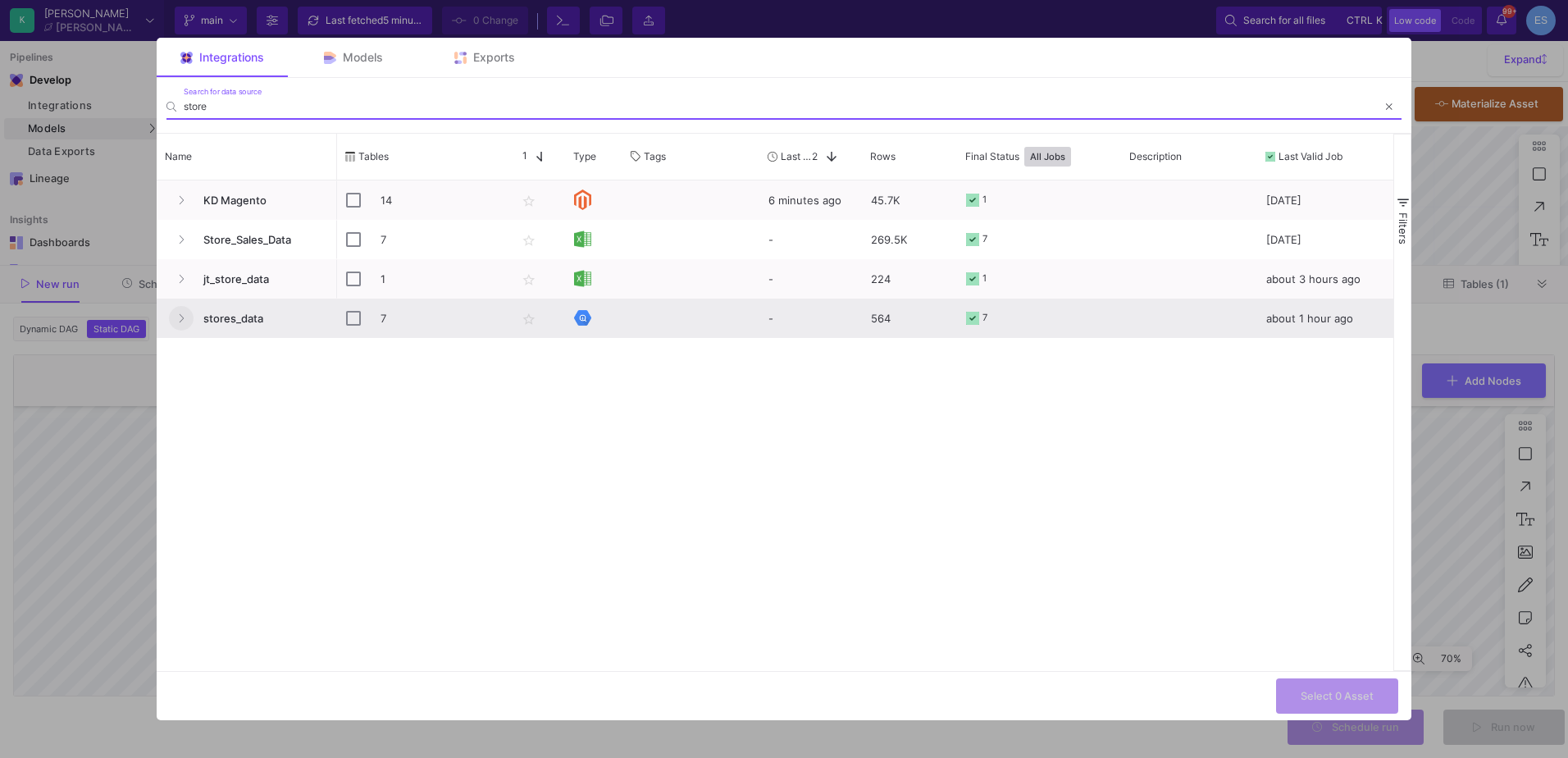
type input "store"
click at [182, 323] on icon "Press SPACE to select this row." at bounding box center [181, 318] width 7 height 11
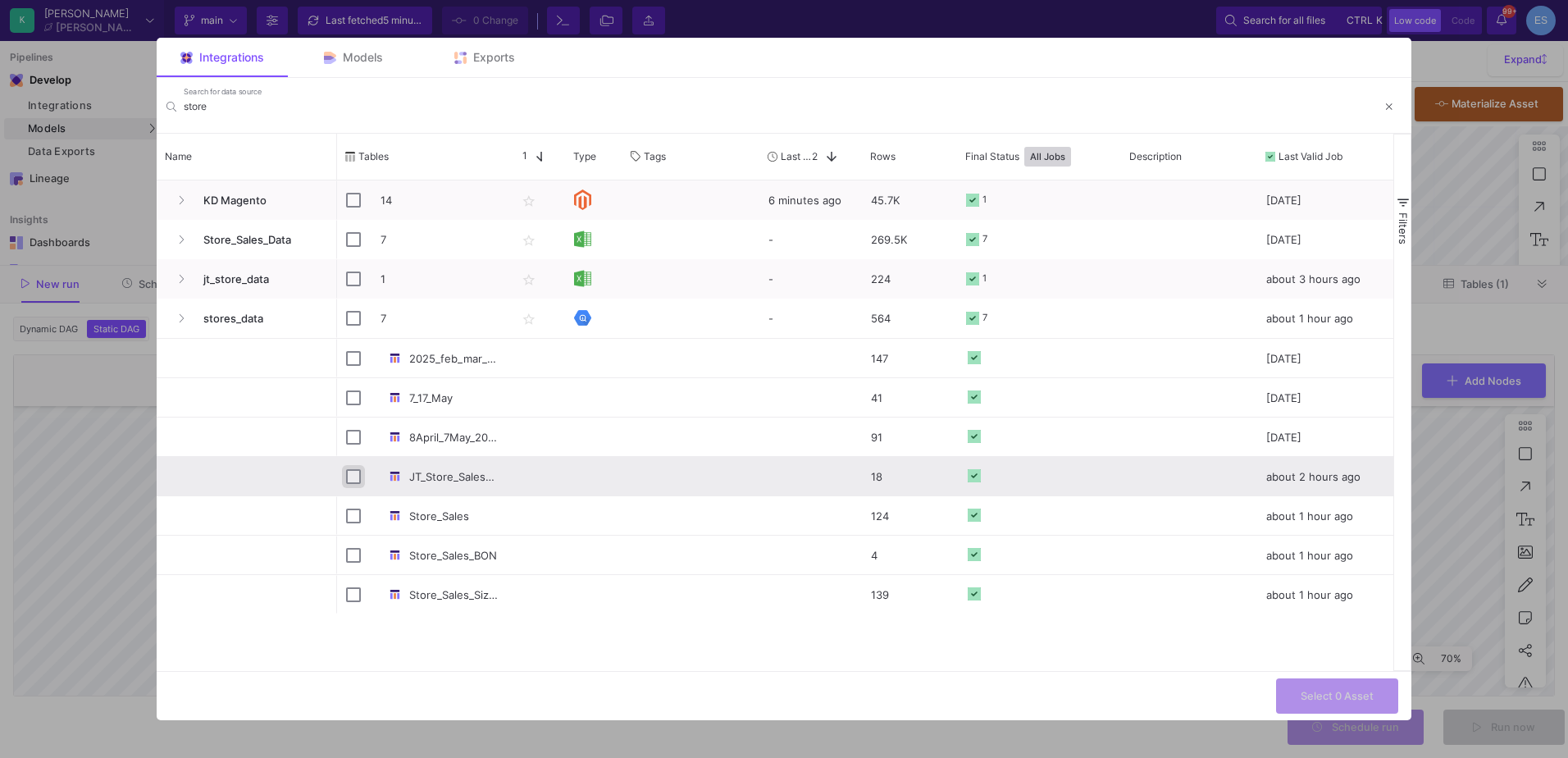
click at [353, 482] on input "Press Space to toggle row selection (unchecked)" at bounding box center [353, 476] width 14 height 14
checkbox input "true"
checkbox input "false"
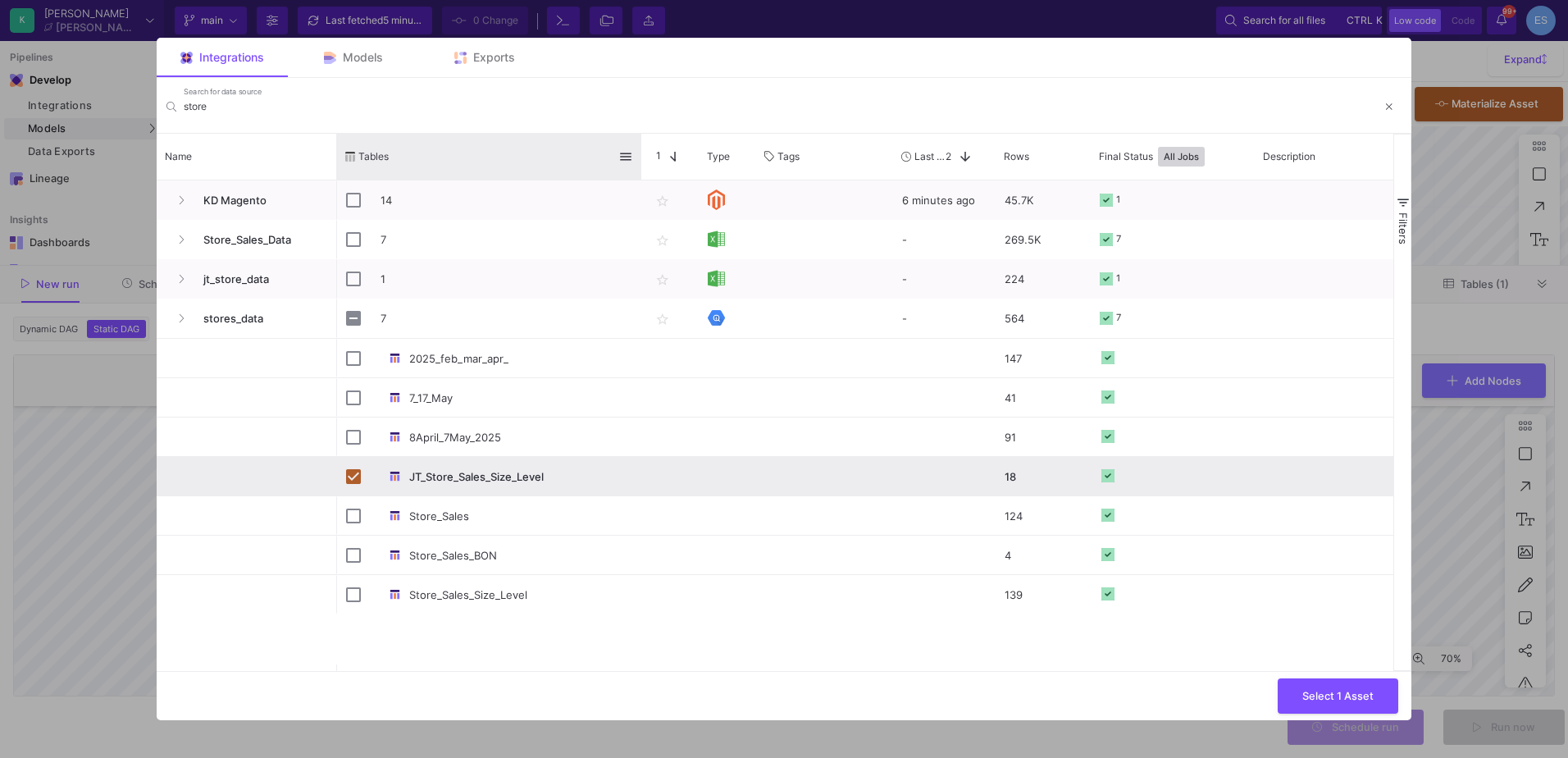
drag, startPoint x: 504, startPoint y: 137, endPoint x: 631, endPoint y: 159, distance: 128.9
click at [638, 149] on div at bounding box center [641, 157] width 7 height 46
click at [323, 38] on div "Models" at bounding box center [353, 57] width 131 height 39
checkbox input "false"
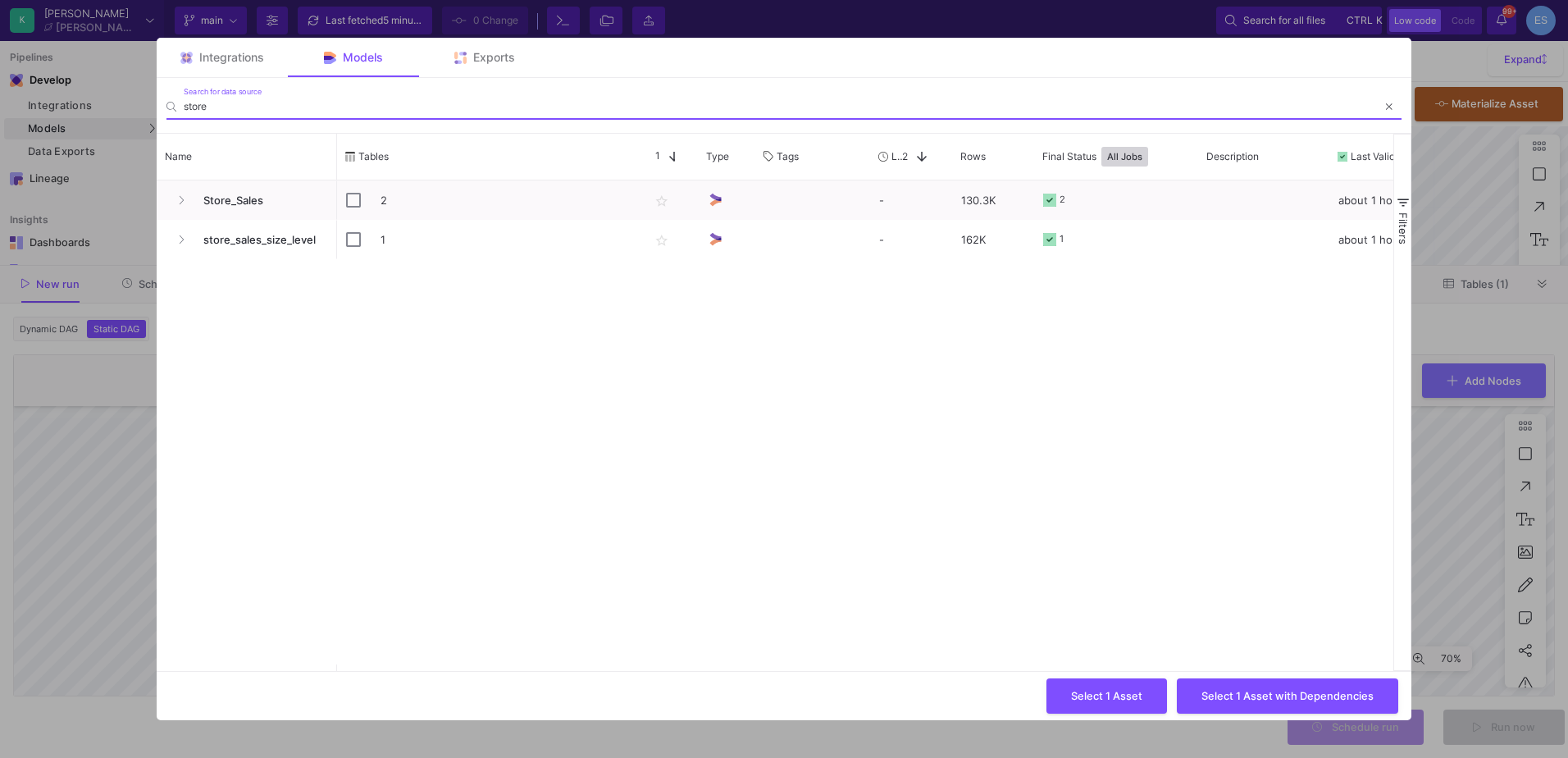
drag, startPoint x: 219, startPoint y: 104, endPoint x: 173, endPoint y: 107, distance: 46.1
click at [173, 107] on div "store Search for data source" at bounding box center [784, 99] width 1235 height 39
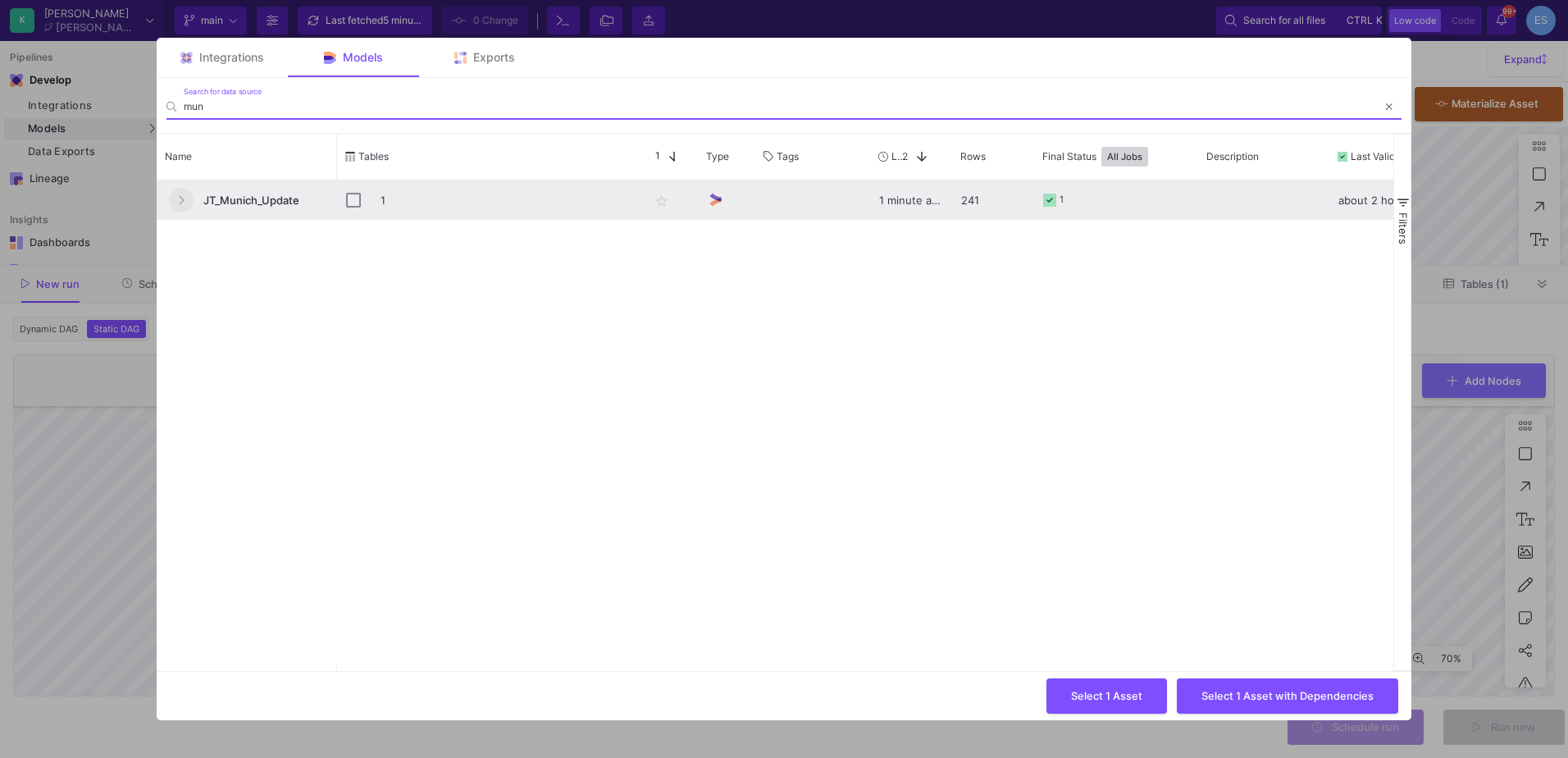
type input "mun"
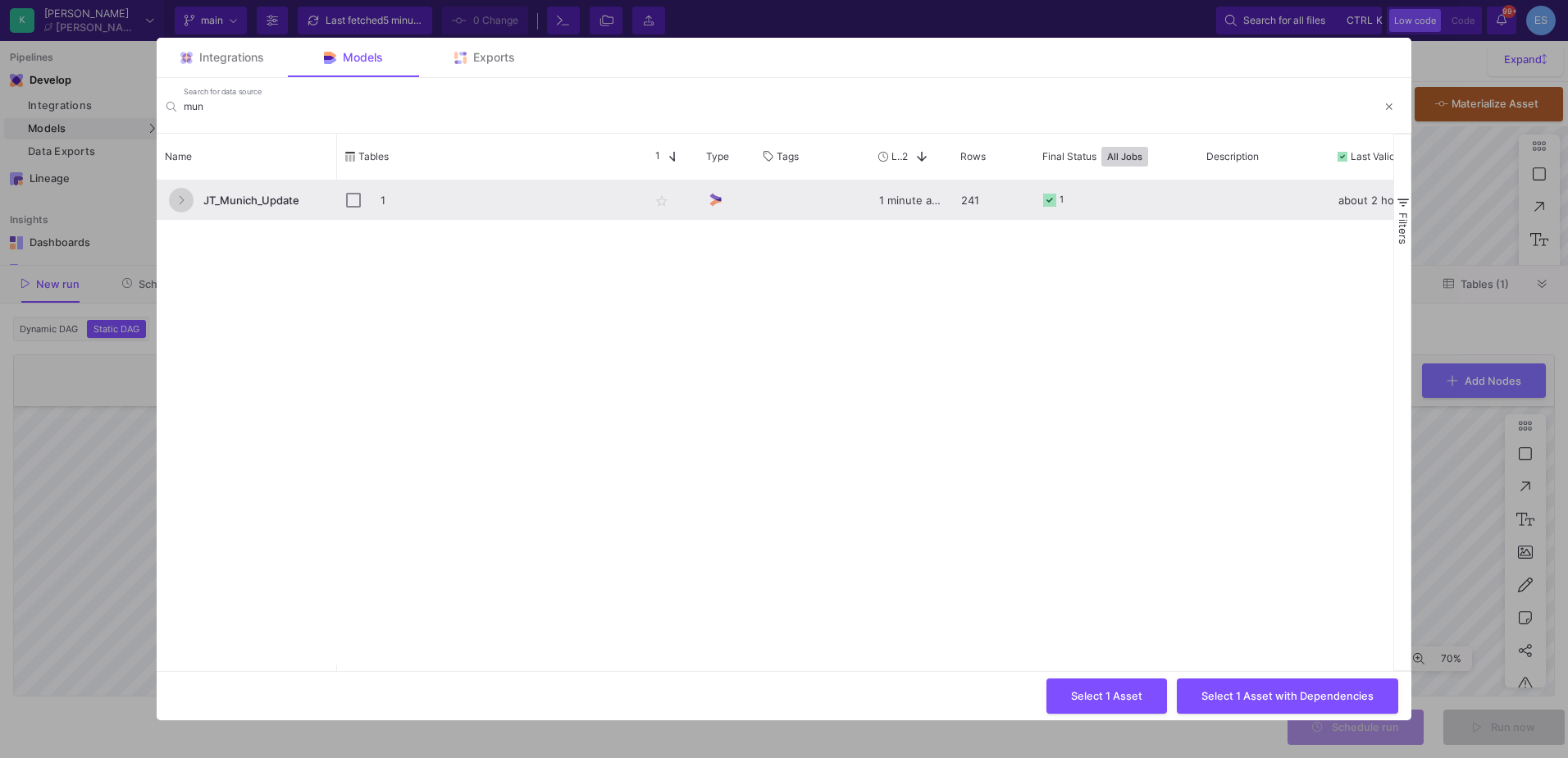
click at [190, 196] on button "Press SPACE to select this row." at bounding box center [182, 200] width 25 height 25
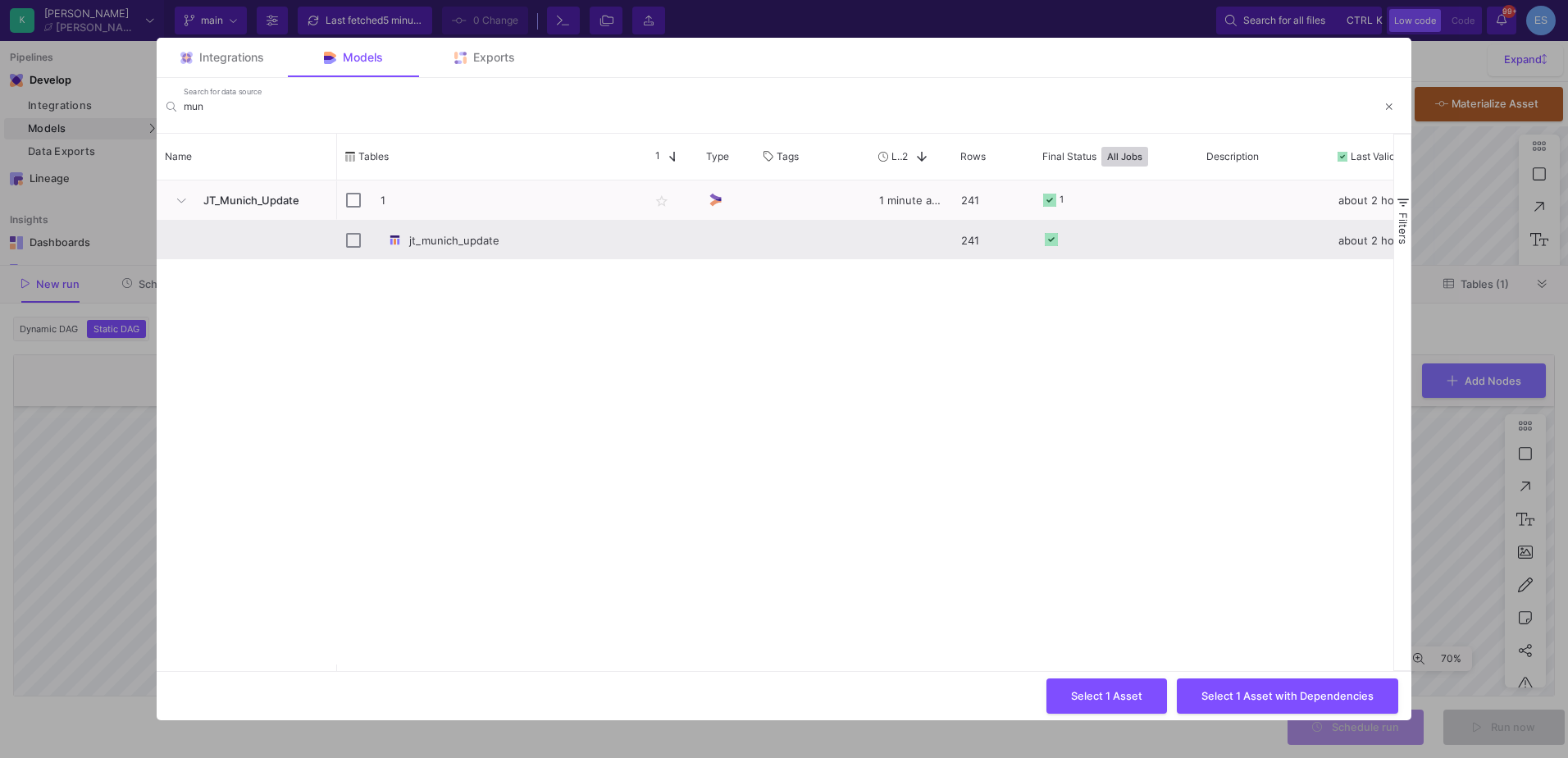
click at [362, 241] on div "jt_munich_update" at bounding box center [489, 240] width 286 height 38
checkbox input "true"
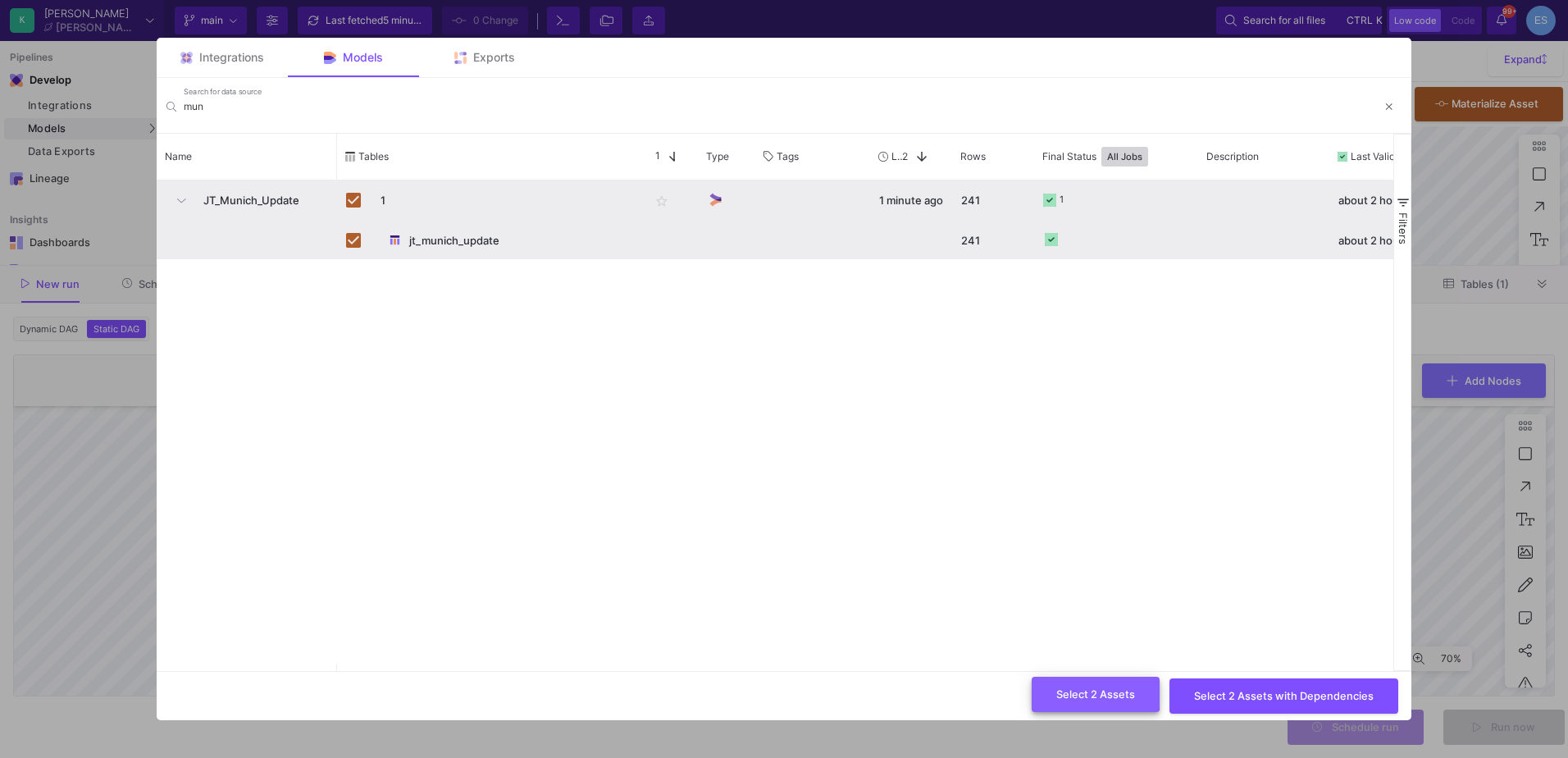
click at [1096, 688] on span "Select 2 Assets" at bounding box center [1096, 694] width 79 height 13
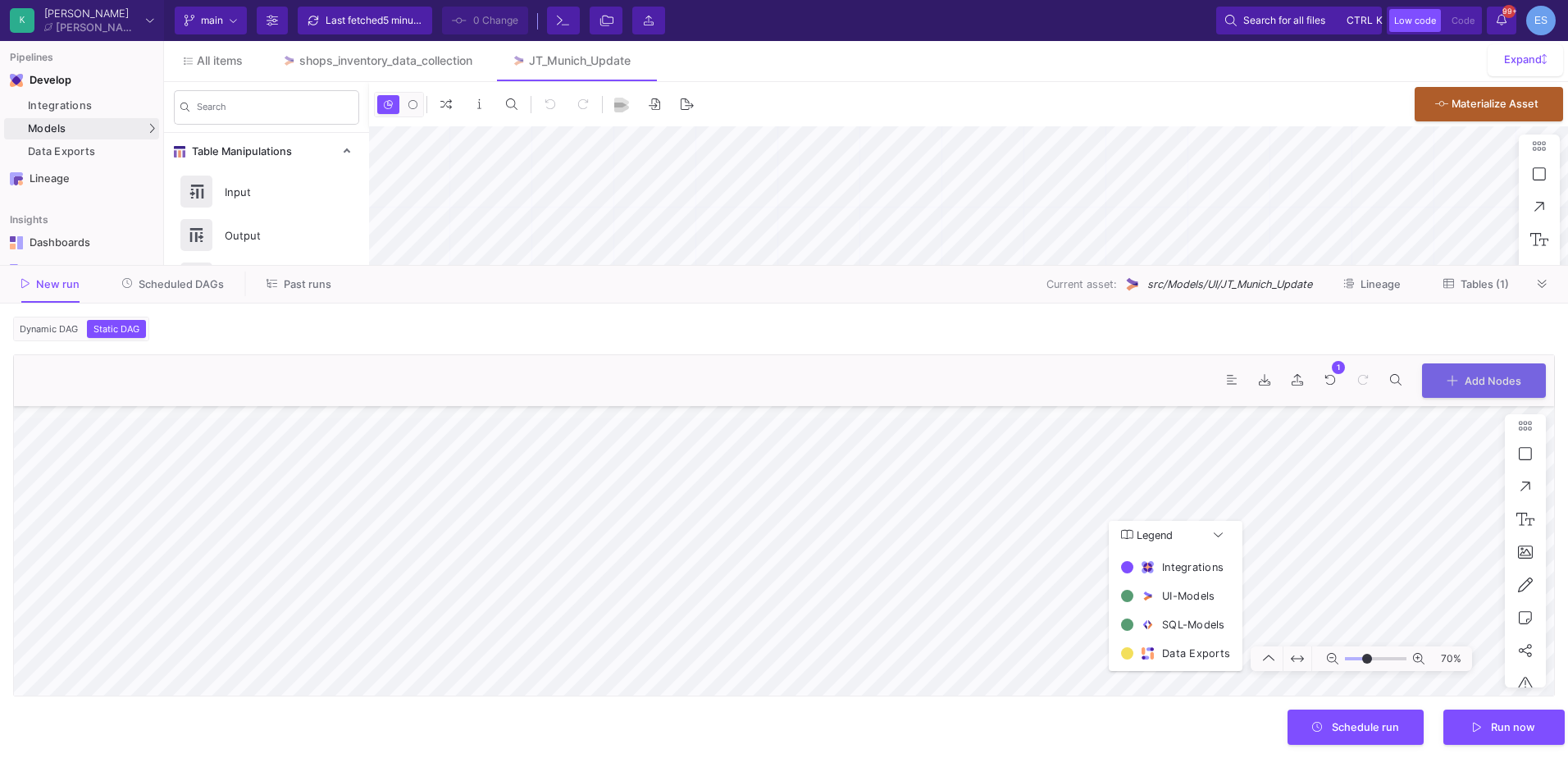
type input "7"
click at [1227, 545] on div "100% Legend Integrations UI-Models SQL-Models Data Exports" at bounding box center [783, 550] width 1540 height 290
click at [1388, 725] on span "Schedule run" at bounding box center [1366, 725] width 67 height 13
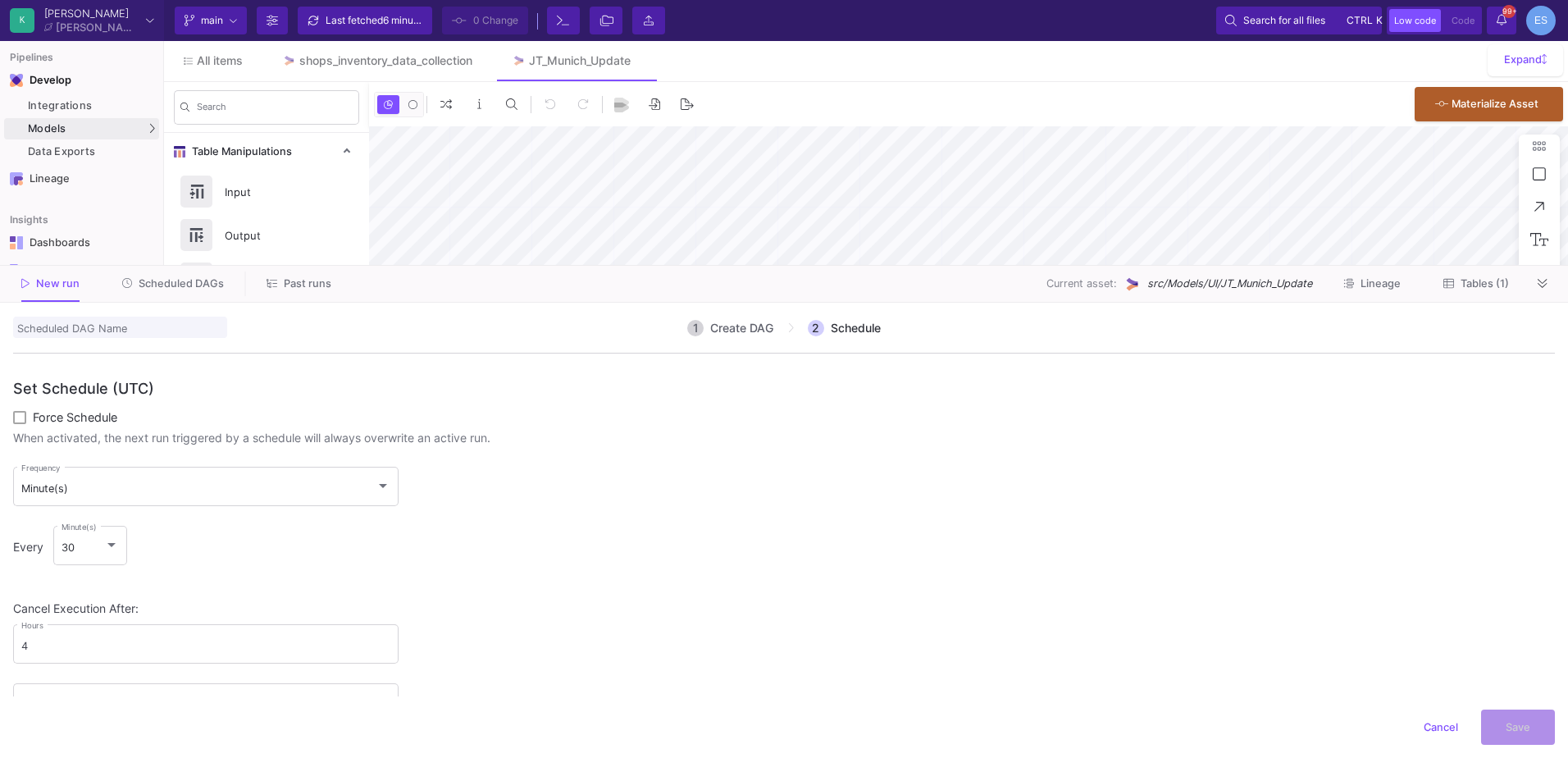
click at [109, 337] on input "scheduledDagName" at bounding box center [120, 327] width 215 height 21
type input "jt_munich_shop"
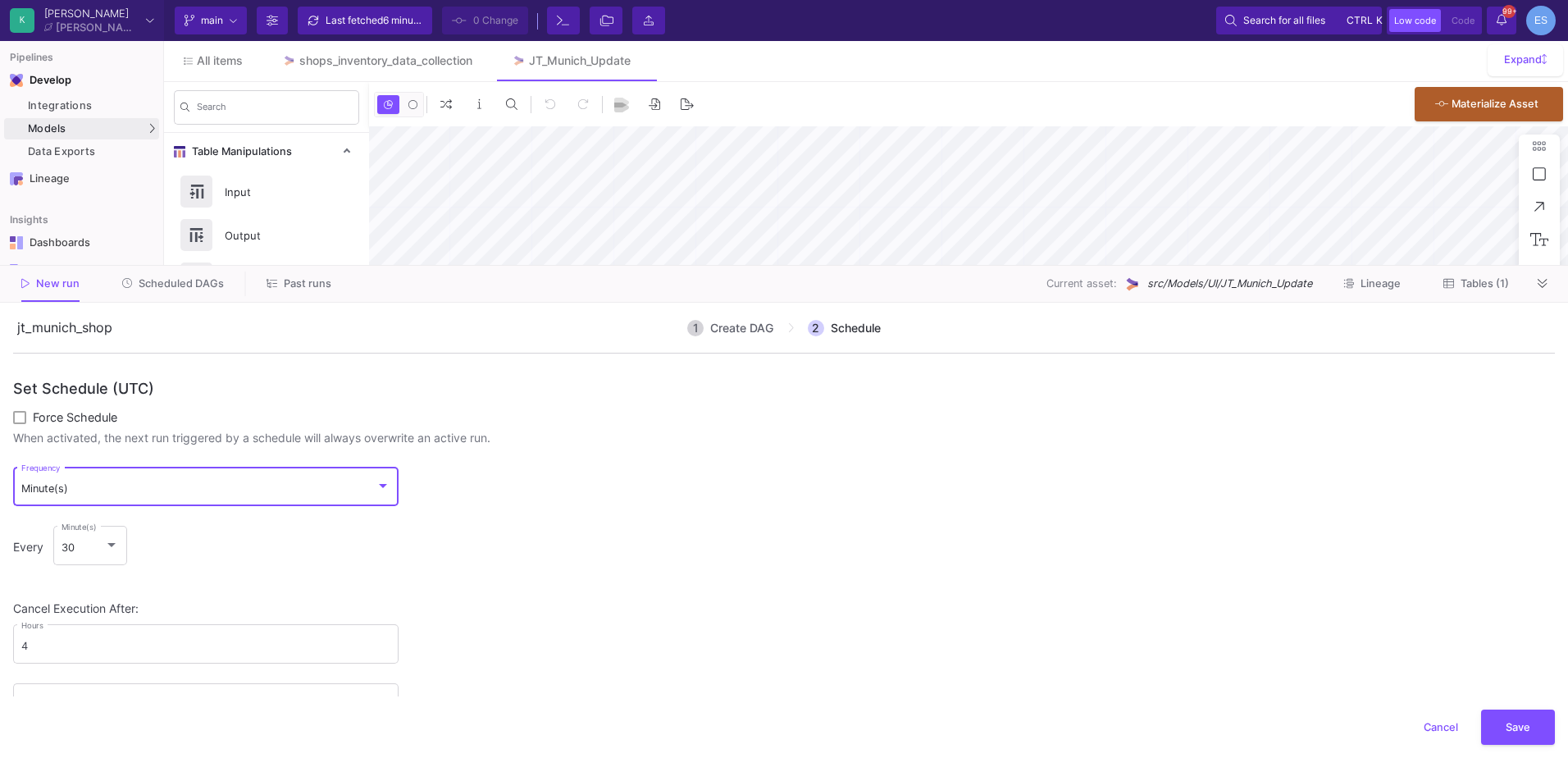
click at [155, 493] on div "Minute(s)" at bounding box center [198, 489] width 355 height 13
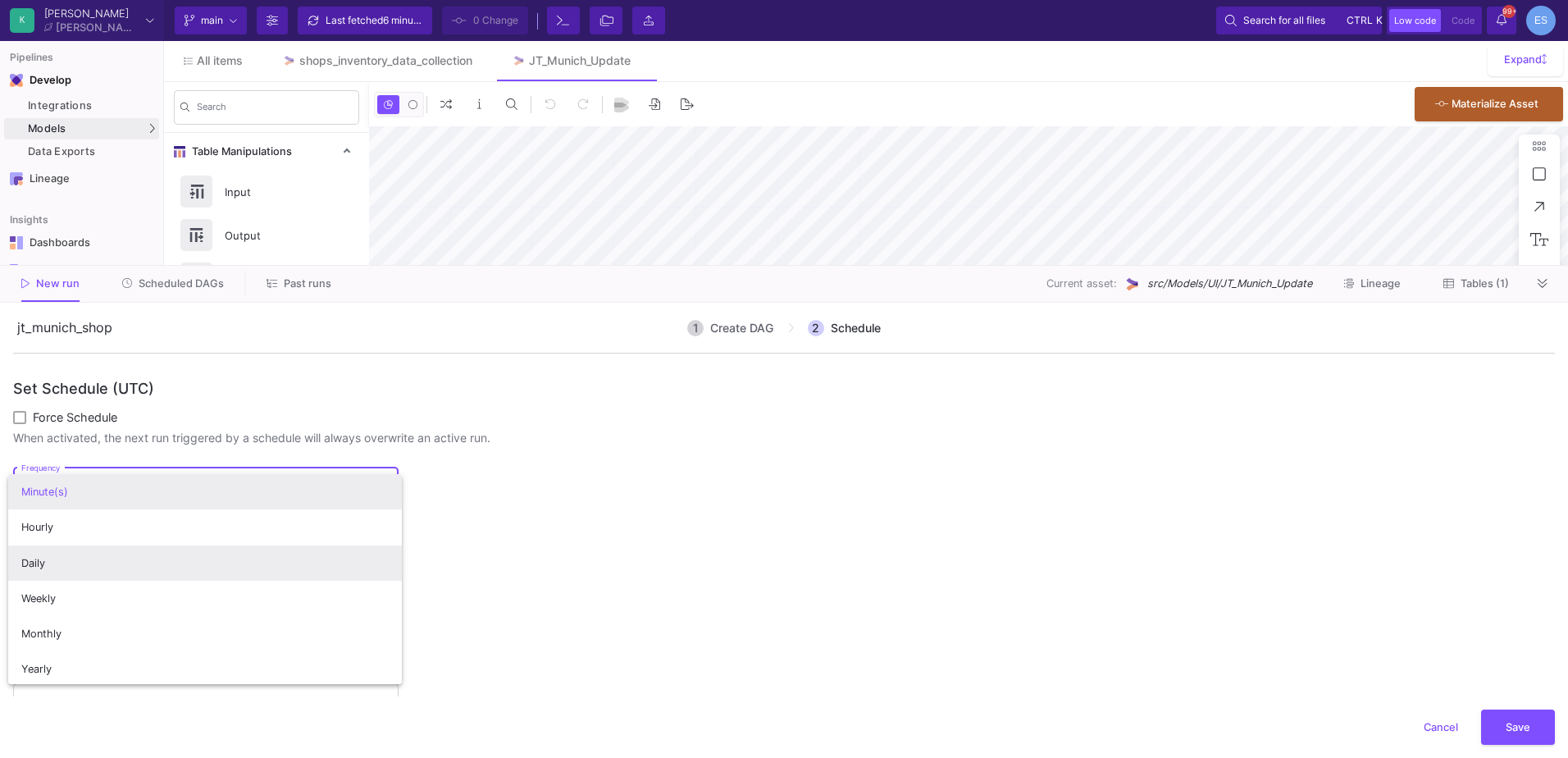
click at [153, 556] on span "Daily" at bounding box center [205, 563] width 368 height 36
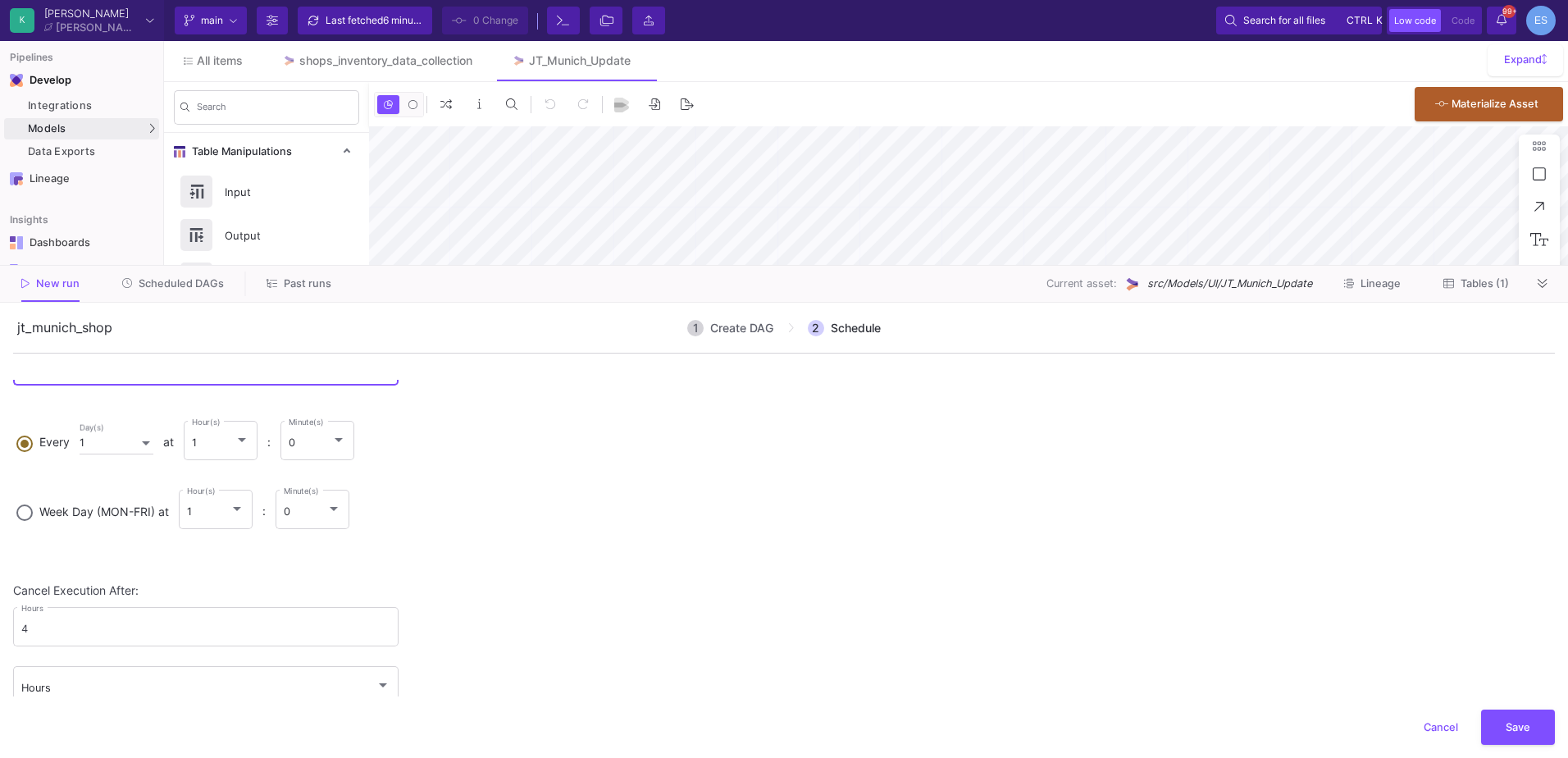
scroll to position [146, 0]
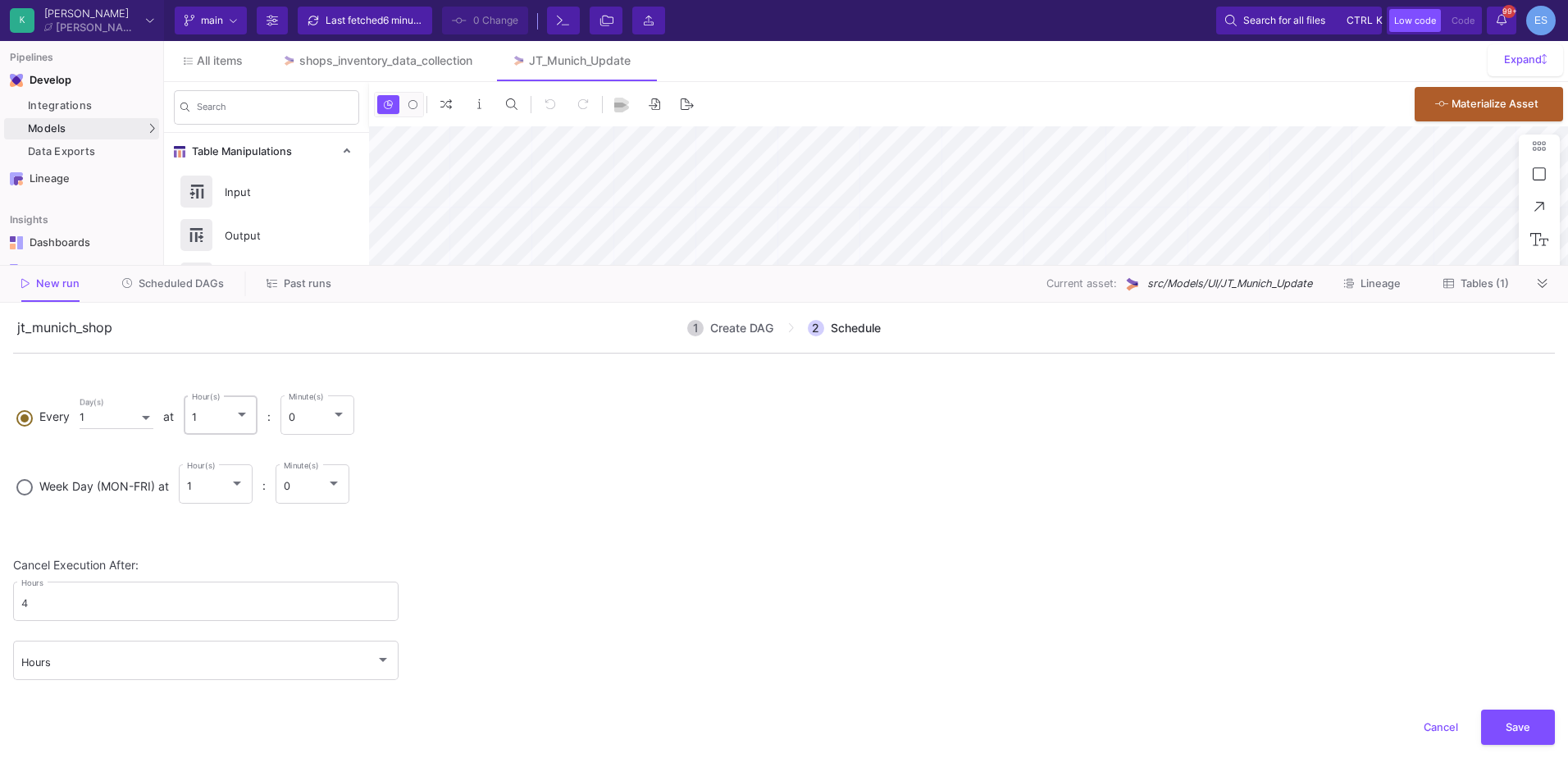
click at [228, 402] on div "1 Hour(s)" at bounding box center [220, 414] width 59 height 42
click at [33, 410] on input "Every 1 Day(s) at 1 Hour(s) : 0 Minute(s)" at bounding box center [24, 416] width 16 height 12
click at [223, 498] on span "10" at bounding box center [231, 511] width 59 height 36
click at [801, 525] on mat-radio-button "Week Day (MON-FRI) at 1 Hour(s) : 0 Minute(s)" at bounding box center [784, 493] width 1542 height 69
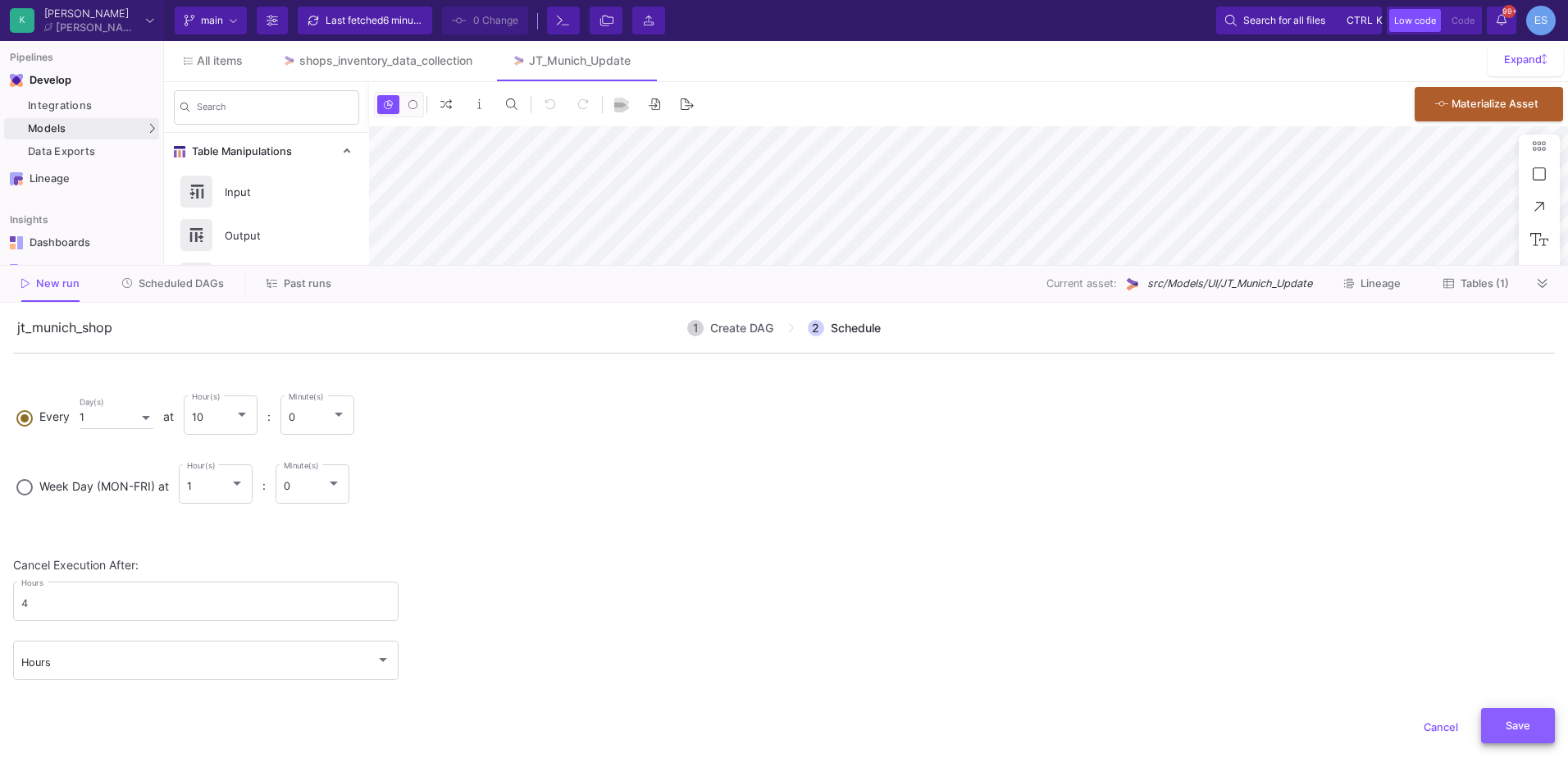
click at [1506, 725] on span "Save" at bounding box center [1518, 725] width 25 height 13
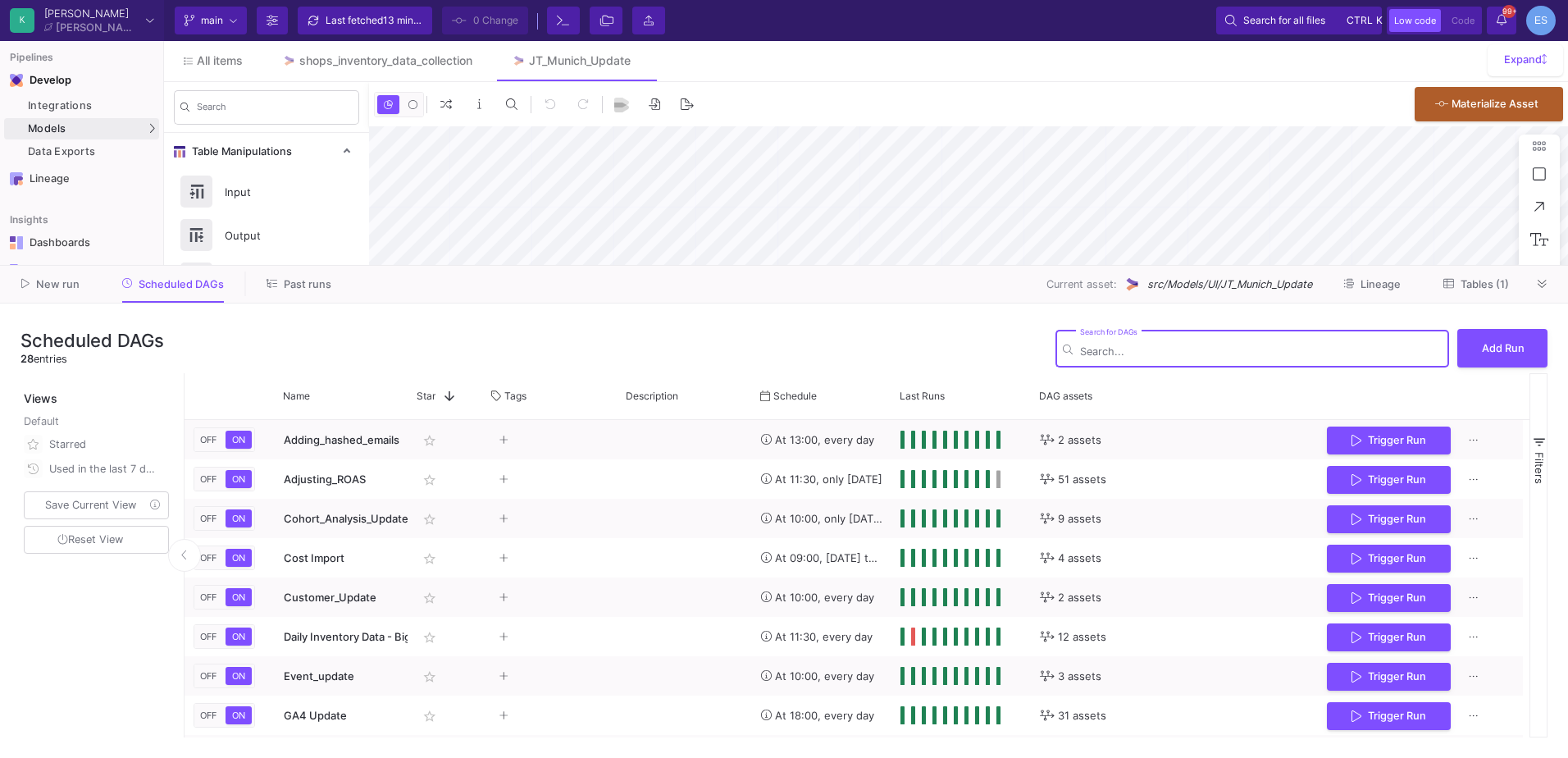
click at [1539, 287] on icon at bounding box center [1542, 284] width 9 height 11
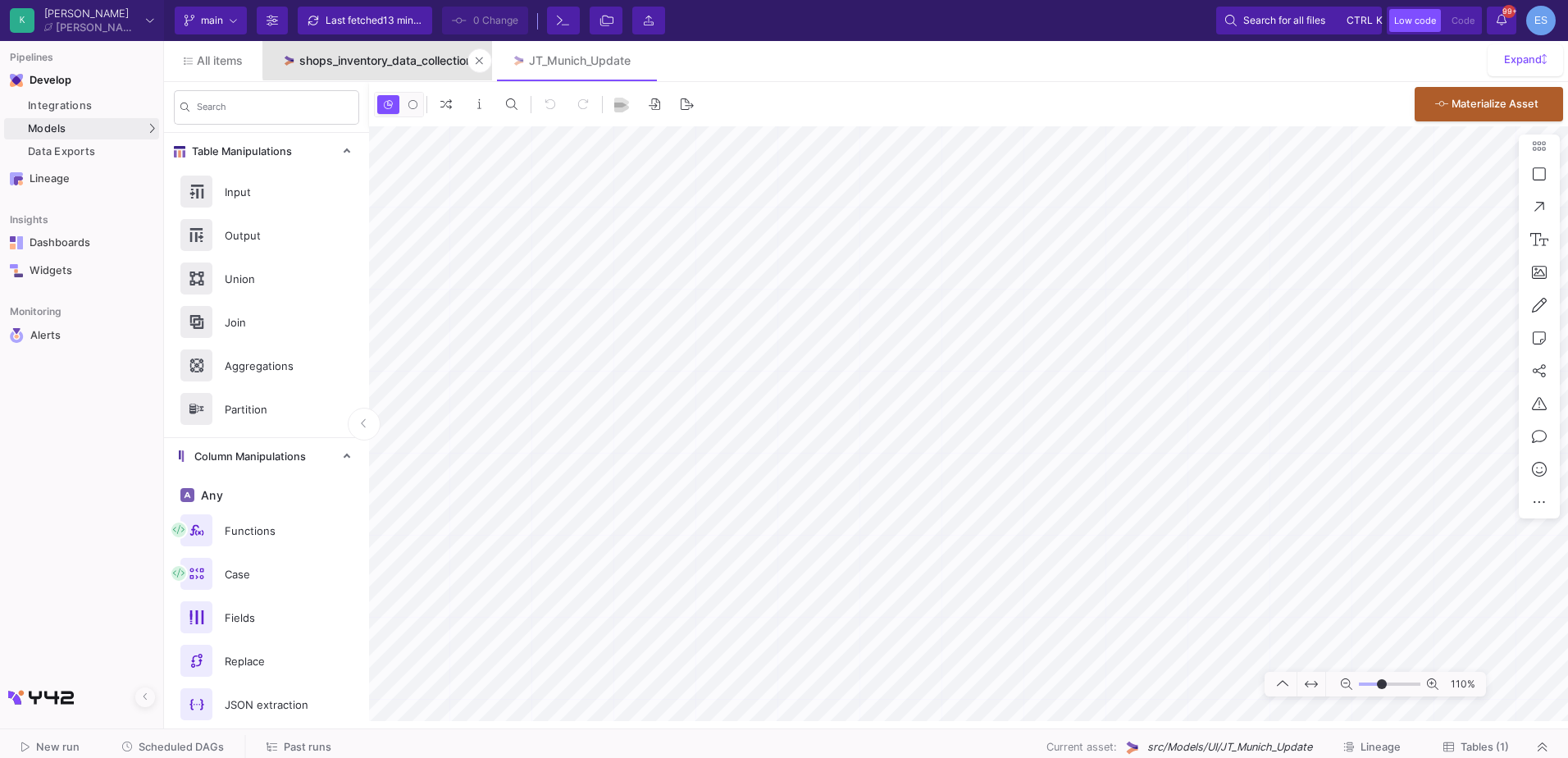
click at [411, 57] on div "shops_inventory_data_collection" at bounding box center [386, 61] width 173 height 13
type input "-7"
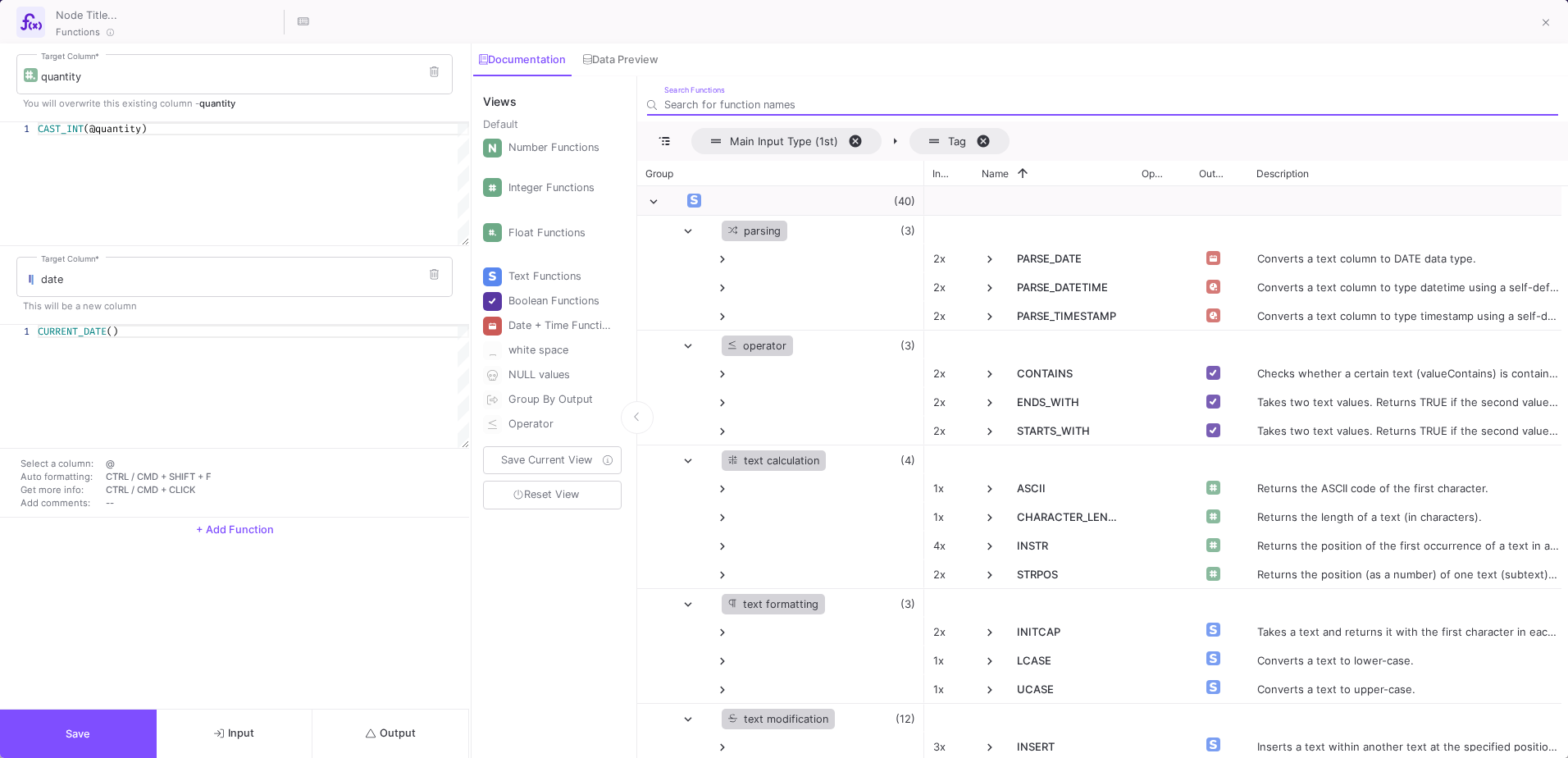
click at [538, 63] on div "Documentation" at bounding box center [522, 60] width 87 height 13
click at [744, 112] on div "Search Functions" at bounding box center [1111, 101] width 894 height 31
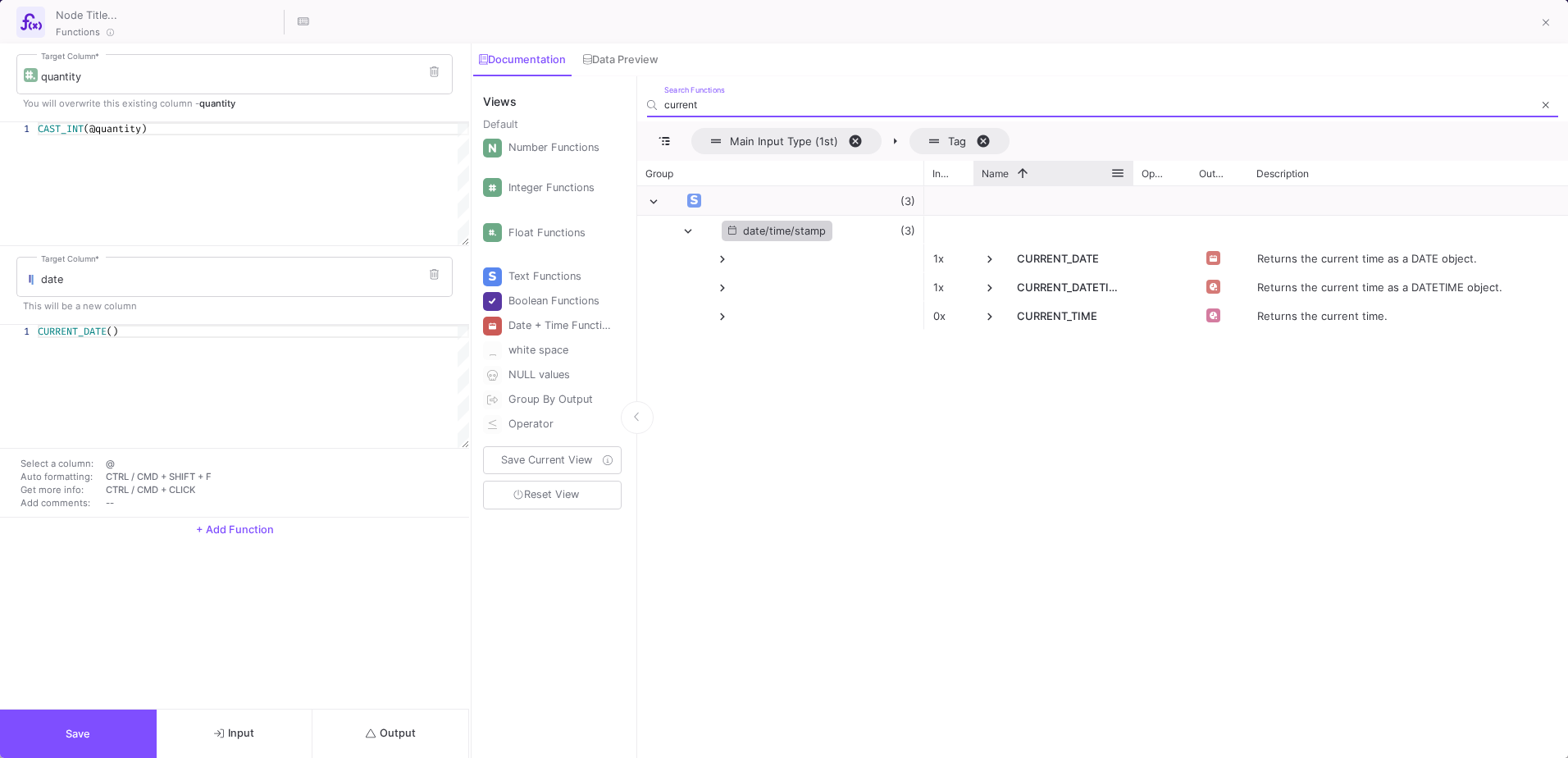
type input "current"
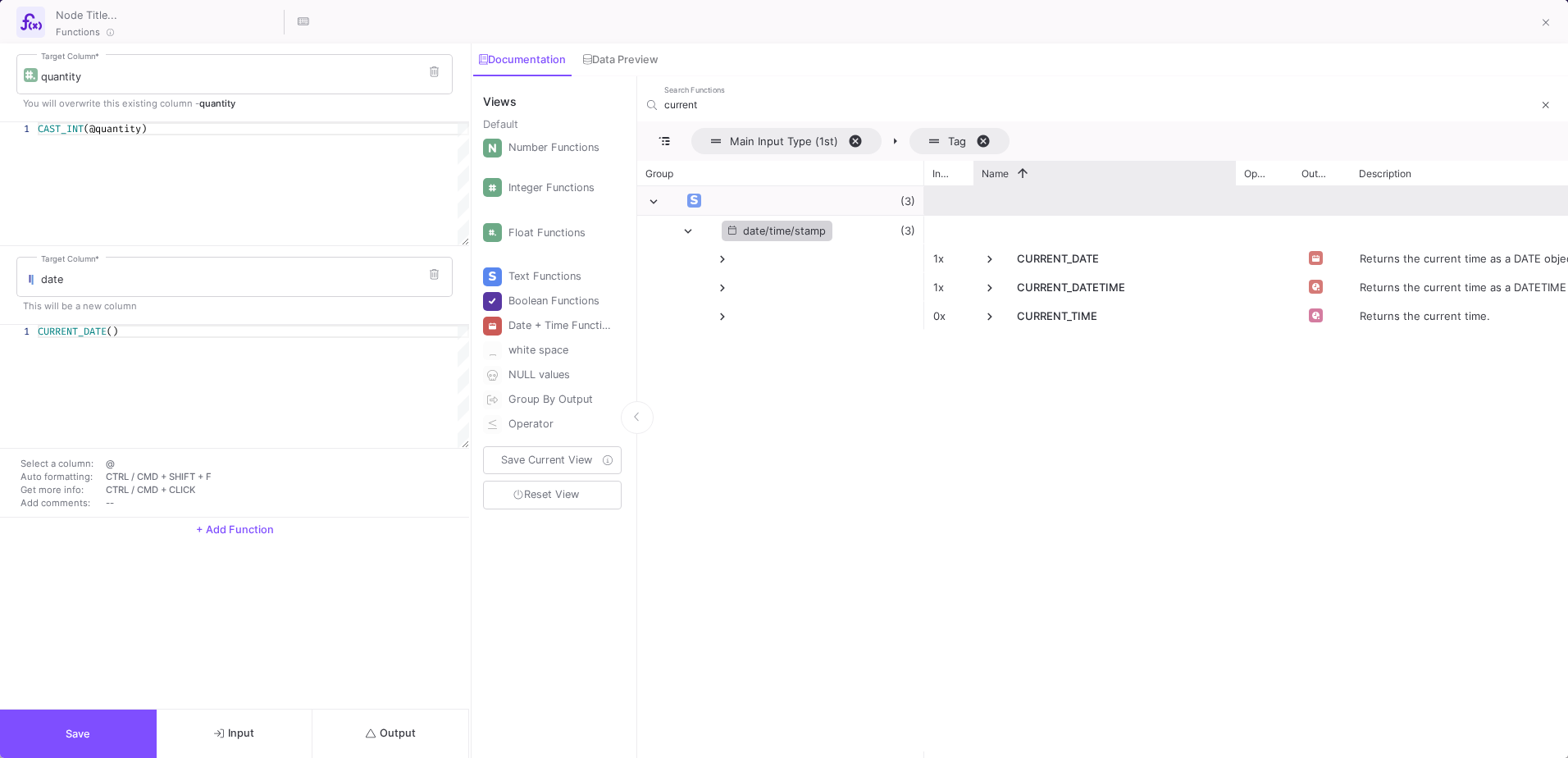
drag, startPoint x: 1130, startPoint y: 169, endPoint x: 1232, endPoint y: 191, distance: 104.3
click at [1232, 191] on div "Group Inputs Name 1 Output" at bounding box center [1102, 459] width 931 height 597
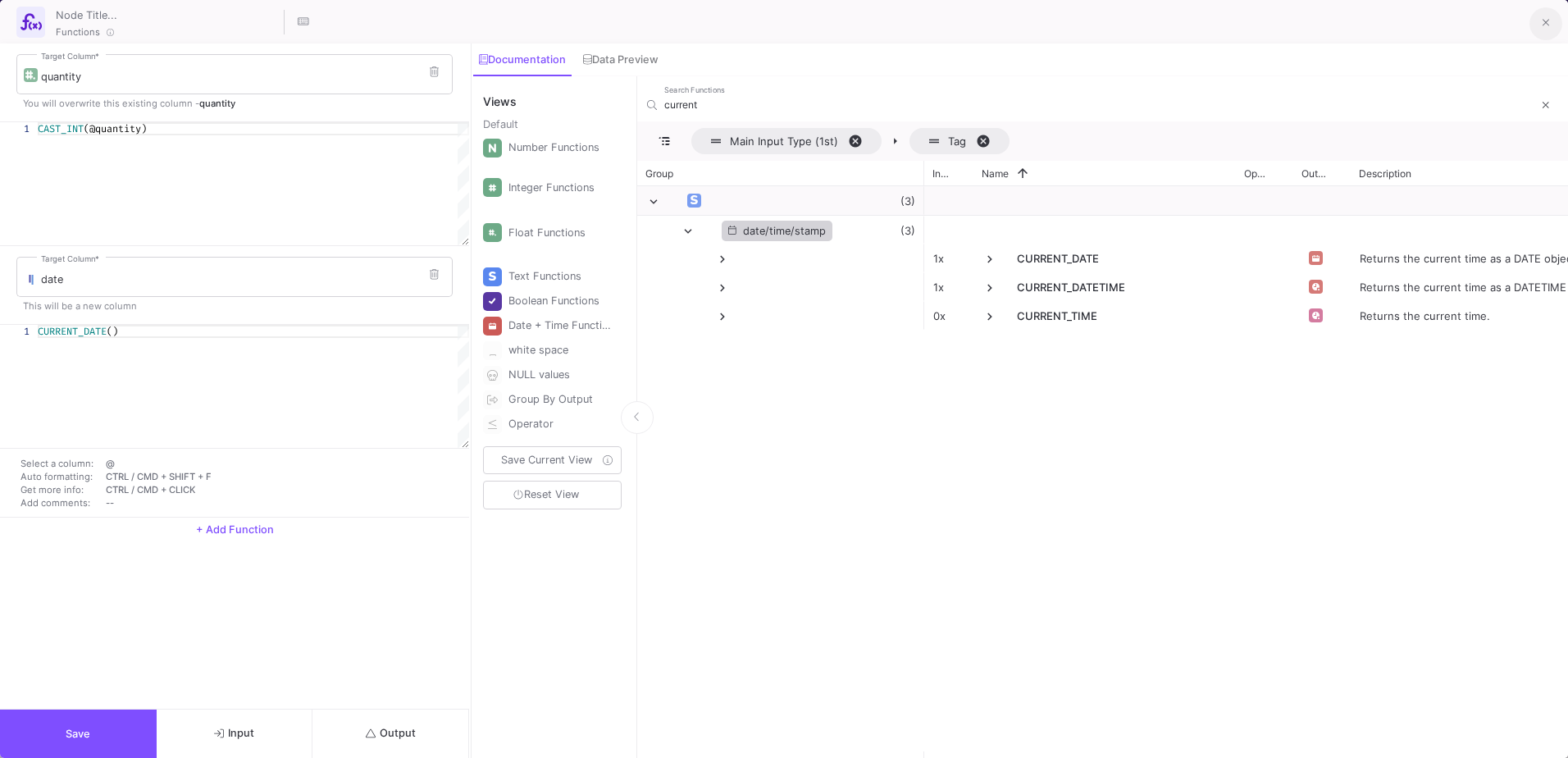
click at [1547, 25] on icon at bounding box center [1547, 23] width 8 height 12
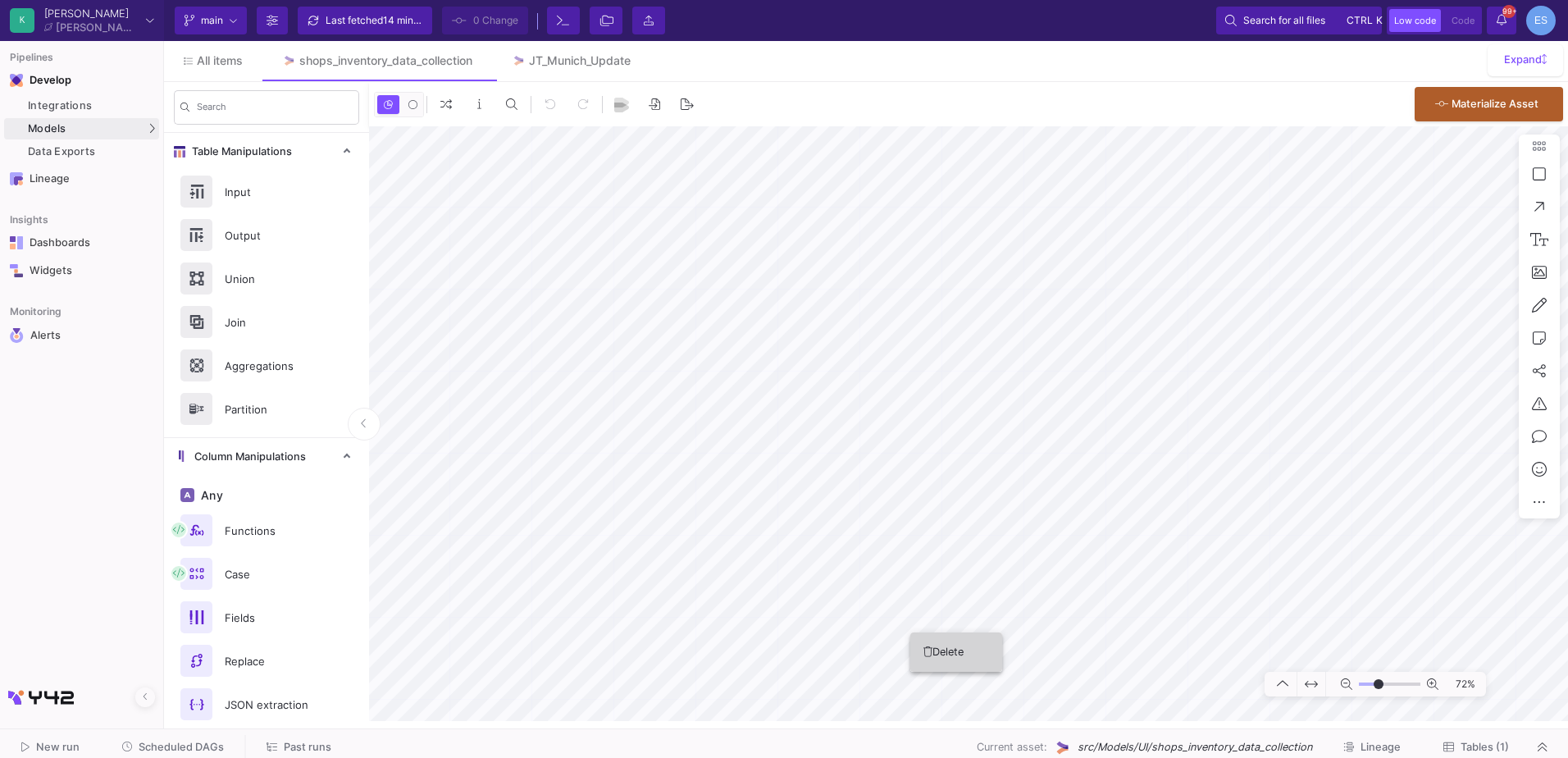
click at [942, 645] on button "Delete" at bounding box center [955, 651] width 91 height 39
click at [1310, 552] on icon at bounding box center [1313, 548] width 9 height 11
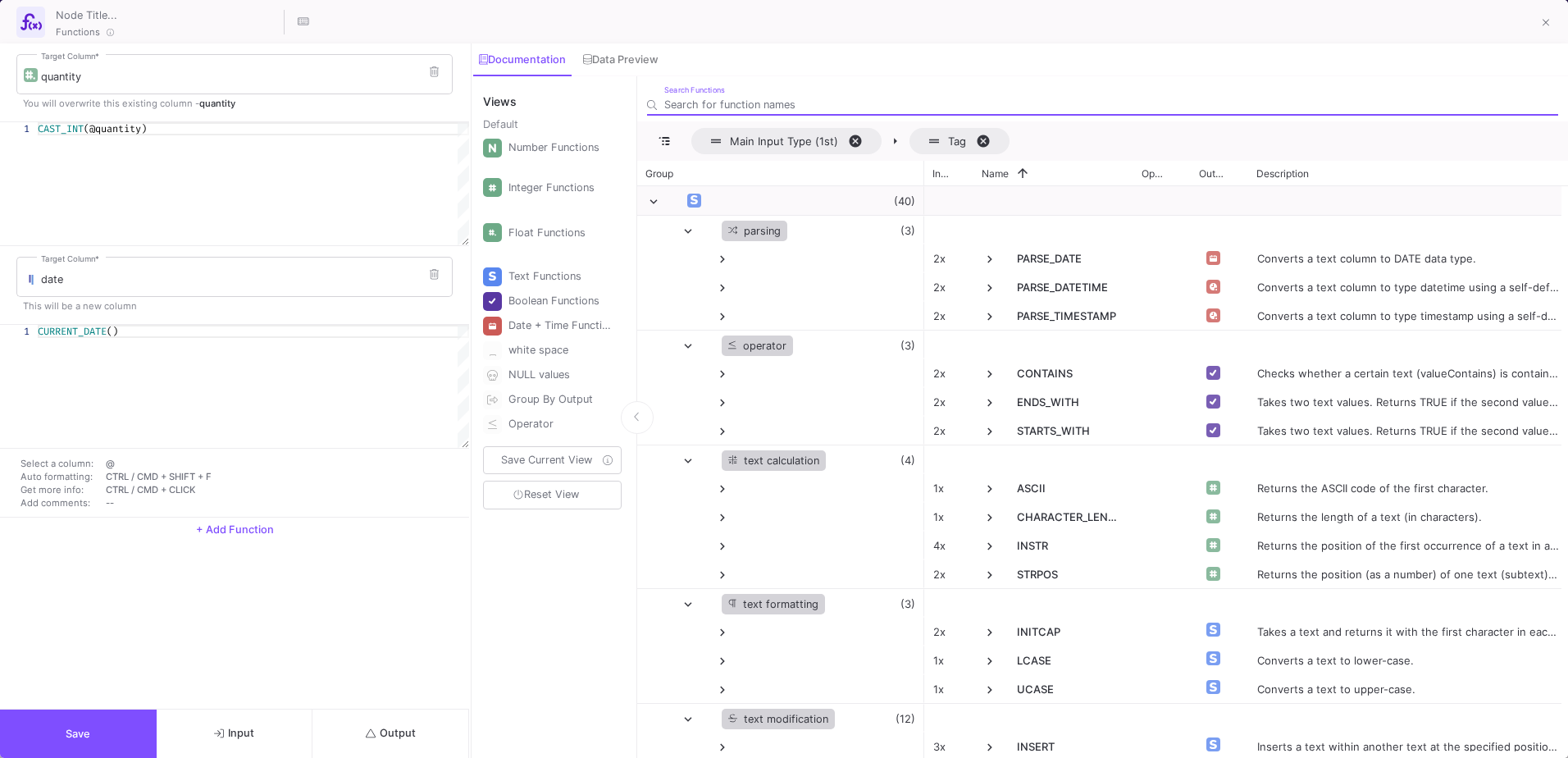
click at [106, 328] on span "CURRENT_DATE" at bounding box center [72, 332] width 69 height 13
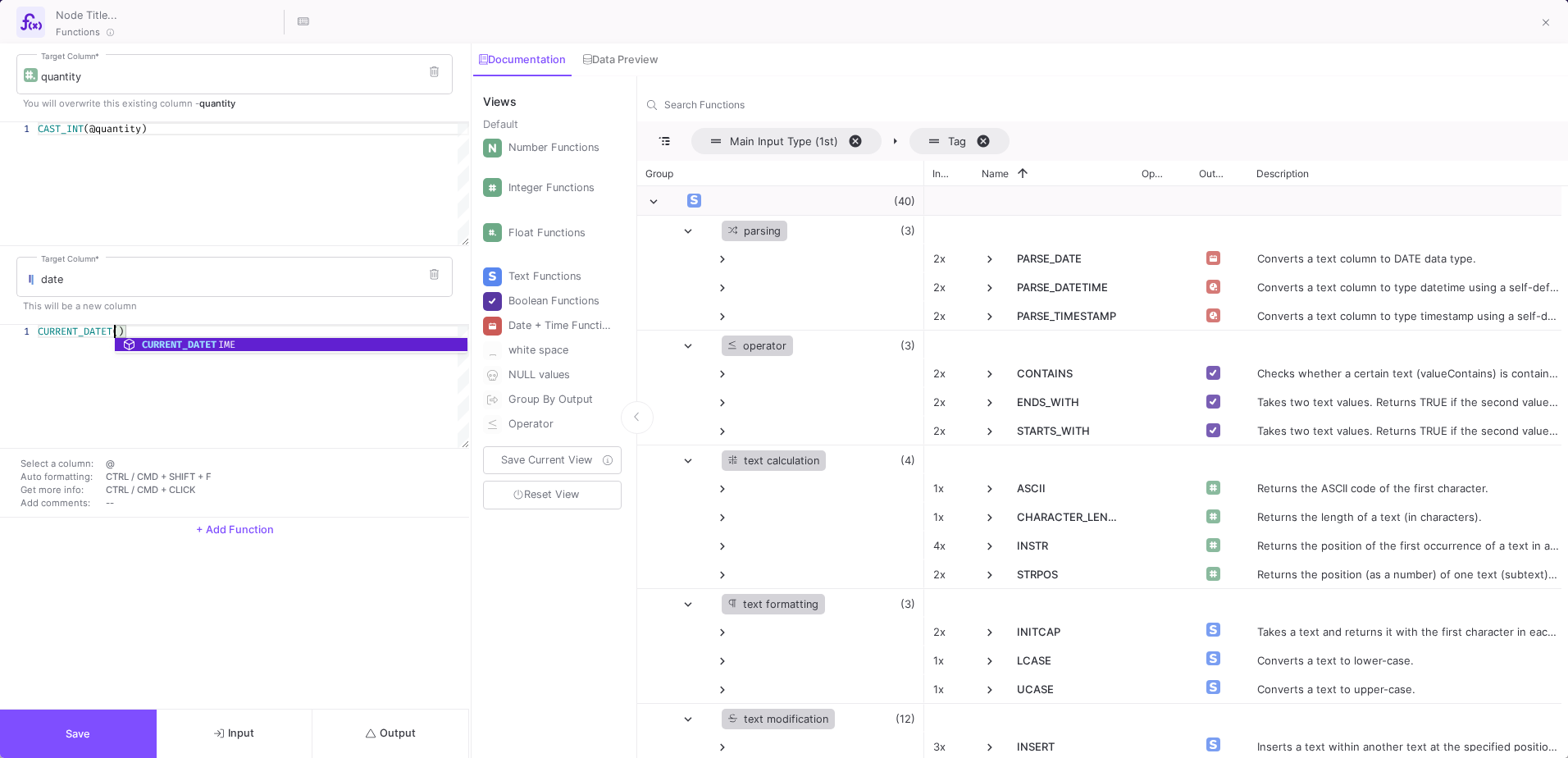
scroll to position [0, 76]
type textarea "CURRENT_DATETIME()"
click at [388, 731] on span "Output" at bounding box center [391, 732] width 50 height 13
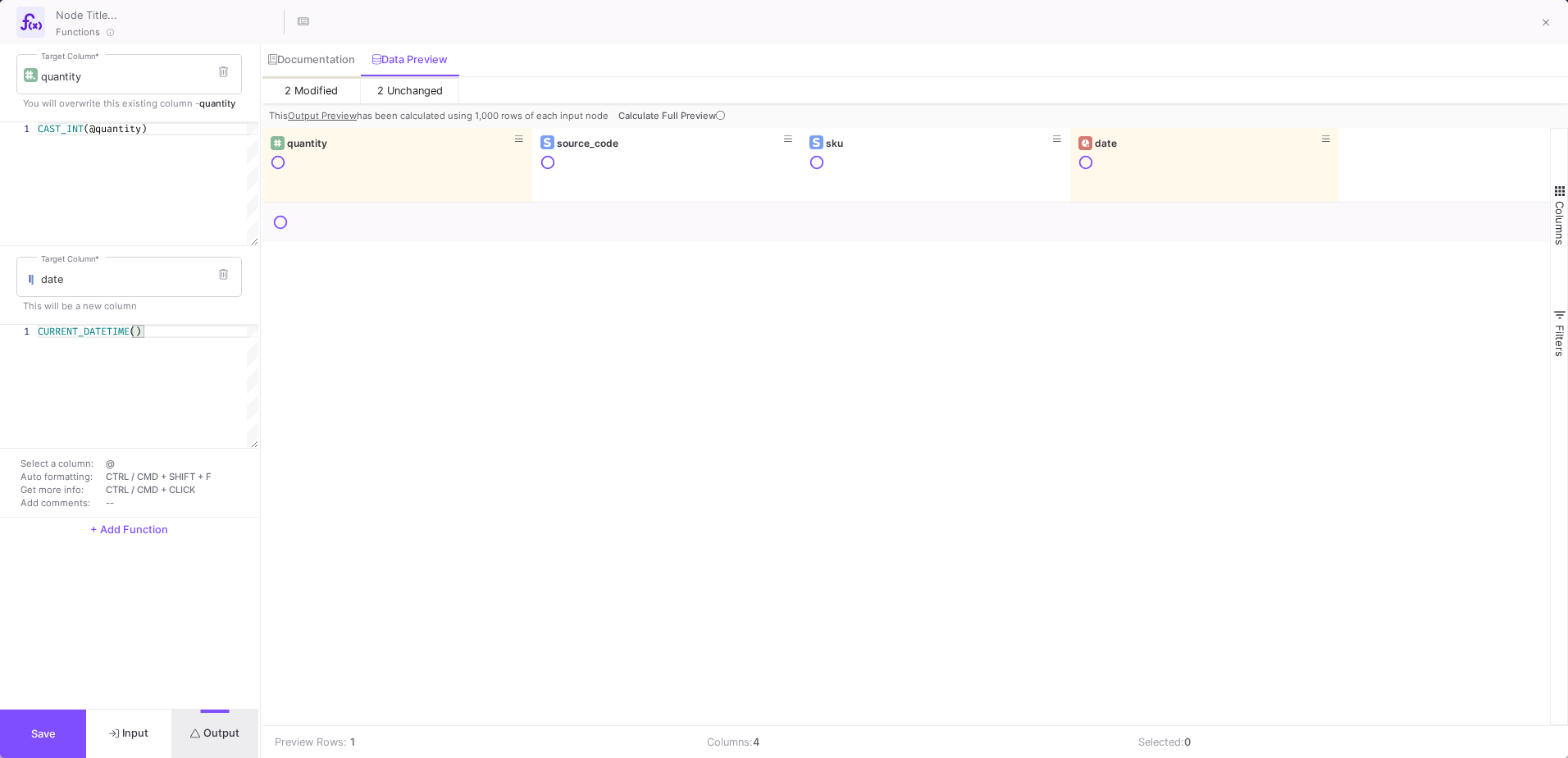
drag, startPoint x: 470, startPoint y: 545, endPoint x: 260, endPoint y: 547, distance: 210.0
click at [260, 547] on div at bounding box center [261, 400] width 4 height 715
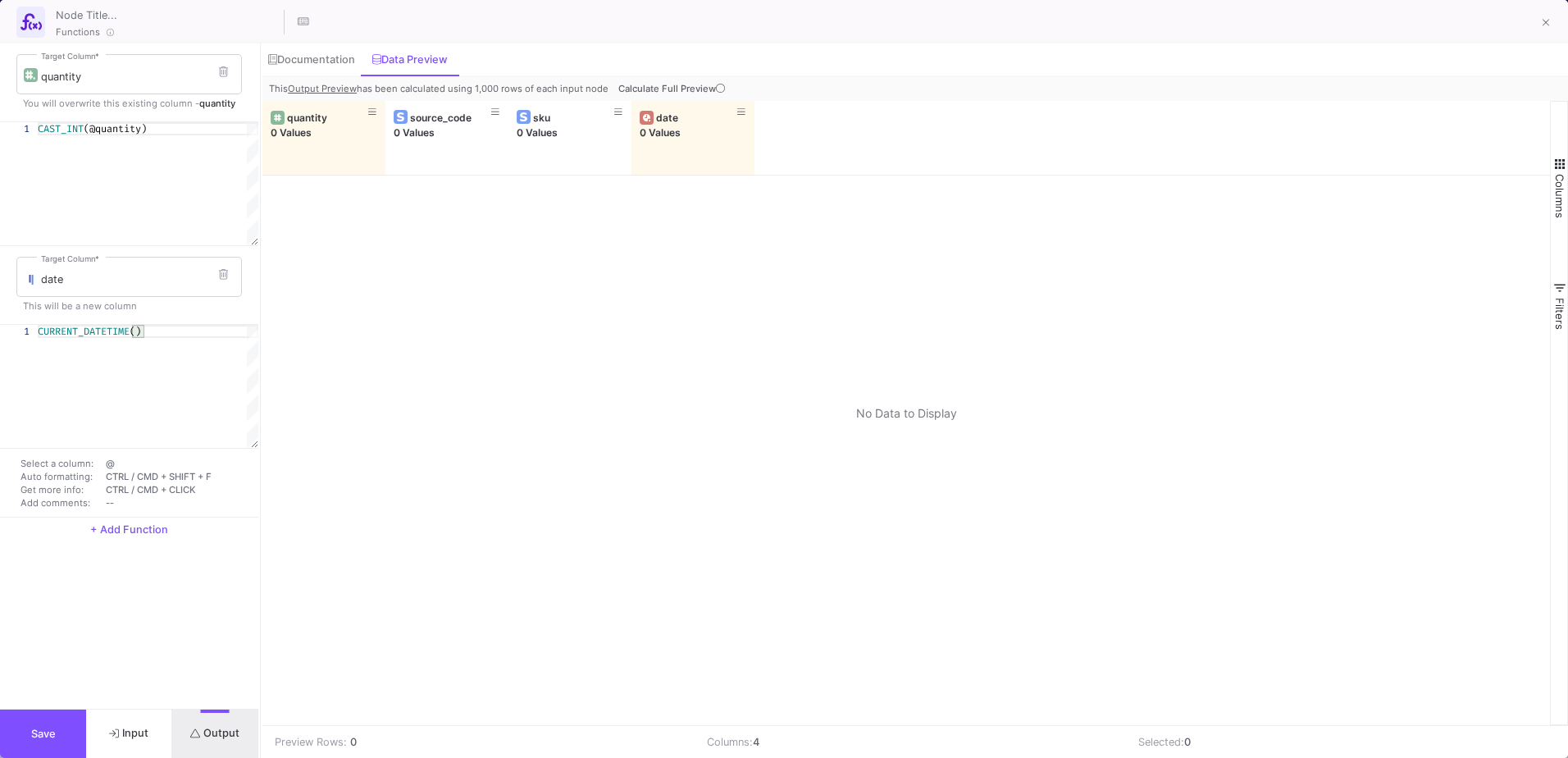
click at [222, 726] on span "Output" at bounding box center [215, 732] width 50 height 13
click at [720, 87] on icon at bounding box center [720, 88] width 9 height 9
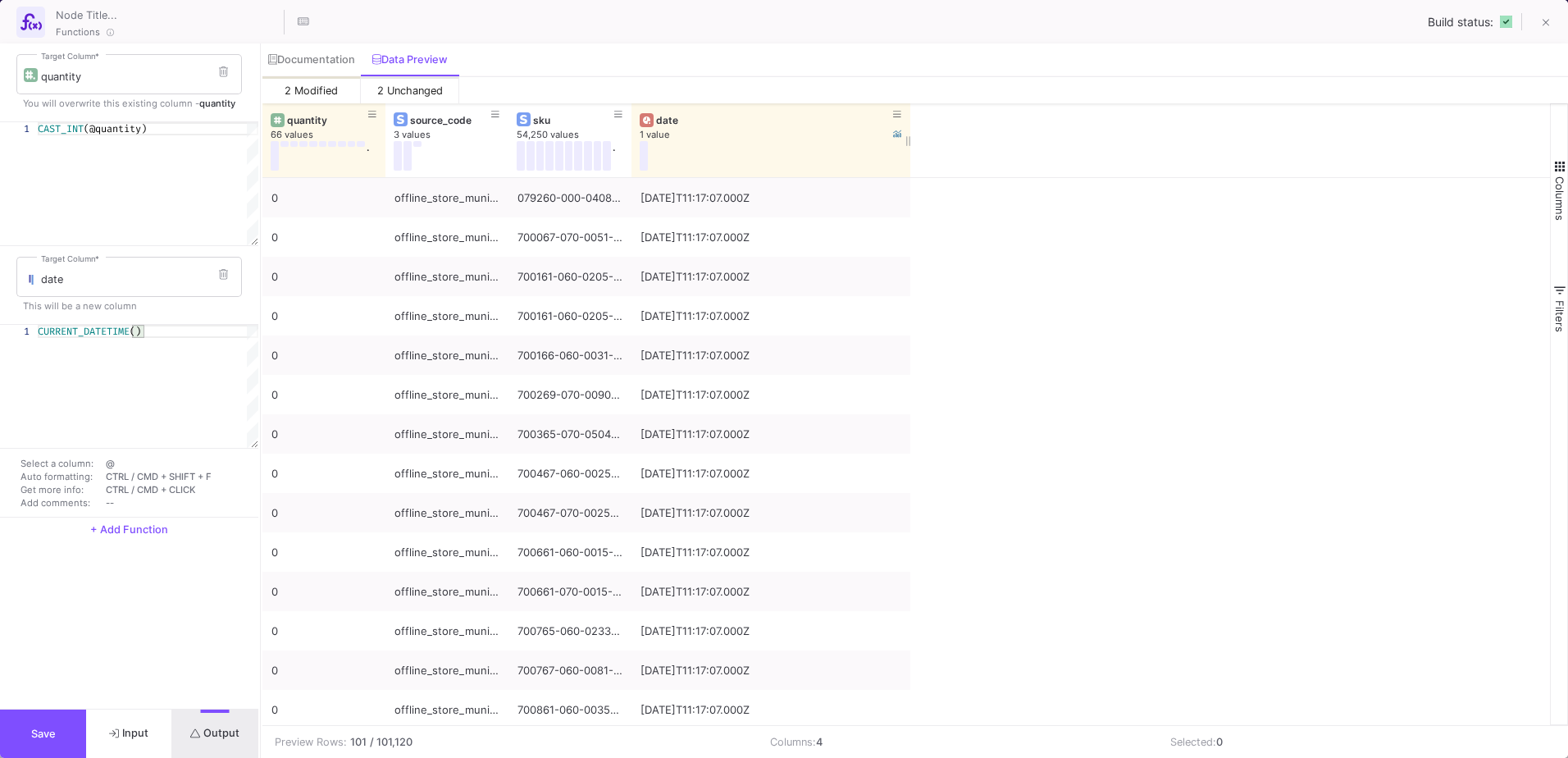
drag, startPoint x: 753, startPoint y: 113, endPoint x: 909, endPoint y: 145, distance: 159.2
click at [909, 145] on div at bounding box center [910, 139] width 7 height 74
click at [64, 714] on button "Save" at bounding box center [43, 733] width 87 height 48
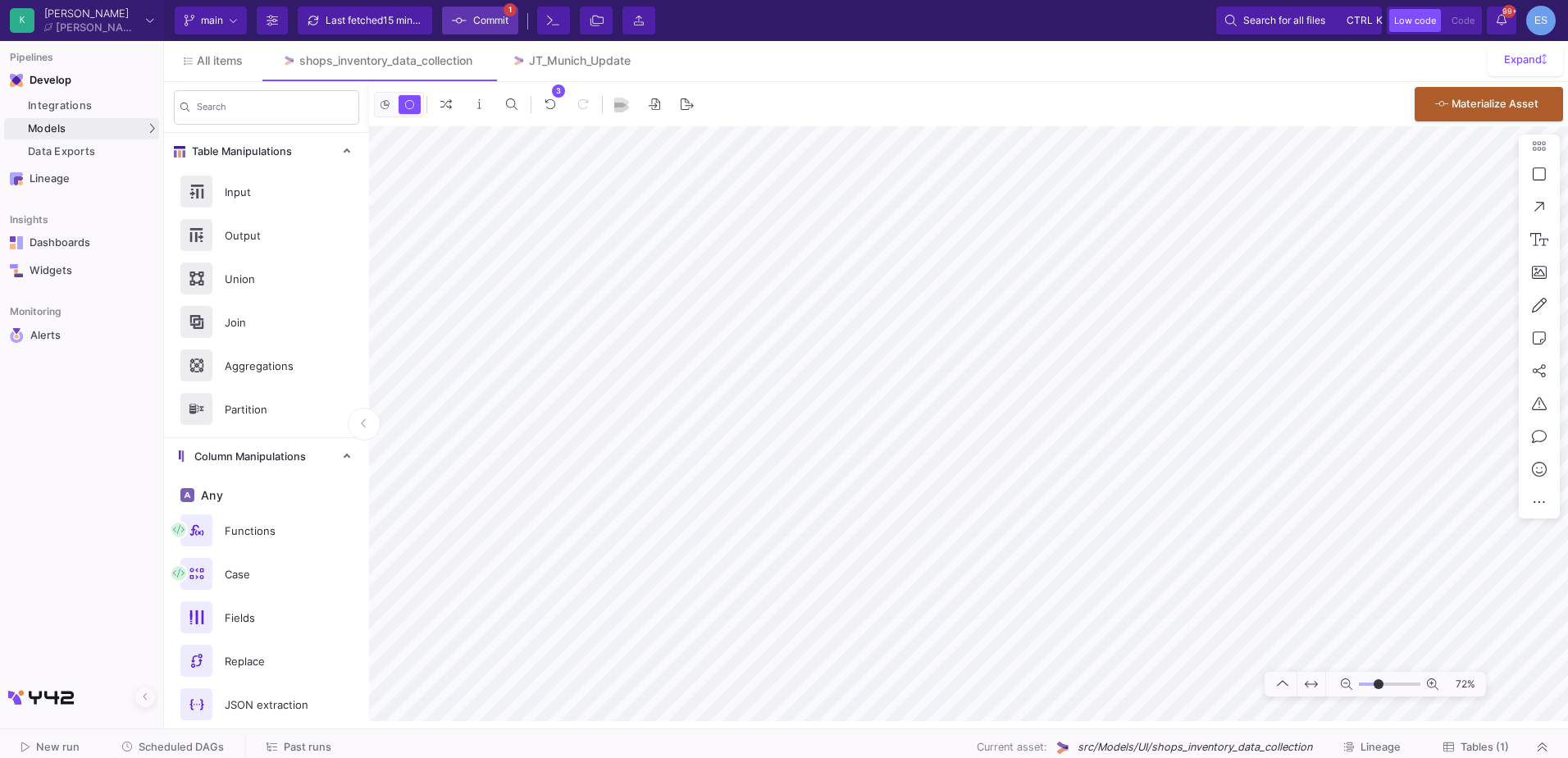
click at [481, 19] on span "Commit" at bounding box center [491, 21] width 36 height 25
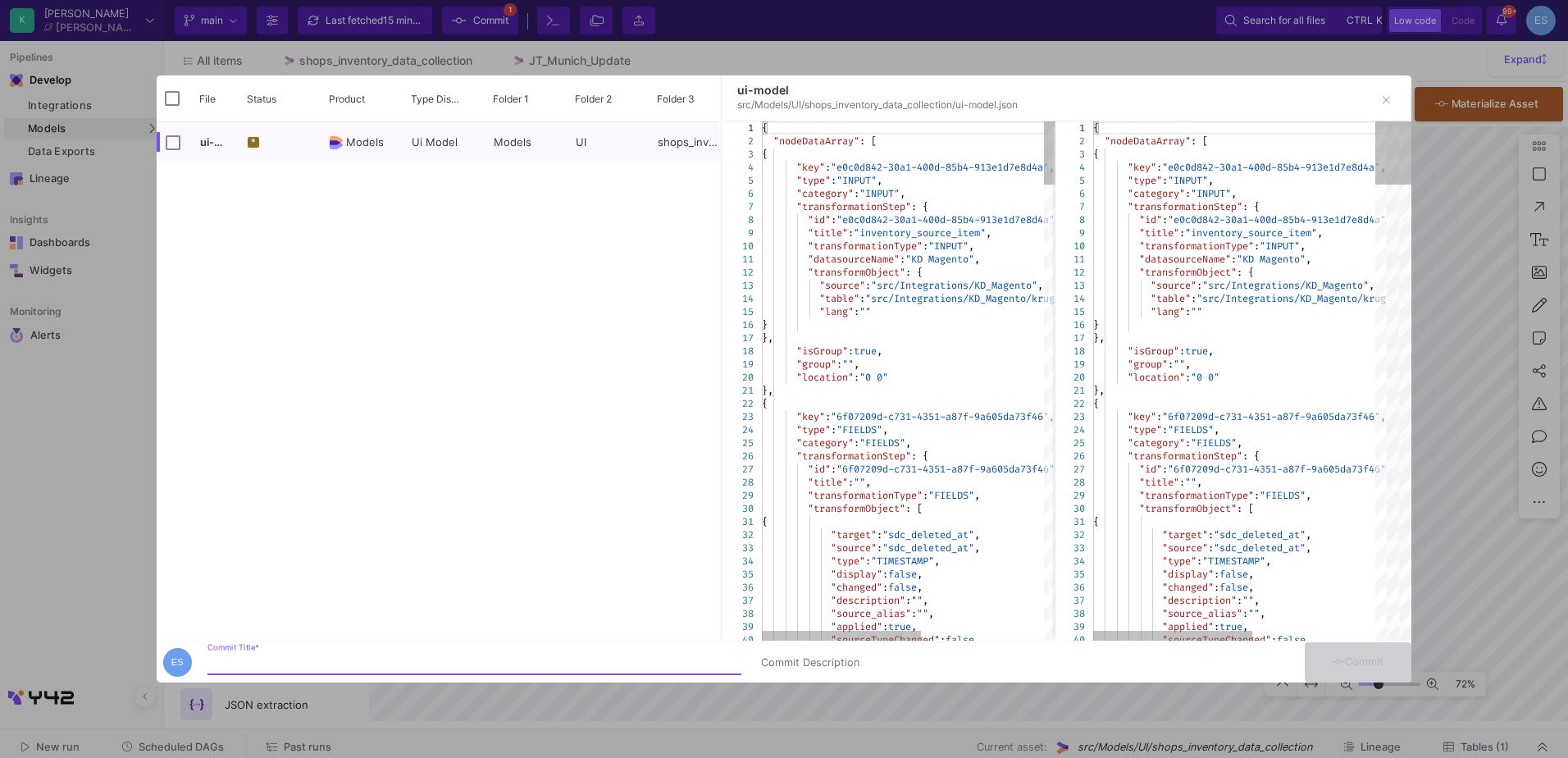
click at [384, 659] on input "Commit Title *" at bounding box center [474, 663] width 534 height 13
type input "replacing the date with the datetime"
click at [1338, 666] on icon at bounding box center [1339, 661] width 13 height 11
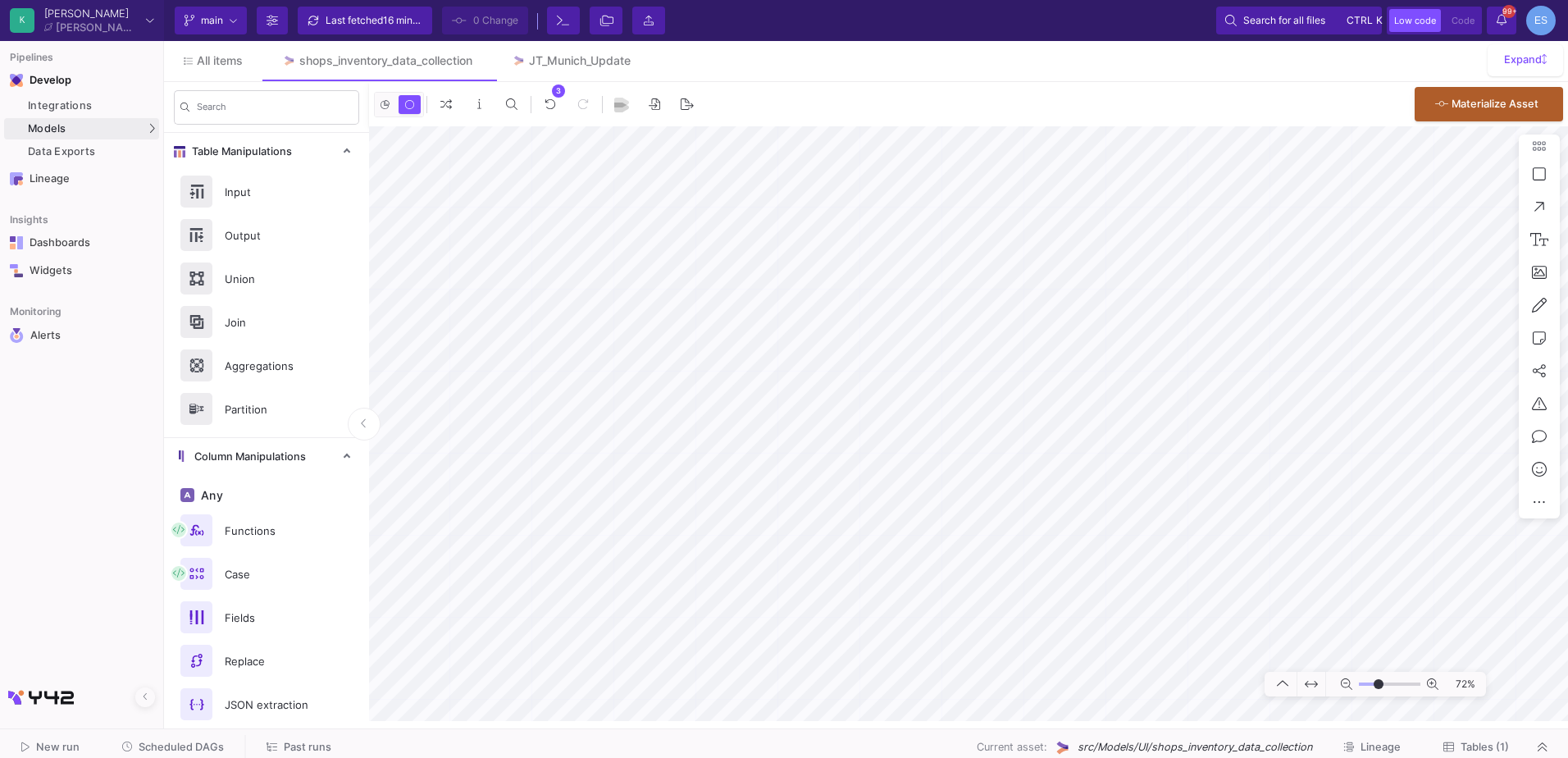
click at [1477, 748] on span "Tables (1)" at bounding box center [1484, 746] width 48 height 13
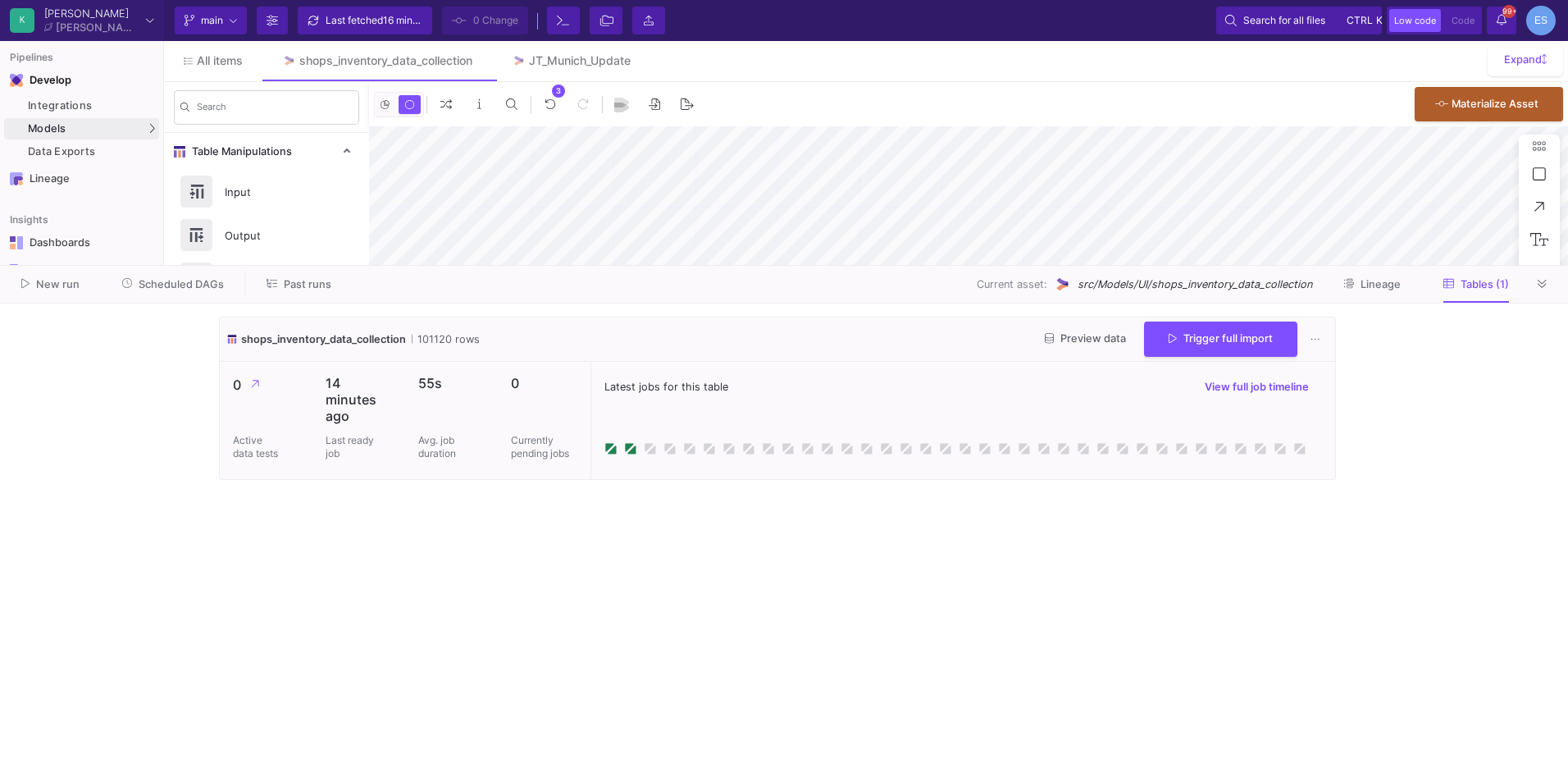
click at [800, 589] on cdk-virtual-scroll-viewport "shops_inventory_data_collection 101120 rows Preview data Trigger full import 0 …" at bounding box center [784, 530] width 1130 height 428
click at [1211, 342] on span "Trigger full import" at bounding box center [1221, 337] width 104 height 13
click at [626, 505] on cdk-virtual-scroll-viewport "shops_inventory_data_collection 101120 rows Preview data Trigger full import 0 …" at bounding box center [784, 530] width 1130 height 428
click at [619, 481] on cdk-virtual-scroll-viewport "shops_inventory_data_collection 101120 rows Preview data Trigger full import 0 …" at bounding box center [784, 530] width 1130 height 428
click at [671, 540] on cdk-virtual-scroll-viewport "shops_inventory_data_collection 101120 rows Preview data Trigger full import 0 …" at bounding box center [784, 530] width 1130 height 428
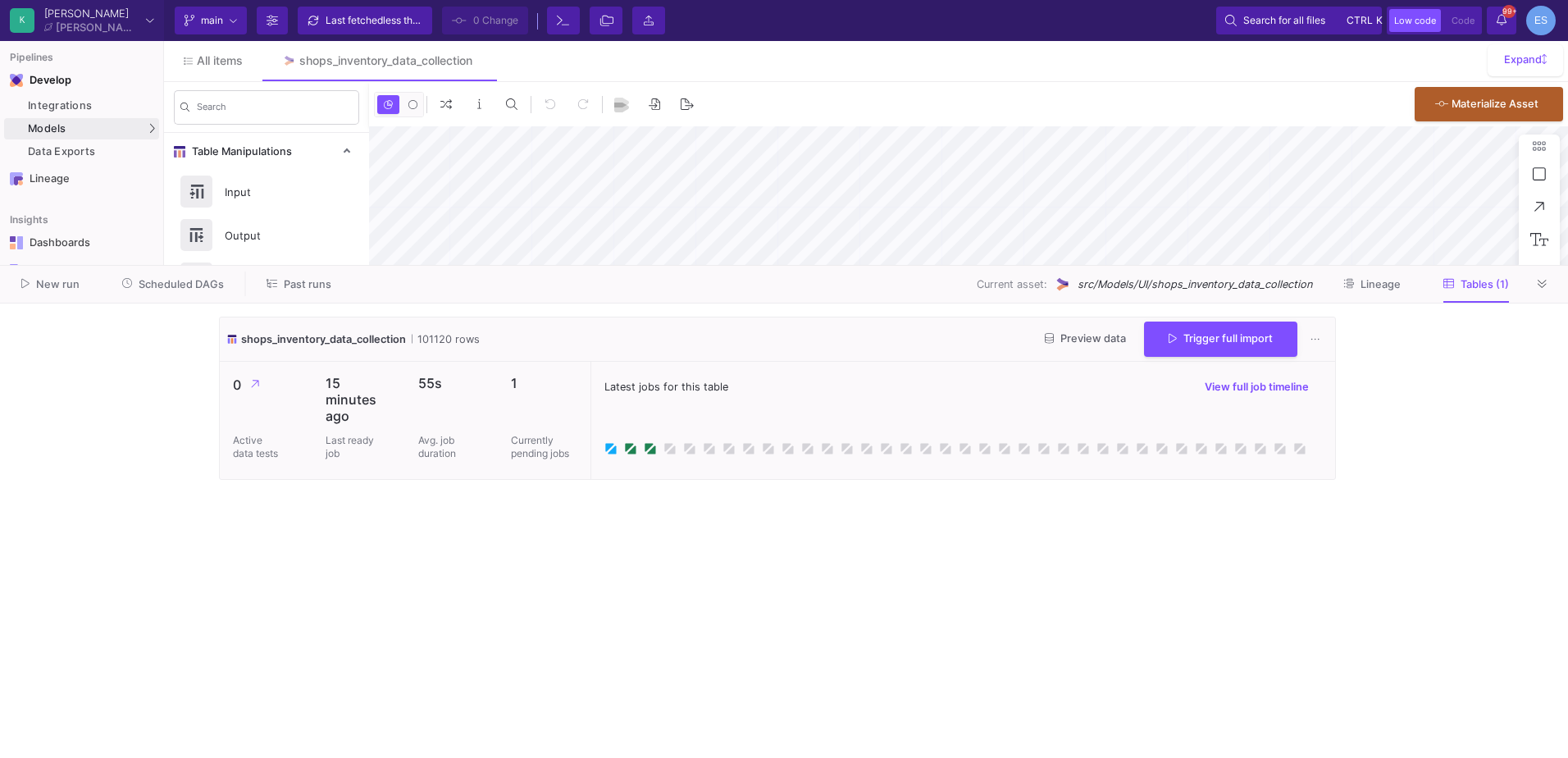
type input "-3"
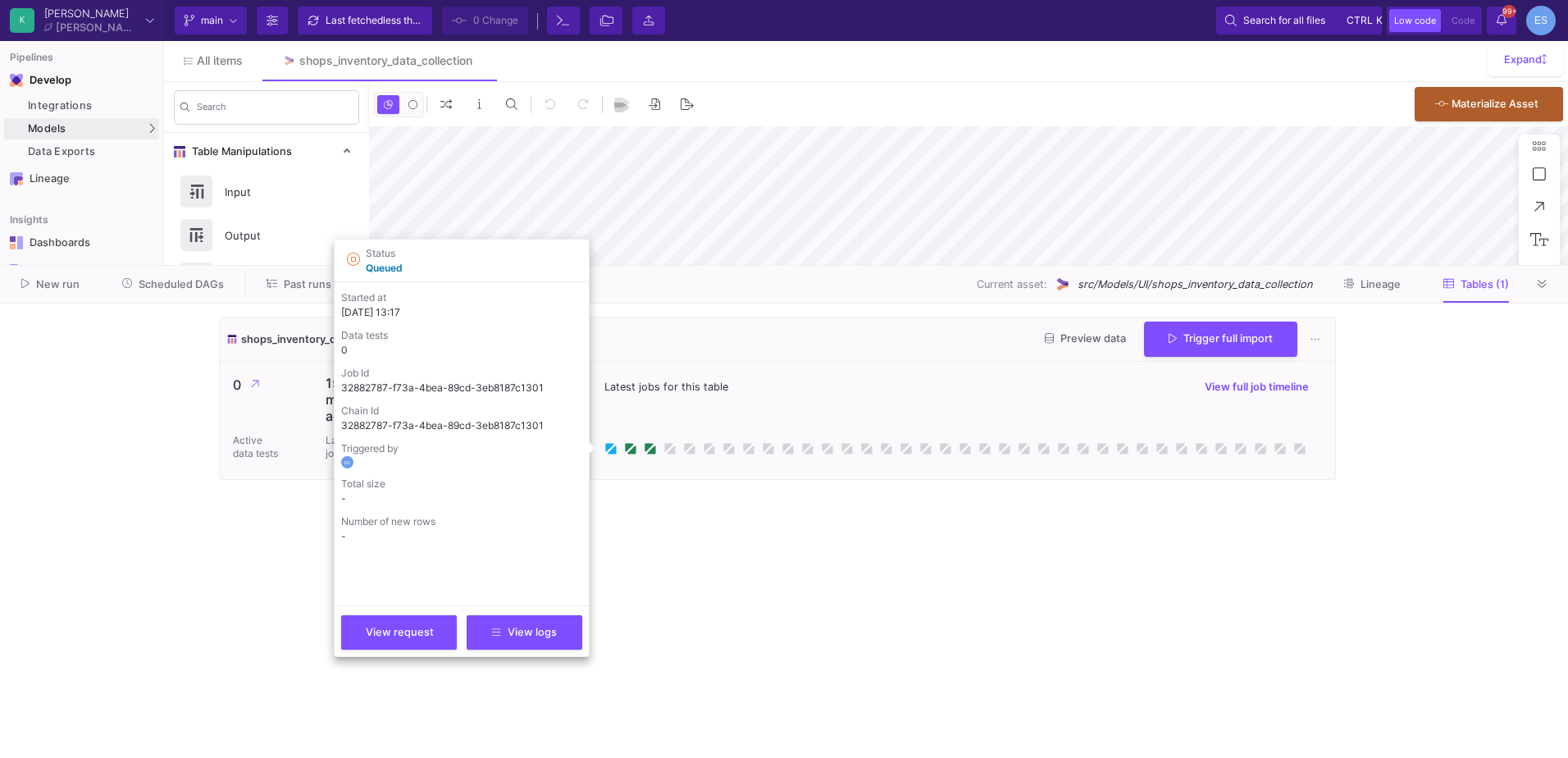
click at [609, 450] on icon at bounding box center [611, 448] width 13 height 13
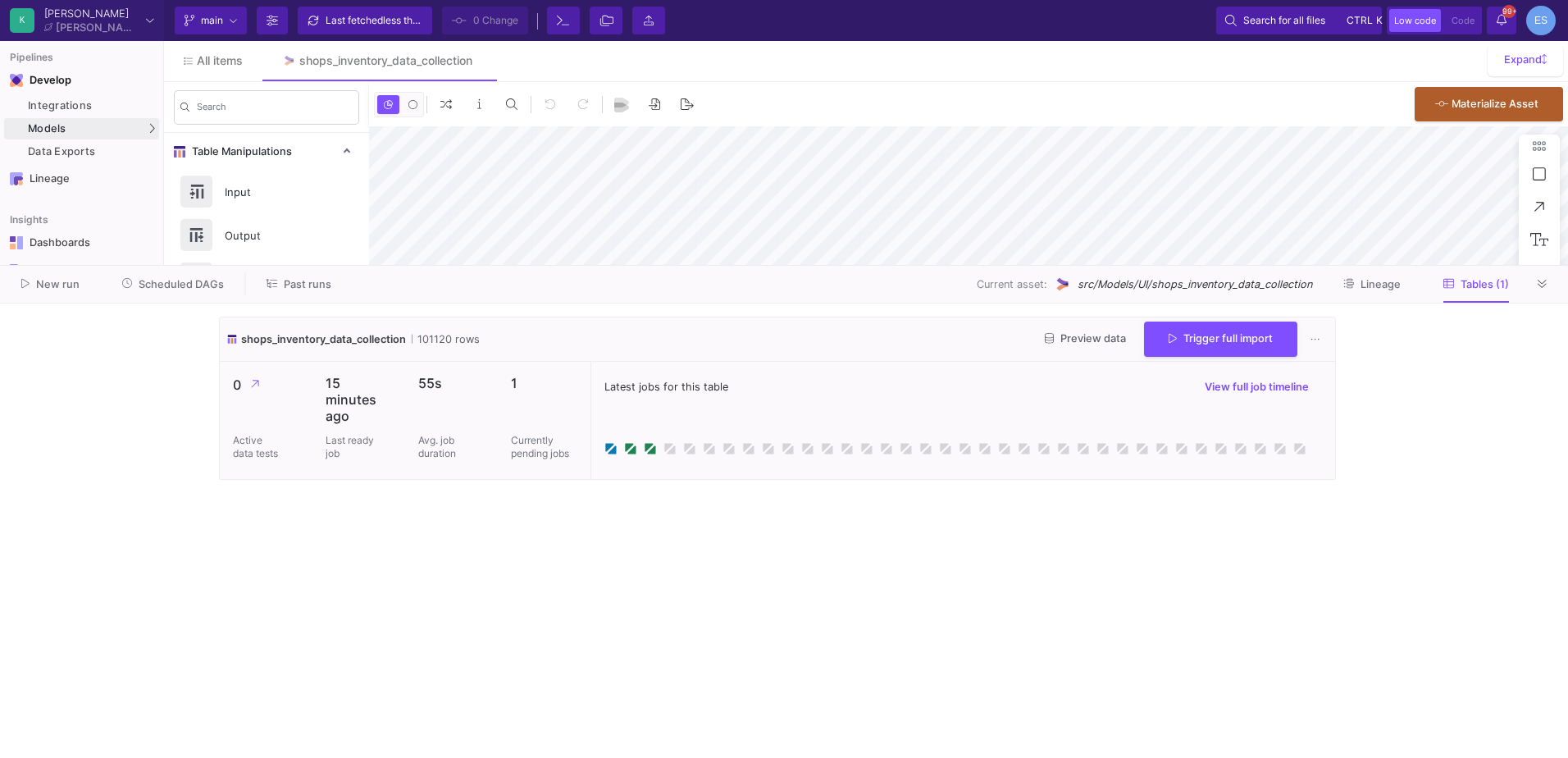
click at [631, 503] on cdk-virtual-scroll-viewport "shops_inventory_data_collection 101120 rows Preview data Trigger full import 0 …" at bounding box center [784, 530] width 1130 height 428
click at [1105, 342] on span "Preview data" at bounding box center [1085, 338] width 81 height 13
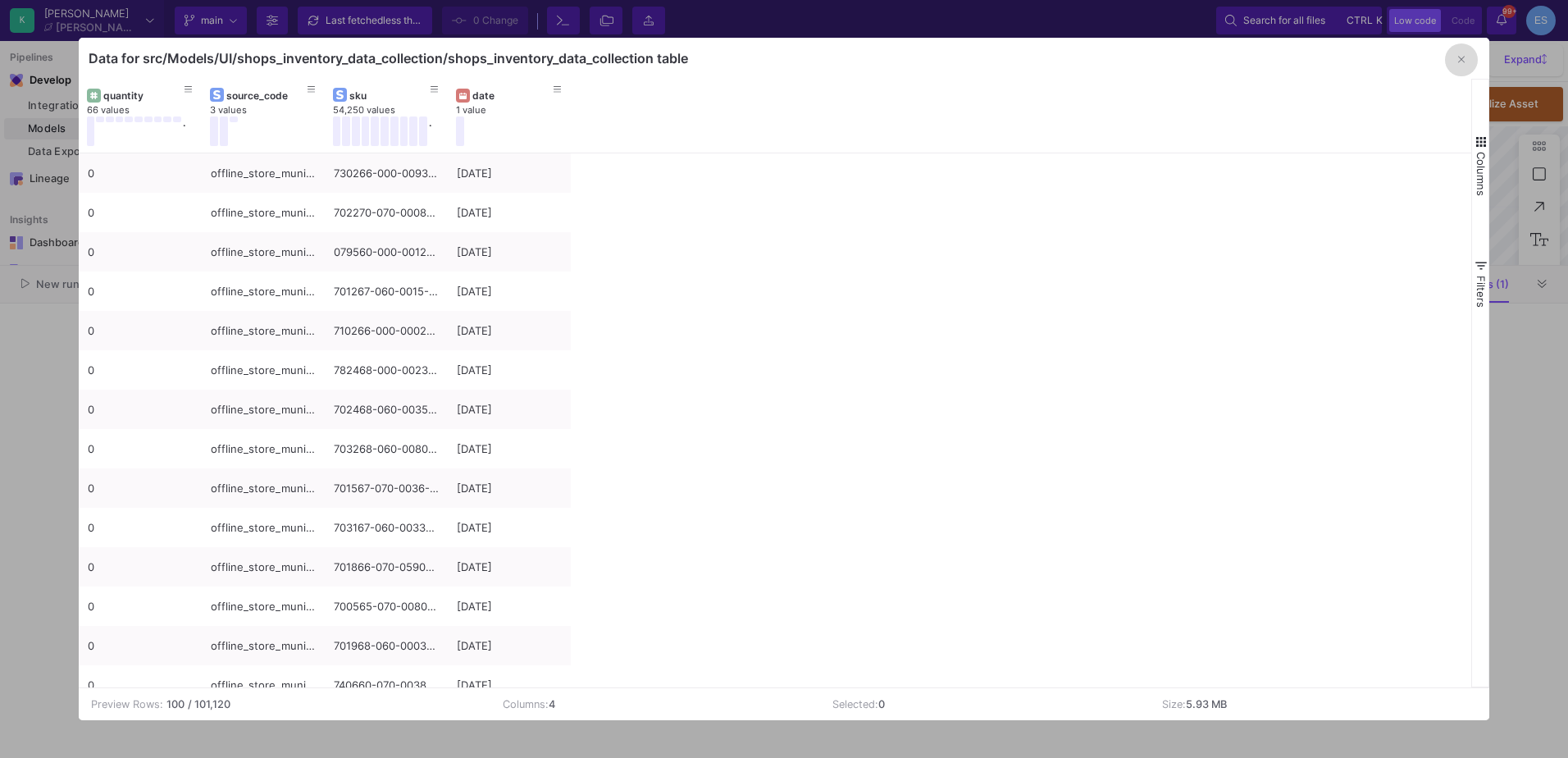
click at [1470, 47] on button "button" at bounding box center [1461, 60] width 33 height 33
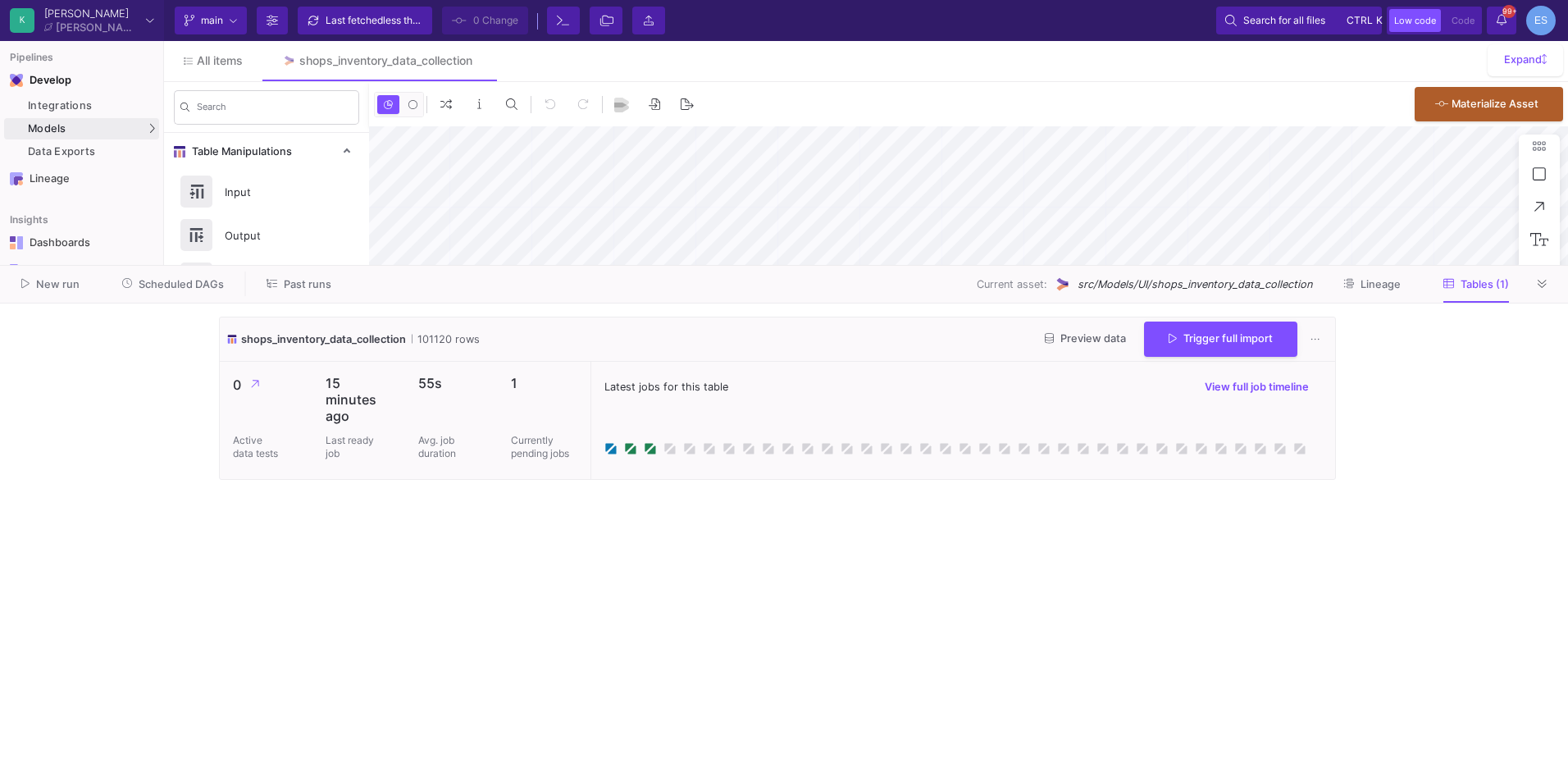
click at [540, 668] on cdk-virtual-scroll-viewport "shops_inventory_data_collection 101120 rows Preview data Trigger full import 0 …" at bounding box center [784, 530] width 1130 height 428
click at [1548, 278] on button at bounding box center [1543, 284] width 25 height 25
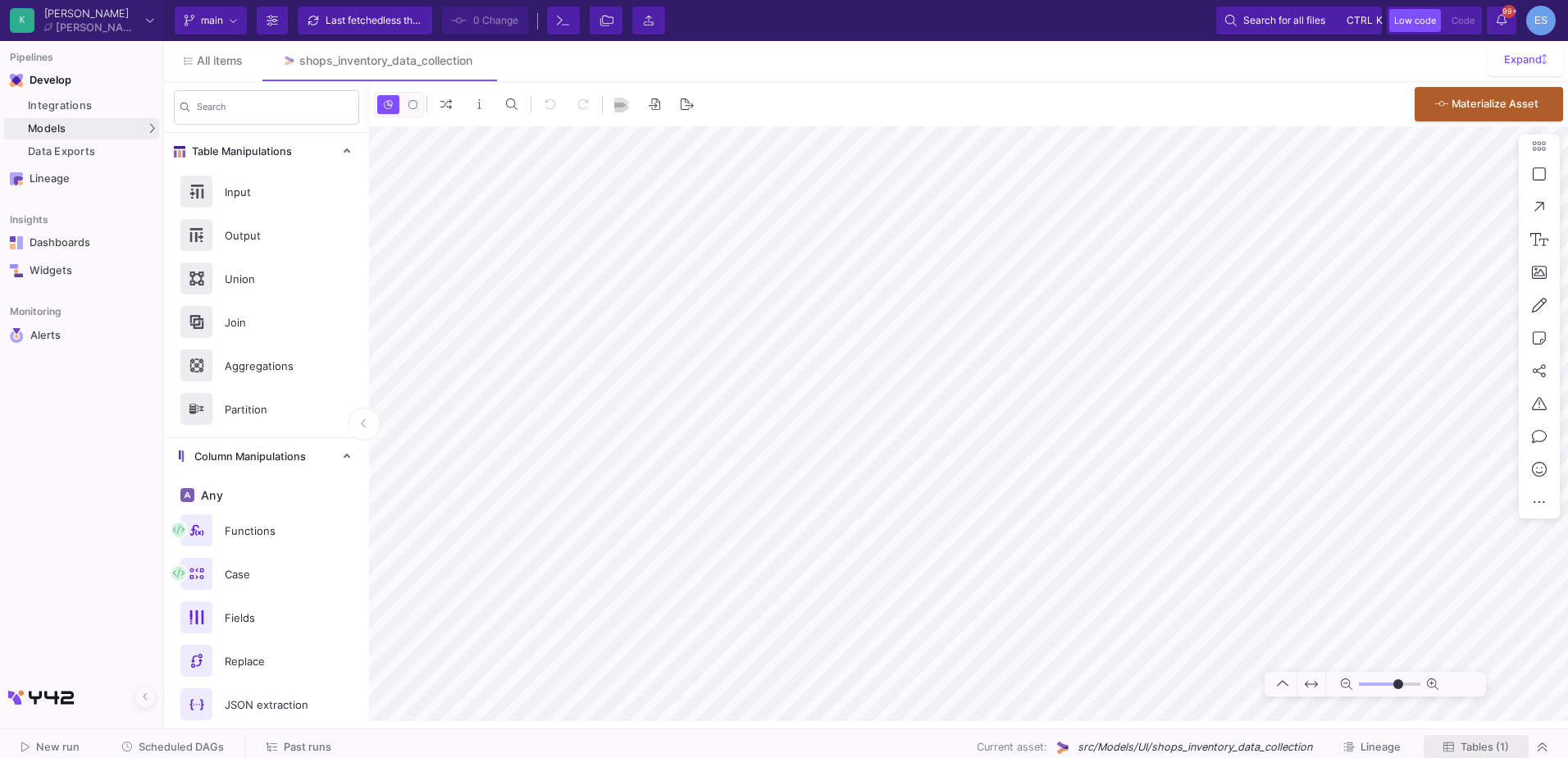
click at [1485, 737] on button "Tables (1)" at bounding box center [1476, 747] width 105 height 25
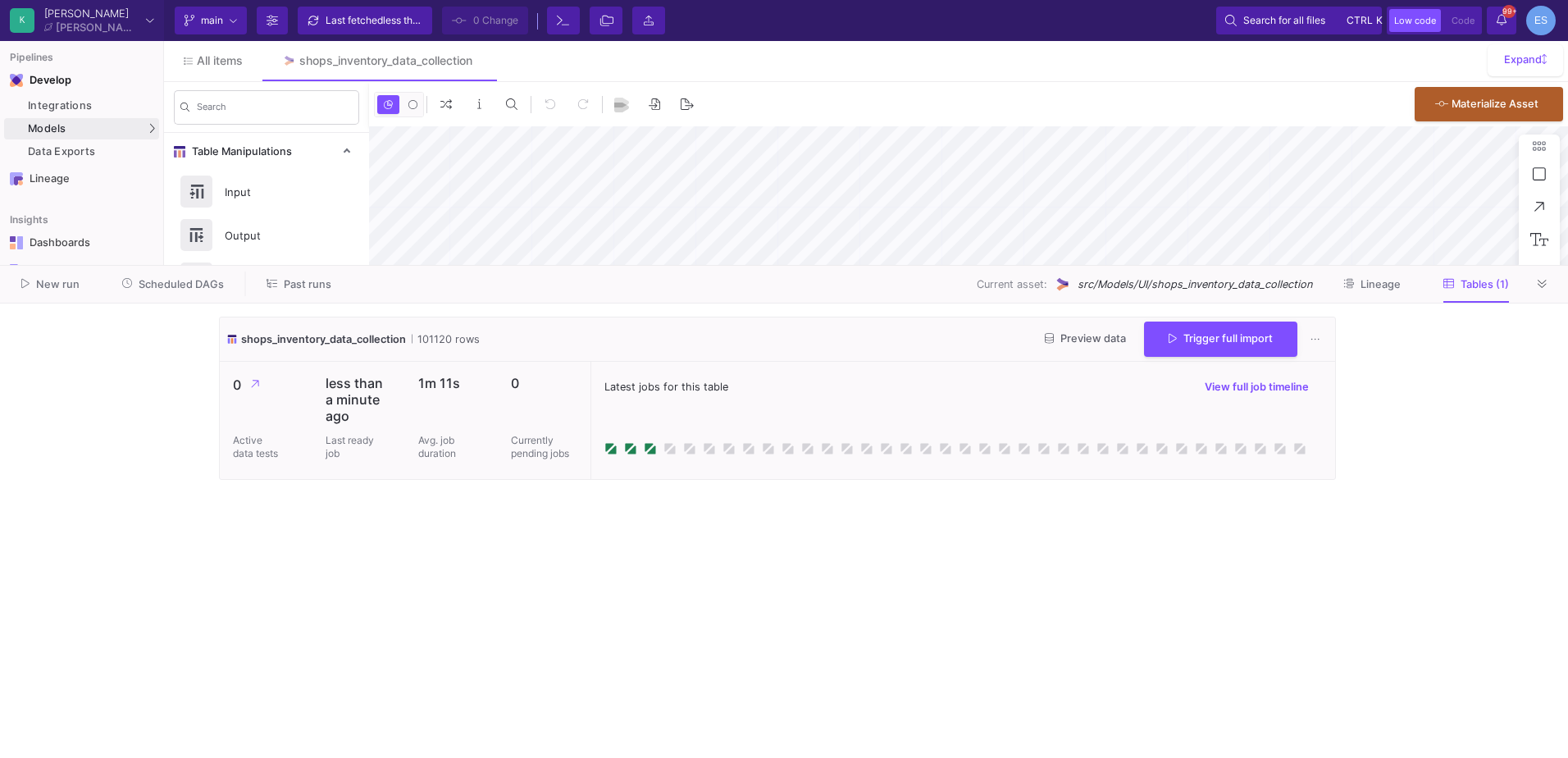
type input "-3"
click at [1077, 332] on span "Preview data" at bounding box center [1085, 338] width 81 height 13
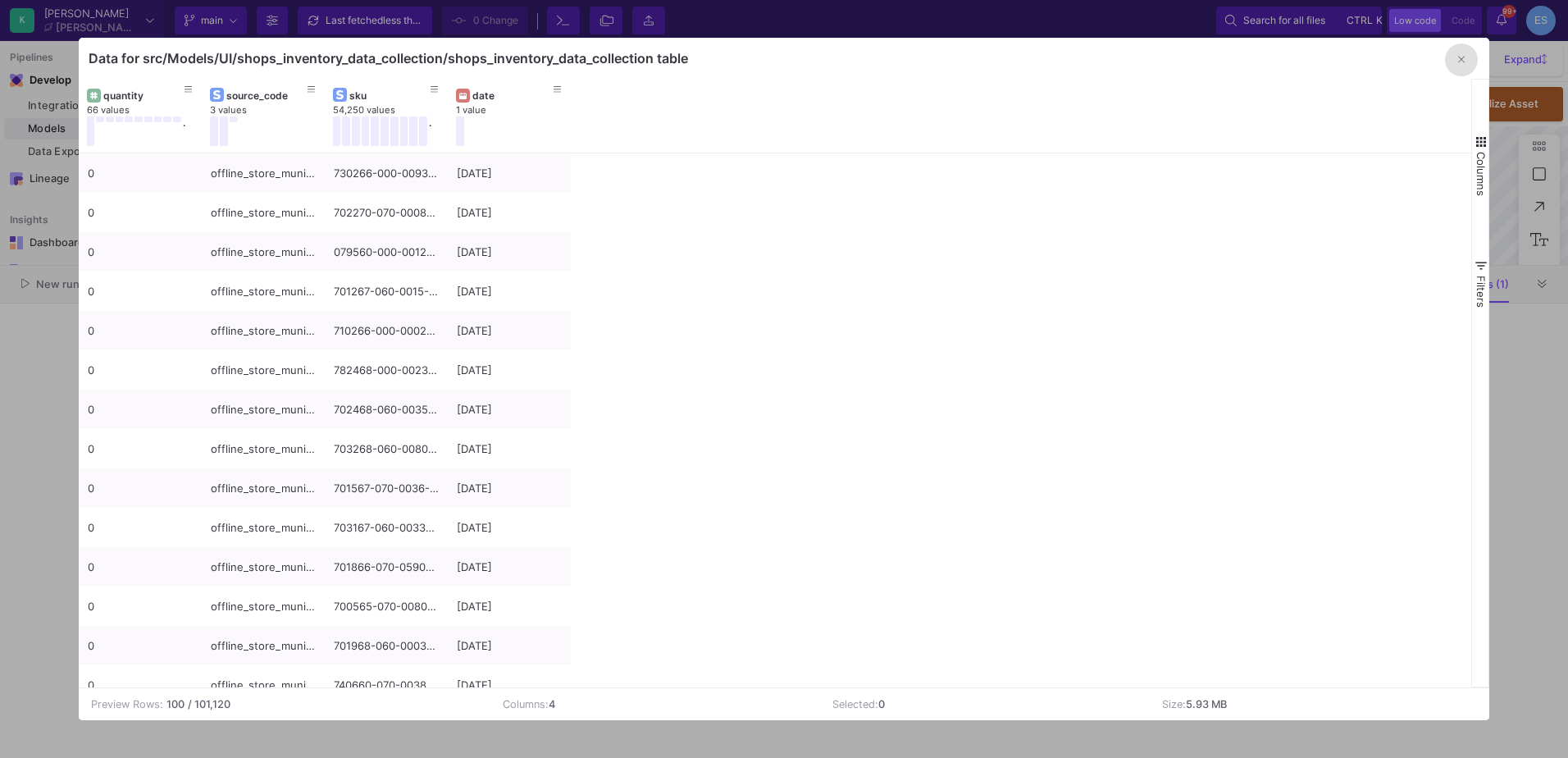
click at [1468, 68] on button "button" at bounding box center [1461, 60] width 33 height 33
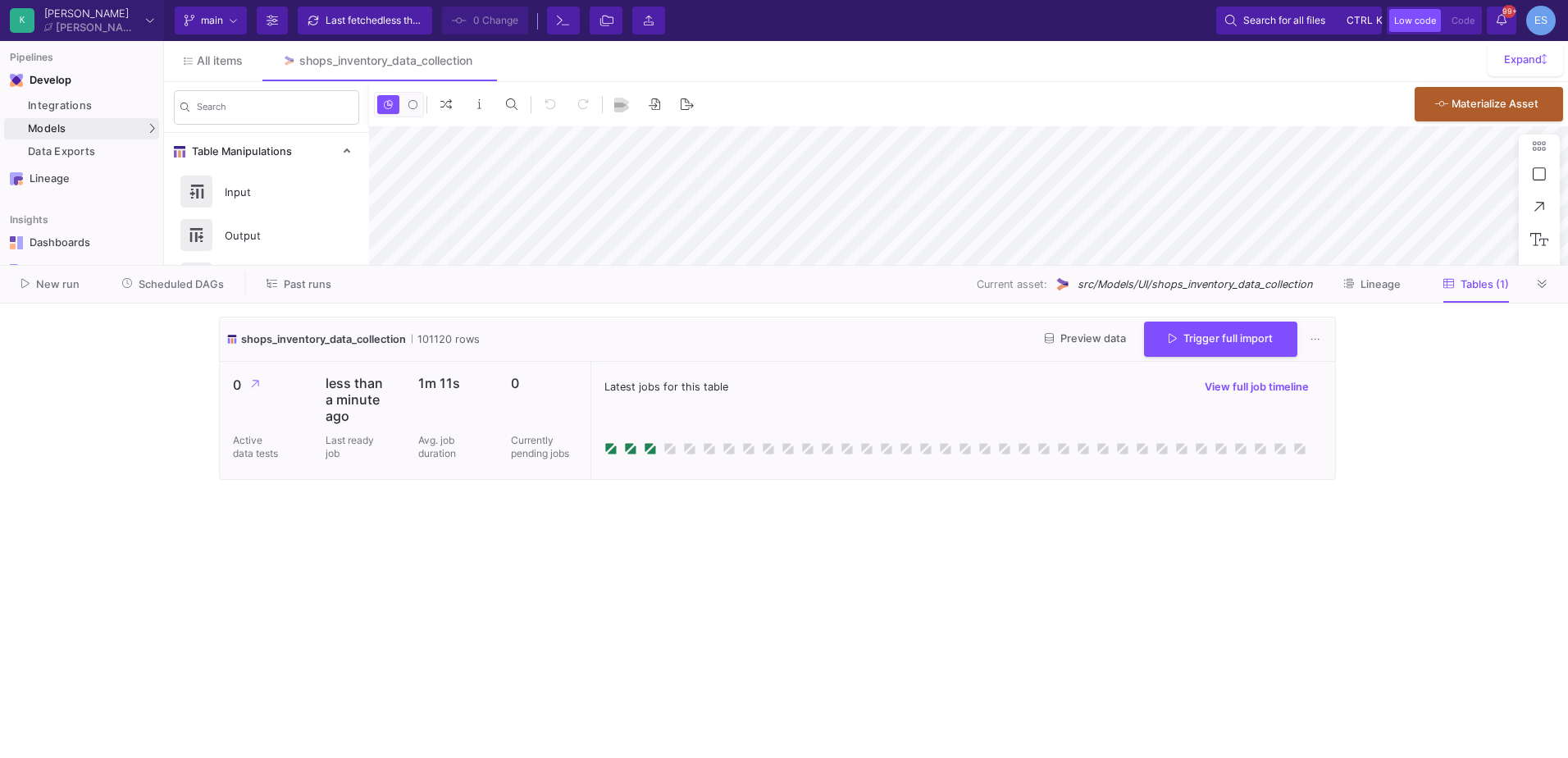
drag, startPoint x: 342, startPoint y: 386, endPoint x: 360, endPoint y: 420, distance: 38.5
click at [360, 420] on p "less than a minute ago" at bounding box center [358, 398] width 66 height 49
click at [1549, 281] on button at bounding box center [1543, 284] width 25 height 25
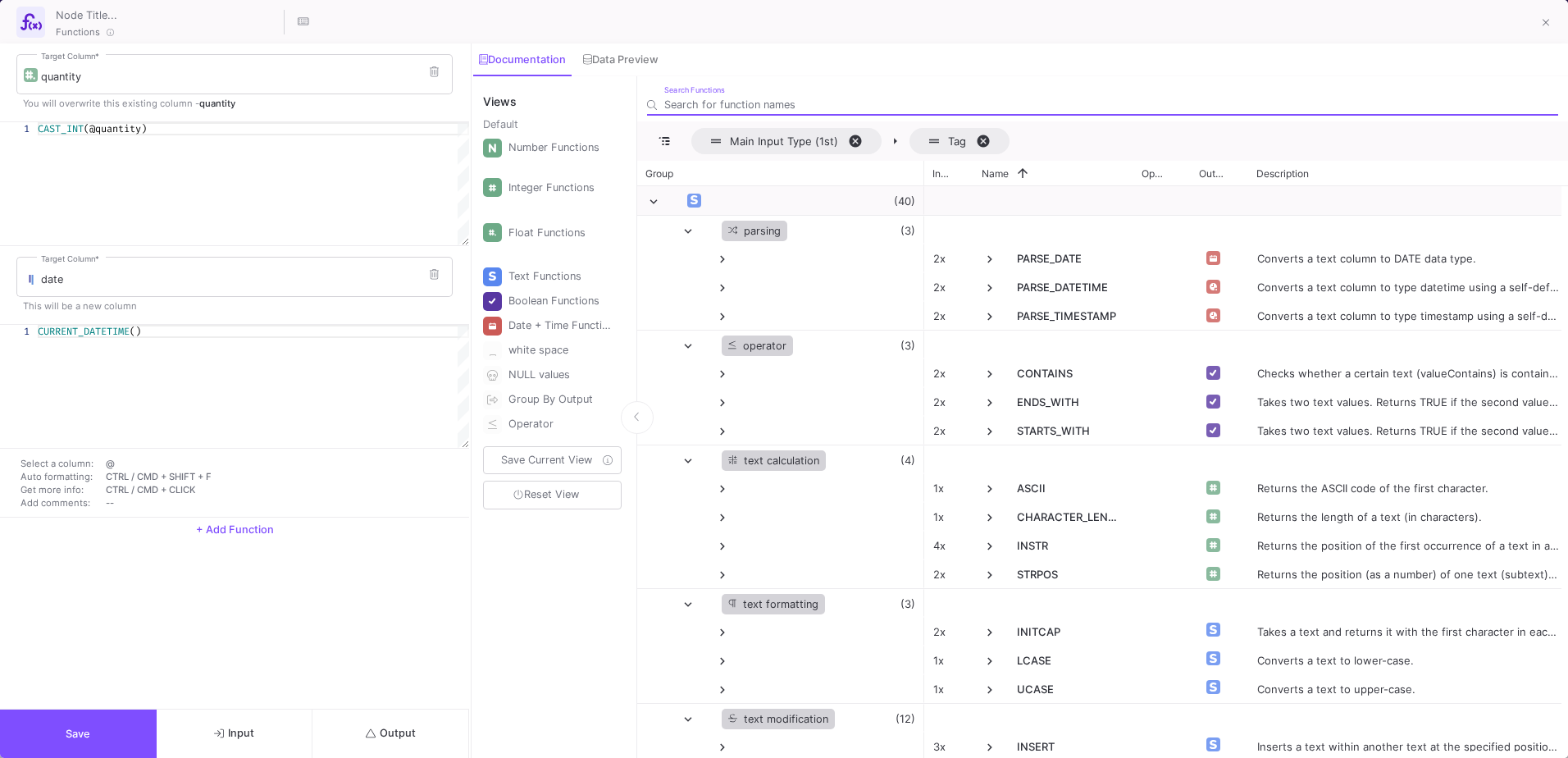
click at [407, 732] on span "Output" at bounding box center [391, 732] width 50 height 13
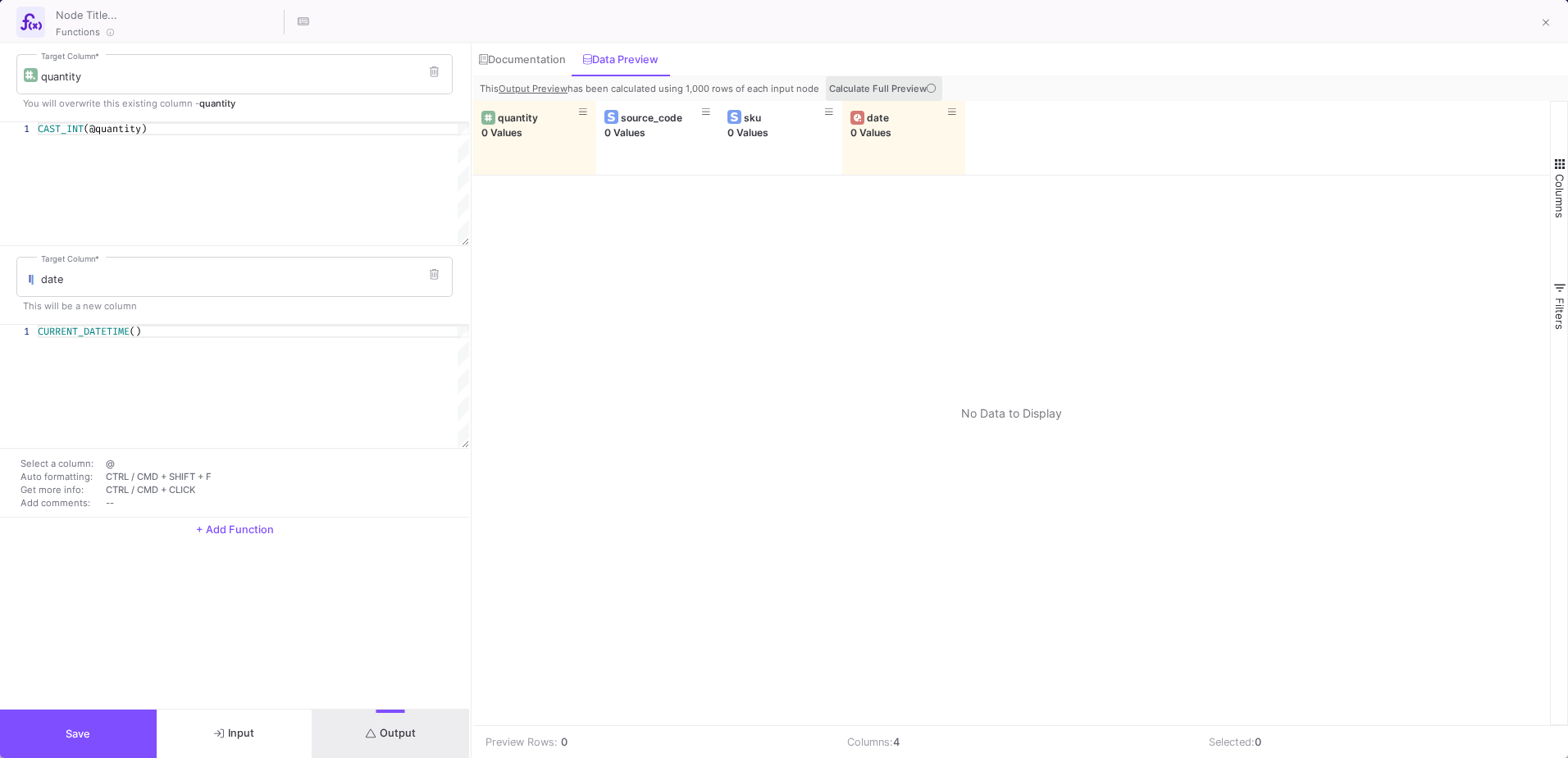
click at [920, 91] on span "Calculate Full Preview" at bounding box center [884, 88] width 110 height 12
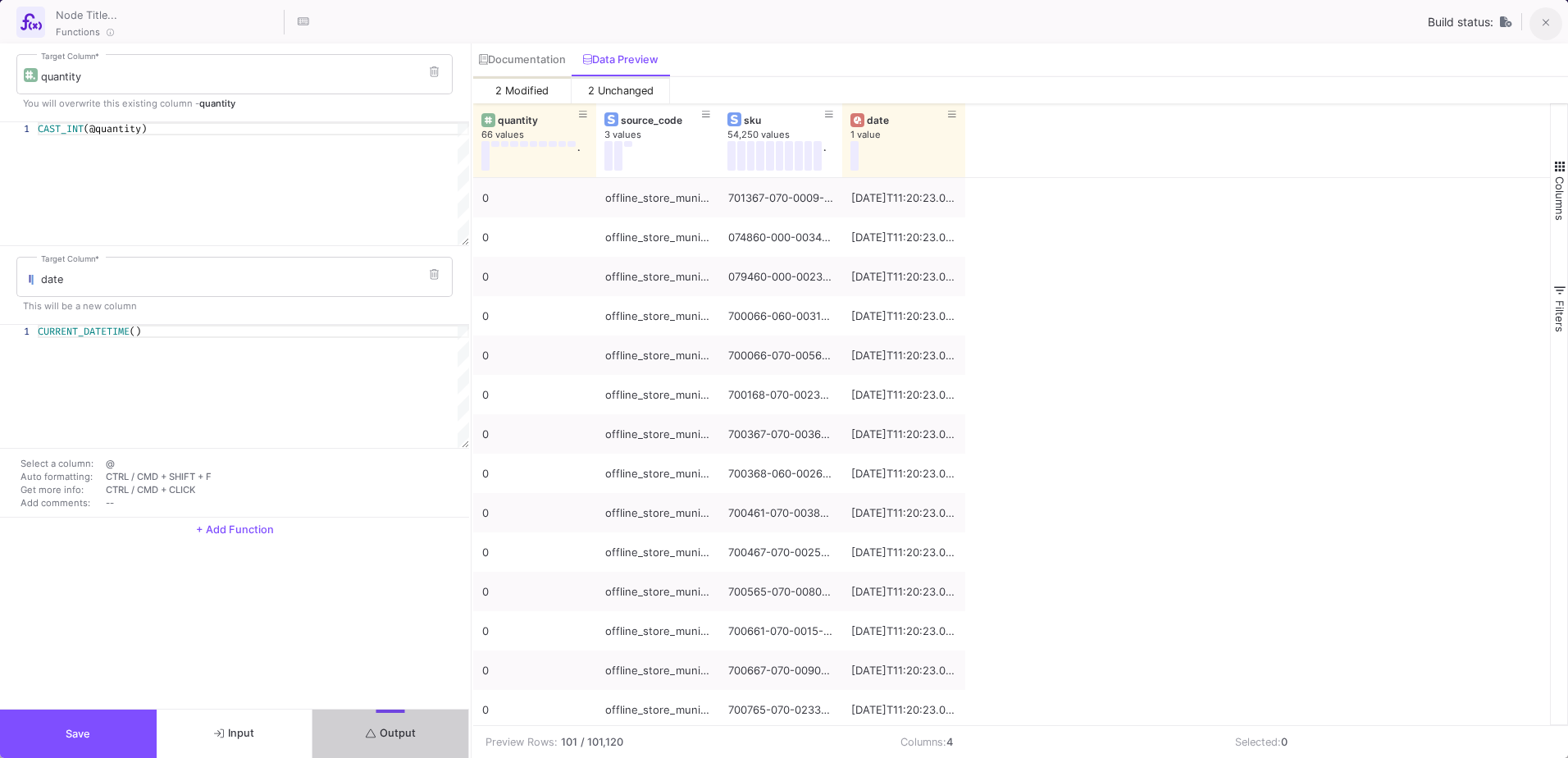
click at [1546, 23] on icon at bounding box center [1547, 23] width 8 height 12
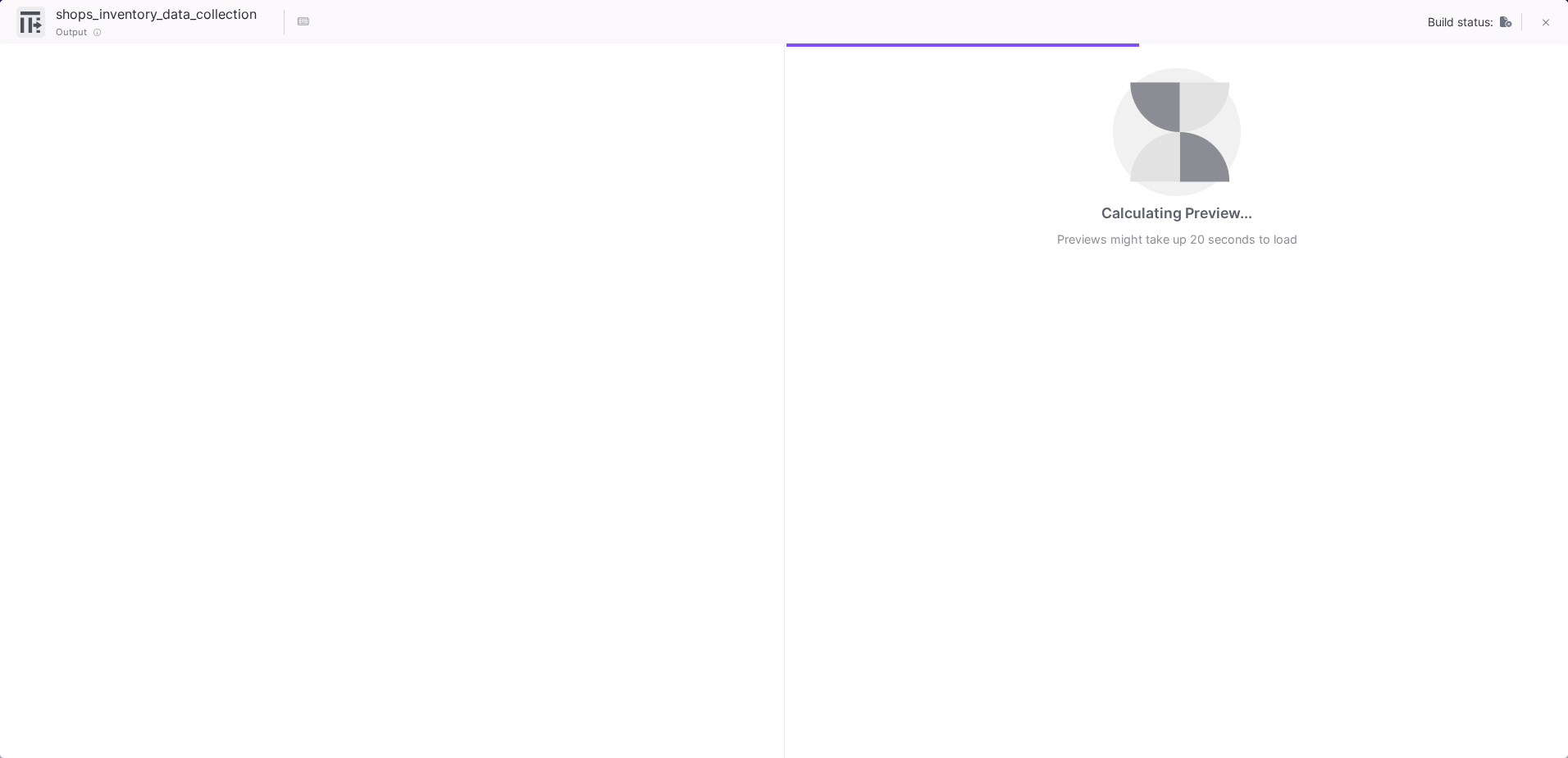
checkbox input "true"
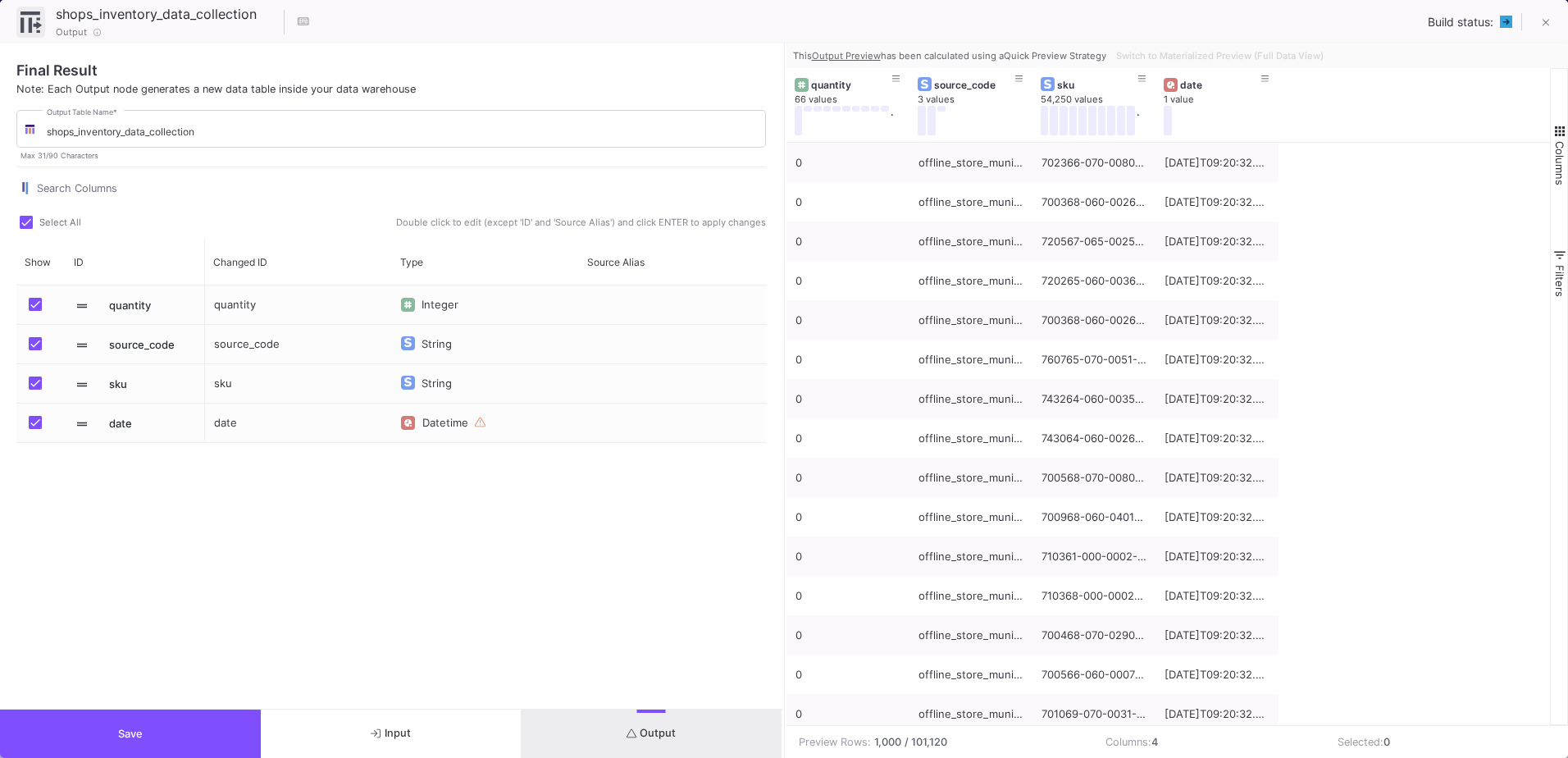
click at [419, 418] on div "Press SPACE to select this row." at bounding box center [411, 422] width 19 height 39
click at [694, 740] on button "Output" at bounding box center [651, 733] width 261 height 48
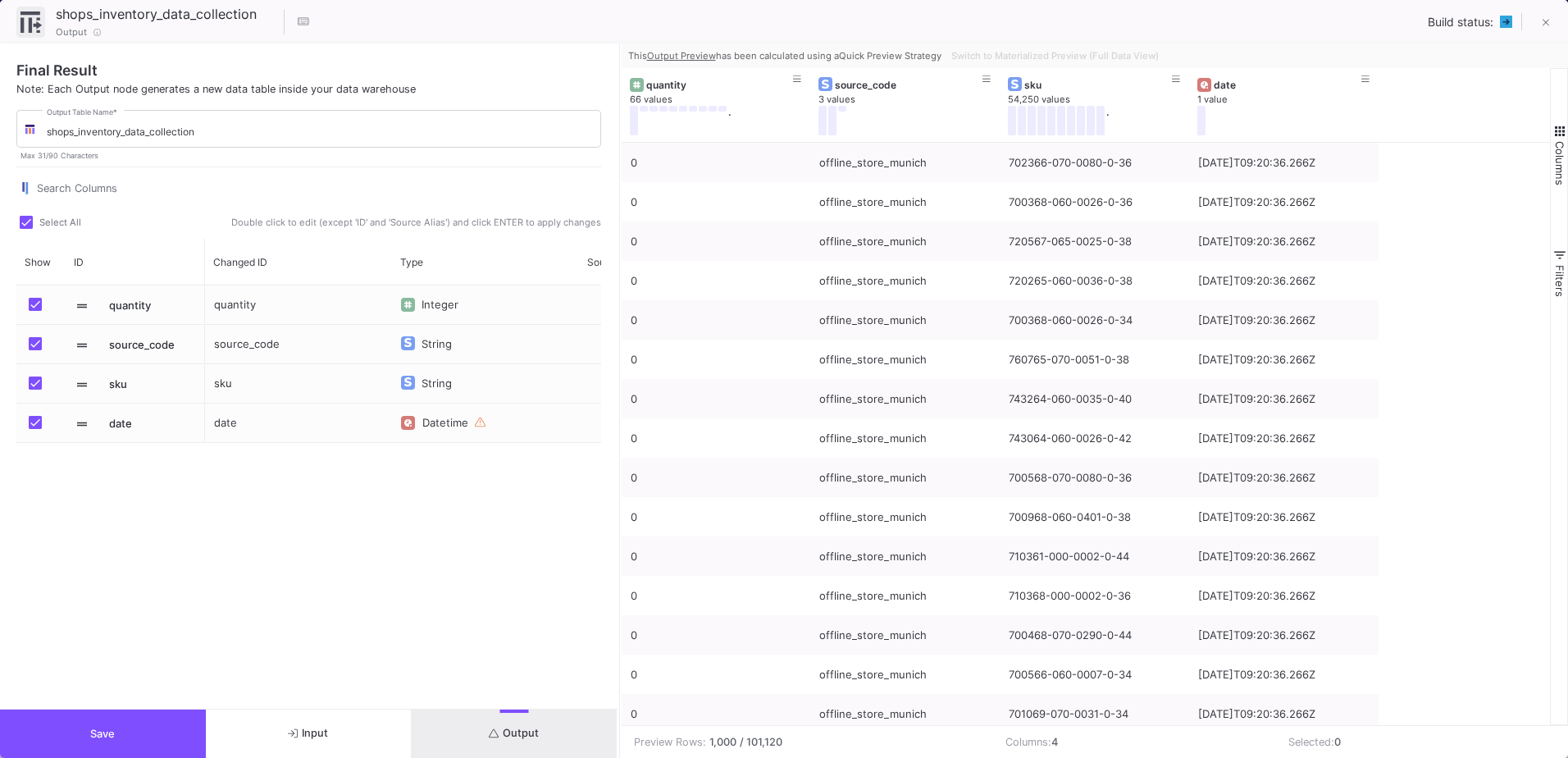
drag, startPoint x: 782, startPoint y: 277, endPoint x: 607, endPoint y: 295, distance: 175.9
click at [618, 295] on div at bounding box center [620, 400] width 4 height 715
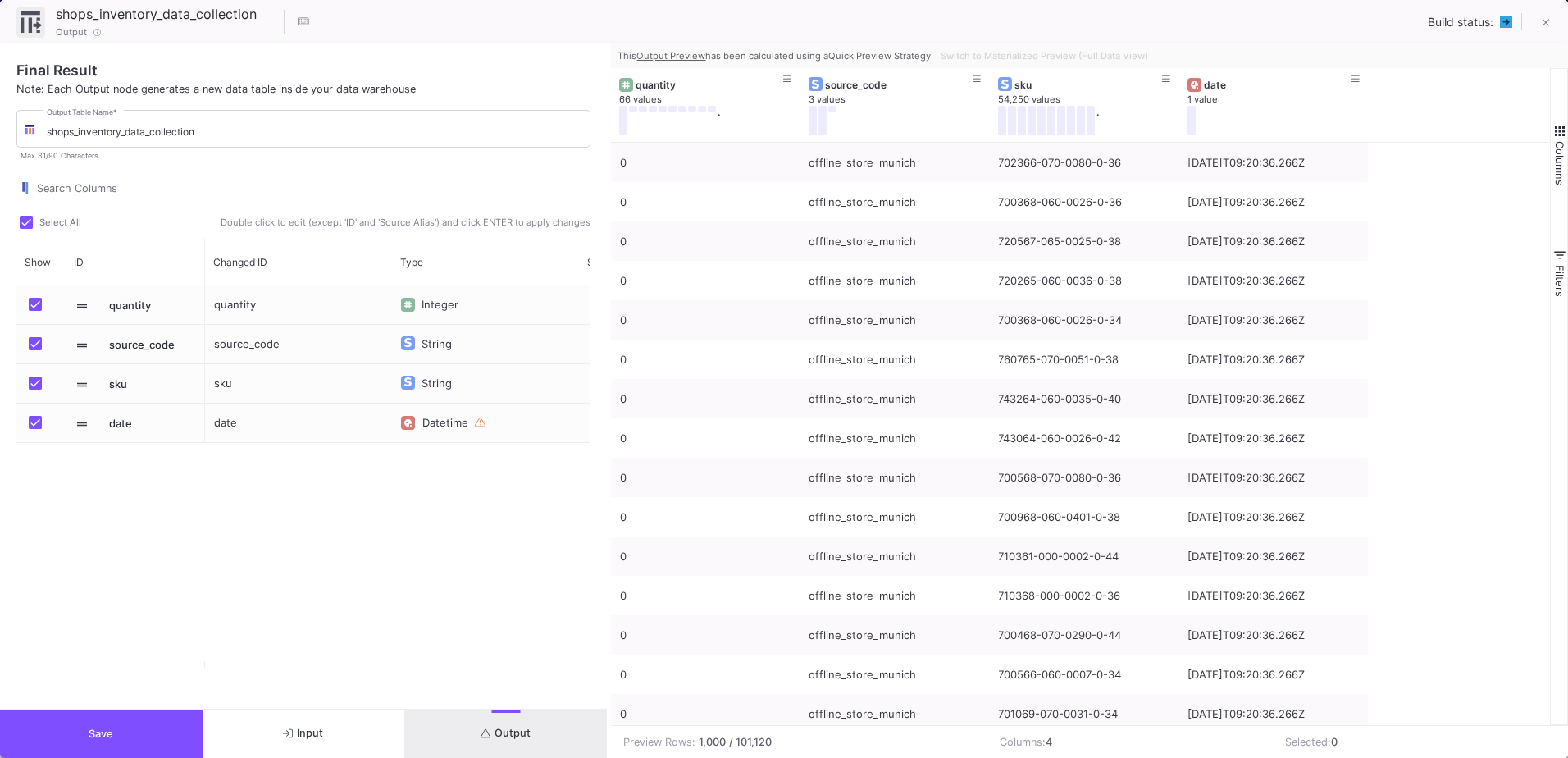
click at [125, 747] on button "Save" at bounding box center [101, 733] width 203 height 48
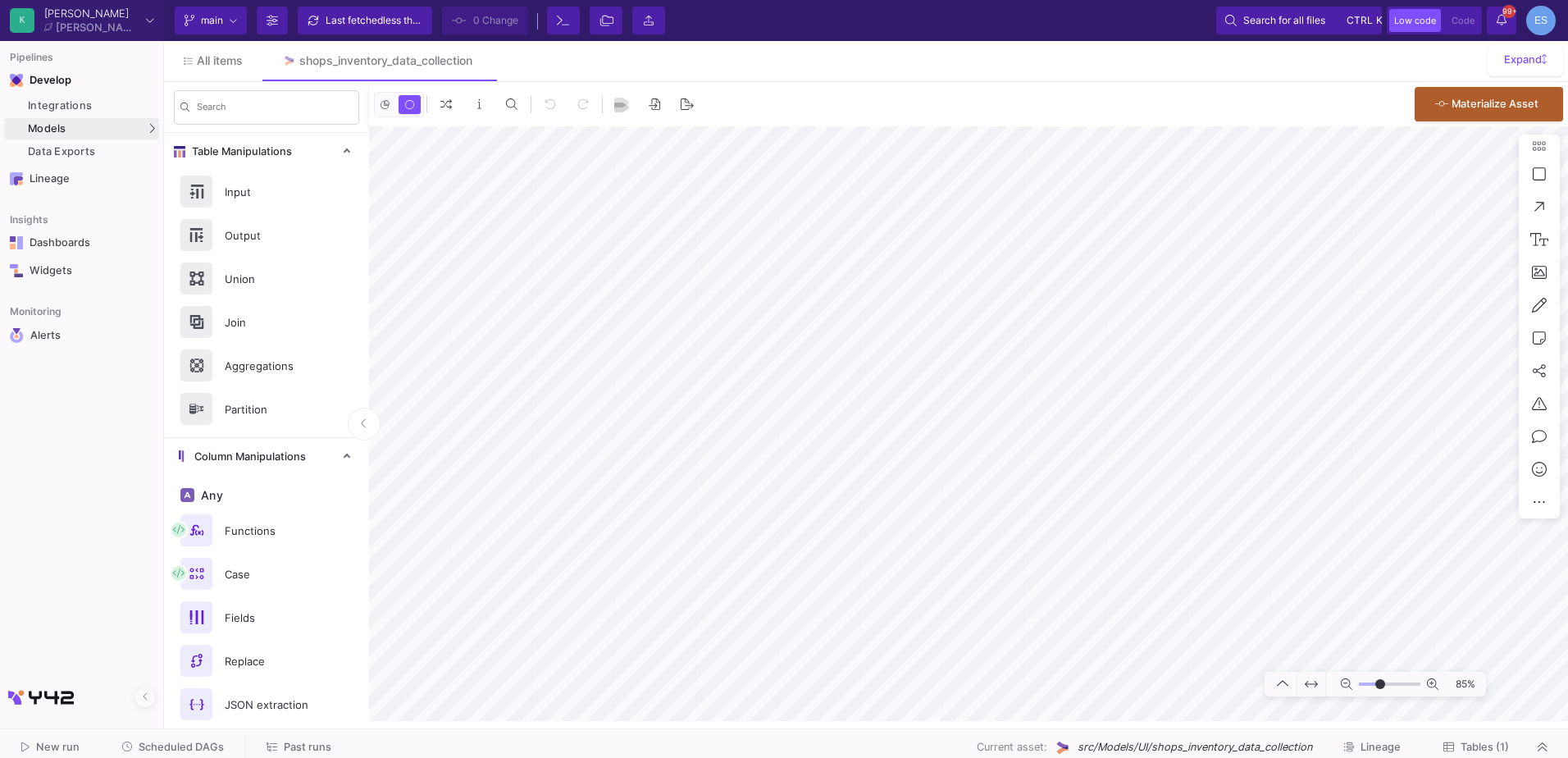
click at [1444, 735] on button "Tables (1)" at bounding box center [1476, 747] width 105 height 25
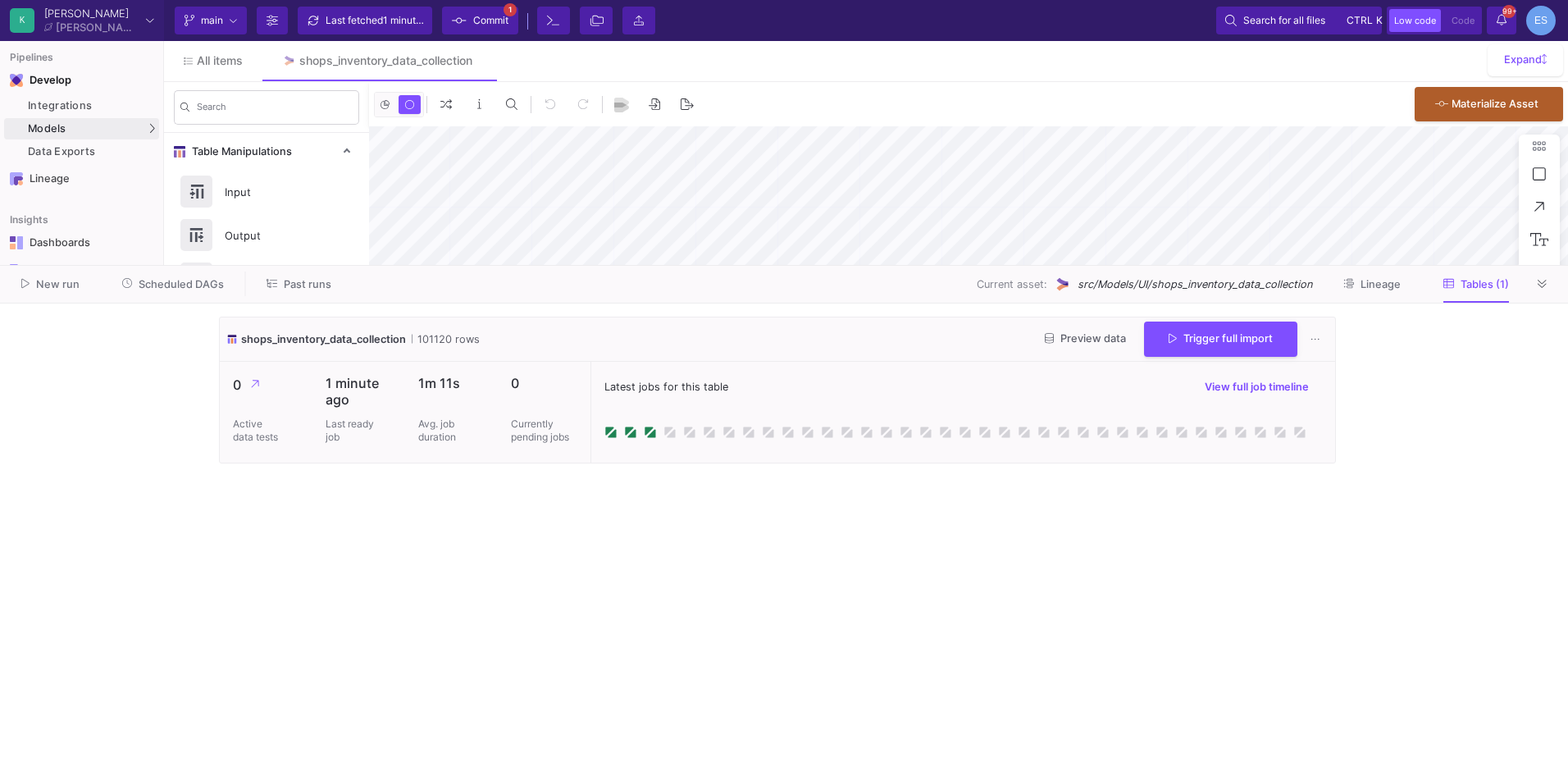
click at [1083, 323] on div "Preview data Trigger full import" at bounding box center [1180, 339] width 297 height 36
click at [1075, 330] on button "Preview data" at bounding box center [1086, 339] width 108 height 25
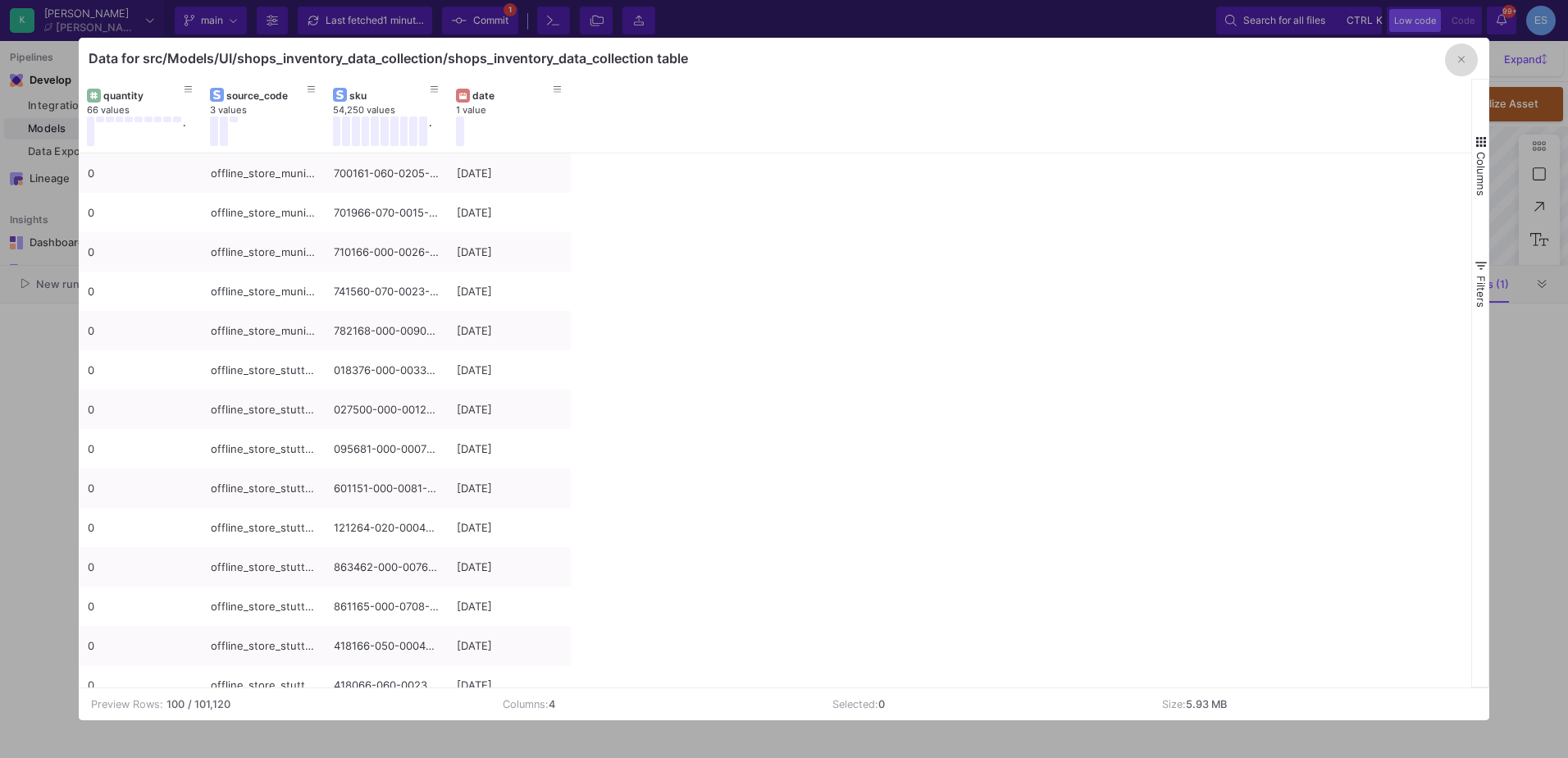
click at [1472, 53] on button "button" at bounding box center [1461, 60] width 33 height 33
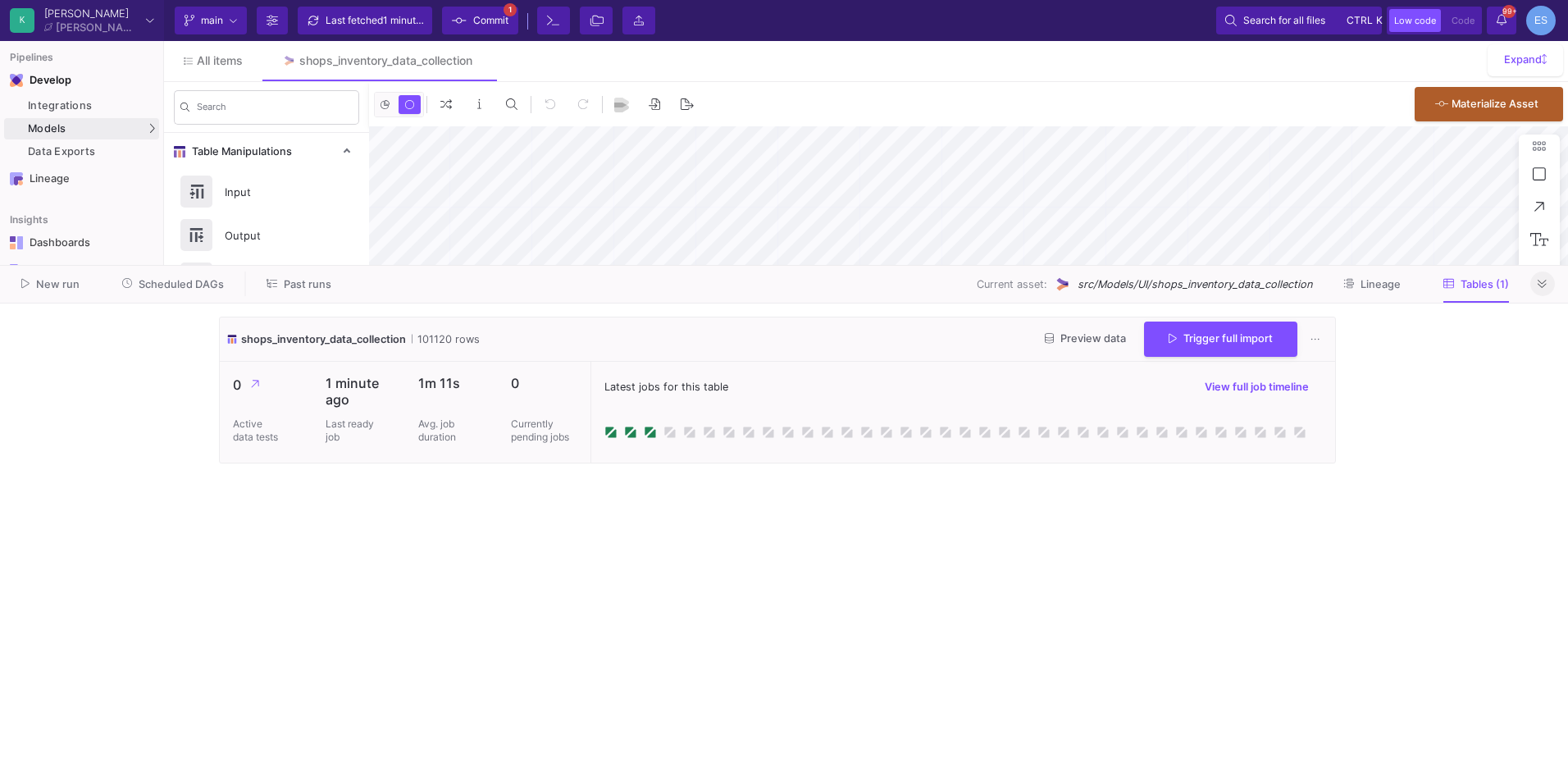
click at [1542, 286] on icon at bounding box center [1542, 284] width 9 height 11
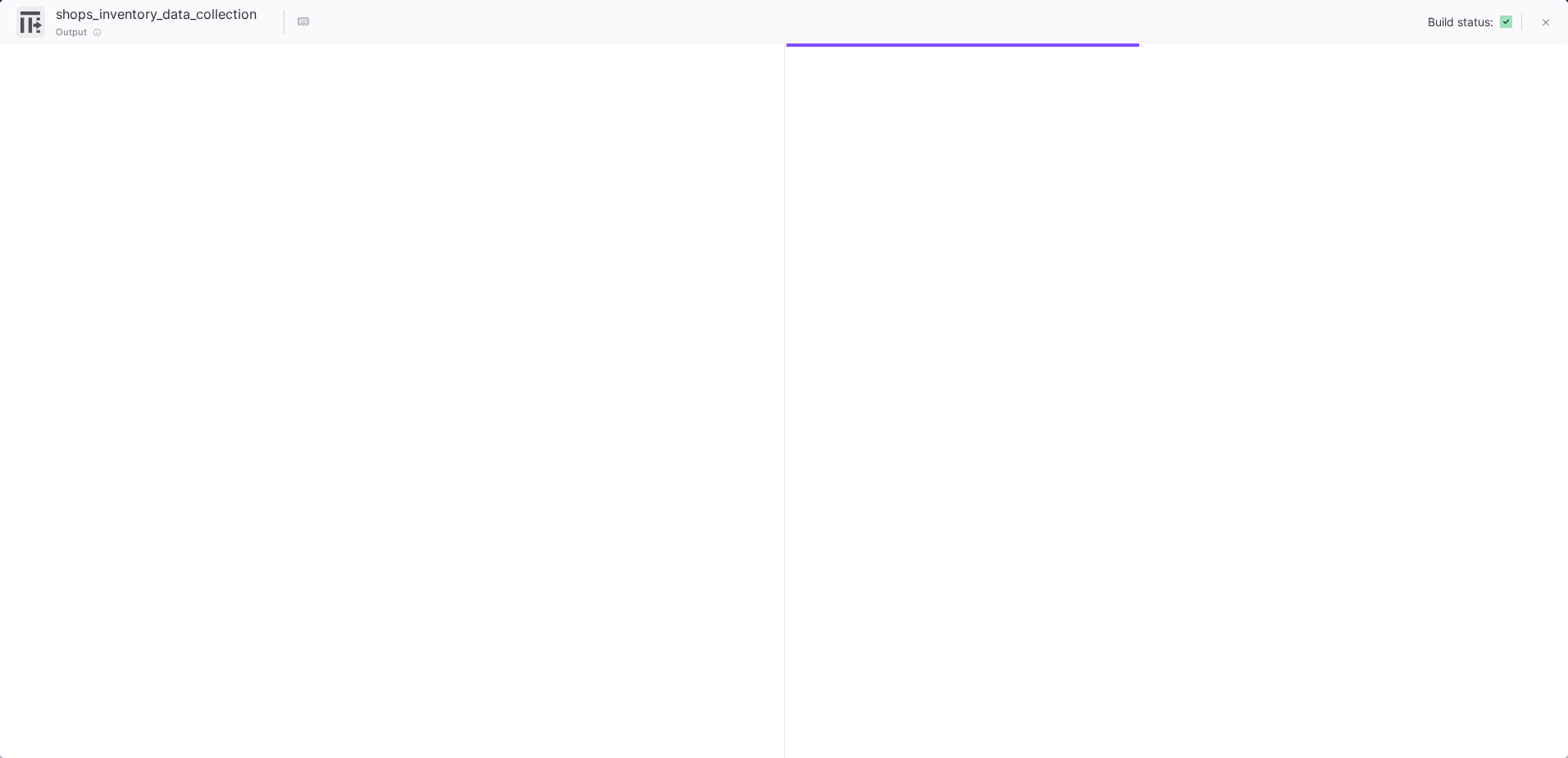
checkbox input "true"
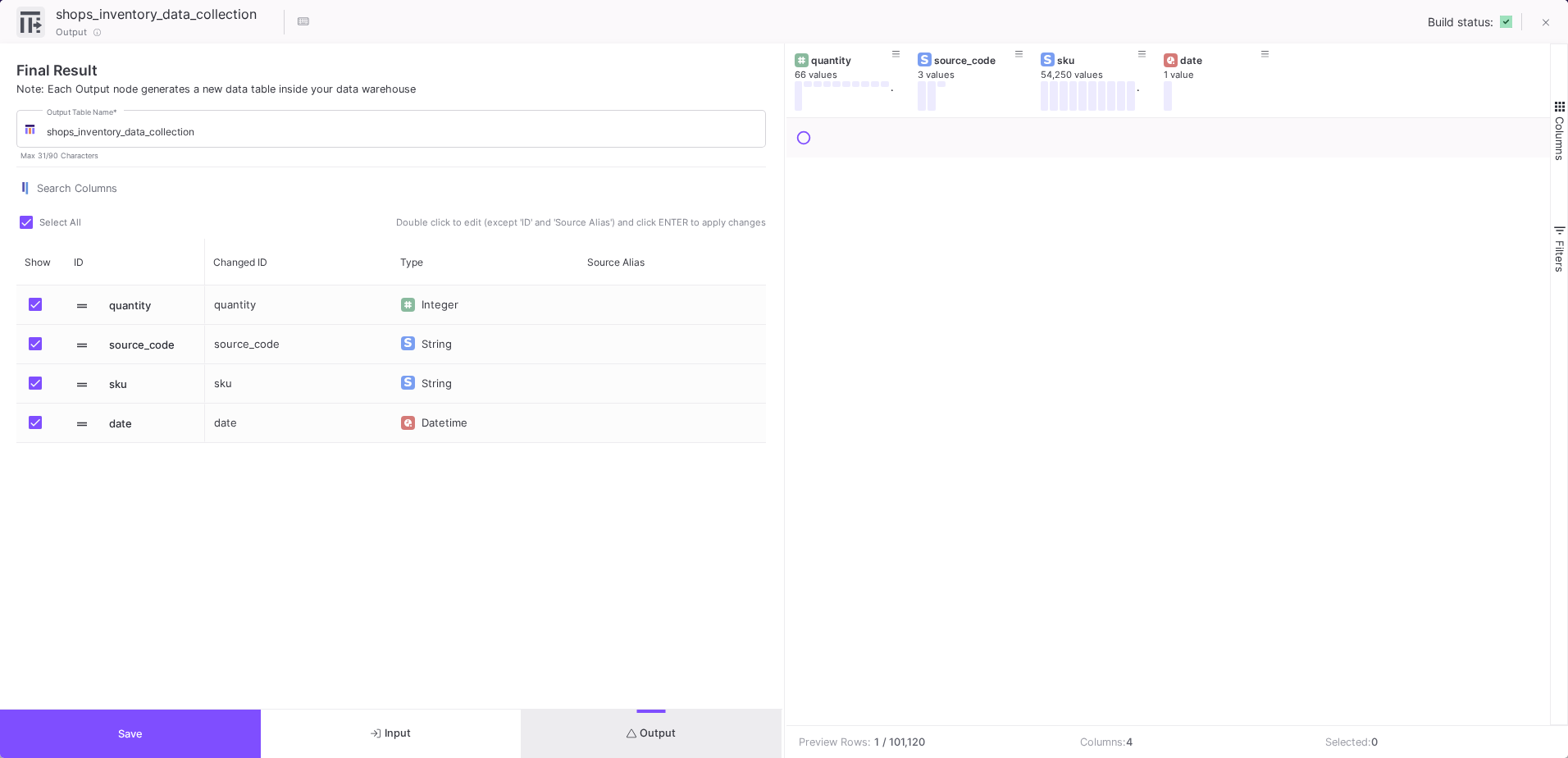
click at [229, 419] on div "date" at bounding box center [298, 422] width 187 height 38
click at [232, 419] on div "date" at bounding box center [298, 422] width 187 height 38
click at [237, 422] on div "date" at bounding box center [298, 422] width 187 height 38
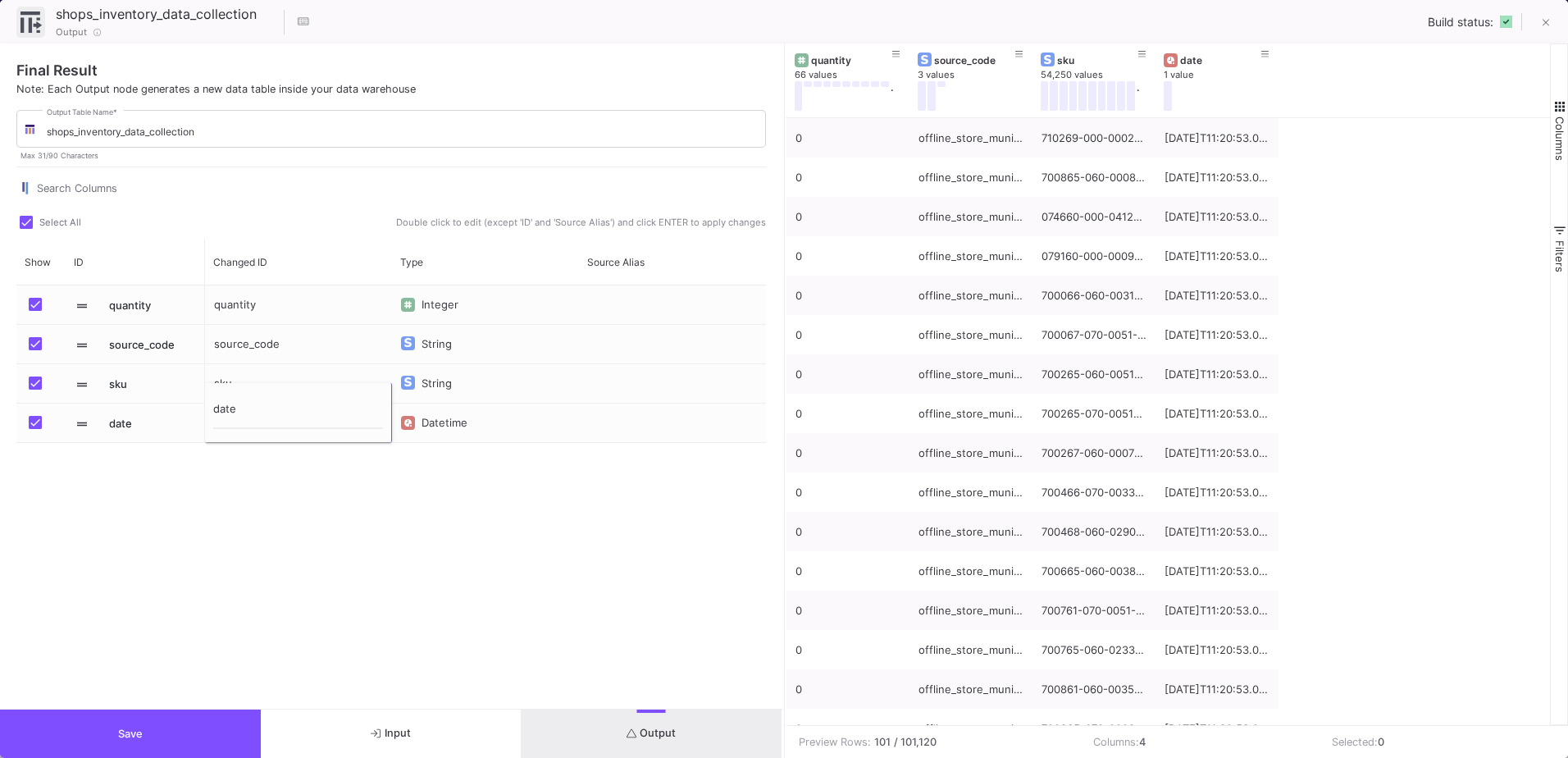
click at [275, 447] on div "quantity Integer source_code String sku String date Datetime" at bounding box center [485, 476] width 561 height 382
click at [128, 418] on span "date" at bounding box center [152, 423] width 87 height 38
click at [132, 420] on span "date" at bounding box center [152, 423] width 87 height 38
click at [1546, 18] on icon at bounding box center [1547, 23] width 8 height 12
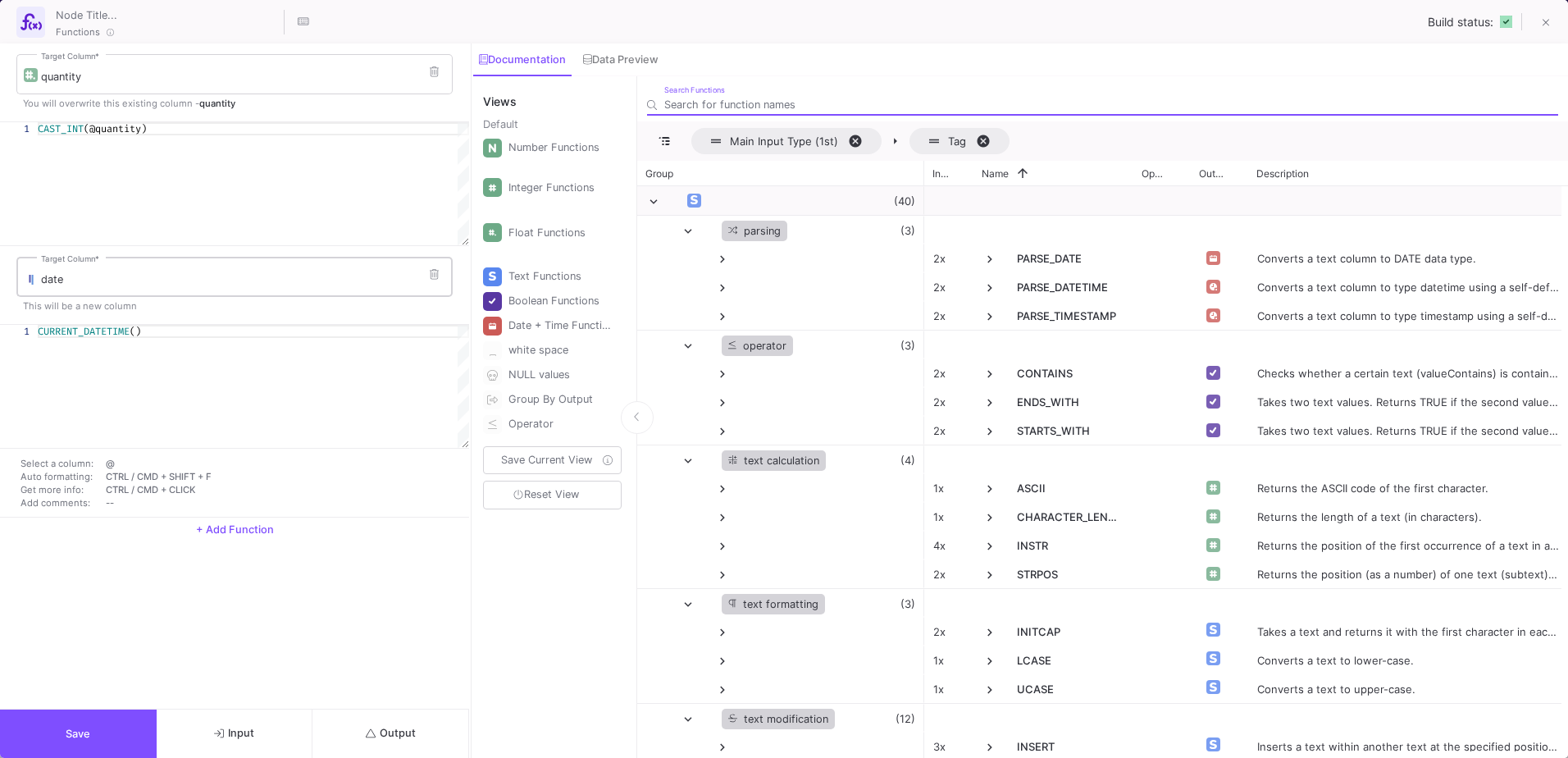
click at [61, 284] on input "date" at bounding box center [243, 280] width 404 height 13
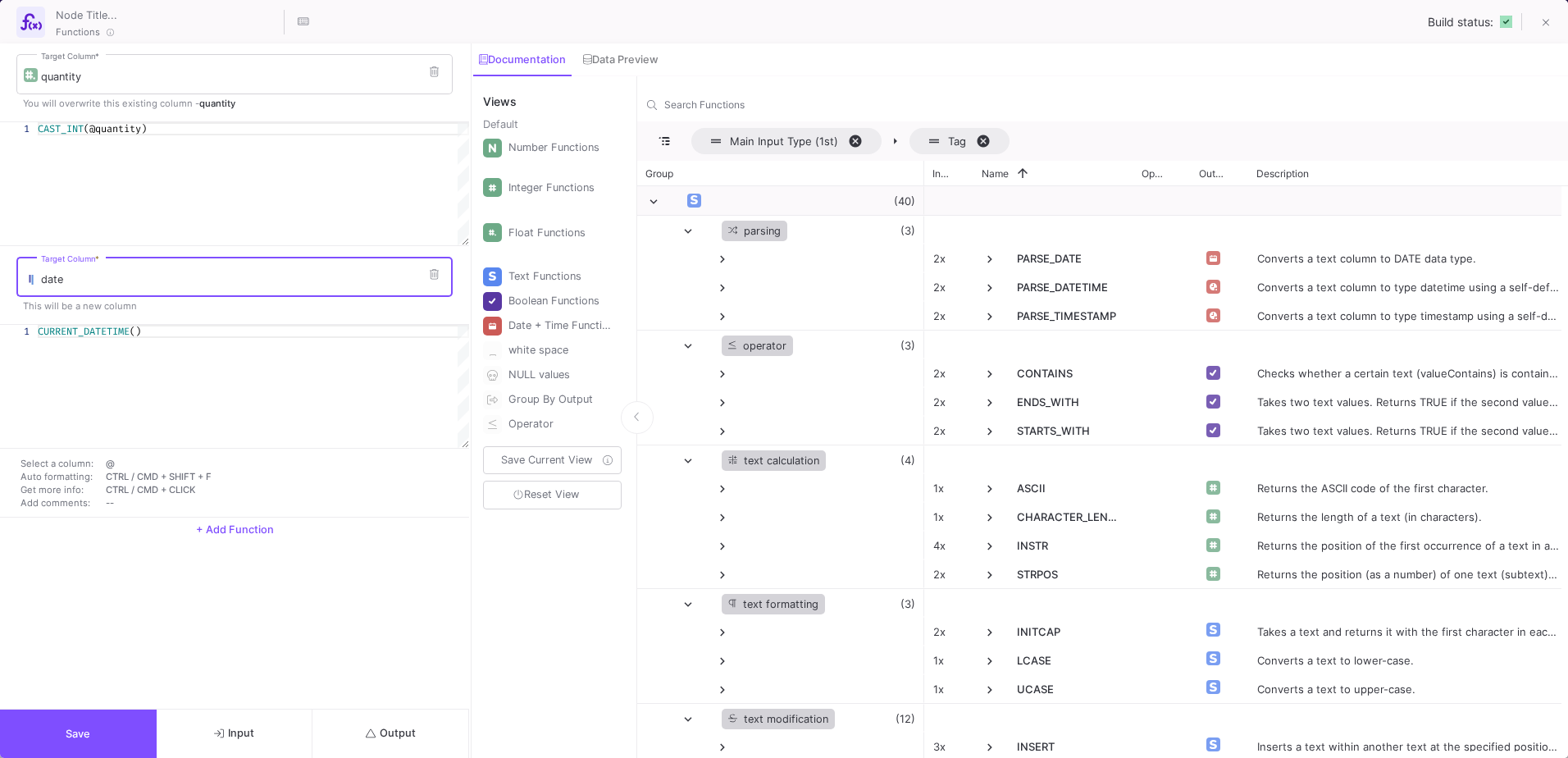
click at [61, 284] on input "date" at bounding box center [243, 280] width 404 height 13
type input "timestamp"
click at [129, 418] on div "CURRENT_DATETIME ()" at bounding box center [253, 387] width 431 height 123
click at [91, 718] on button "Save" at bounding box center [78, 733] width 157 height 48
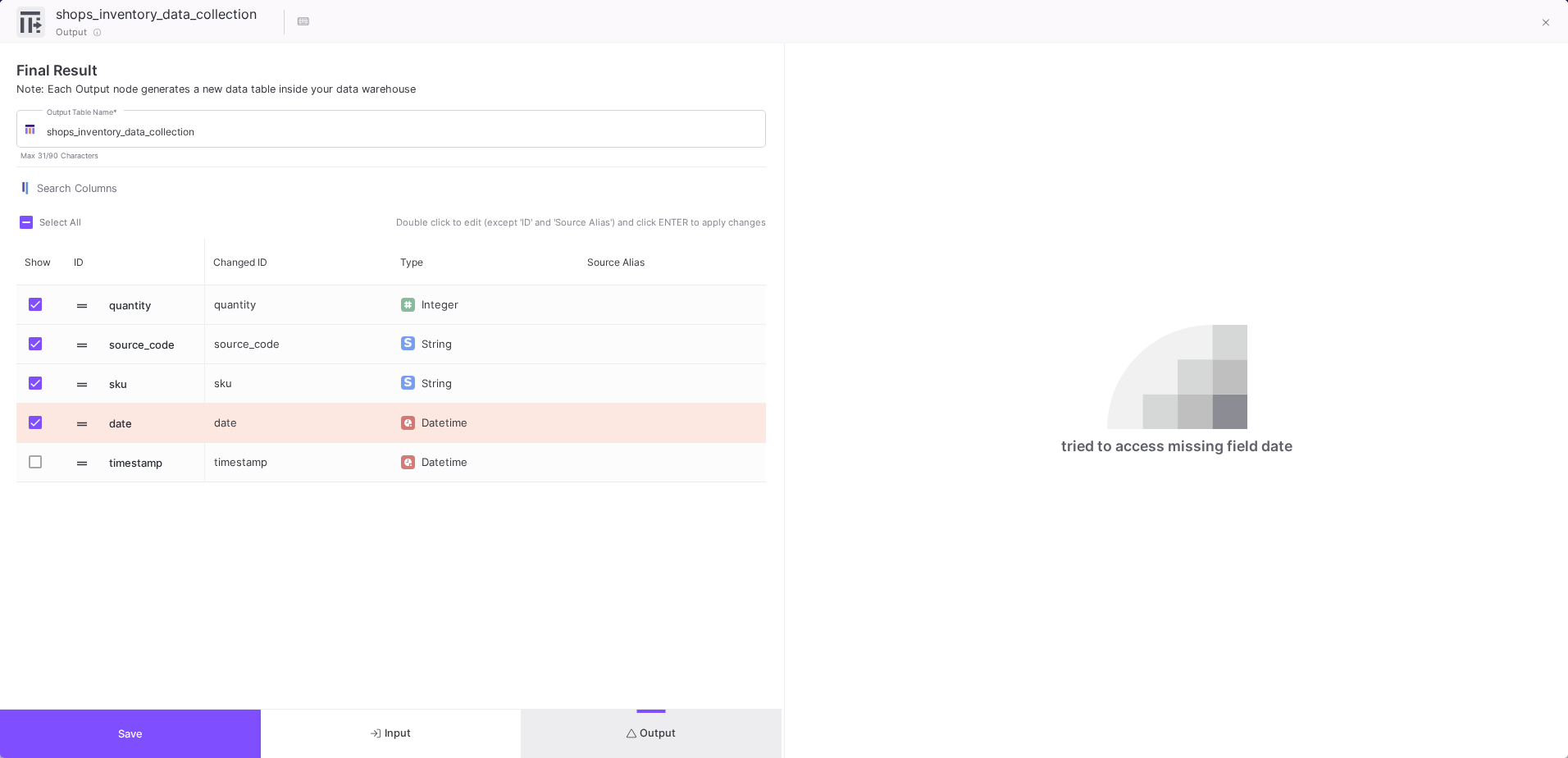
click at [31, 429] on label "Press SPACE to select this row." at bounding box center [40, 423] width 23 height 16
click at [35, 429] on input "Press SPACE to select this row." at bounding box center [35, 429] width 1 height 1
click at [35, 468] on label "Press SPACE to select this row." at bounding box center [40, 463] width 23 height 16
click at [35, 468] on input "Press SPACE to select this row." at bounding box center [35, 468] width 1 height 1
click at [309, 545] on div "quantity Integer source_code String sku String date Datetime timestamp Datetime" at bounding box center [485, 476] width 561 height 382
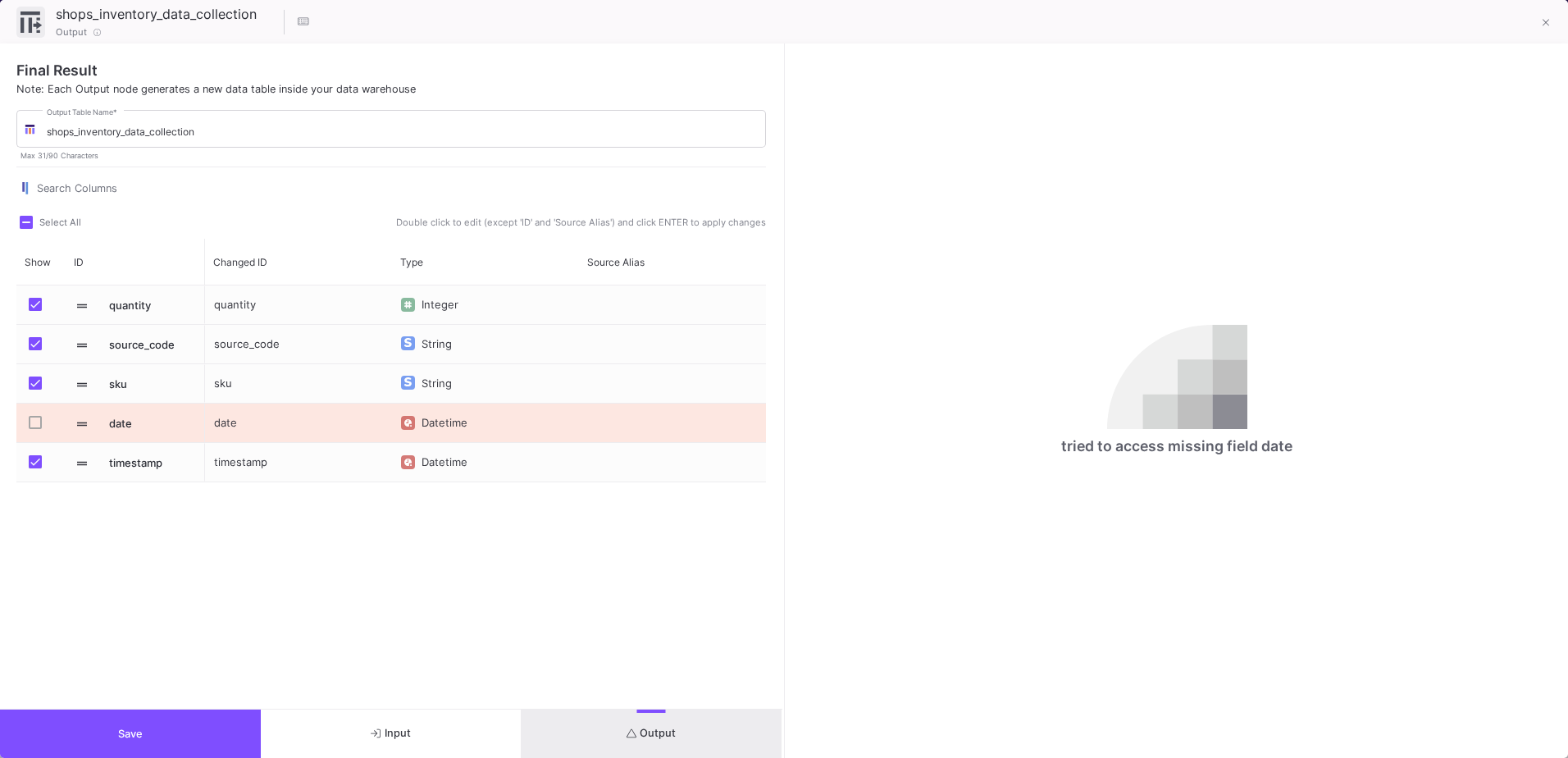
click at [174, 731] on button "Save" at bounding box center [130, 733] width 261 height 48
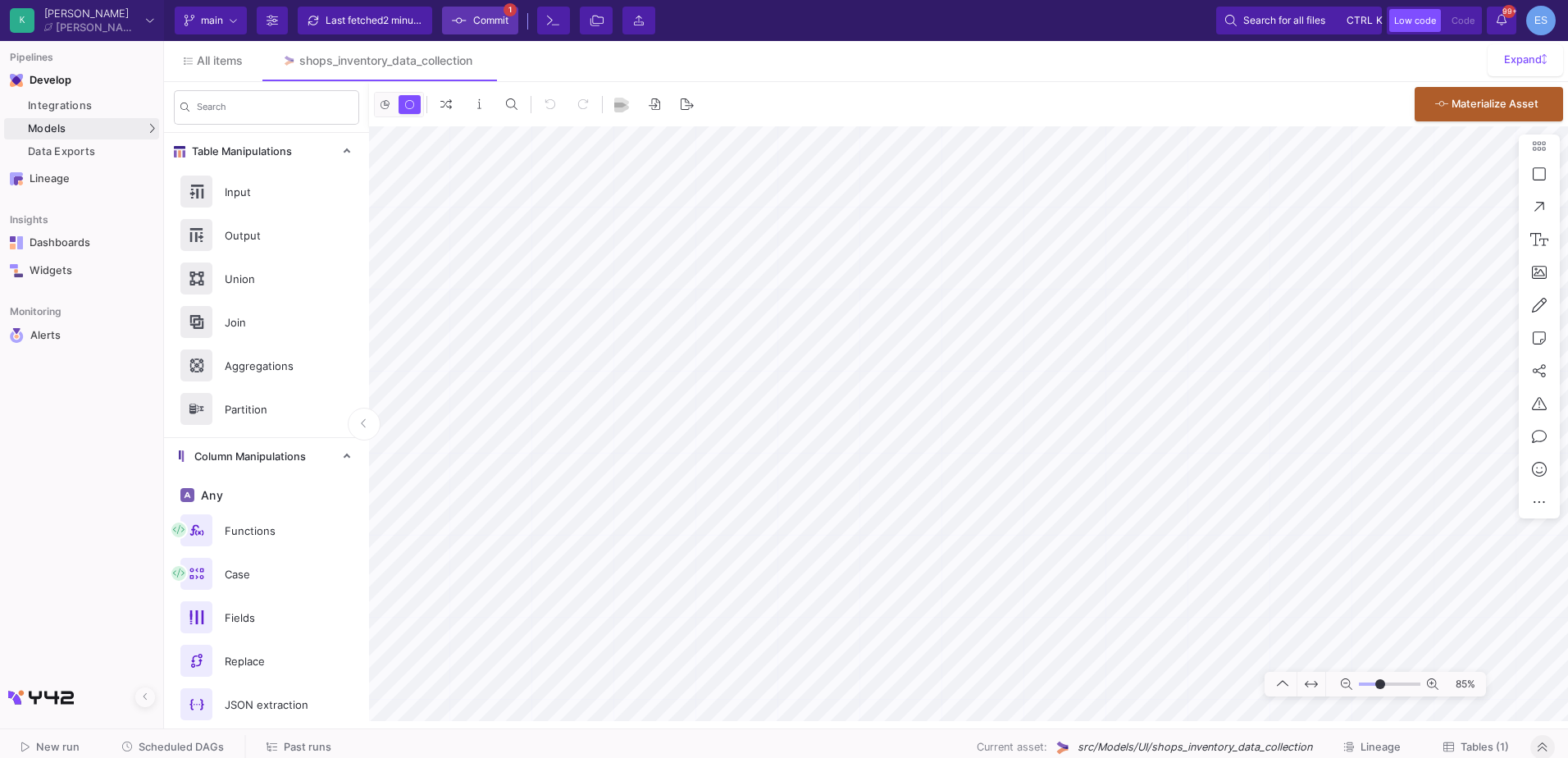
click at [469, 30] on span "Commit" at bounding box center [480, 21] width 57 height 25
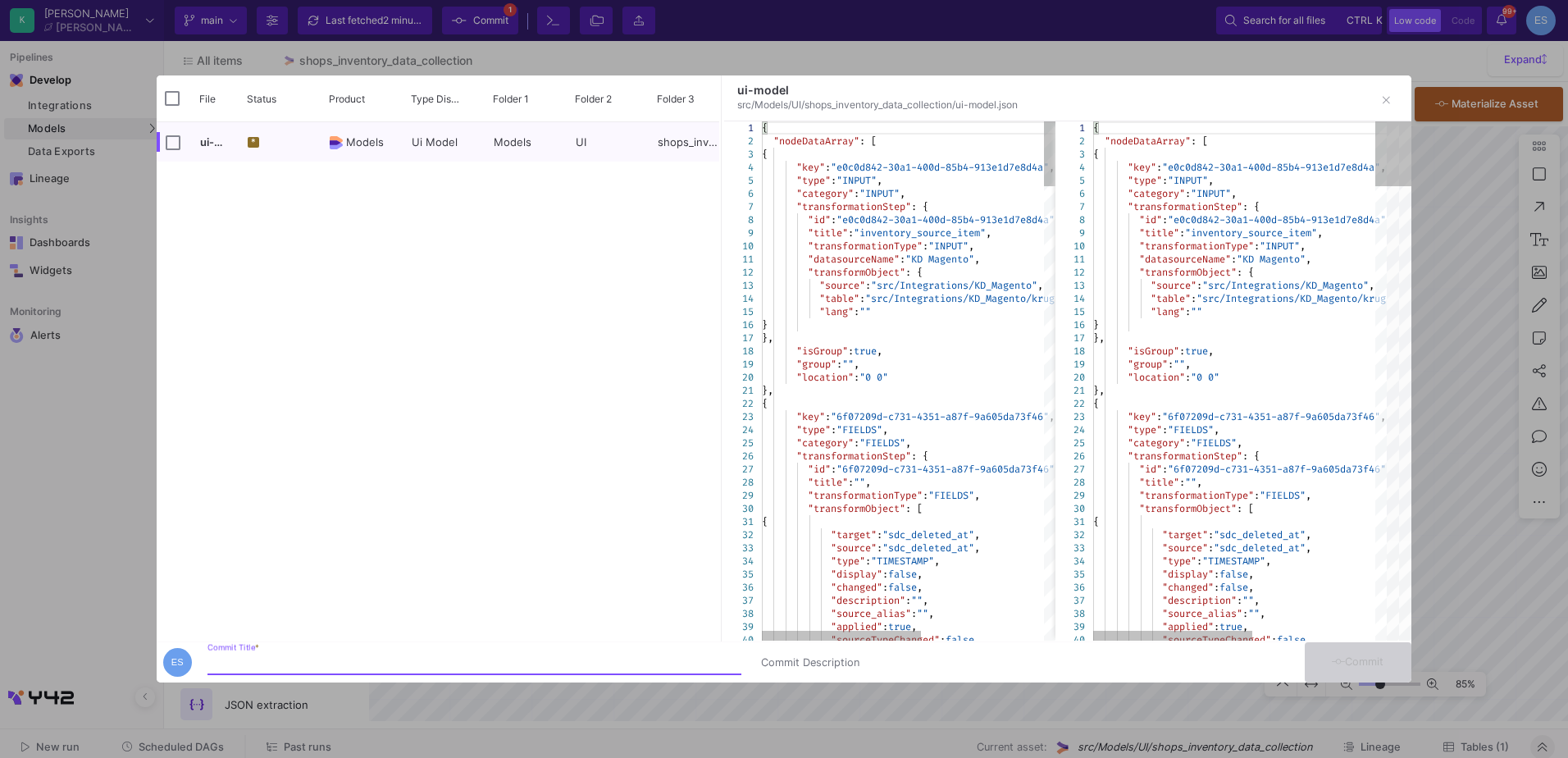
click at [275, 664] on input "Commit Title *" at bounding box center [474, 663] width 534 height 13
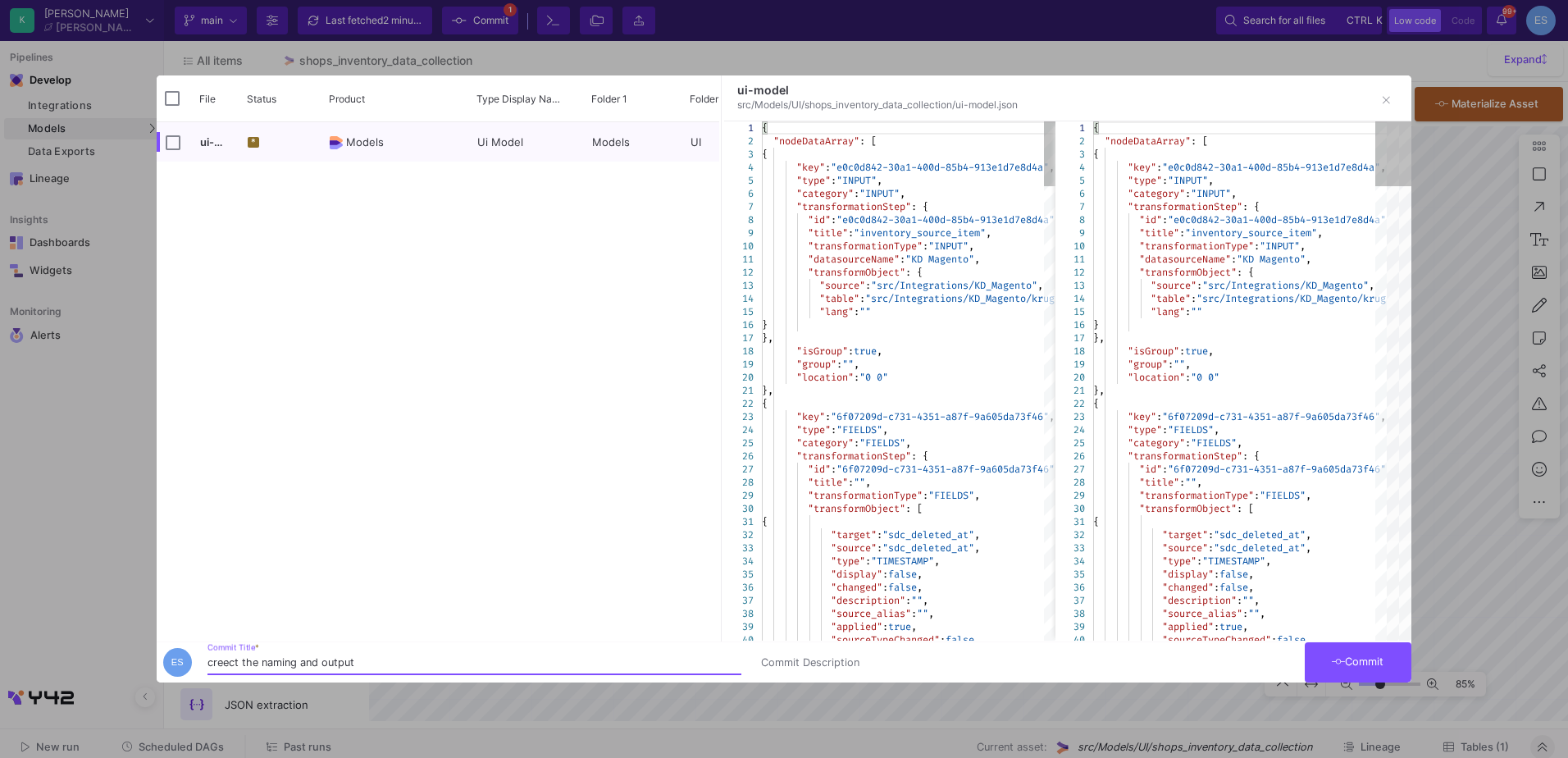
type input "creect the naming and output"
click at [1357, 666] on span "Commit" at bounding box center [1358, 661] width 52 height 13
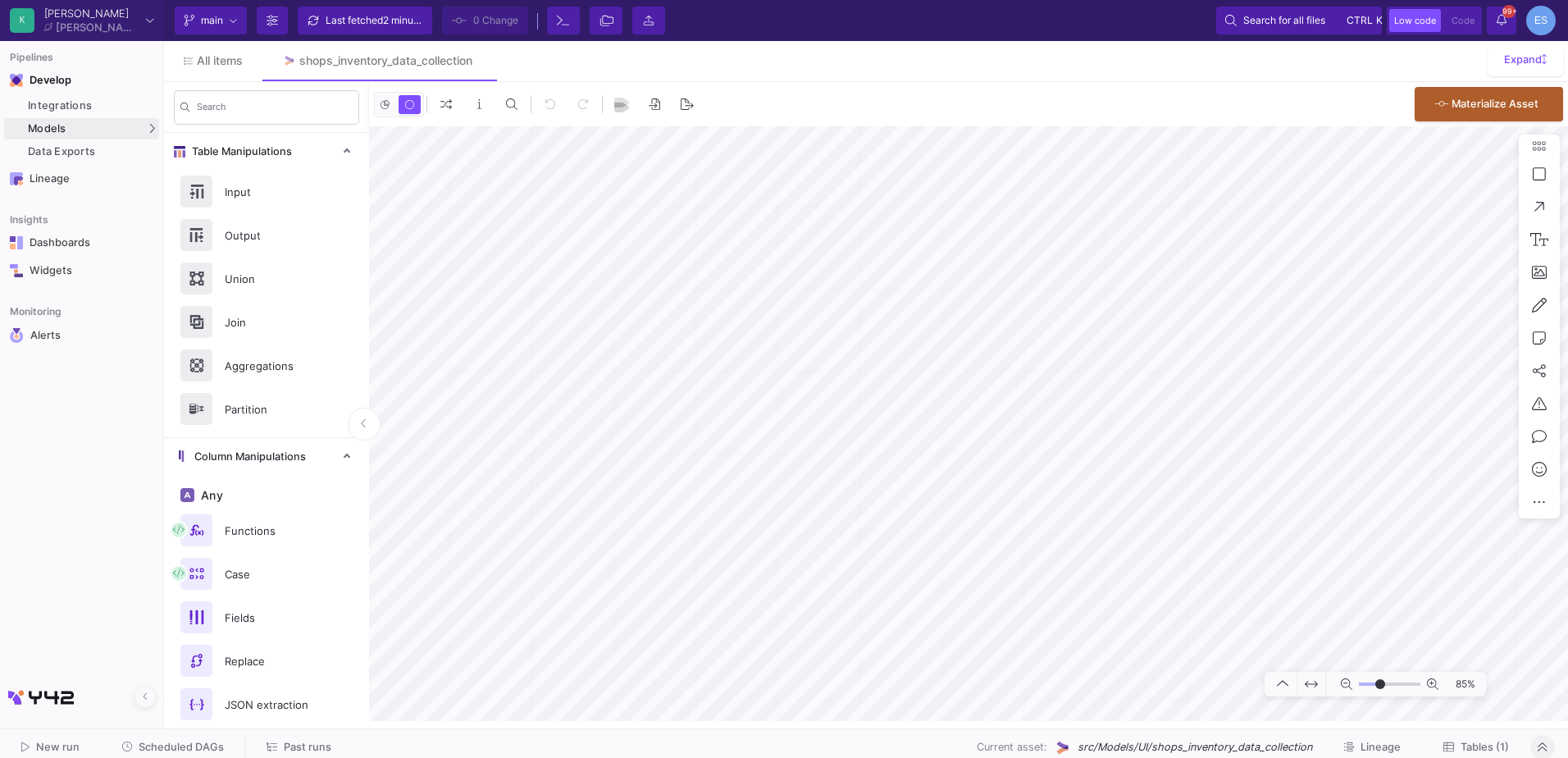
click at [1503, 738] on button "Tables (1)" at bounding box center [1476, 747] width 105 height 25
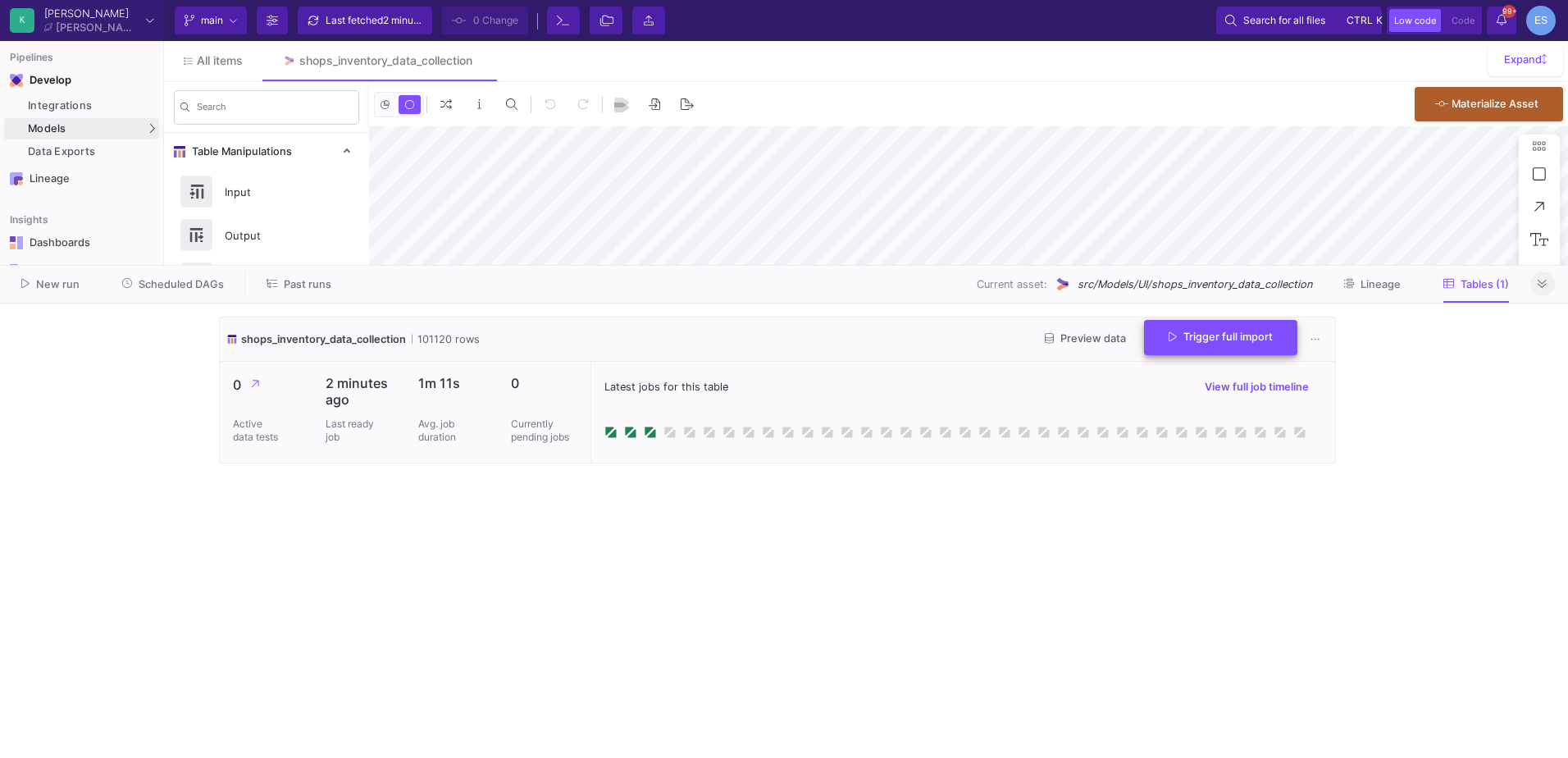
click at [1201, 345] on button "Trigger full import" at bounding box center [1220, 337] width 153 height 36
click at [651, 538] on cdk-virtual-scroll-viewport "shops_inventory_data_collection 101120 rows Preview data Trigger full import 0 …" at bounding box center [784, 530] width 1130 height 428
click at [771, 497] on cdk-virtual-scroll-viewport "shops_inventory_data_collection 101120 rows Preview data Trigger full import 0 …" at bounding box center [784, 530] width 1130 height 428
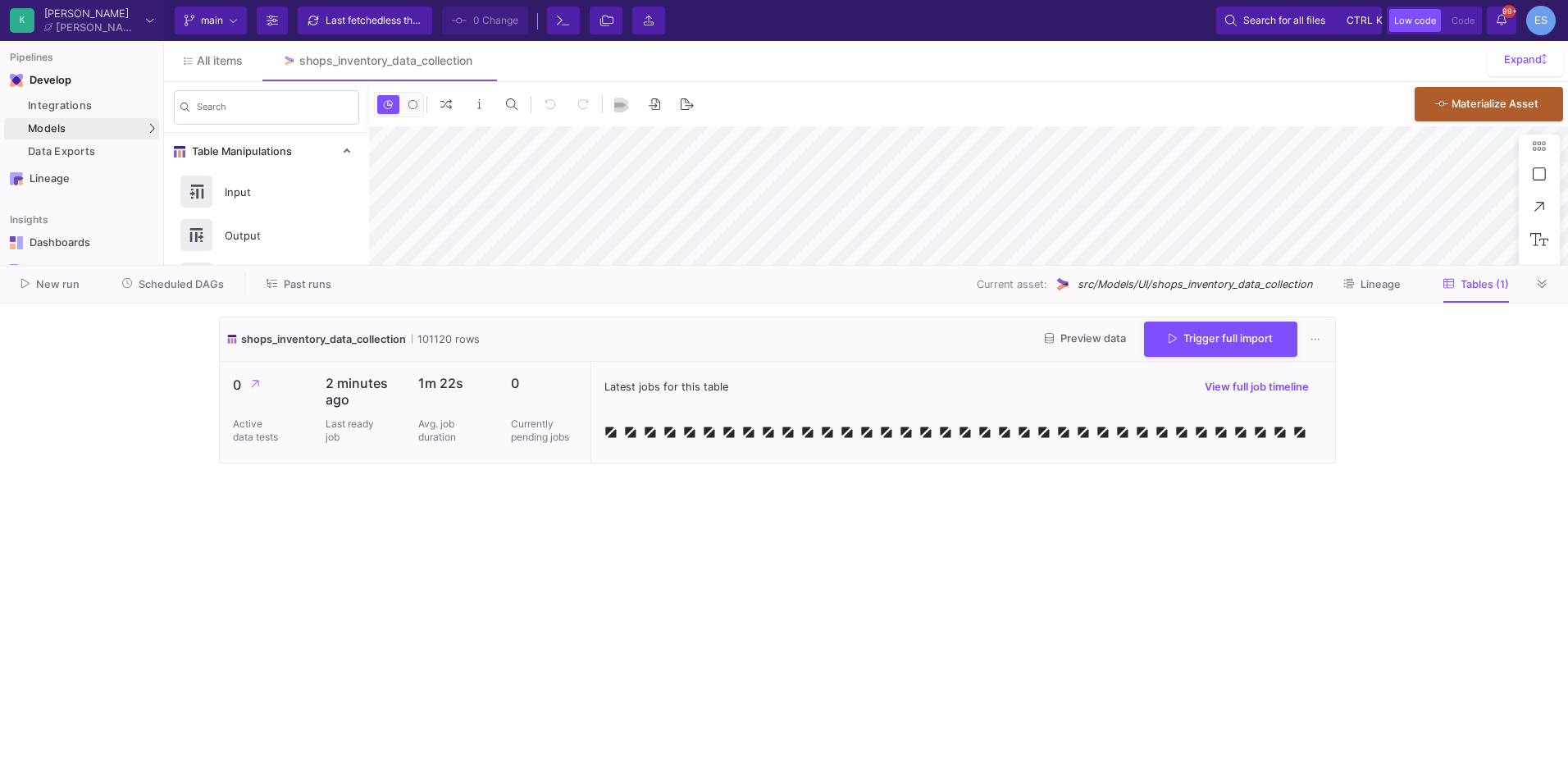
type input "-3"
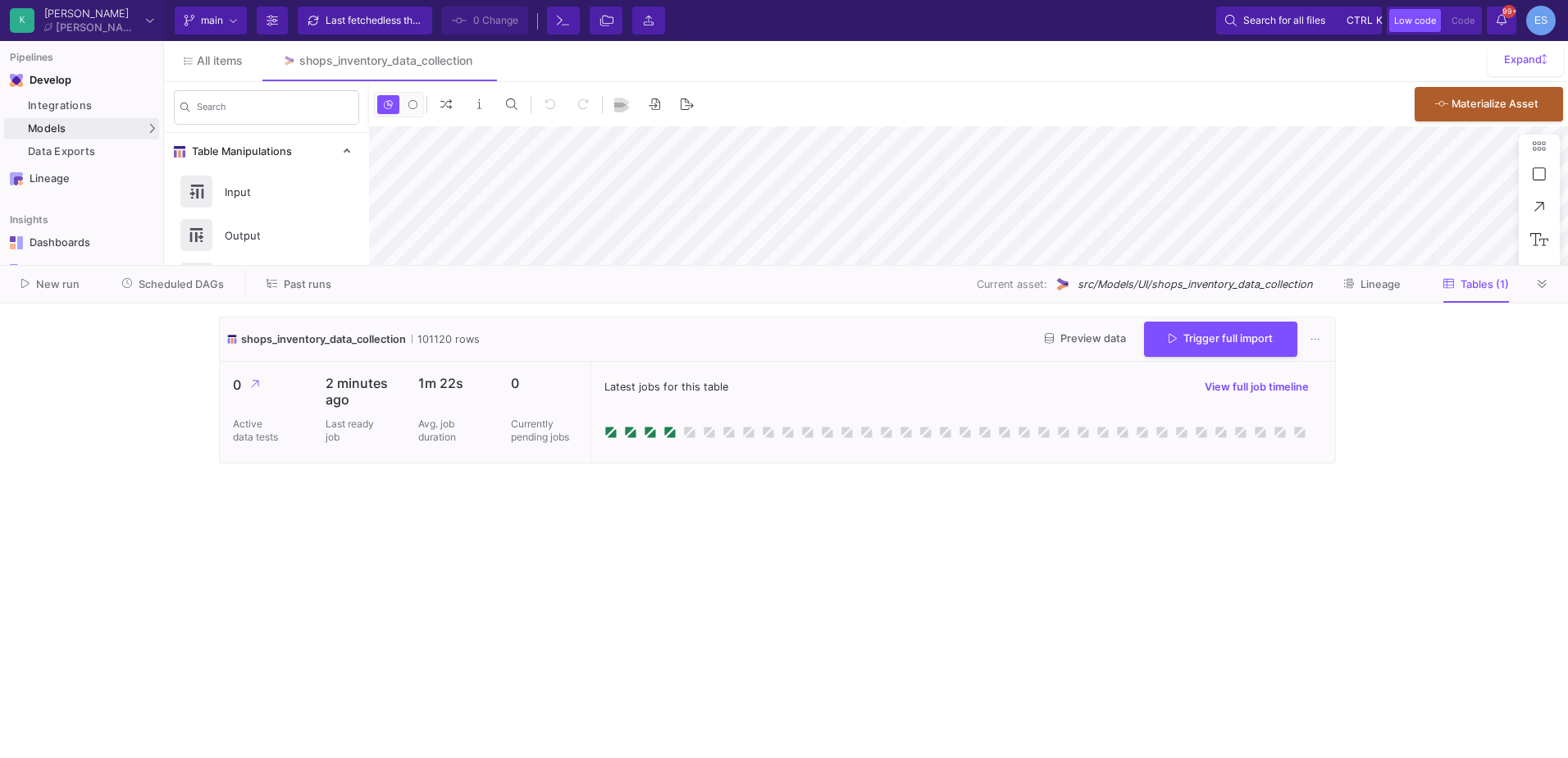
click at [850, 581] on cdk-virtual-scroll-viewport "shops_inventory_data_collection 101120 rows Preview data Trigger full import 0 …" at bounding box center [784, 530] width 1130 height 428
click at [1100, 344] on button "Preview data" at bounding box center [1086, 339] width 108 height 25
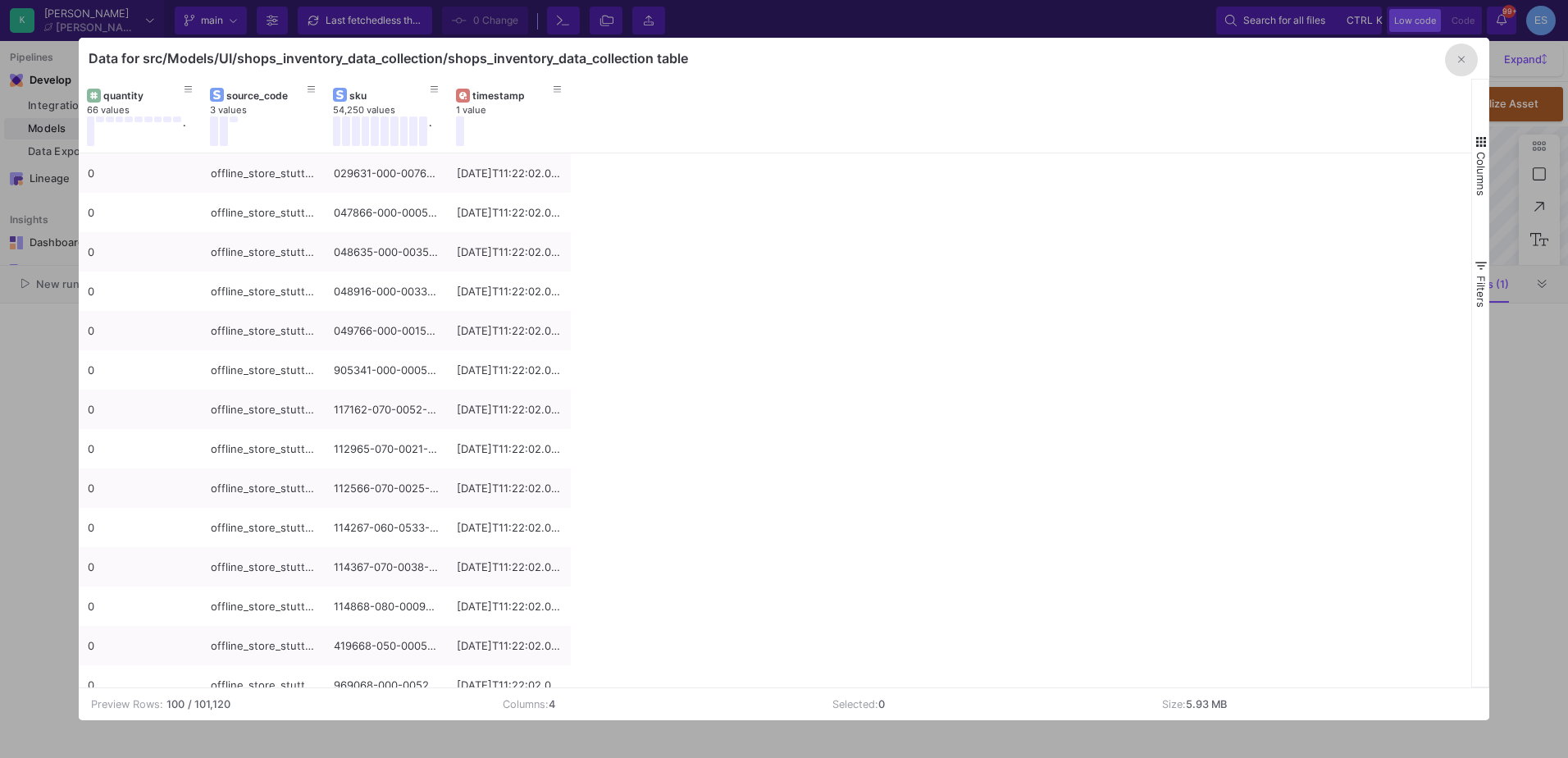
click at [1457, 65] on button "button" at bounding box center [1461, 60] width 33 height 33
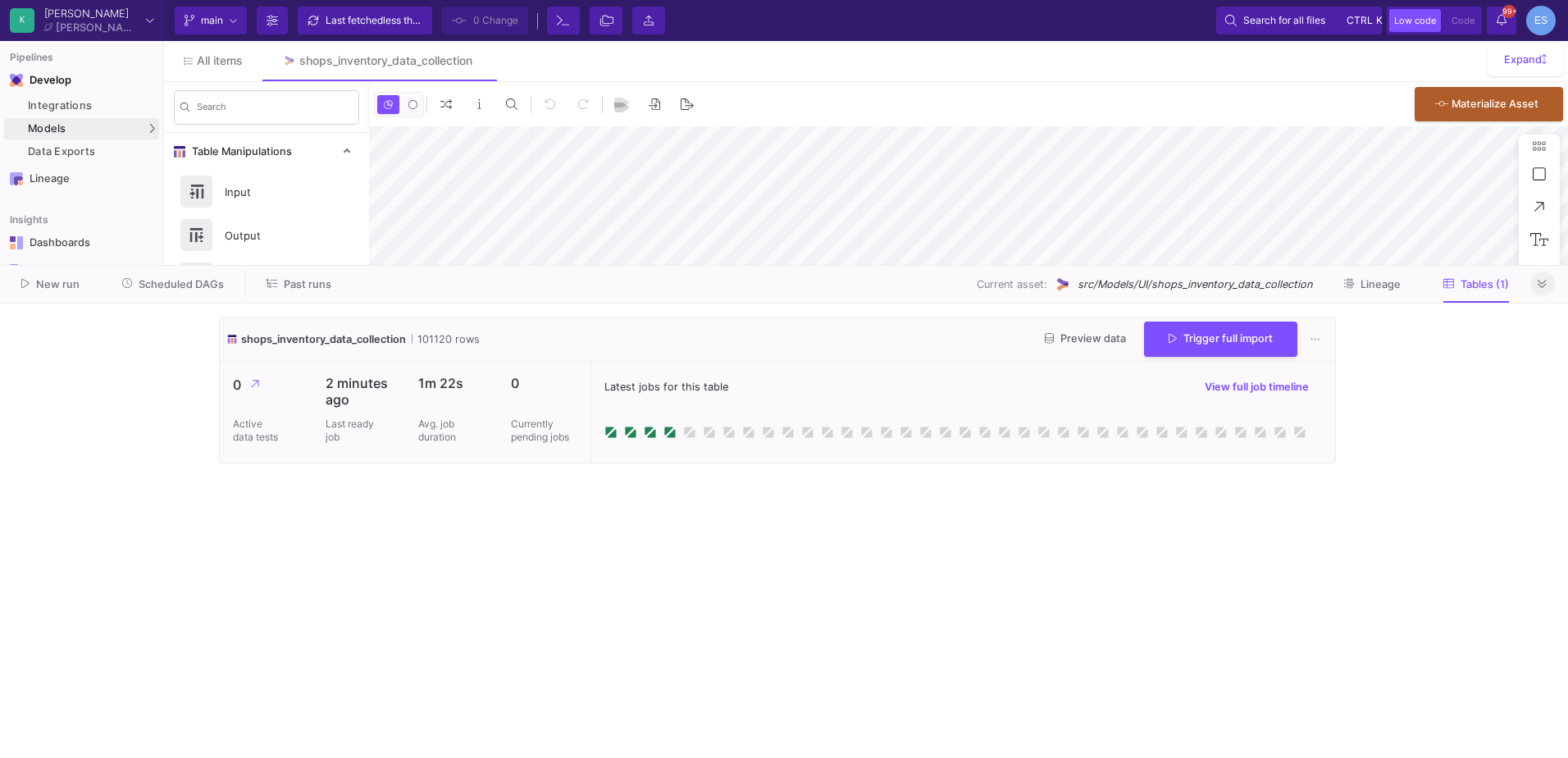
click at [1538, 282] on icon at bounding box center [1542, 284] width 9 height 11
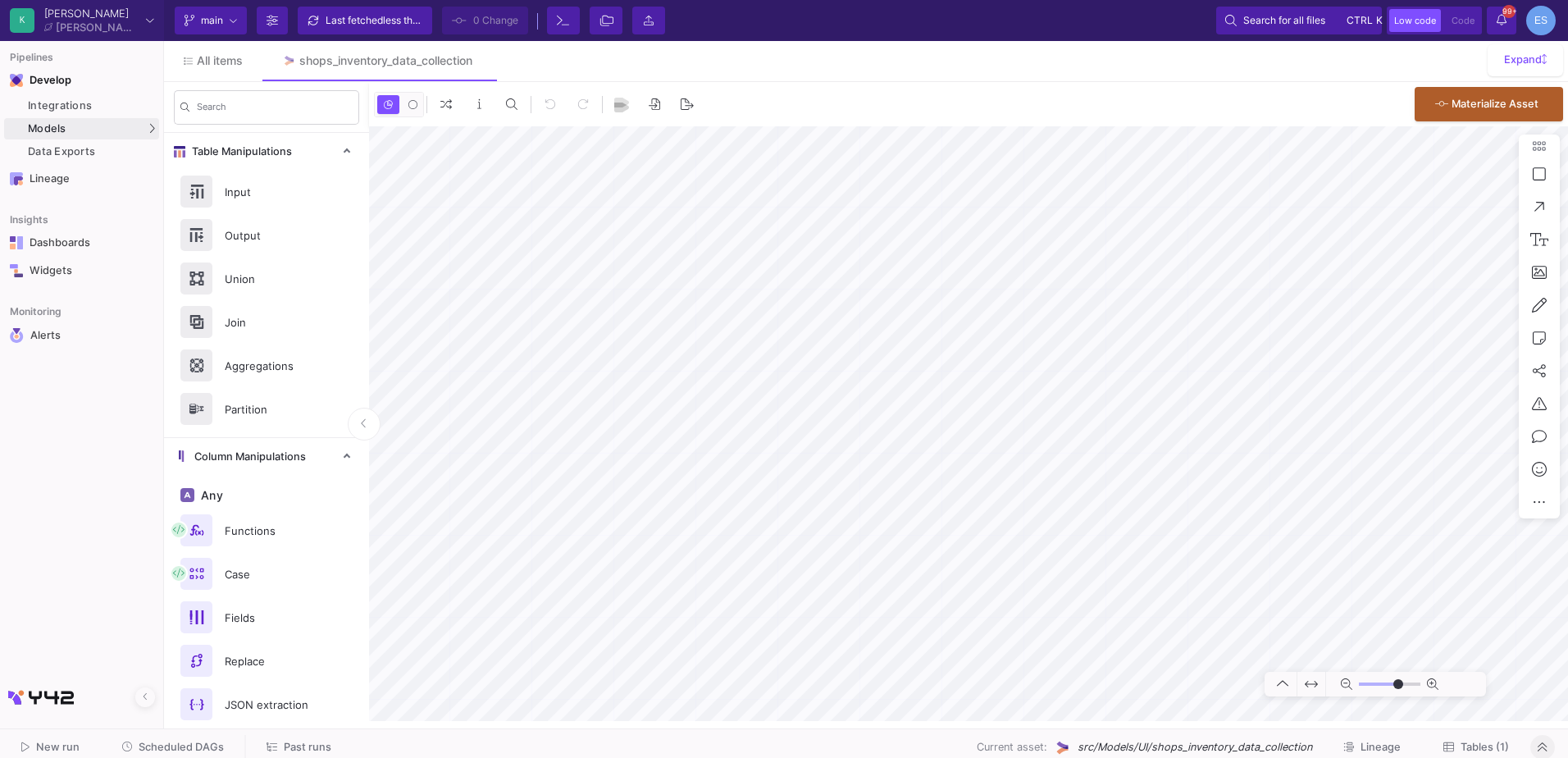
type input "-3"
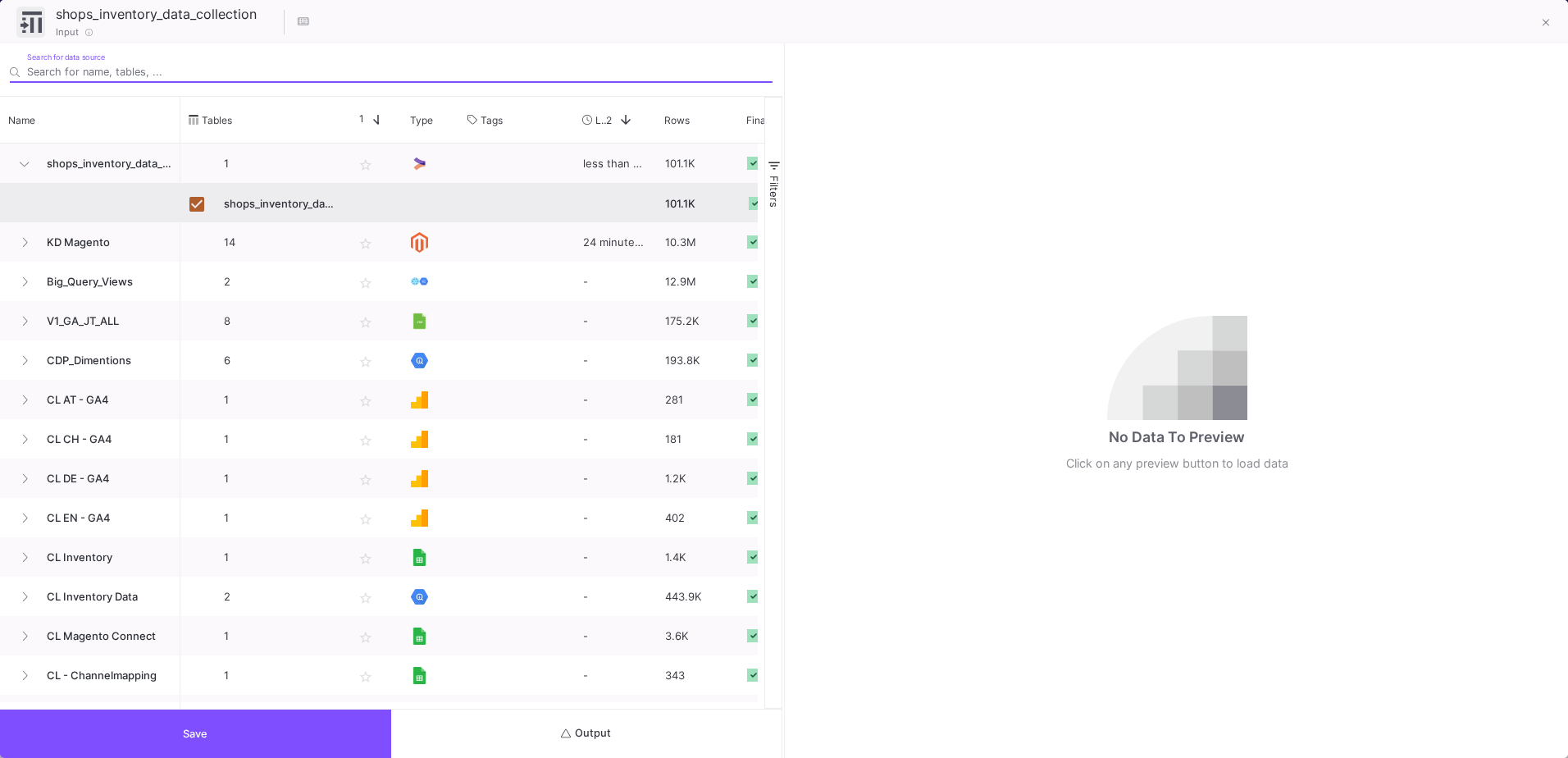
click at [476, 743] on button "Output" at bounding box center [587, 733] width 392 height 48
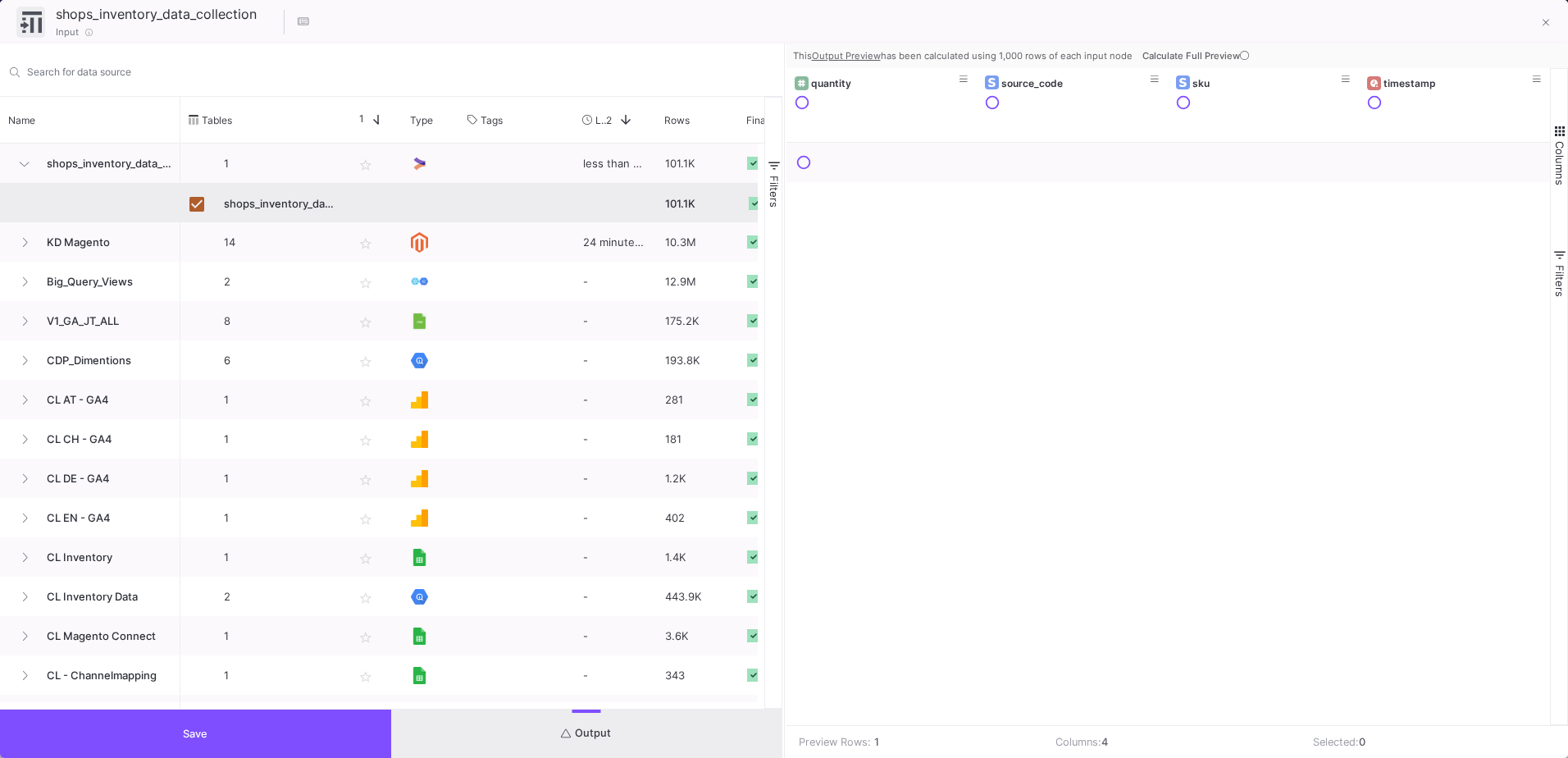
click at [215, 711] on button "Save" at bounding box center [195, 733] width 392 height 48
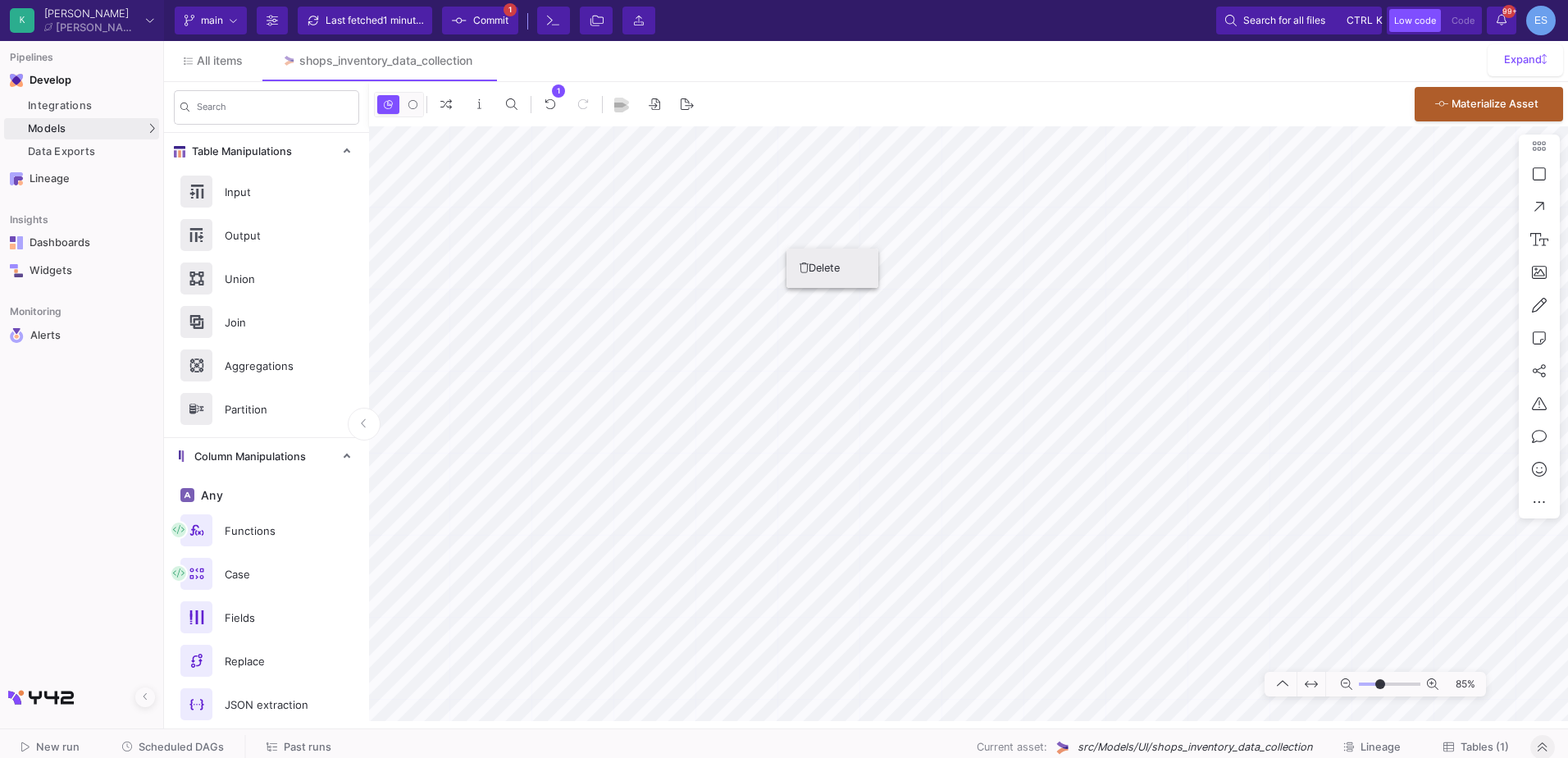
click at [805, 269] on icon at bounding box center [803, 267] width 9 height 11
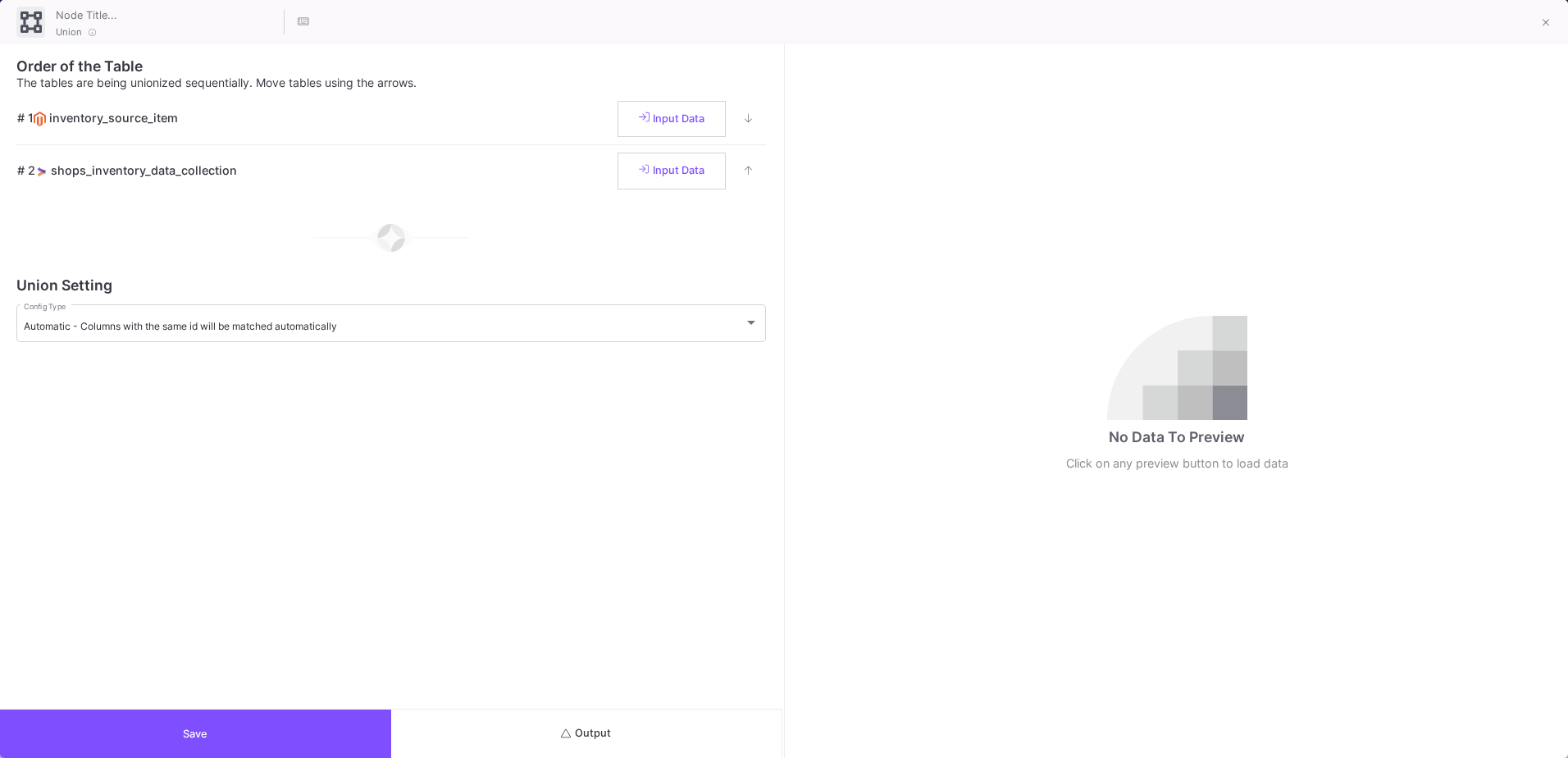
click at [573, 735] on span "Output" at bounding box center [586, 732] width 50 height 13
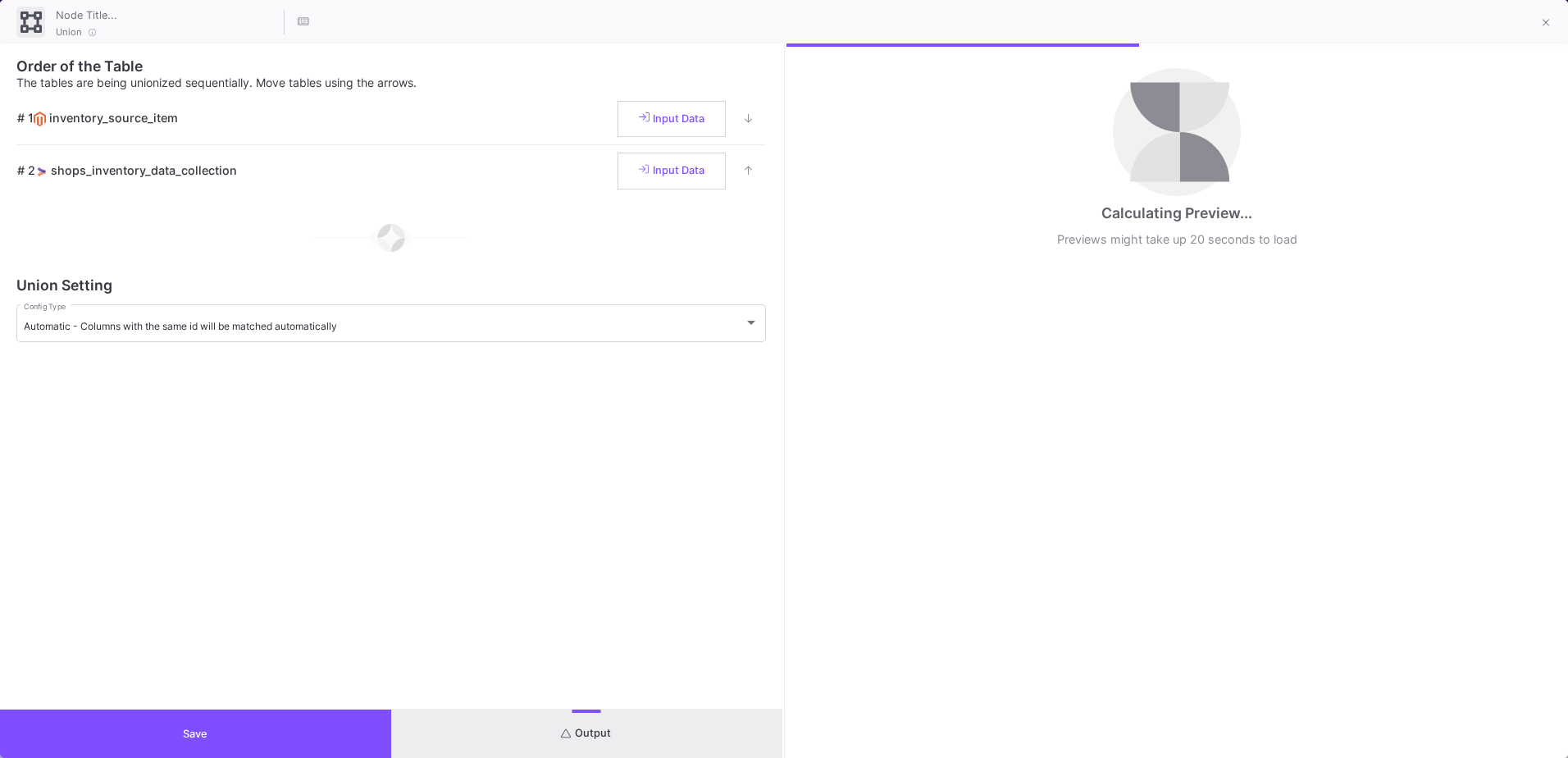
click at [246, 723] on button "Save" at bounding box center [195, 733] width 392 height 48
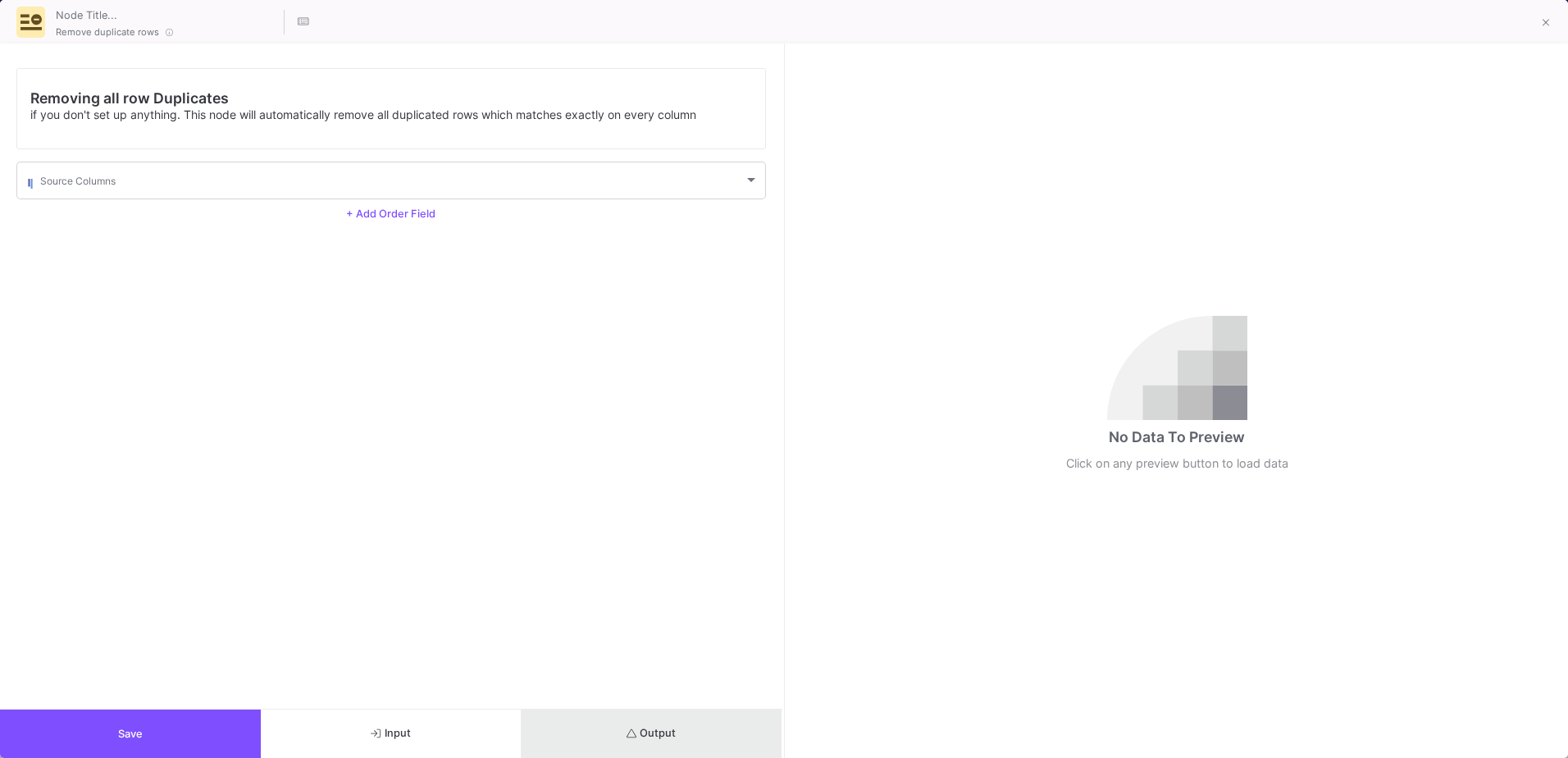
click at [555, 726] on button "Output" at bounding box center [651, 733] width 261 height 48
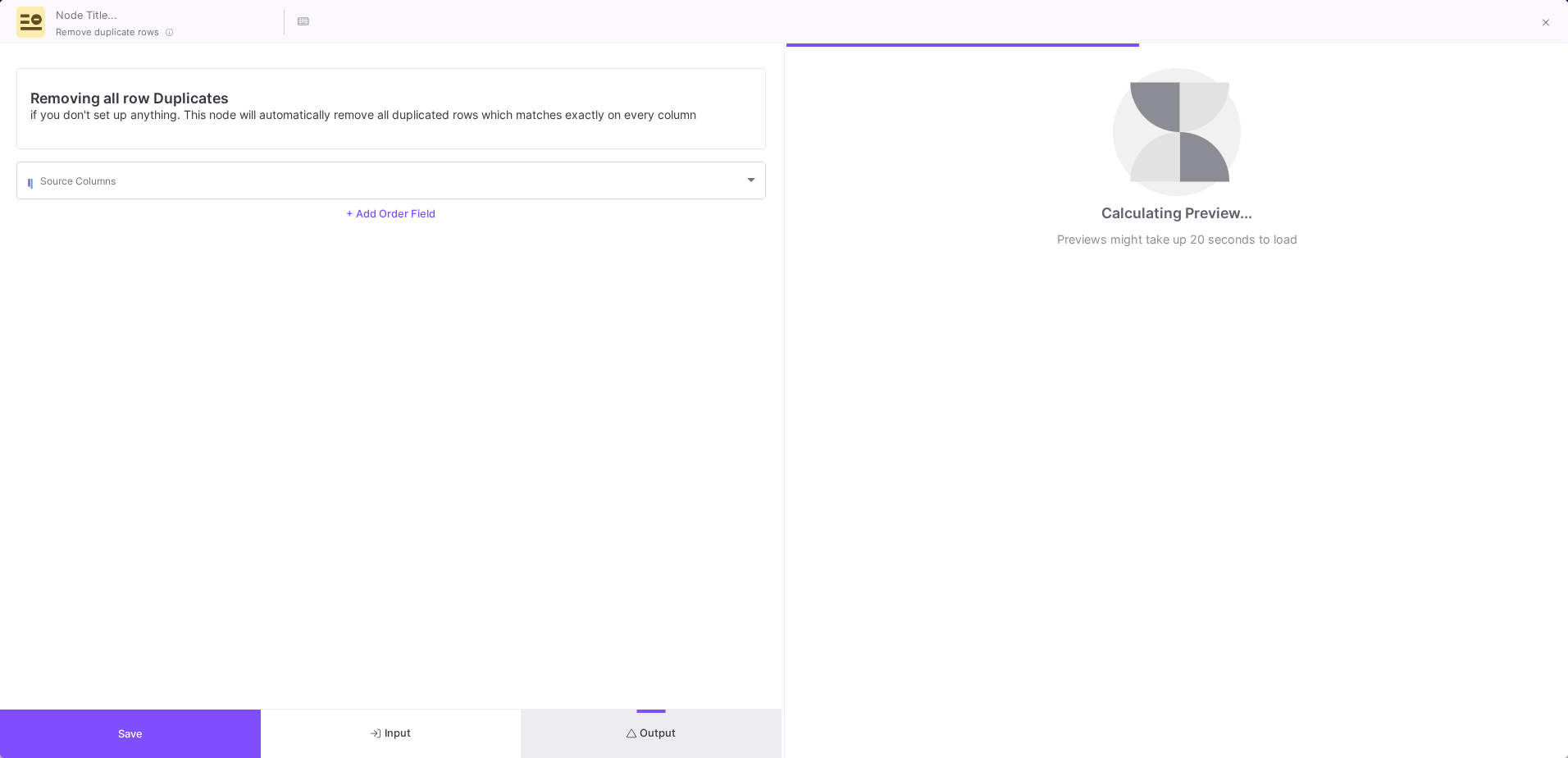
click at [101, 724] on button "Save" at bounding box center [130, 733] width 261 height 48
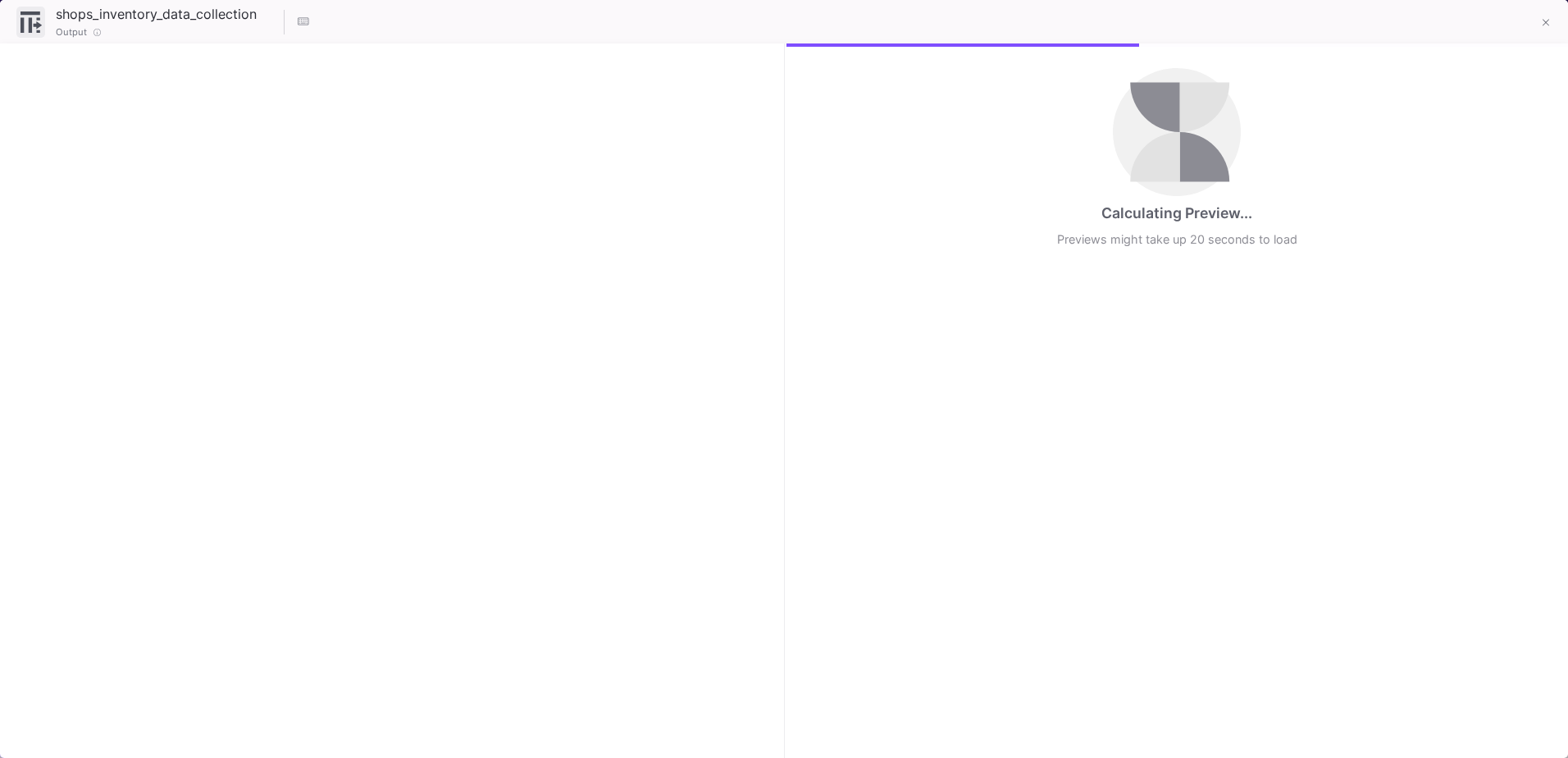
checkbox input "true"
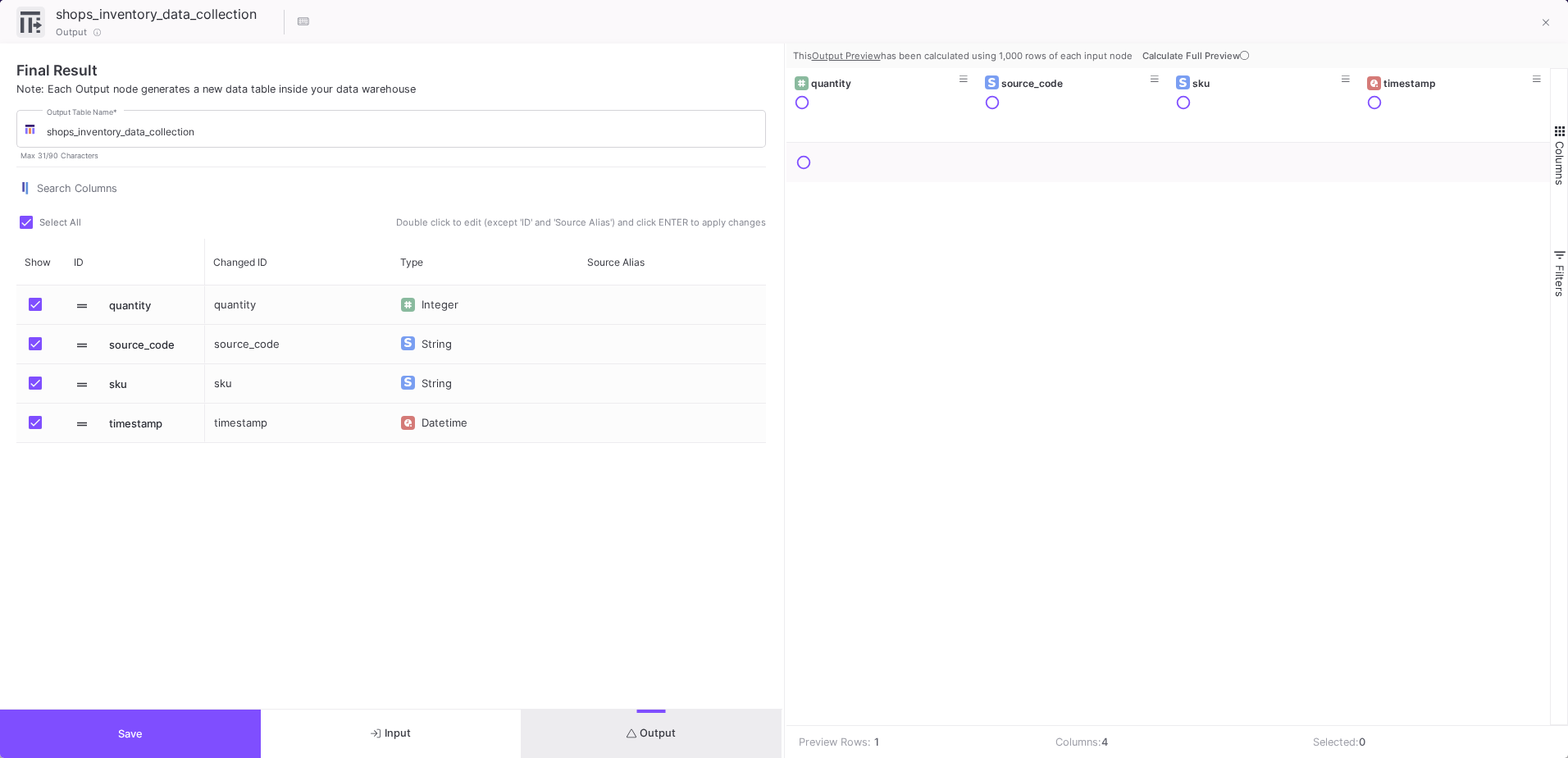
click at [173, 737] on button "Save" at bounding box center [130, 733] width 261 height 48
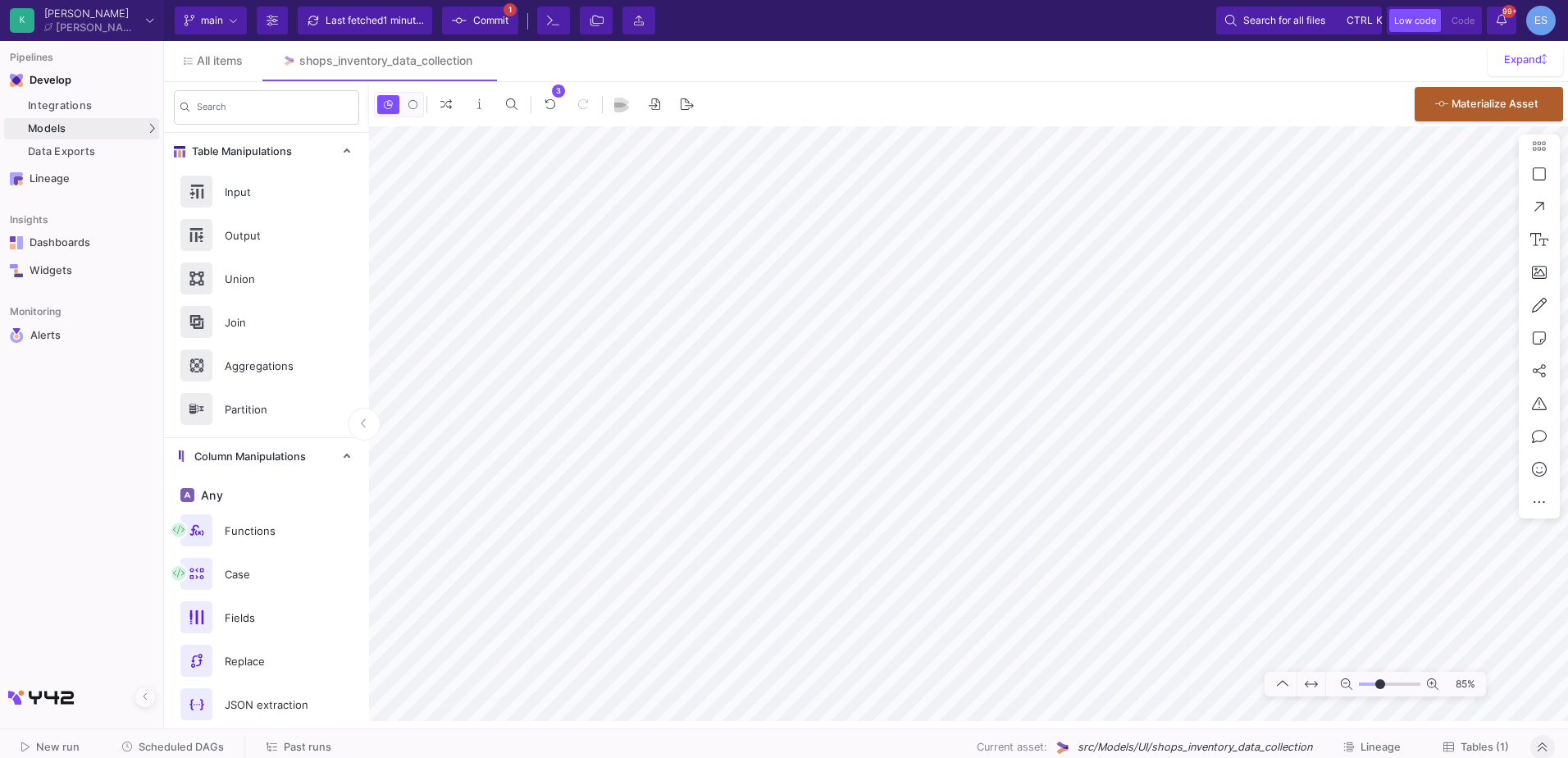
click at [463, 28] on fa-icon at bounding box center [459, 21] width 14 height 25
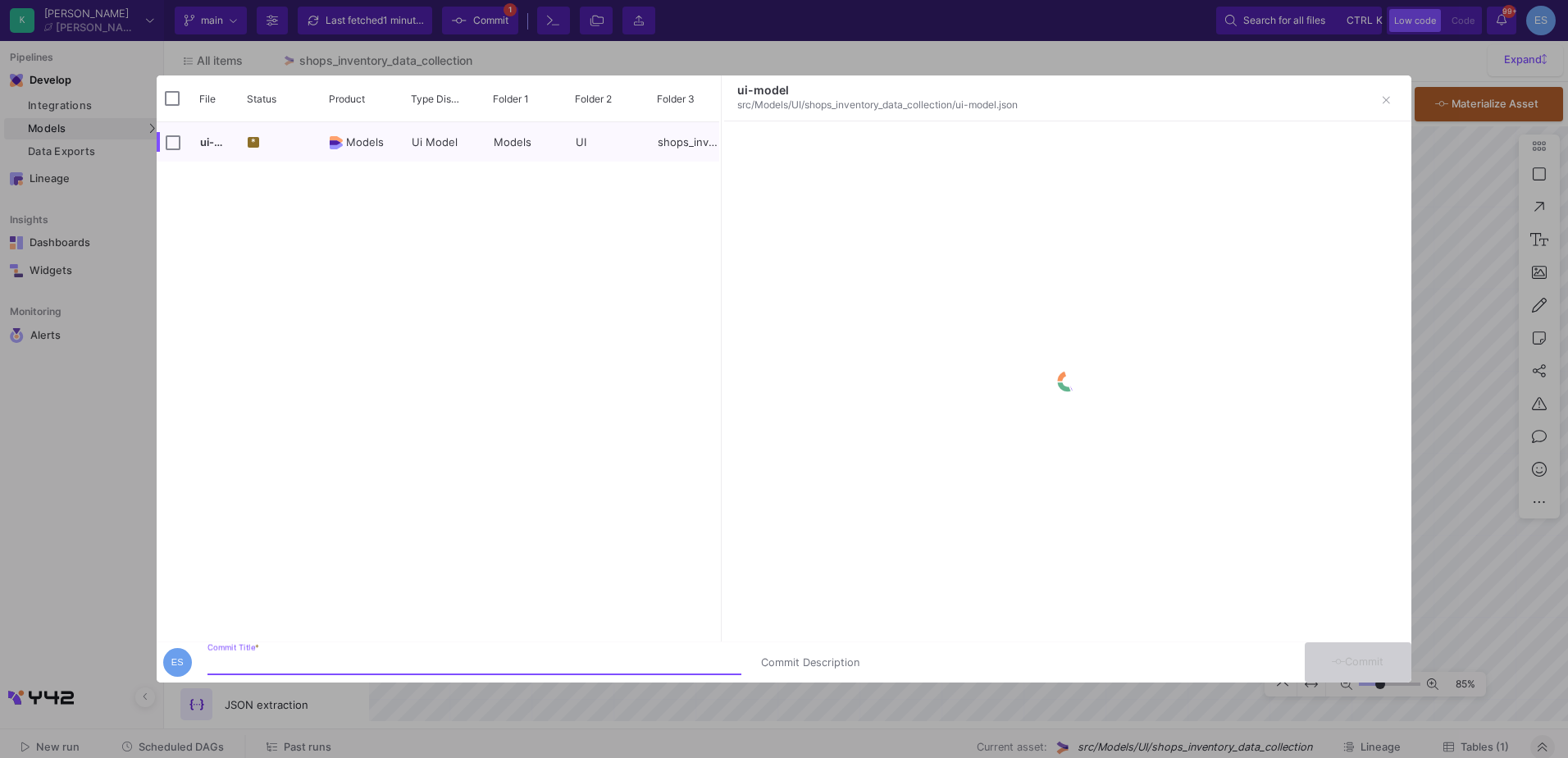
click at [292, 669] on input "Commit Title *" at bounding box center [474, 663] width 534 height 13
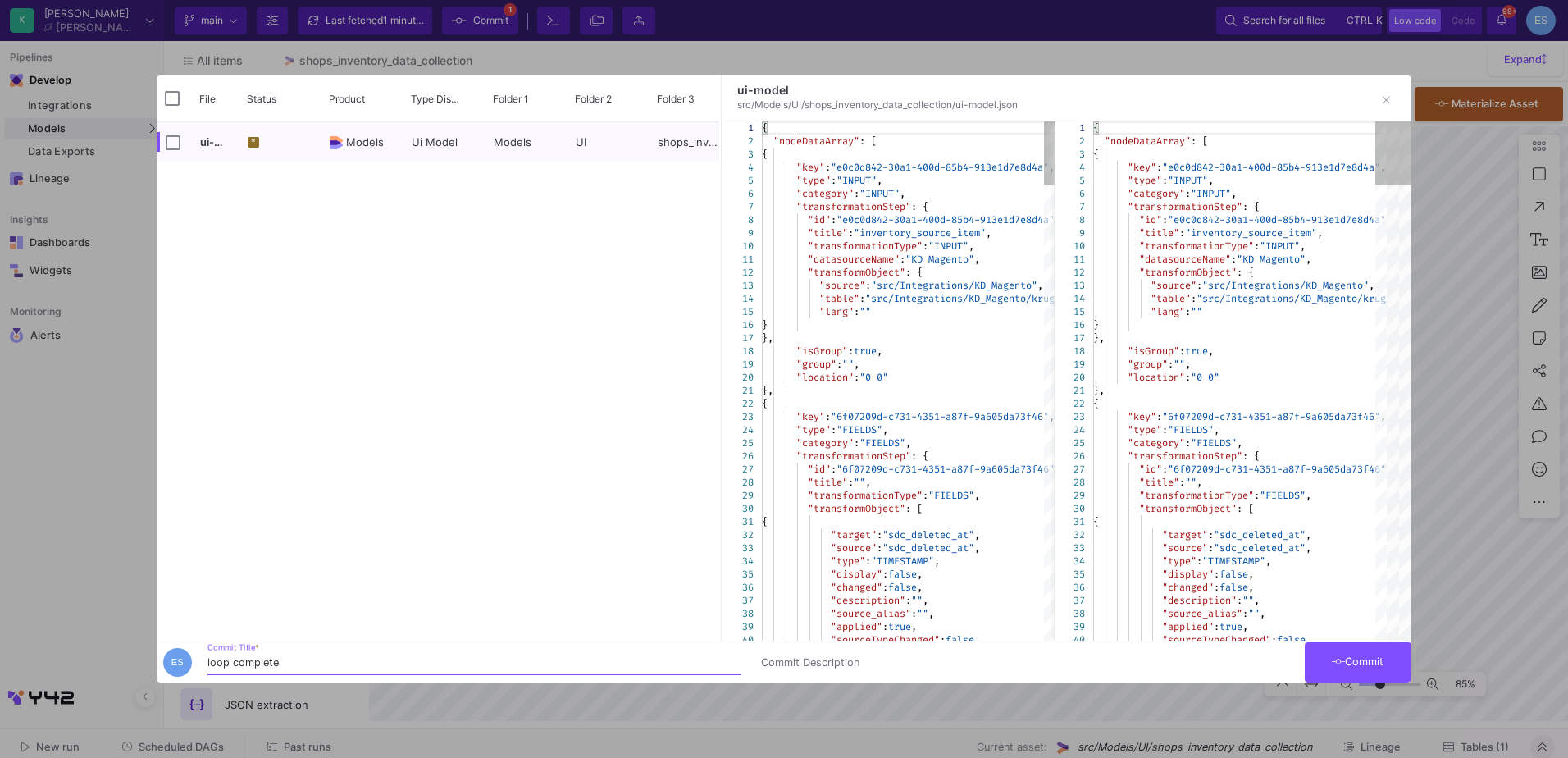
type input "loop complete"
click at [1398, 670] on button "Commit" at bounding box center [1357, 663] width 107 height 40
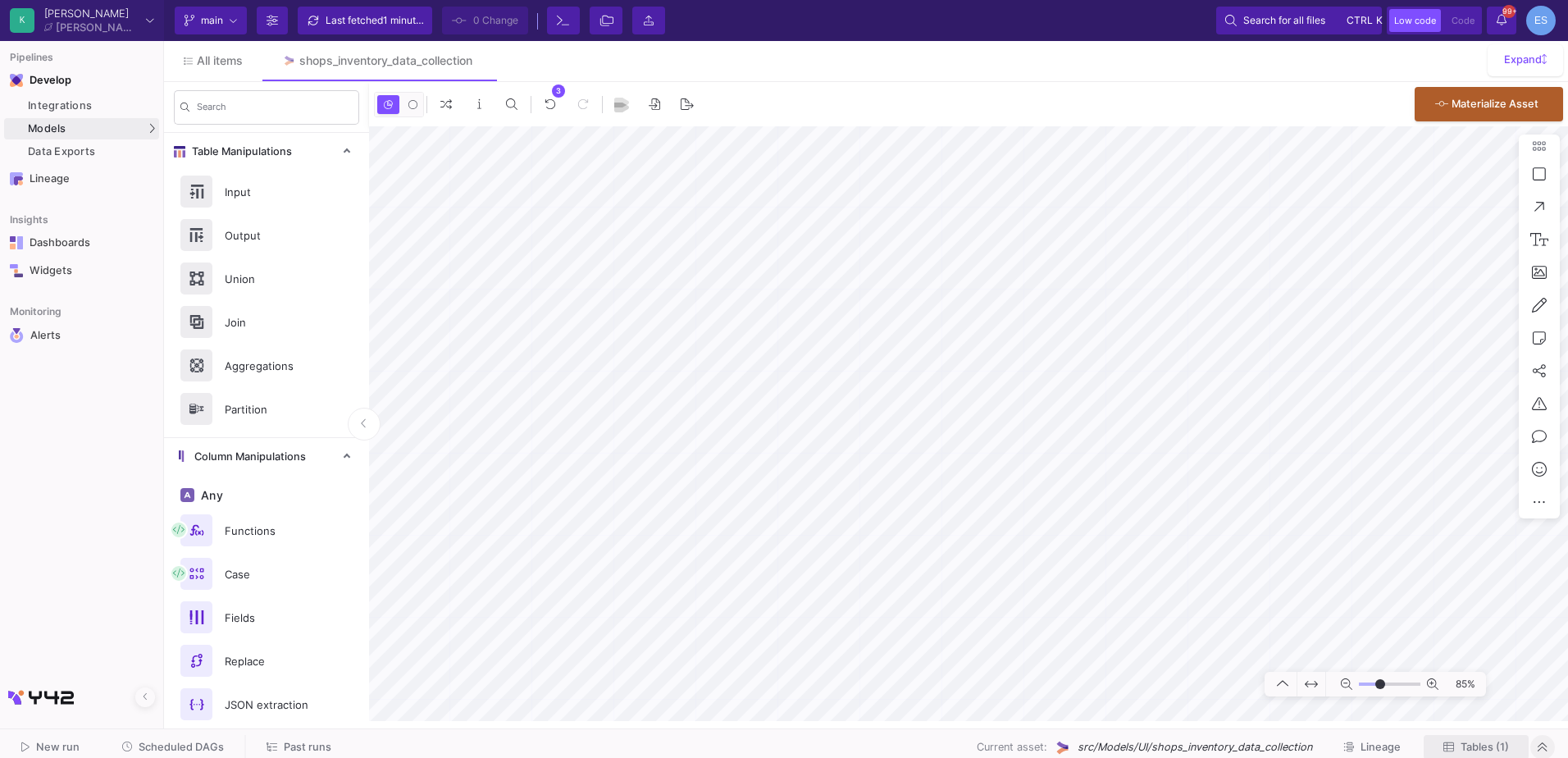
click at [1482, 749] on span "Tables (1)" at bounding box center [1484, 746] width 48 height 13
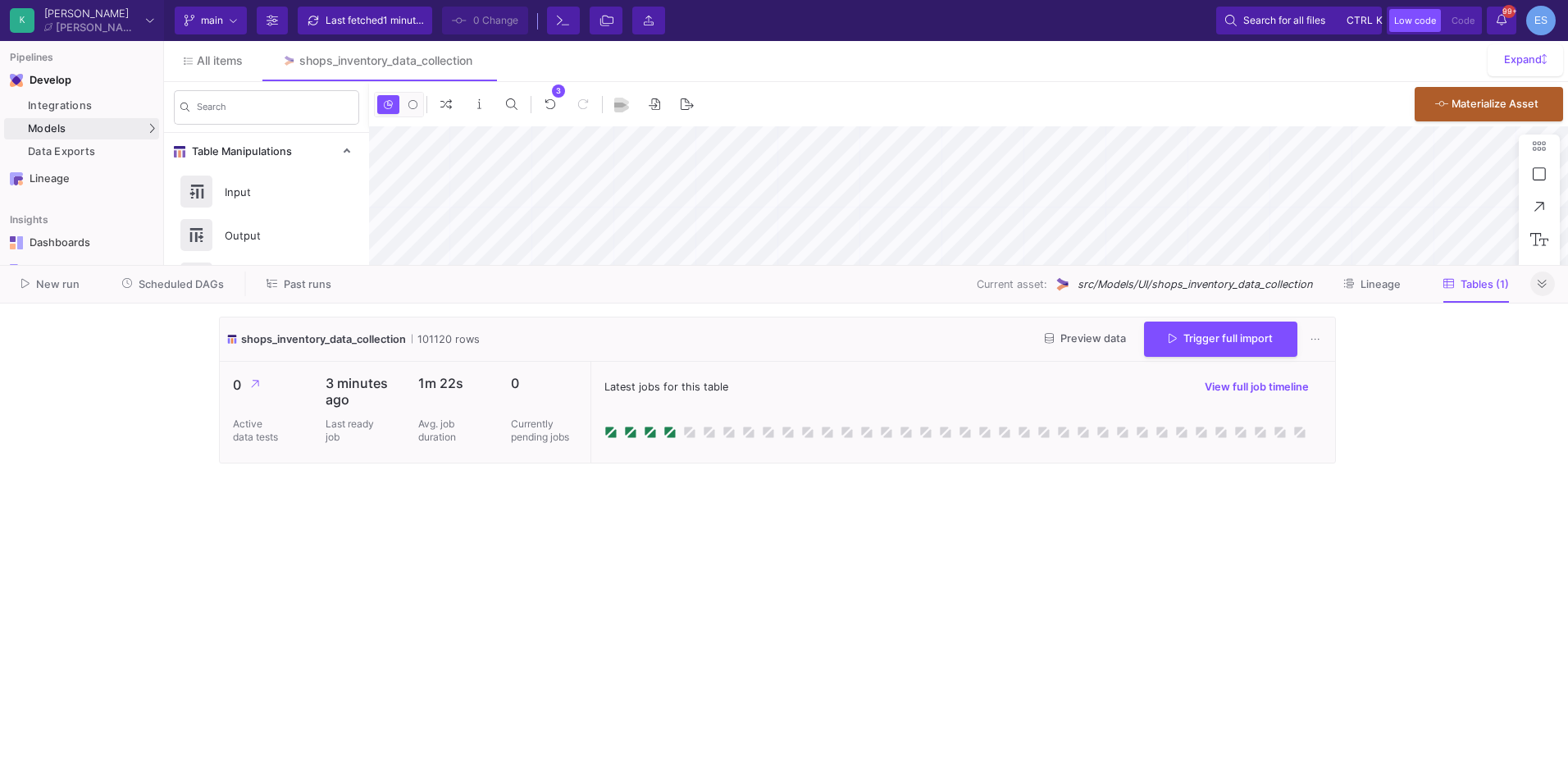
click at [1144, 342] on button "Trigger full import" at bounding box center [1220, 339] width 153 height 36
click at [778, 547] on cdk-virtual-scroll-viewport "shops_inventory_data_collection 101120 rows Preview data Trigger full import 0 …" at bounding box center [784, 530] width 1130 height 428
